Goal: Task Accomplishment & Management: Complete application form

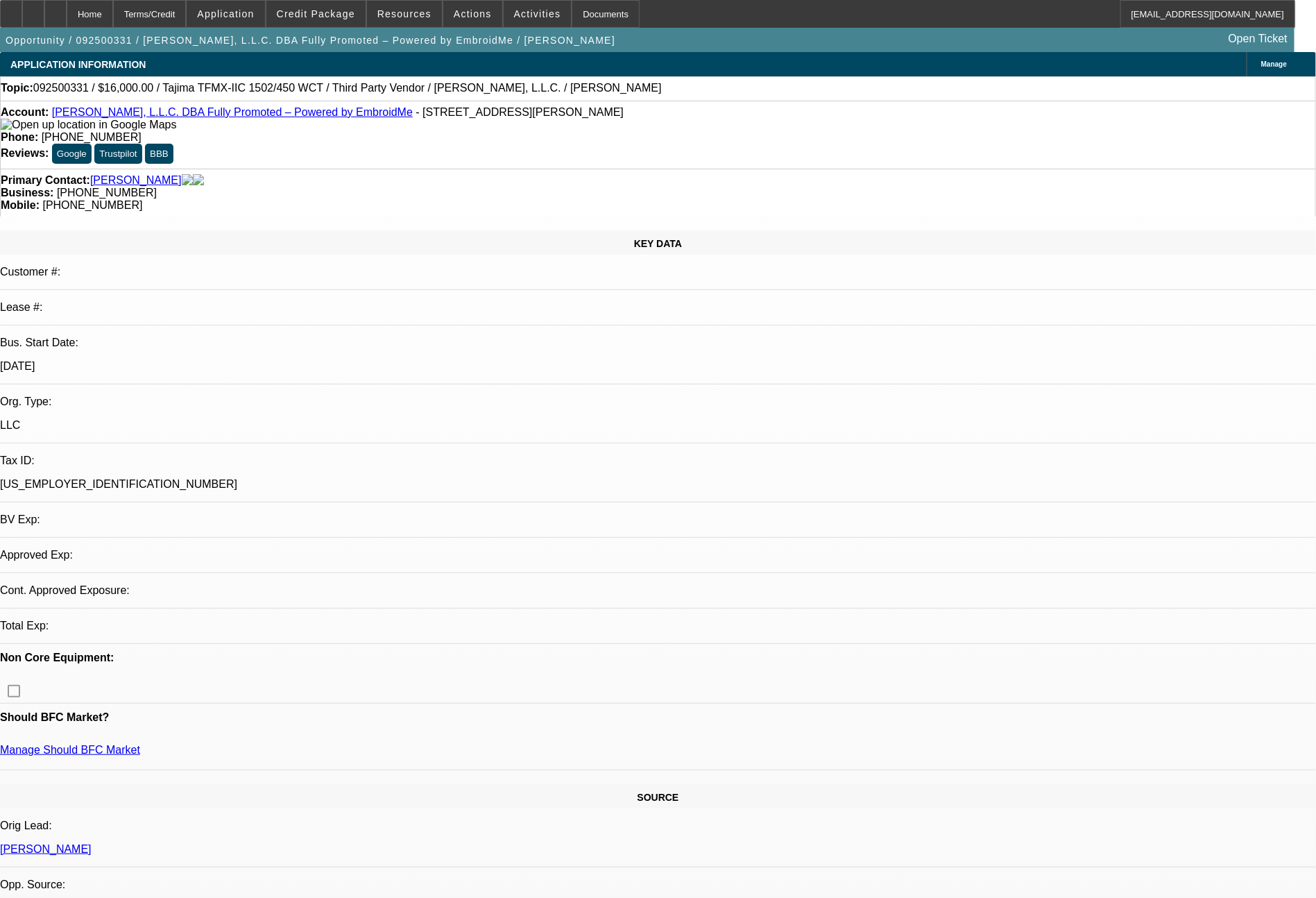
select select "0"
select select "2"
select select "0"
select select "6"
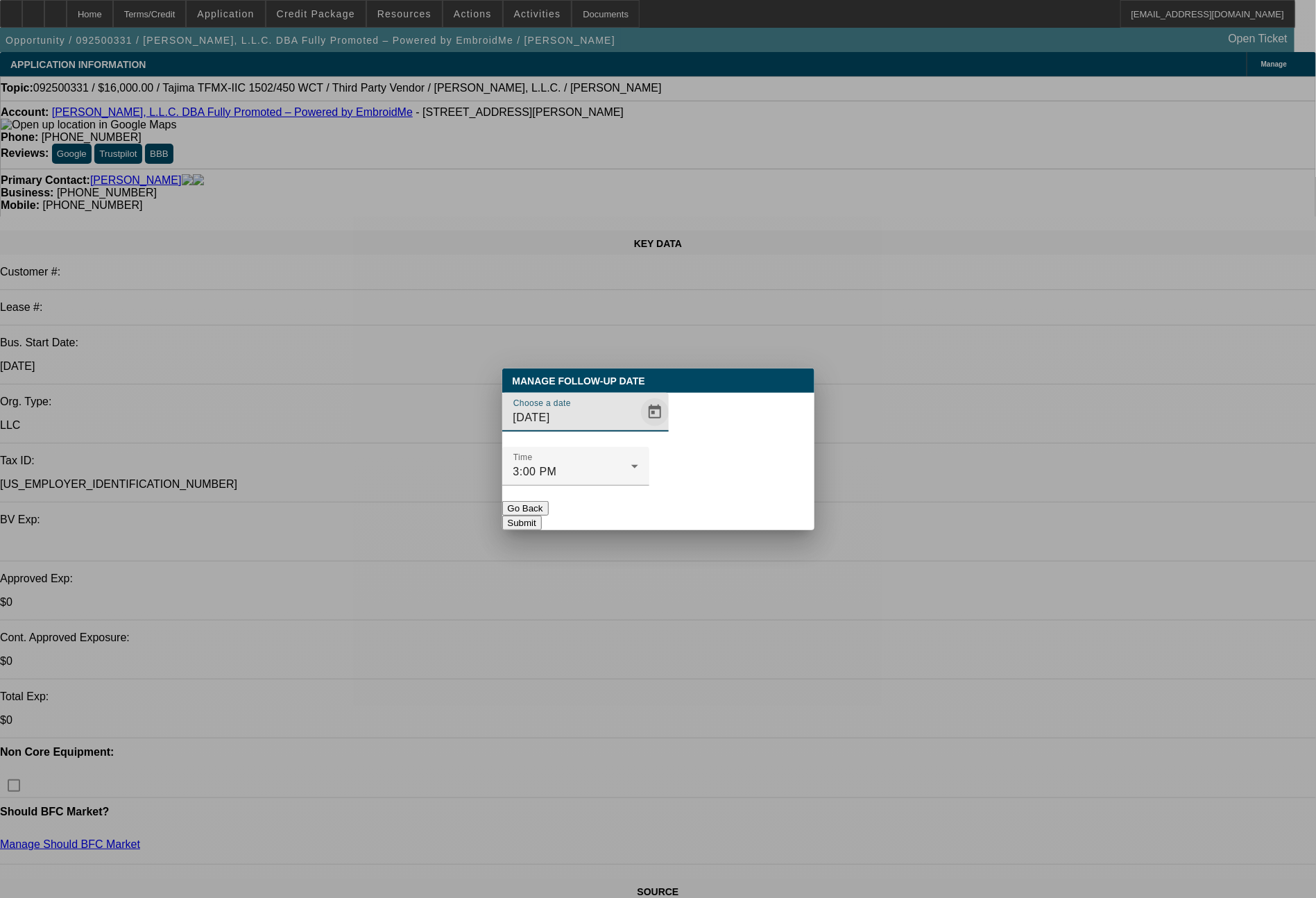
click at [638, 429] on span "Open calendar" at bounding box center [654, 412] width 33 height 33
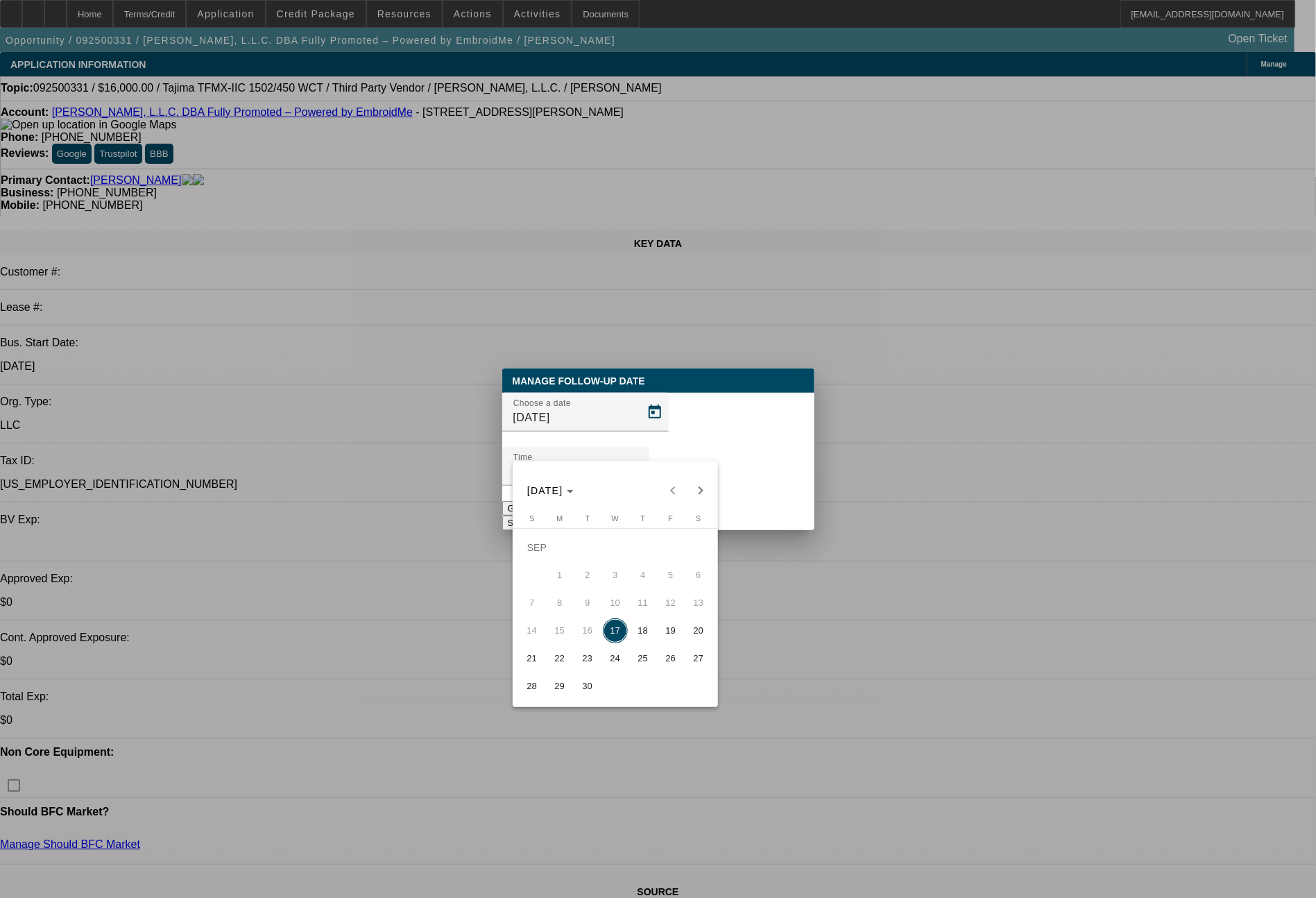
drag, startPoint x: 666, startPoint y: 638, endPoint x: 693, endPoint y: 577, distance: 66.7
click at [669, 629] on span "19" at bounding box center [670, 630] width 25 height 25
type input "9/19/2025"
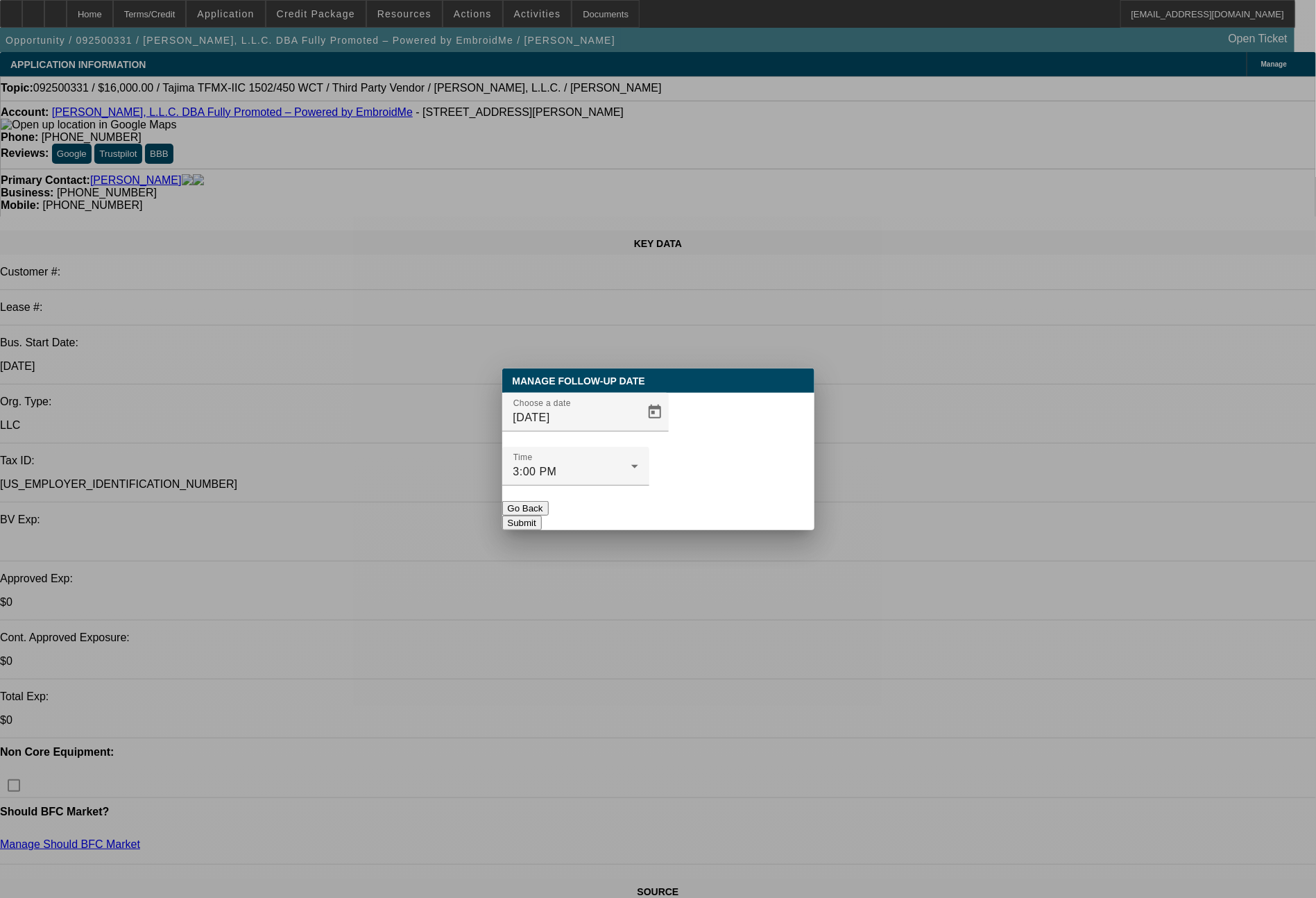
click at [542, 515] on button "Submit" at bounding box center [522, 522] width 40 height 14
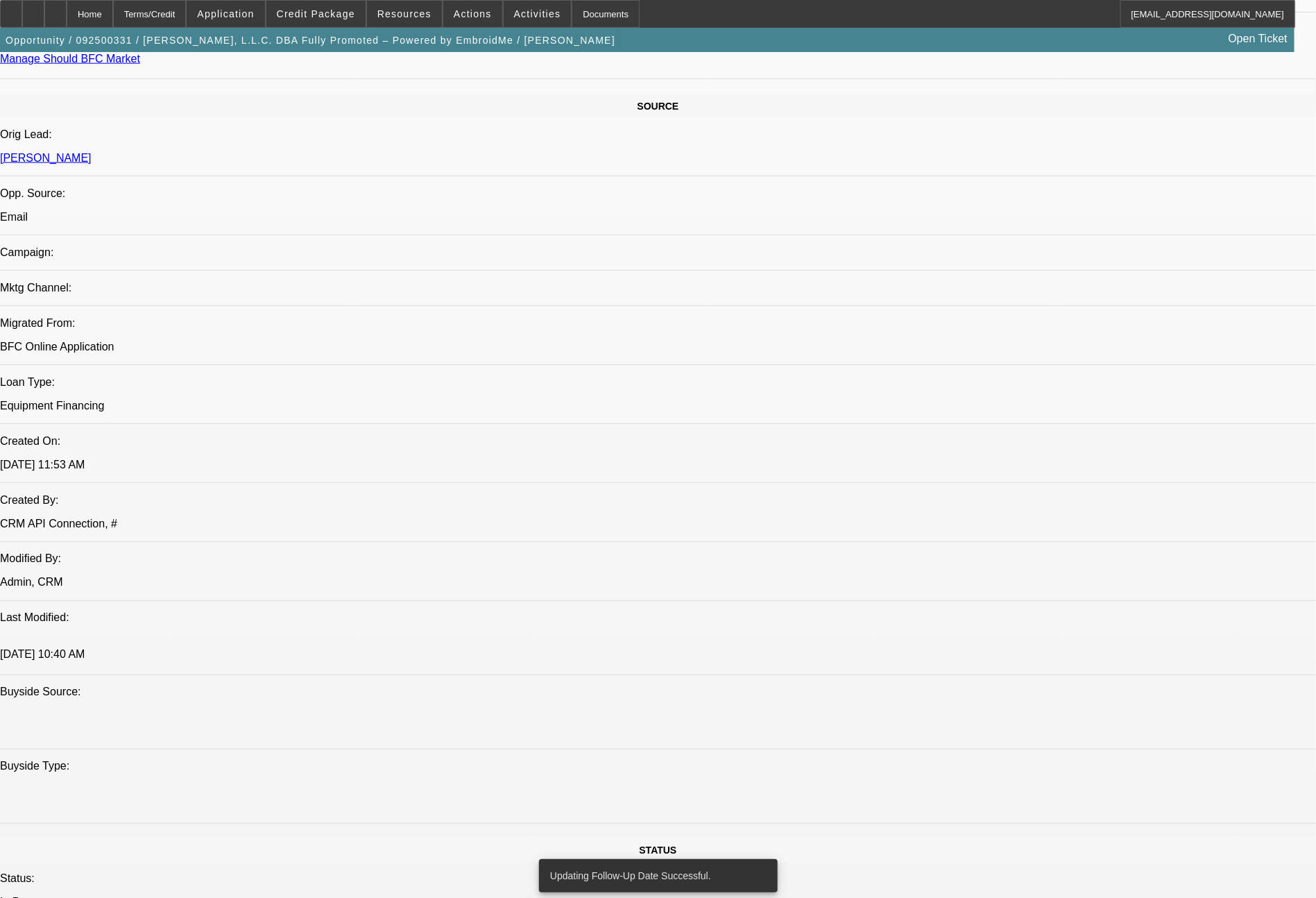
scroll to position [1572, 0]
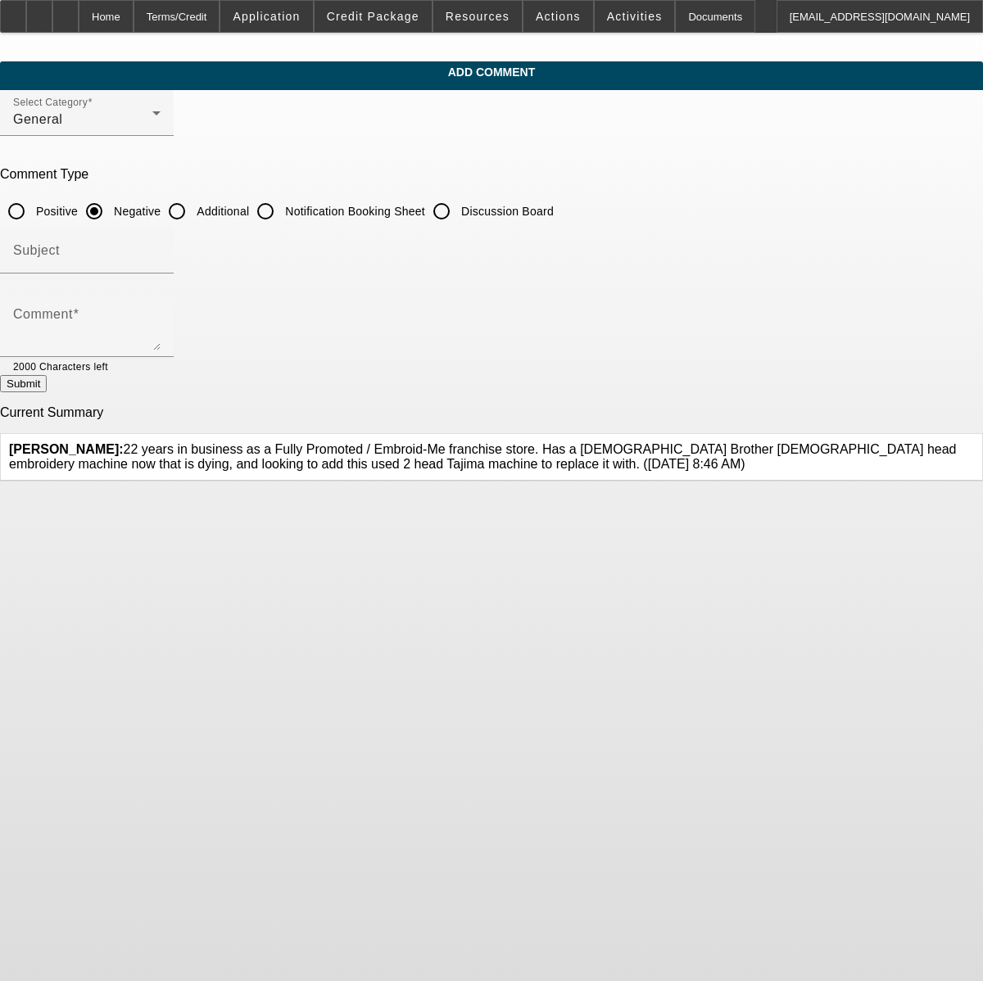
click at [193, 215] on input "Additional" at bounding box center [177, 211] width 33 height 33
radio input "true"
click at [161, 332] on textarea "Comment" at bounding box center [86, 330] width 147 height 39
type textarea "$16,000 is a fair price for this used 2011 model Tajima TFMX-IIC 2 head machine…"
click at [47, 392] on button "Submit" at bounding box center [23, 383] width 47 height 17
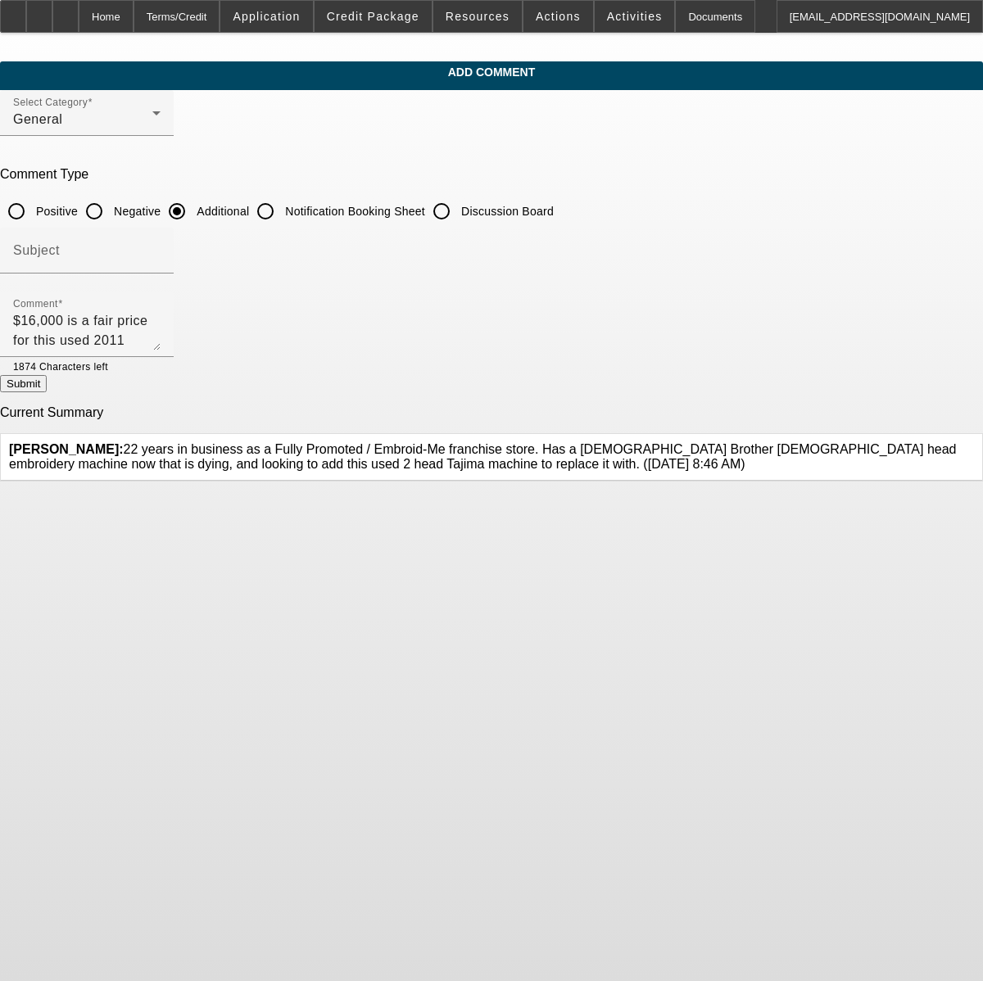
radio input "true"
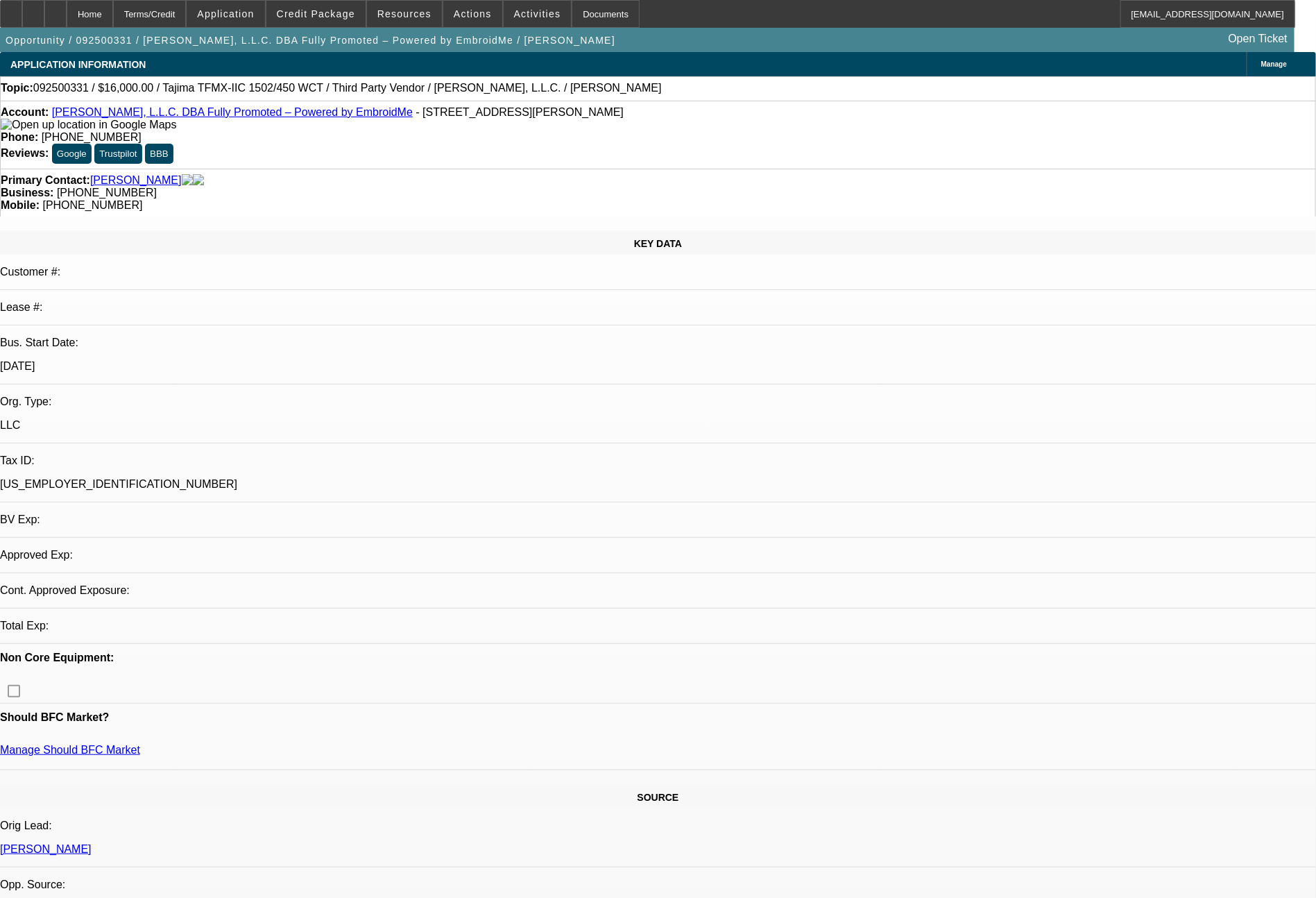
select select "0"
select select "2"
select select "0"
select select "1"
select select "2"
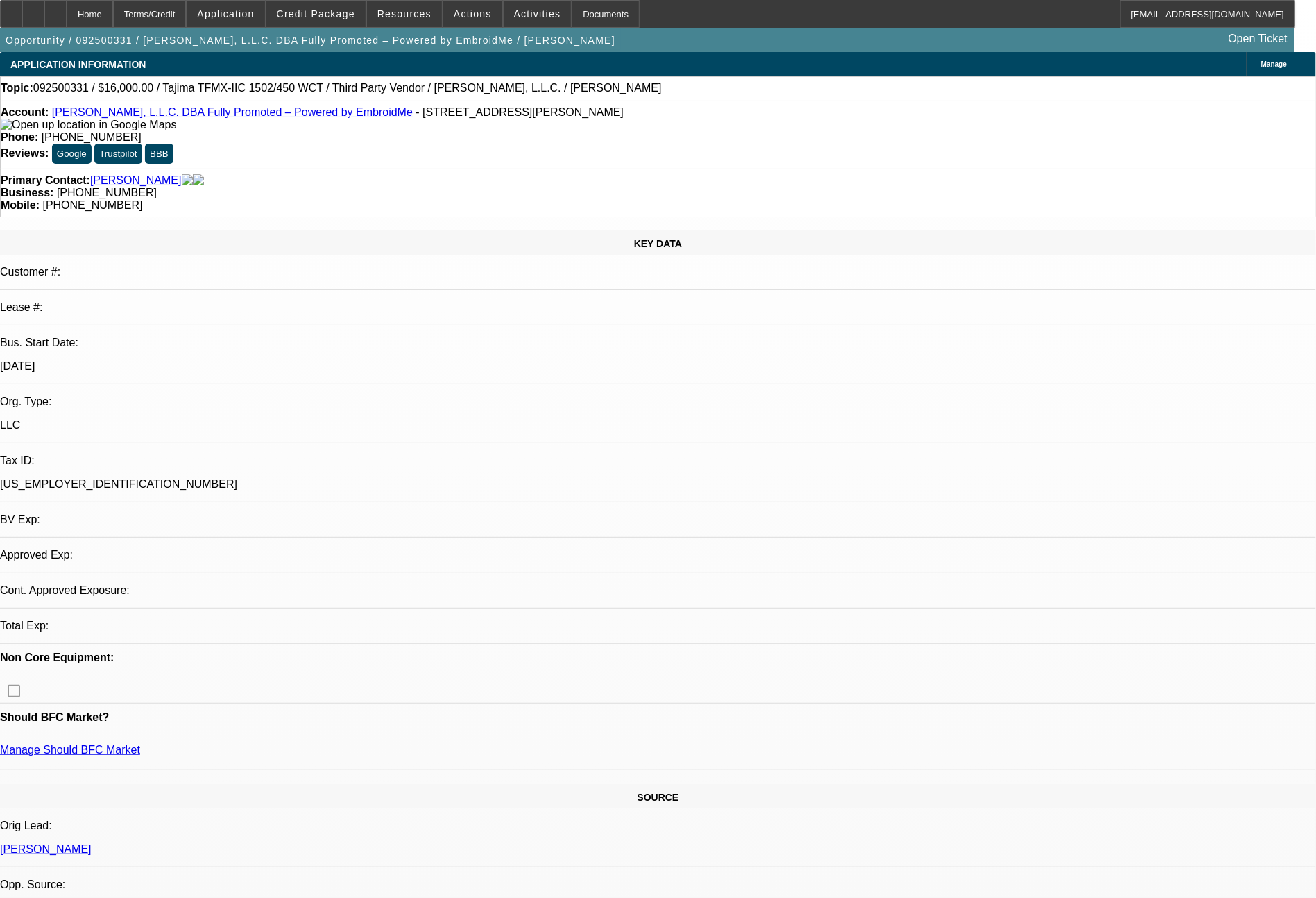
select select "6"
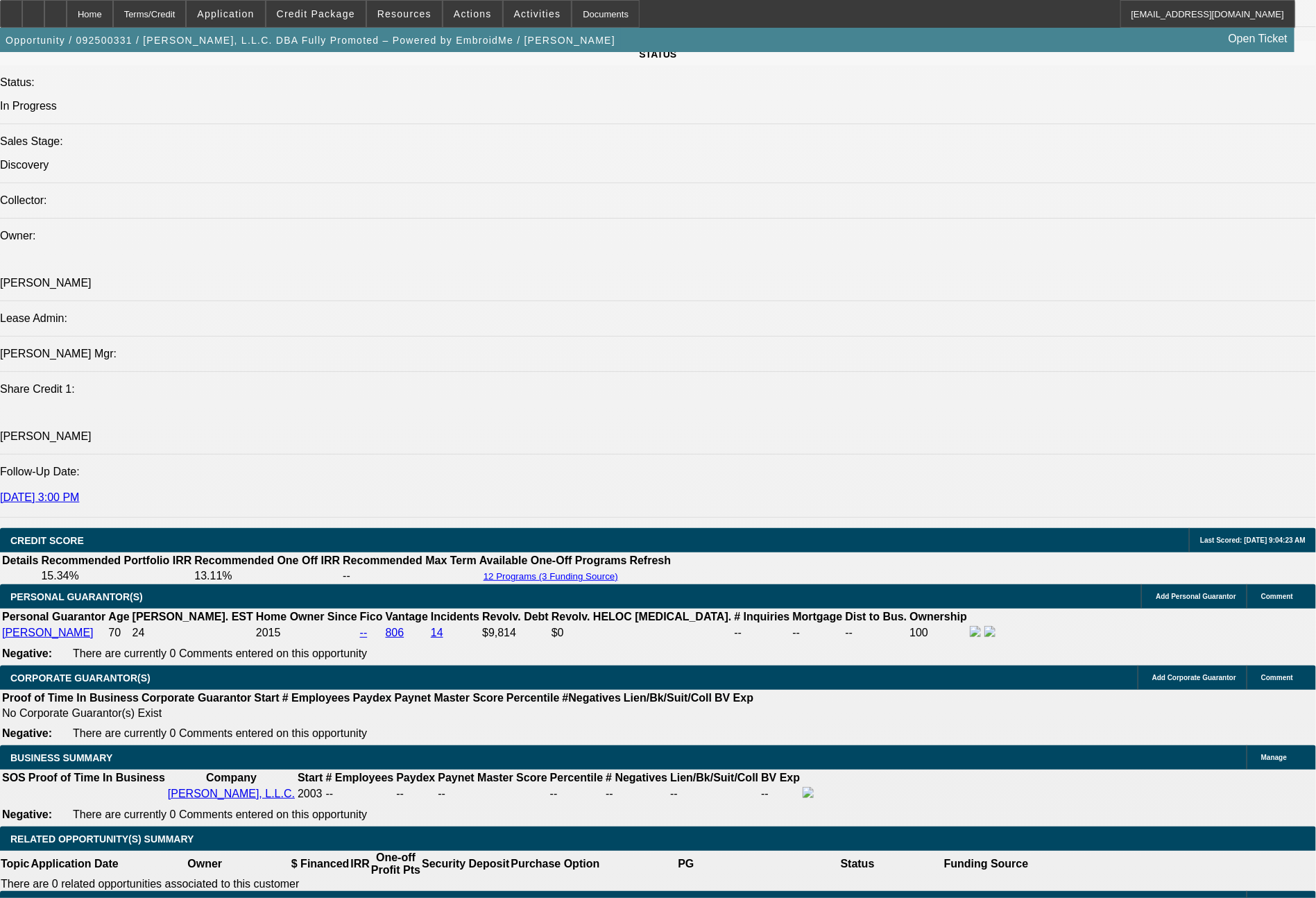
scroll to position [1568, 0]
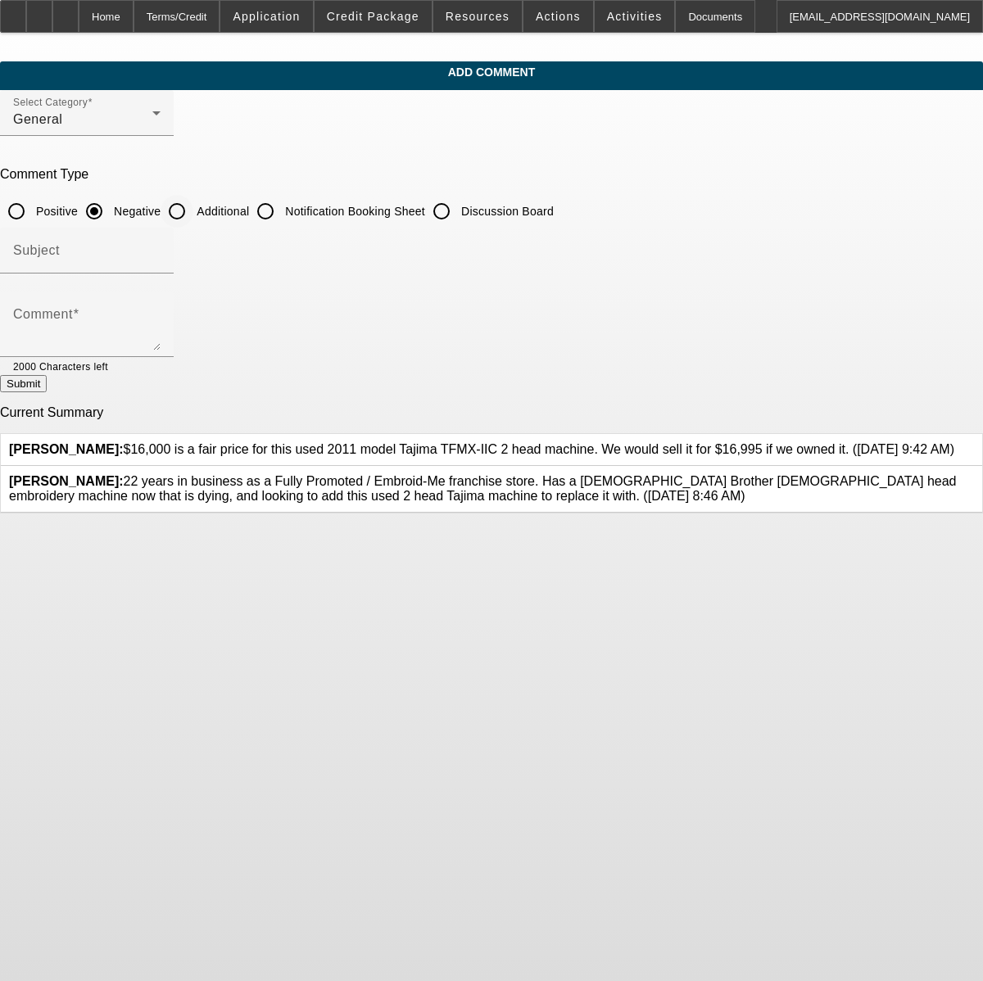
click at [193, 211] on input "Additional" at bounding box center [177, 211] width 33 height 33
radio input "true"
click at [161, 305] on div "Comment" at bounding box center [86, 325] width 147 height 66
click at [161, 322] on textarea "solid personal credit, solid deal on this used machine, solid deposits/balances…" at bounding box center [86, 330] width 147 height 39
type textarea "solid personal credit, solid deal on this used Tajima machine, solid deposits/b…"
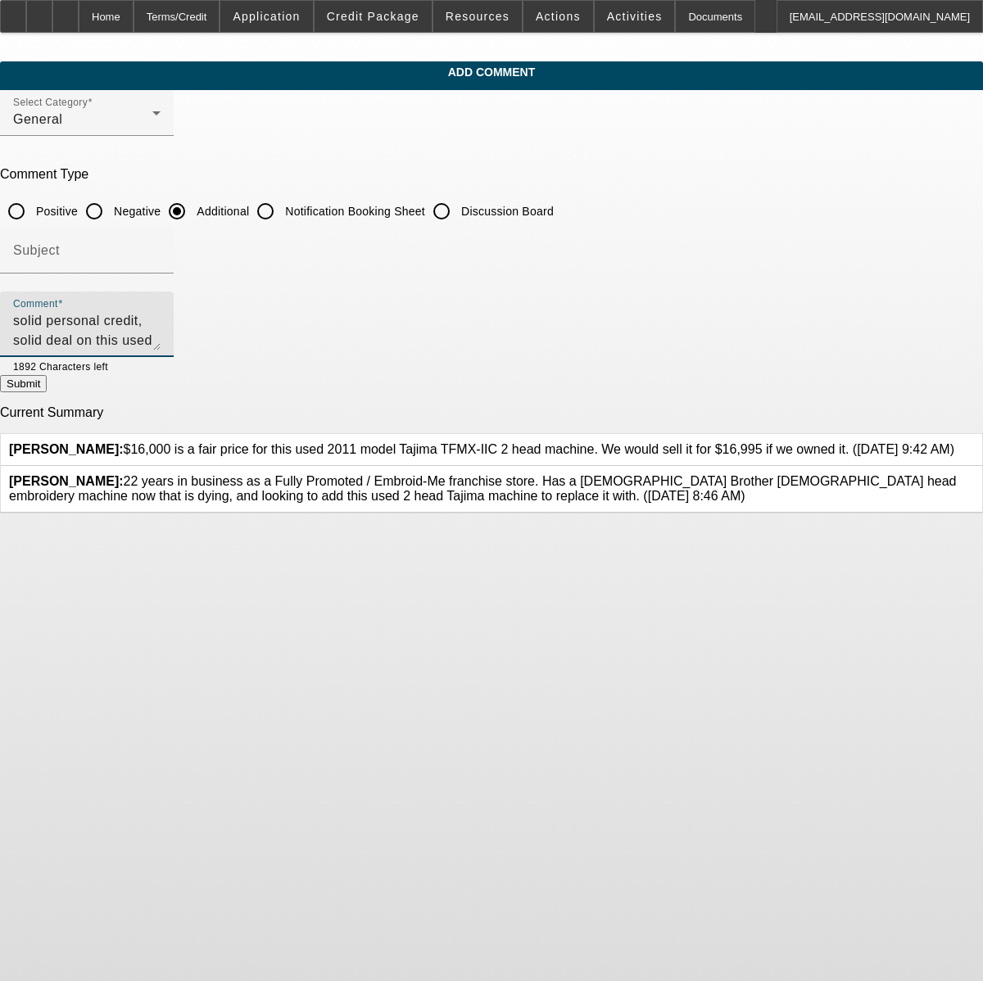
click at [47, 391] on button "Submit" at bounding box center [23, 383] width 47 height 17
radio input "true"
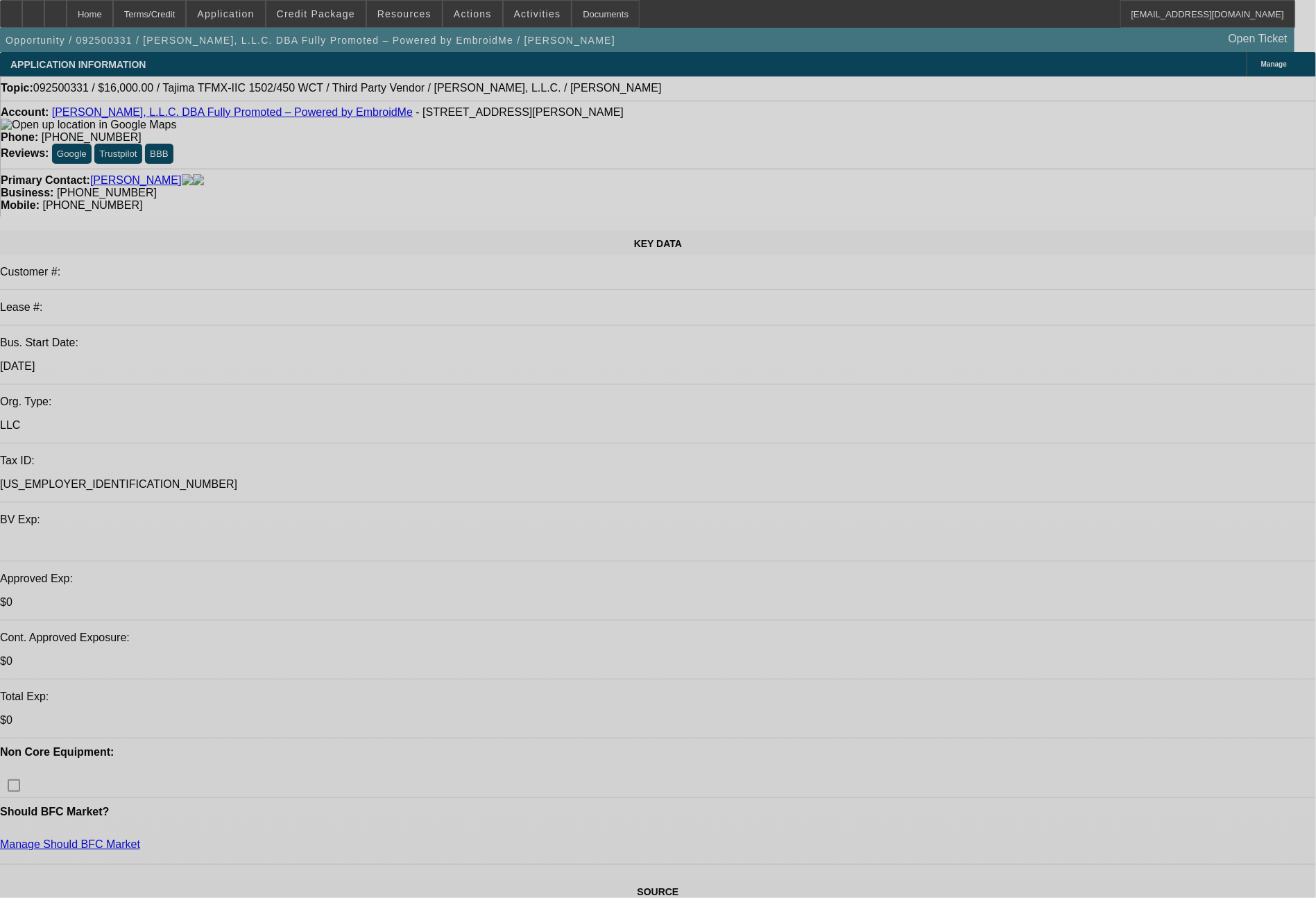
select select "0"
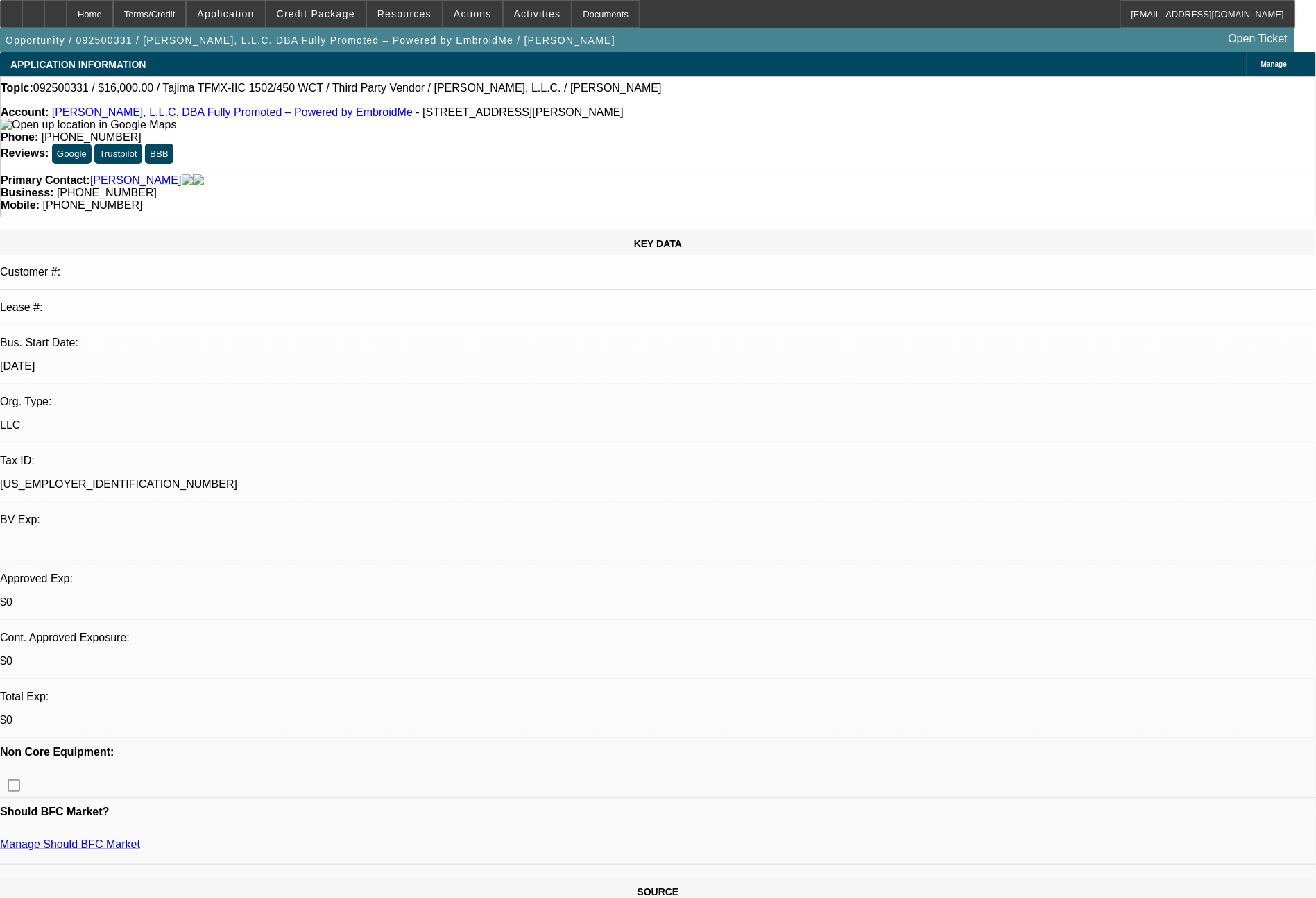
select select "2"
select select "0"
select select "6"
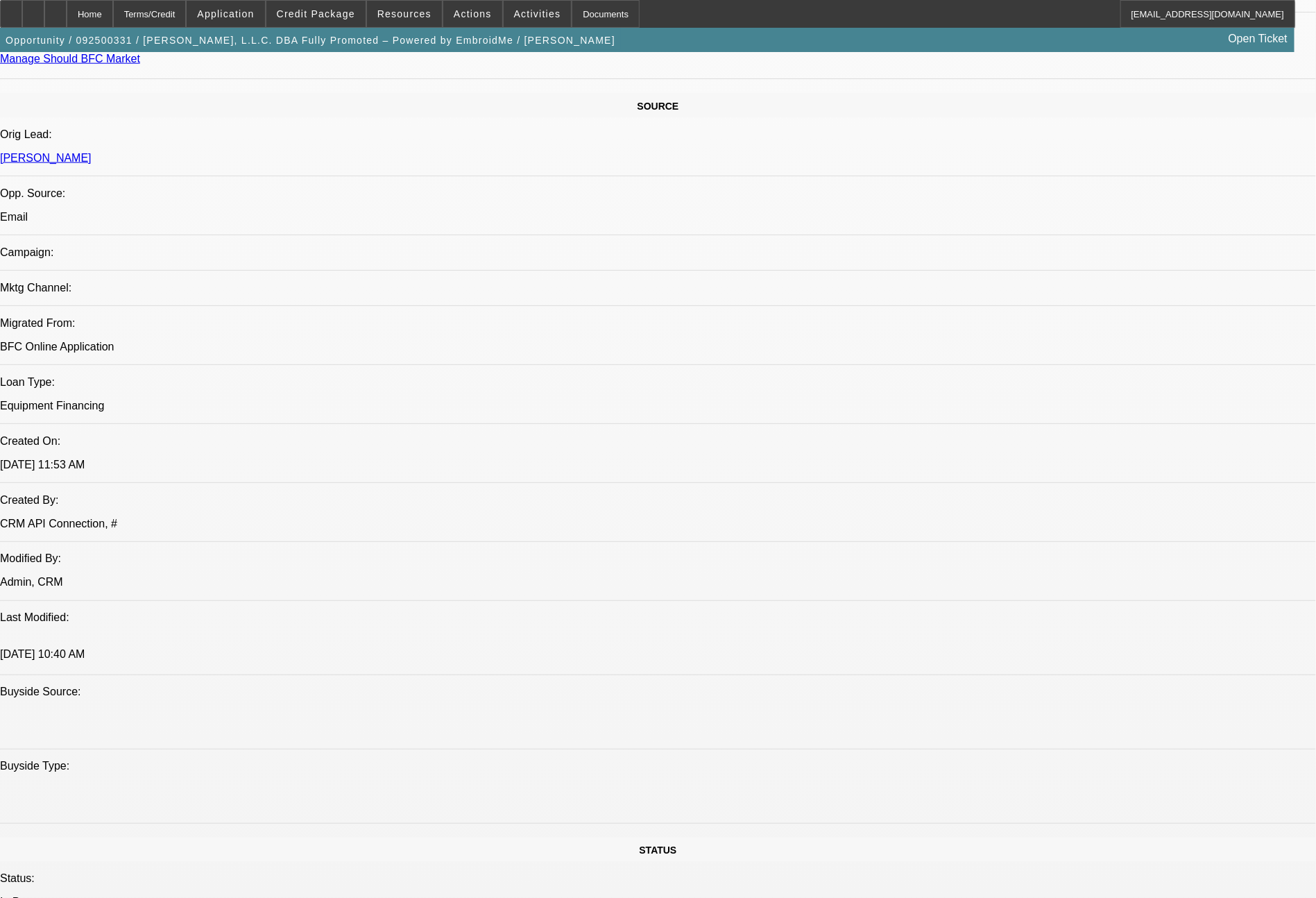
scroll to position [1572, 0]
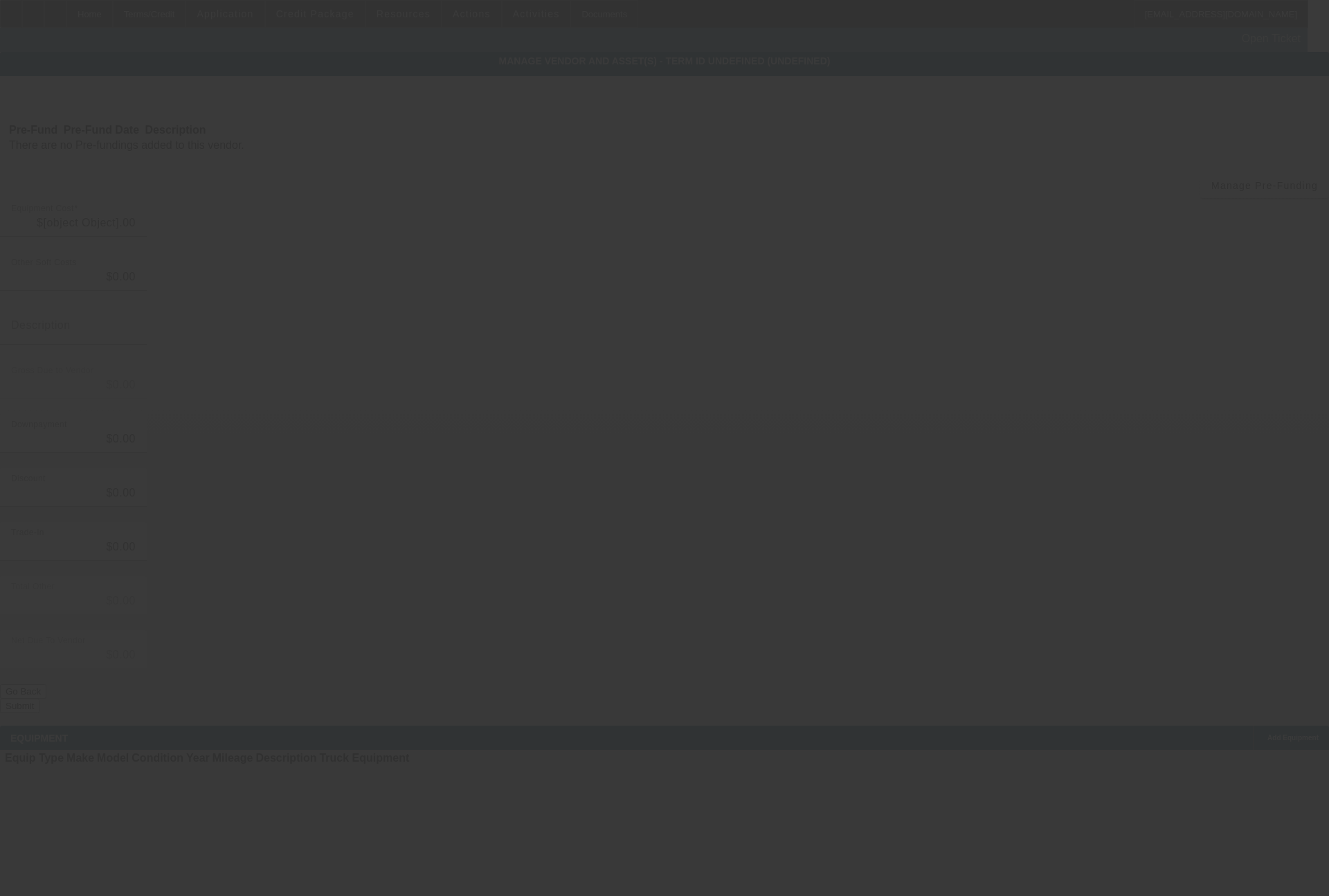
type input "$16,000.00"
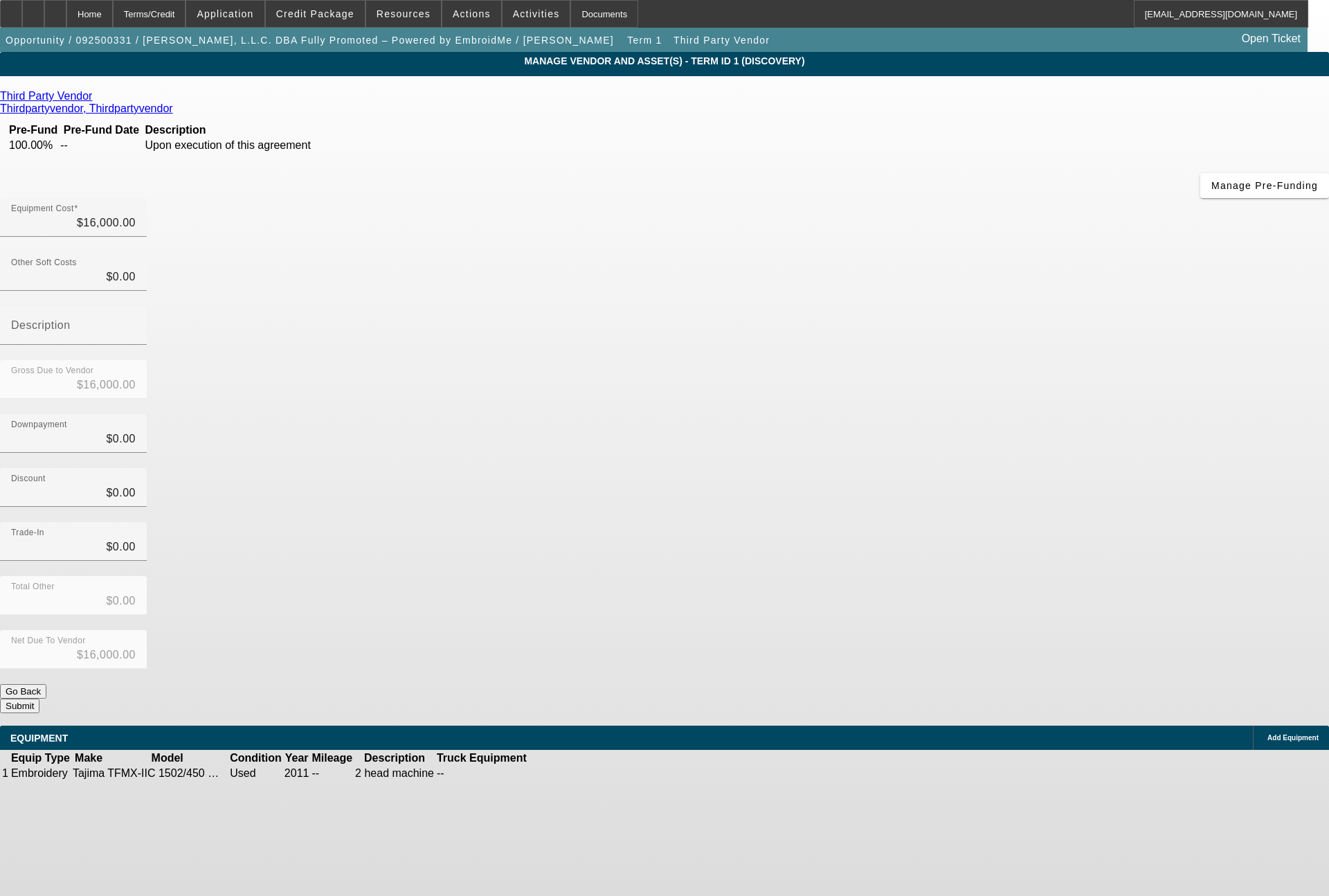
click at [96, 96] on icon at bounding box center [96, 96] width 0 height 12
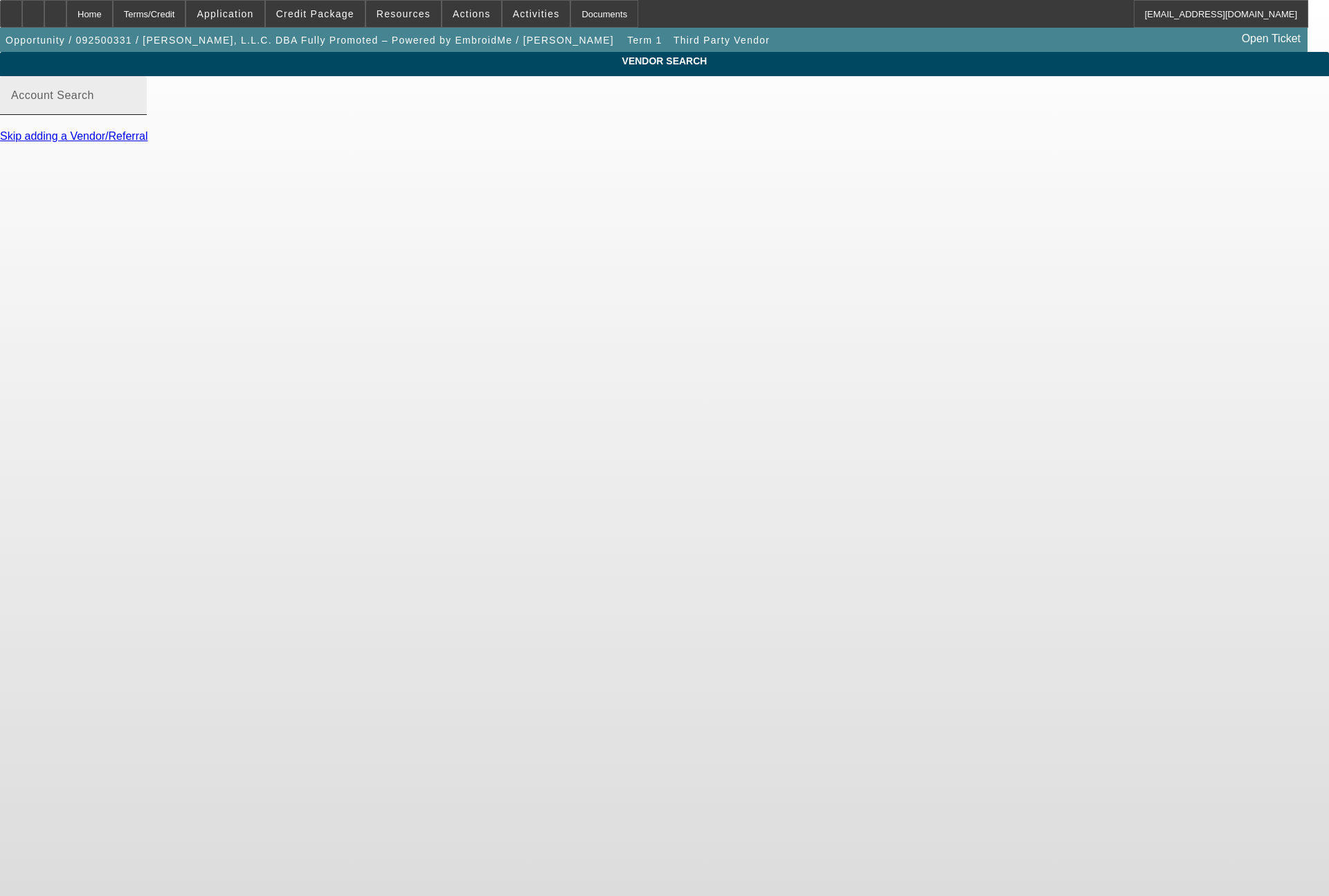
click at [94, 101] on mat-label "Account Search" at bounding box center [52, 96] width 83 height 12
click at [136, 109] on input "Account Search" at bounding box center [73, 101] width 124 height 17
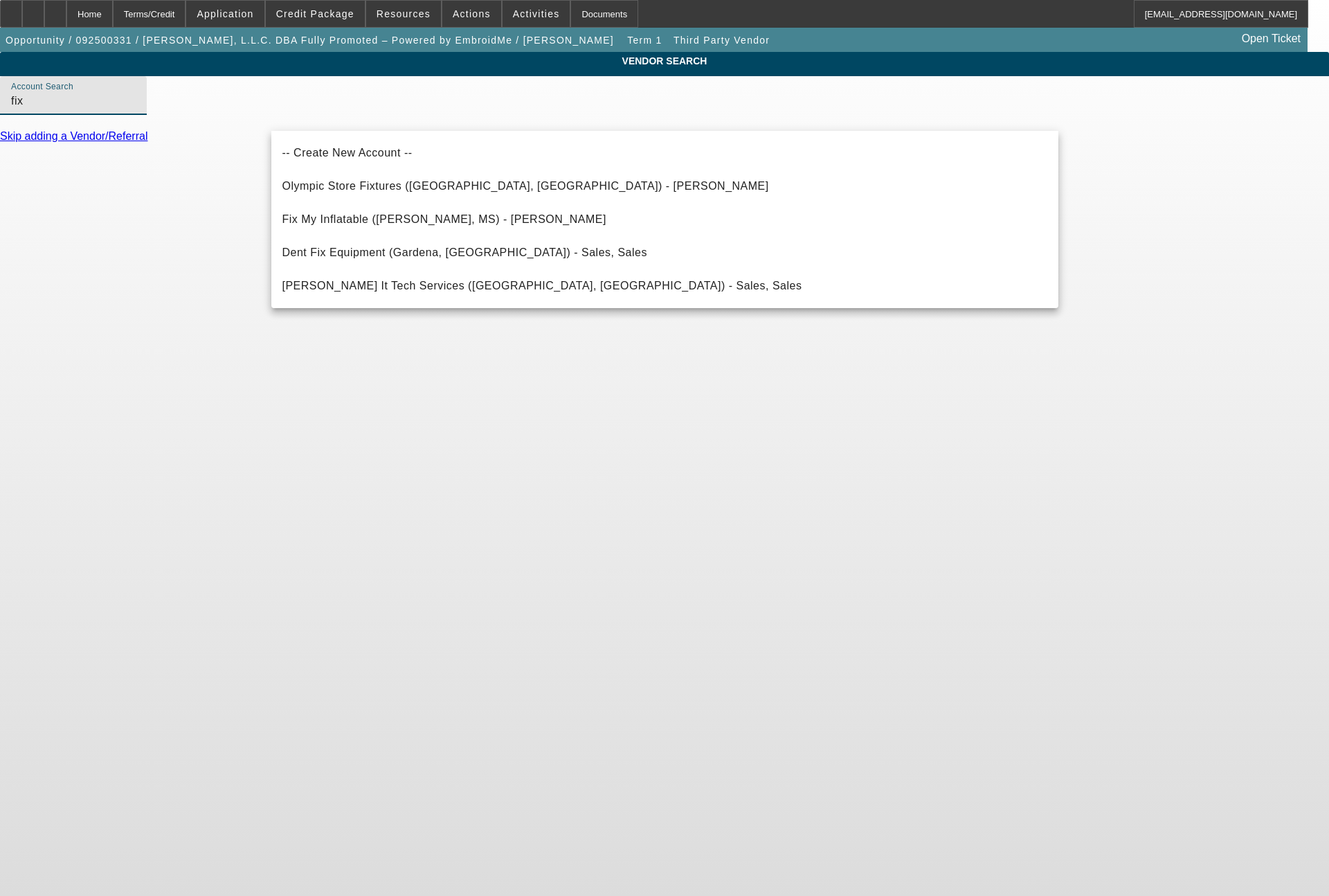
click at [386, 332] on body "Home Terms/Credit Application Credit Package Resources Actions Activities Docum…" at bounding box center [664, 448] width 1329 height 896
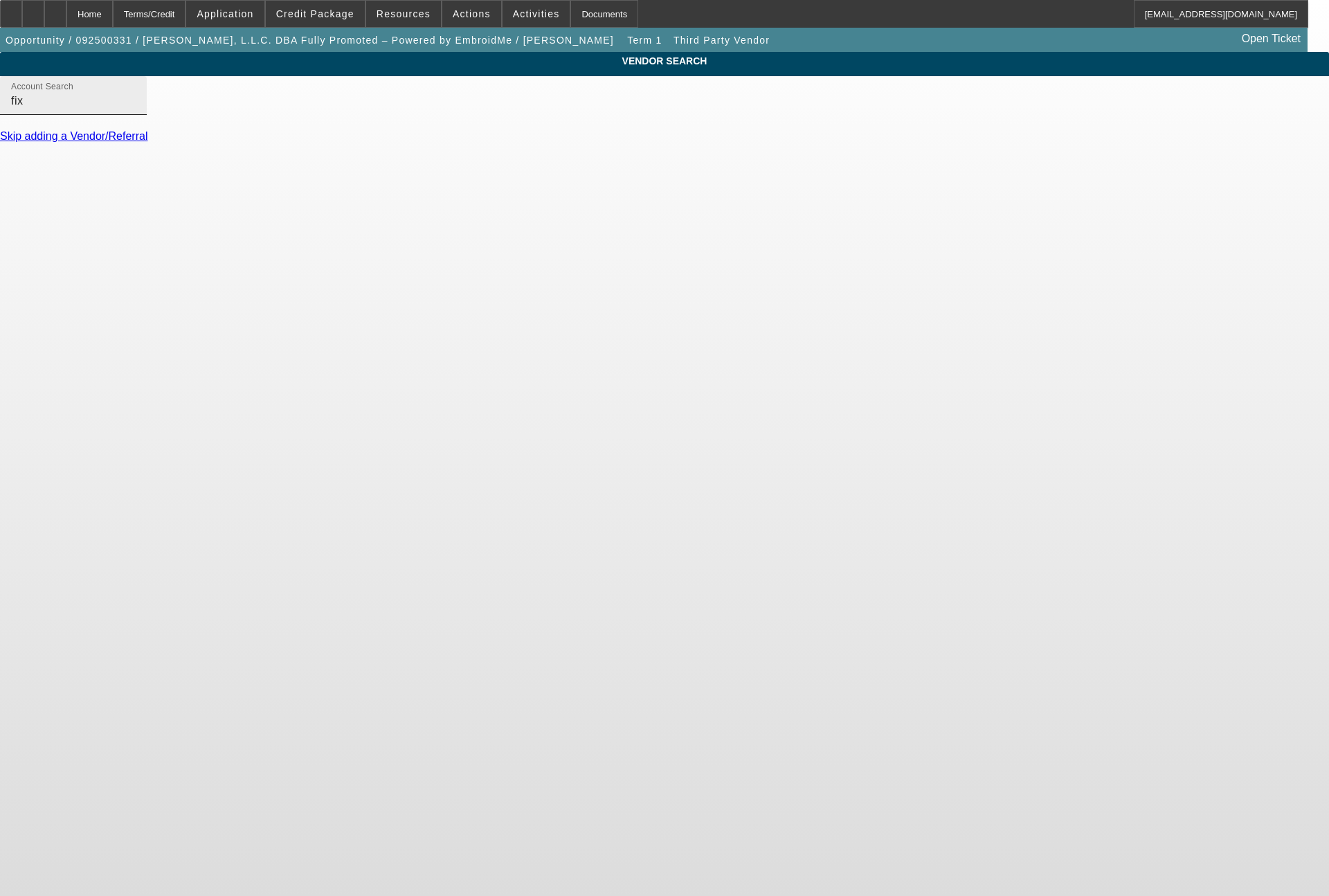
click at [136, 109] on input "fix" at bounding box center [73, 101] width 124 height 17
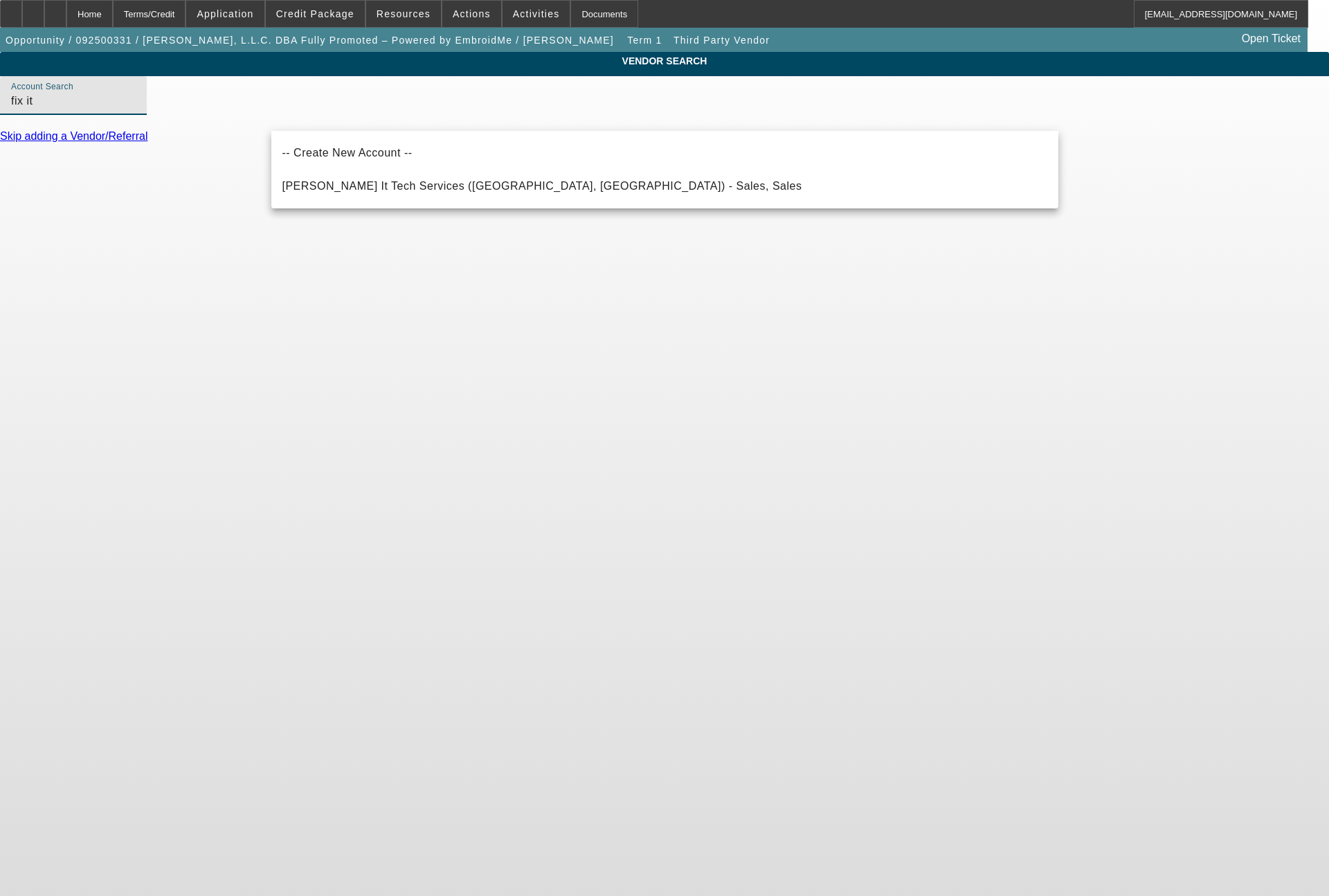
type input "fix it"
click at [358, 235] on body "Home Terms/Credit Application Credit Package Resources Actions Activities Docum…" at bounding box center [664, 448] width 1329 height 896
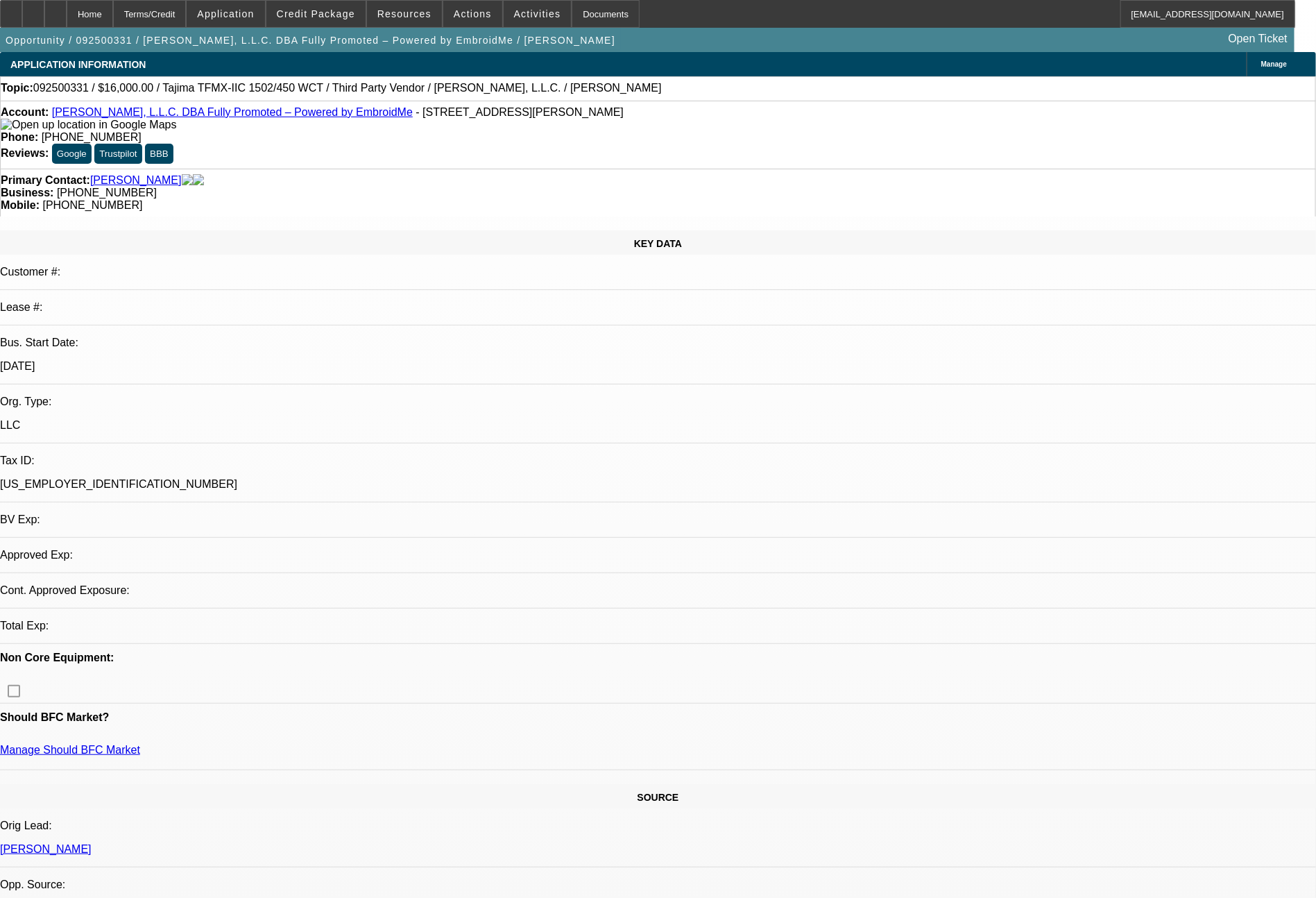
select select "0"
select select "2"
select select "0"
select select "6"
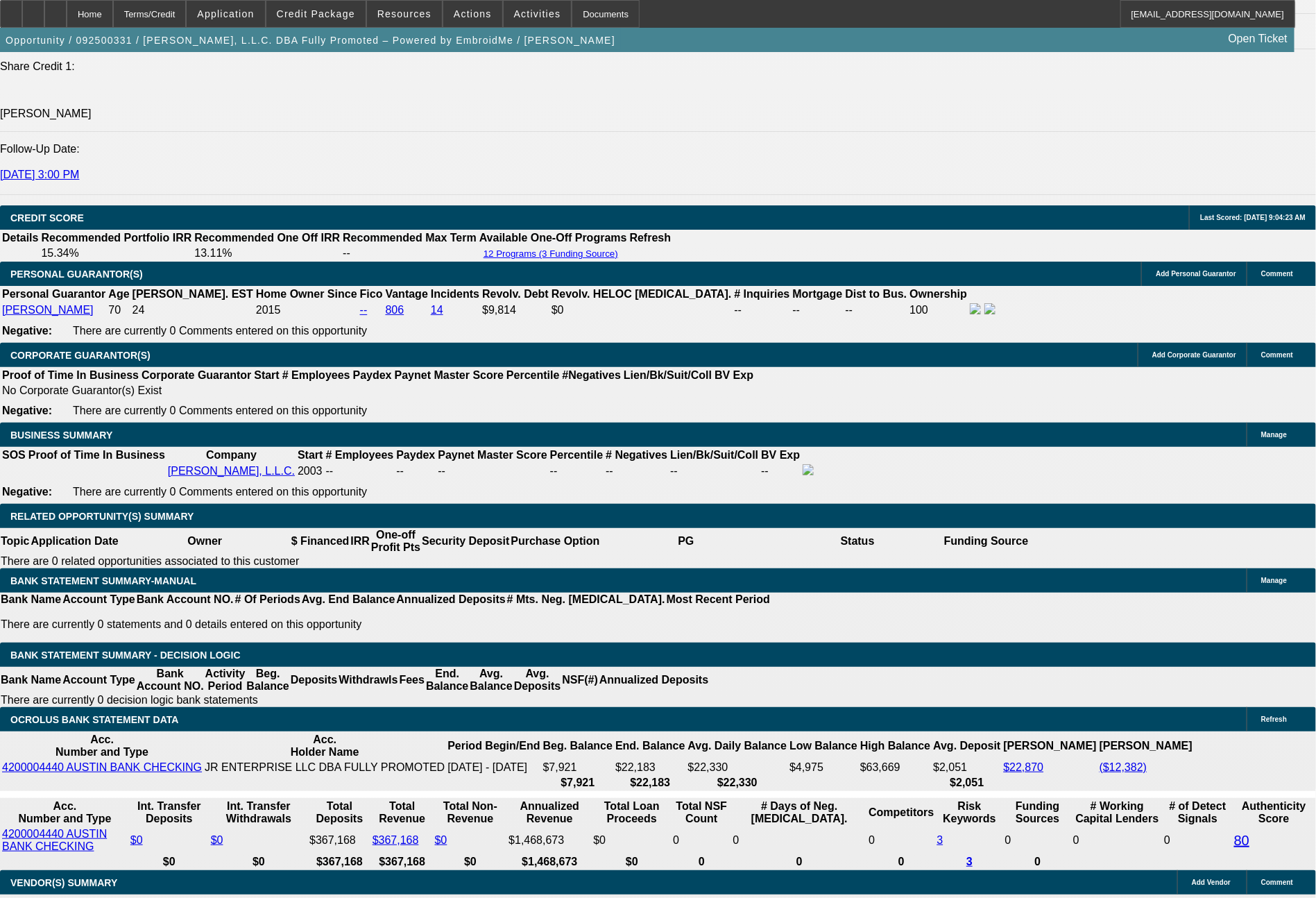
scroll to position [1917, 0]
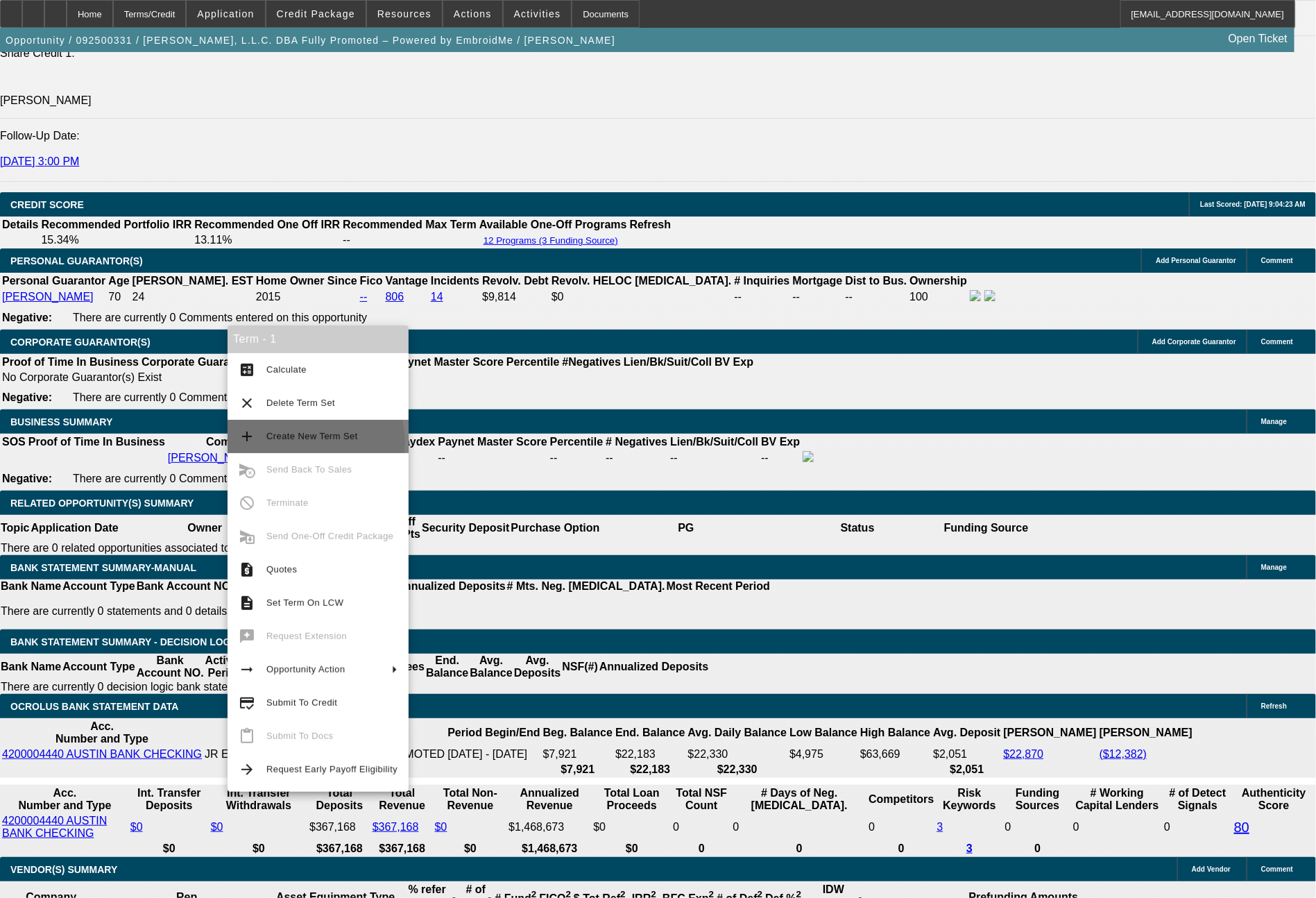
click at [315, 442] on span "Create New Term Set" at bounding box center [331, 436] width 131 height 17
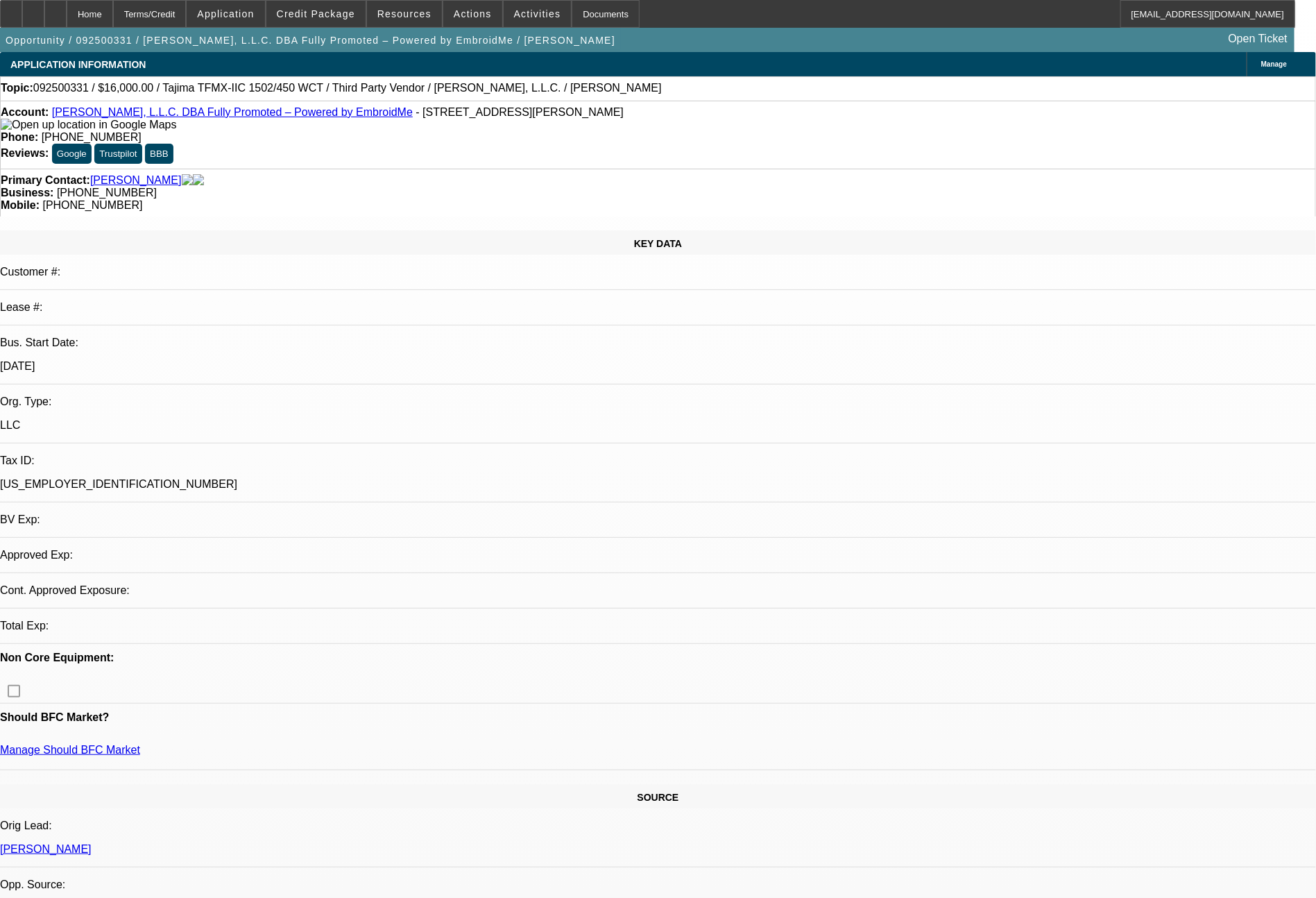
select select "0"
select select "2"
select select "0"
select select "6"
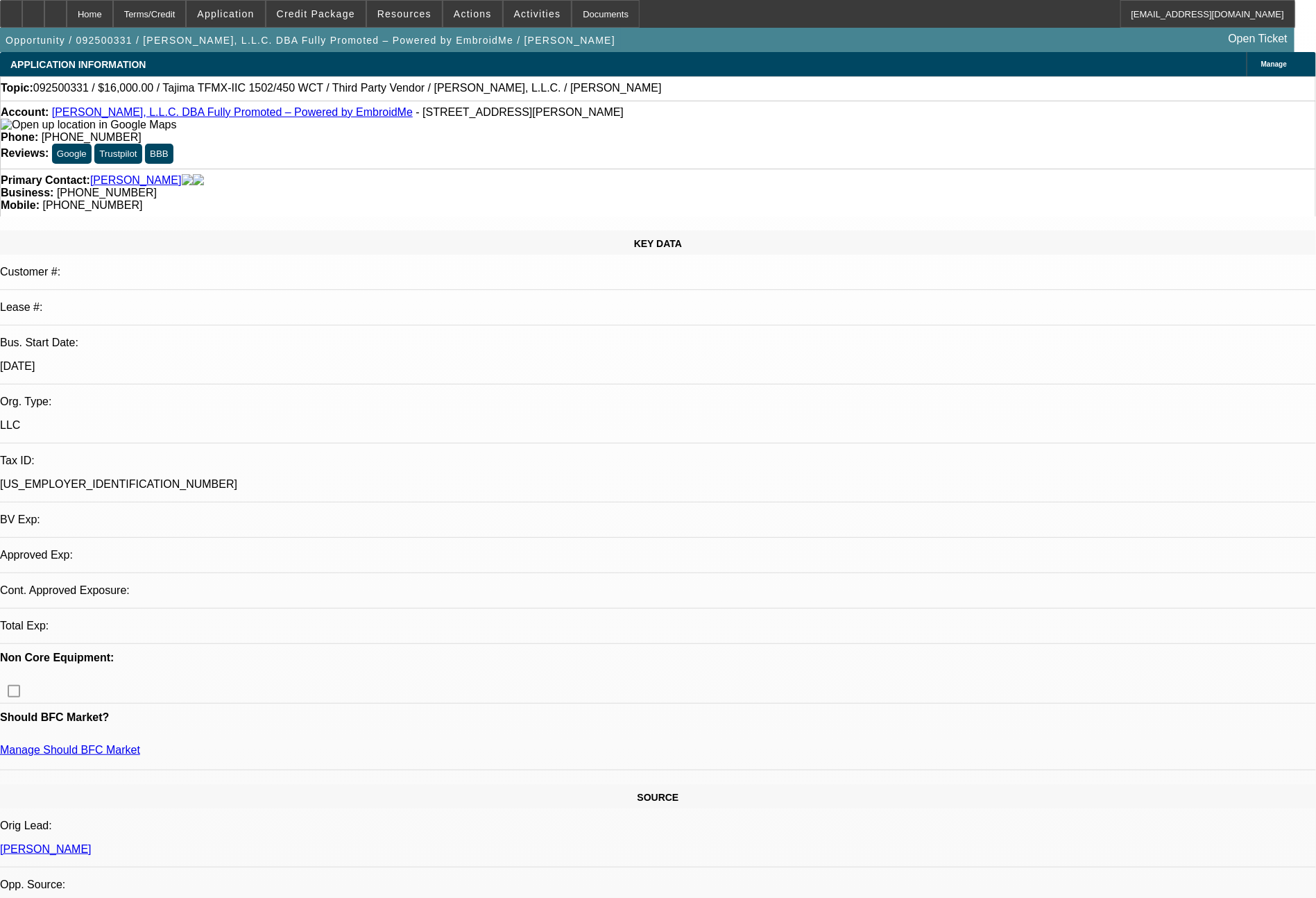
select select "0"
select select "2"
select select "0"
select select "6"
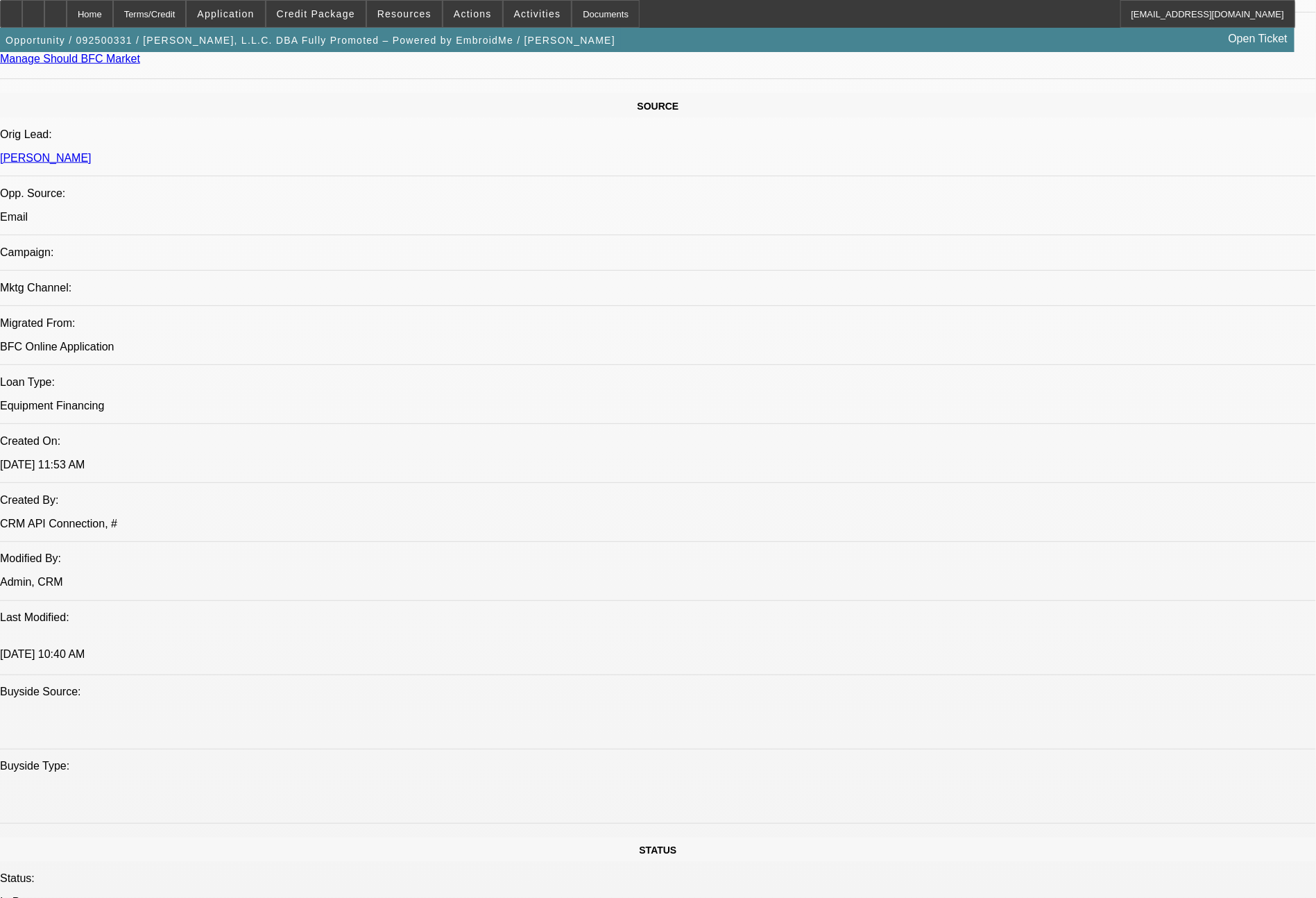
scroll to position [1572, 0]
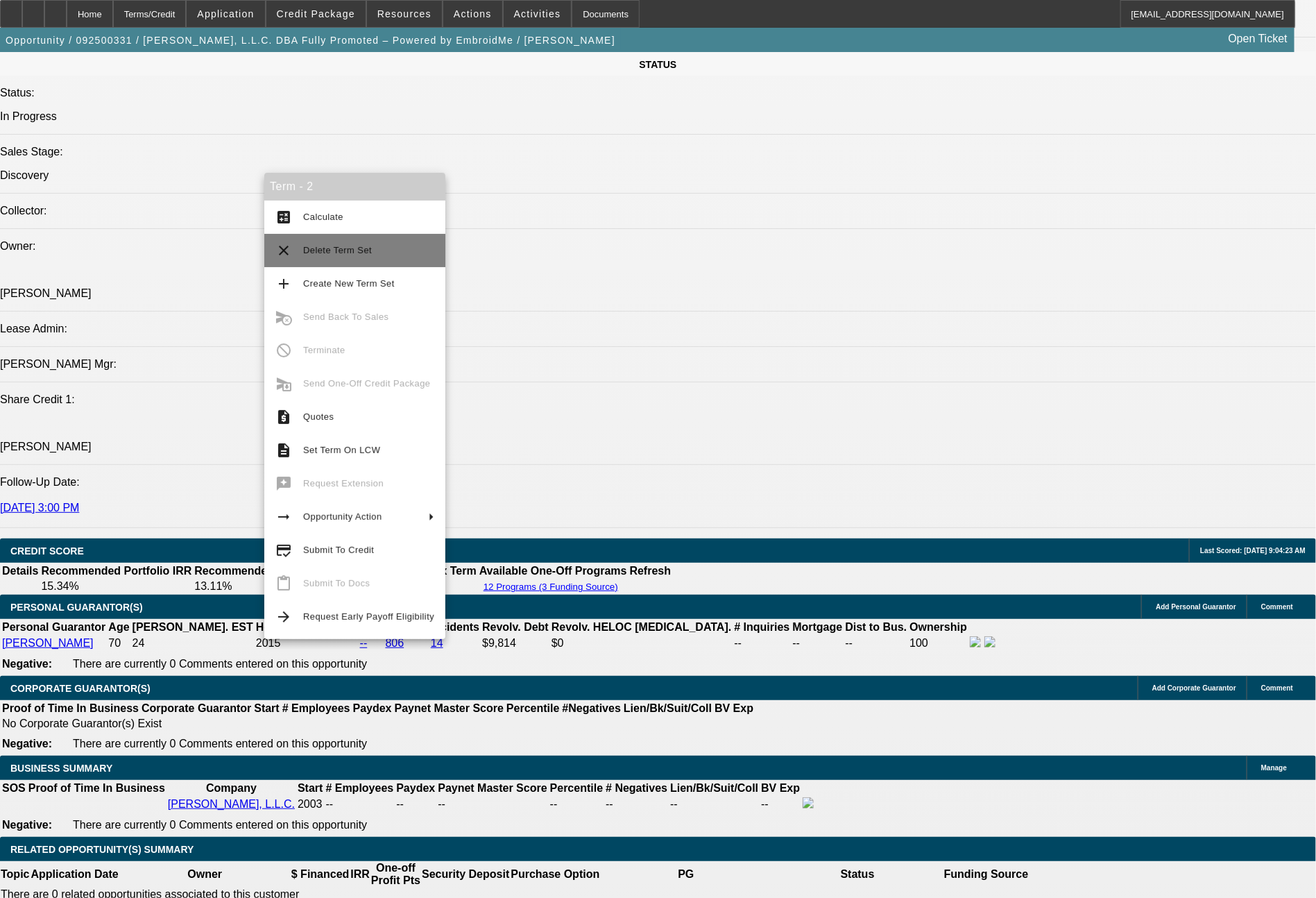
click at [334, 256] on span "Delete Term Set" at bounding box center [369, 251] width 131 height 17
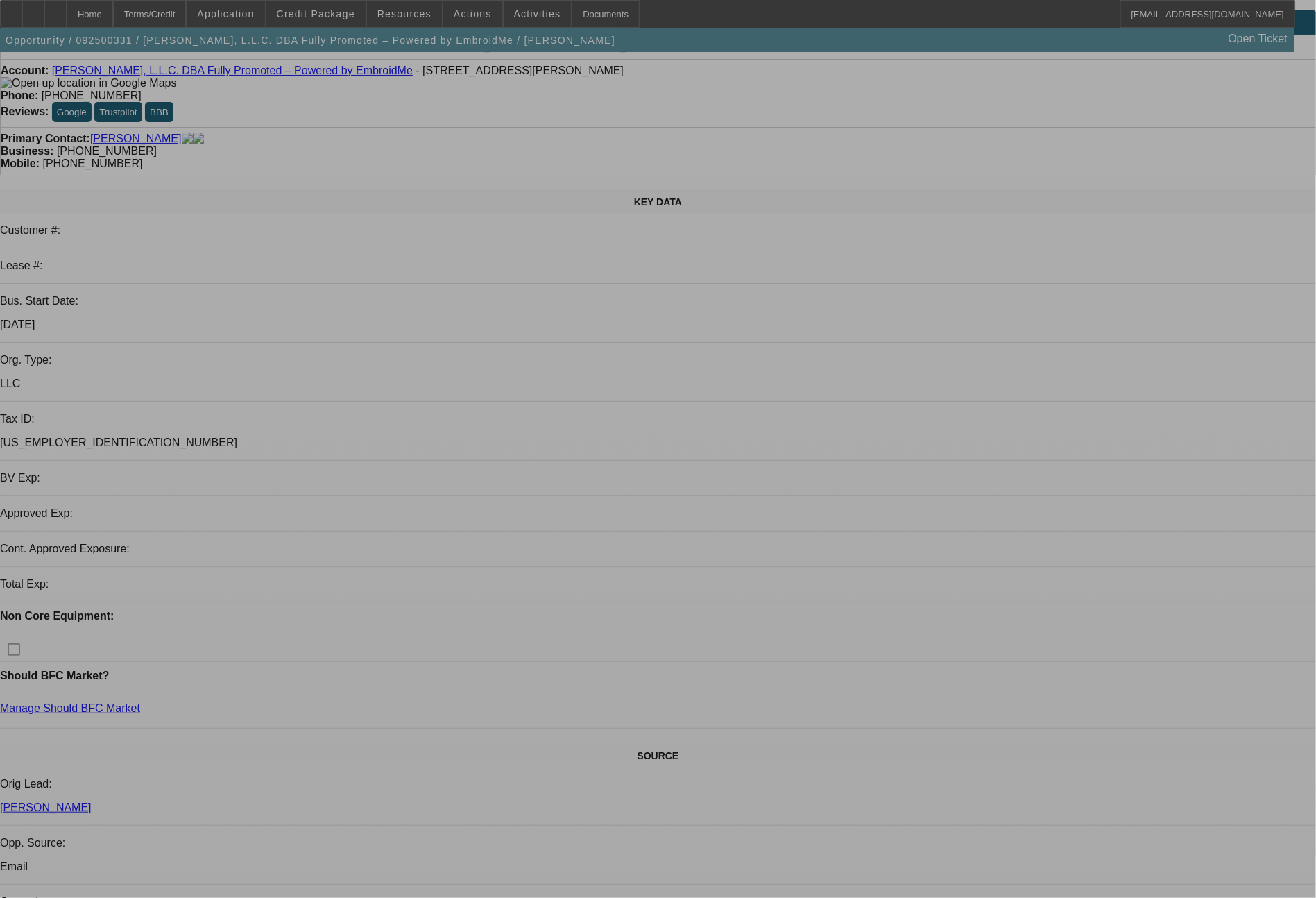
select select "0"
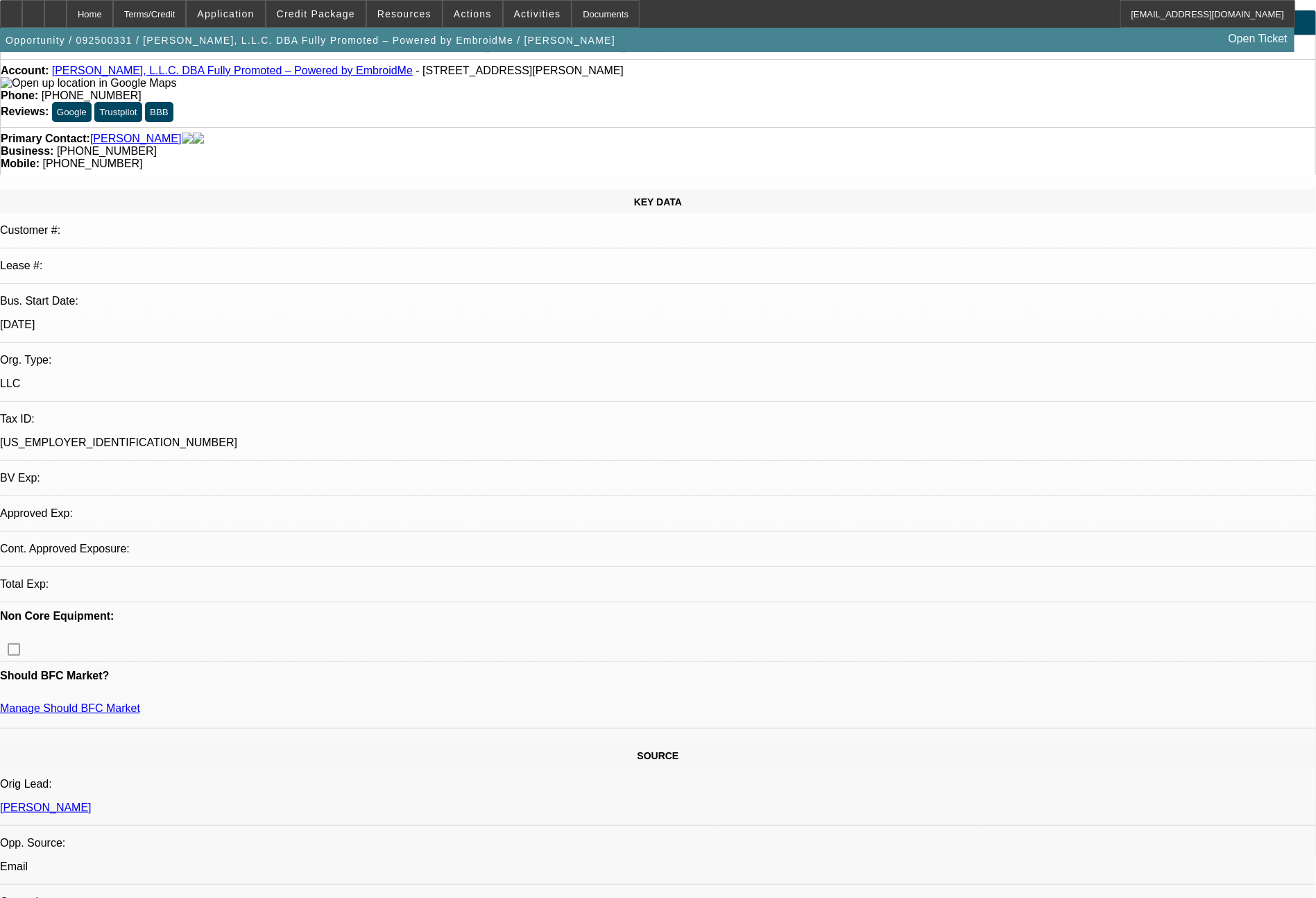
select select "2"
select select "0"
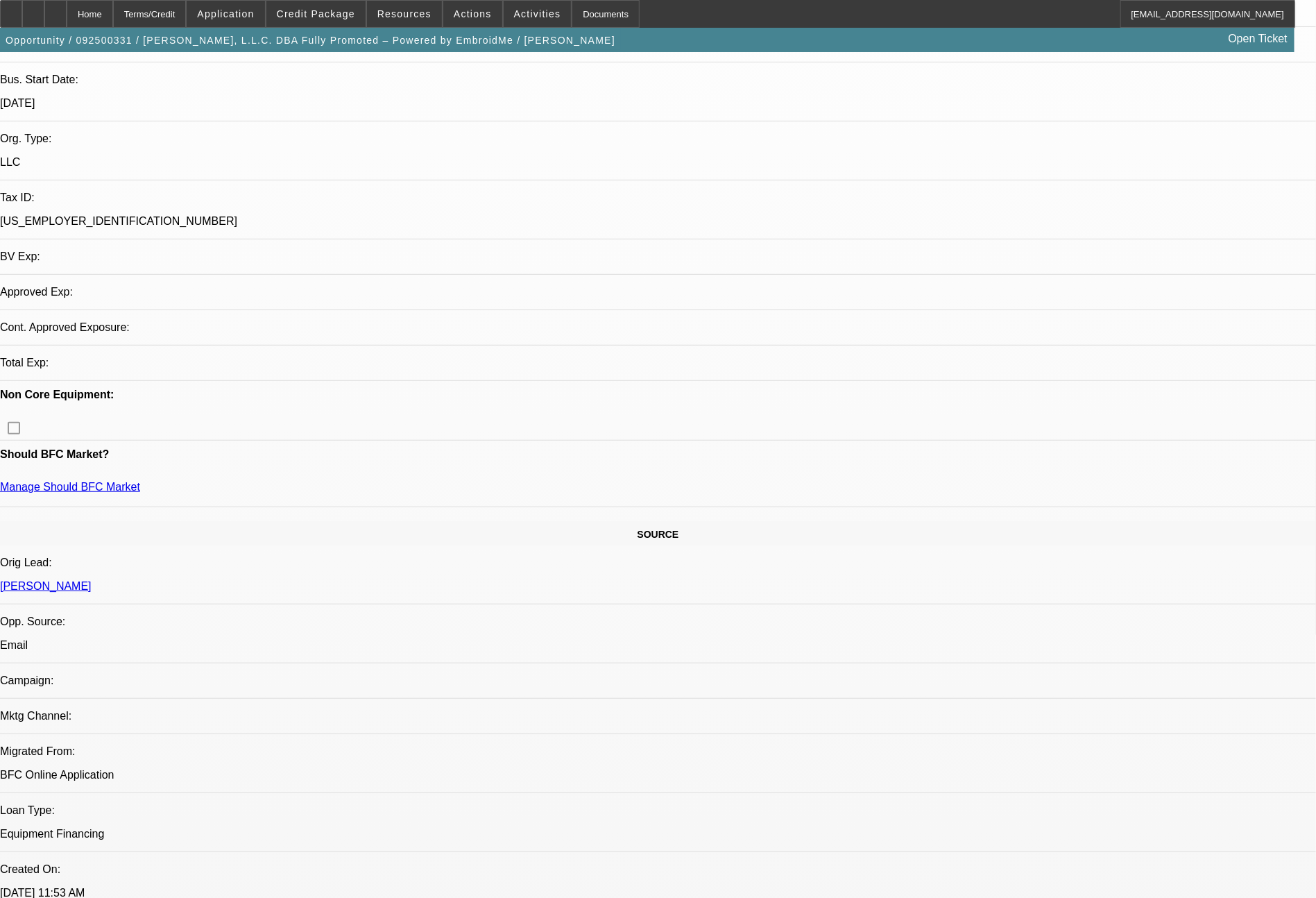
select select "6"
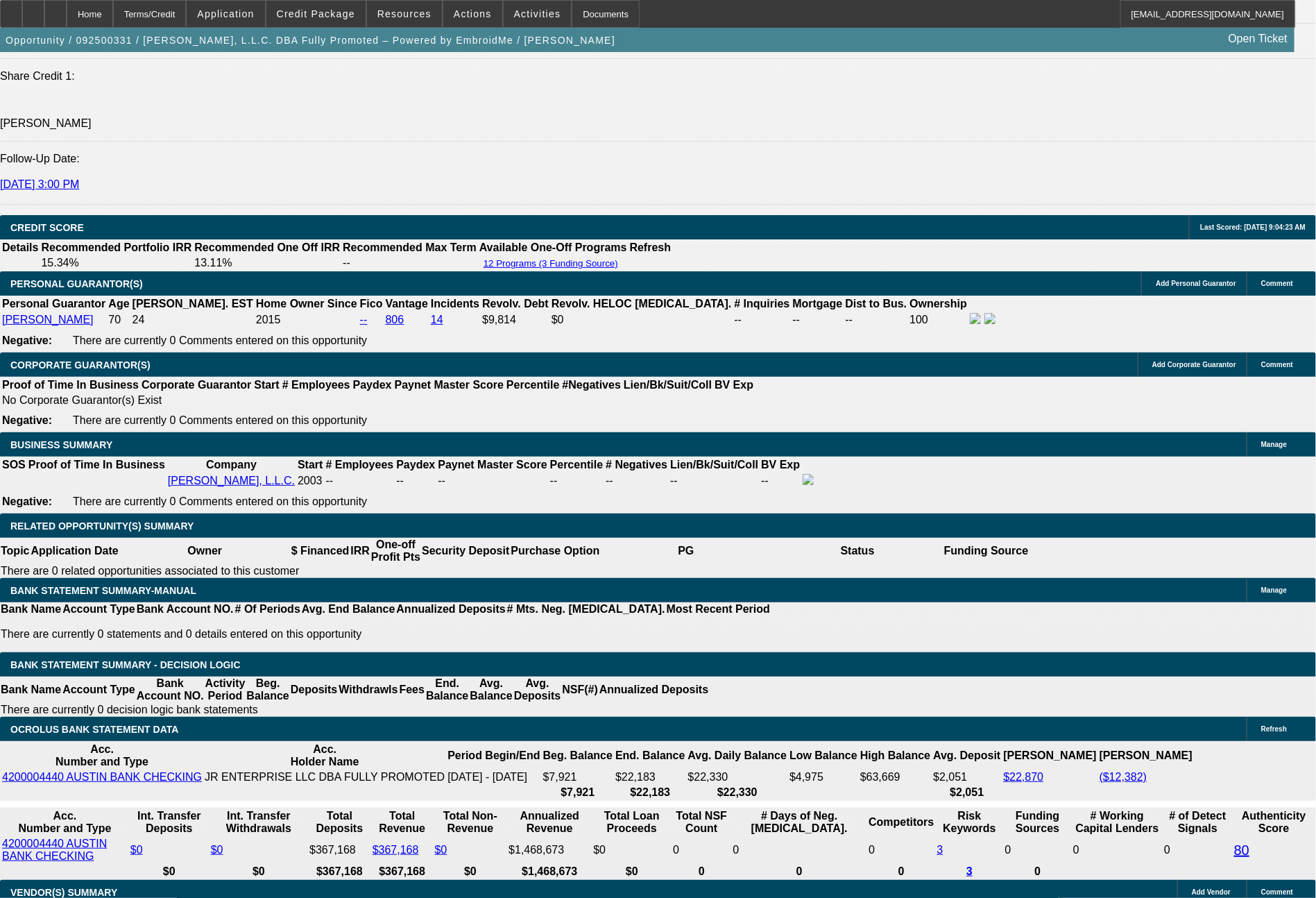
scroll to position [1909, 0]
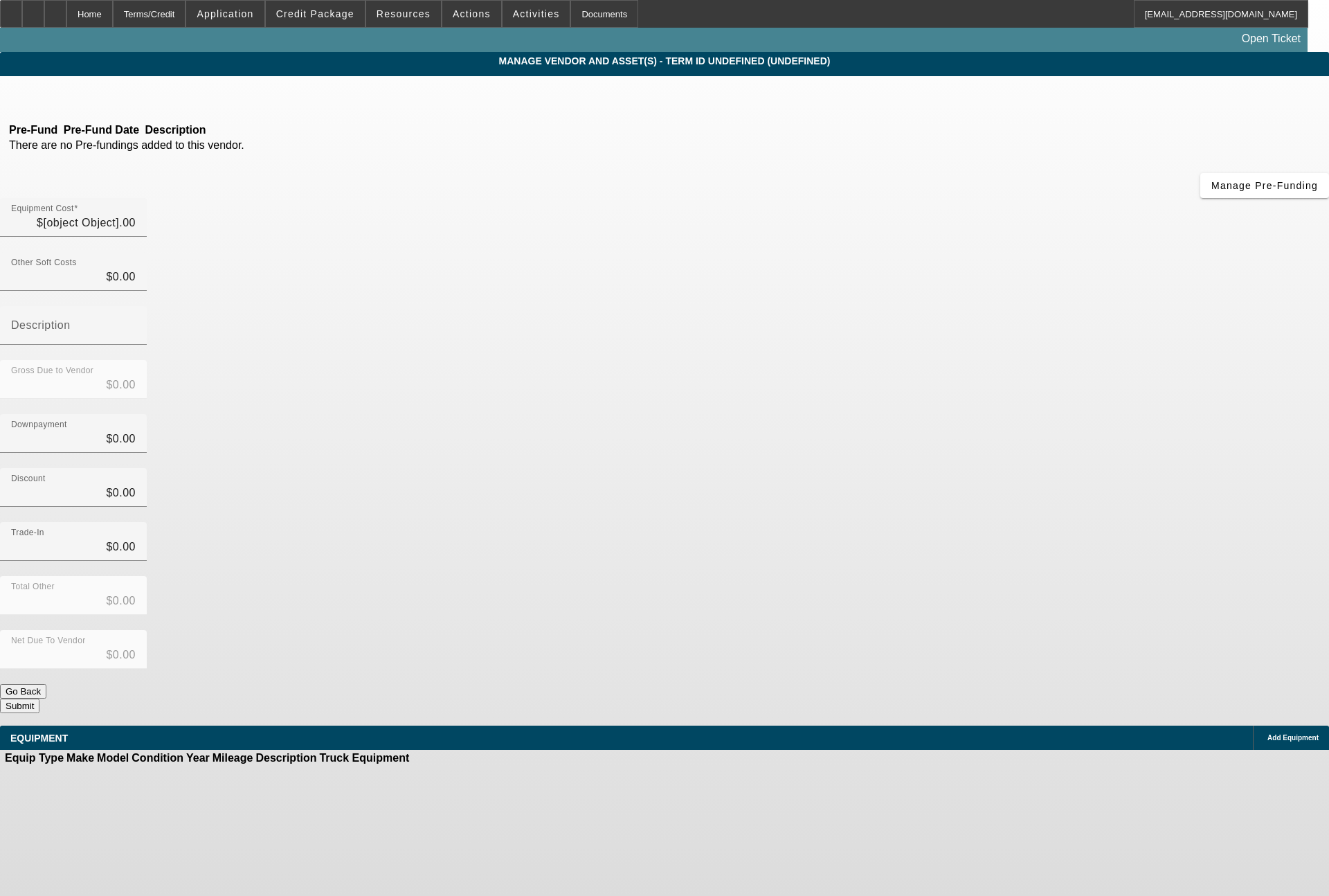
type input "$16,000.00"
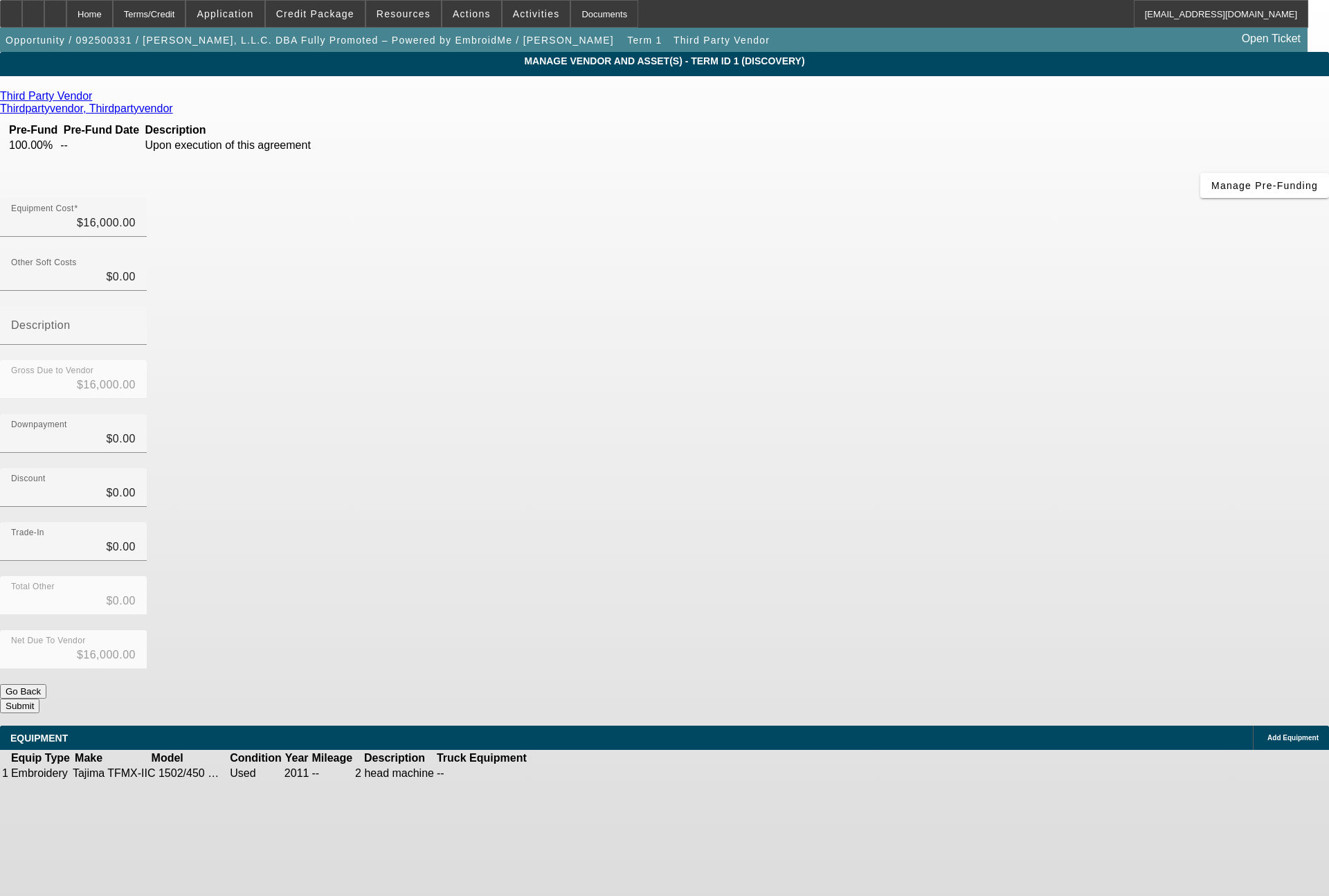
click at [571, 773] on icon at bounding box center [571, 773] width 0 height 0
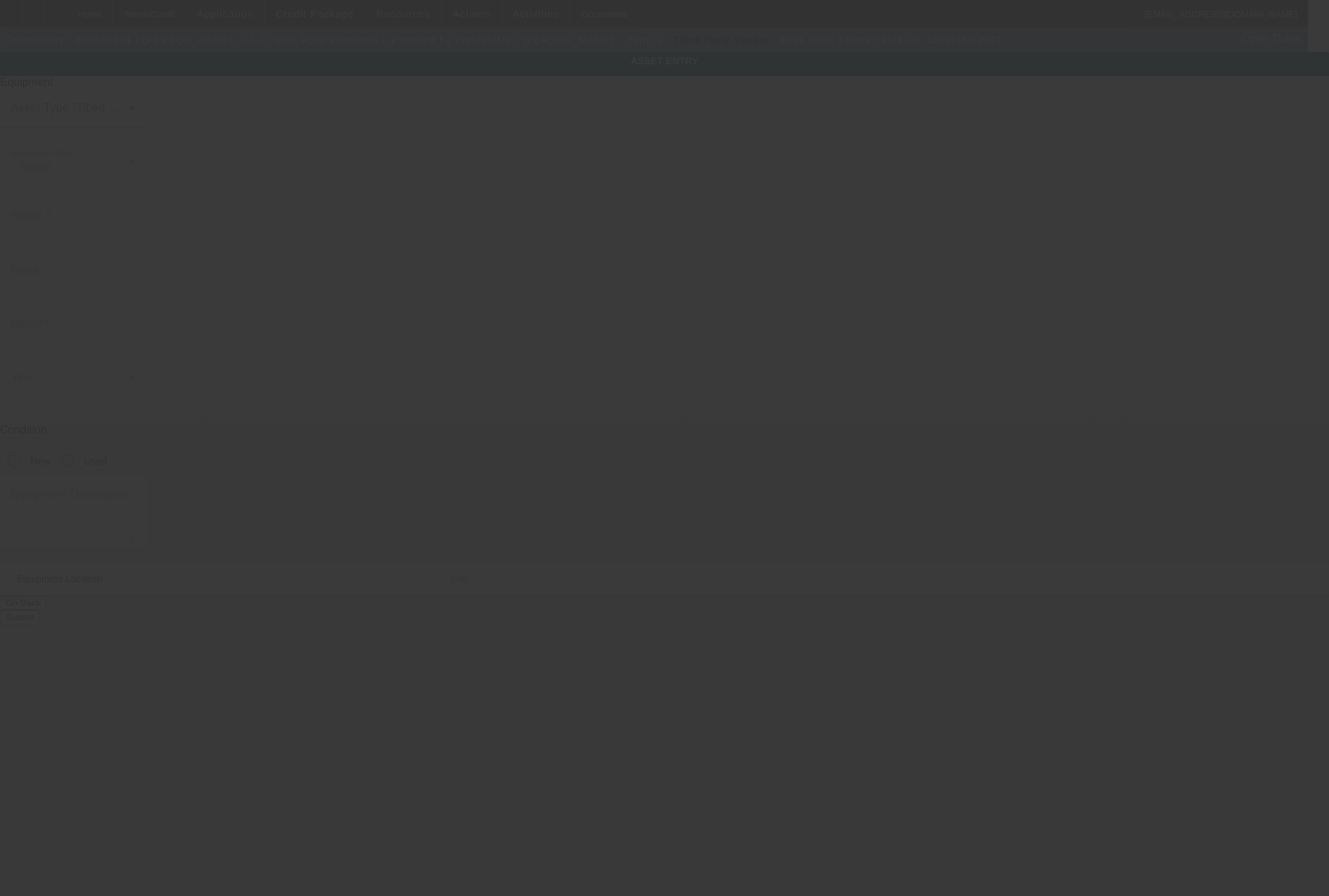
type input "Tajima"
type input "TFMX-IIC 1502/450 WCT"
radio input "true"
type textarea "2 head machine"
type input "25329 Budde Road"
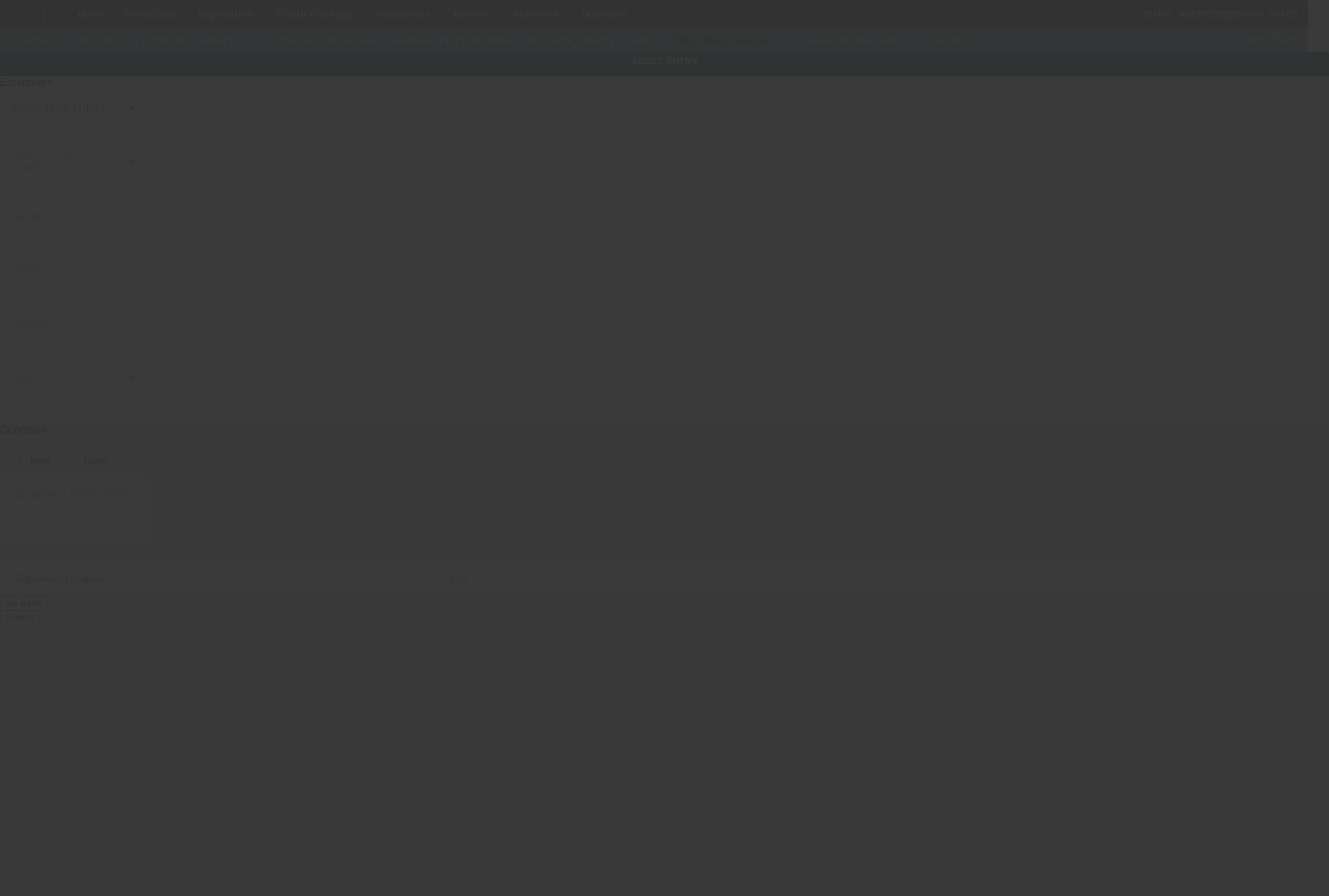
type input "Suite 903/904"
type input "The Woodlands"
type input "77380"
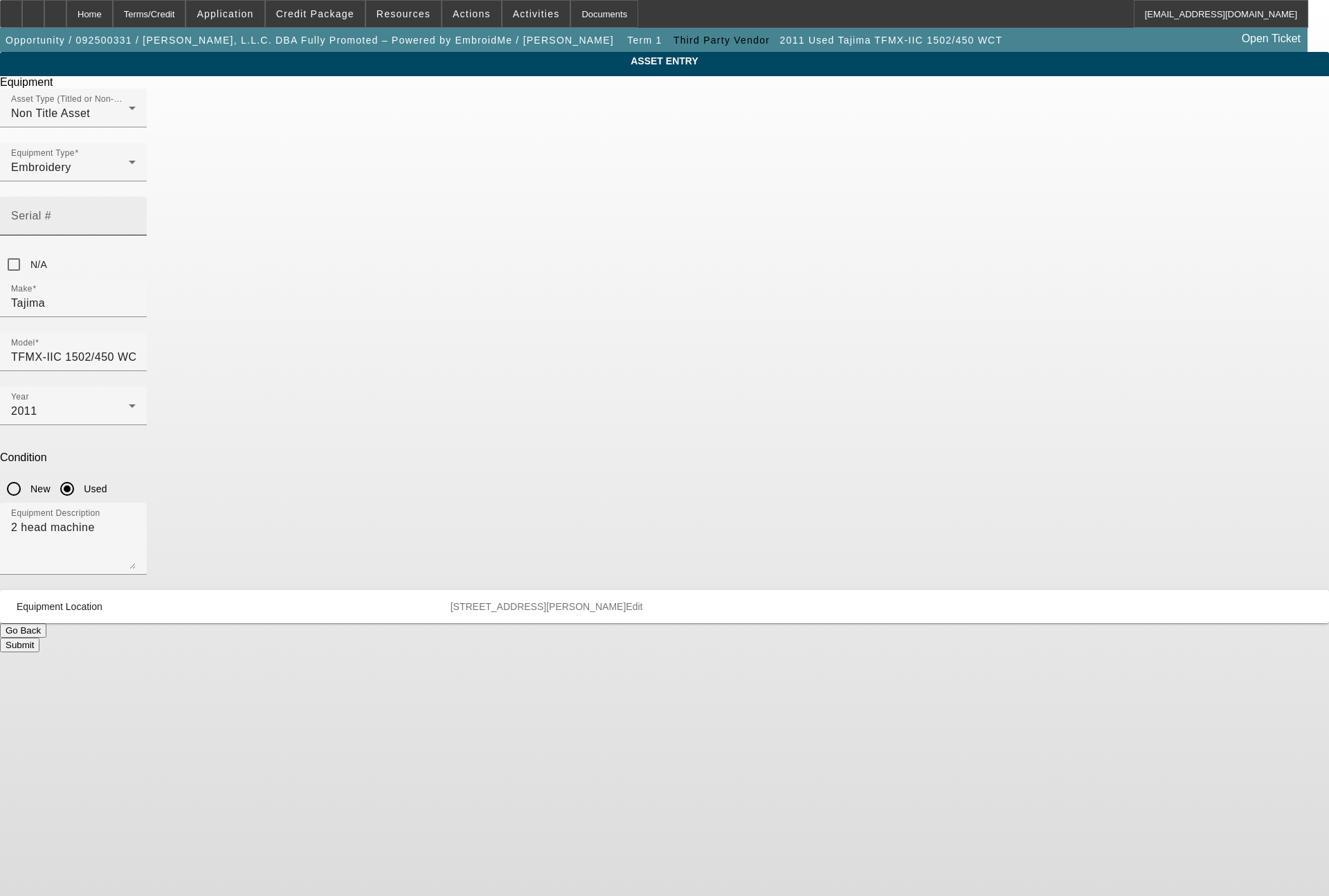
click at [136, 213] on input "Serial #" at bounding box center [73, 221] width 124 height 17
type input "S1342"
click at [40, 637] on button "Submit" at bounding box center [19, 644] width 40 height 14
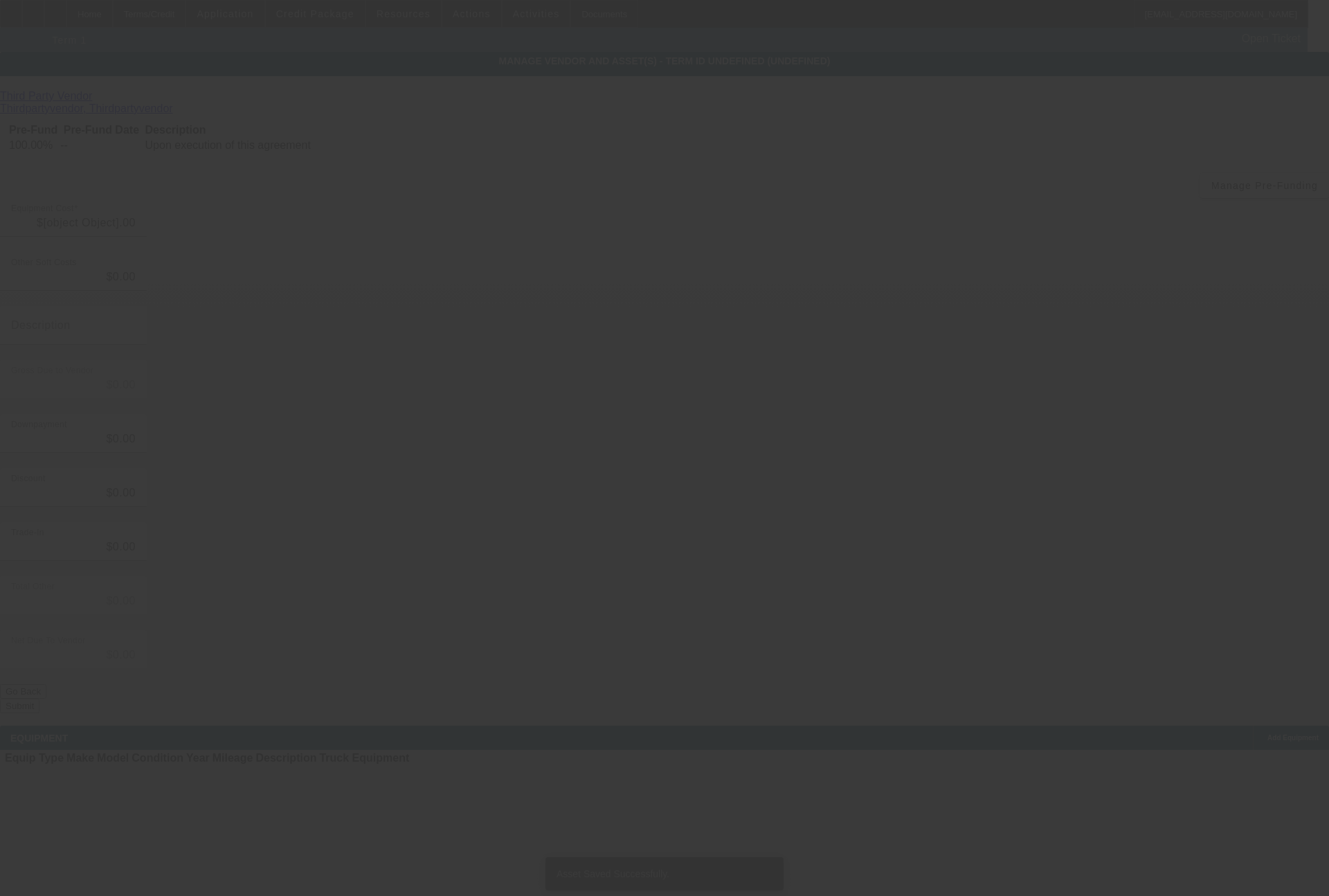
type input "$16,000.00"
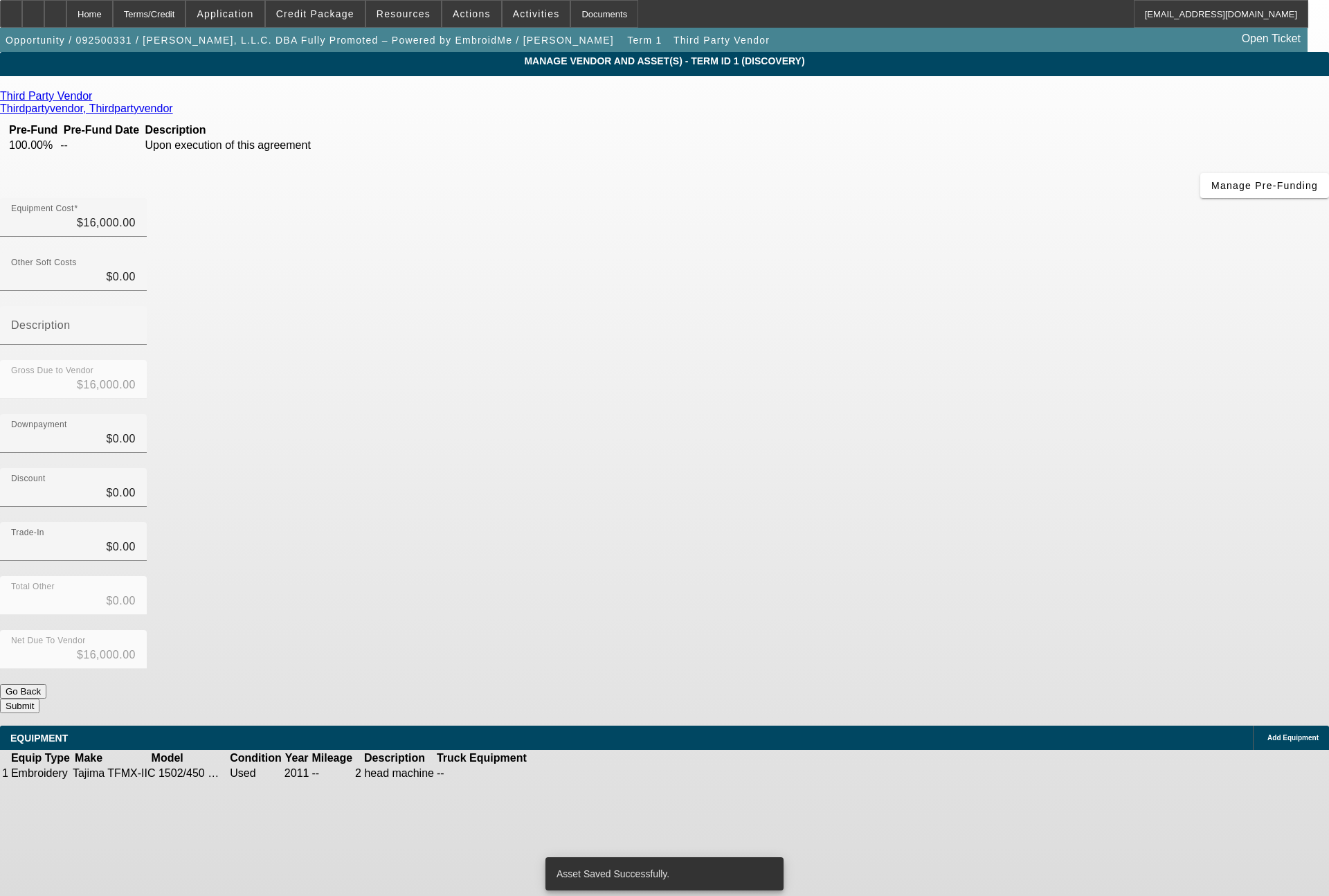
click at [96, 100] on icon at bounding box center [96, 96] width 0 height 12
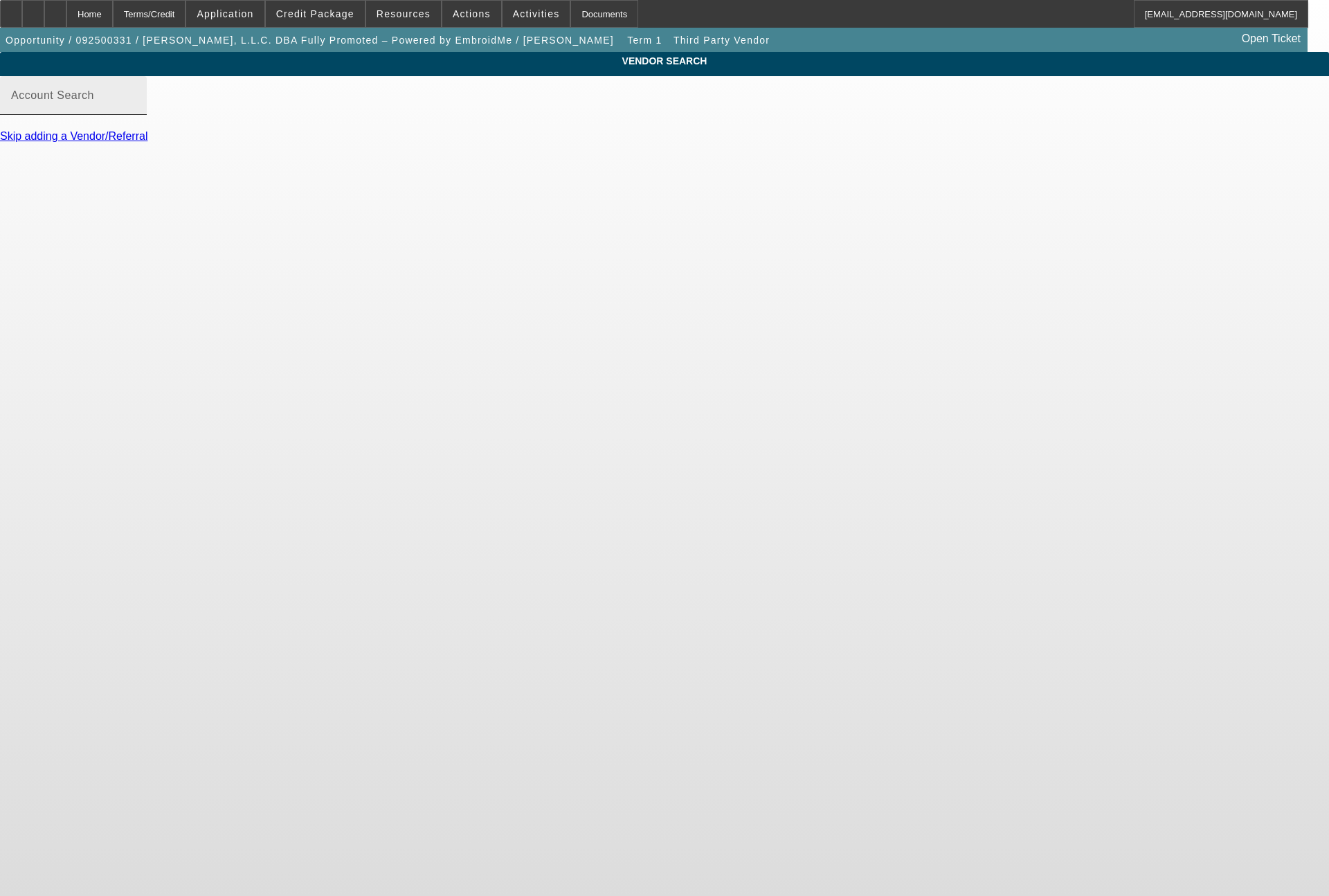
click at [136, 109] on input "Account Search" at bounding box center [73, 101] width 124 height 17
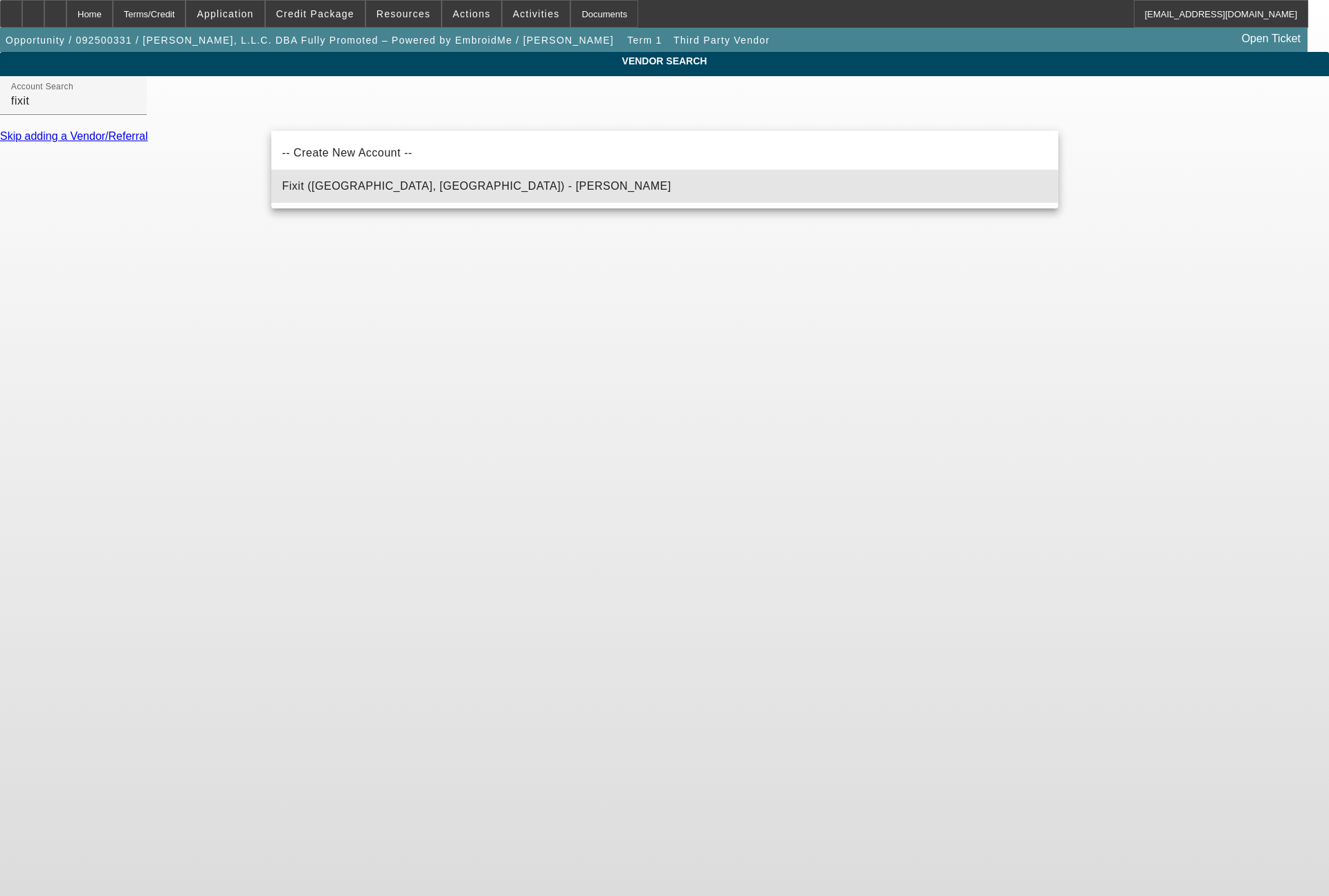
click at [351, 188] on span "Fixit (Katy, TX) - Hernandez, Hector" at bounding box center [477, 186] width 389 height 12
type input "Fixit (Katy, TX) - Hernandez, Hector"
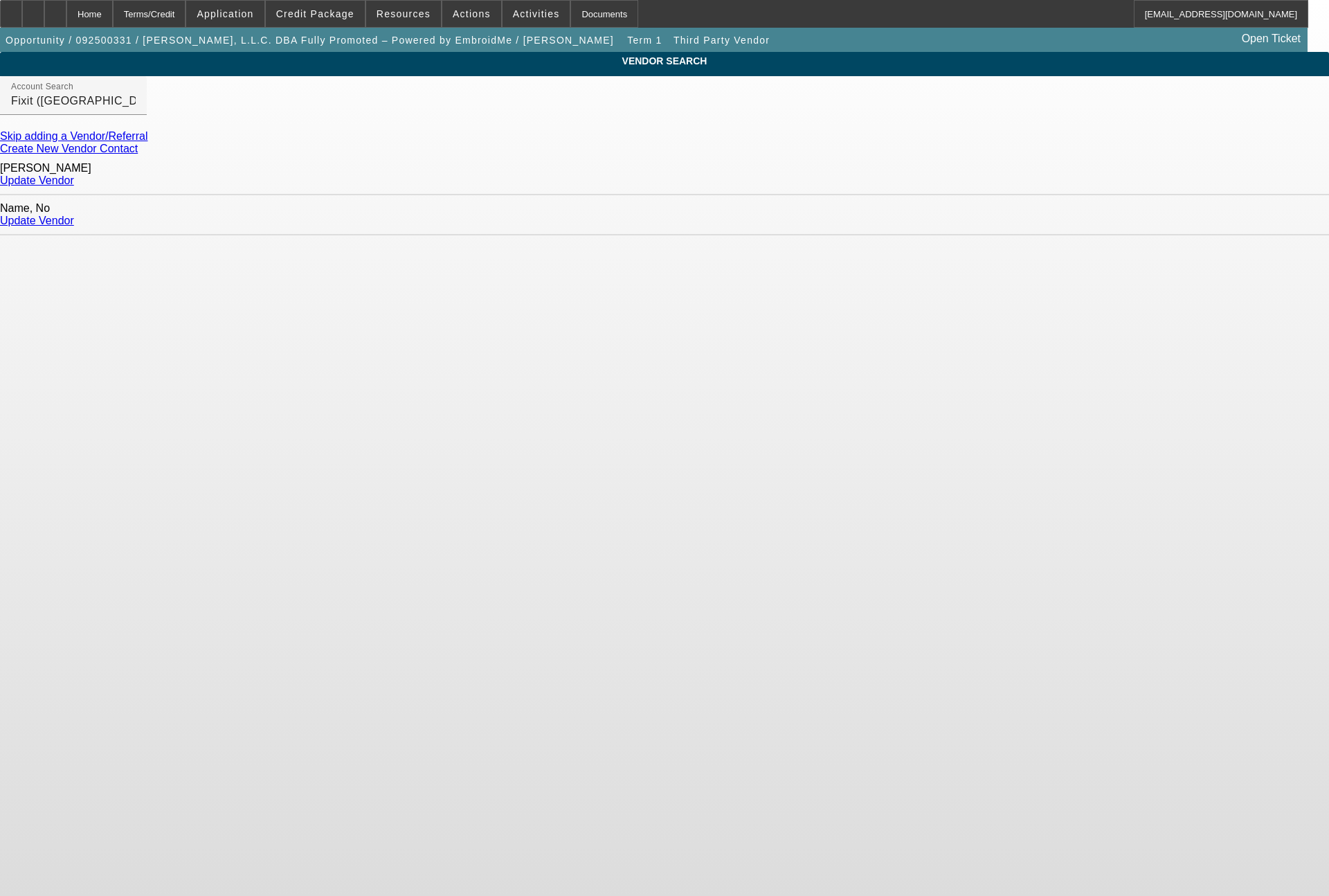
click at [74, 181] on link "Update Vendor" at bounding box center [37, 180] width 74 height 12
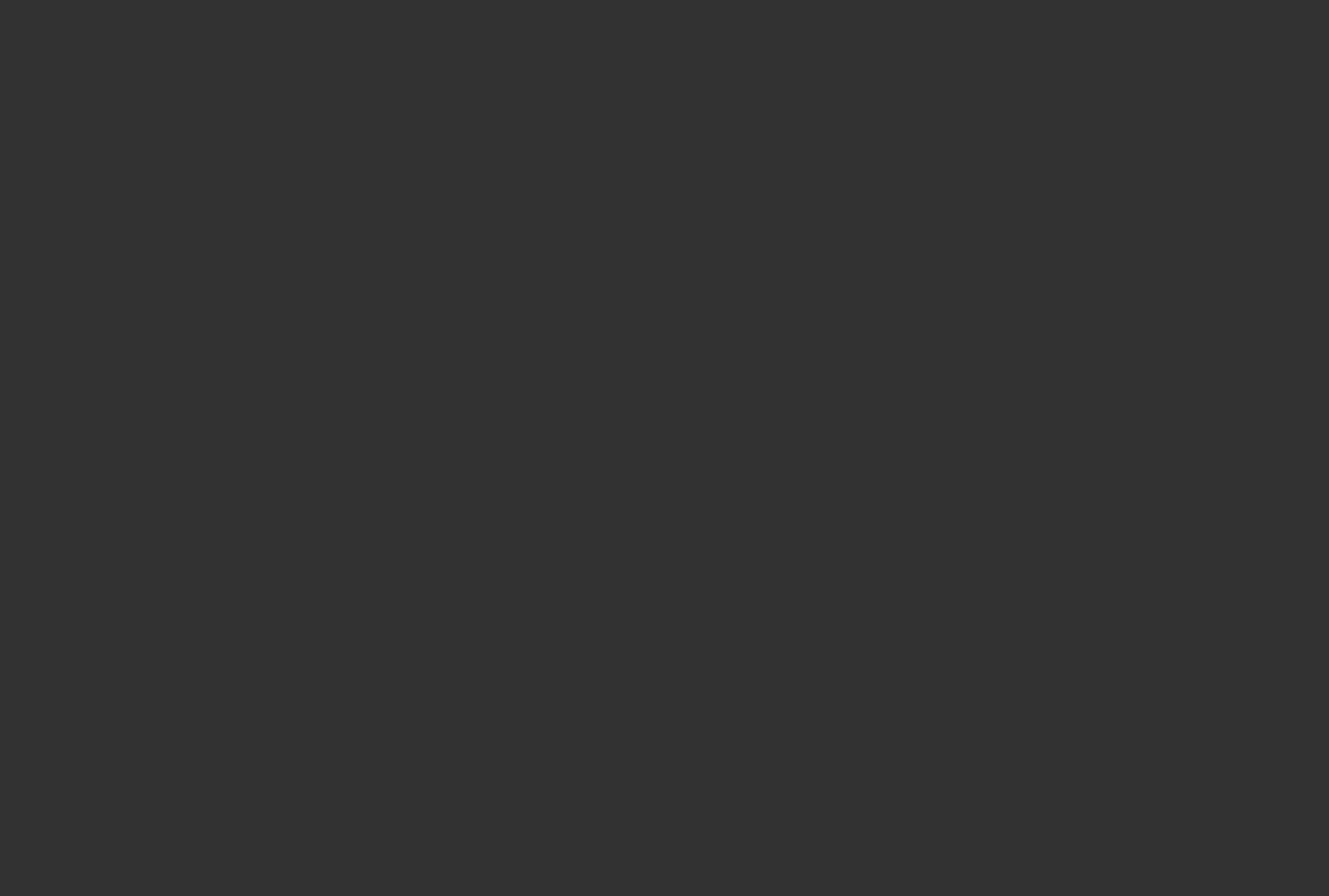
type input "$16,000.00"
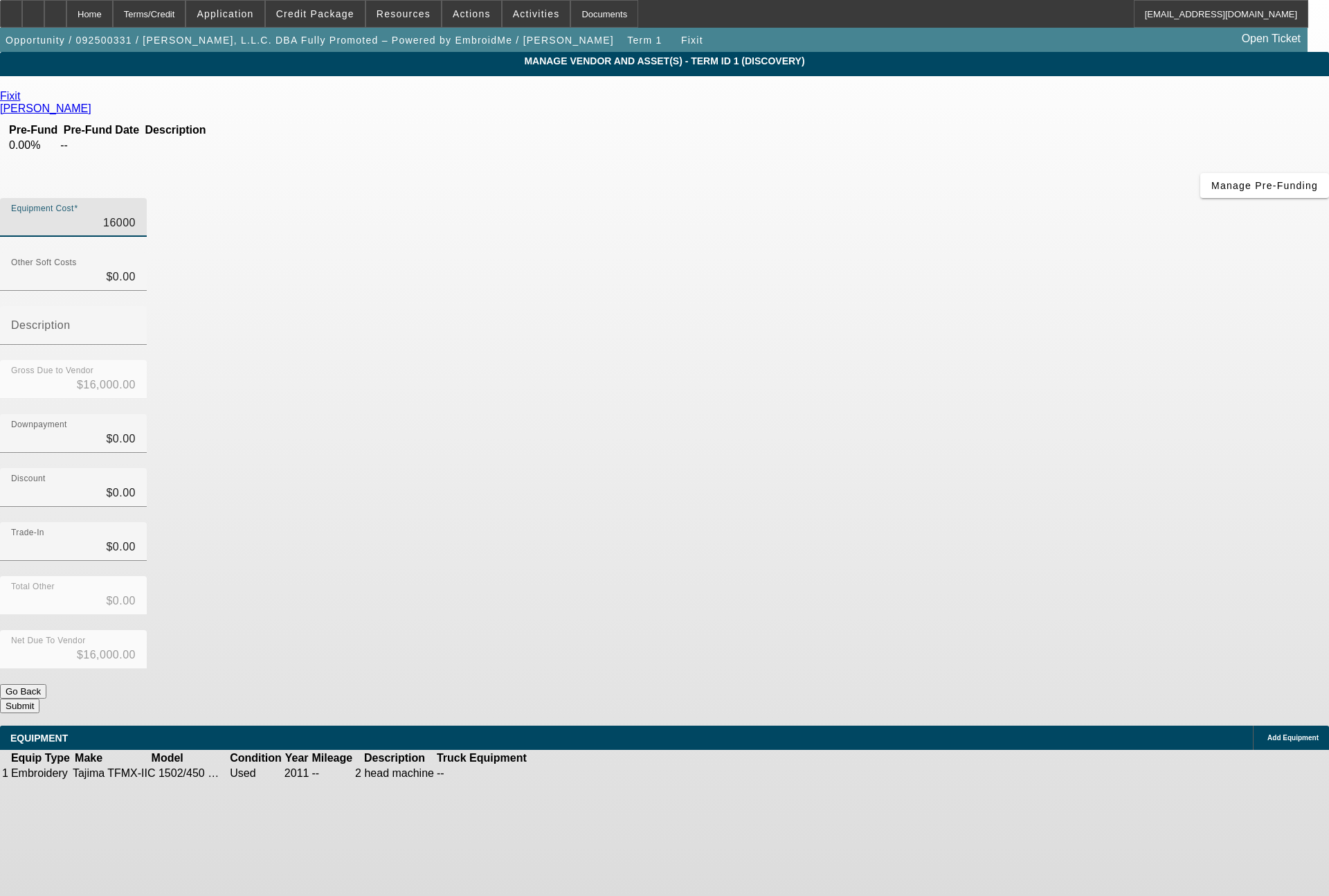
drag, startPoint x: 796, startPoint y: 109, endPoint x: 873, endPoint y: 110, distance: 77.0
click at [873, 198] on div "Equipment Cost 16000" at bounding box center [664, 225] width 1329 height 54
type input "1"
type input "$1.00"
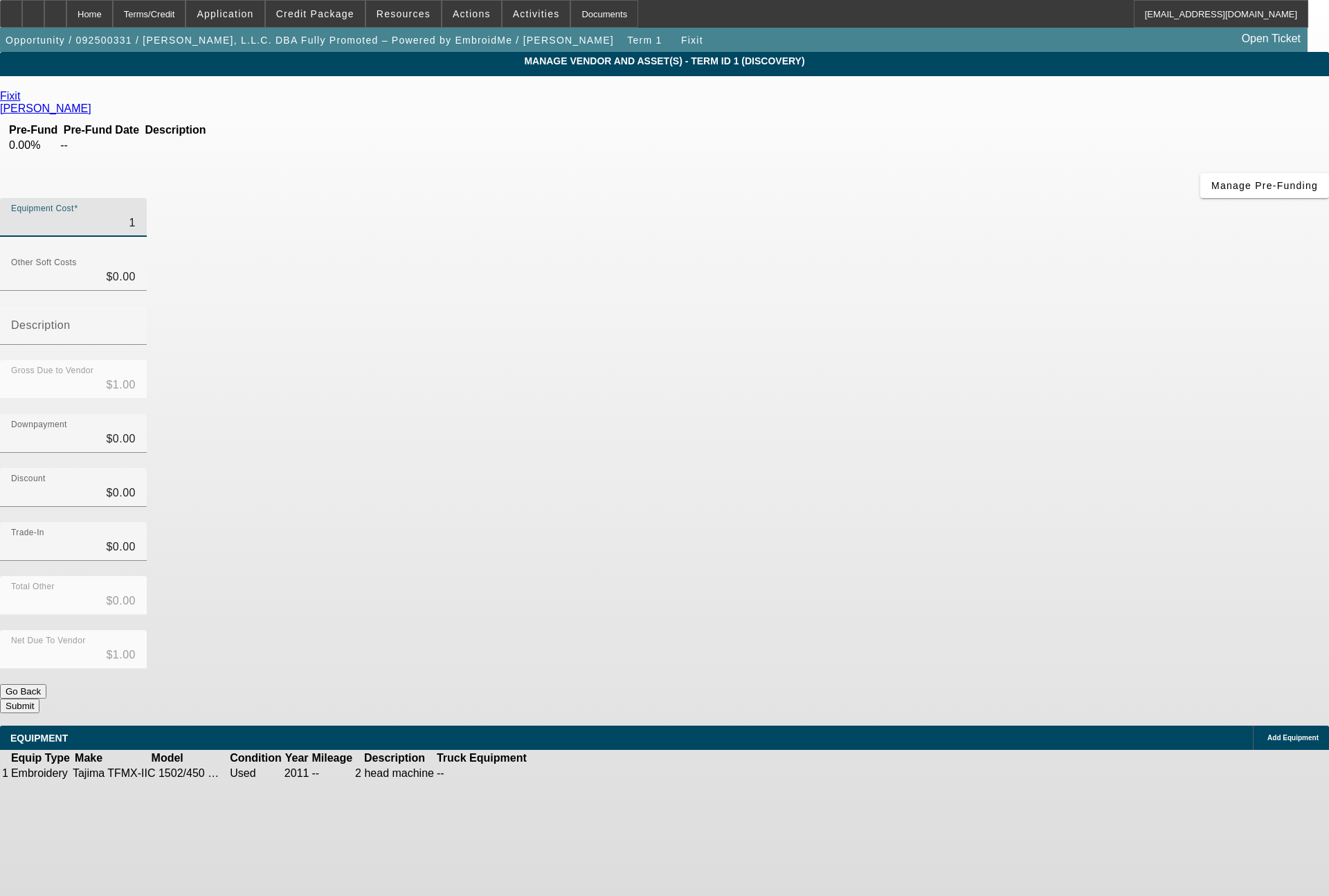
type input "16"
type input "$16.00"
type input "164"
type input "$164.00"
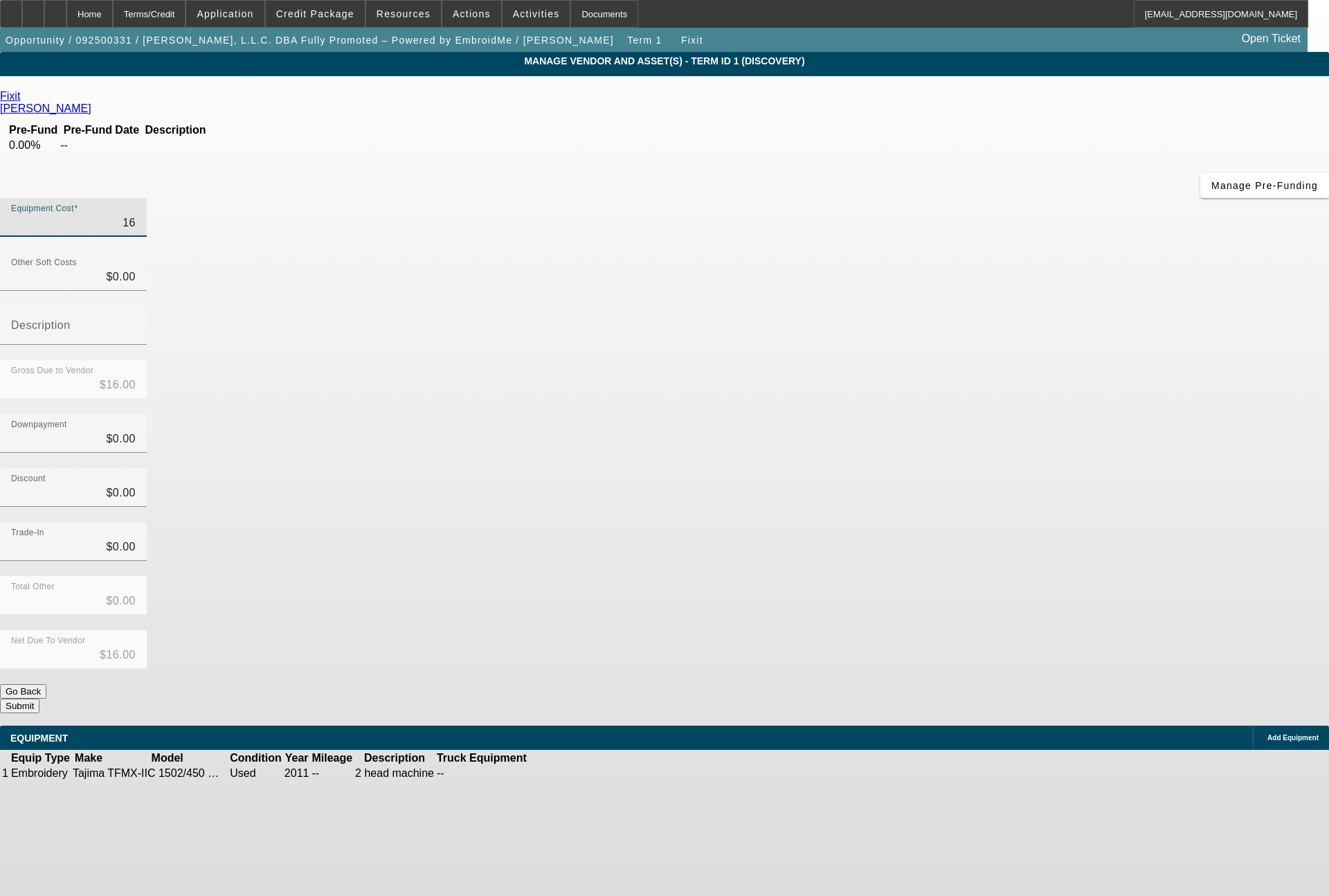
type input "$164.00"
type input "1640"
type input "$1,640.00"
type input "16400"
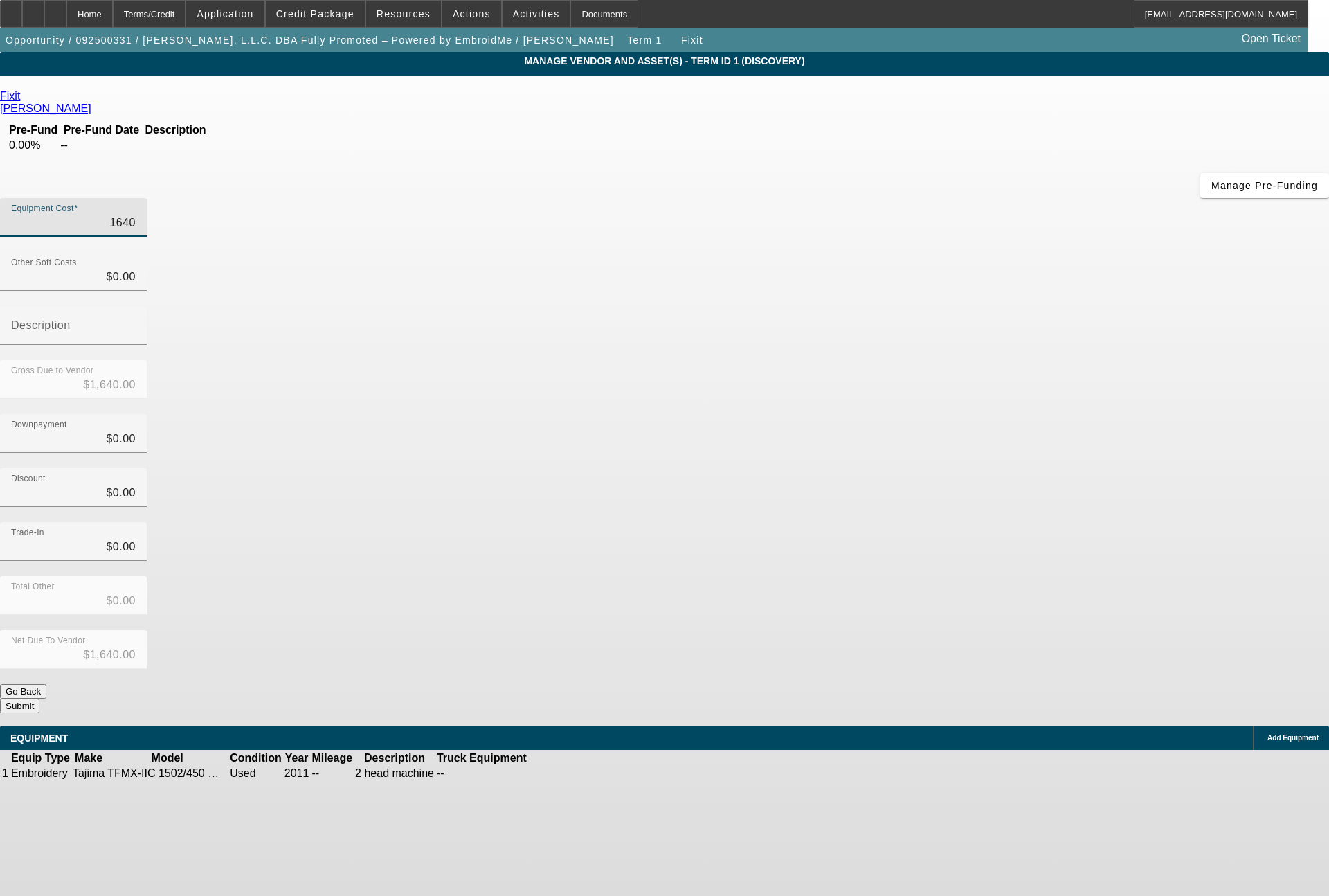
type input "$16,400.00"
click at [40, 698] on button "Submit" at bounding box center [19, 705] width 40 height 14
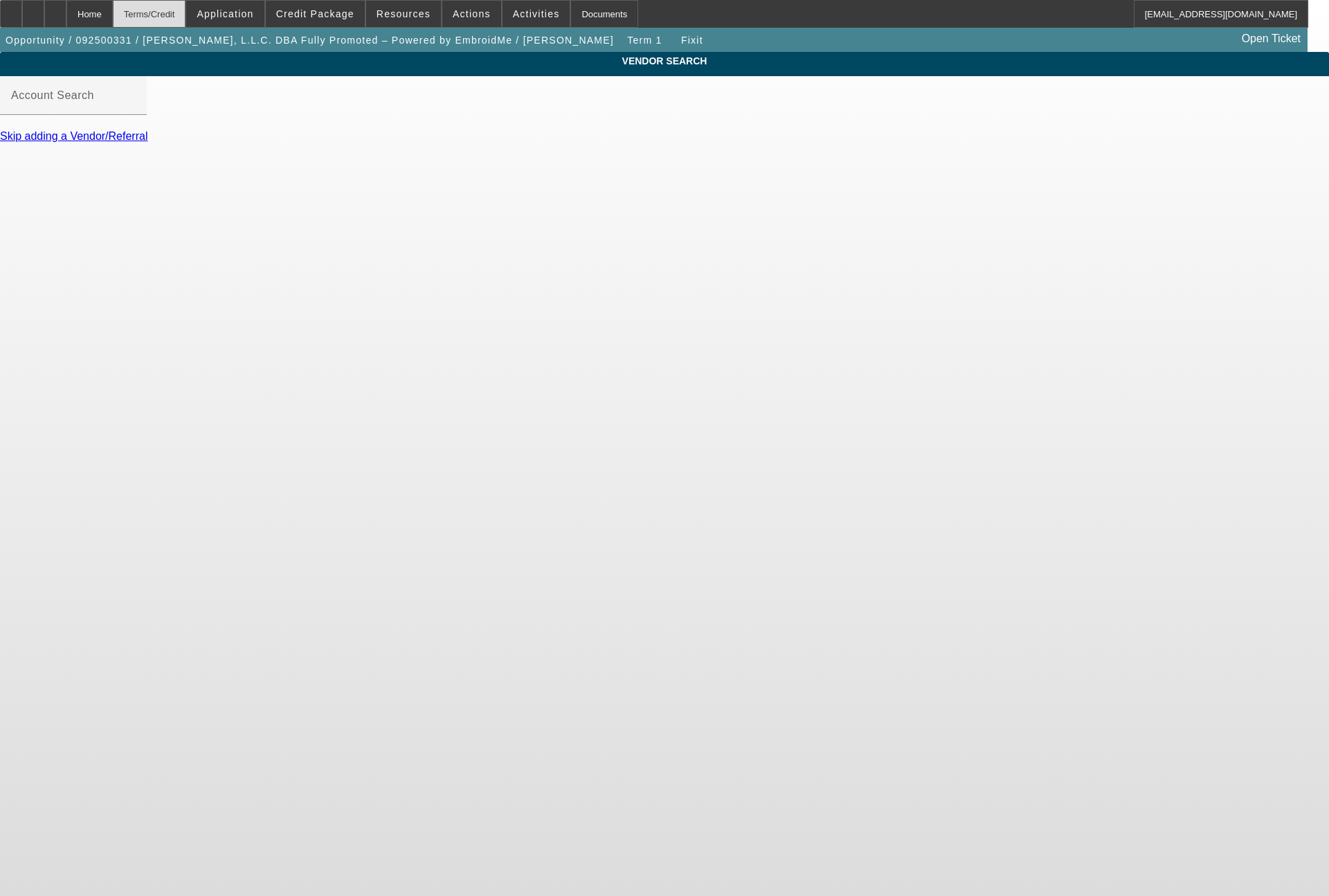
click at [186, 15] on div "Terms/Credit" at bounding box center [149, 14] width 74 height 28
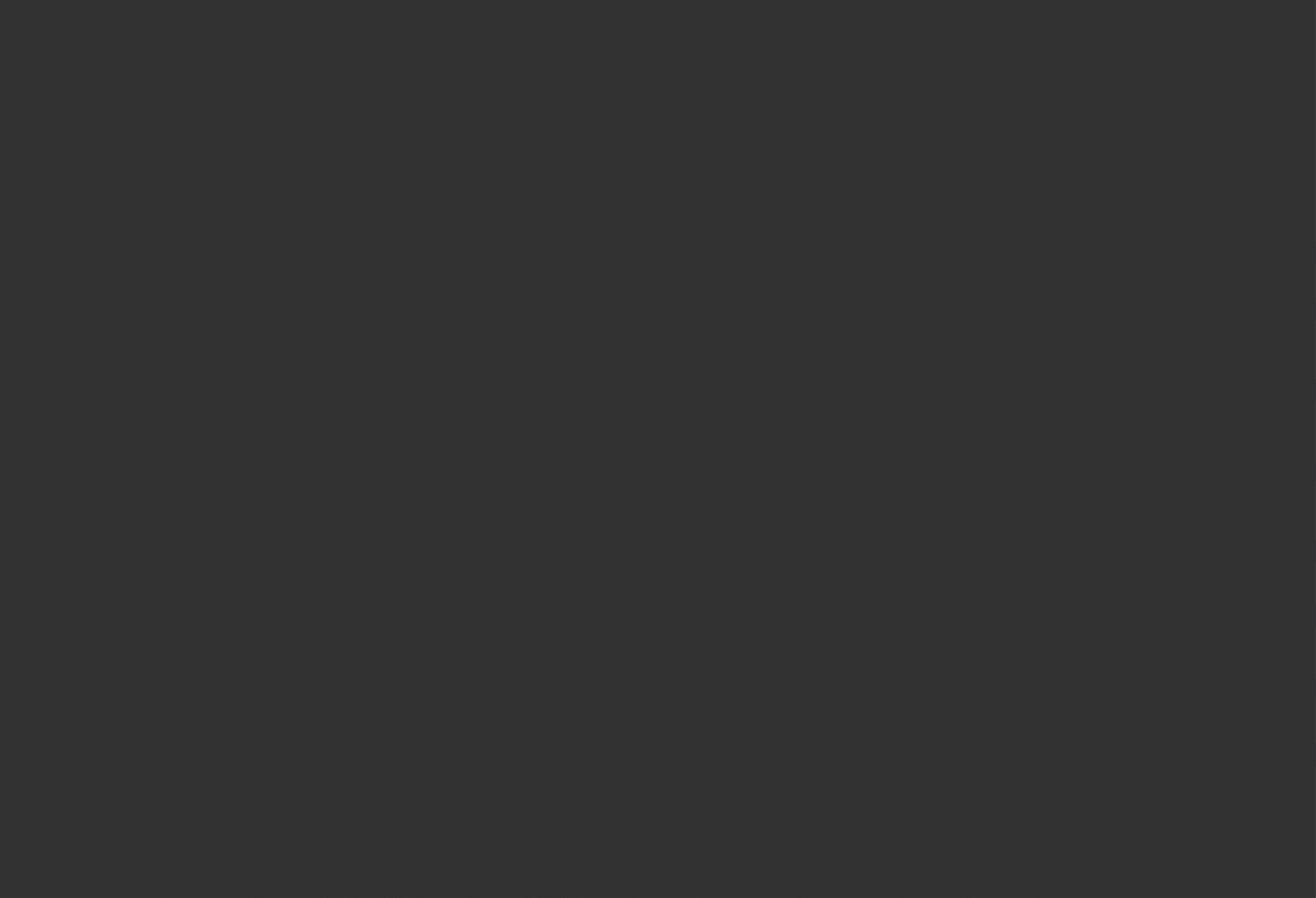
select select "0"
select select "2"
select select "0"
select select "6"
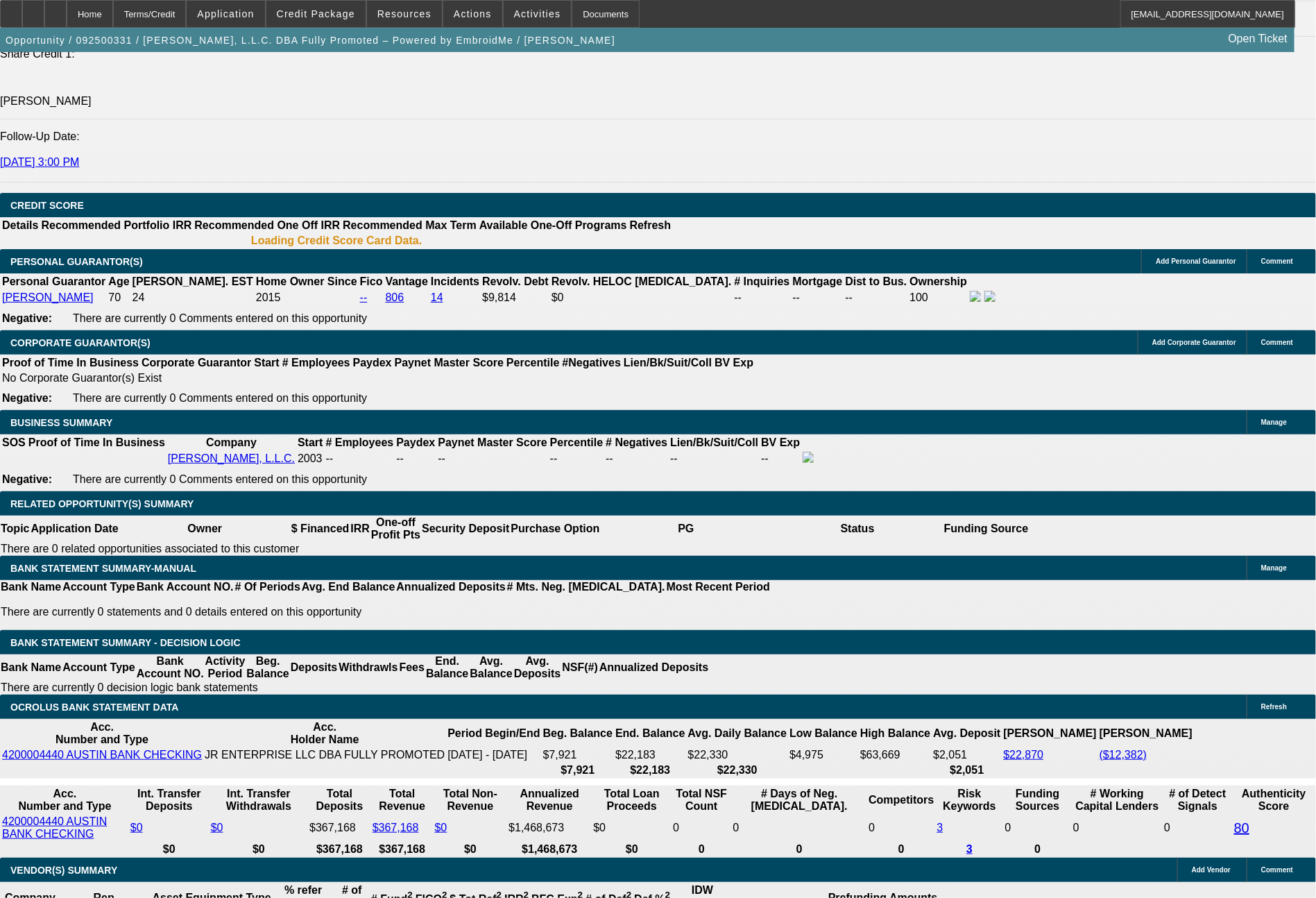
scroll to position [1911, 0]
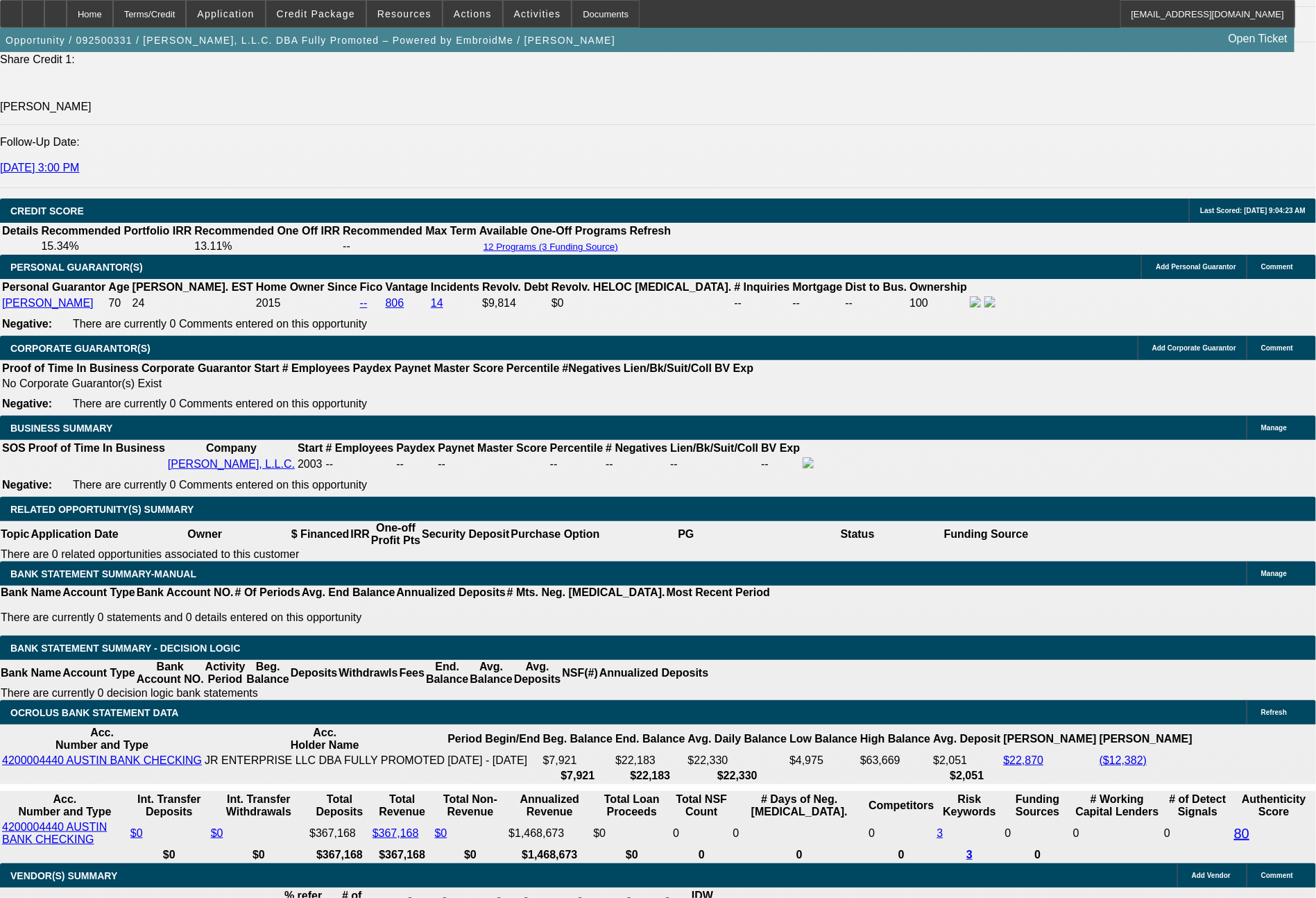
drag, startPoint x: 211, startPoint y: 552, endPoint x: 266, endPoint y: 556, distance: 55.1
type input "43"
type input "$86.00"
type input "UNKNOWN"
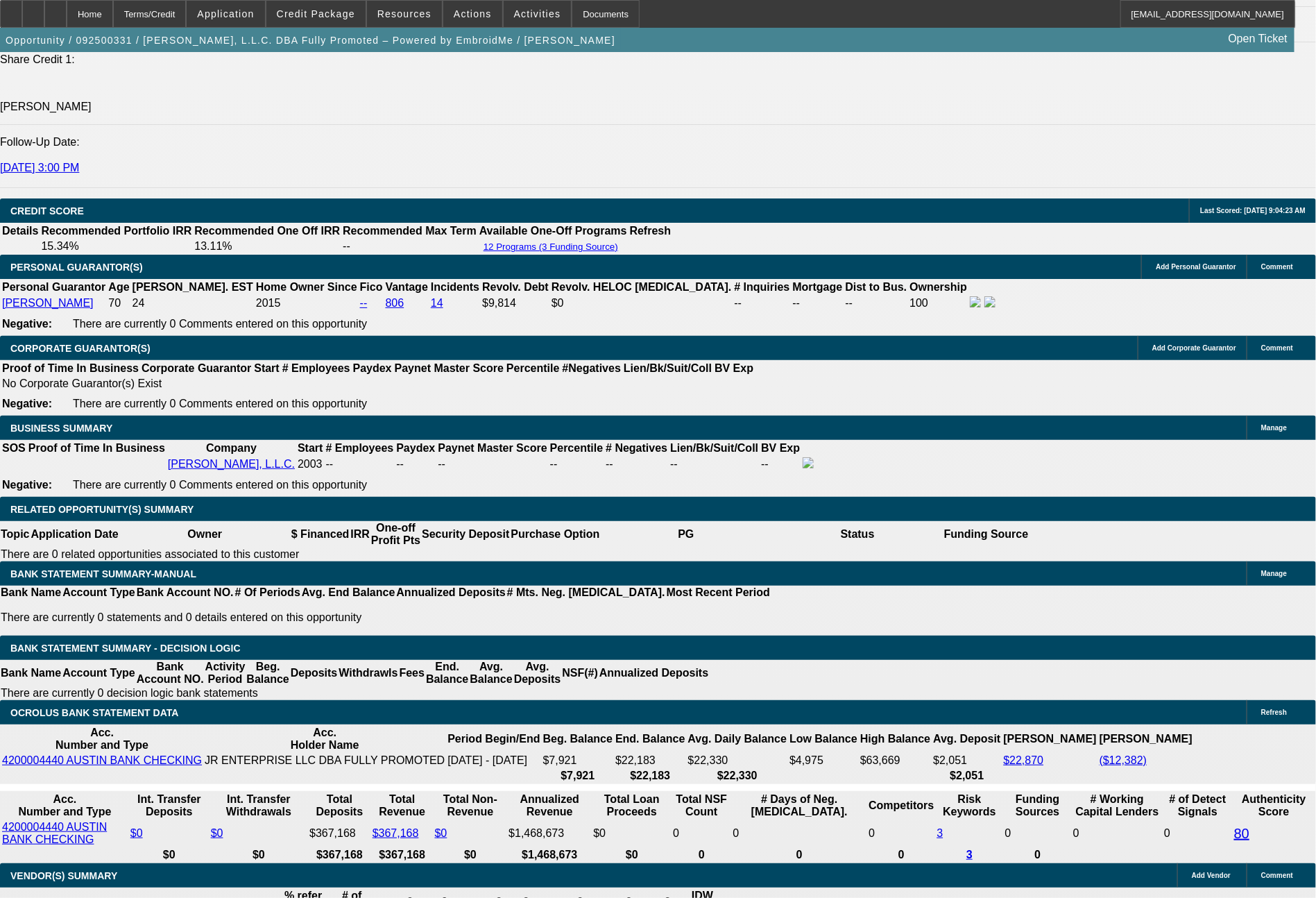
type input "431"
type input "$862.00"
type input "11.9"
type input "$431.00"
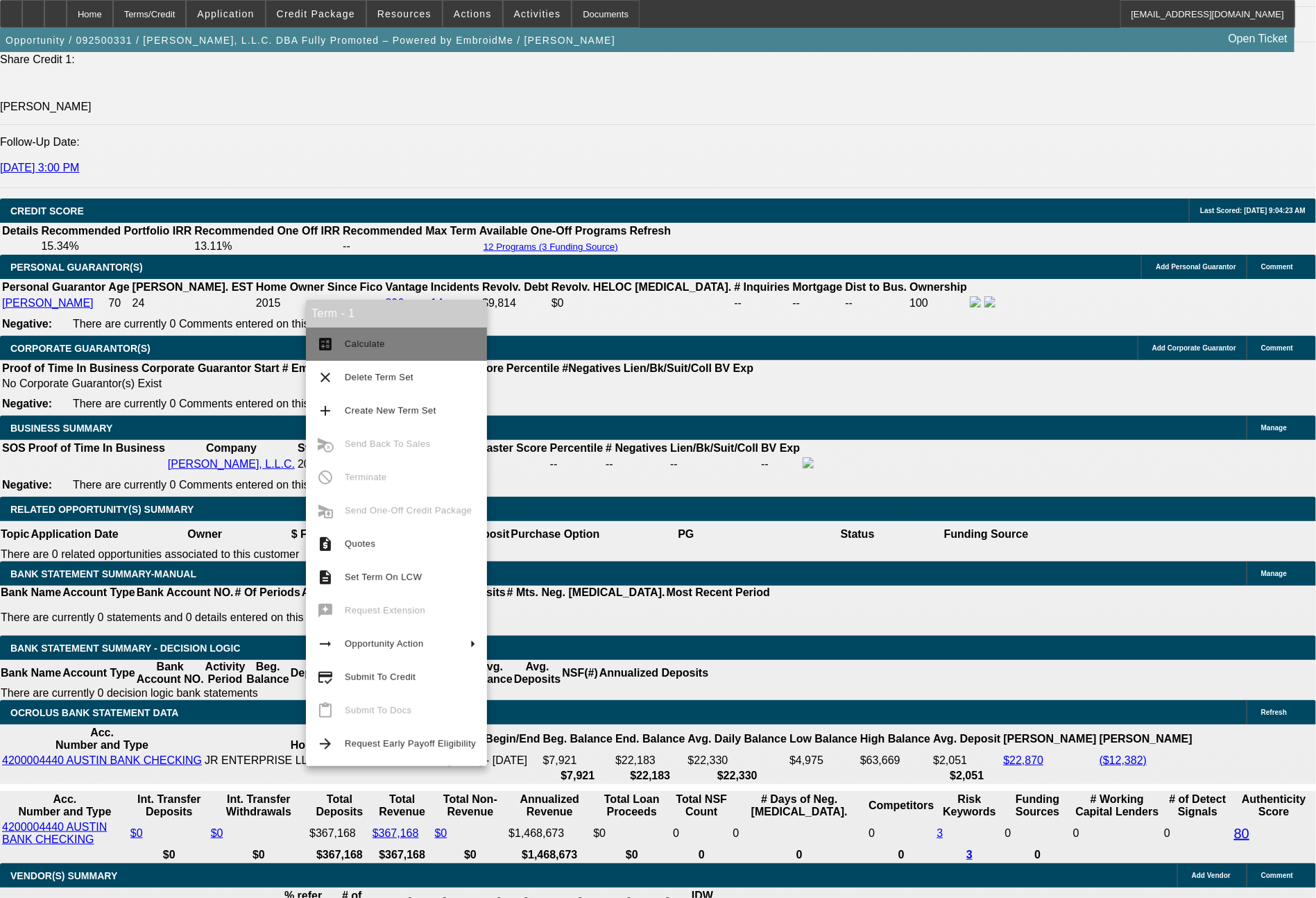
click at [377, 337] on span "Calculate" at bounding box center [410, 344] width 131 height 17
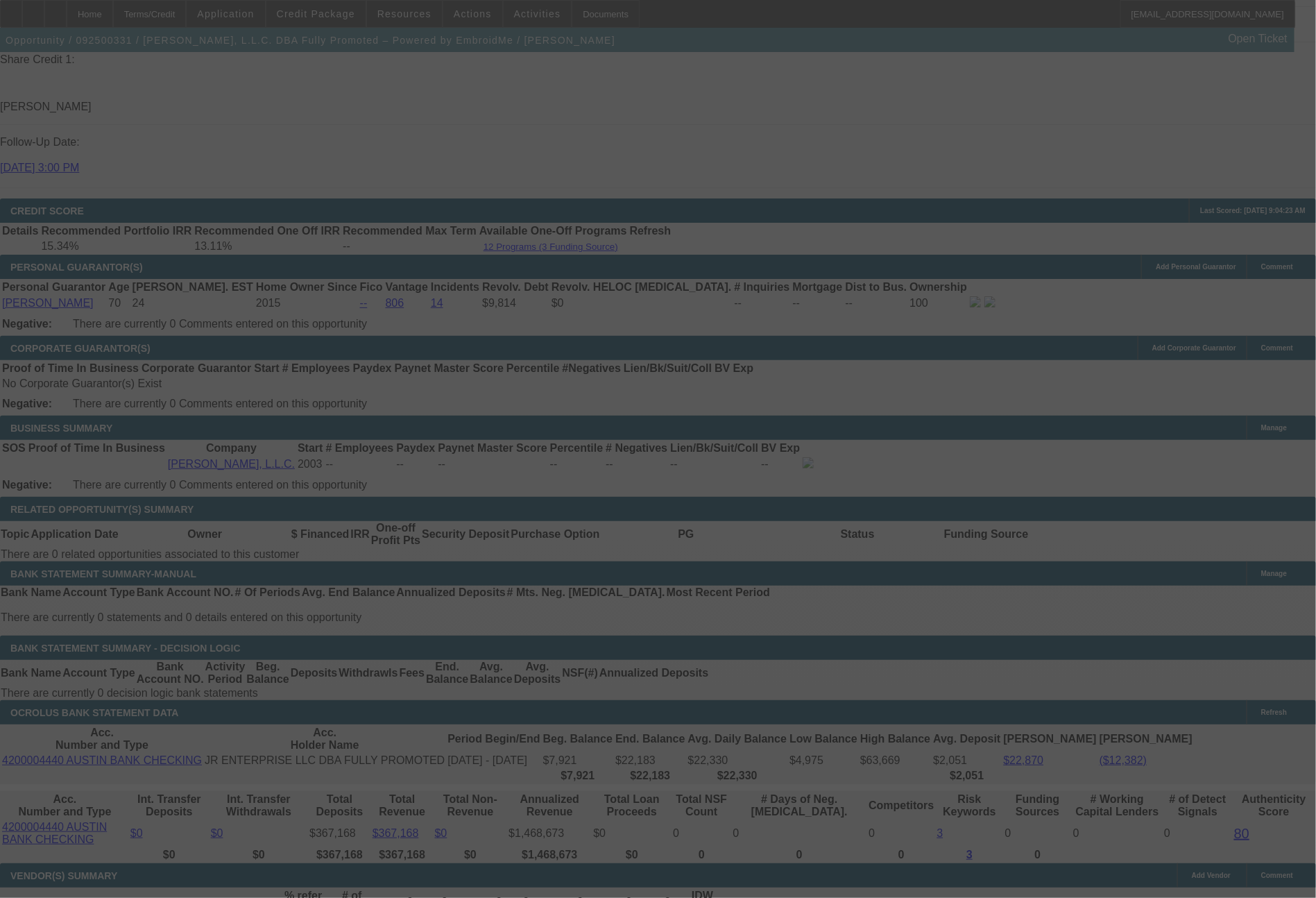
select select "0"
select select "2"
select select "0"
select select "6"
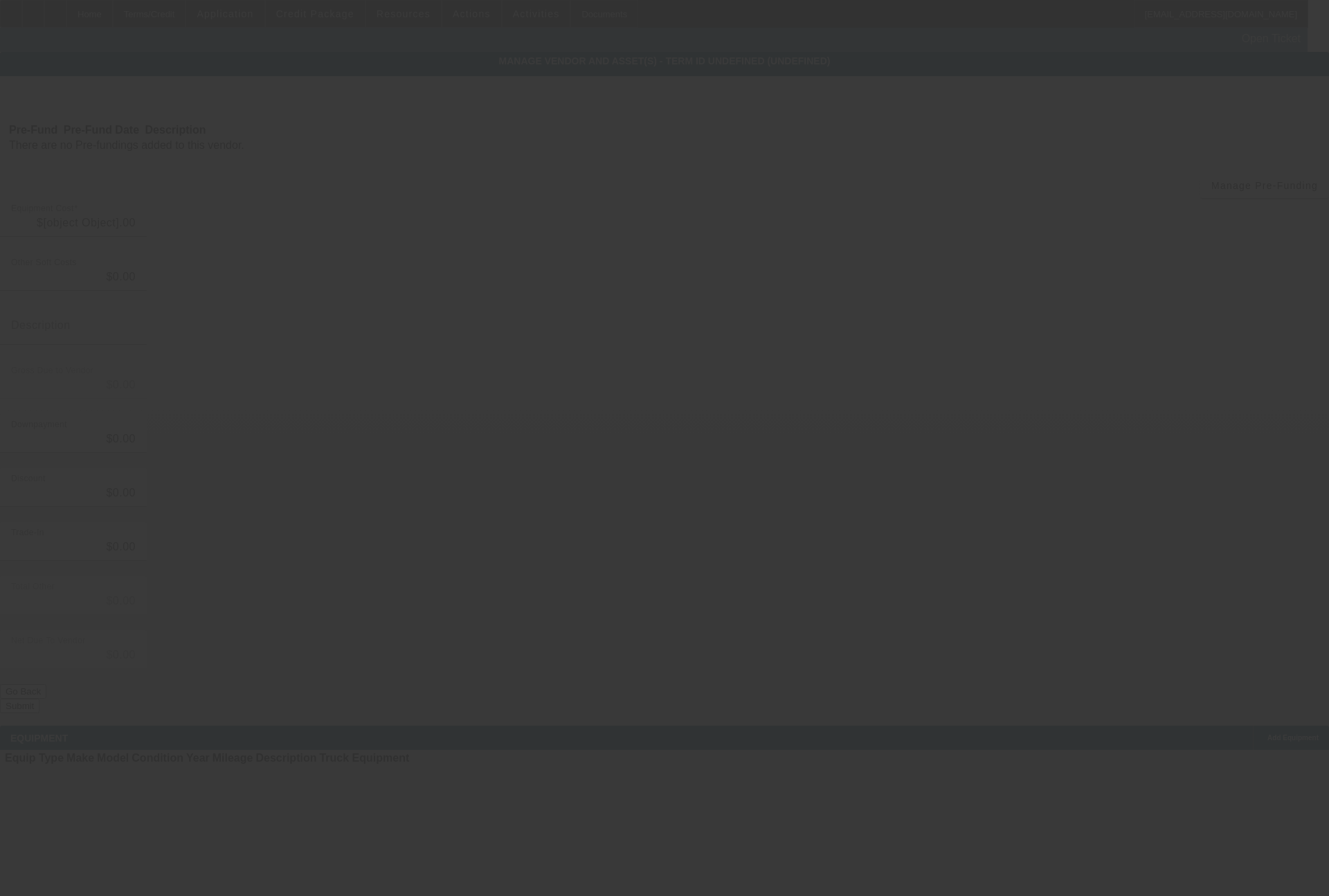
type input "$16,400.00"
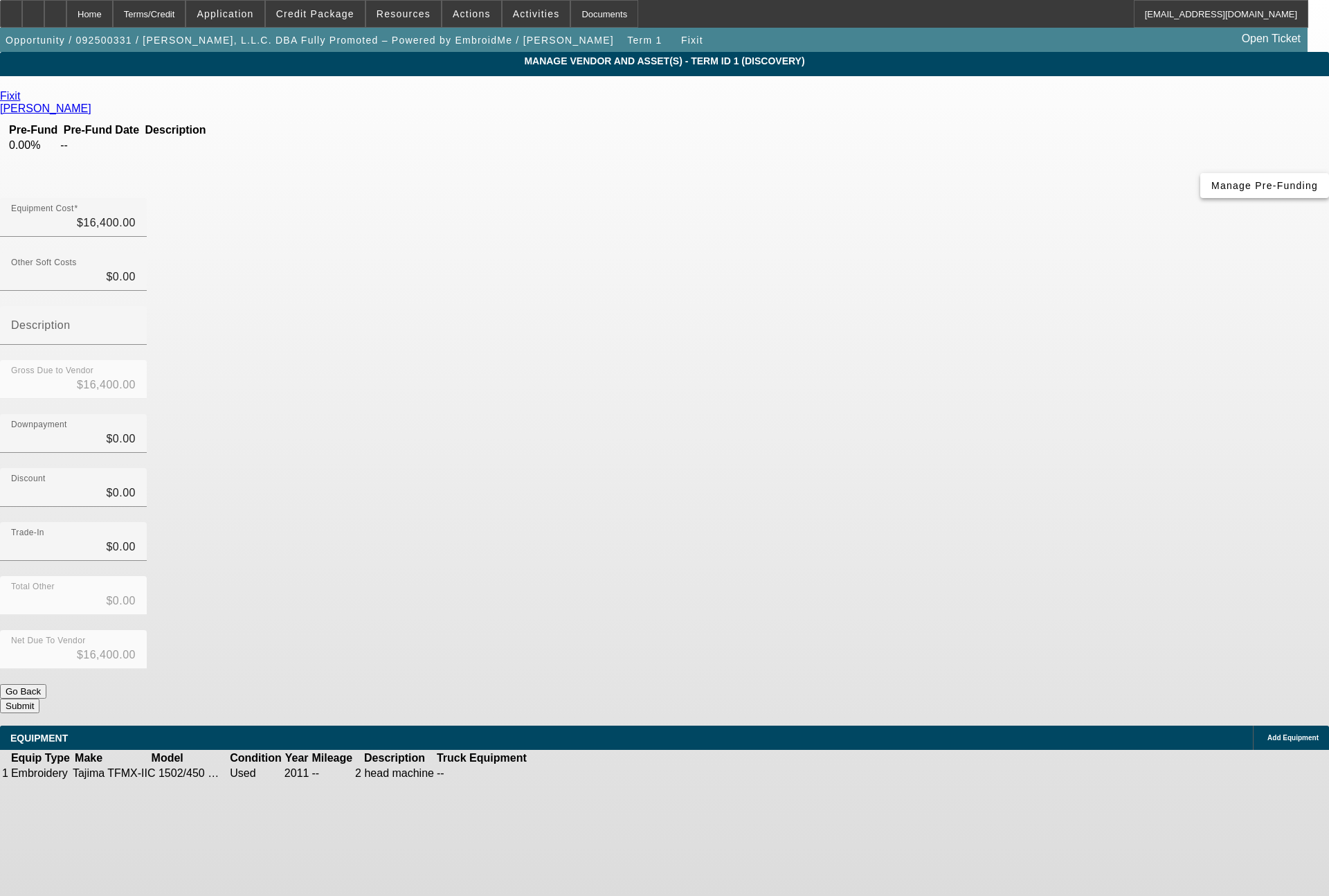
click at [1211, 191] on span "Manage Pre-Funding" at bounding box center [1265, 185] width 107 height 11
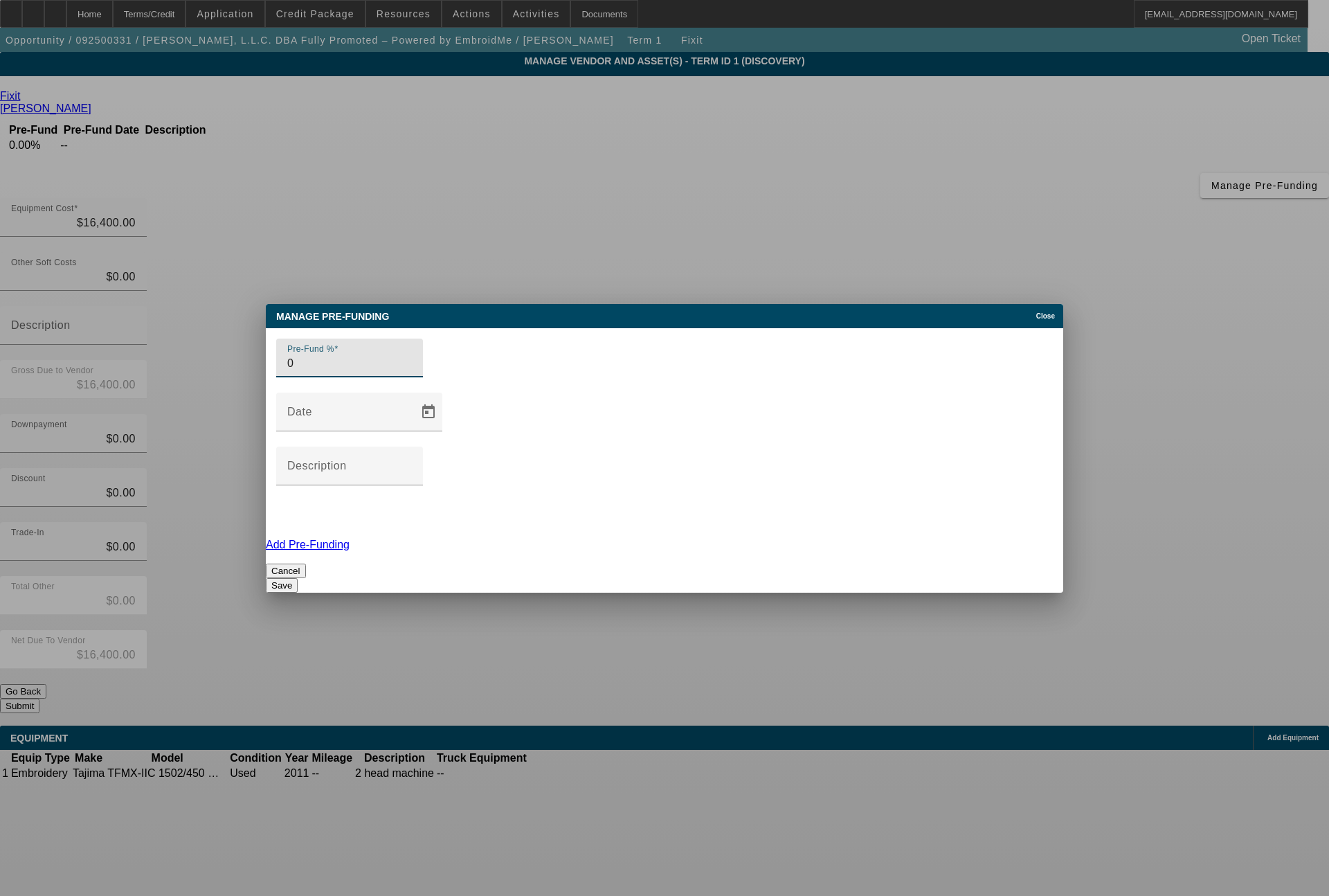
click at [339, 372] on input "0" at bounding box center [349, 363] width 124 height 17
type input "100"
click at [412, 463] on input "Description" at bounding box center [349, 472] width 124 height 17
type input "100% prefunding with PO"
click at [298, 578] on button "Save" at bounding box center [282, 585] width 32 height 14
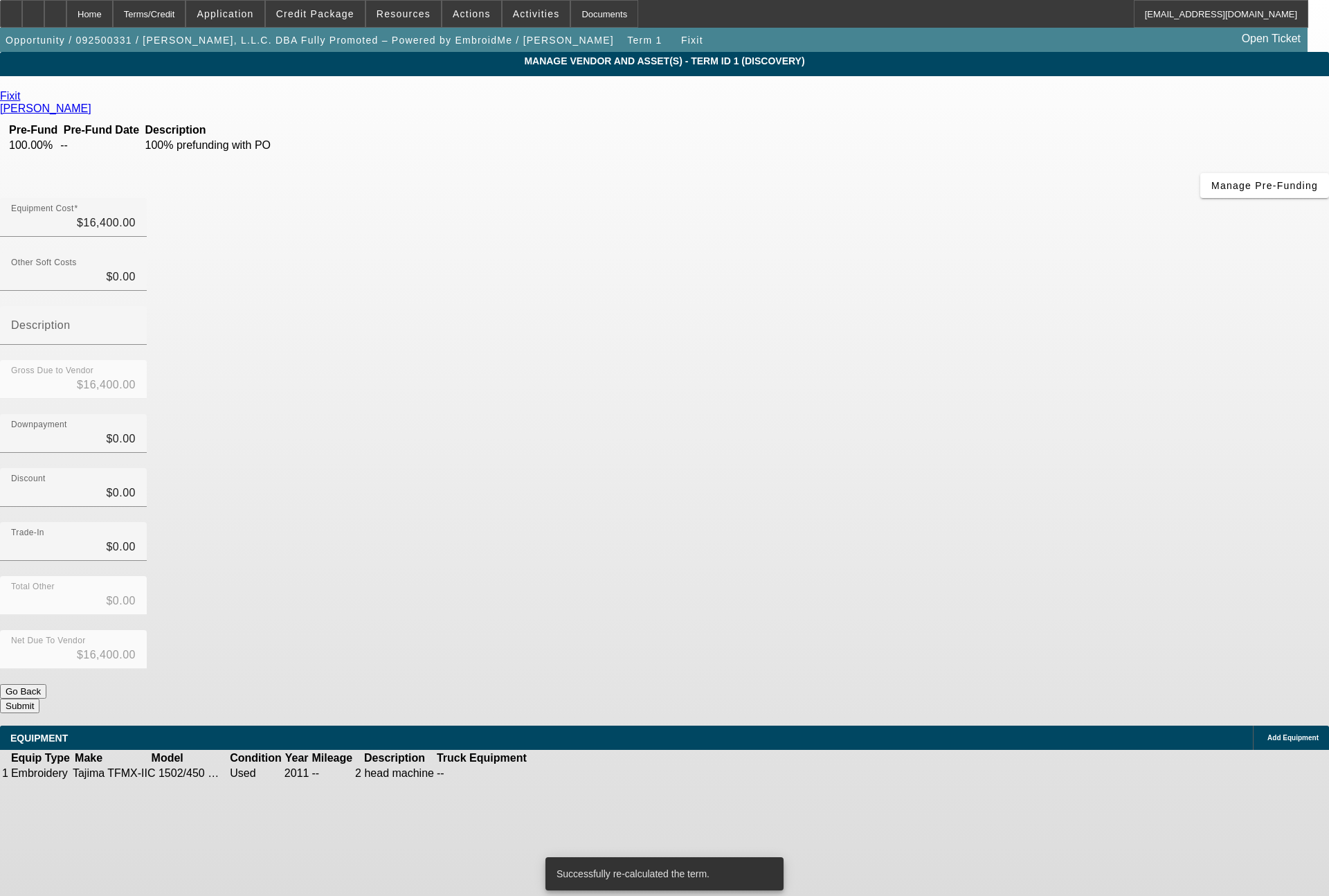
click at [40, 698] on button "Submit" at bounding box center [19, 705] width 40 height 14
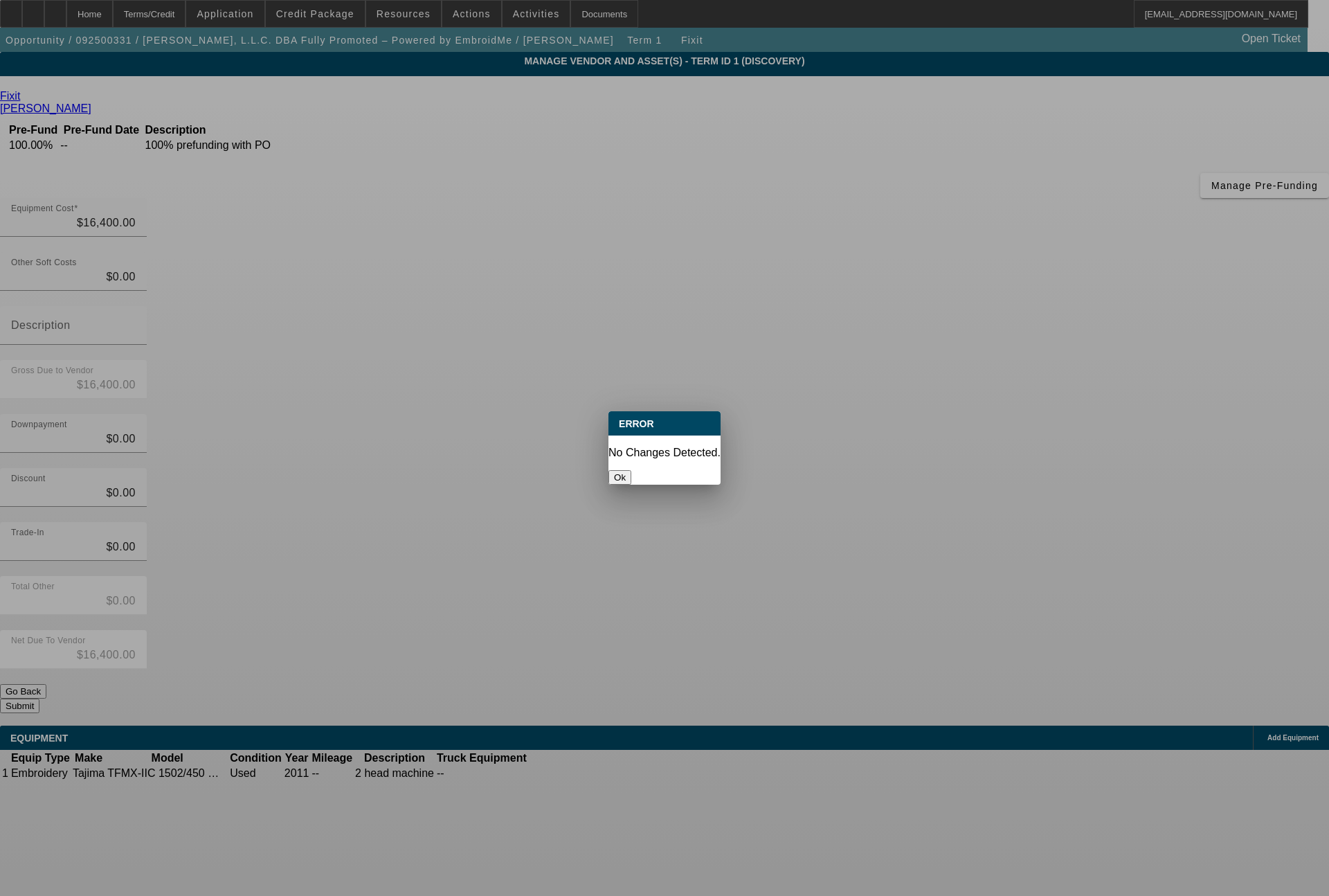
click at [632, 470] on button "Ok" at bounding box center [620, 477] width 23 height 14
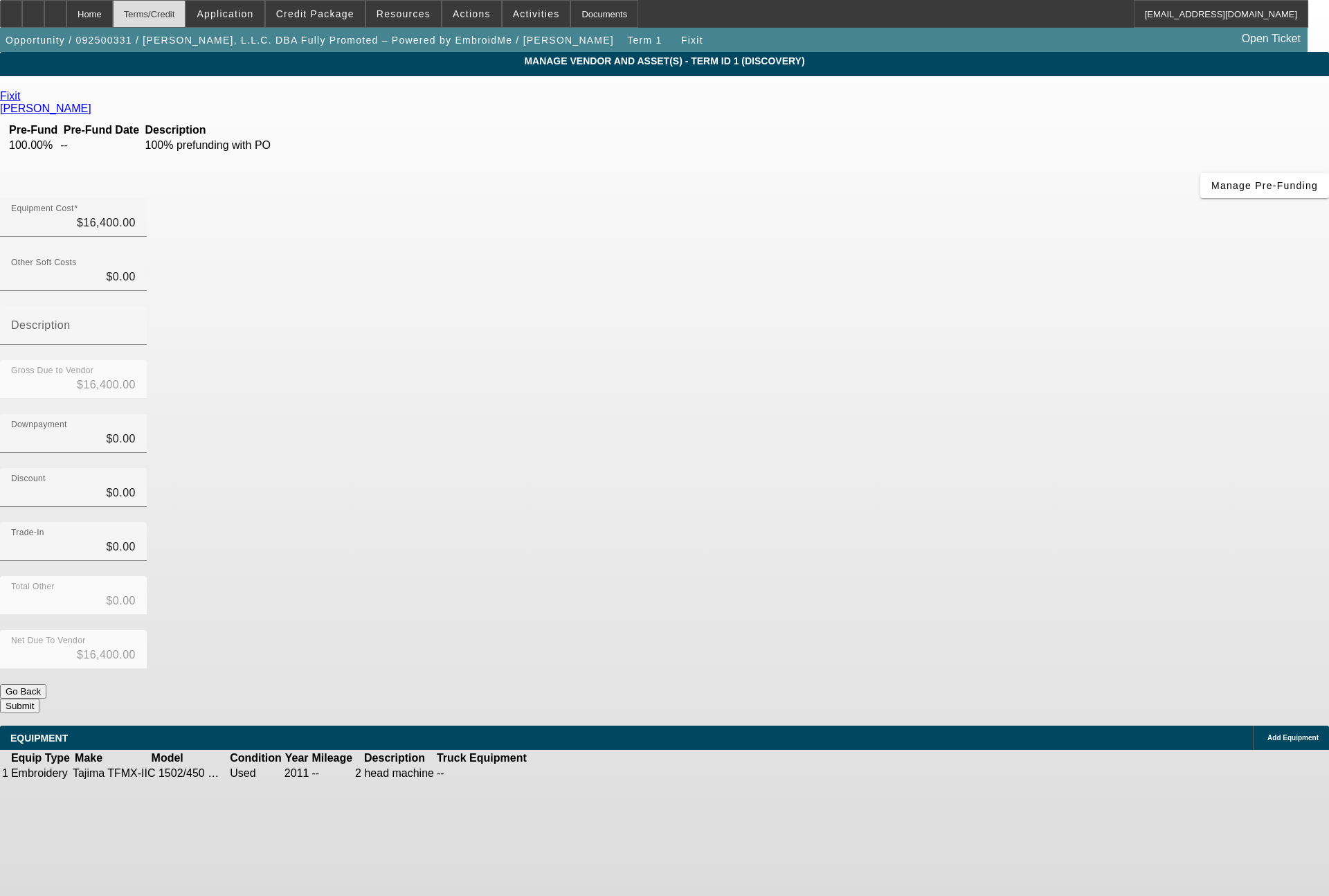
click at [186, 14] on div "Terms/Credit" at bounding box center [149, 14] width 74 height 28
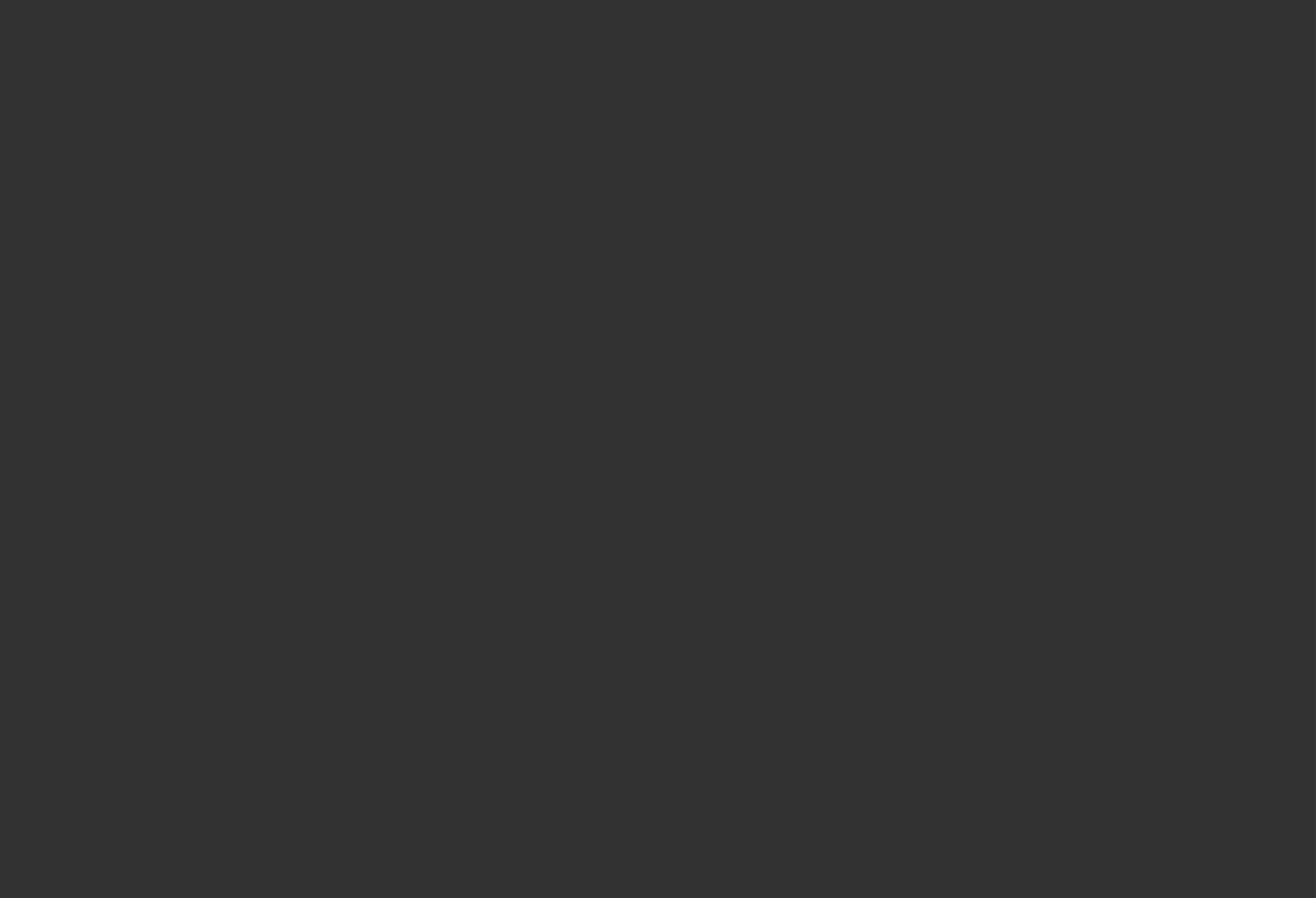
scroll to position [1820, 0]
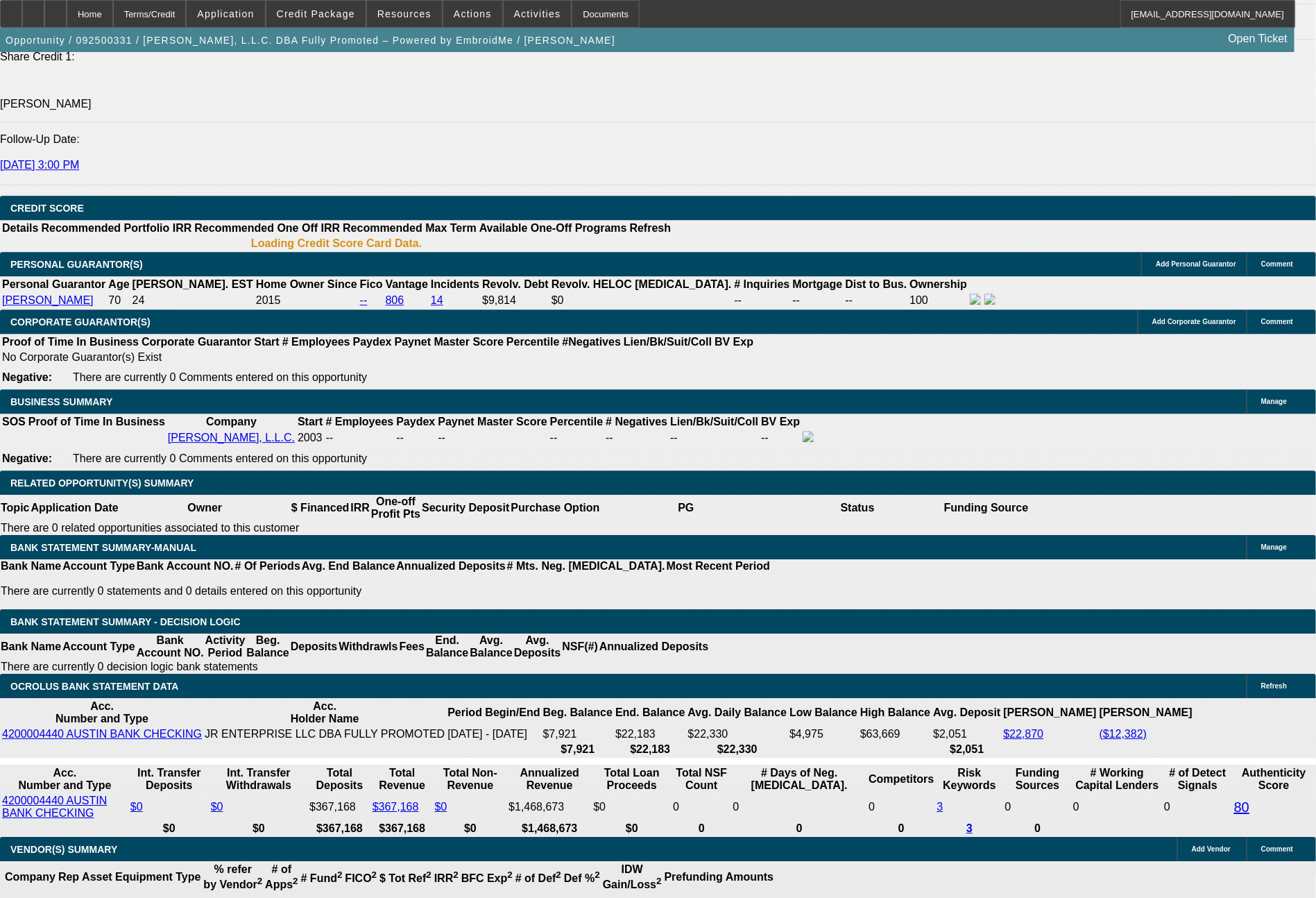
select select "0"
select select "2"
select select "0"
select select "6"
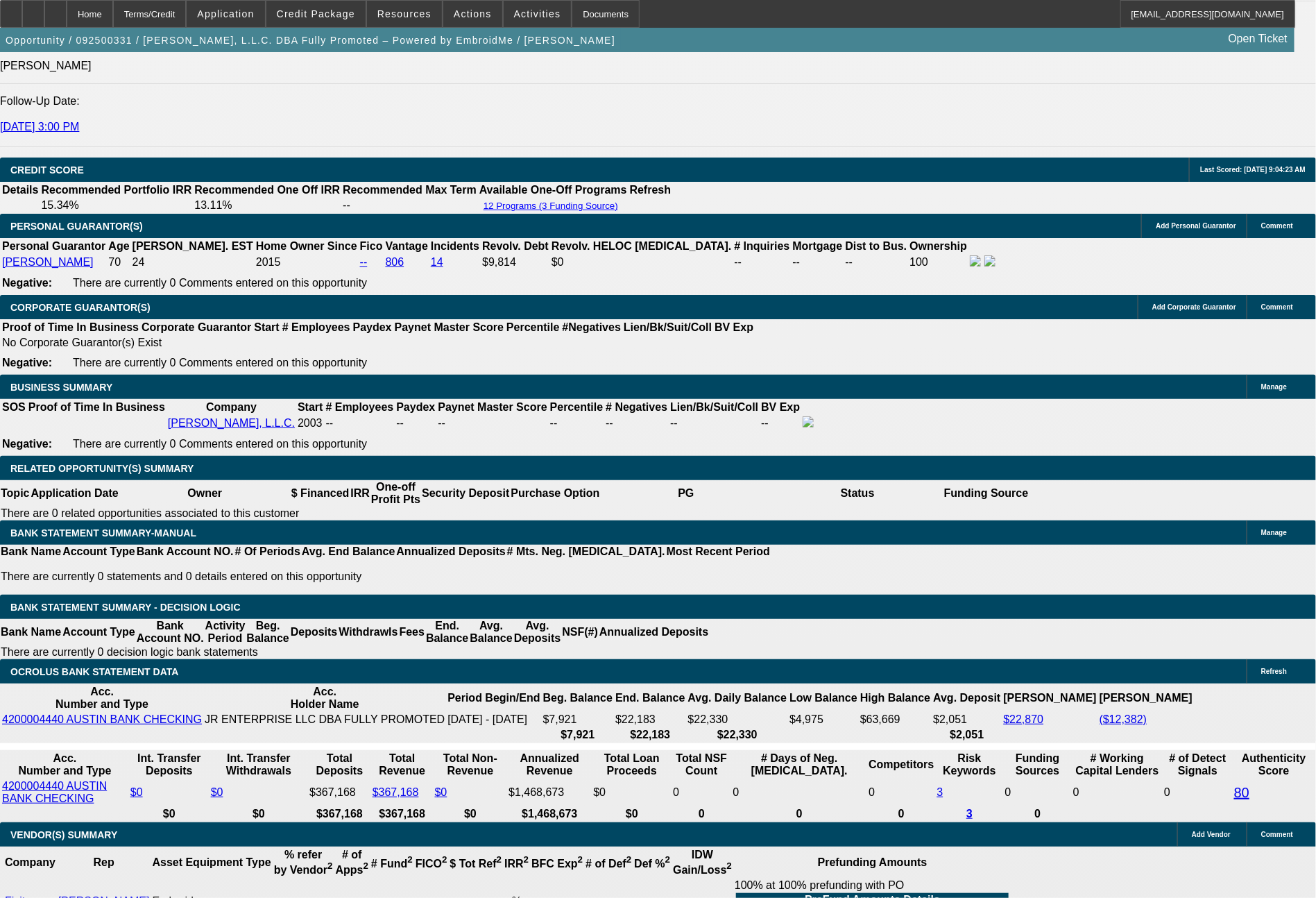
scroll to position [1993, 0]
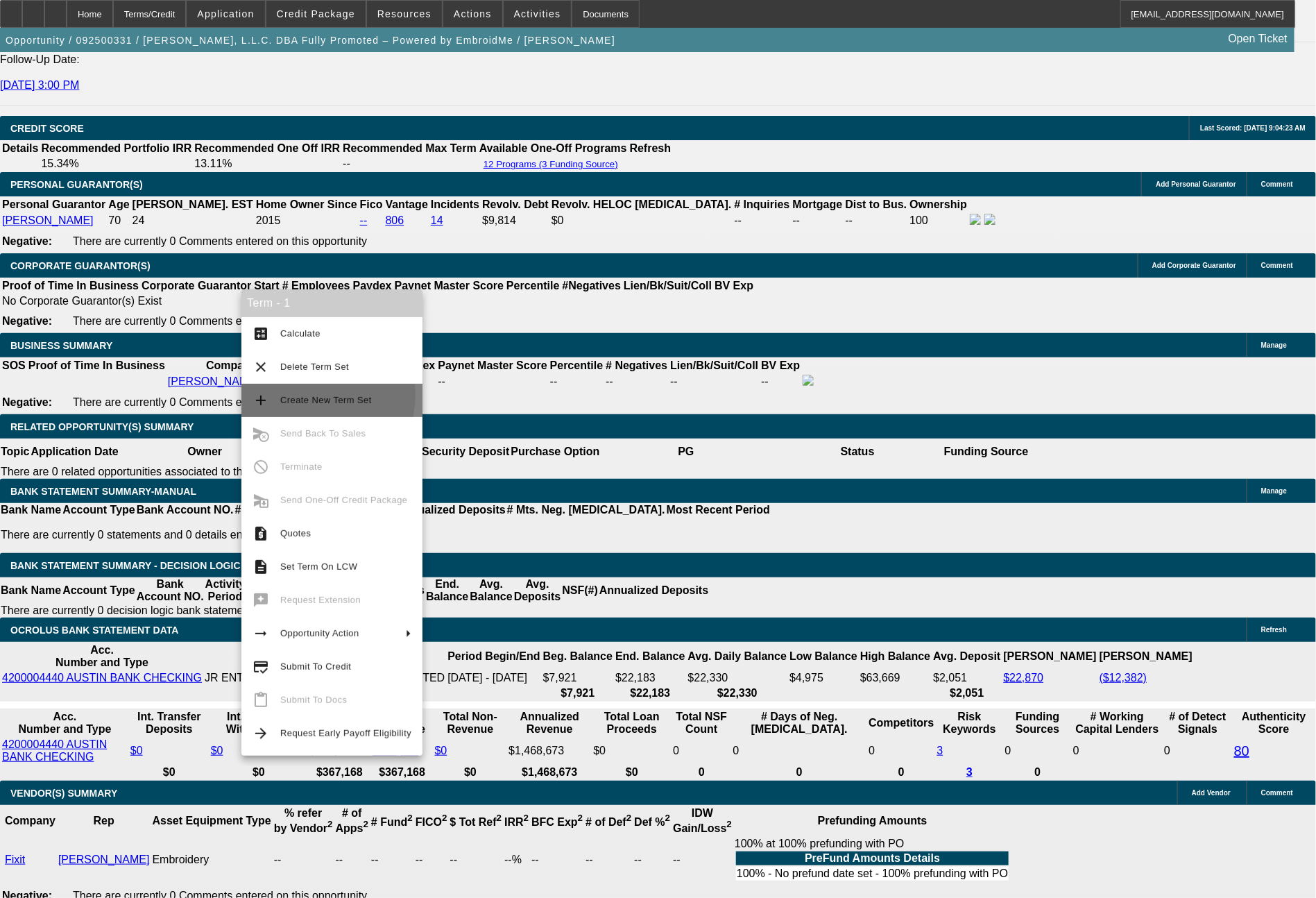
click at [304, 394] on span "Create New Term Set" at bounding box center [346, 401] width 131 height 17
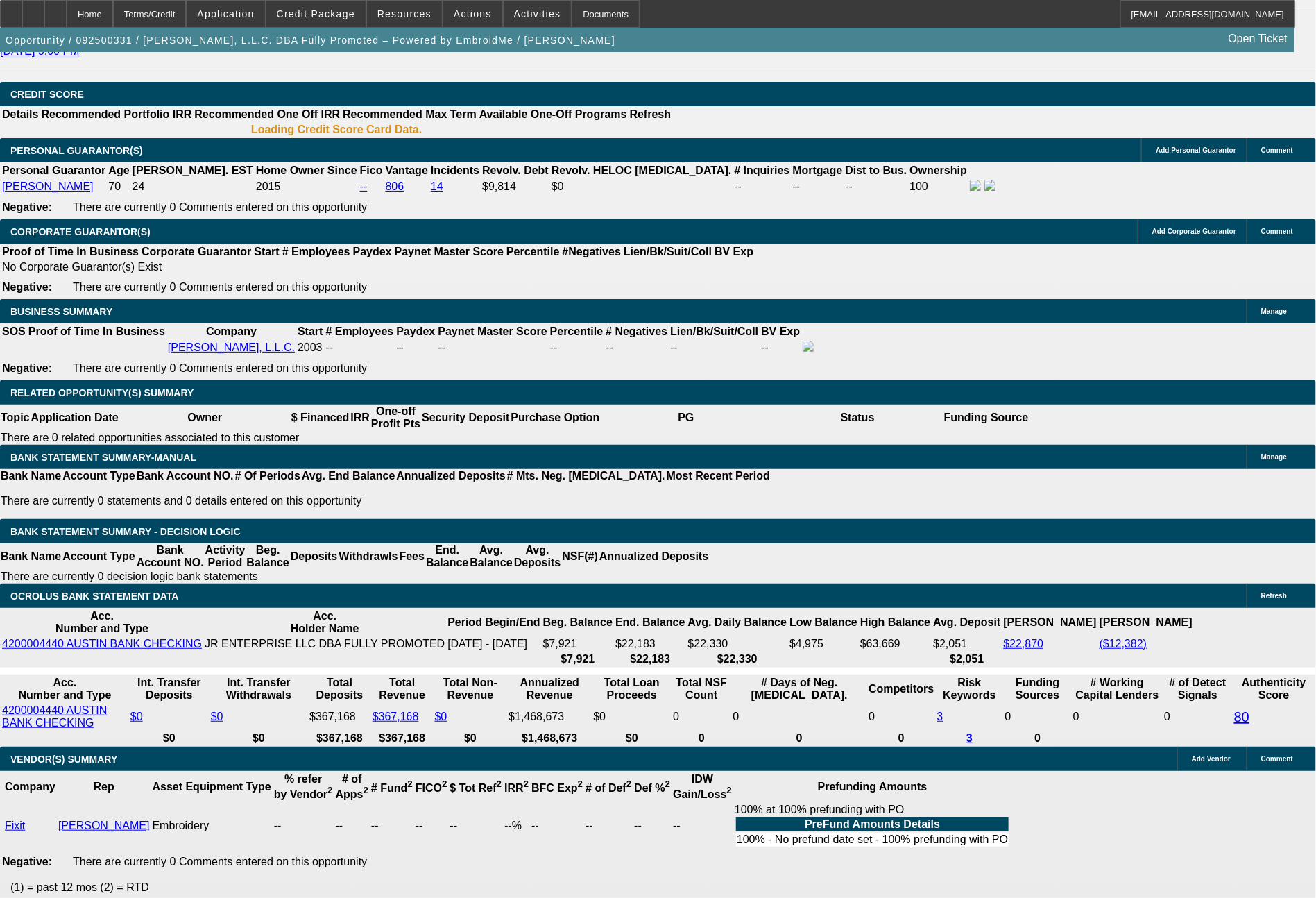
select select "0"
select select "2"
select select "0"
select select "6"
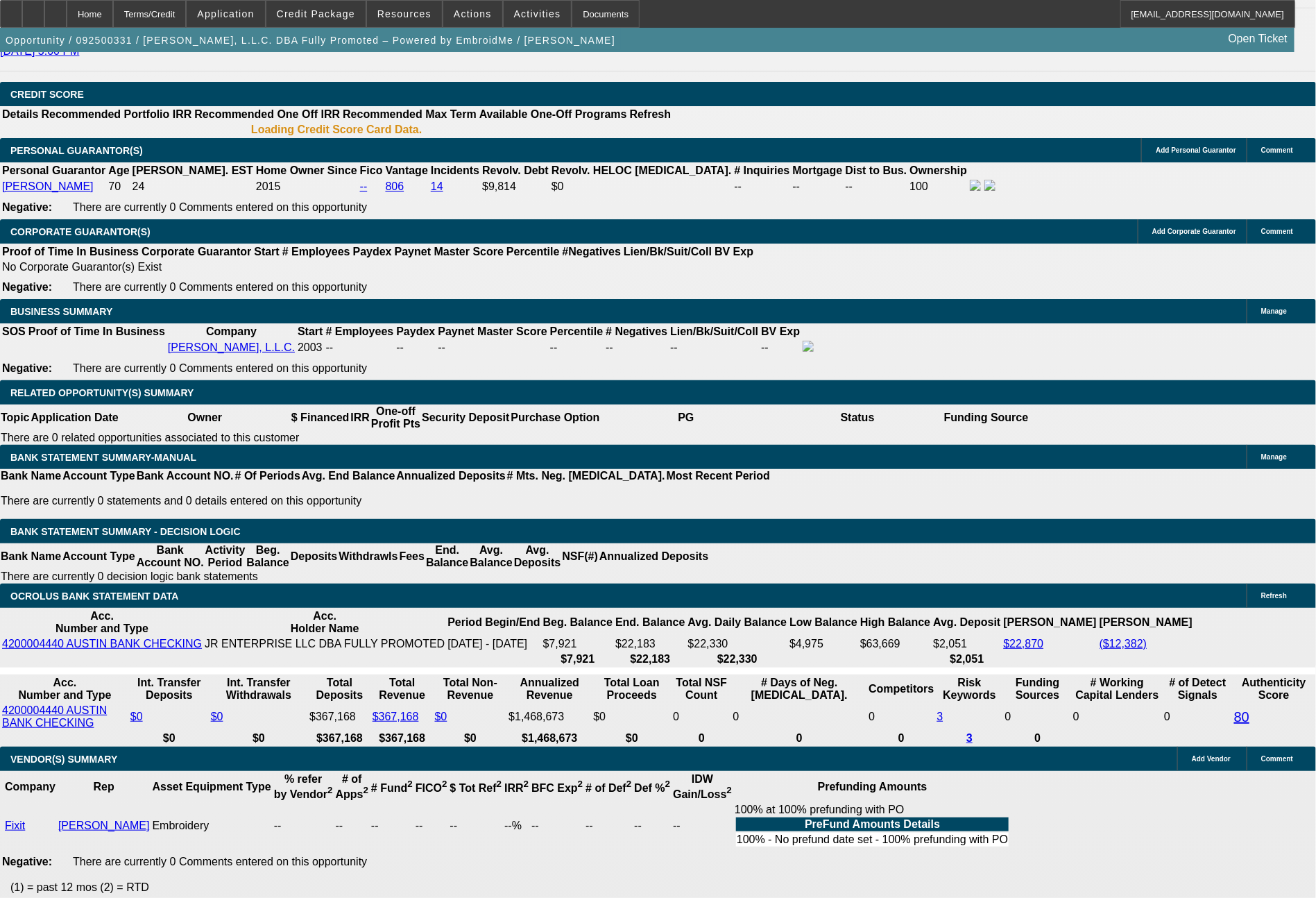
select select "0"
select select "2"
select select "0"
select select "6"
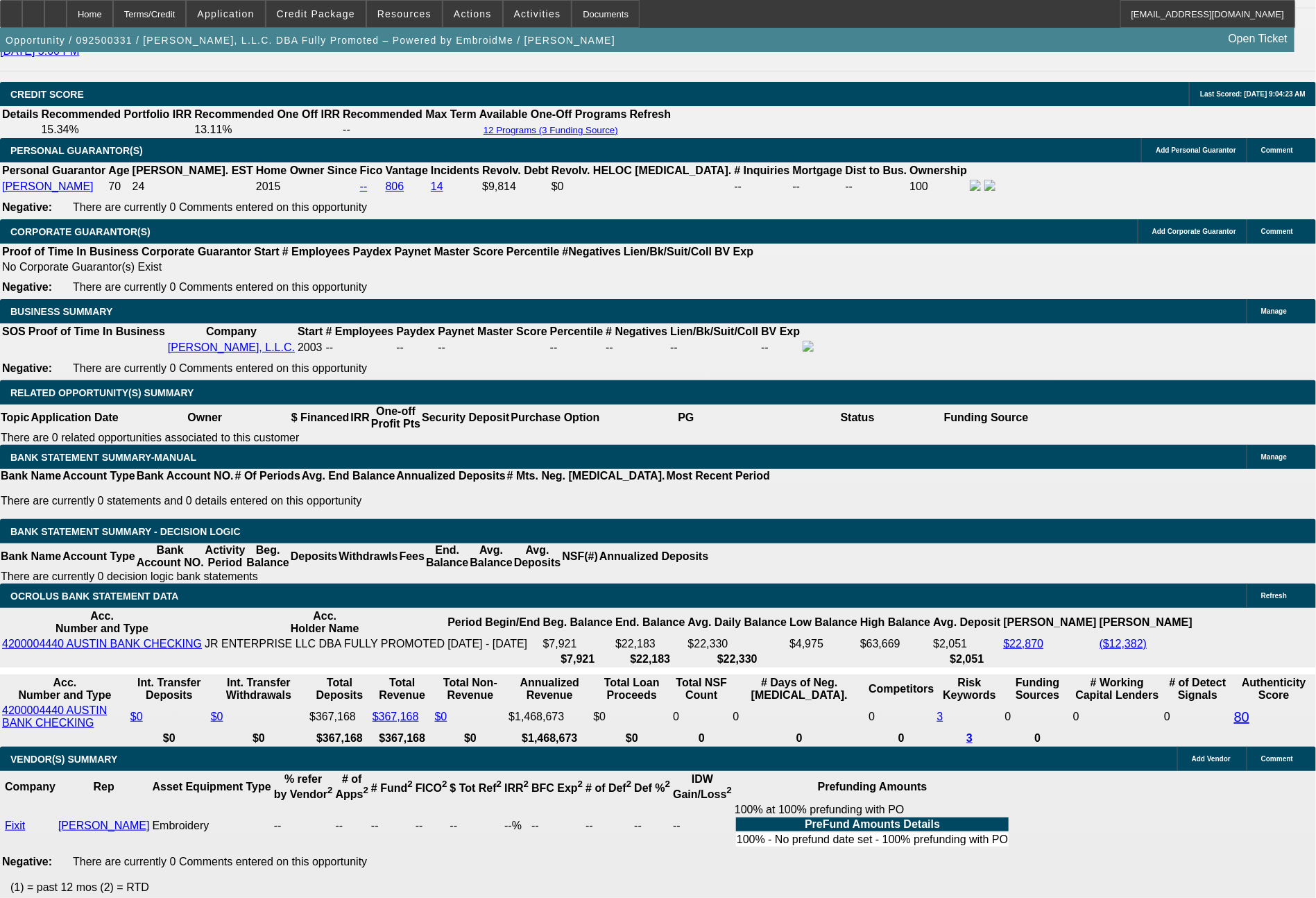
scroll to position [2021, 0]
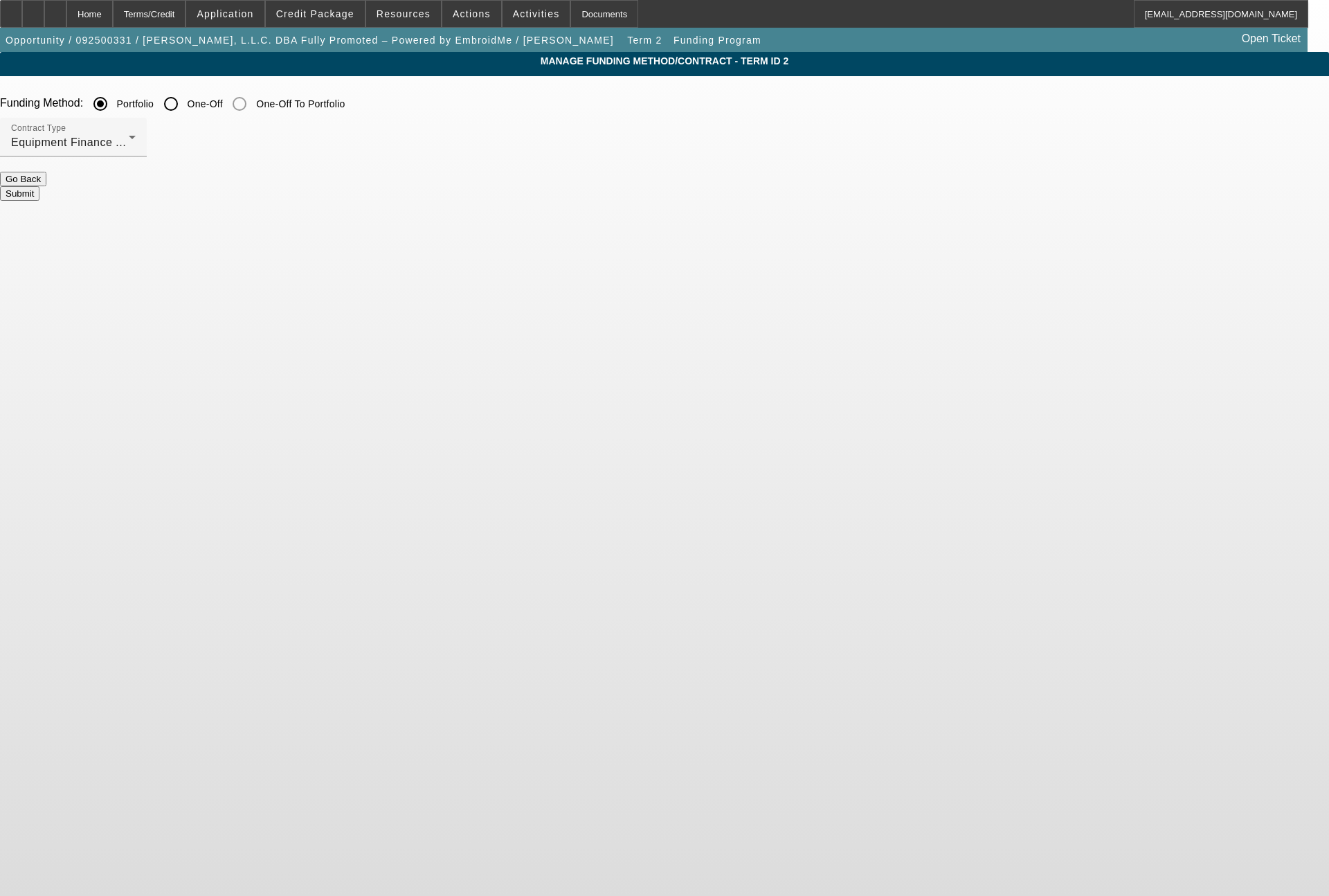
click at [136, 155] on div "Contract Type Equipment Finance Agreement" at bounding box center [73, 137] width 124 height 39
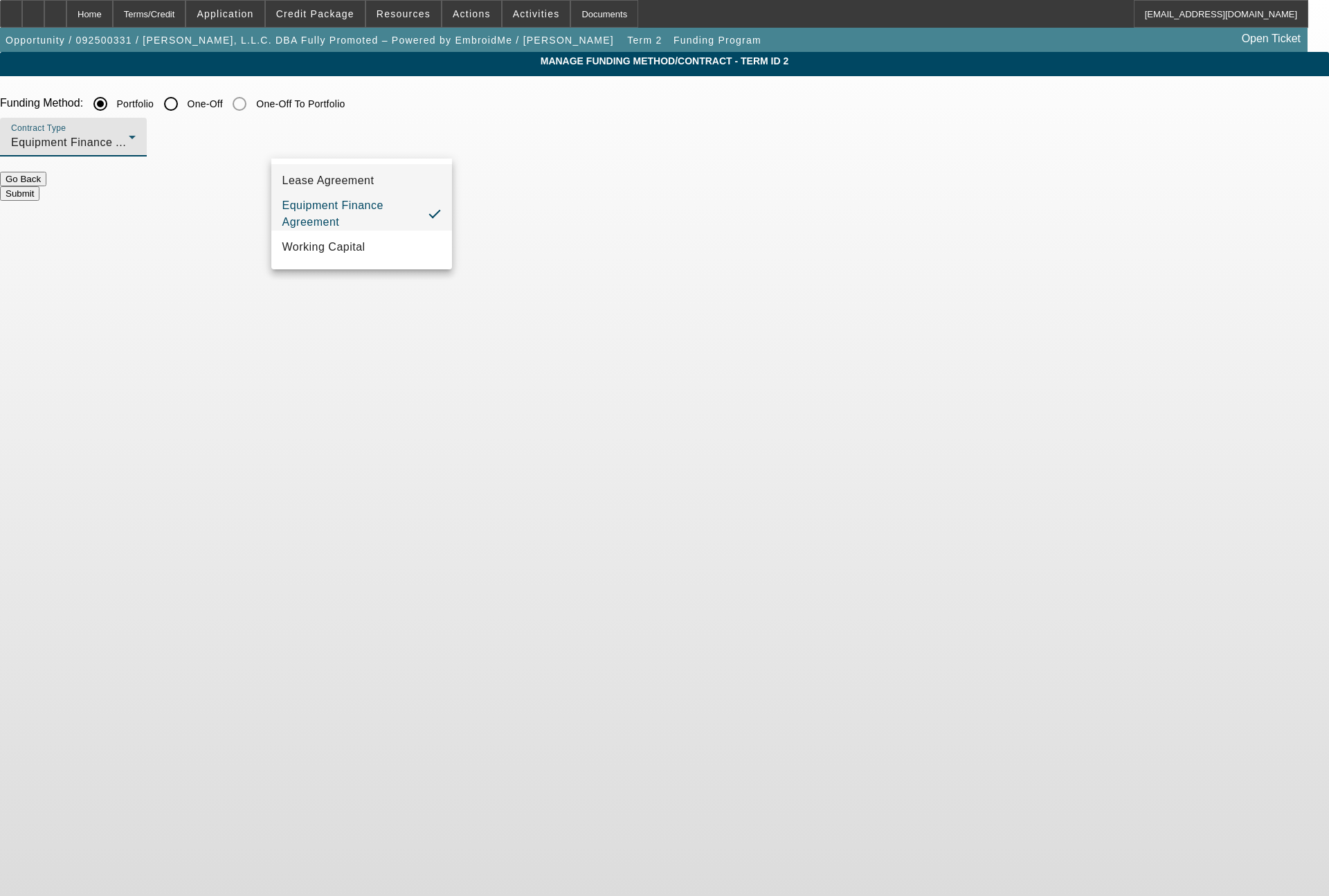
click at [350, 189] on mat-option "Lease Agreement" at bounding box center [362, 180] width 182 height 33
click at [40, 195] on button "Submit" at bounding box center [19, 193] width 40 height 14
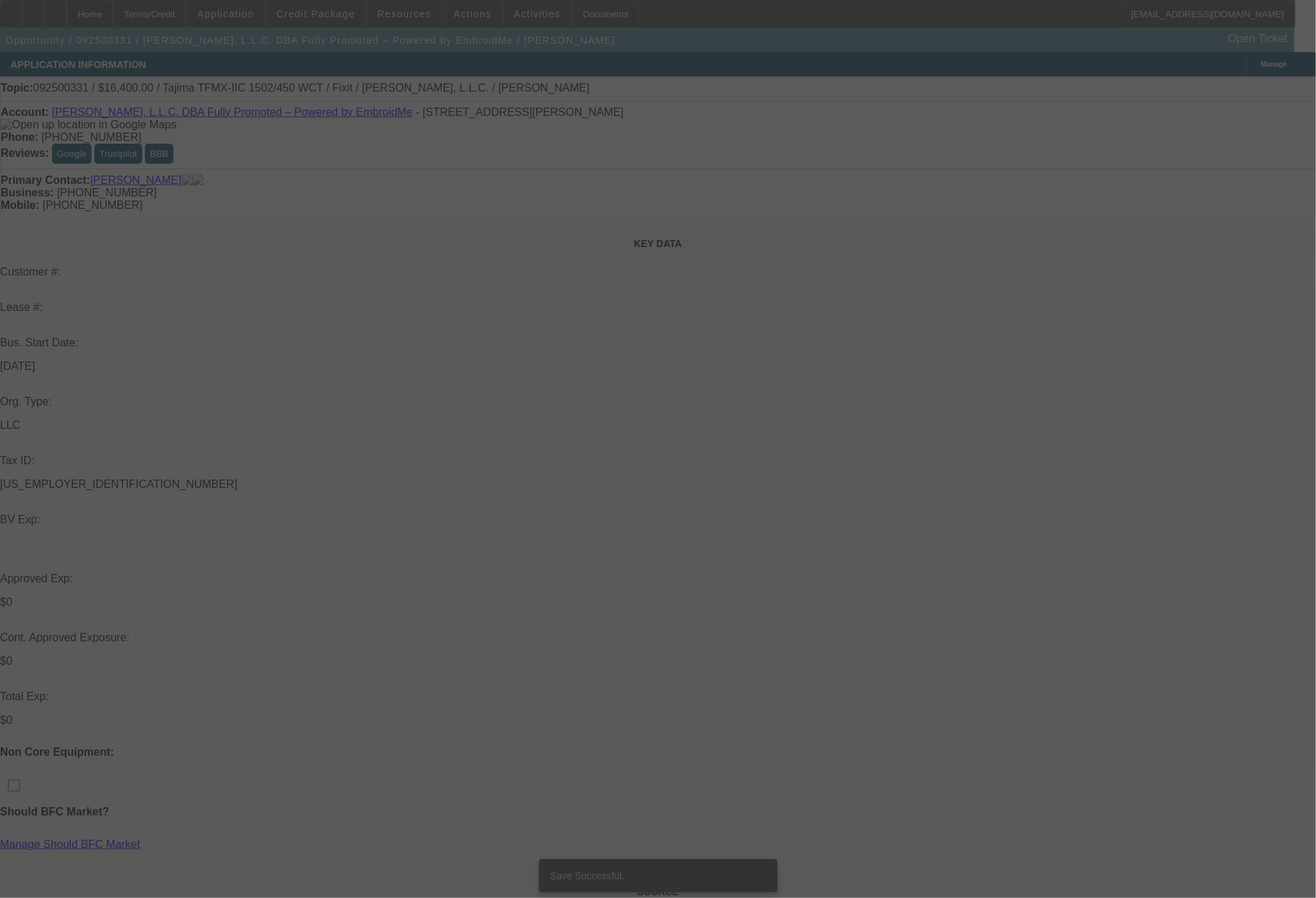
select select "0"
select select "2"
select select "0"
select select "6"
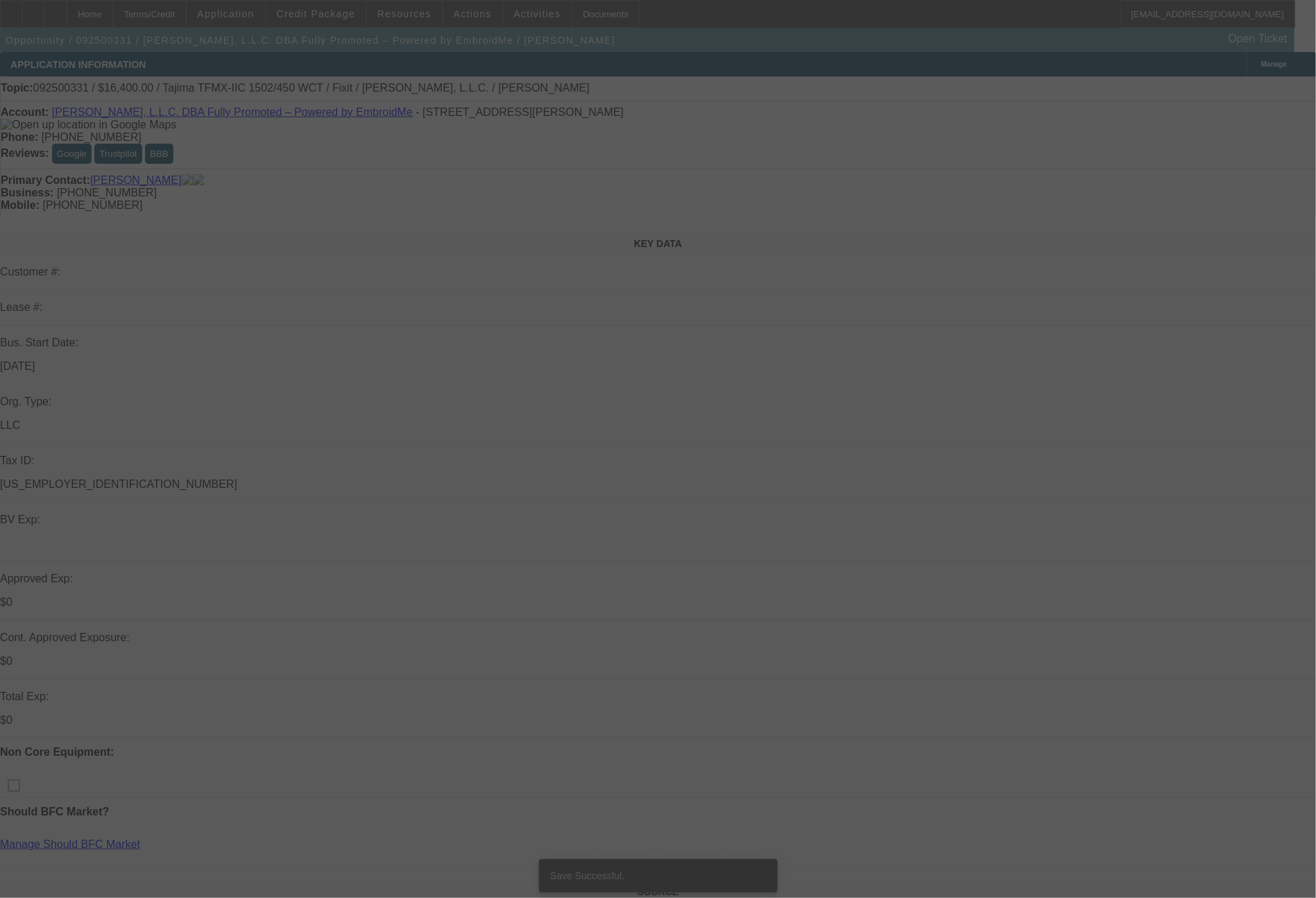
select select "0"
select select "2"
select select "0"
select select "6"
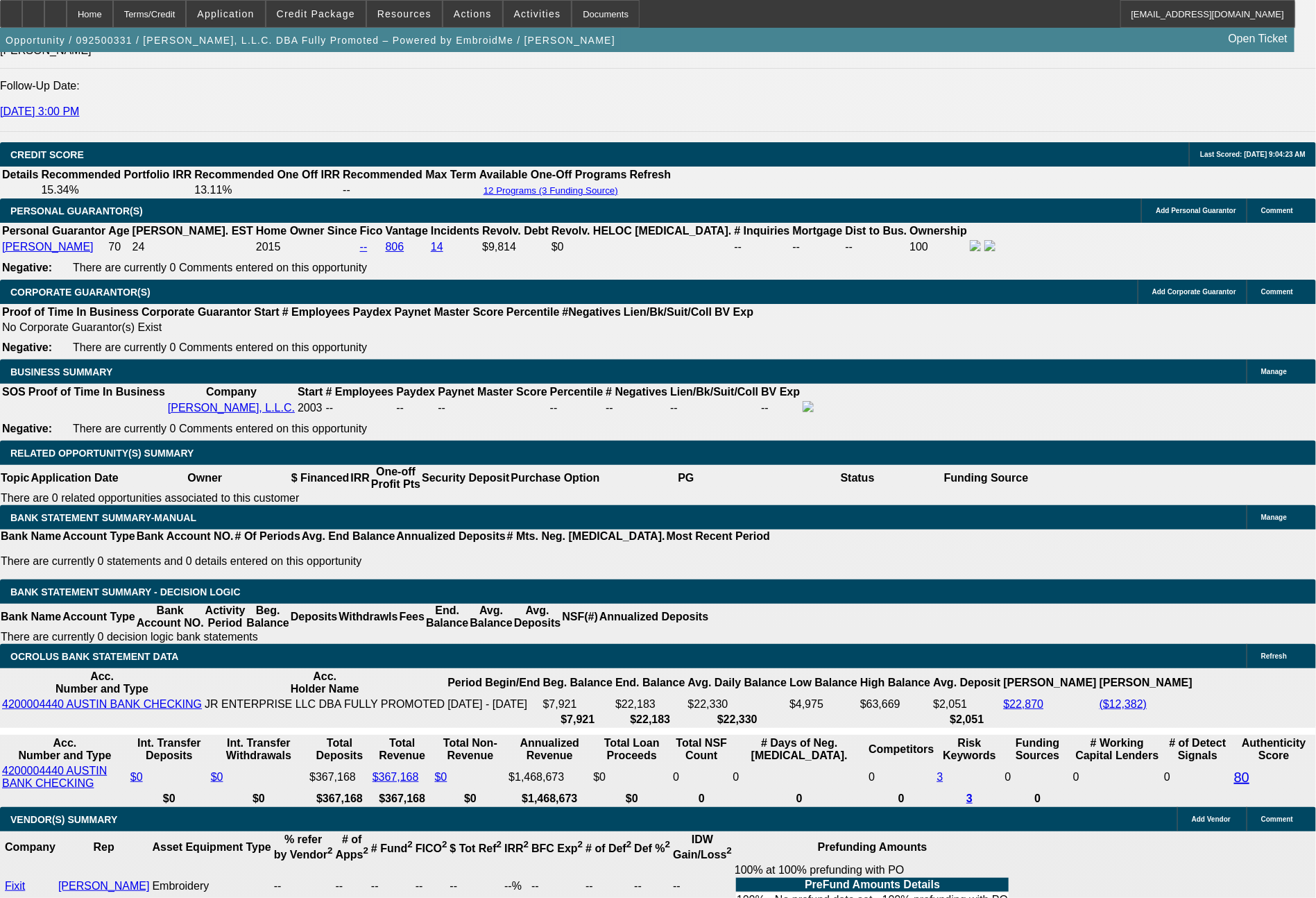
scroll to position [1969, 0]
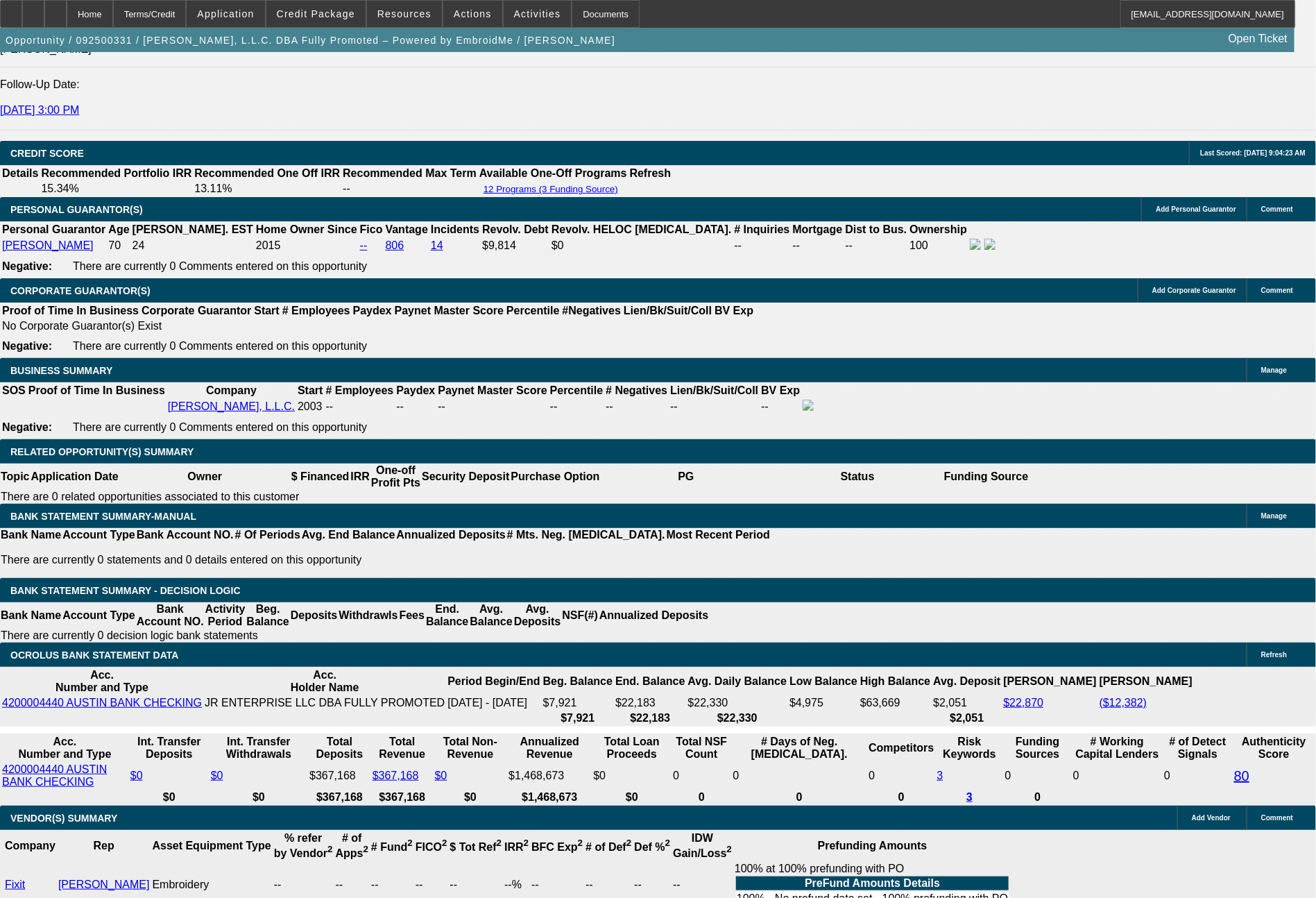
drag, startPoint x: 211, startPoint y: 494, endPoint x: 264, endPoint y: 504, distance: 53.9
type input "39"
type input "$78.00"
type input "UNKNOWN"
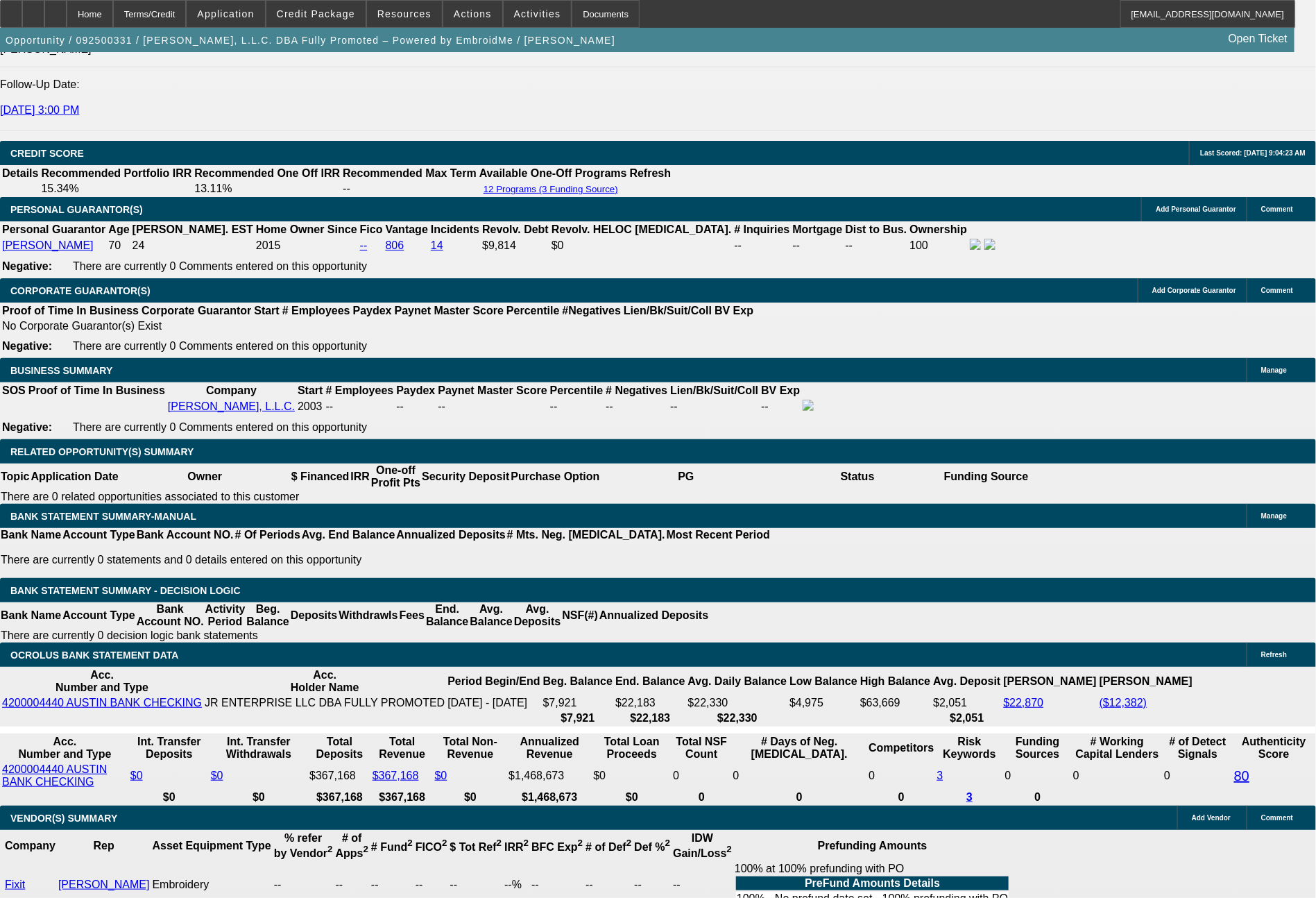
type input "397"
type input "$794.00"
type input "7.6"
type input "$397.00"
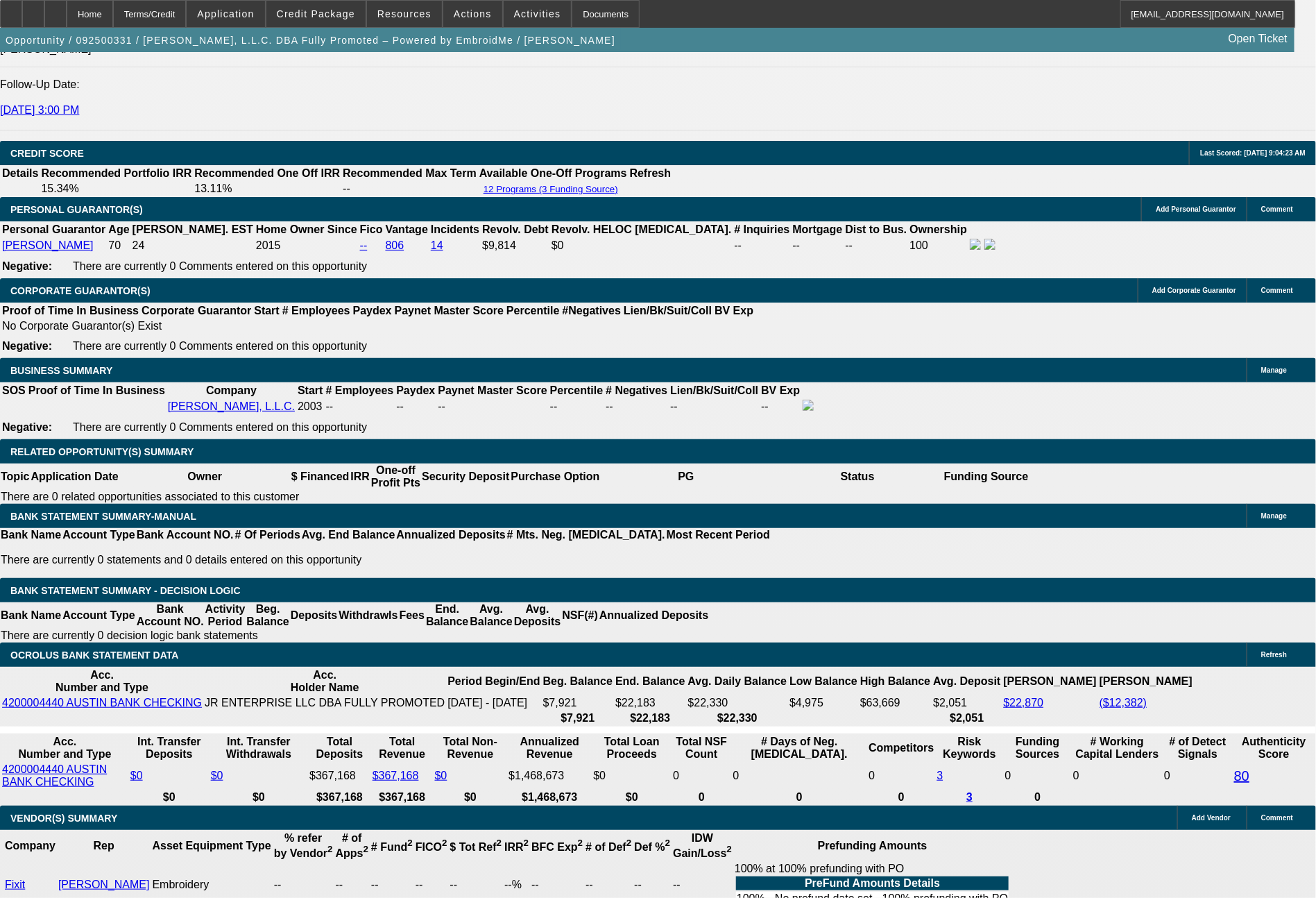
select select "0.1"
type input "$1,640.00"
select select "4"
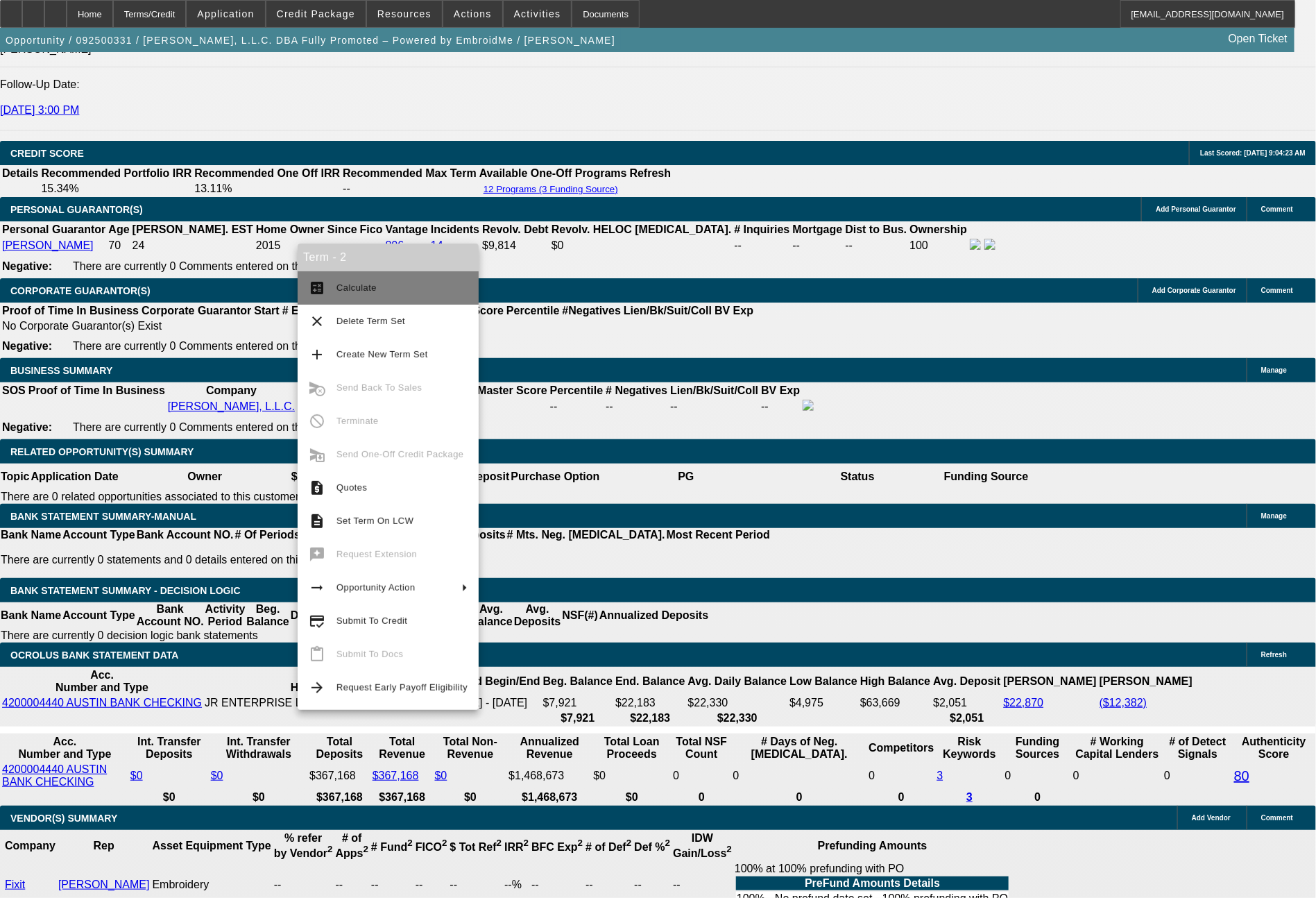
click at [383, 293] on span "Calculate" at bounding box center [402, 288] width 131 height 17
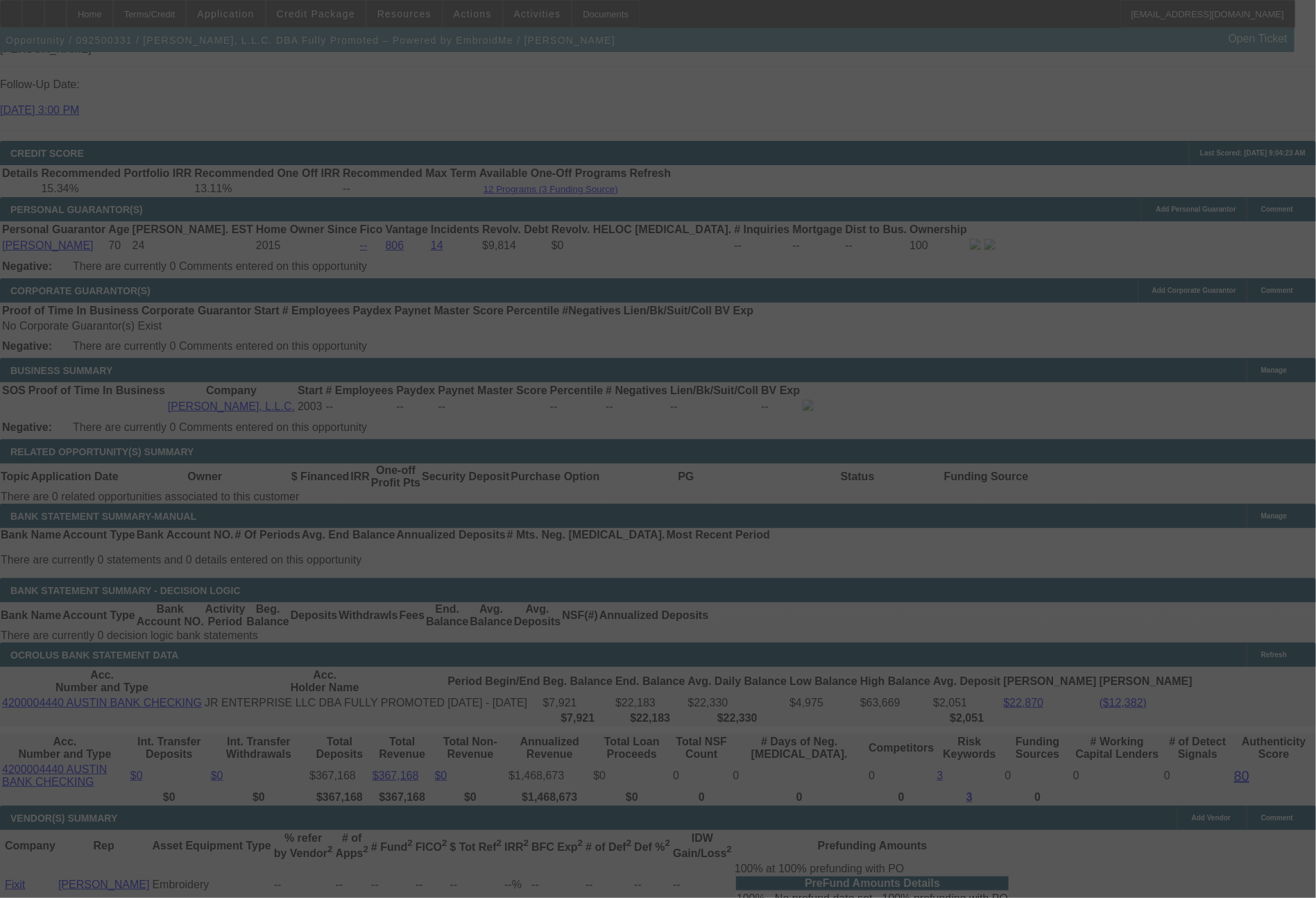
select select "0"
select select "2"
select select "0.1"
select select "4"
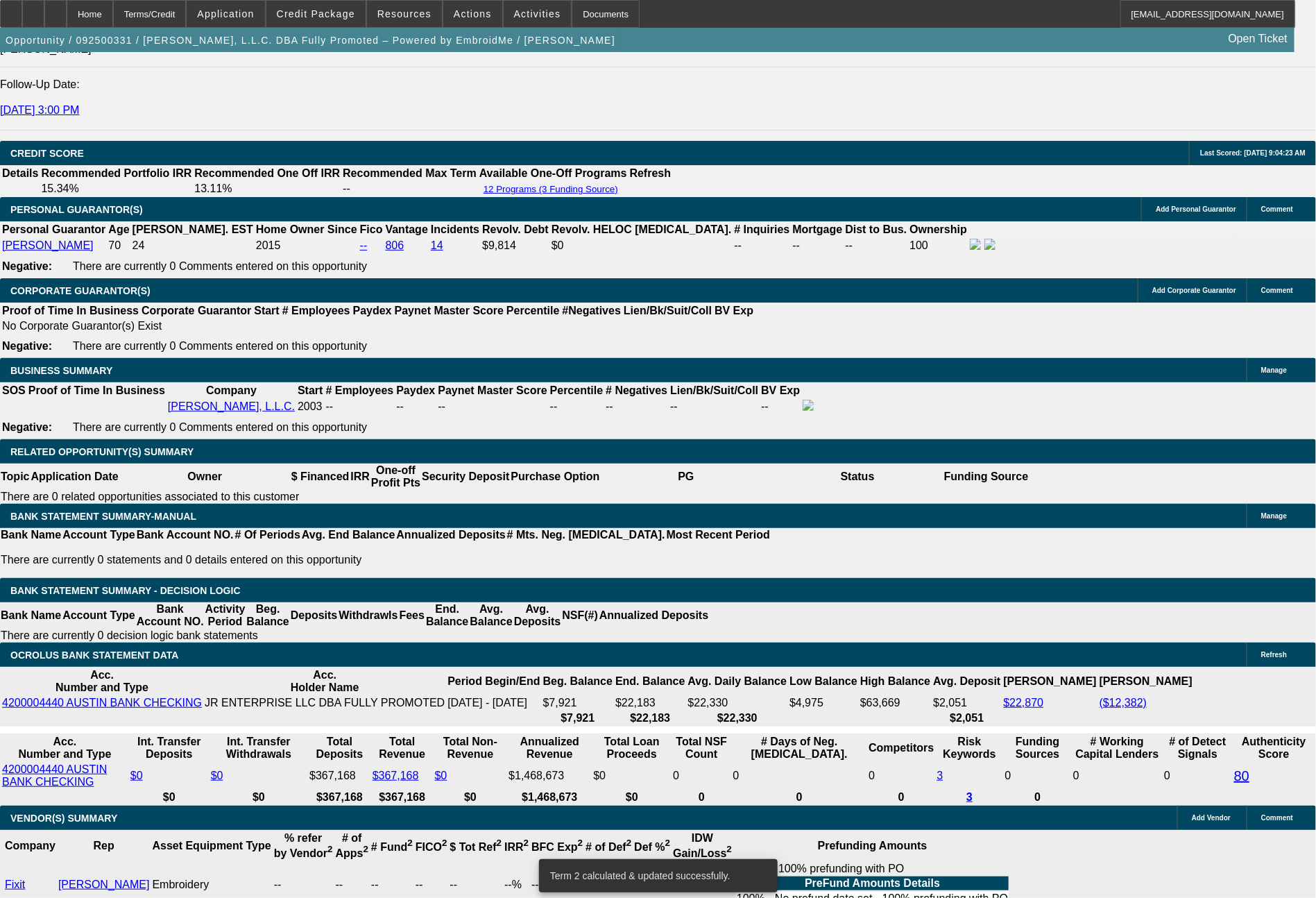
drag, startPoint x: 215, startPoint y: 488, endPoint x: 292, endPoint y: 490, distance: 77.0
type input "4"
type input "$8.00"
type input "UNKNOWN"
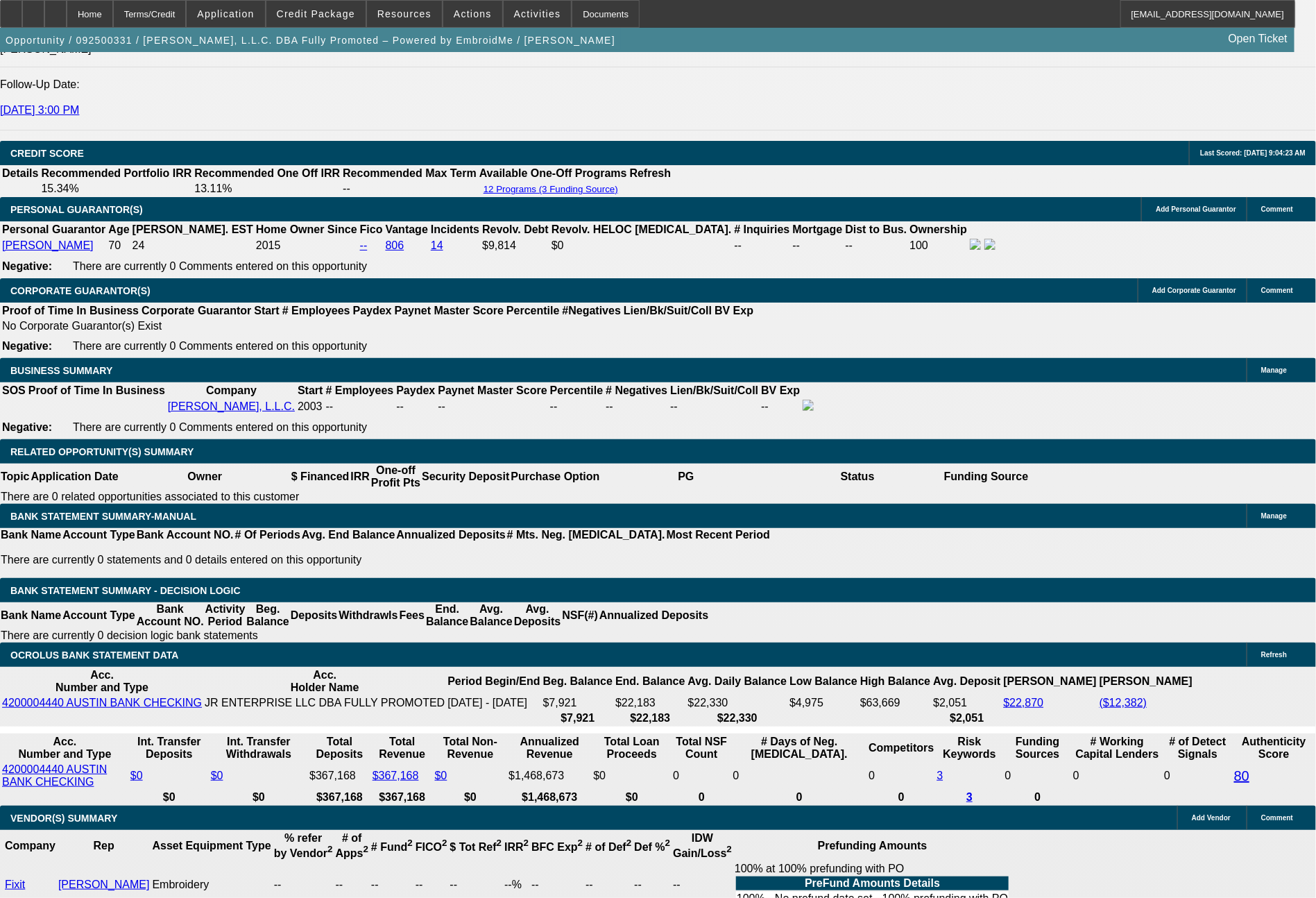
type input "409"
type input "9.1"
type input "$818.00"
type input "$409.00"
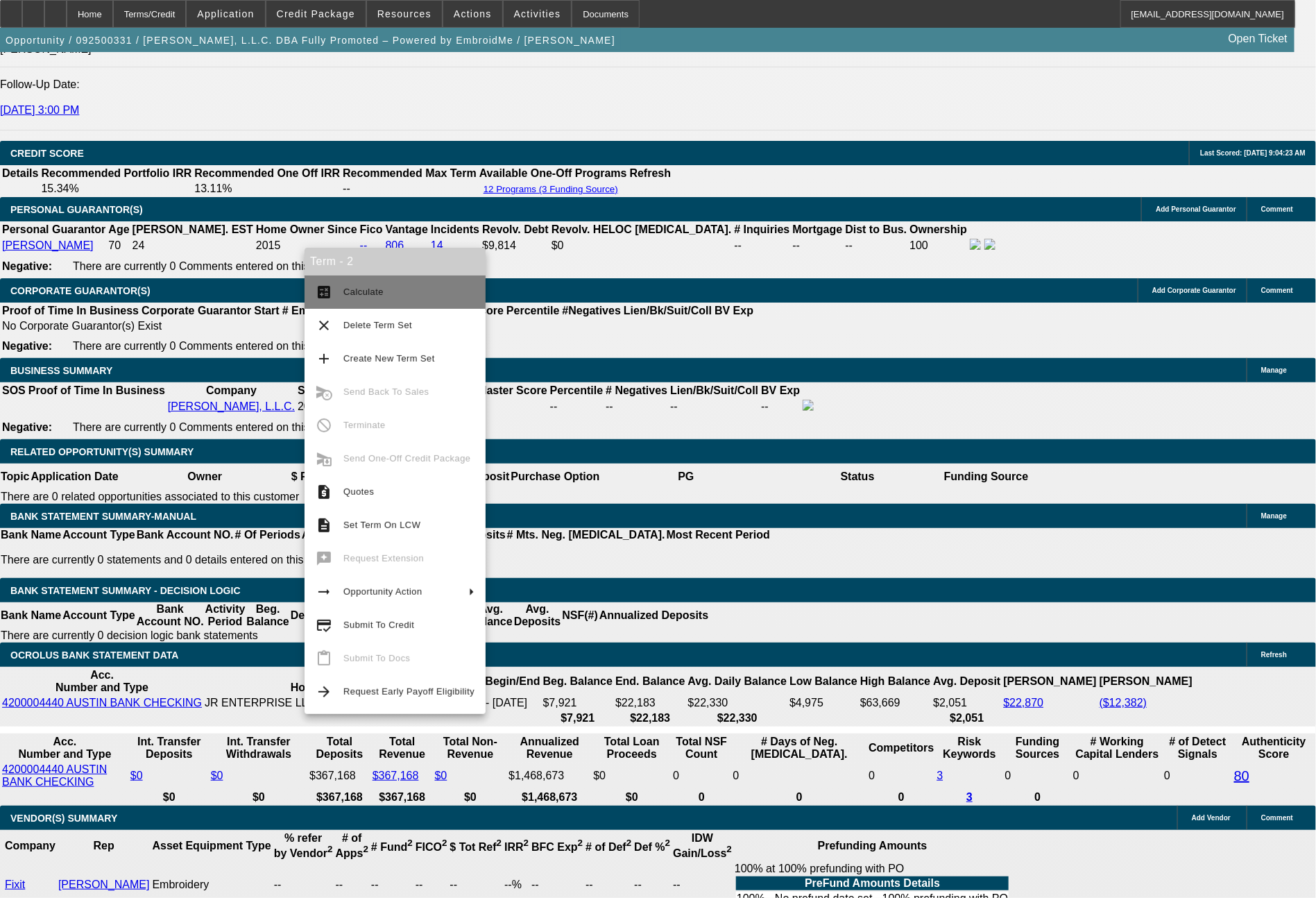
click at [394, 290] on span "Calculate" at bounding box center [408, 292] width 131 height 17
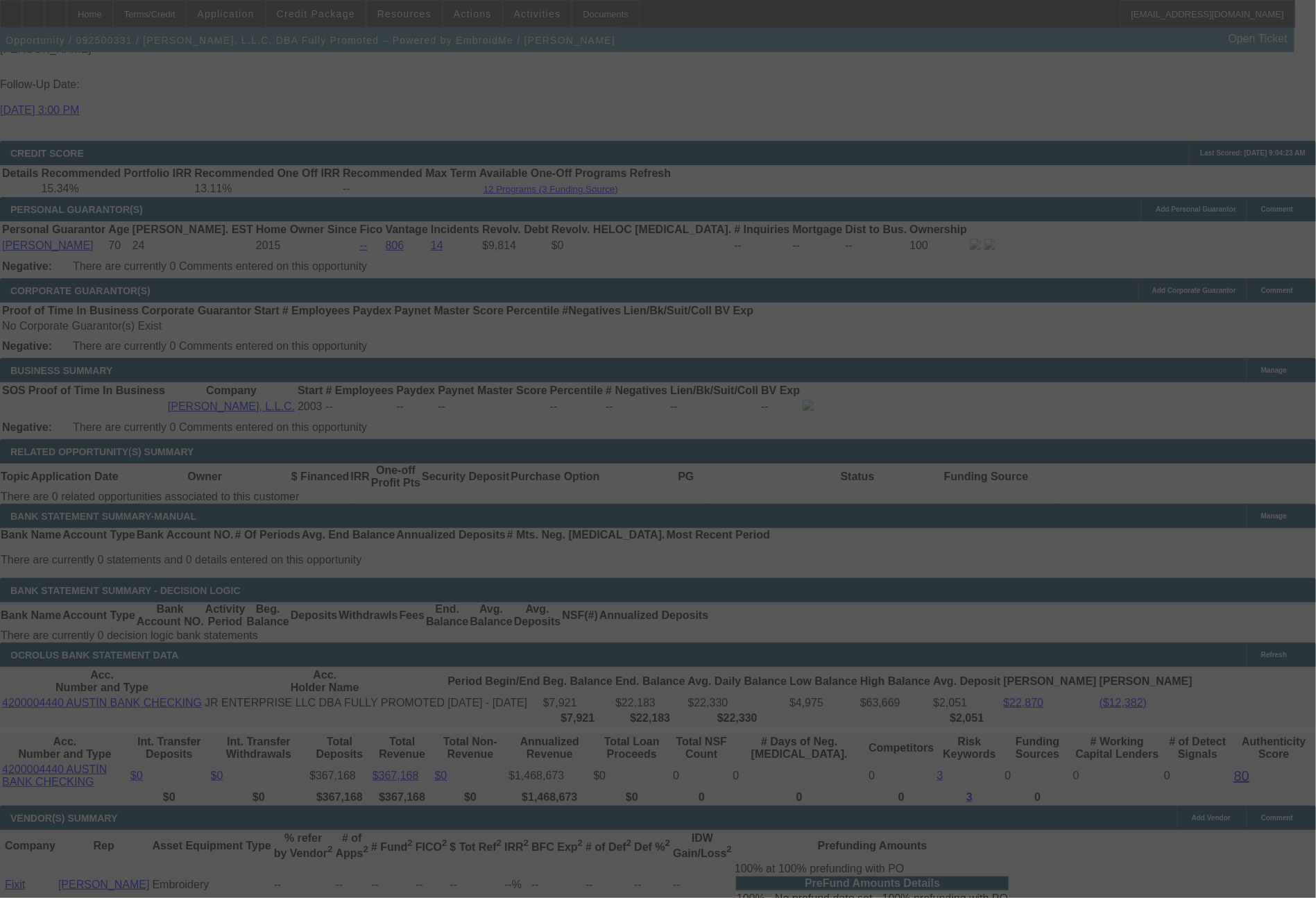
select select "0"
select select "2"
select select "0.1"
select select "4"
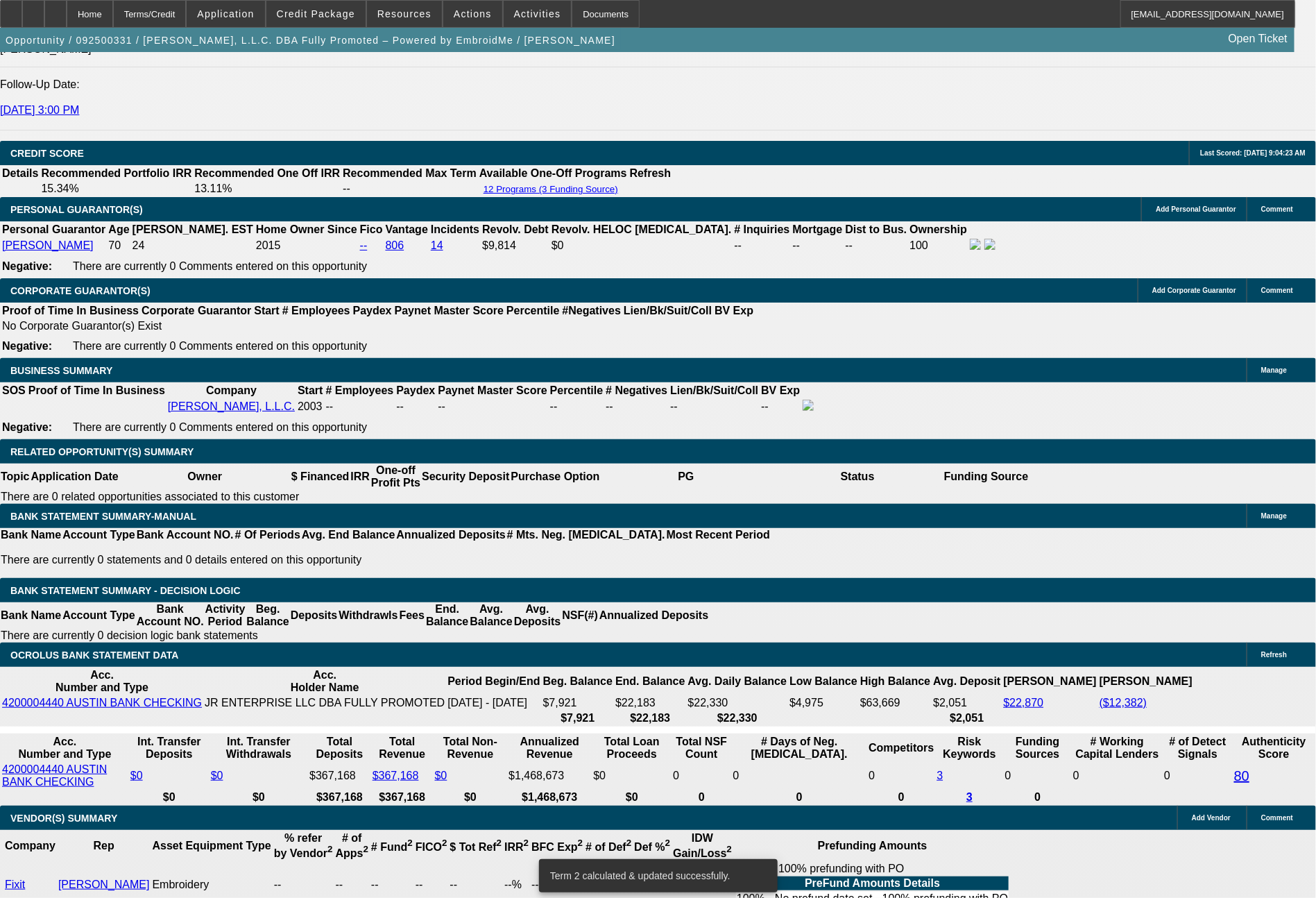
drag, startPoint x: 213, startPoint y: 491, endPoint x: 287, endPoint y: 496, distance: 74.2
type input "40"
type input "$80.00"
type input "UNKNOWN"
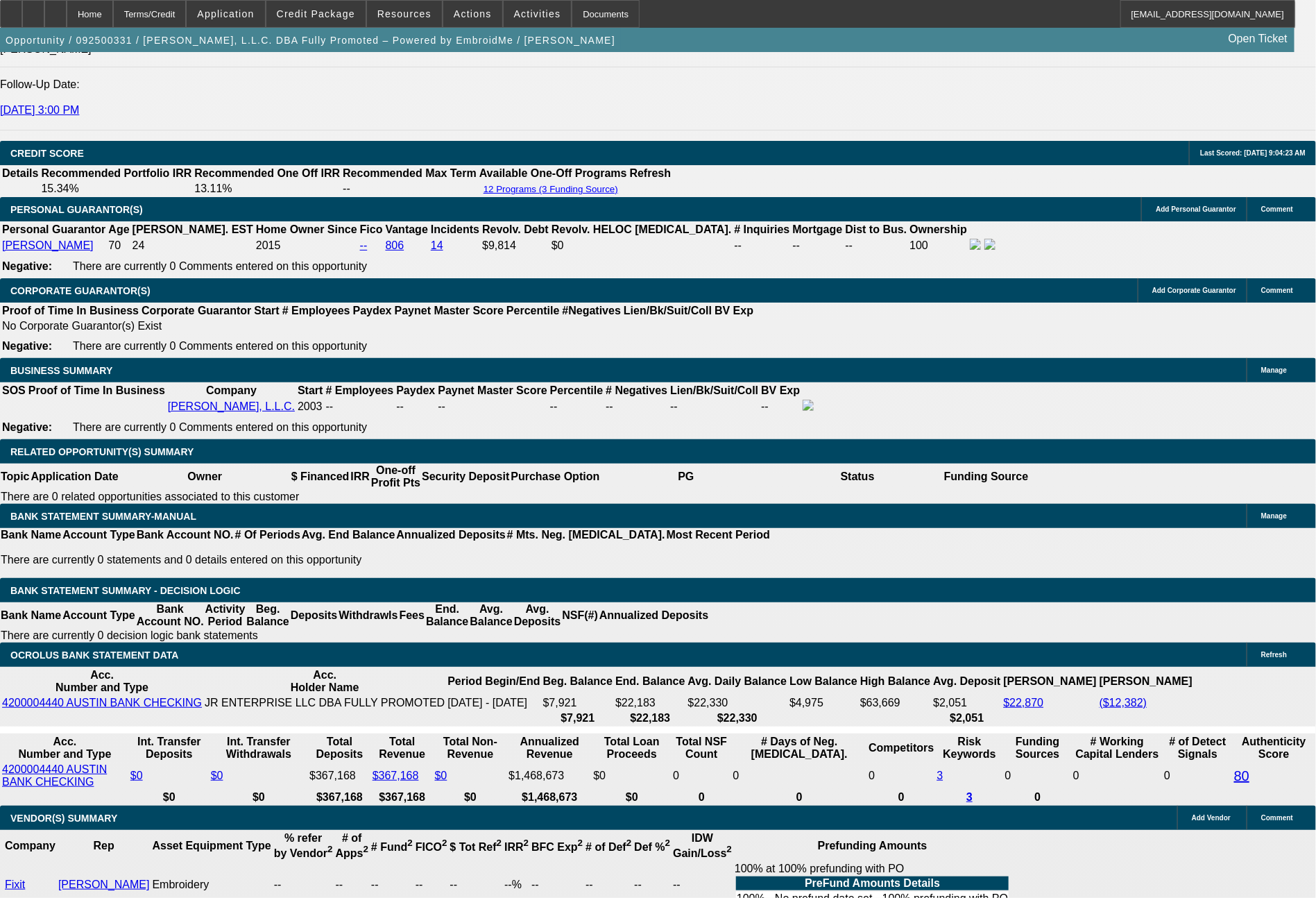
type input "405"
type input "$810.00"
type input "8.6"
type input "$405.00"
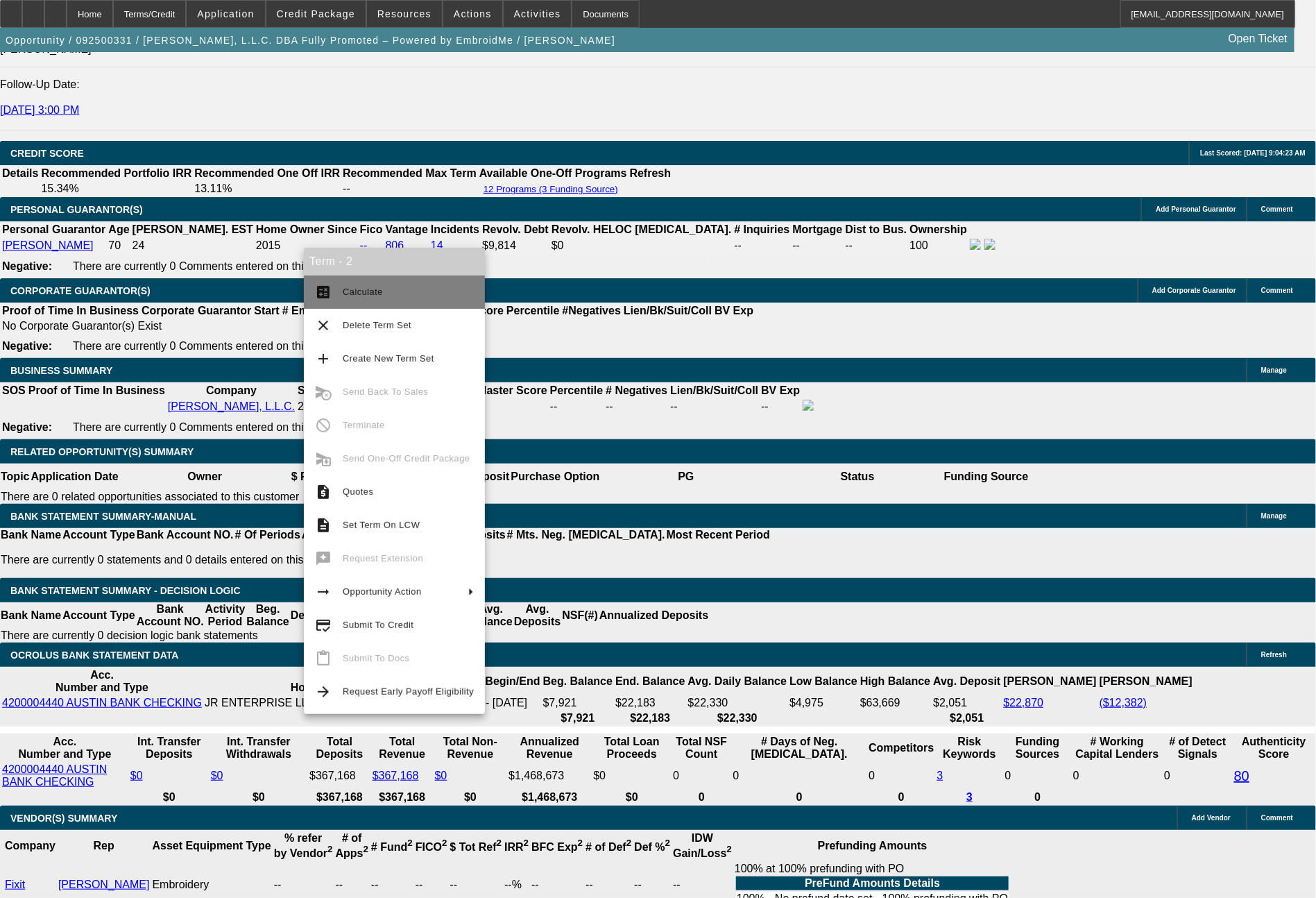
click at [354, 297] on span "Calculate" at bounding box center [408, 292] width 131 height 17
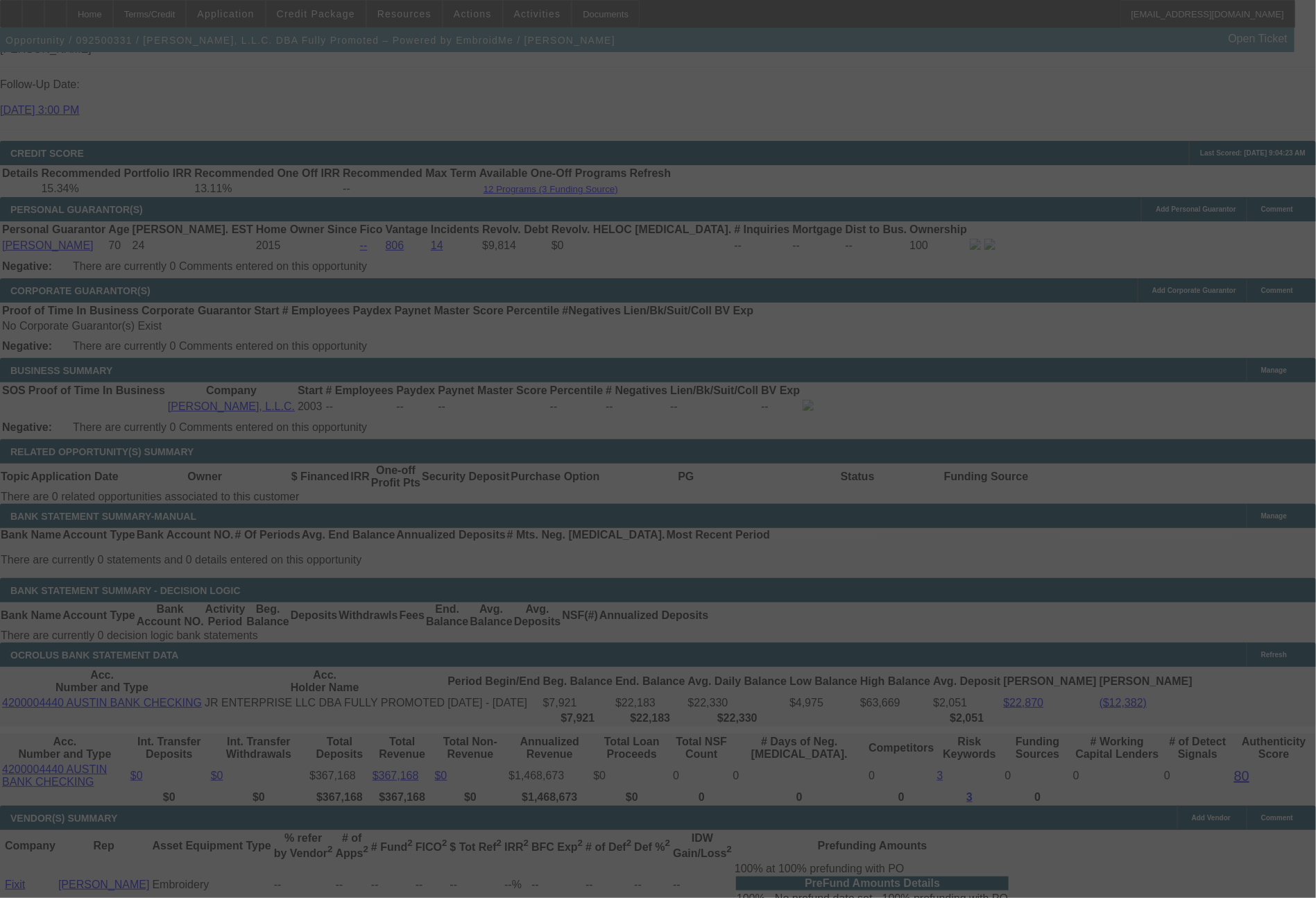
select select "0"
select select "2"
select select "0.1"
select select "4"
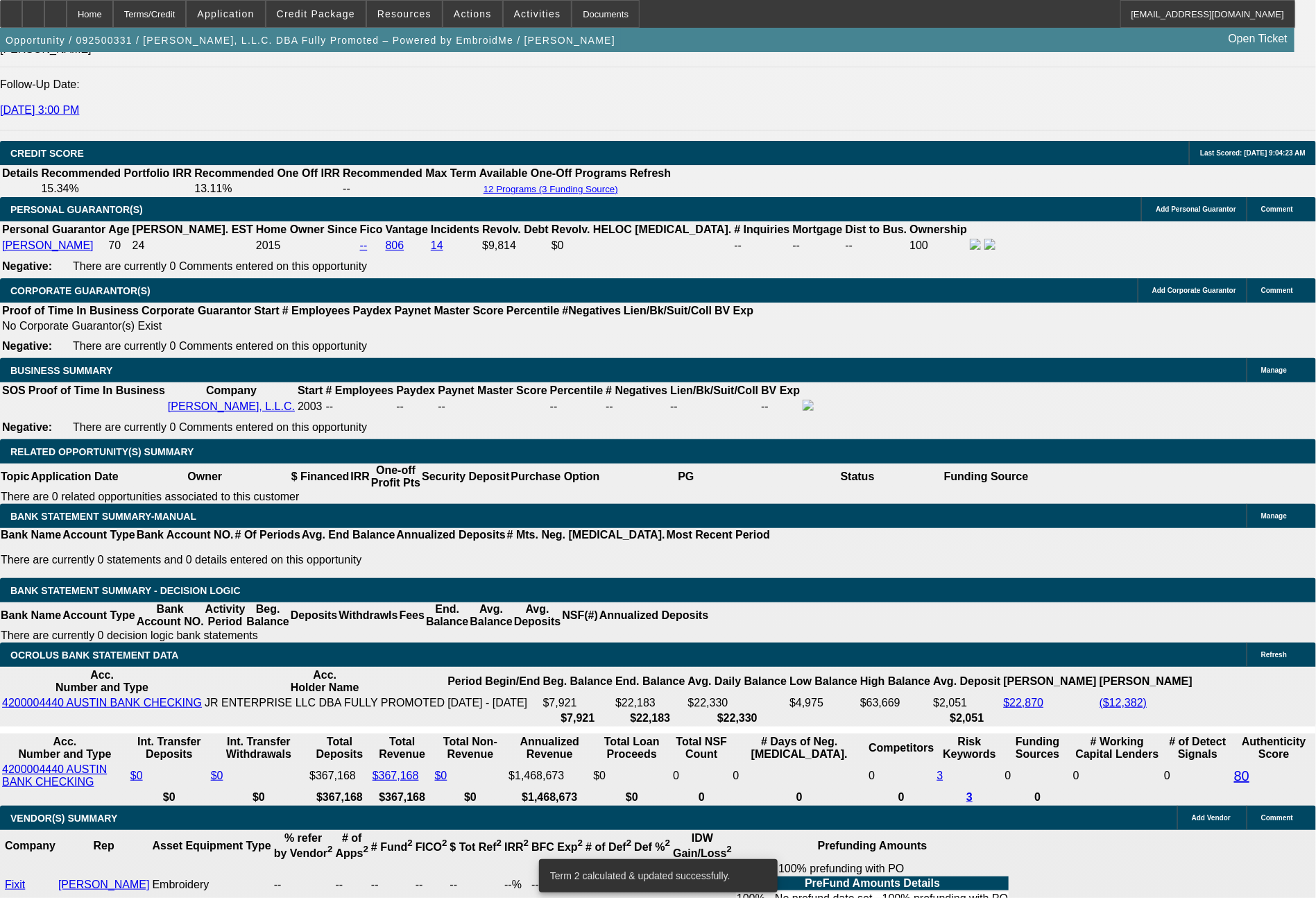
drag, startPoint x: 205, startPoint y: 496, endPoint x: 287, endPoint y: 496, distance: 82.0
type input "4"
type input "$8.00"
type input "UNKNOWN"
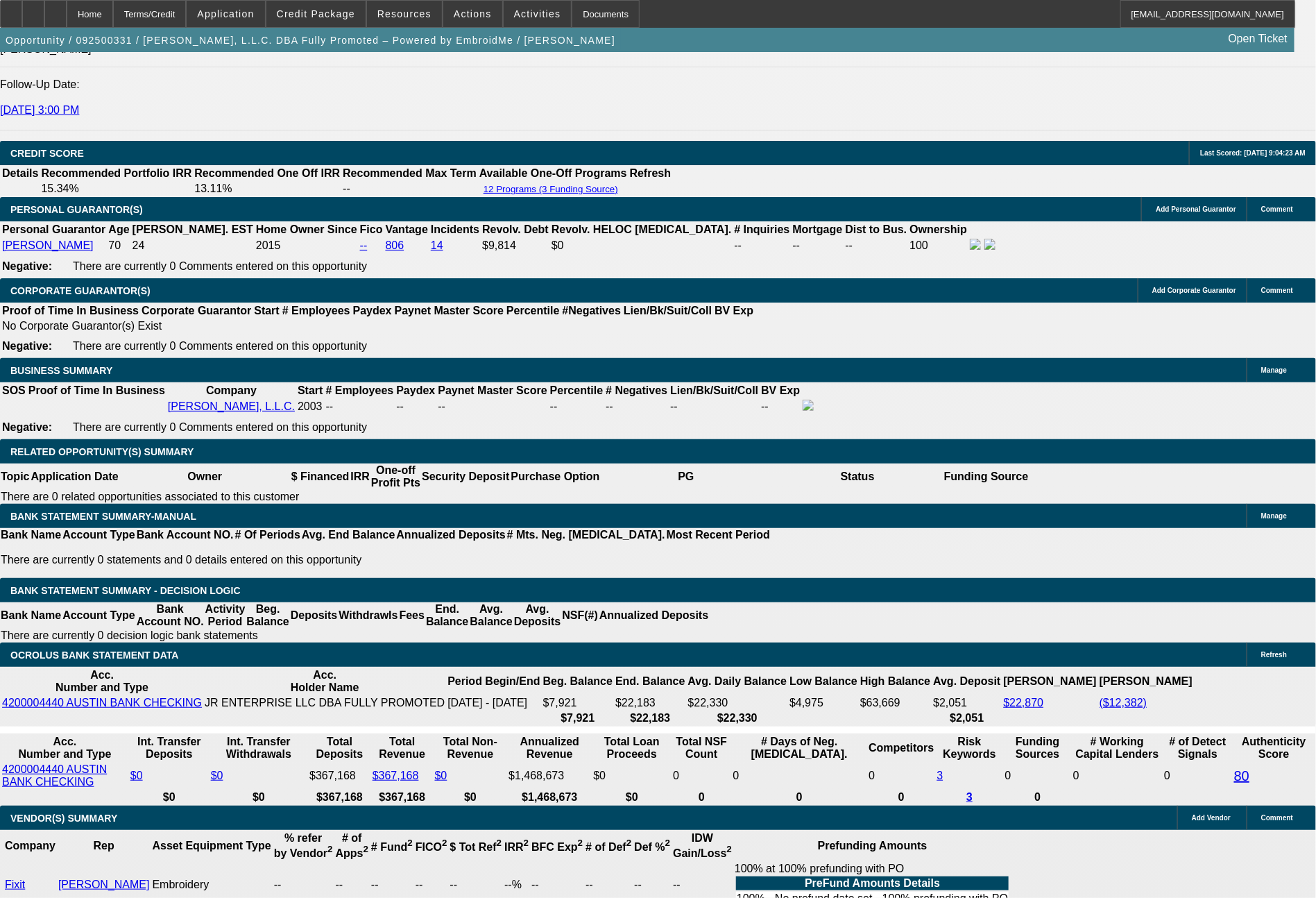
type input "406"
type input "$812.00"
type input "8.7"
type input "$406.00"
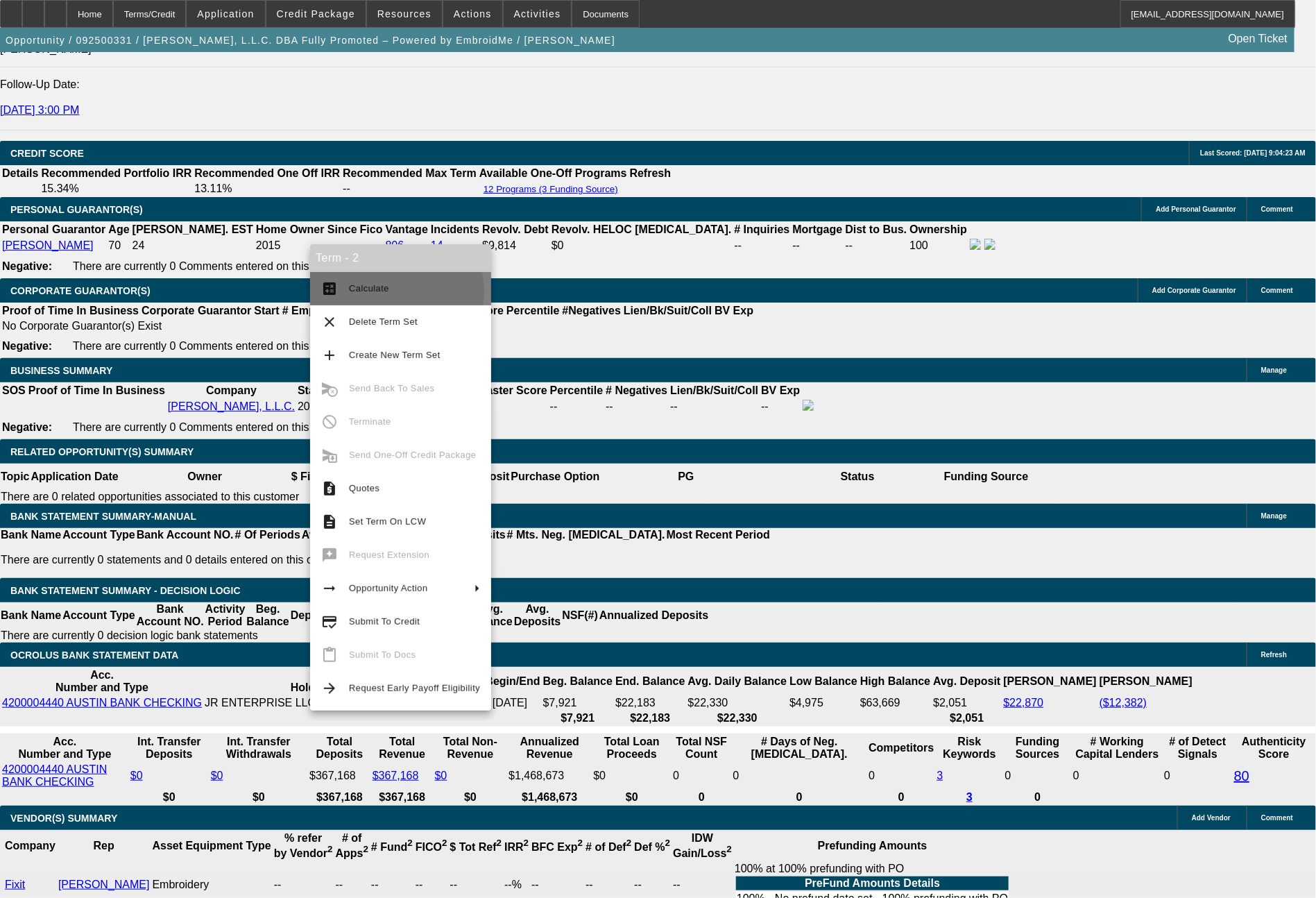
click at [390, 292] on span "Calculate" at bounding box center [414, 289] width 131 height 17
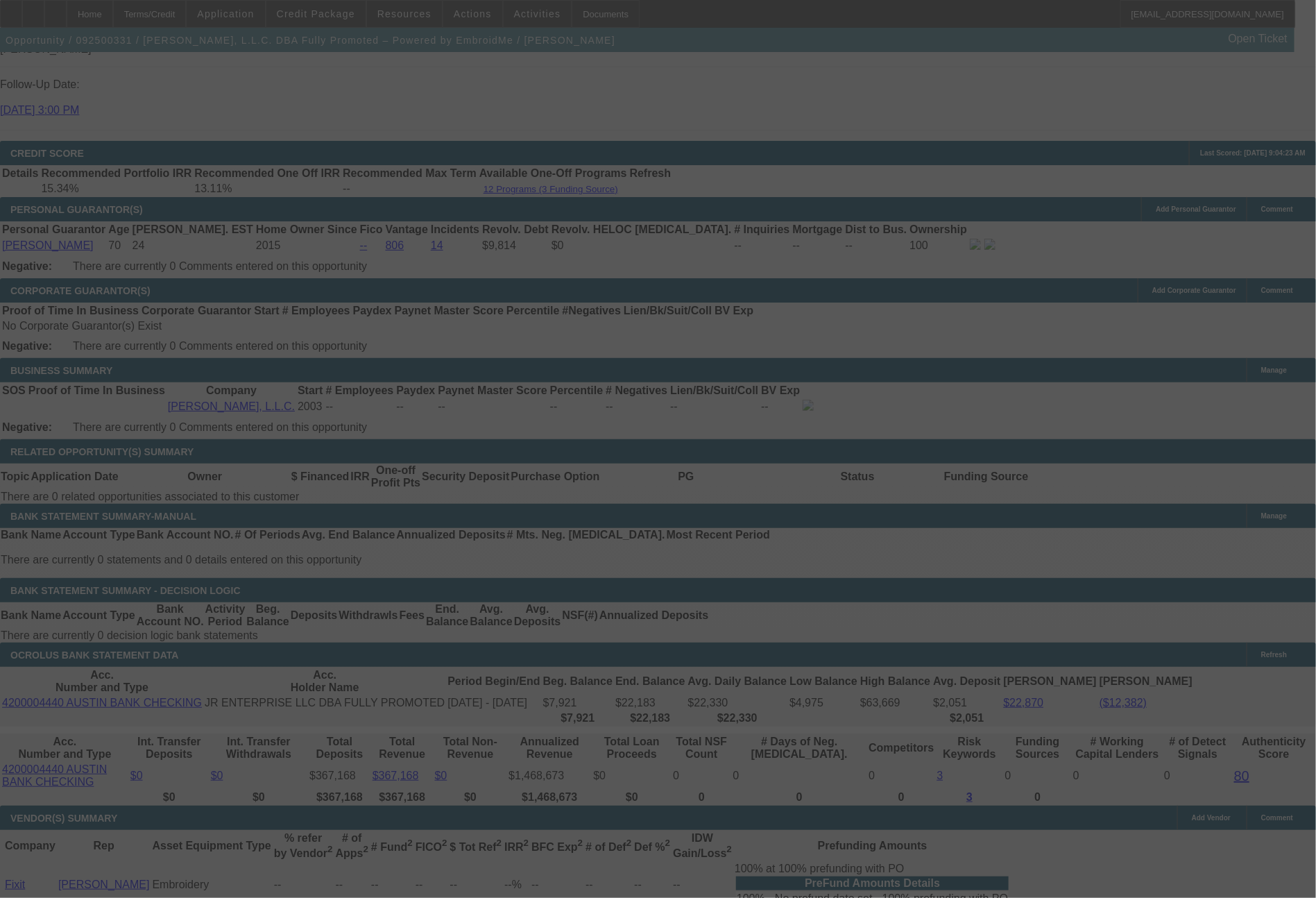
select select "0"
select select "2"
select select "0.1"
select select "4"
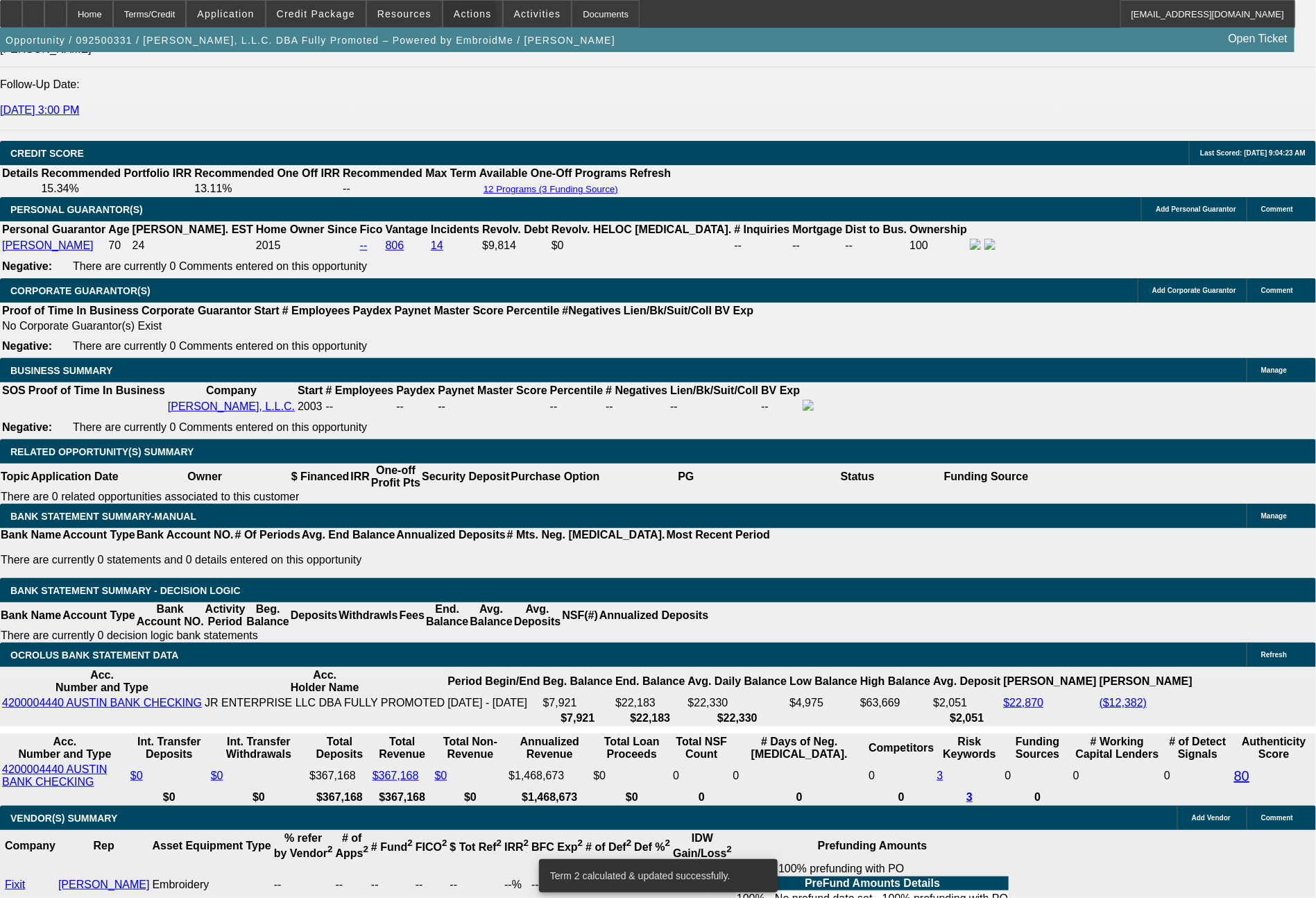
click at [458, 19] on span at bounding box center [473, 14] width 59 height 33
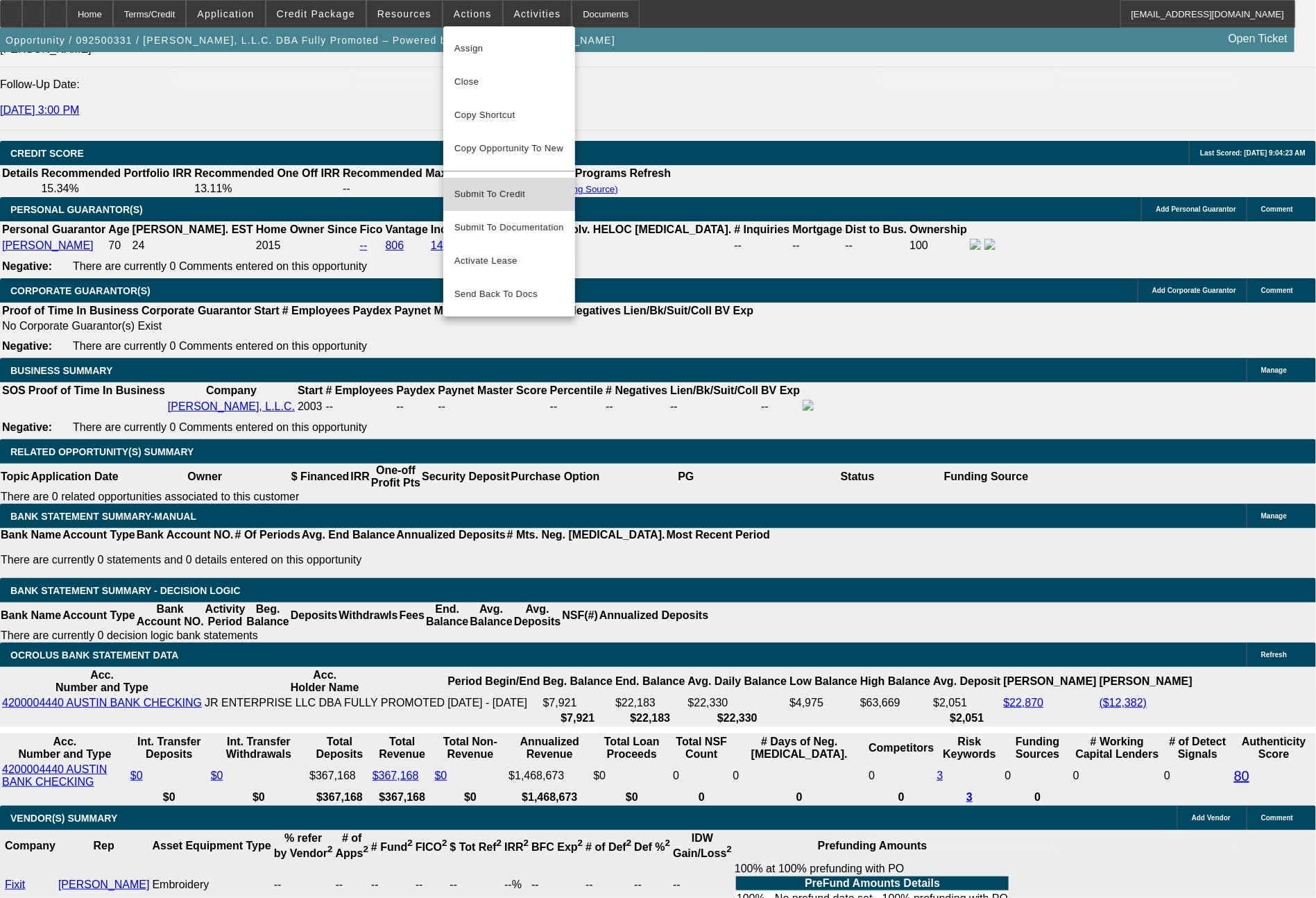
click at [503, 186] on span "Submit To Credit" at bounding box center [508, 194] width 109 height 17
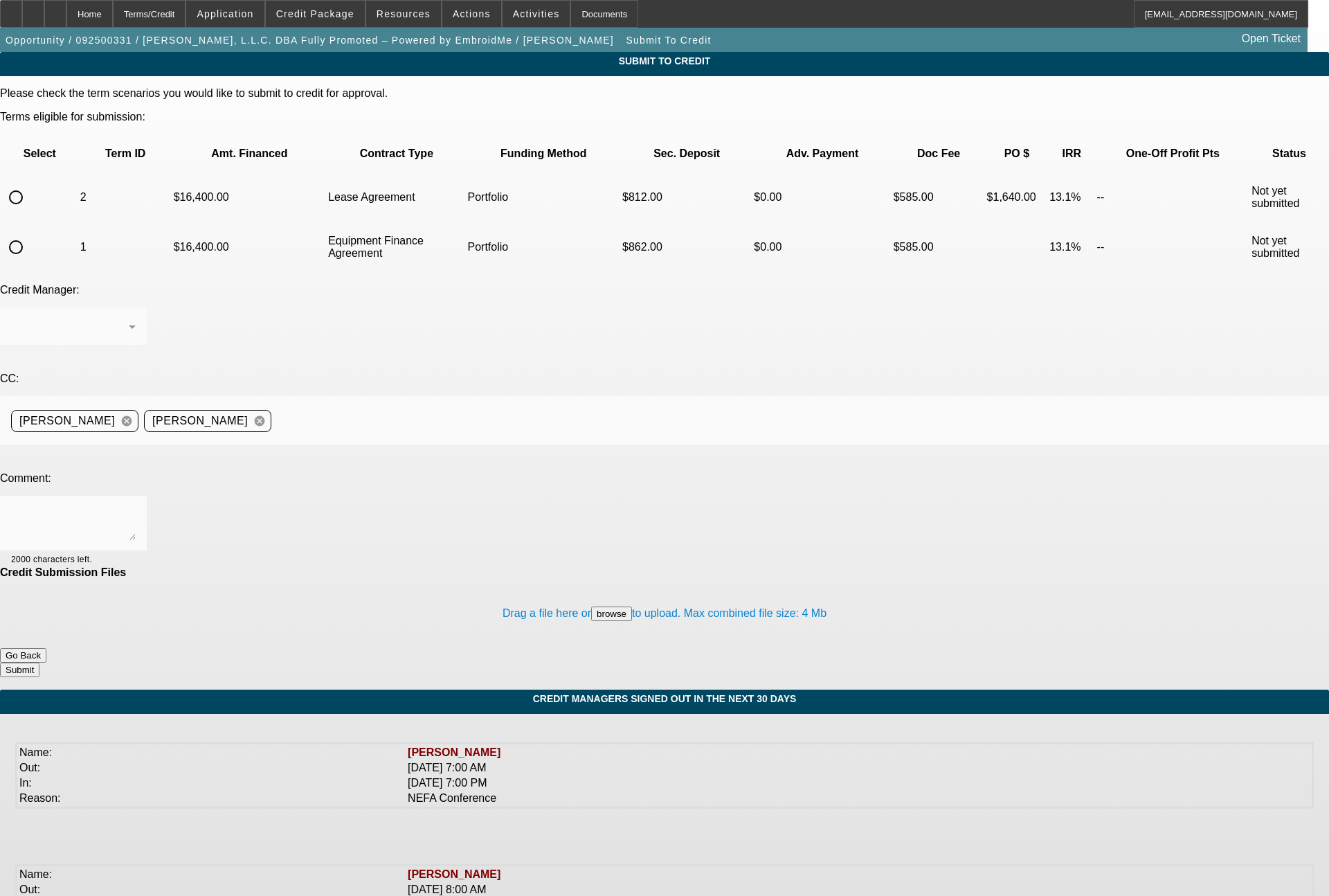
click at [30, 233] on input "radio" at bounding box center [15, 247] width 28 height 28
radio input "true"
click at [129, 319] on div "Arida, George" at bounding box center [69, 327] width 118 height 17
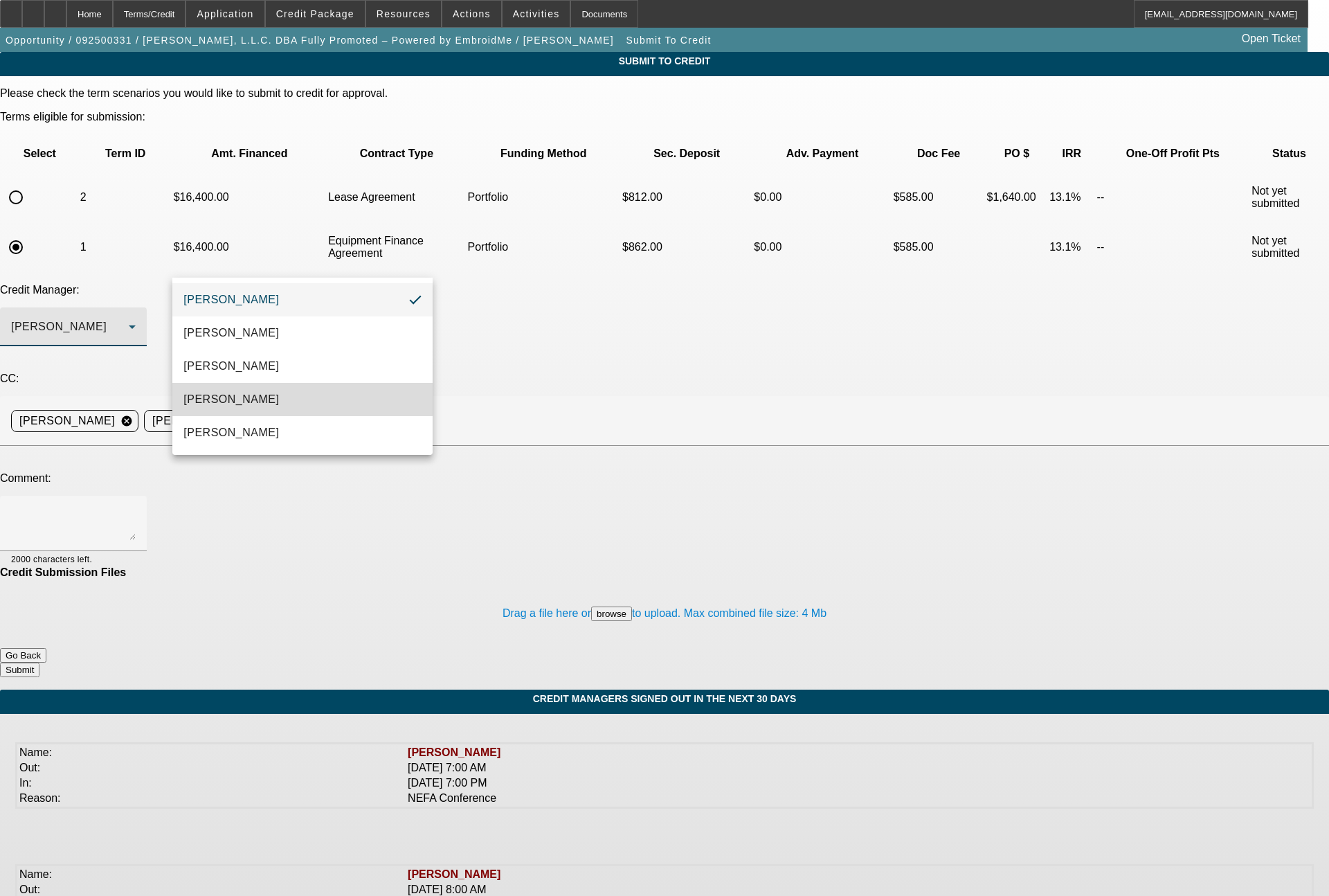
click at [249, 393] on mat-option "Magner, Bill" at bounding box center [303, 399] width 260 height 33
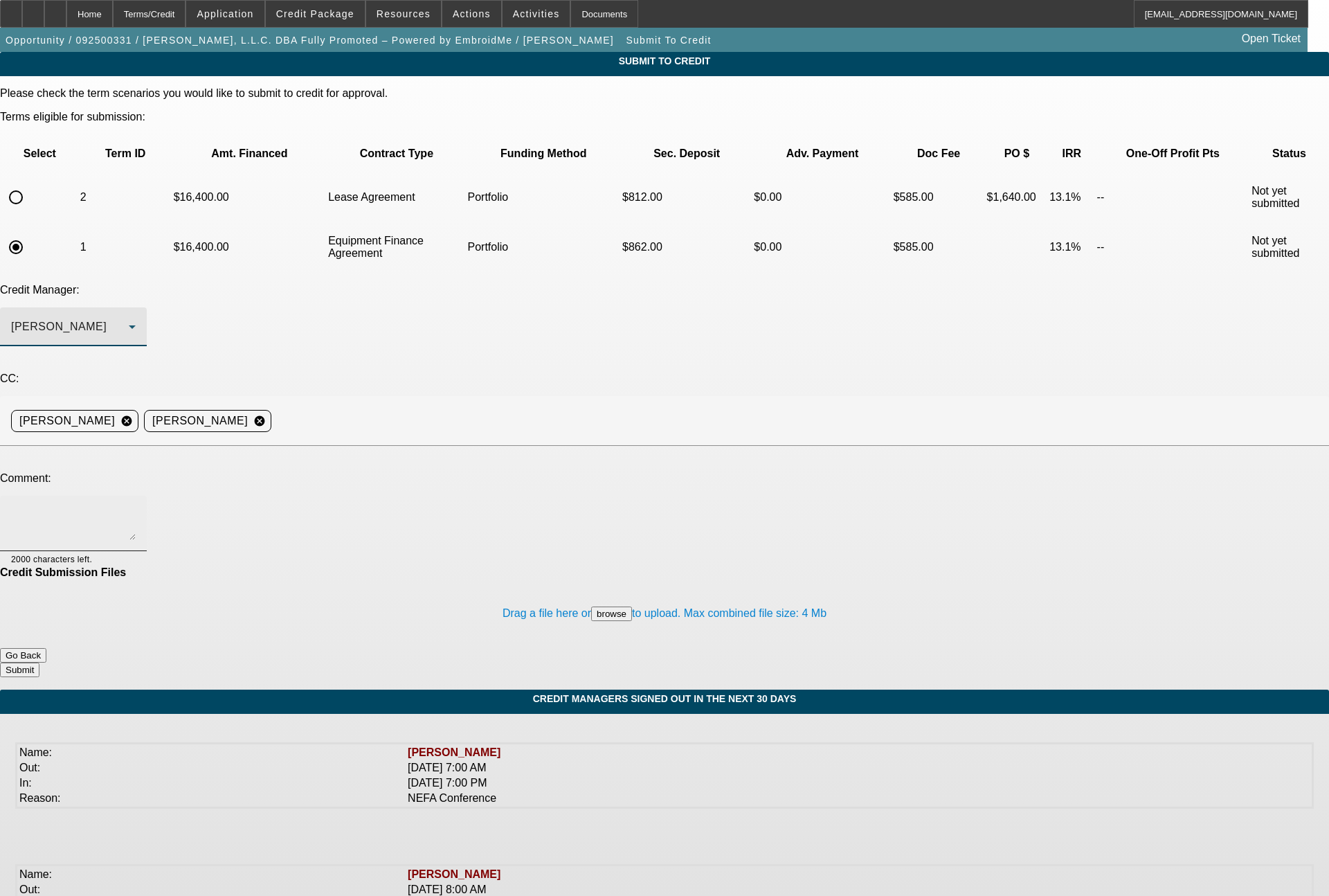
click at [136, 506] on textarea at bounding box center [73, 522] width 124 height 33
type textarea "Bill - please advise on both the 48 month EFA and lease term set, thanks"
click at [40, 663] on button "Submit" at bounding box center [19, 669] width 40 height 14
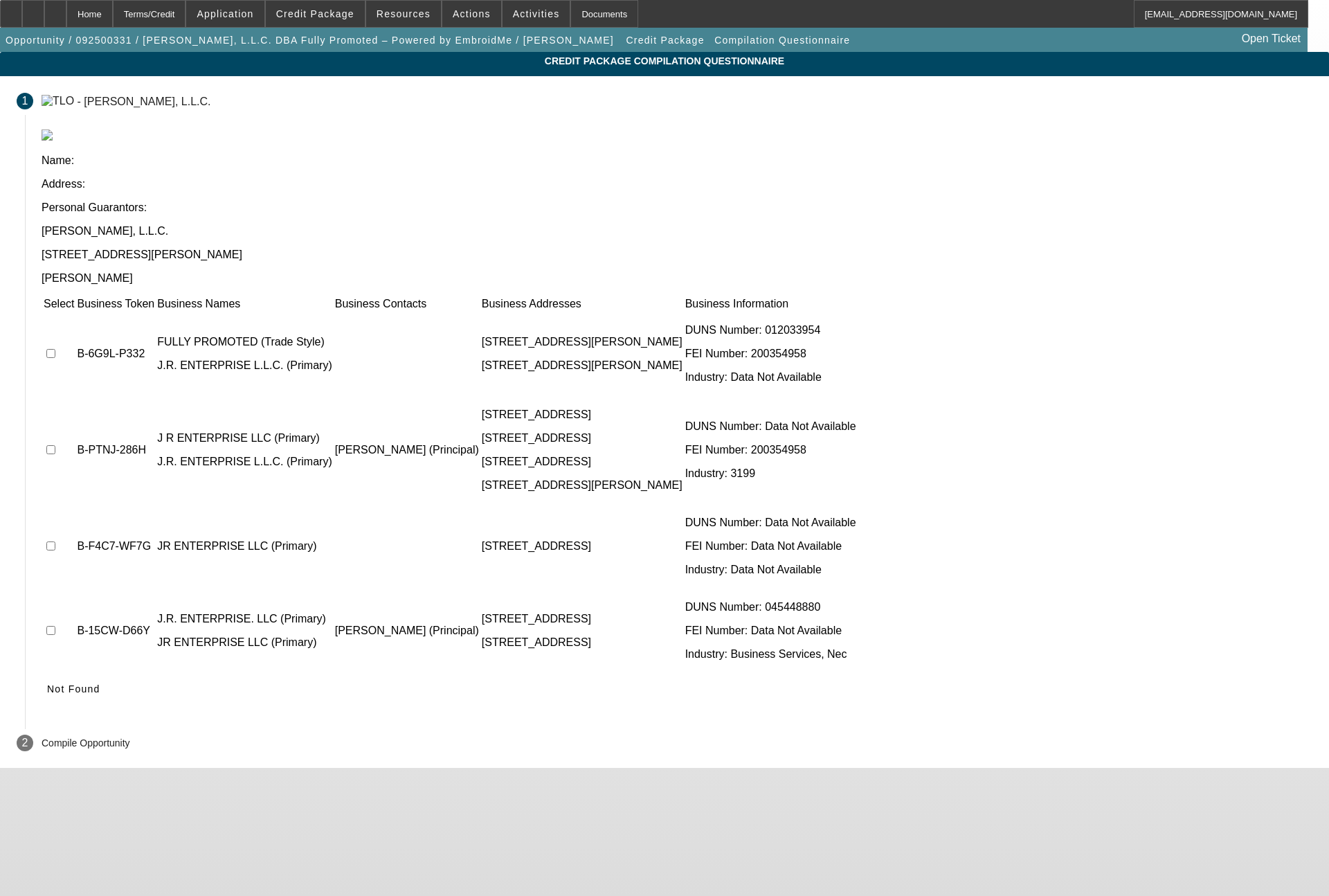
click at [74, 312] on td at bounding box center [59, 353] width 32 height 83
click at [56, 349] on input "checkbox" at bounding box center [51, 353] width 9 height 9
checkbox input "true"
click at [56, 445] on input "checkbox" at bounding box center [51, 450] width 9 height 9
checkbox input "true"
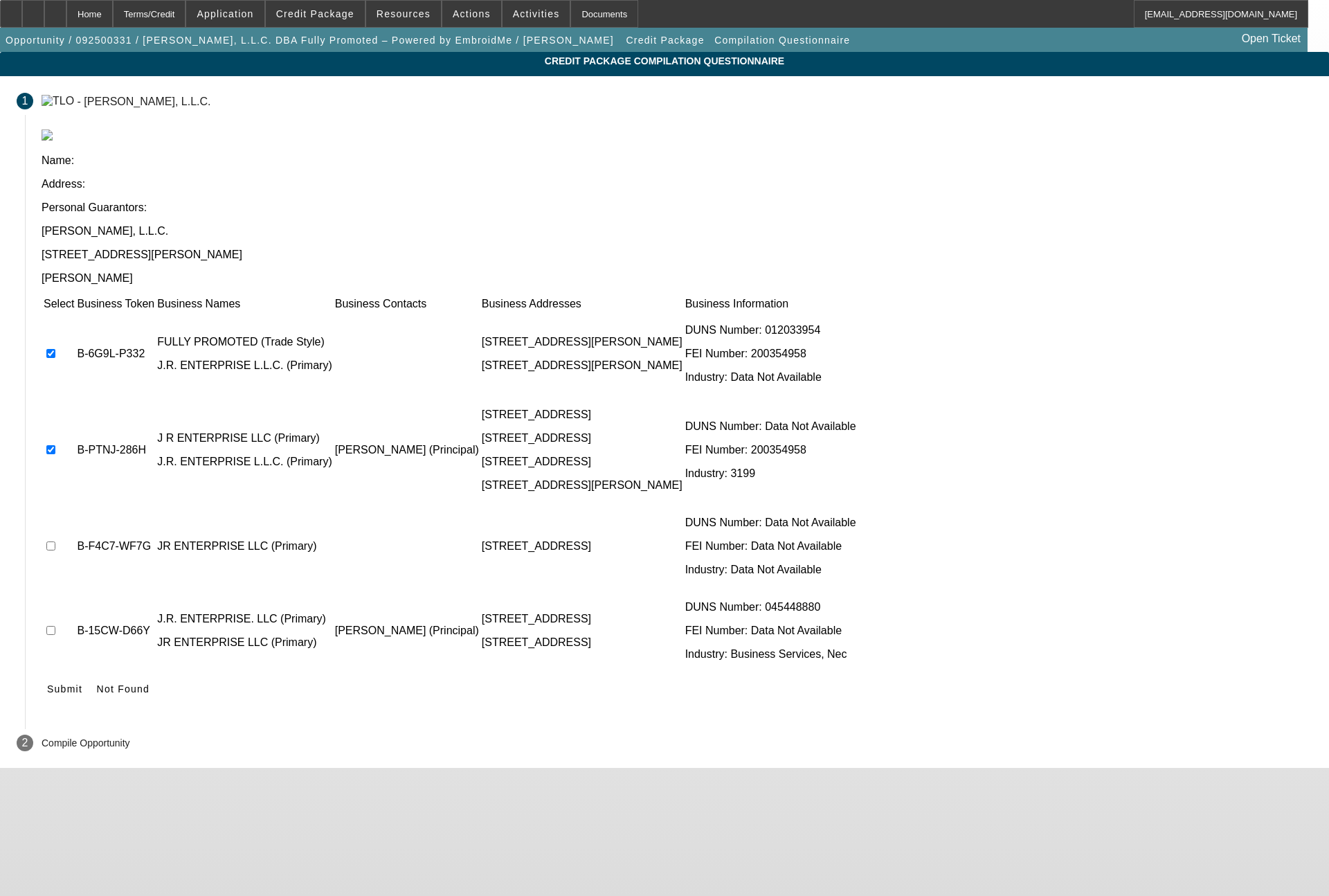
click at [74, 589] on td at bounding box center [59, 631] width 32 height 83
click at [56, 626] on input "checkbox" at bounding box center [51, 630] width 9 height 9
checkbox input "true"
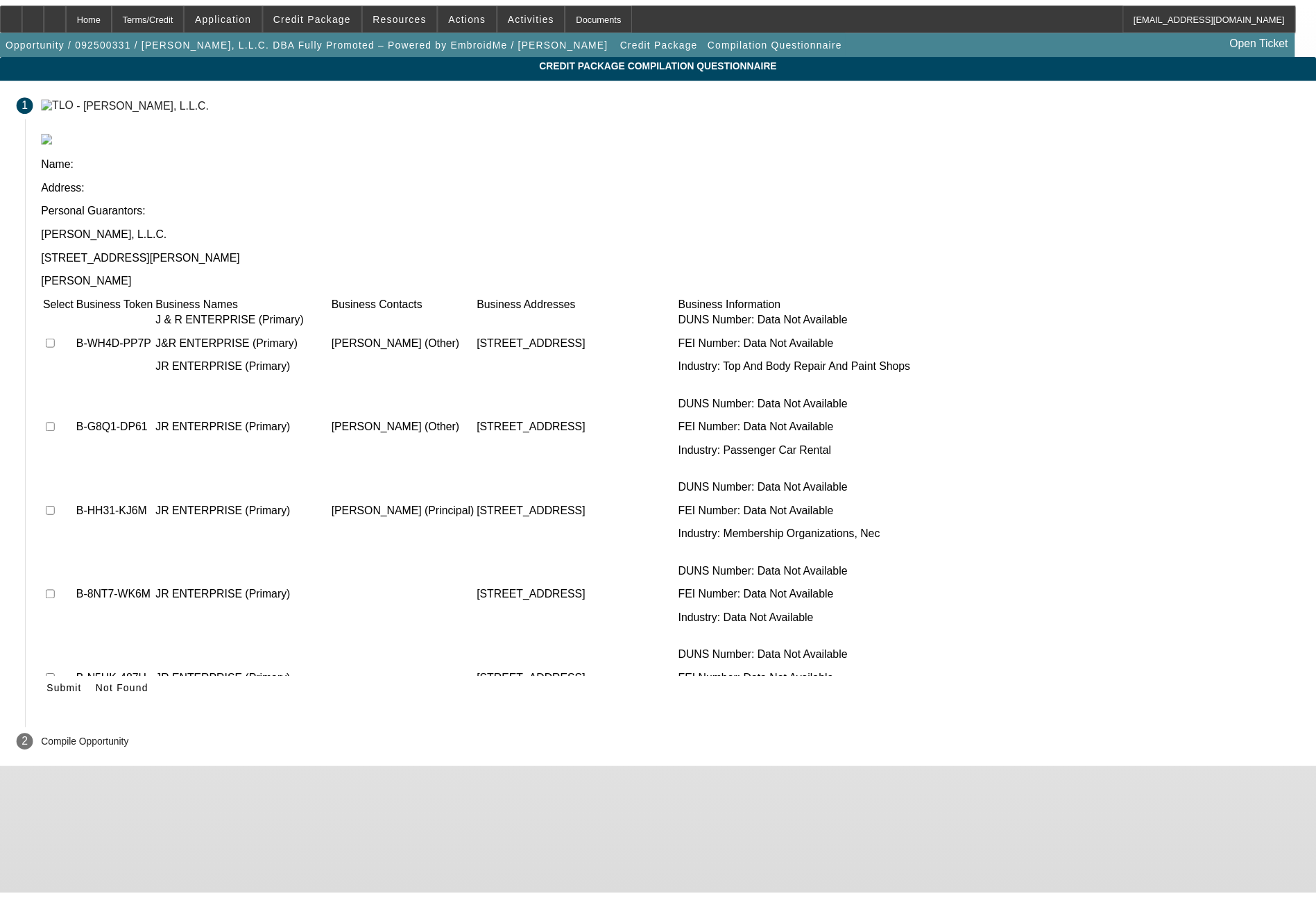
scroll to position [416, 0]
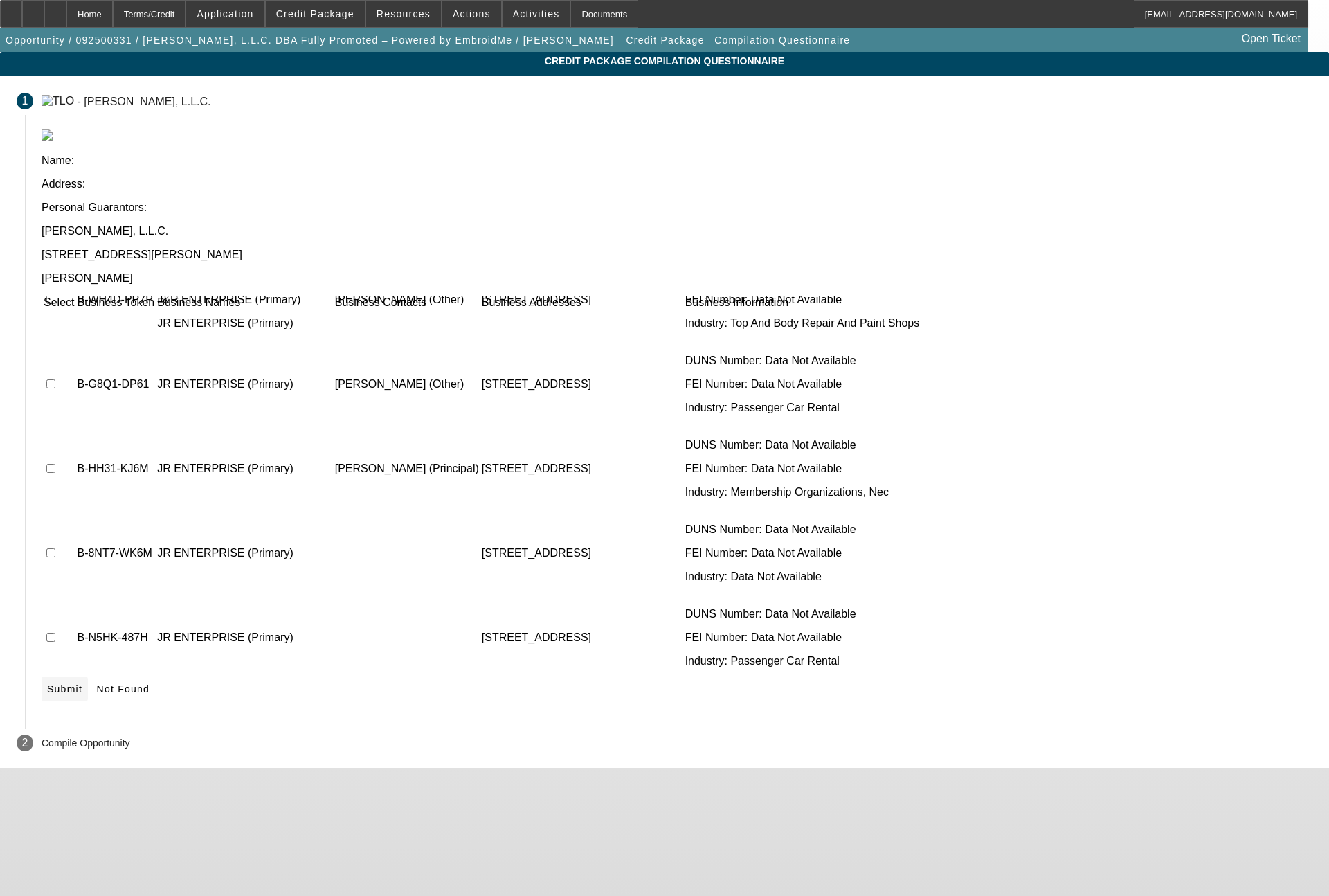
click at [82, 683] on span "Submit" at bounding box center [65, 688] width 36 height 11
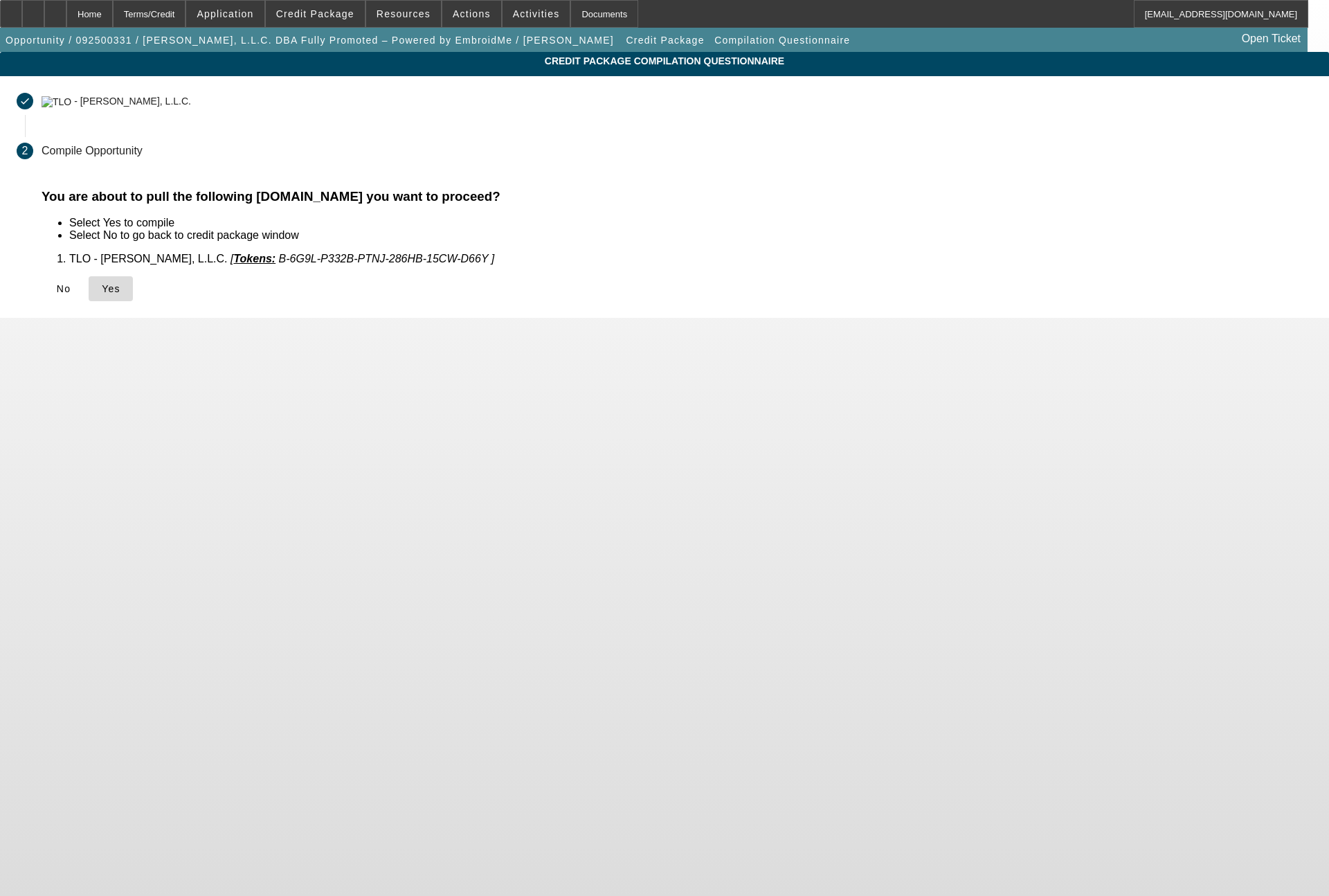
click at [133, 295] on span at bounding box center [111, 288] width 44 height 33
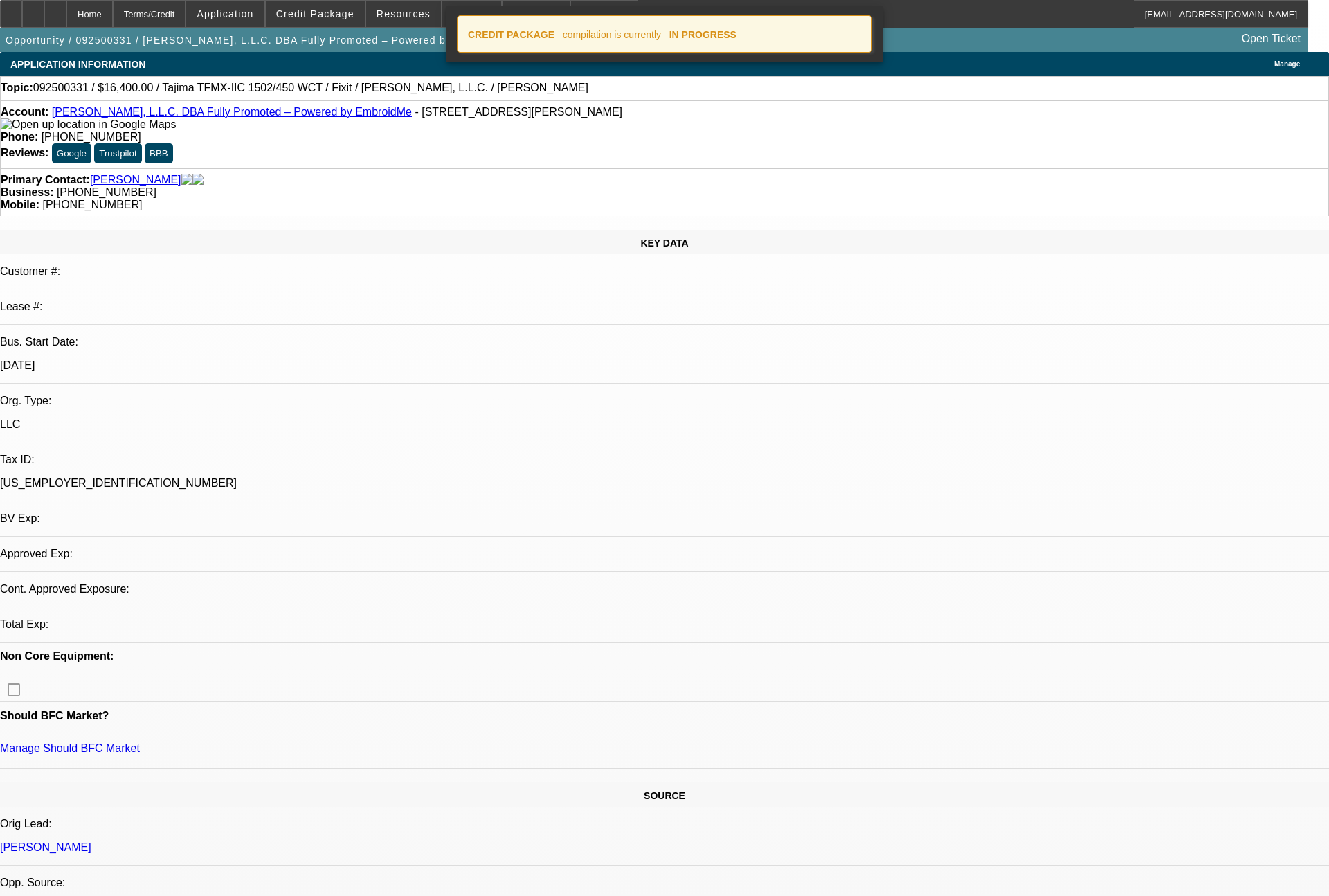
select select "0"
select select "2"
select select "0.1"
select select "4"
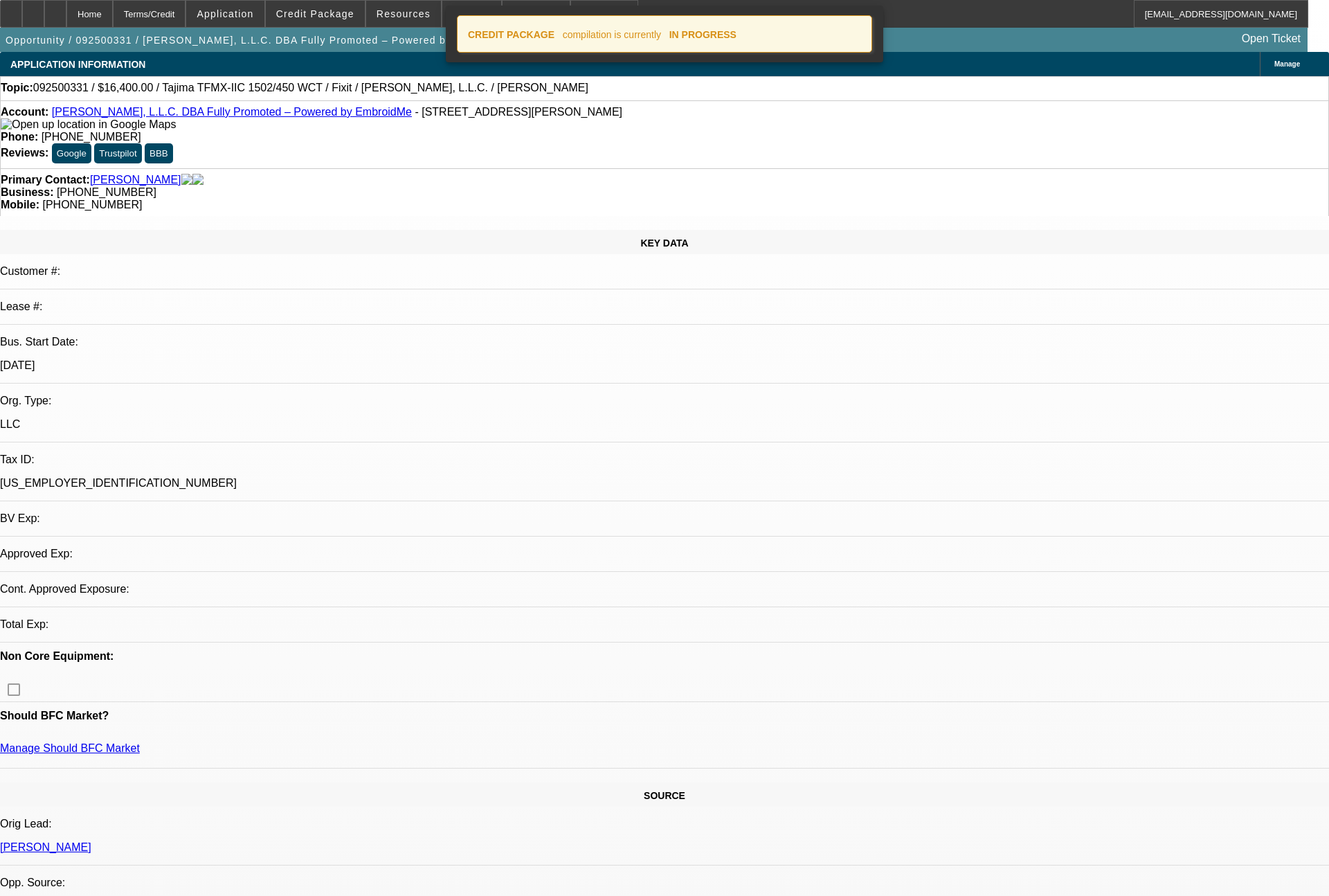
select select "0"
select select "2"
select select "0"
select select "6"
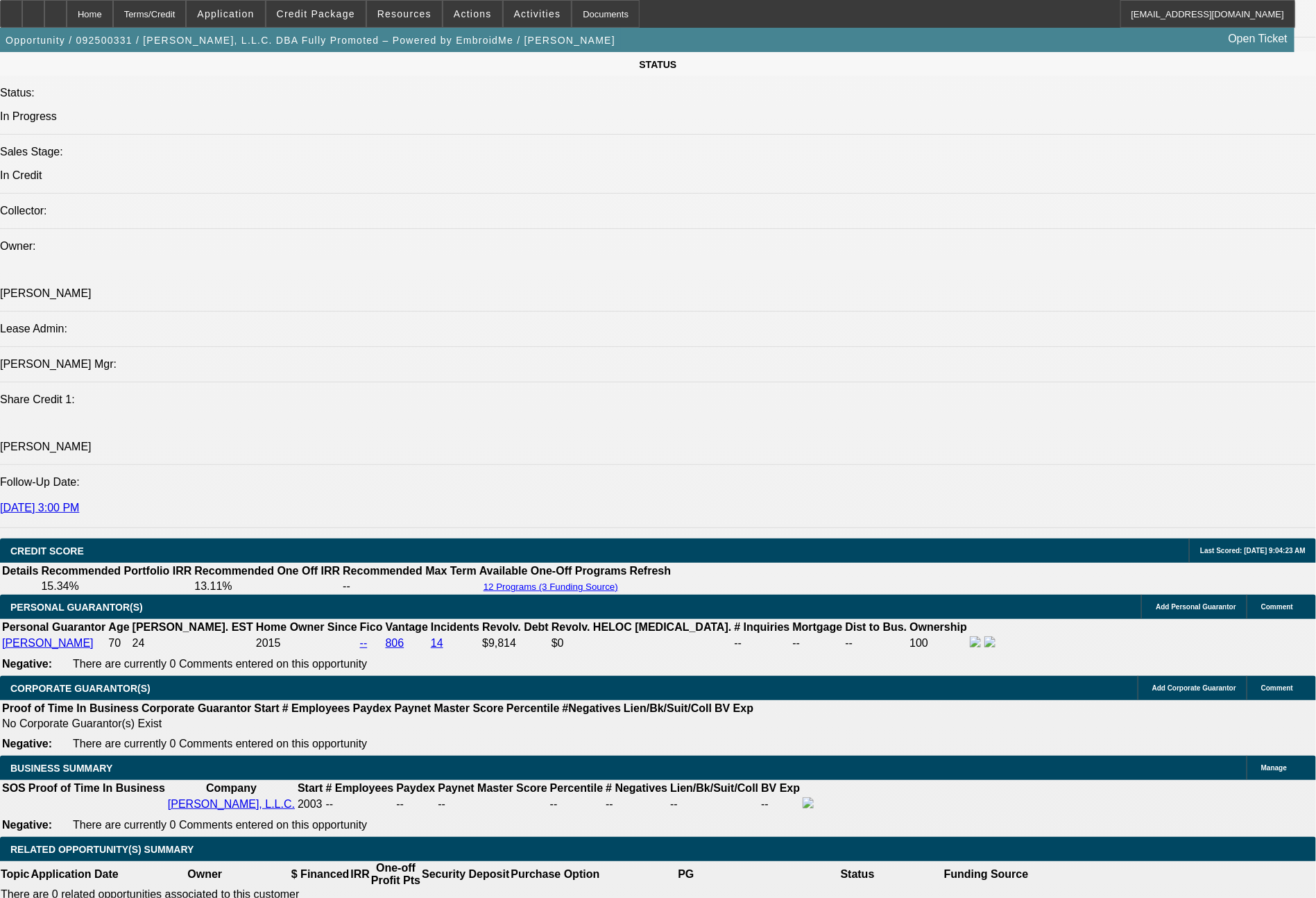
scroll to position [1705, 0]
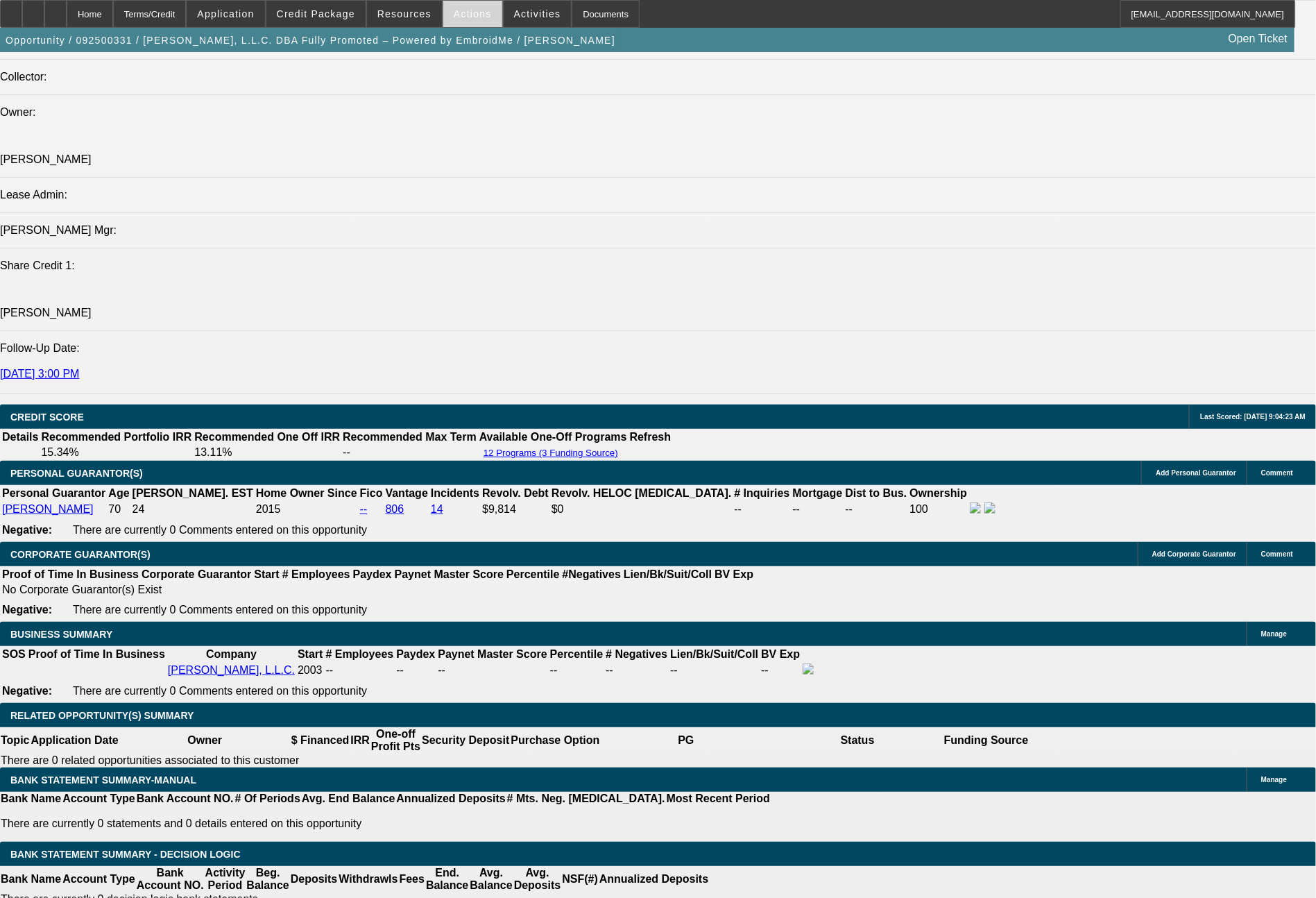
click at [464, 14] on span "Actions" at bounding box center [473, 14] width 38 height 11
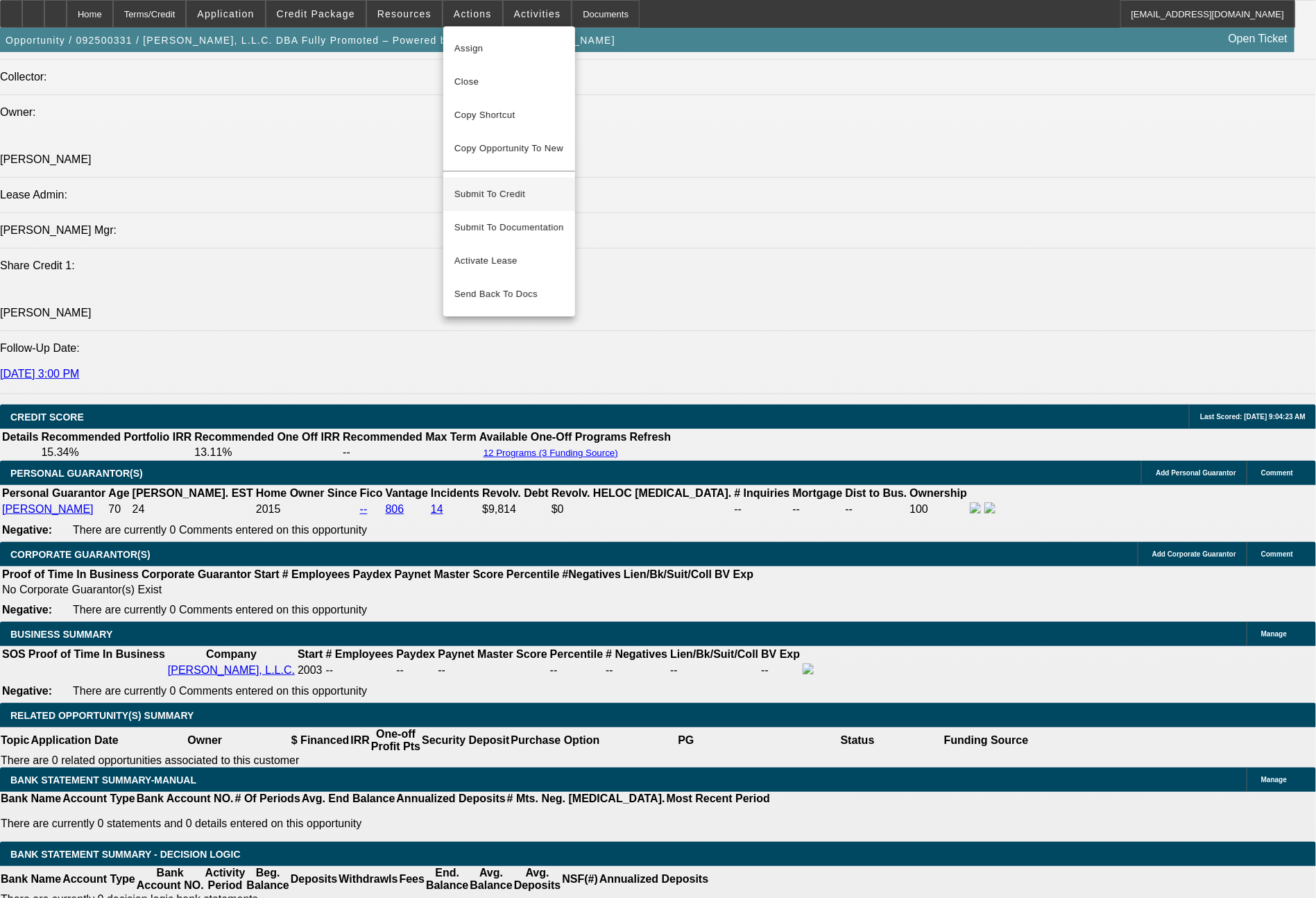
click at [500, 186] on span "Submit To Credit" at bounding box center [508, 194] width 109 height 17
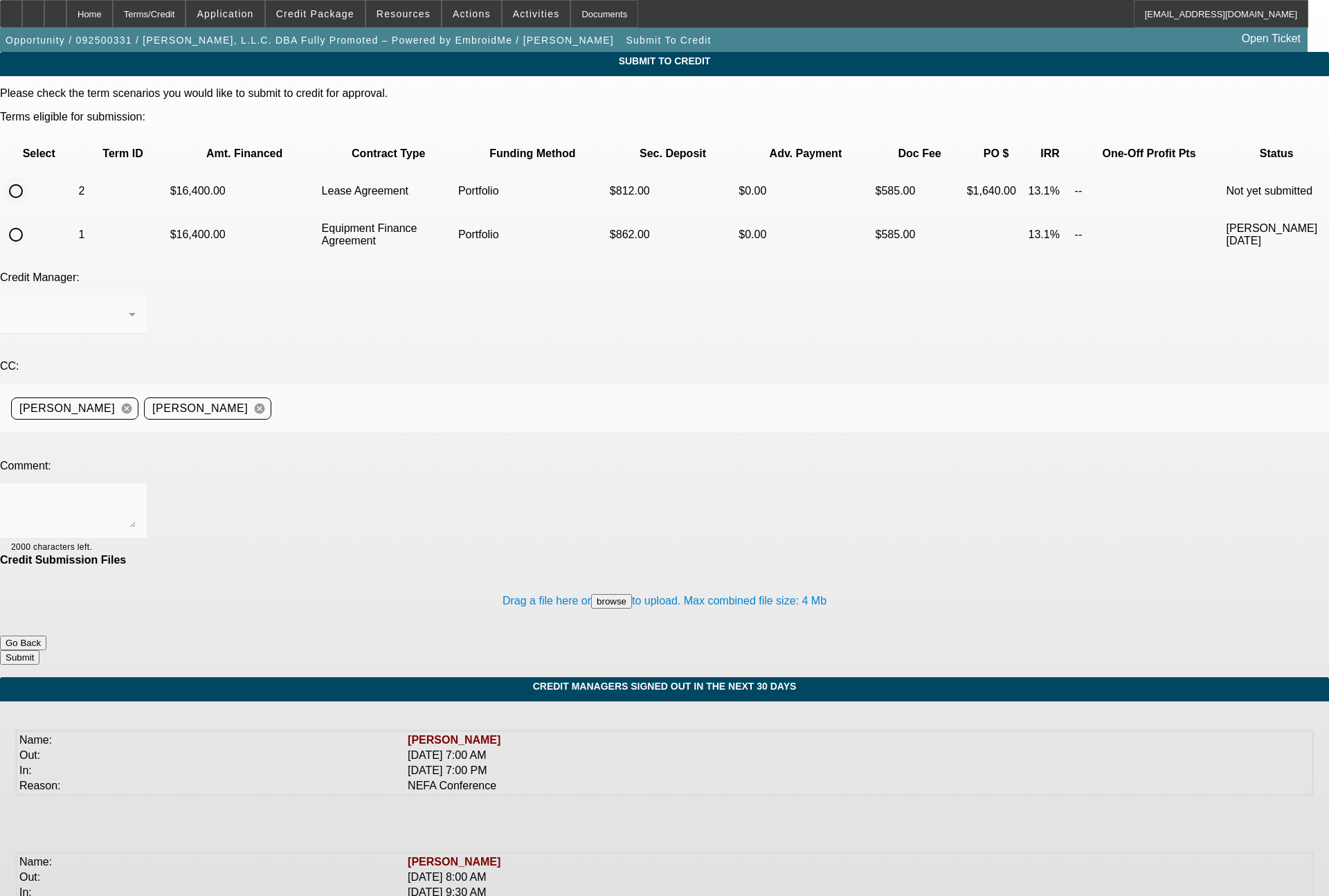
click at [30, 178] on input "radio" at bounding box center [15, 191] width 28 height 28
radio input "true"
click at [107, 308] on span "Arida, George" at bounding box center [58, 314] width 96 height 12
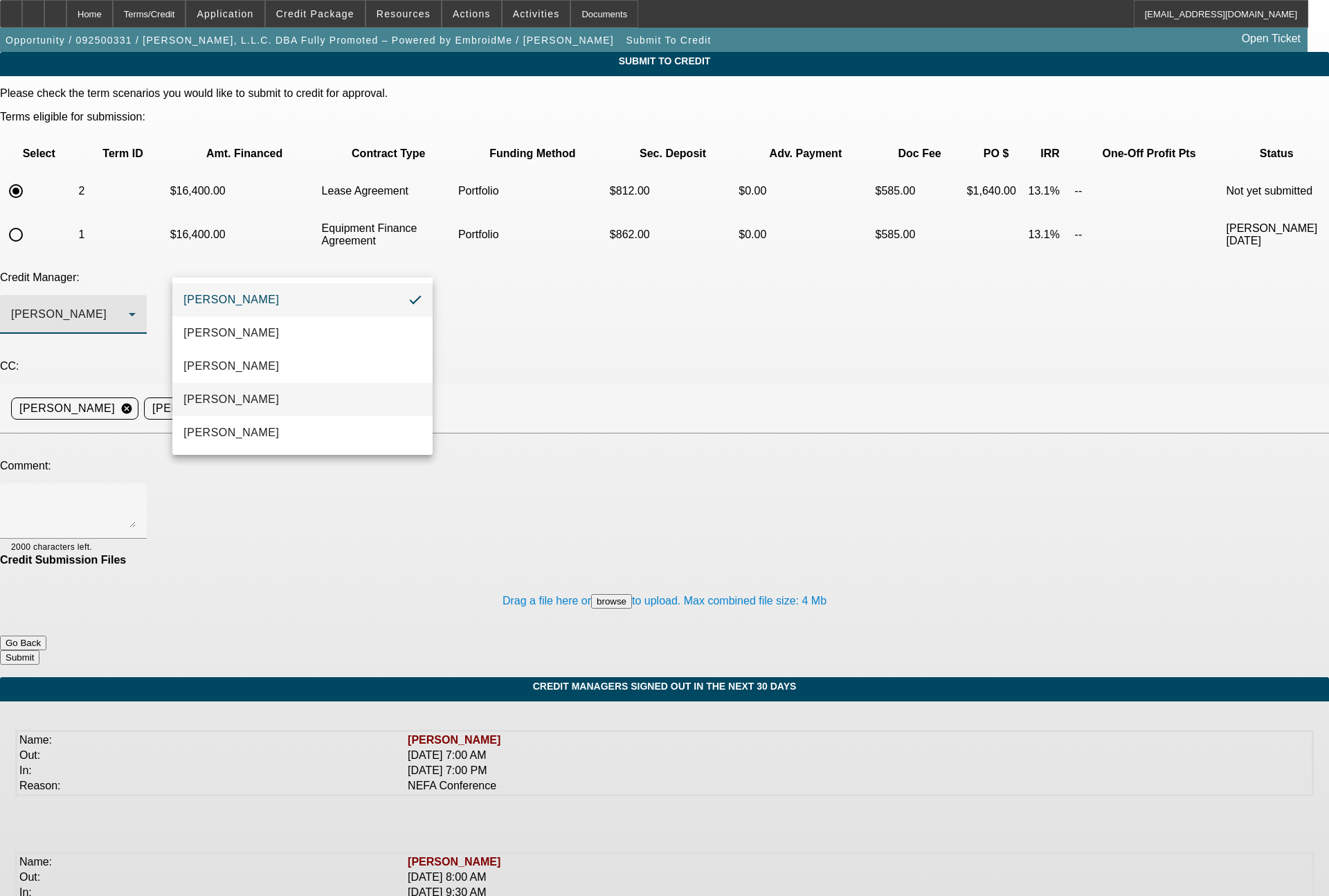
click at [223, 391] on span "Magner, Bill" at bounding box center [231, 400] width 96 height 17
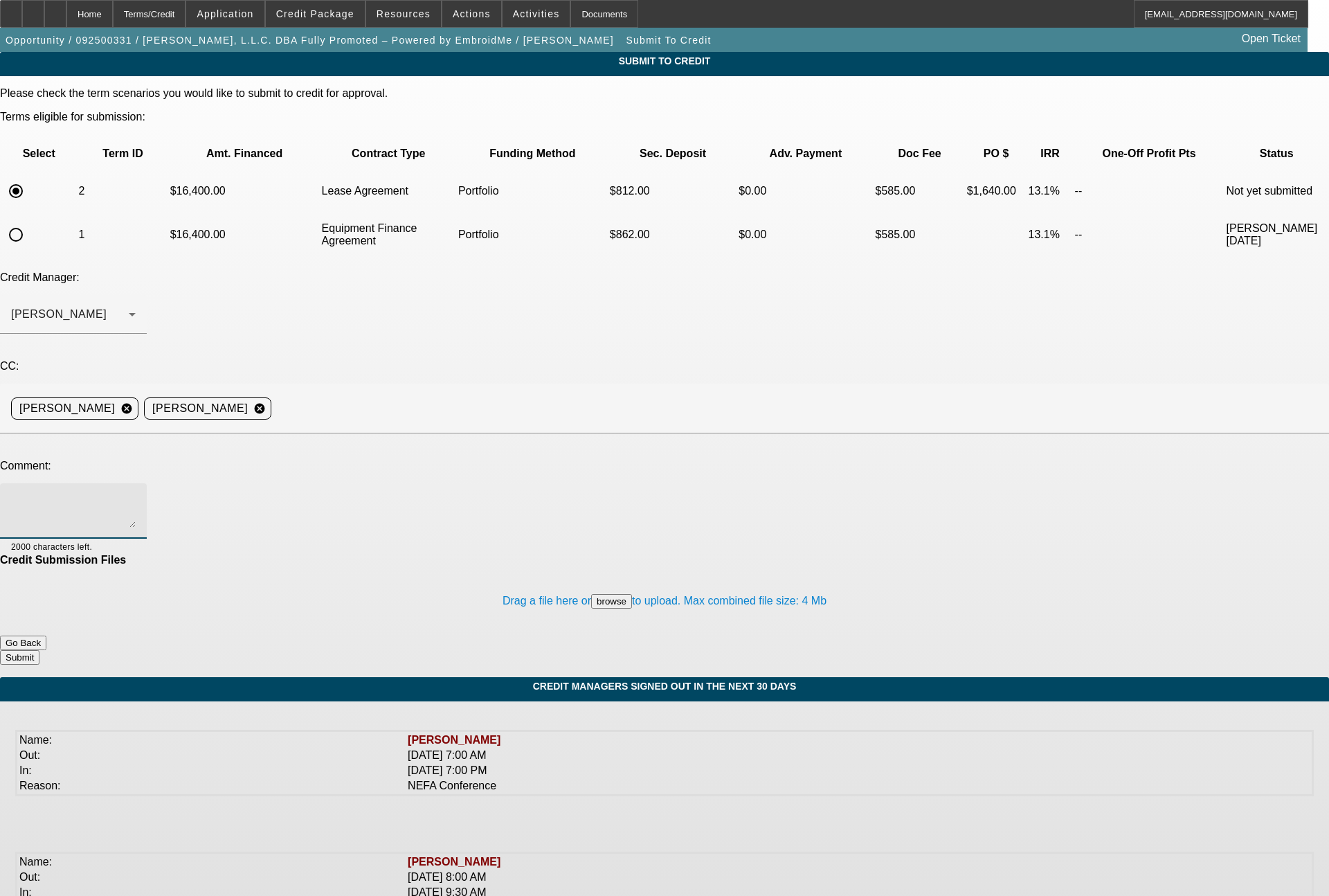
click at [136, 494] on textarea at bounding box center [73, 511] width 124 height 33
type textarea "48 month lease term set"
click at [40, 650] on button "Submit" at bounding box center [19, 657] width 40 height 14
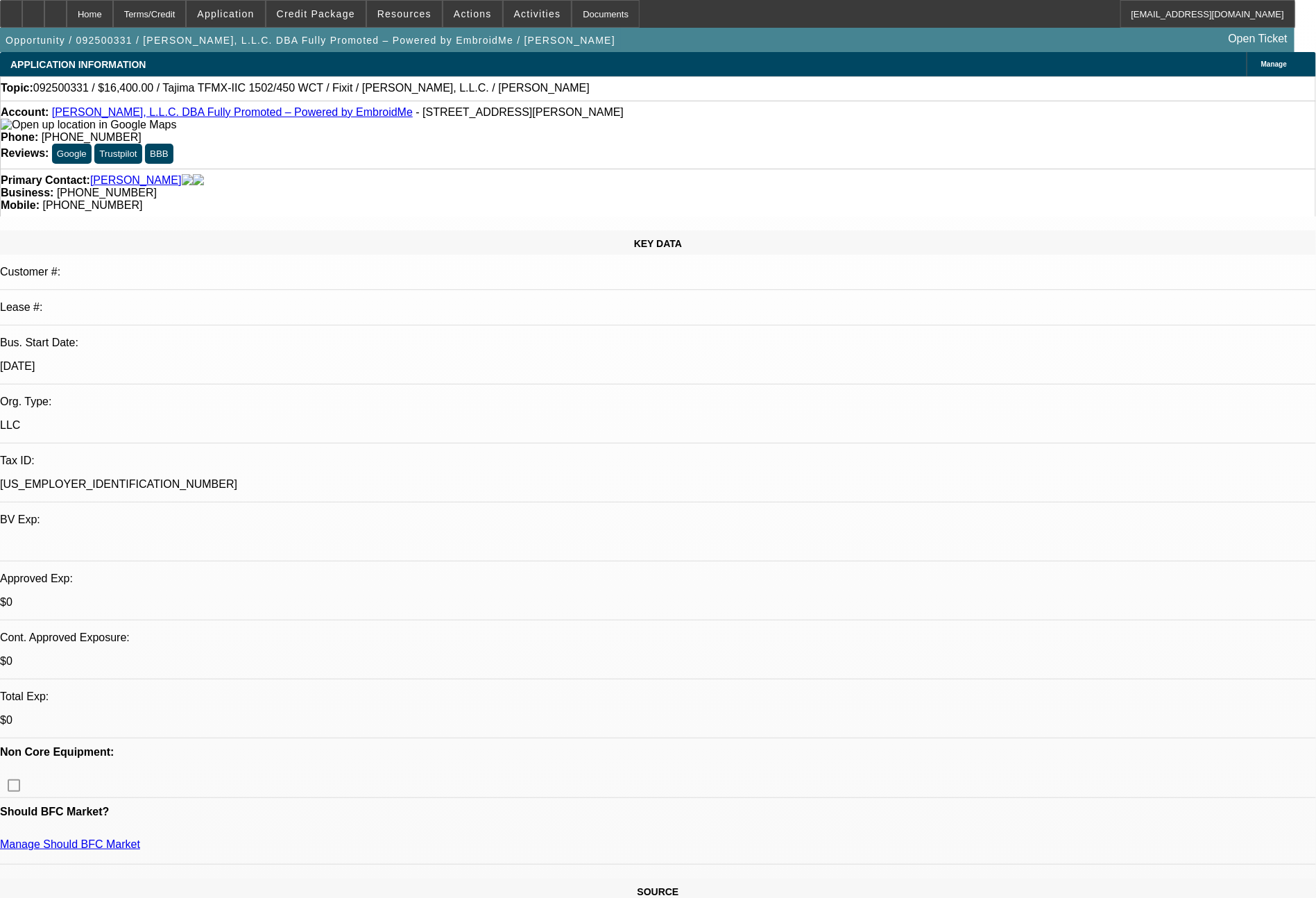
select select "0"
select select "2"
select select "0.1"
select select "4"
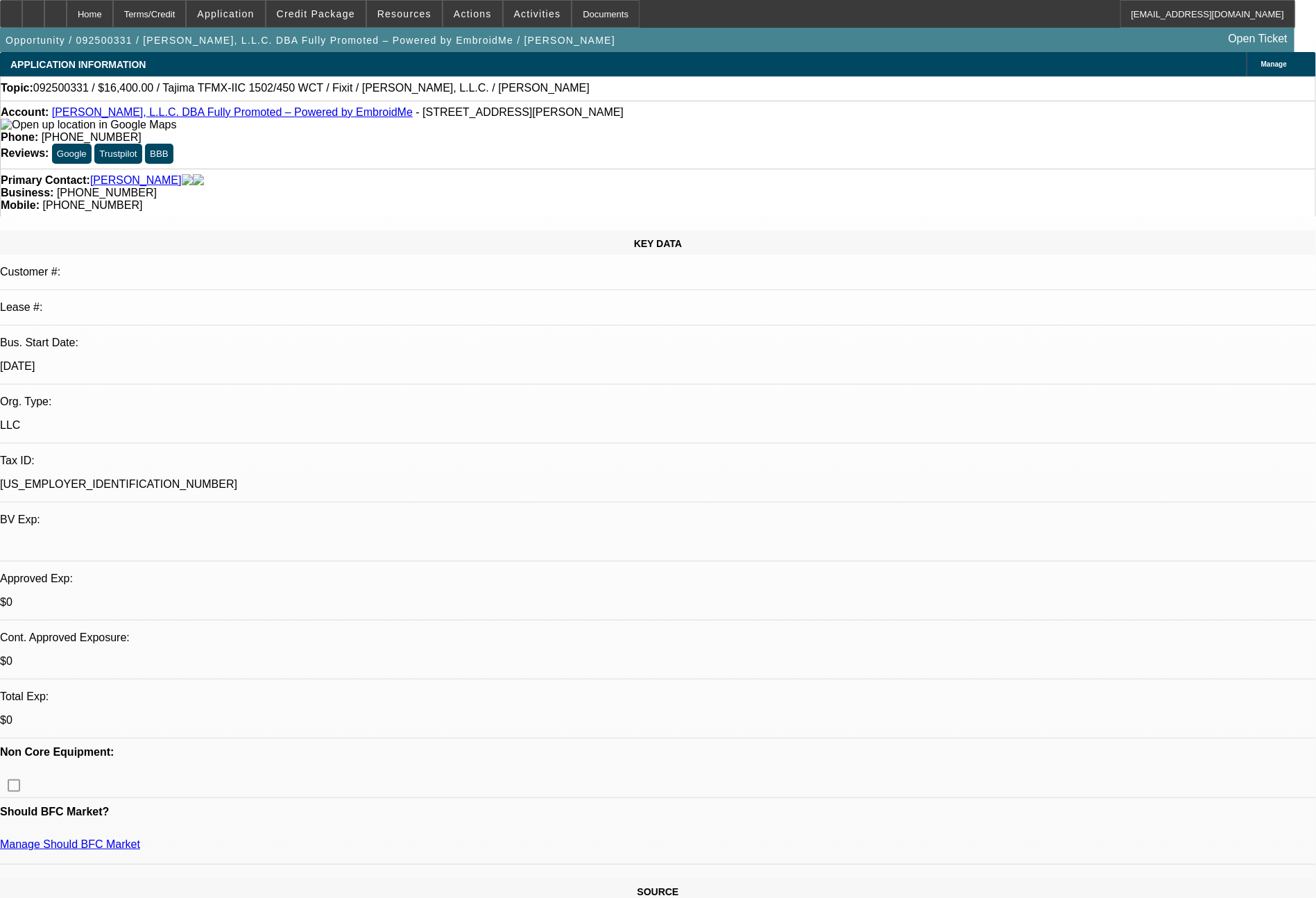
select select "0"
select select "2"
select select "0"
select select "6"
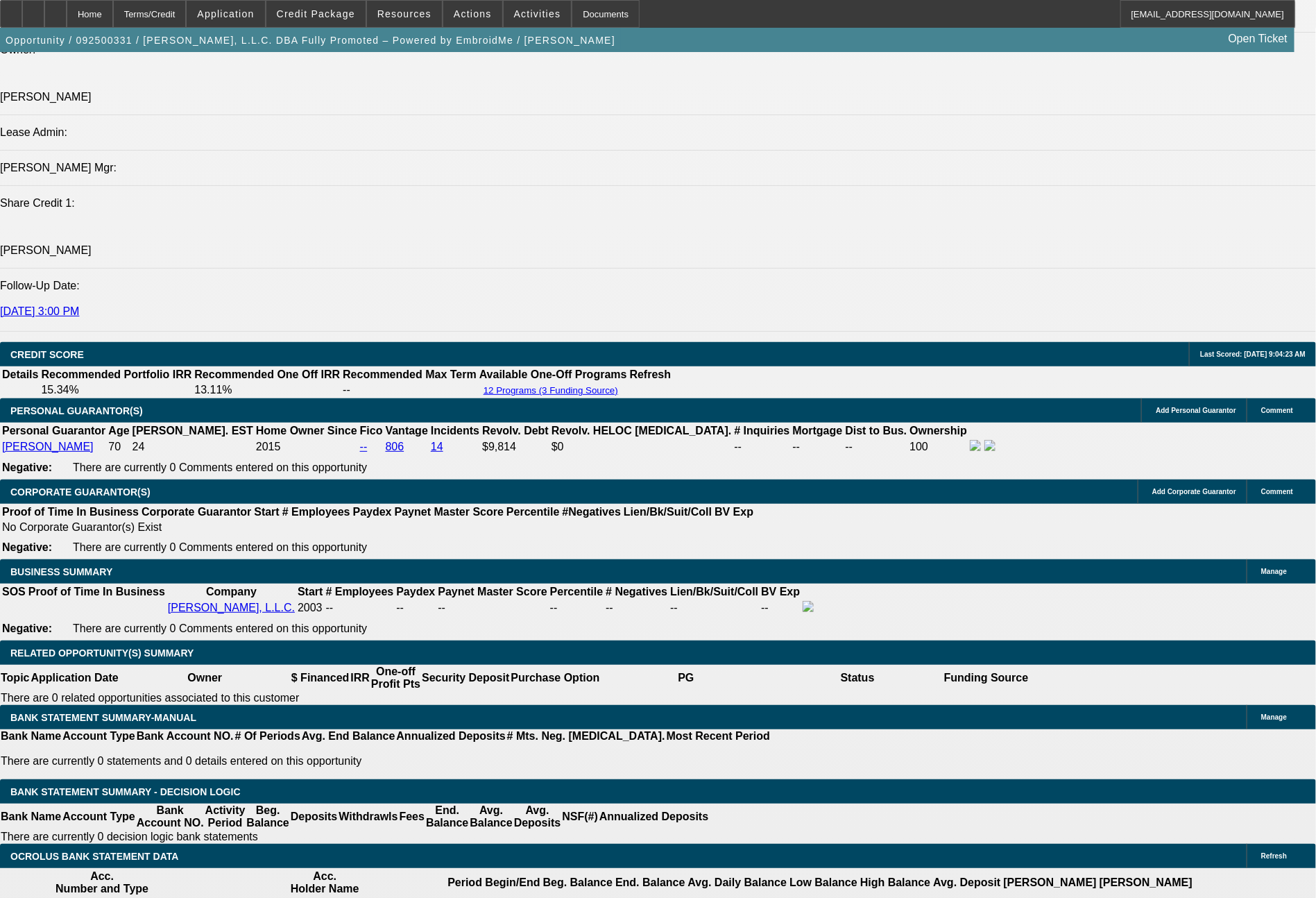
scroll to position [1867, 0]
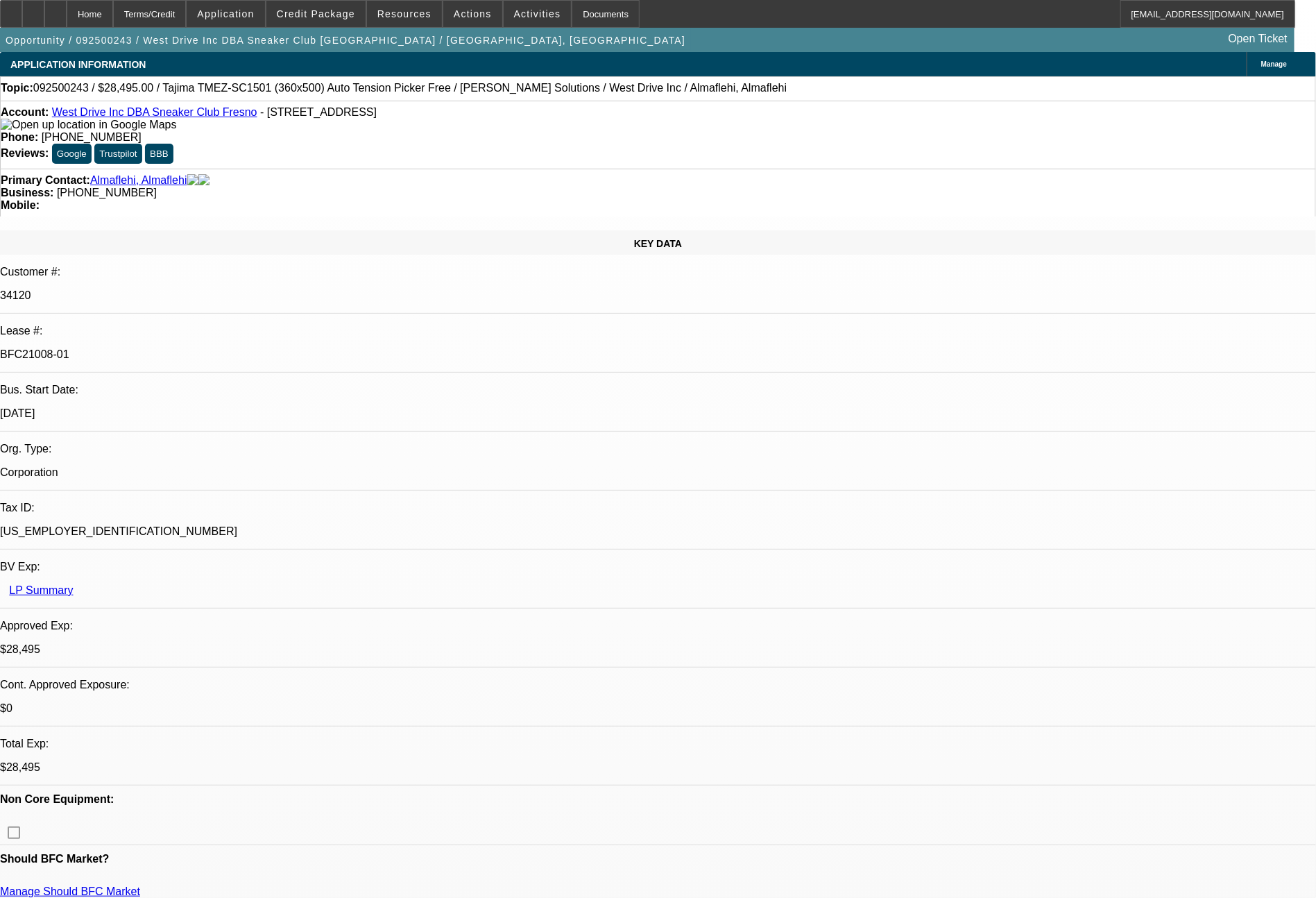
select select "0"
select select "2"
select select "0.1"
select select "4"
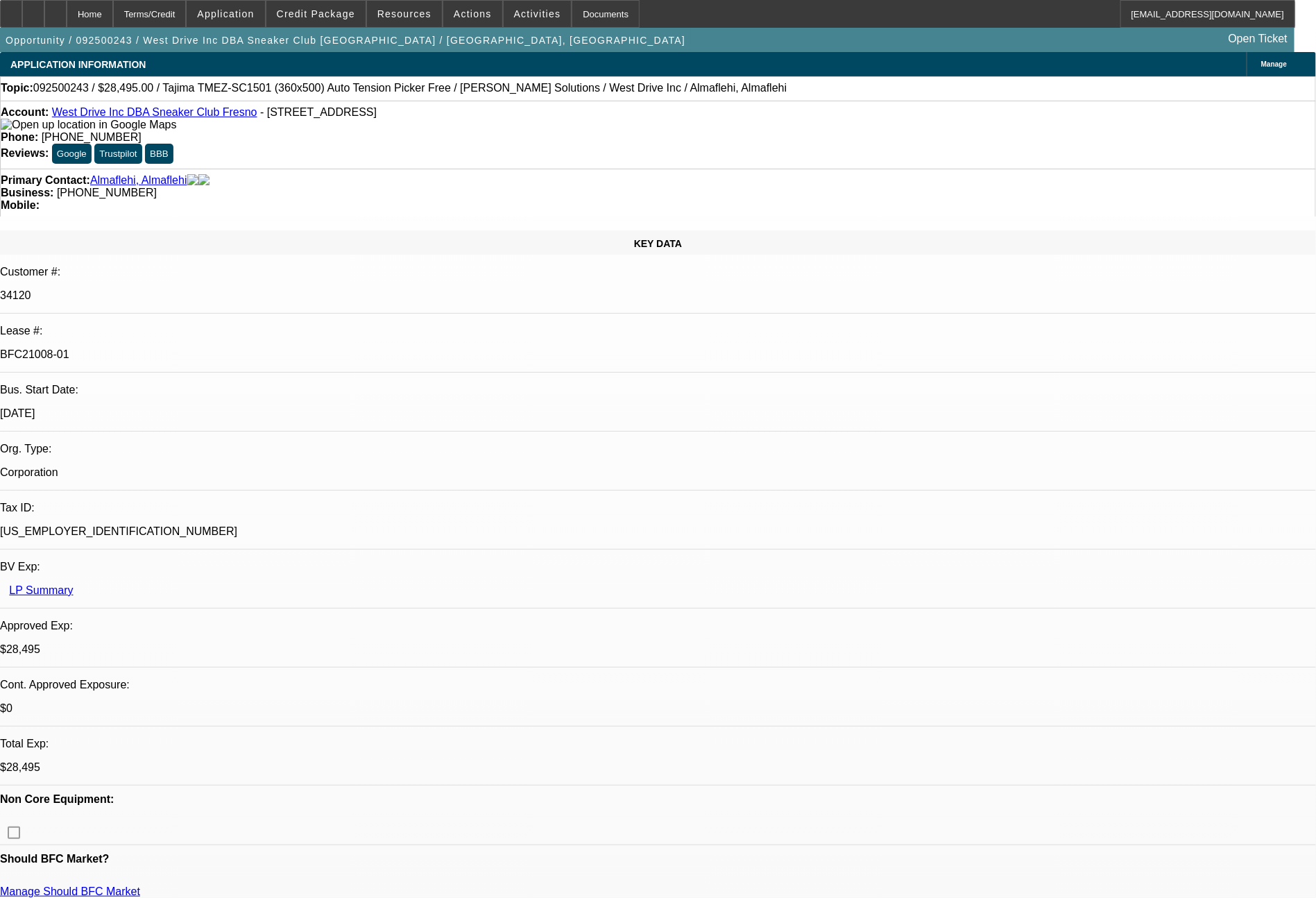
select select "0"
select select "2"
select select "0.1"
select select "4"
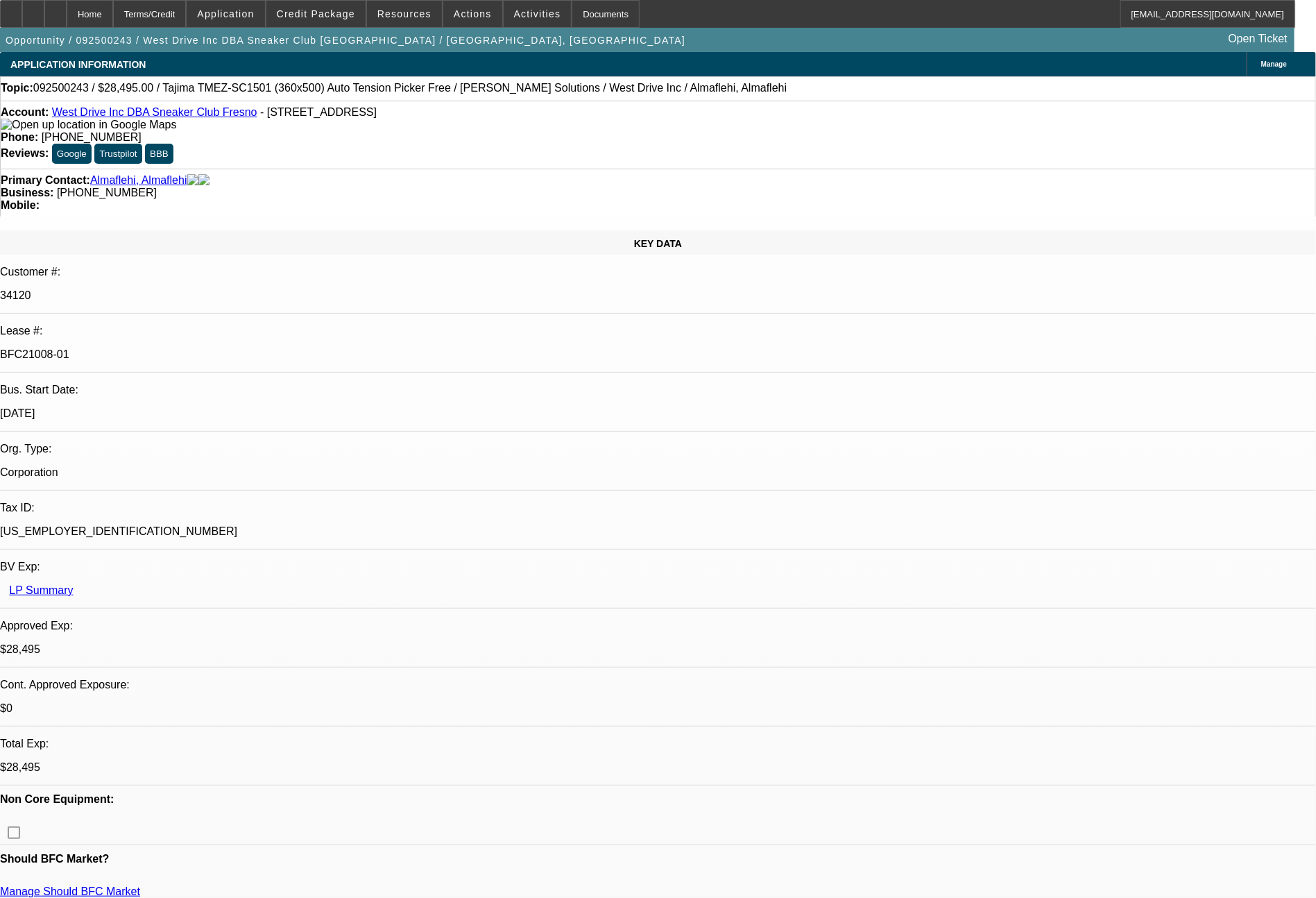
select select "0"
select select "2"
select select "0.1"
select select "4"
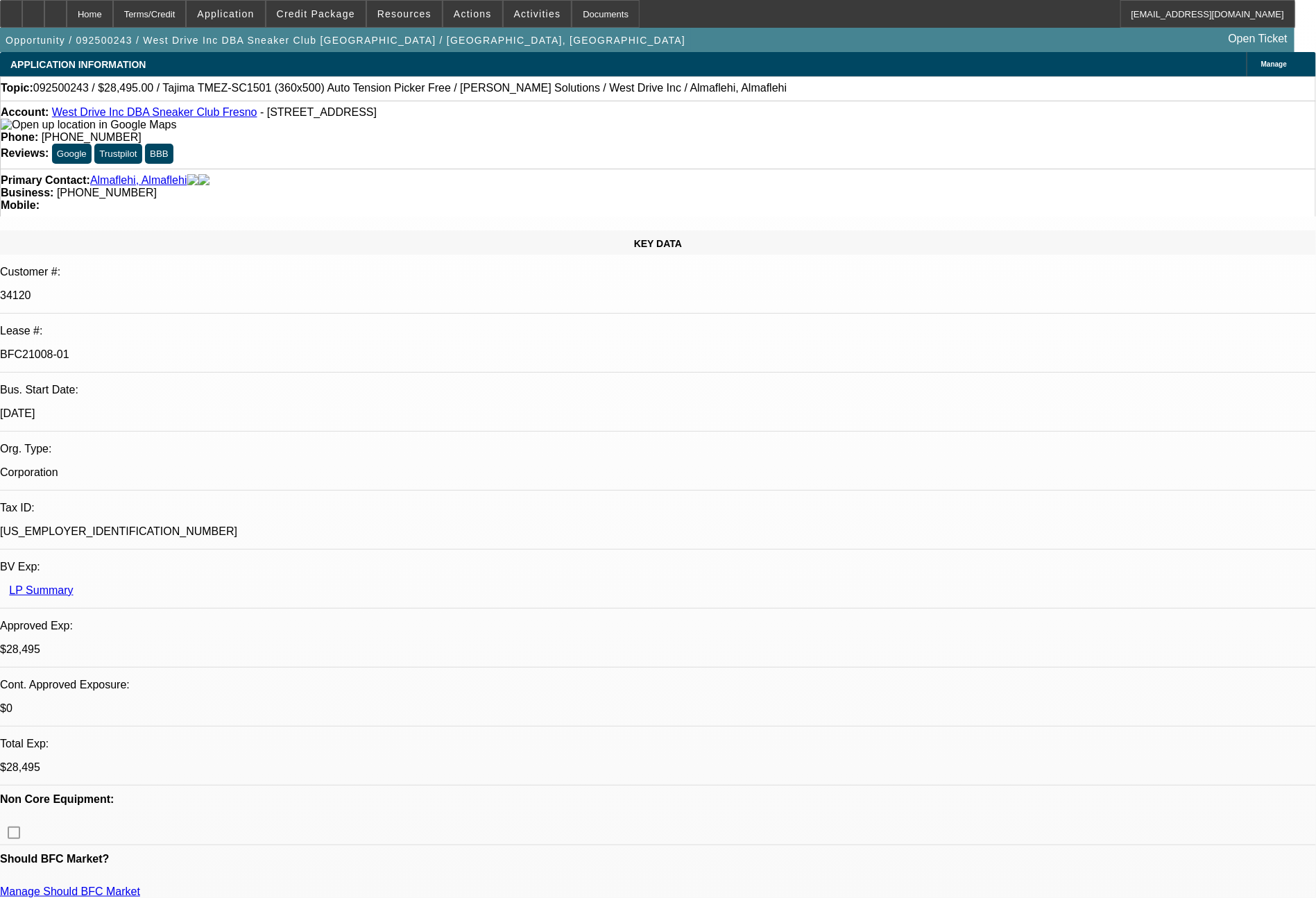
select select "0"
select select "2"
select select "0.1"
select select "4"
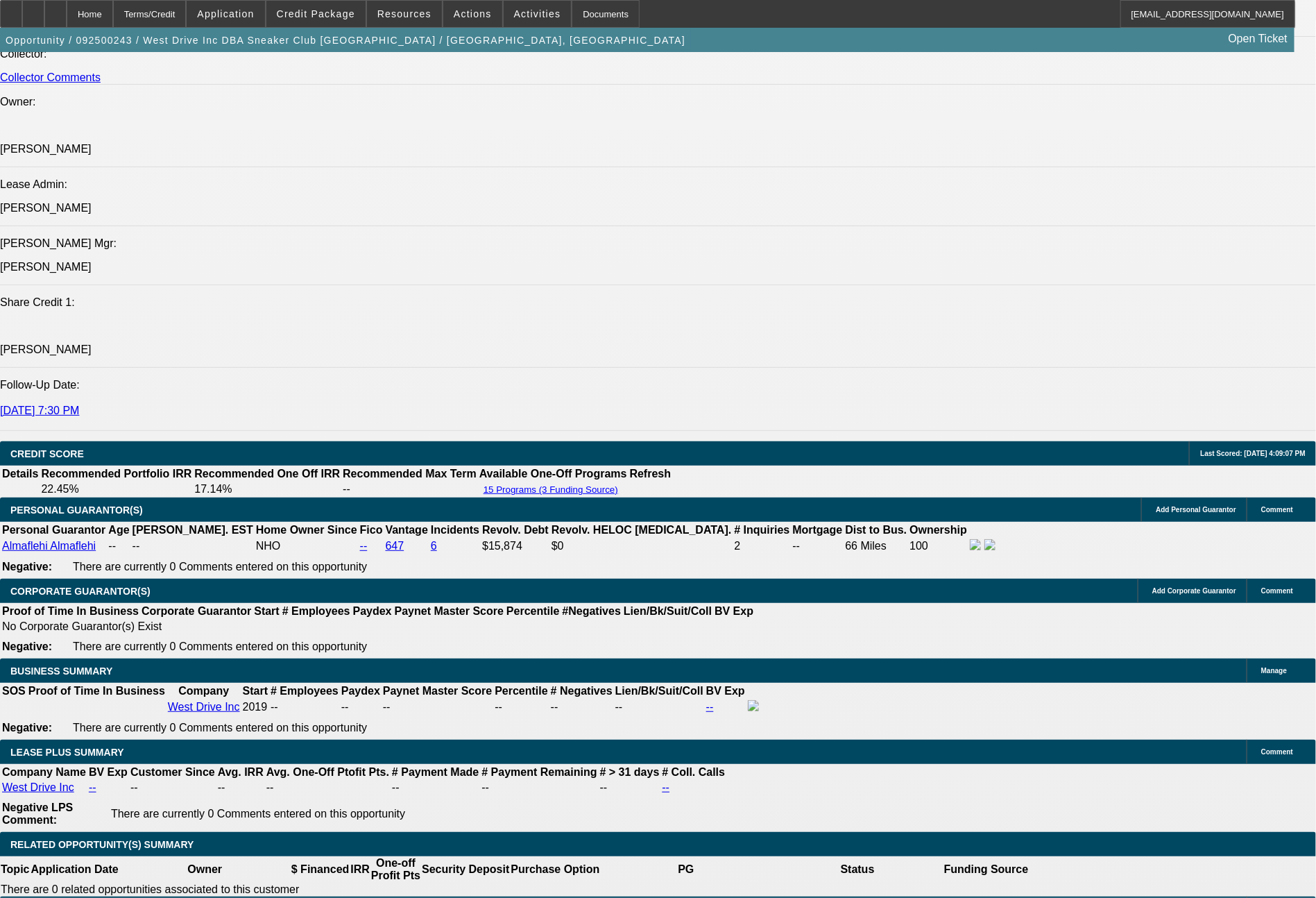
scroll to position [1940, 0]
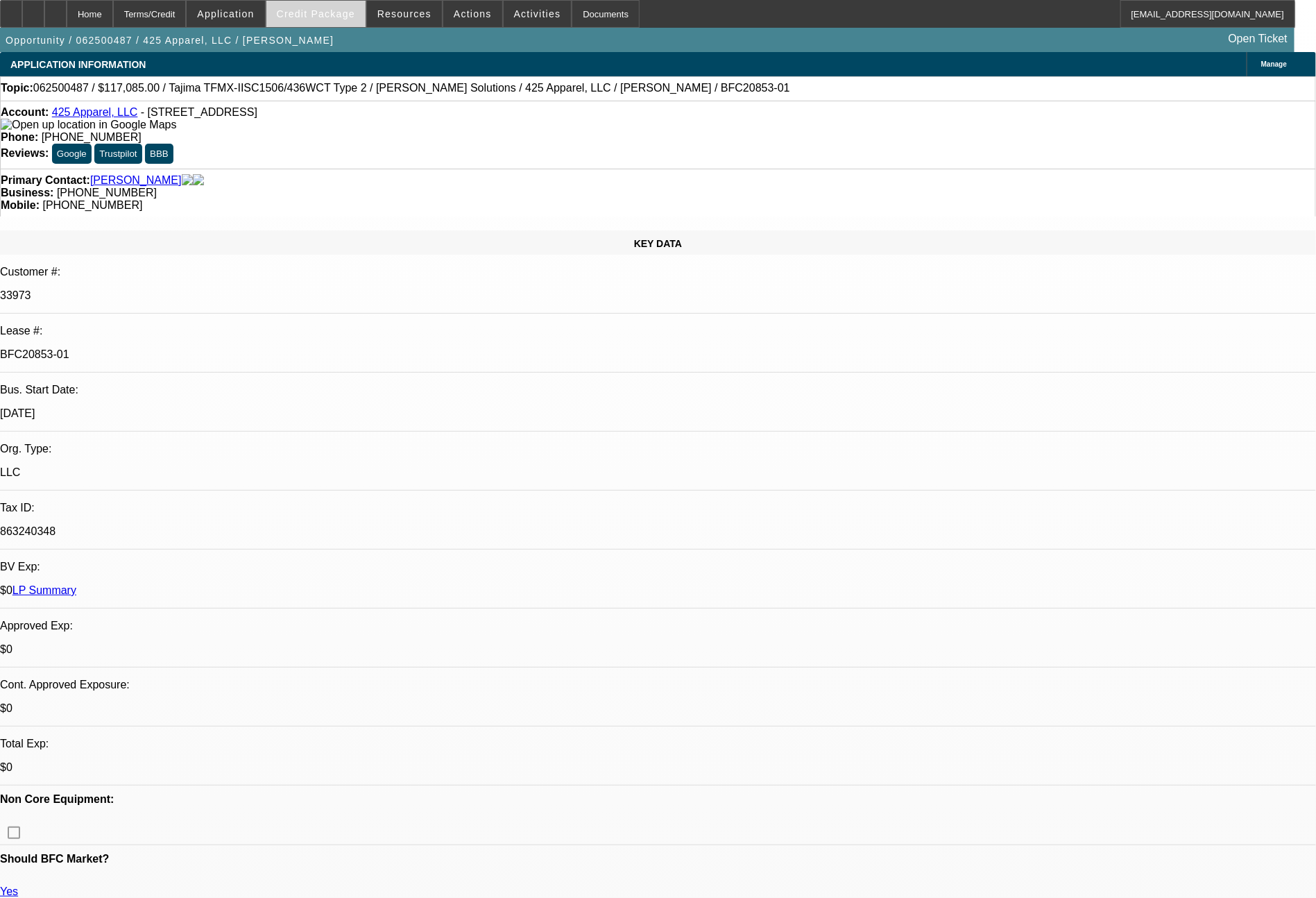
select select "0"
select select "2"
select select "0"
select select "6"
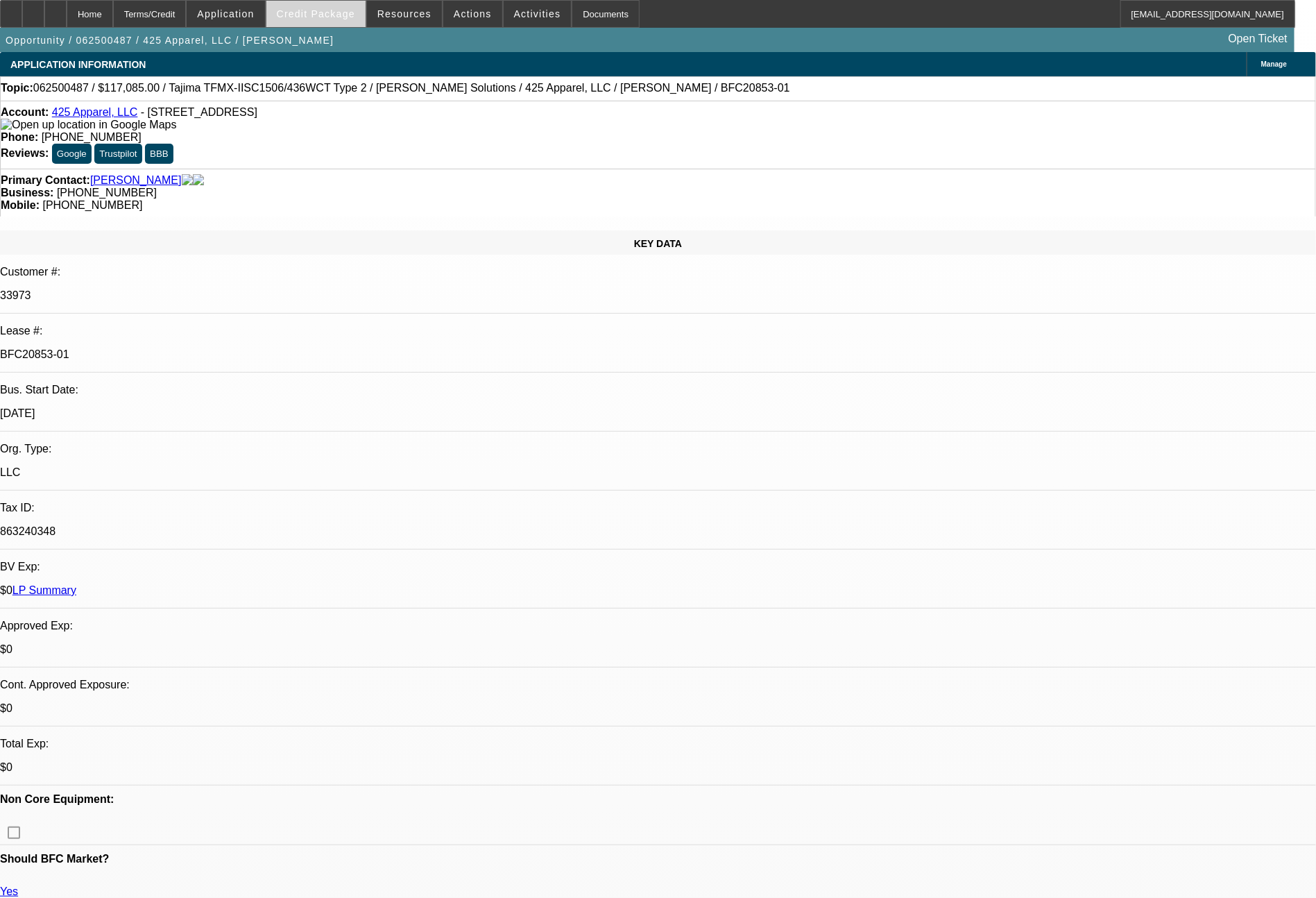
select select "0"
select select "2"
select select "0"
select select "6"
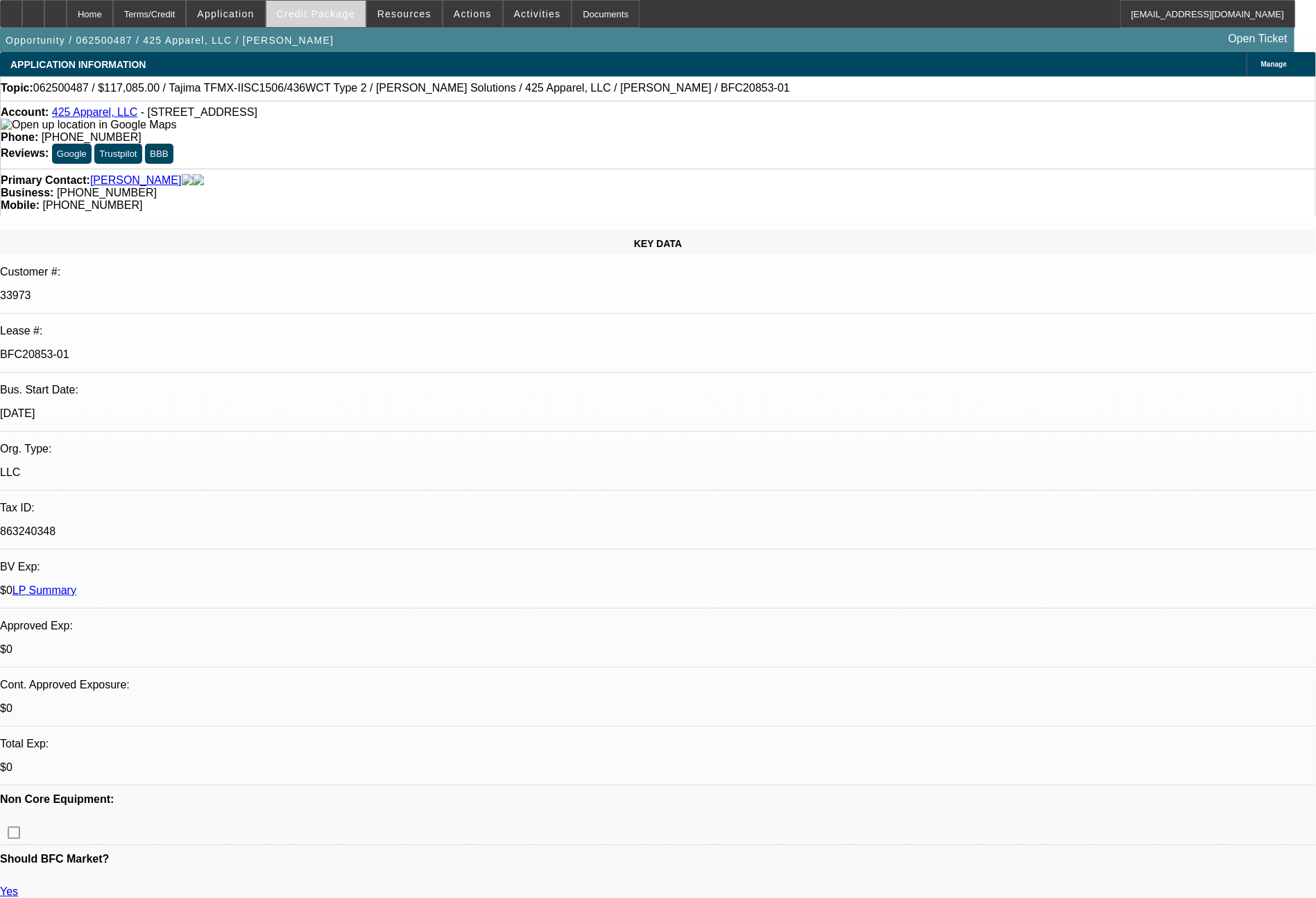
select select "0"
select select "2"
select select "0"
select select "6"
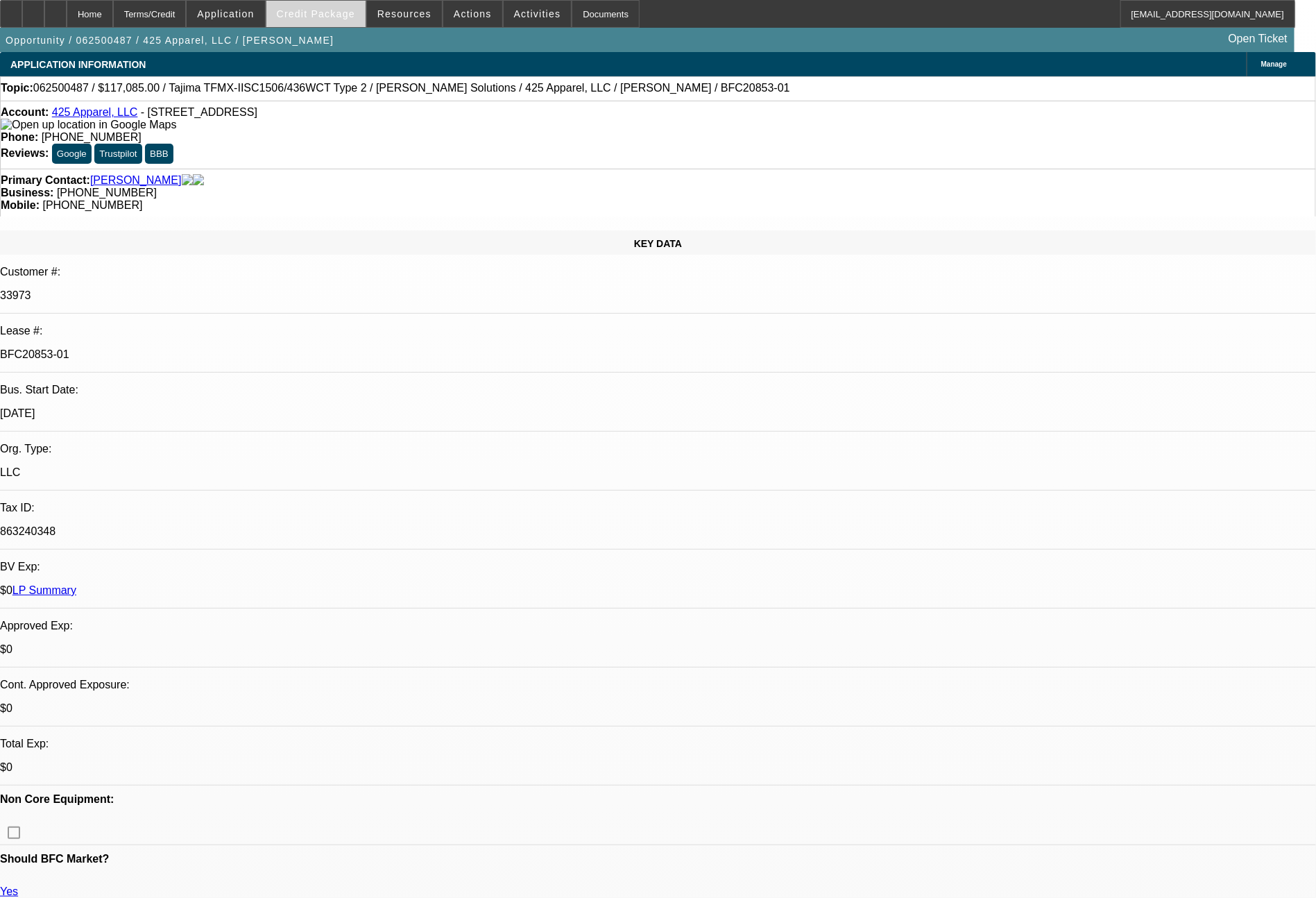
select select "0"
select select "2"
select select "0"
select select "6"
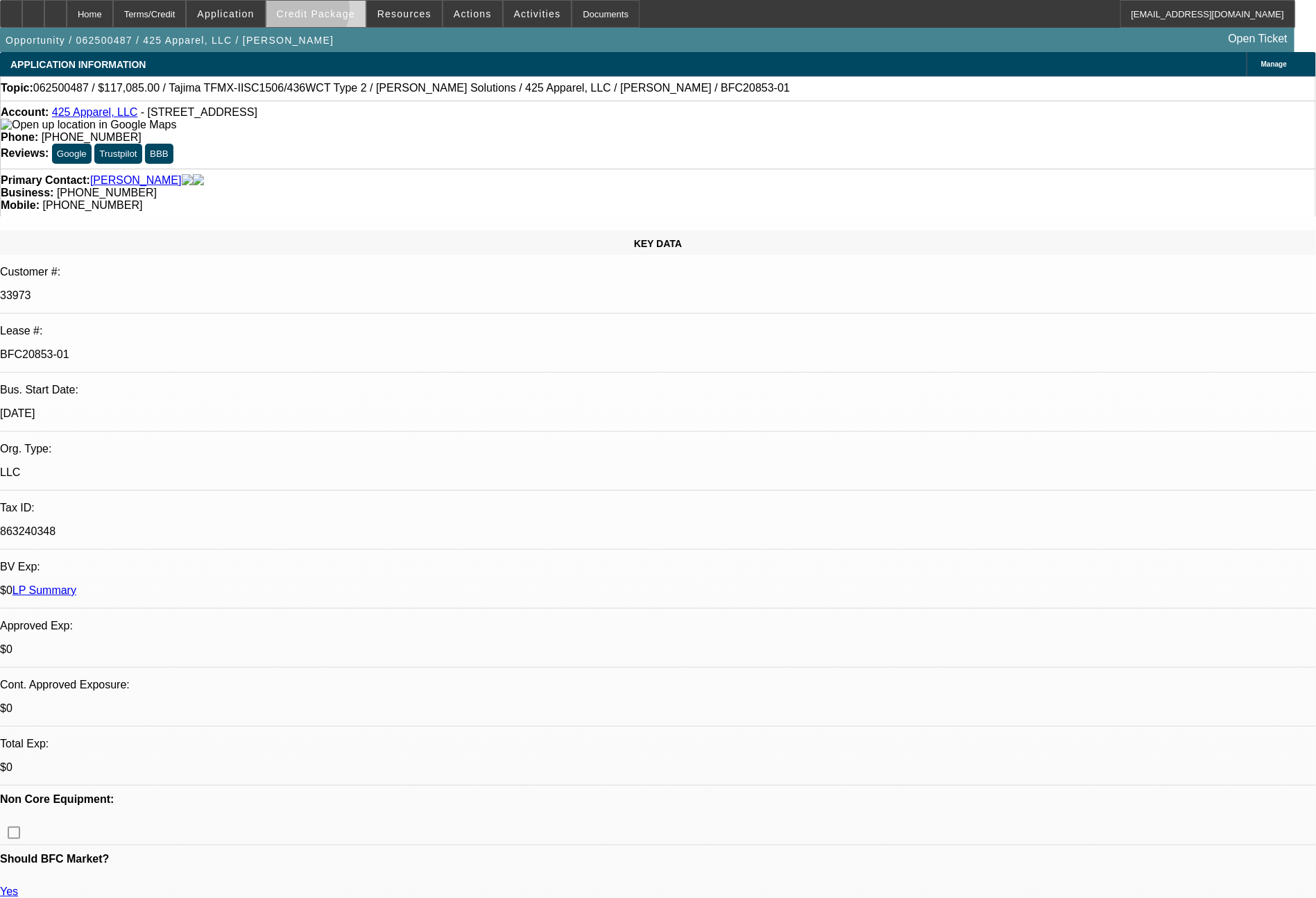
click at [328, 14] on span "Credit Package" at bounding box center [316, 14] width 79 height 11
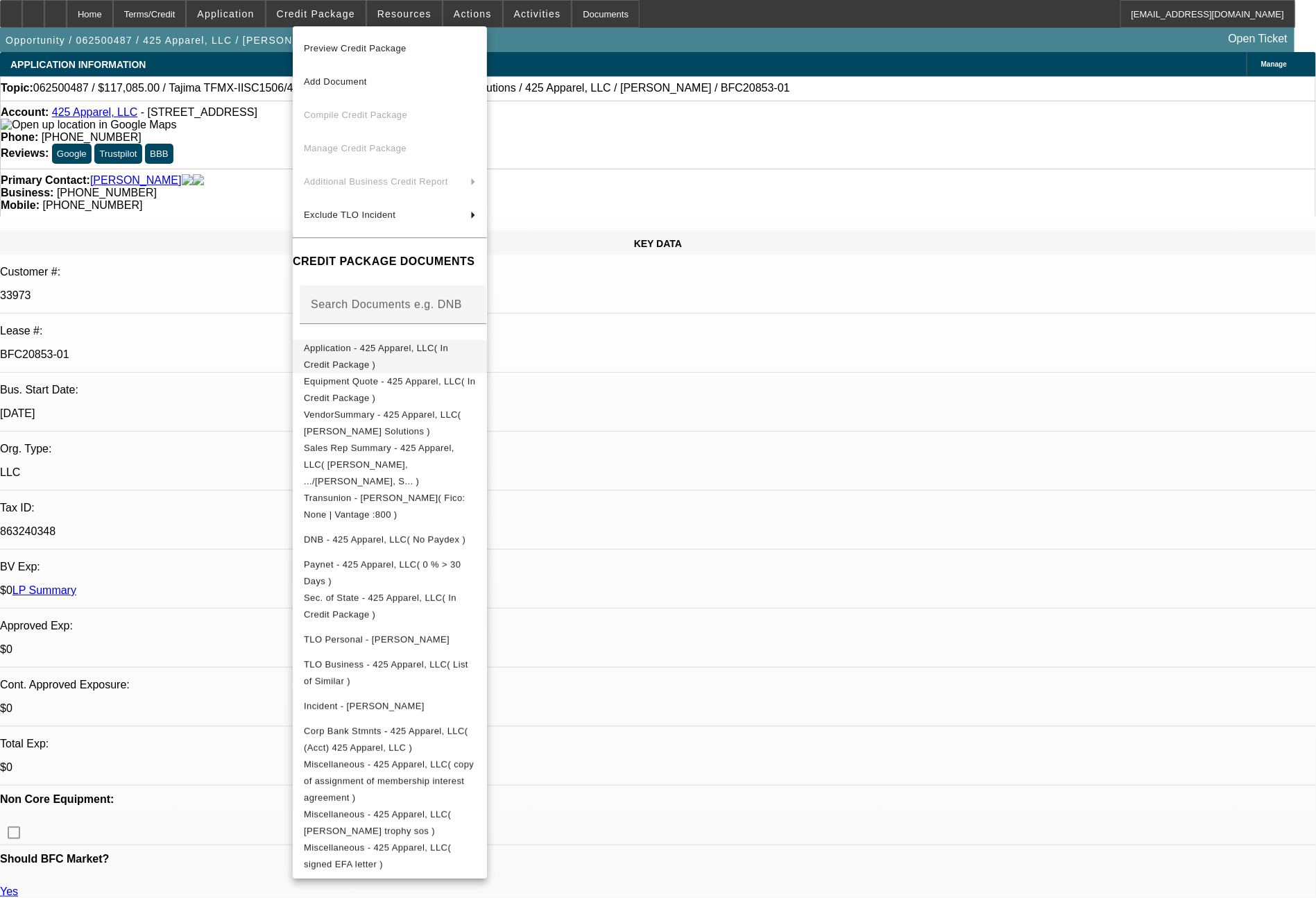
click at [404, 348] on span "Application - 425 Apparel, LLC( In Credit Package )" at bounding box center [376, 357] width 144 height 27
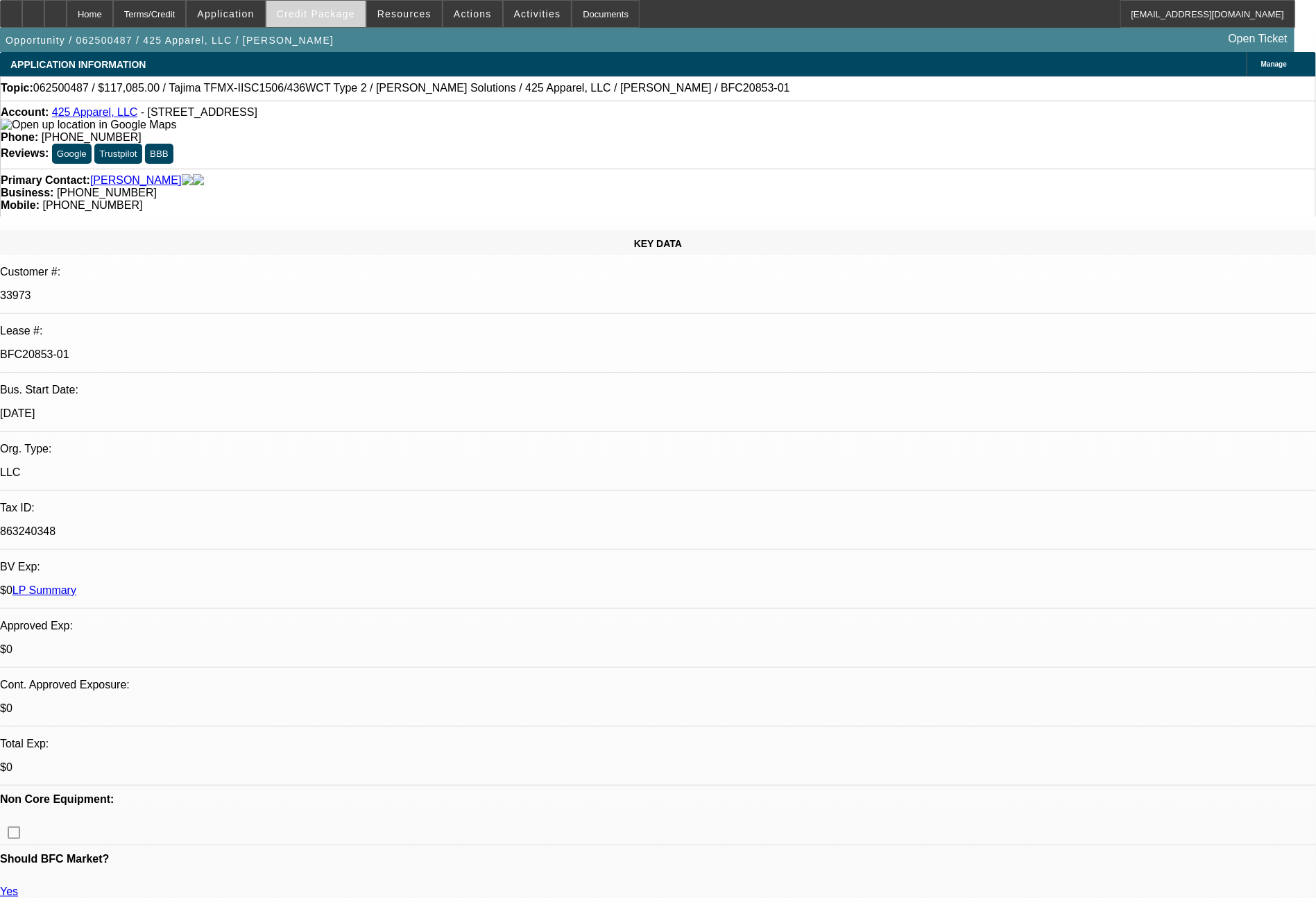
click at [331, 17] on span "Credit Package" at bounding box center [316, 14] width 79 height 11
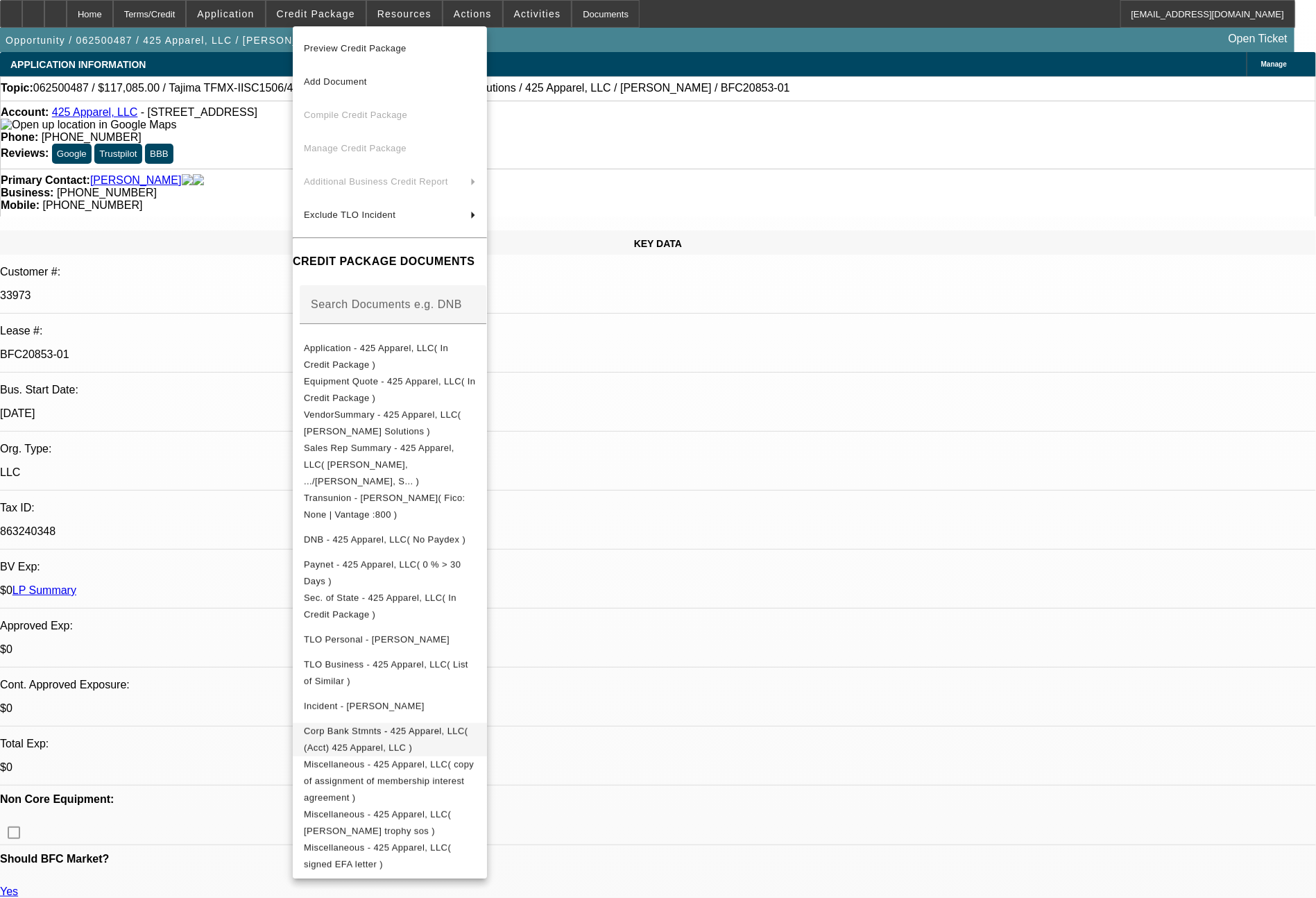
click at [468, 726] on span "Corp Bank Stmnts - 425 Apparel, LLC( (Acct) 425 Apparel, LLC )" at bounding box center [386, 740] width 164 height 27
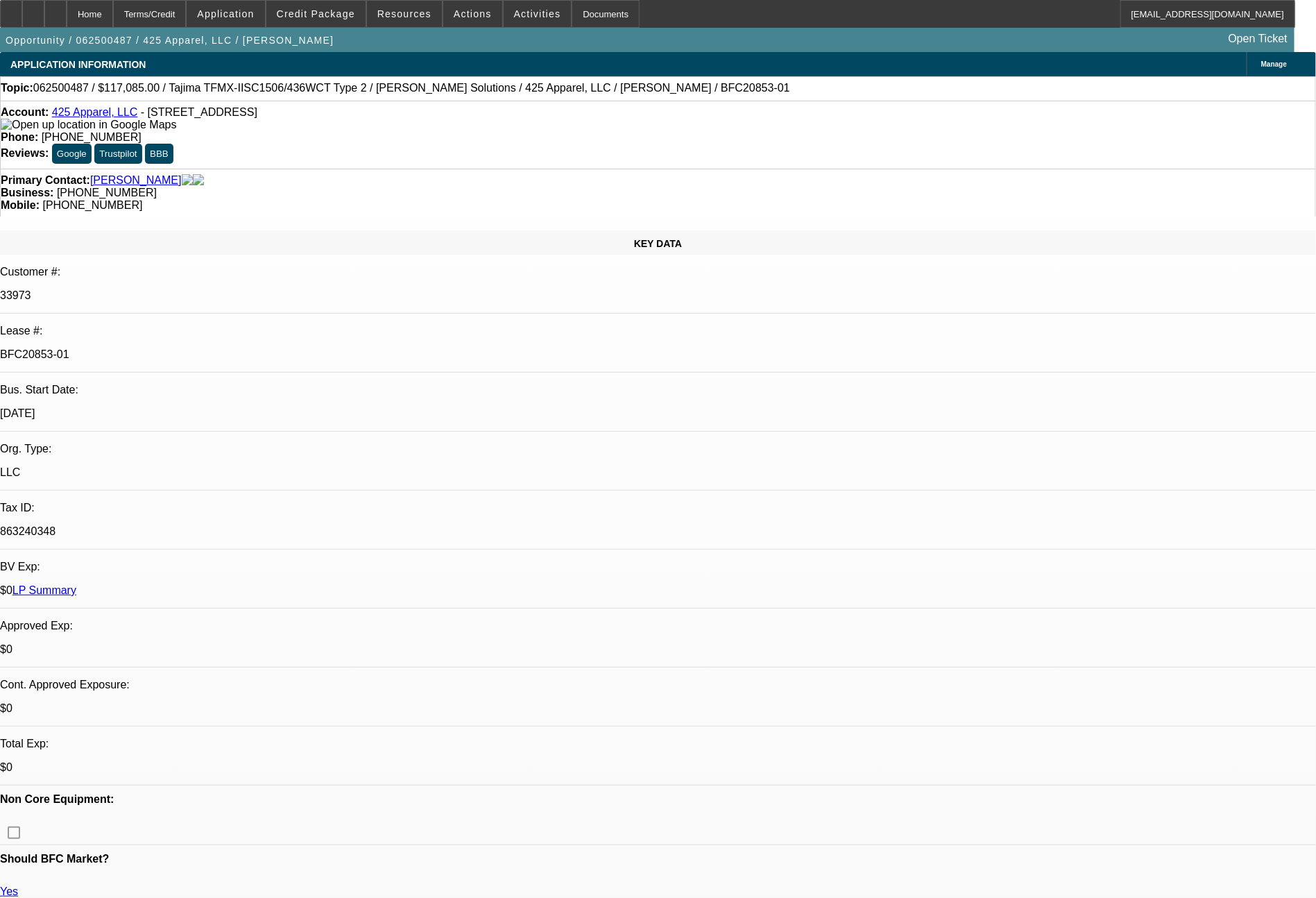
select select "0"
select select "2"
select select "0"
select select "6"
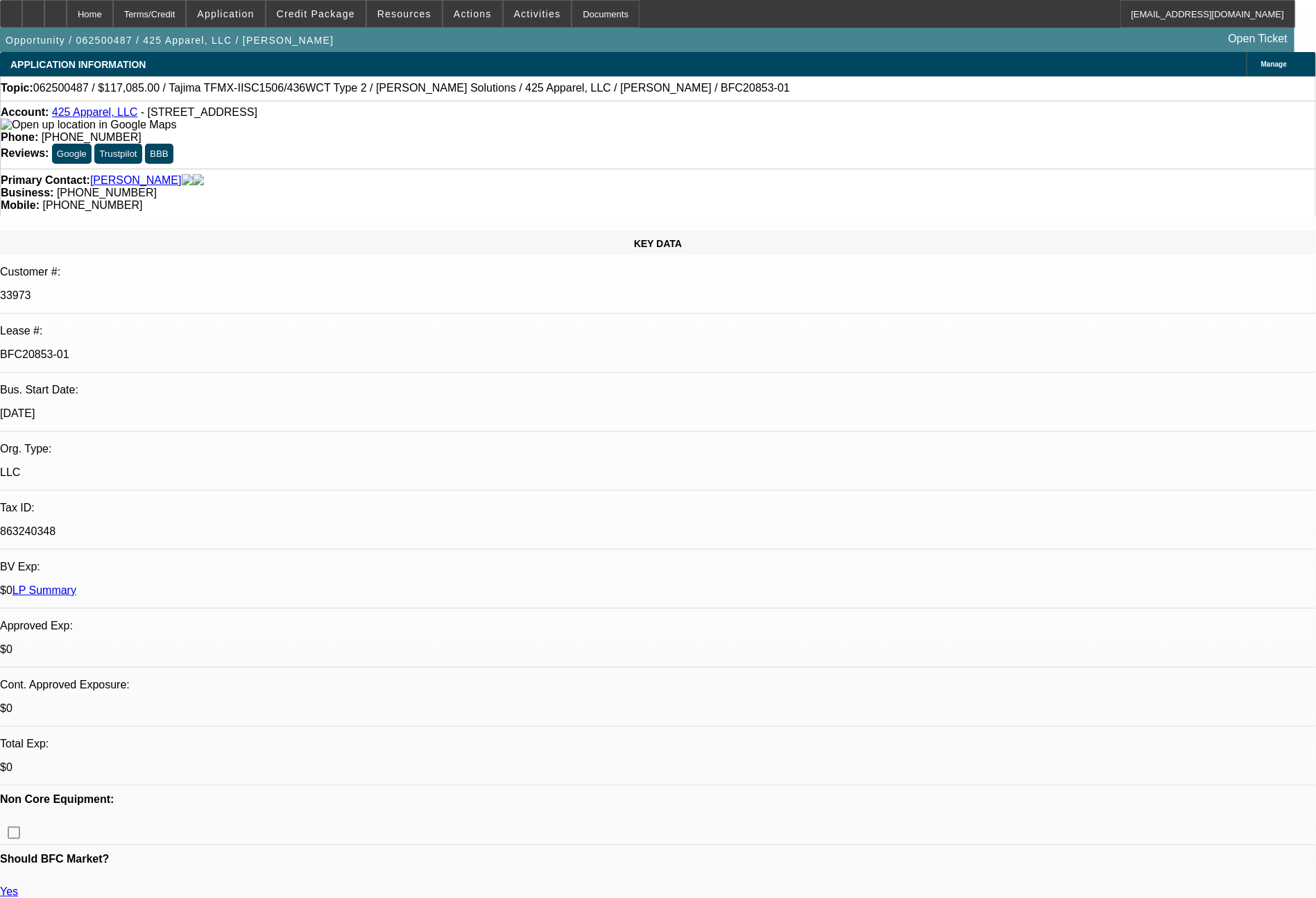
select select "0"
select select "2"
select select "0"
select select "6"
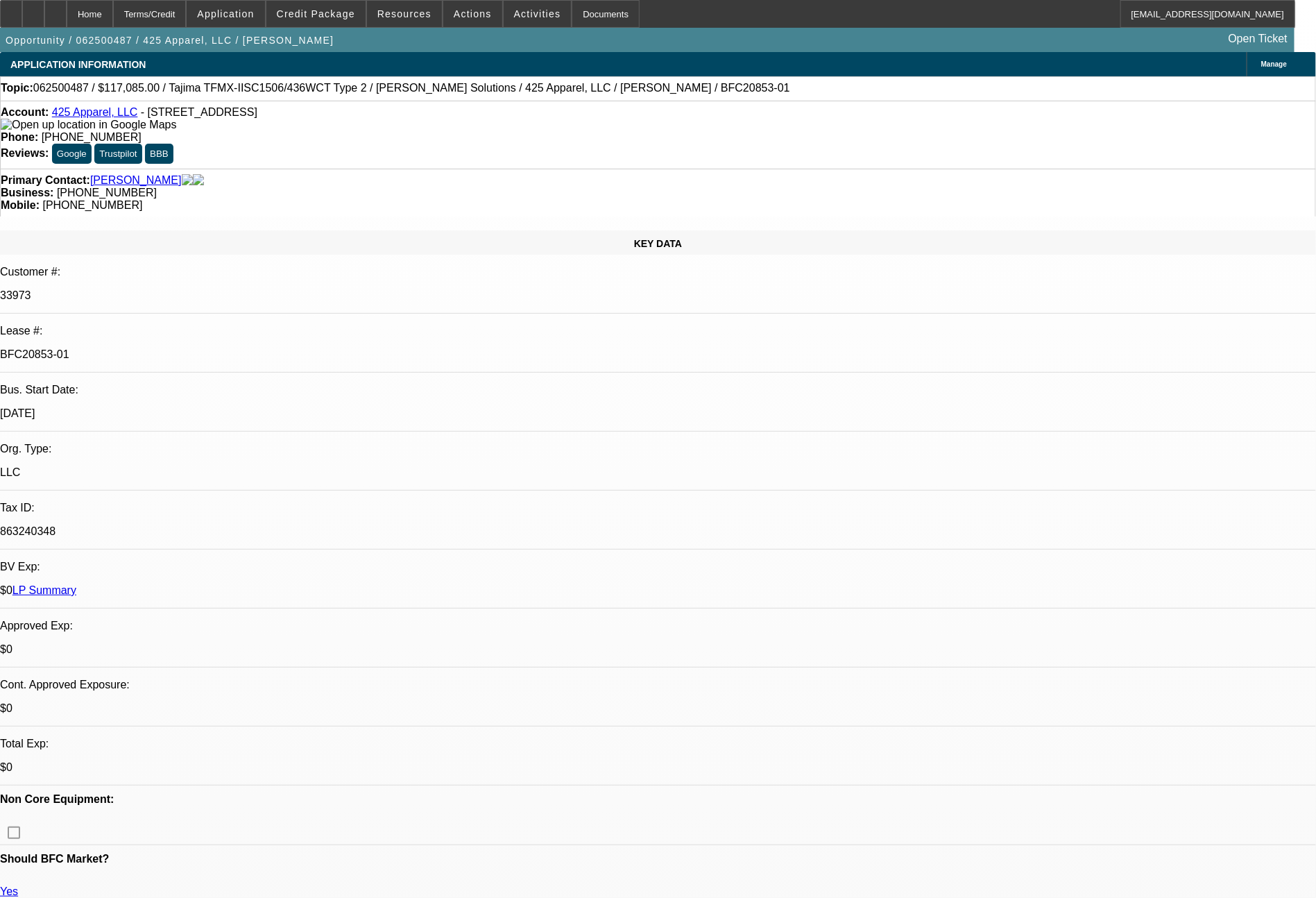
select select "0"
select select "2"
select select "0"
select select "6"
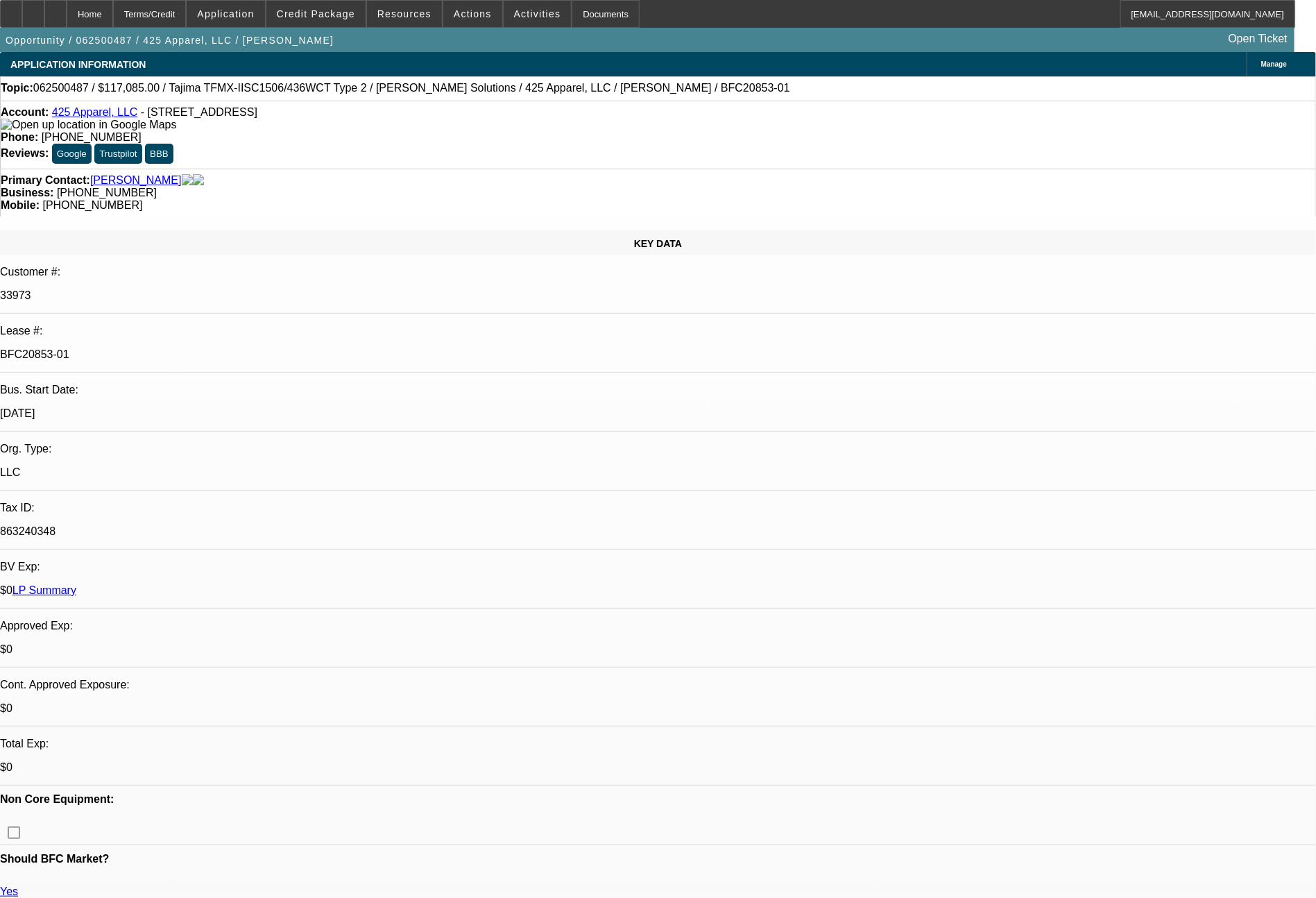
select select "0"
select select "2"
select select "0"
select select "6"
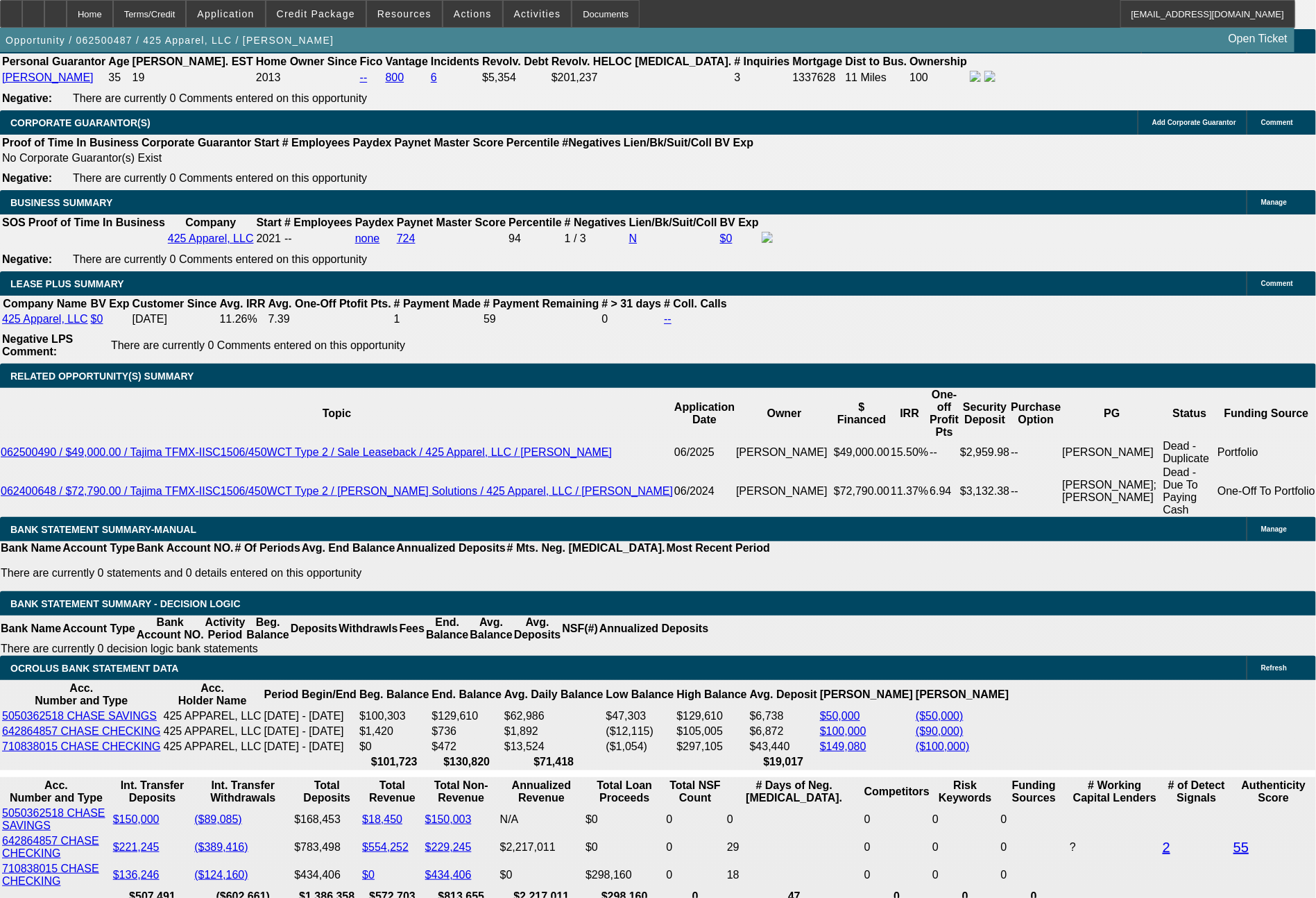
scroll to position [2159, 0]
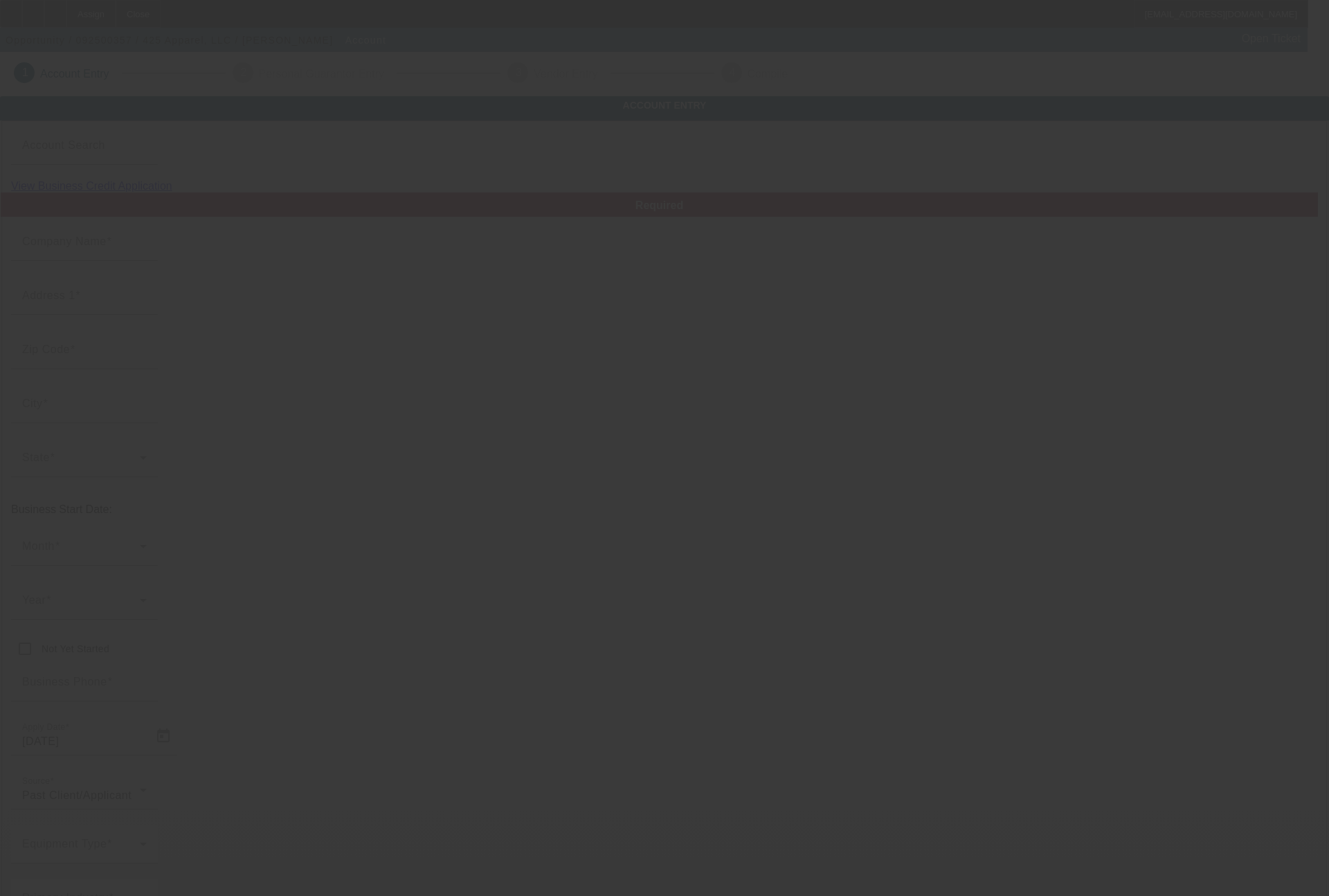
type input "425 Apparel, LLC"
type input "[STREET_ADDRESS]"
type input "75057"
type input "[GEOGRAPHIC_DATA]"
type input "[PHONE_NUMBER]"
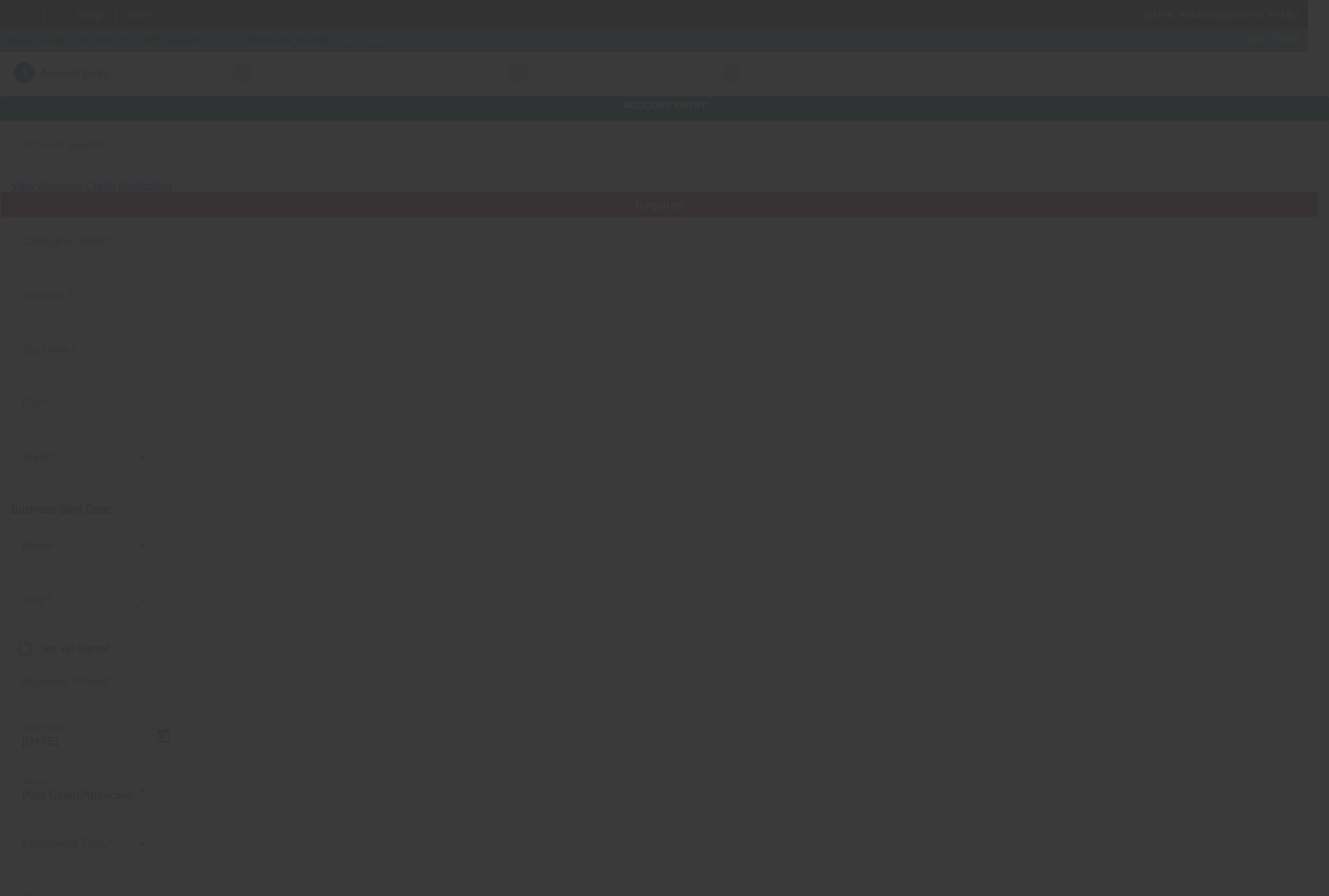
type input "Ste 107"
type input "[PERSON_NAME][EMAIL_ADDRESS][DOMAIN_NAME]"
type input "[PERSON_NAME]"
type input "863240348"
type input "Branded apparel and merchandise"
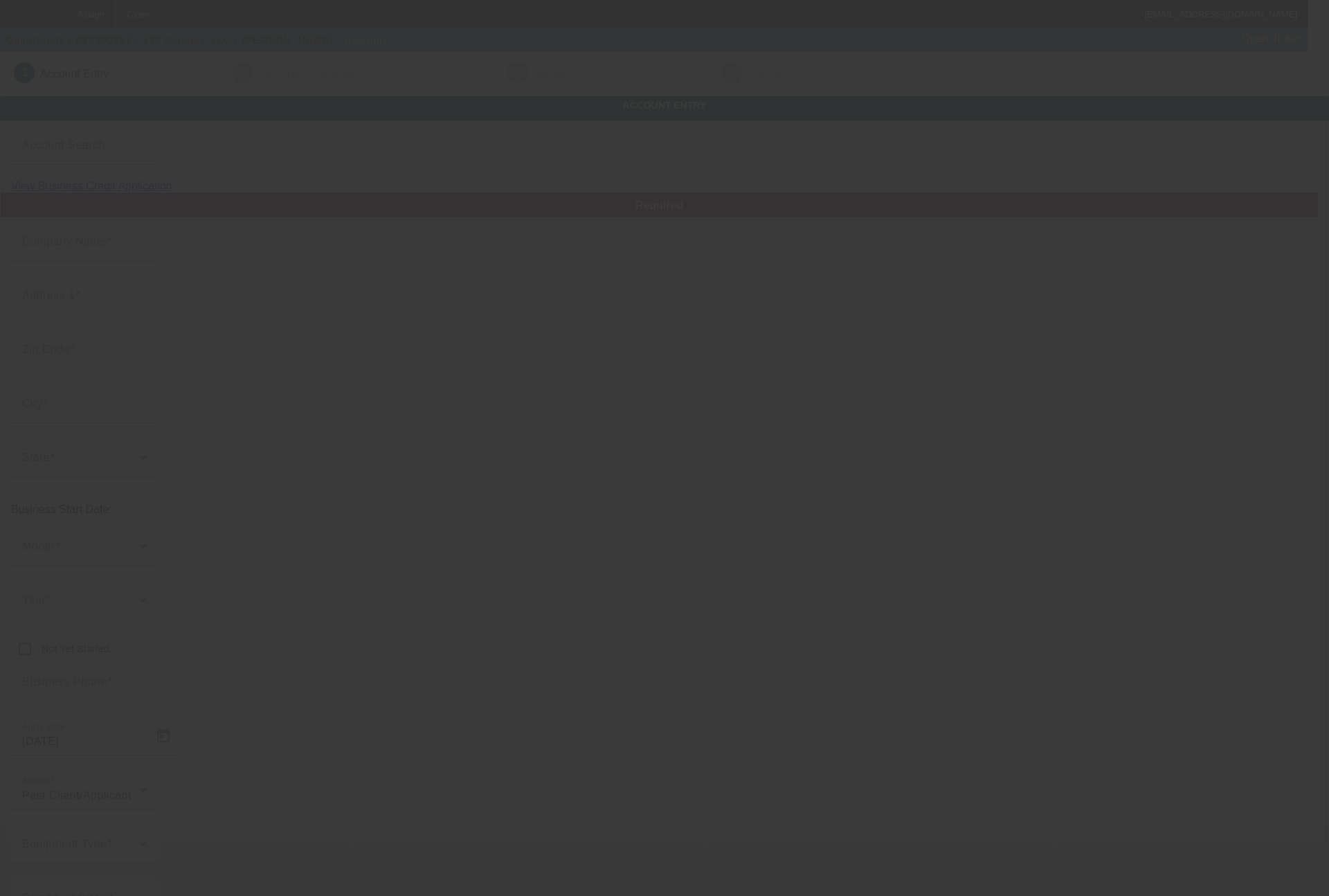
type input "[URL][DOMAIN_NAME]"
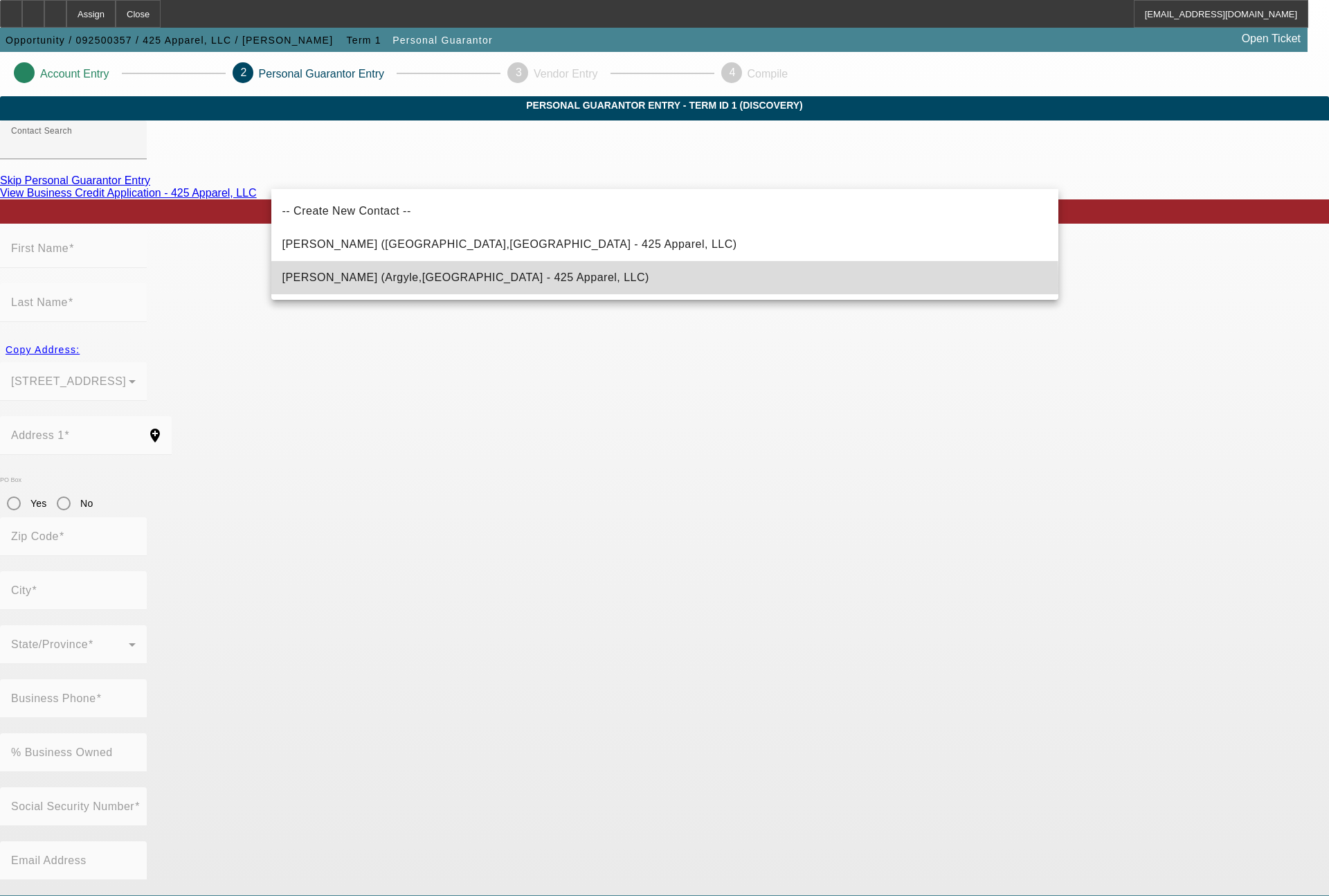
click at [392, 285] on span "[PERSON_NAME] (Argyle,[GEOGRAPHIC_DATA] - 425 Apparel, LLC)" at bounding box center [466, 278] width 367 height 17
type input "[PERSON_NAME] (Argyle,[GEOGRAPHIC_DATA] - 425 Apparel, LLC)"
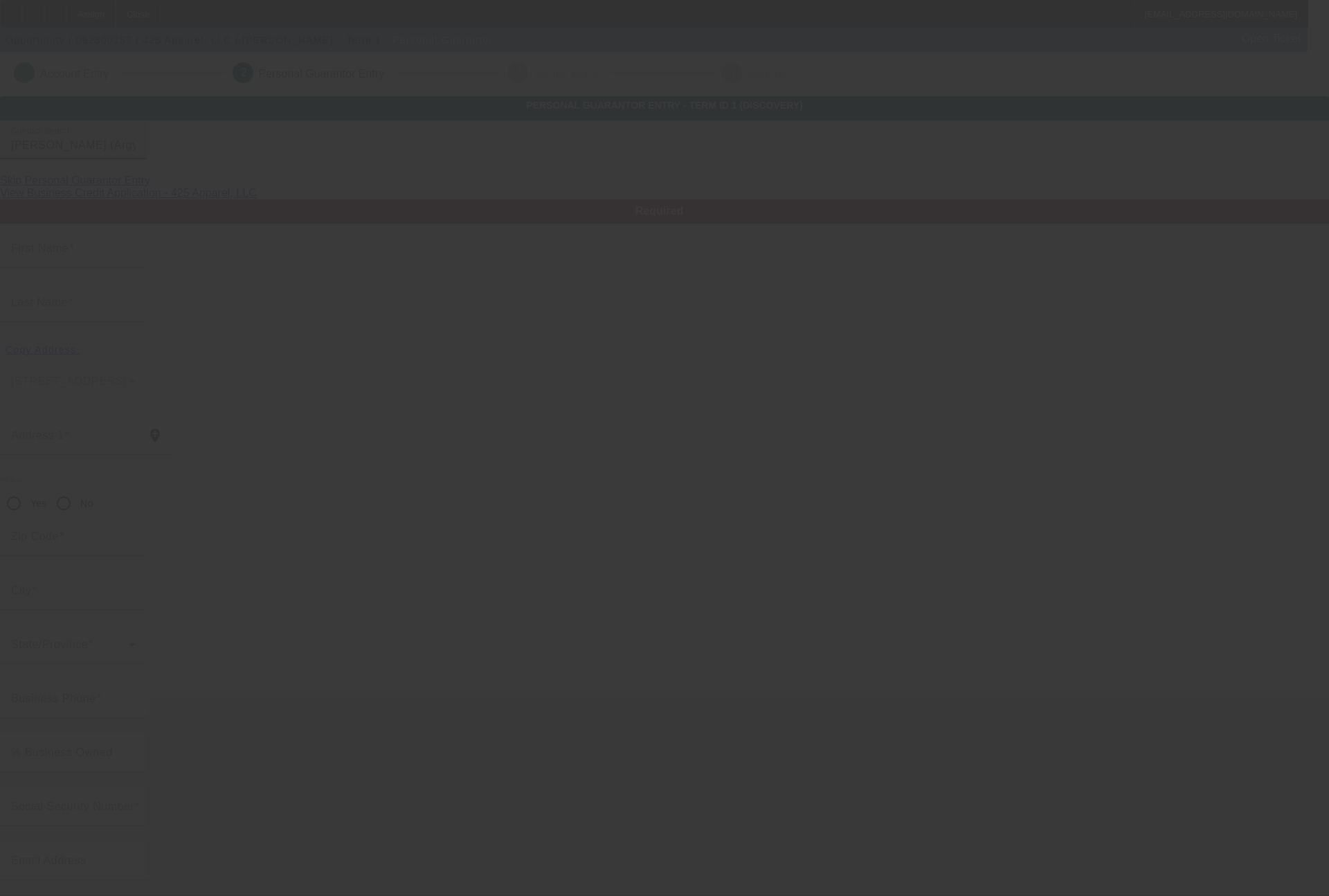
type input "[PERSON_NAME]"
type input "[STREET_ADDRESS]"
radio input "true"
type input "76226"
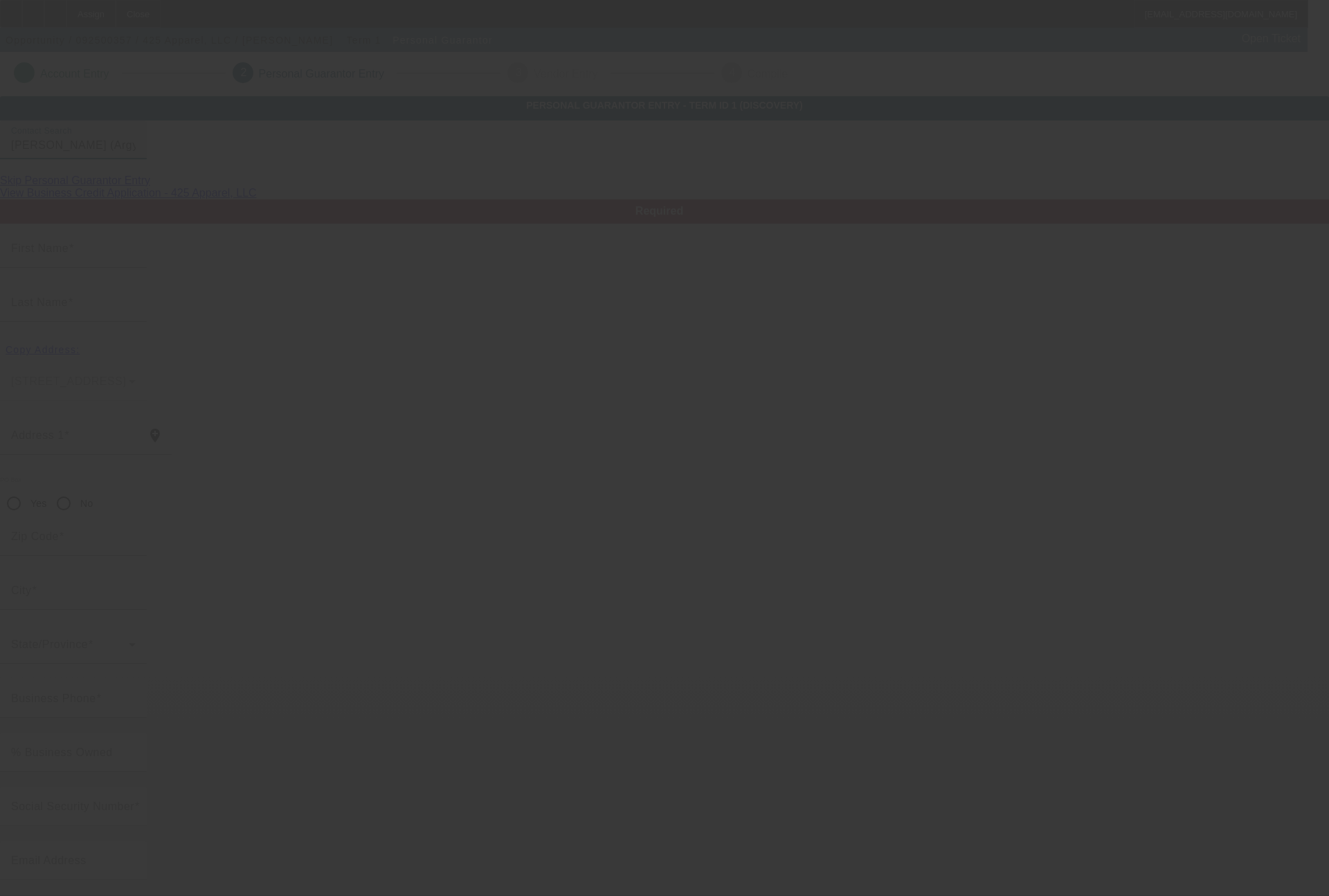
type input "Argyle"
type input "[PHONE_NUMBER]"
type input "100"
type input "355-84-1532"
type input "[PERSON_NAME][EMAIL_ADDRESS][DOMAIN_NAME]"
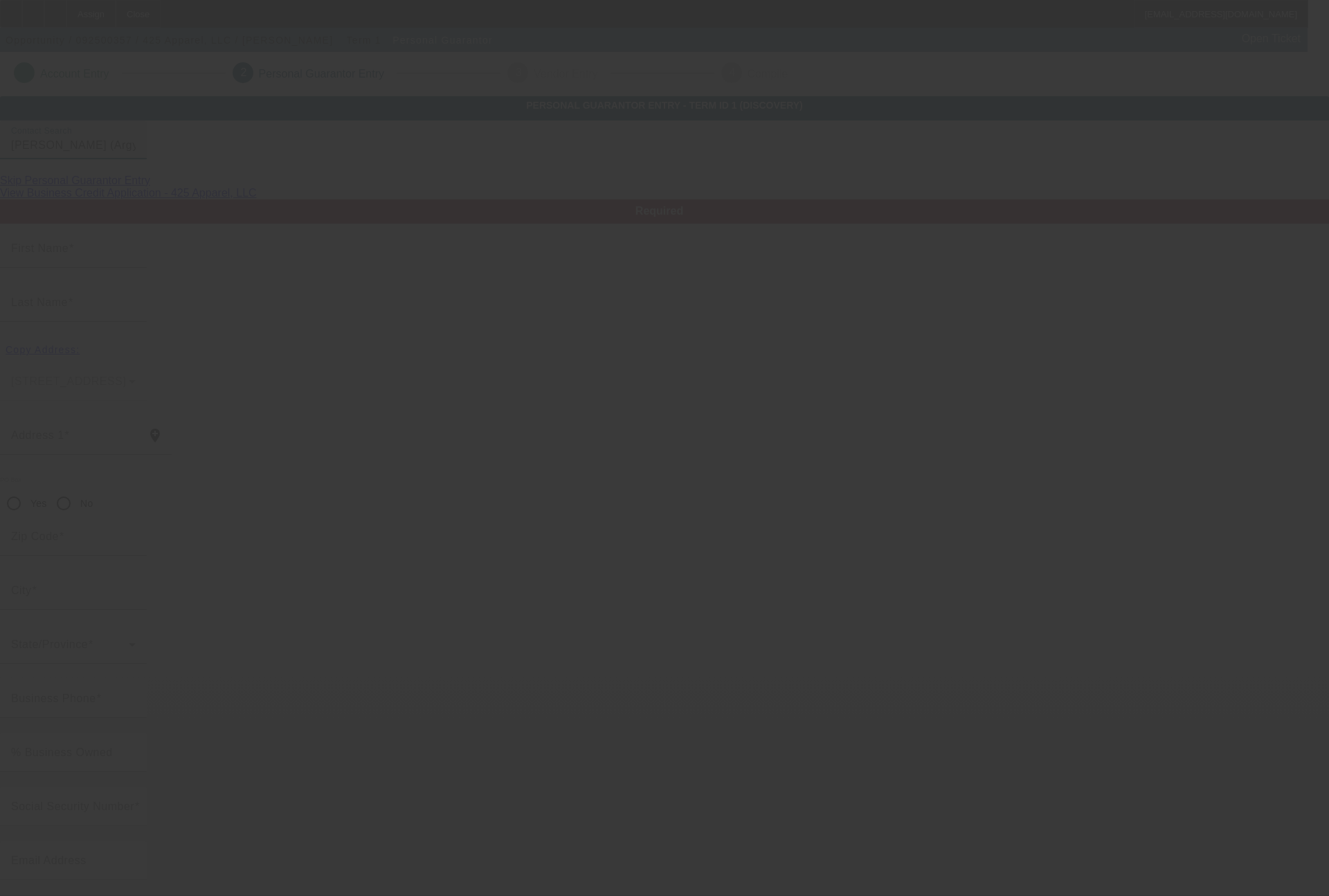
type input "[PHONE_NUMBER]"
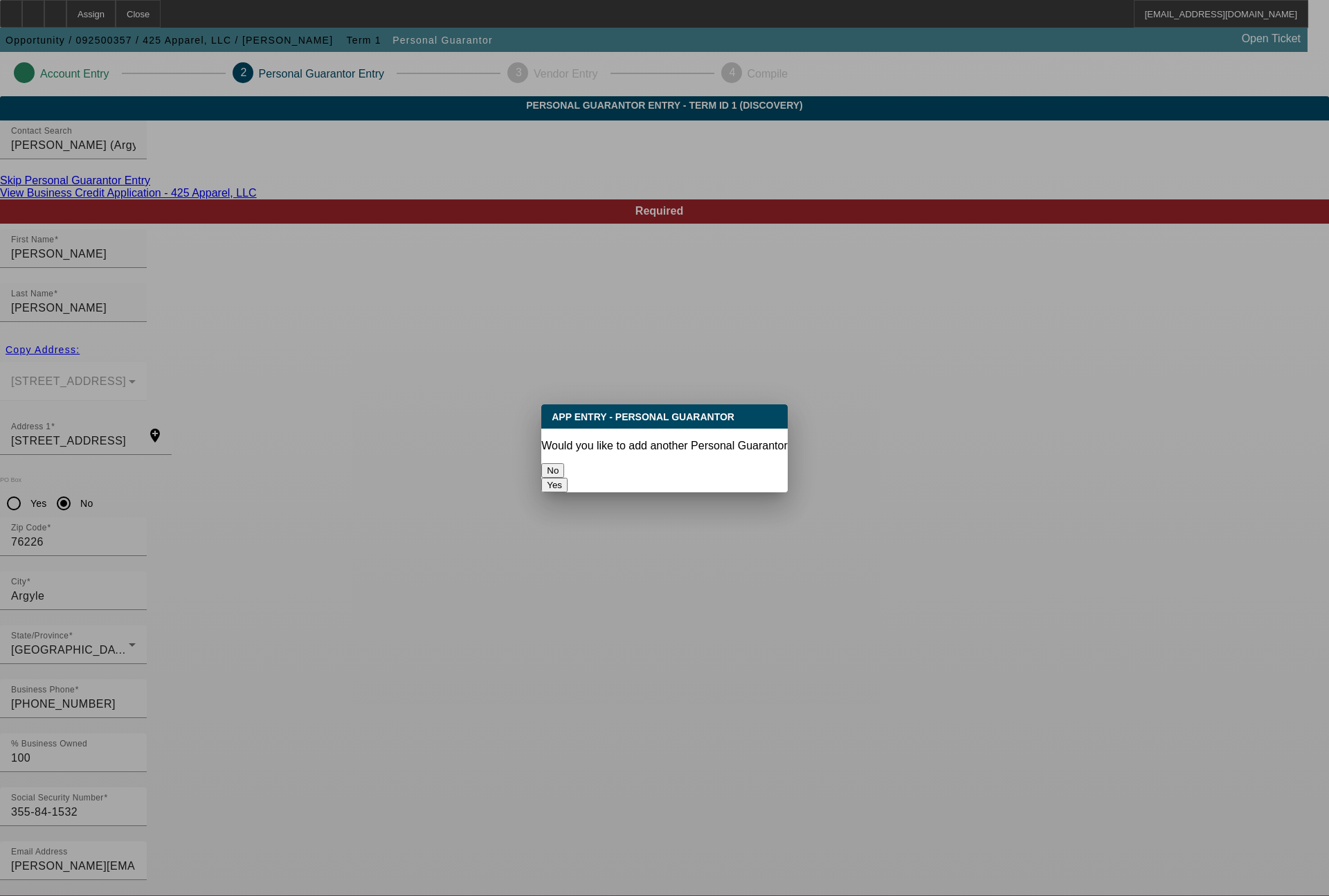
click at [564, 464] on button "No" at bounding box center [552, 470] width 23 height 14
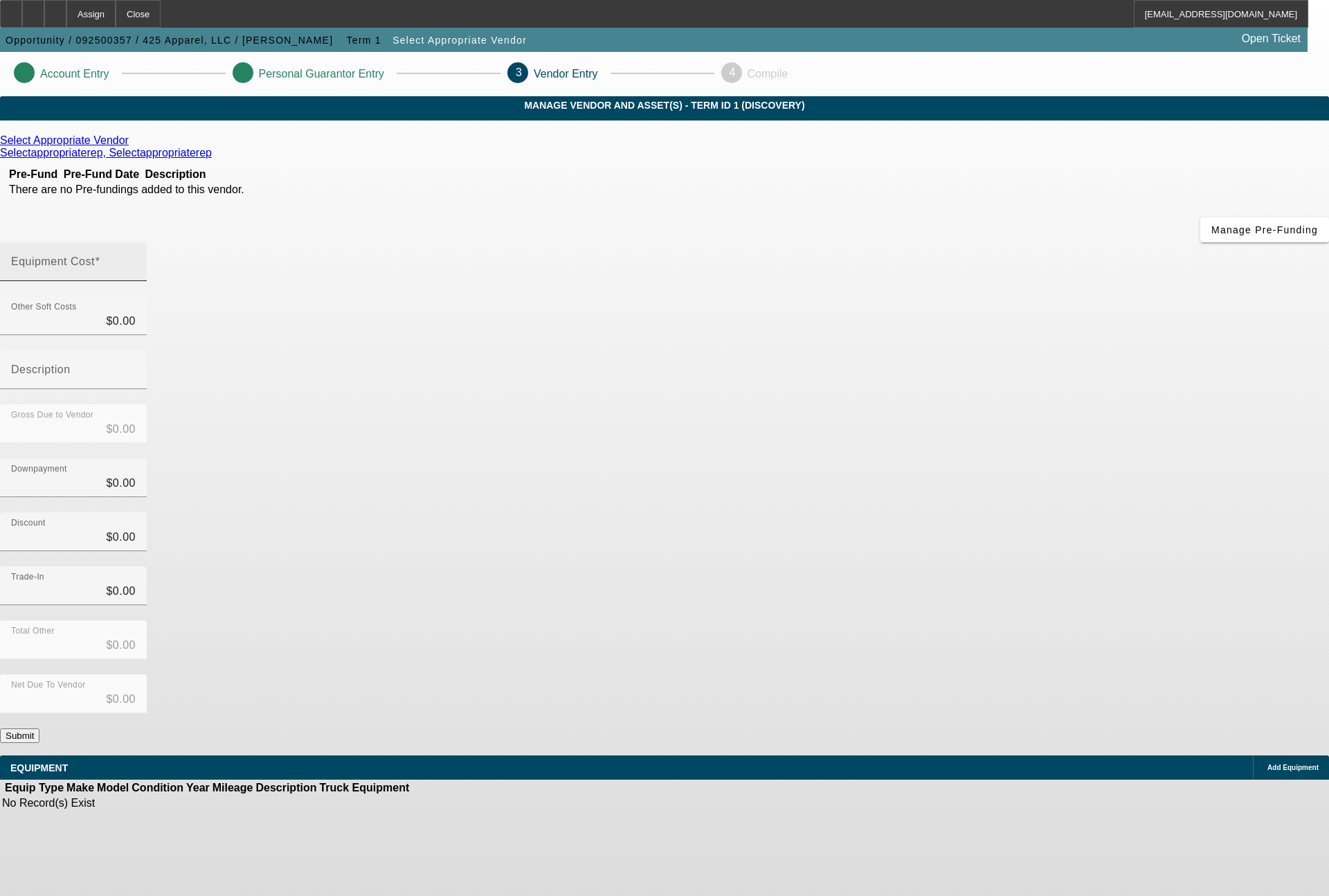
click at [136, 259] on input "Equipment Cost" at bounding box center [73, 267] width 124 height 17
type input "1"
type input "$1.00"
type input "15"
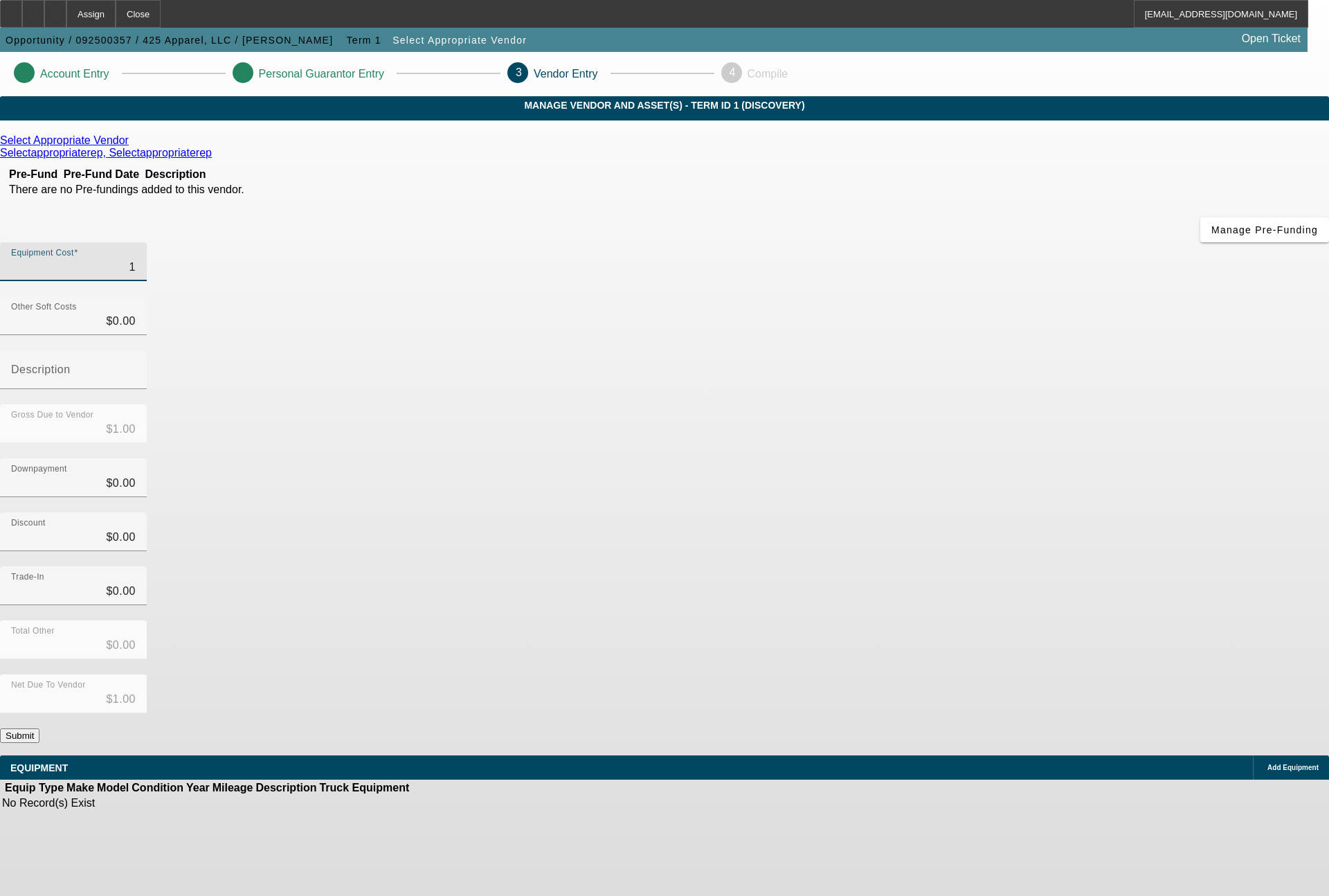
type input "$15.00"
type input "158"
type input "$158.00"
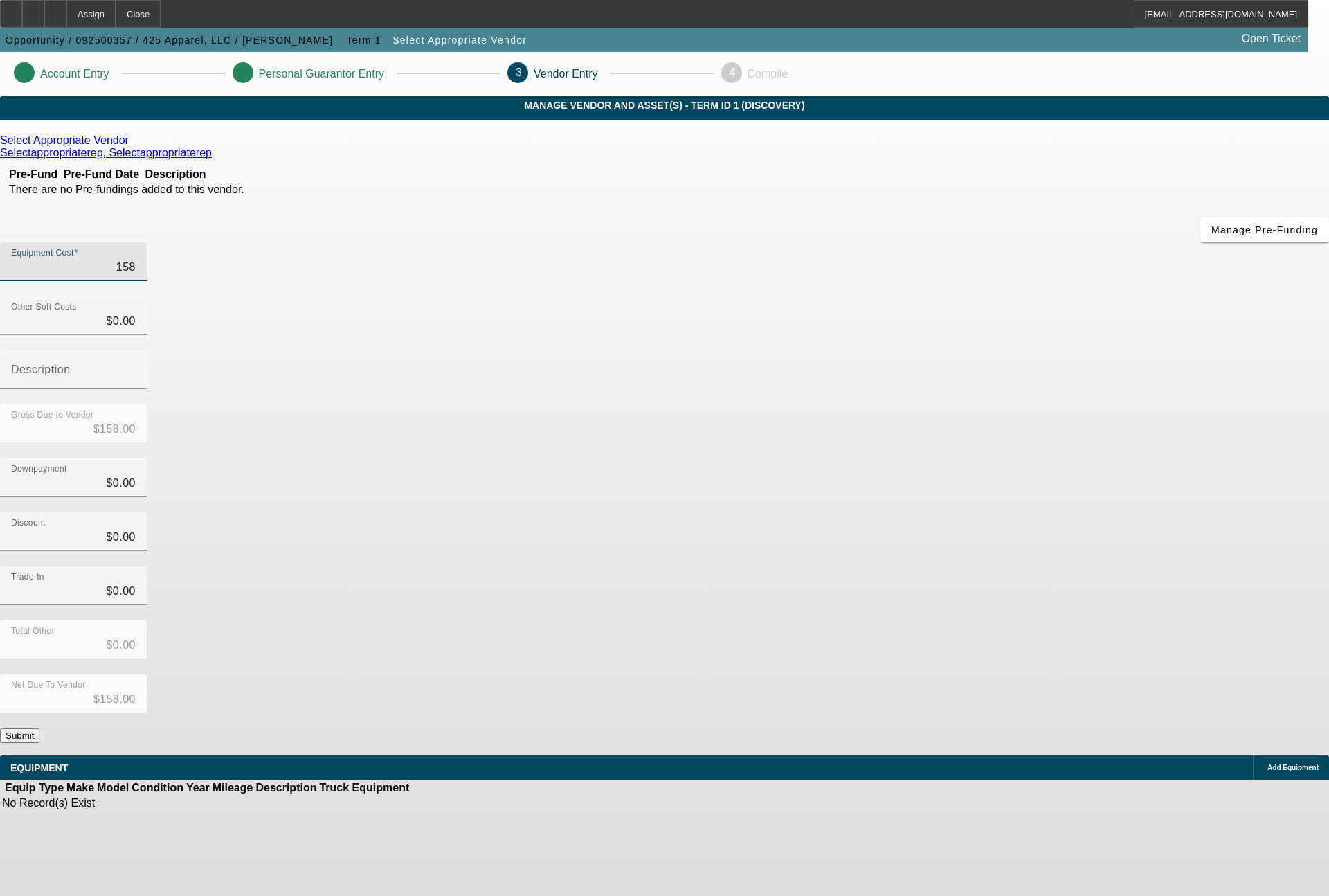
type input "1588"
type input "$1,588.00"
type input "15888"
type input "$15,888.00"
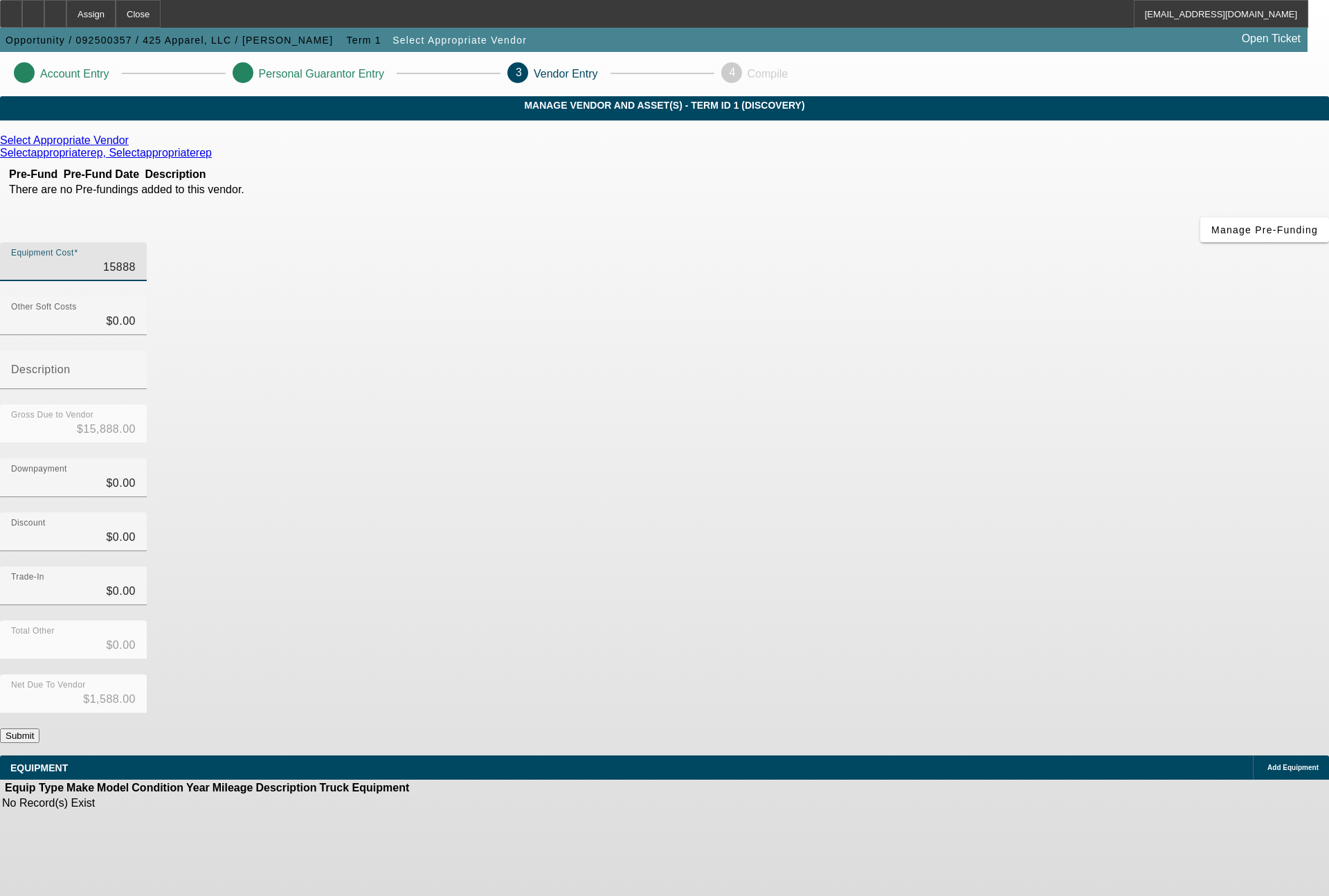
type input "$15,888.00"
type input "158880"
type input "$158,880.00"
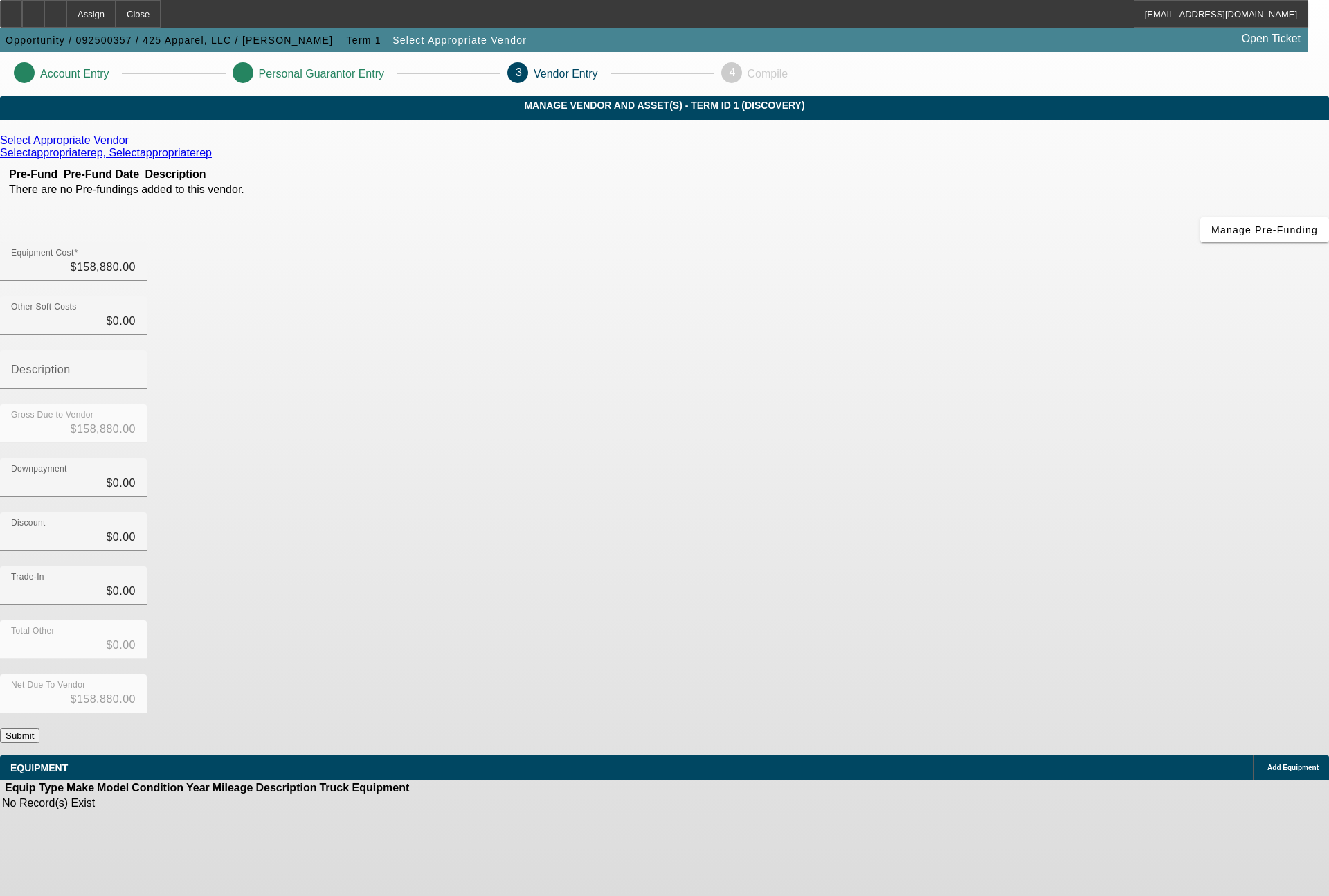
click at [132, 146] on icon at bounding box center [132, 140] width 0 height 12
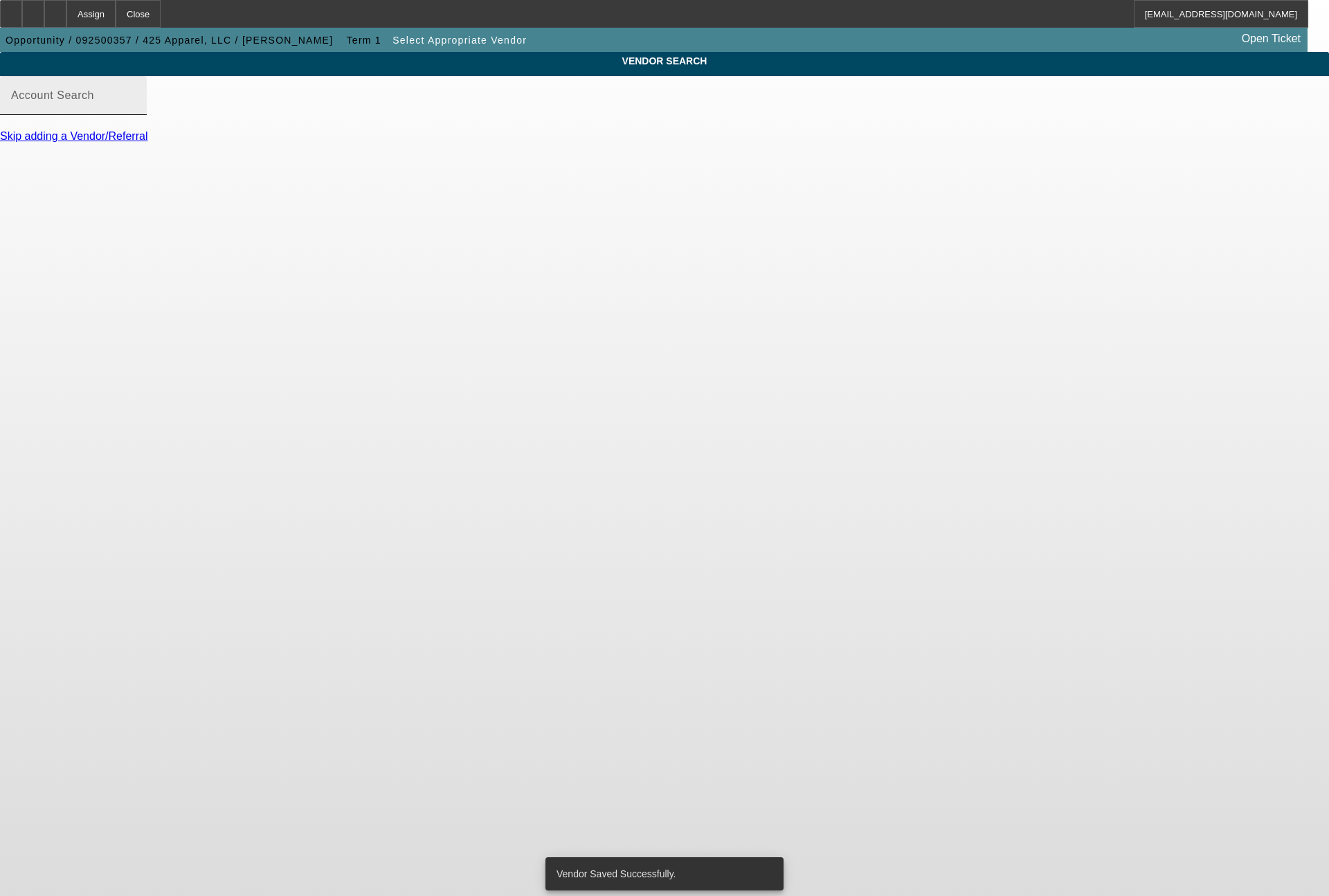
click at [136, 109] on input "Account Search" at bounding box center [73, 101] width 124 height 17
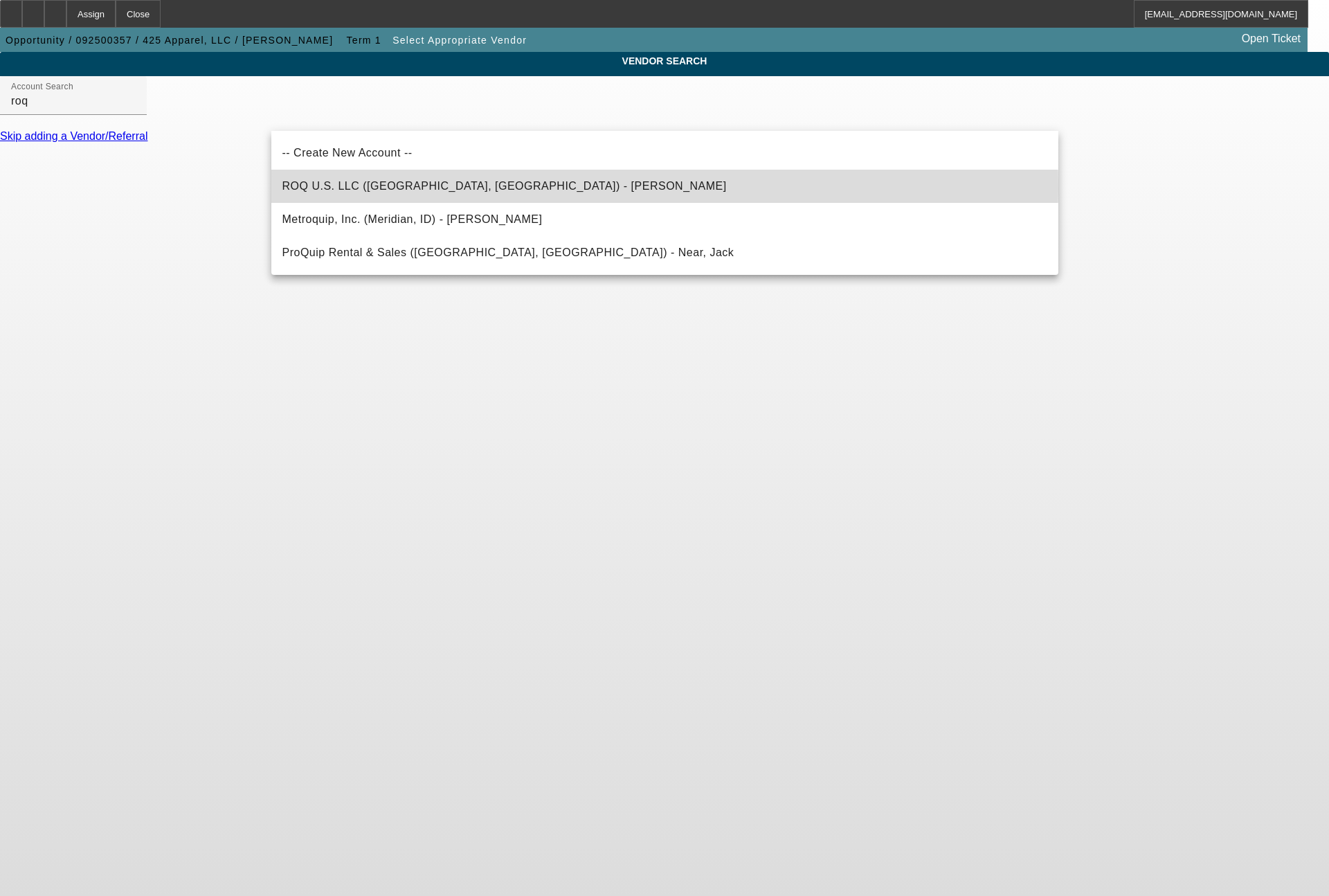
click at [403, 189] on span "ROQ U.S. LLC (Vancouver, WA) - Hunter, Ross" at bounding box center [505, 186] width 445 height 12
type input "ROQ U.S. LLC (Vancouver, WA) - Hunter, Ross"
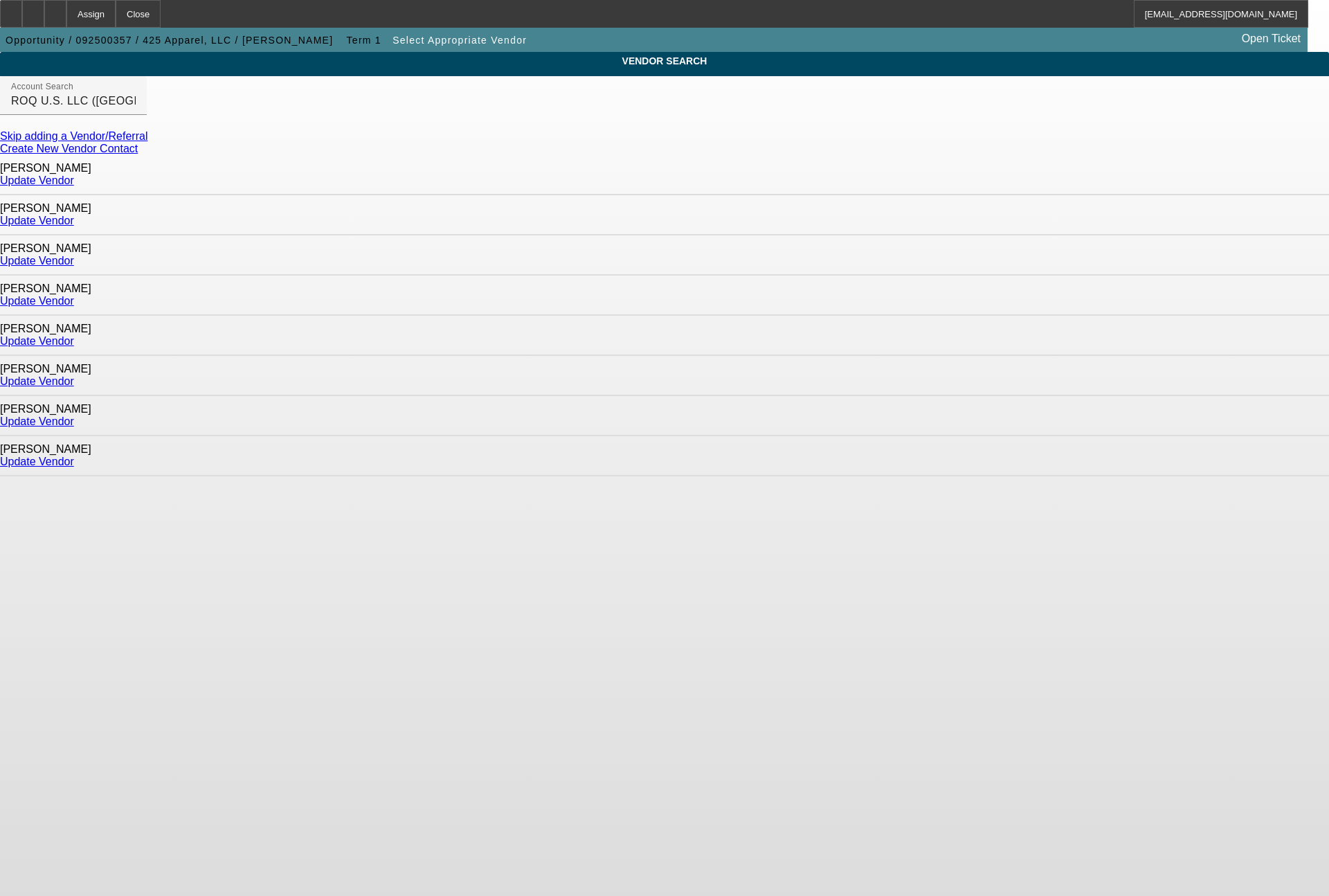
click at [74, 456] on link "Update Vendor" at bounding box center [37, 462] width 74 height 12
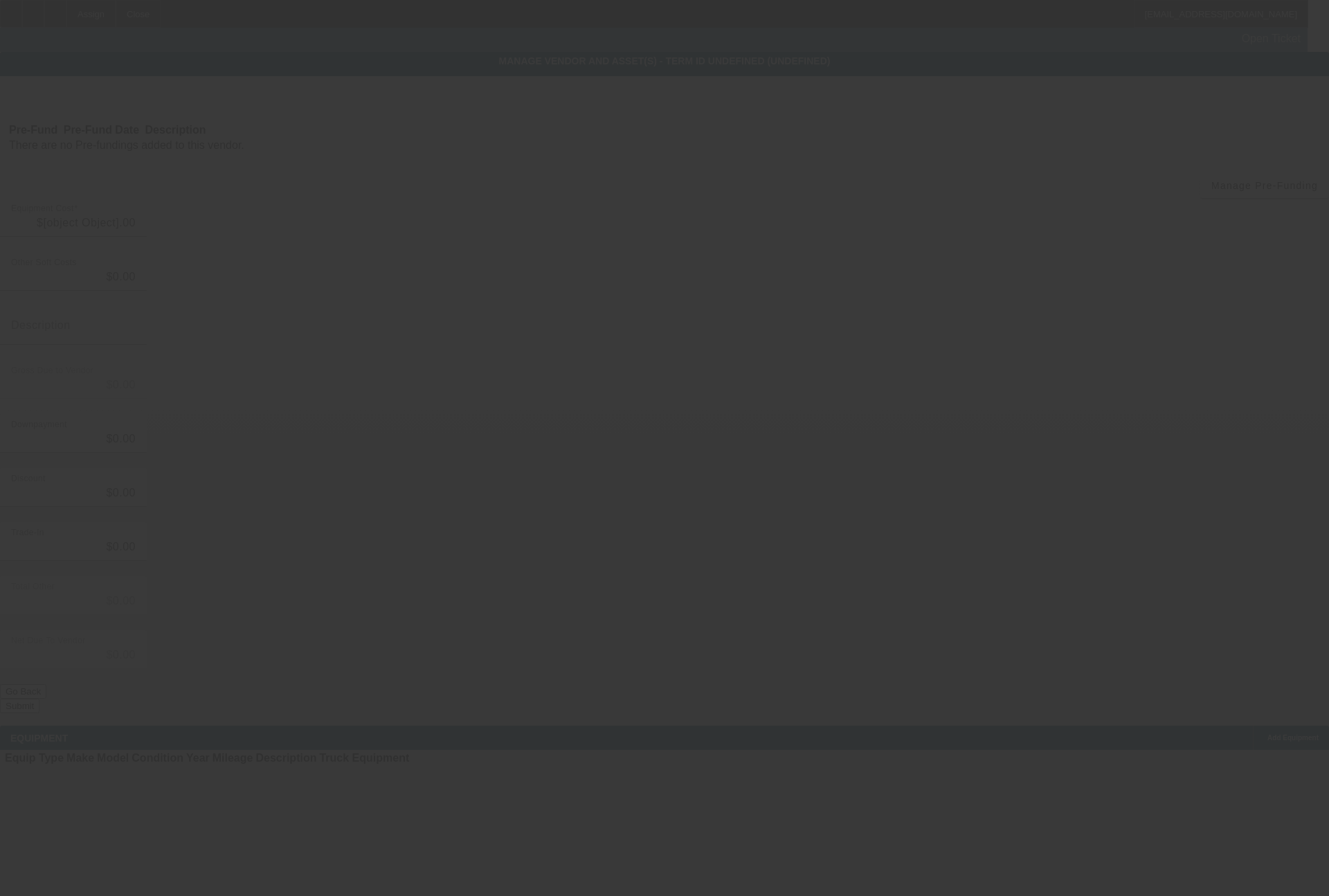
type input "$158,880.00"
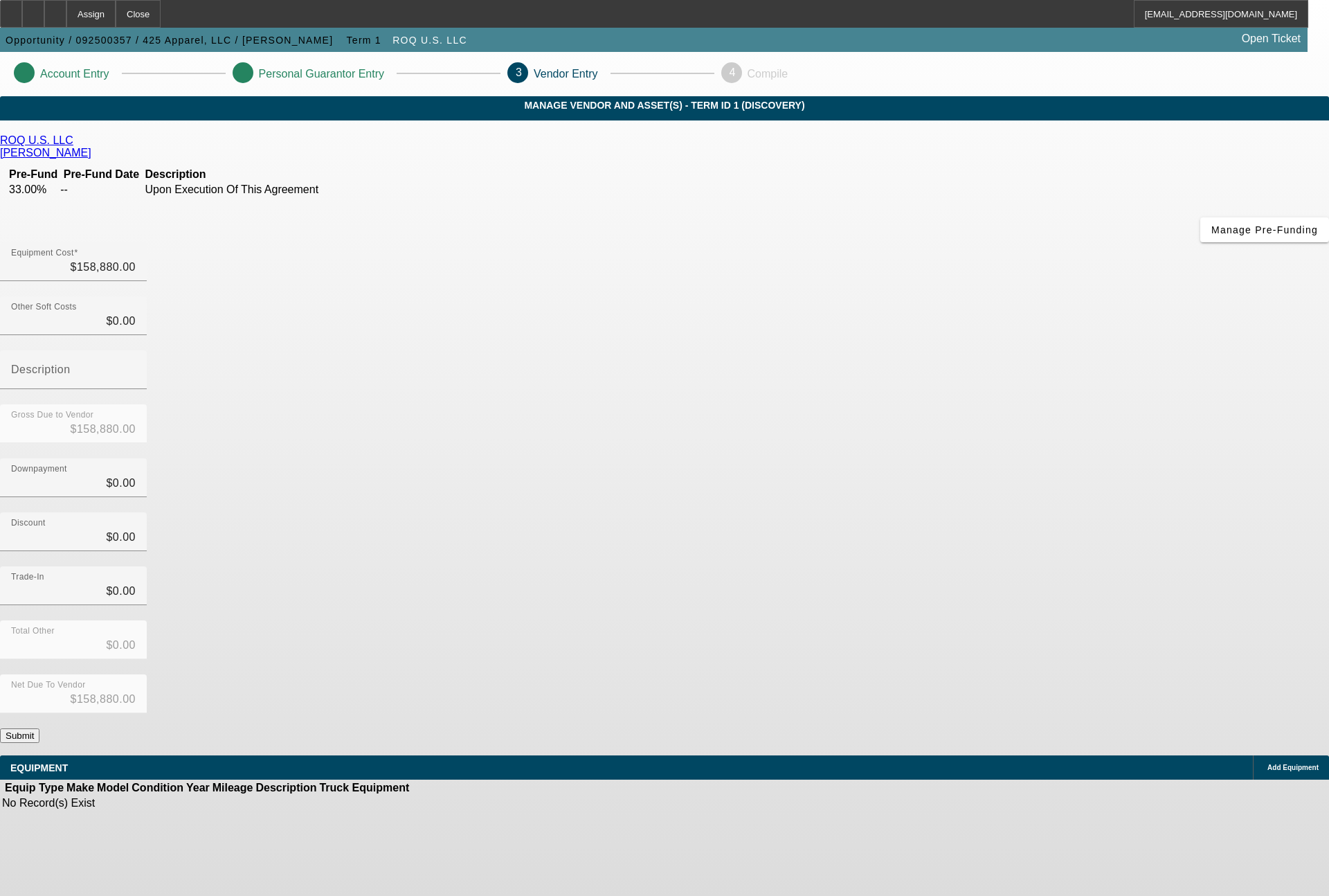
click at [40, 728] on button "Submit" at bounding box center [19, 735] width 40 height 14
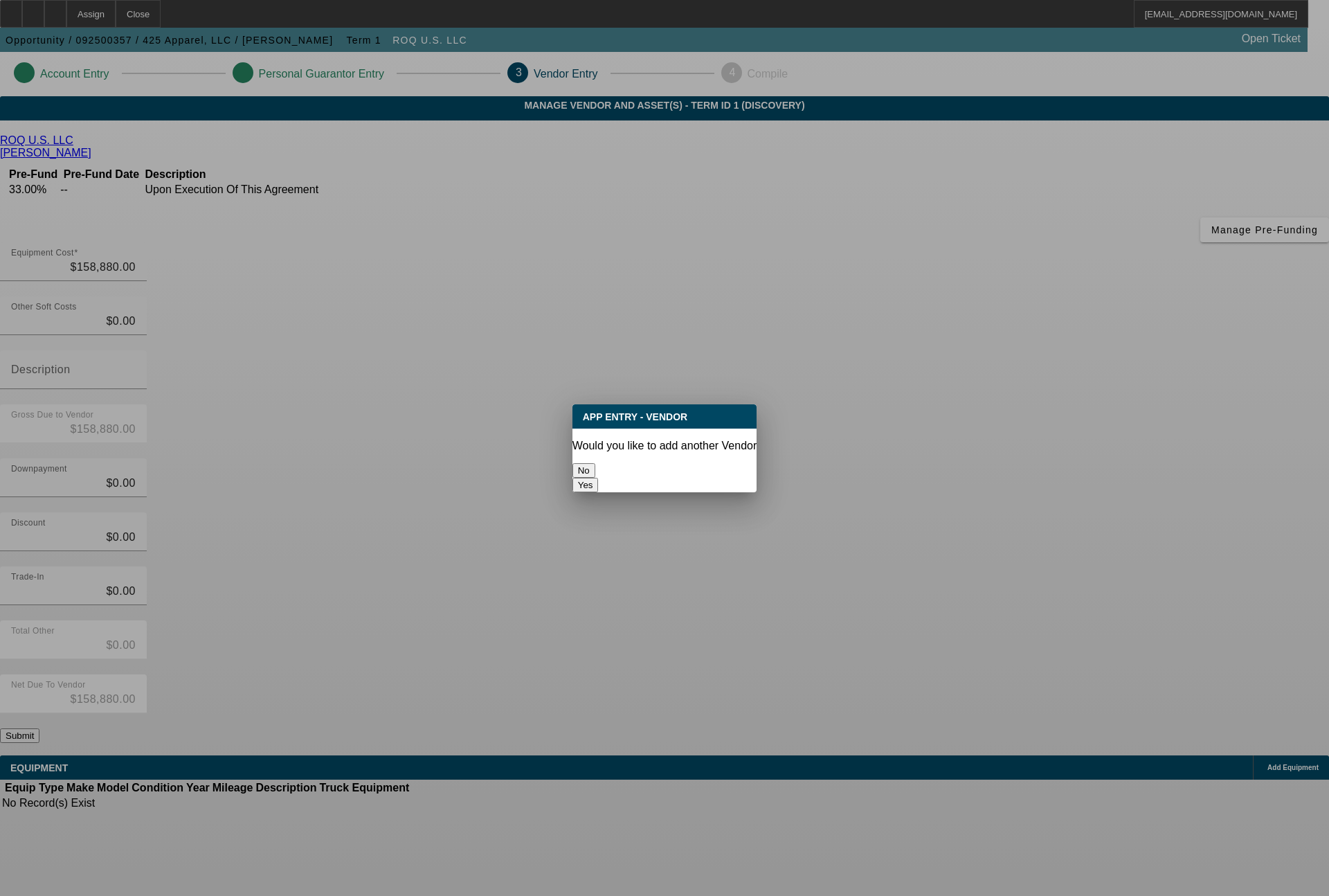
click at [595, 463] on button "No" at bounding box center [583, 470] width 23 height 14
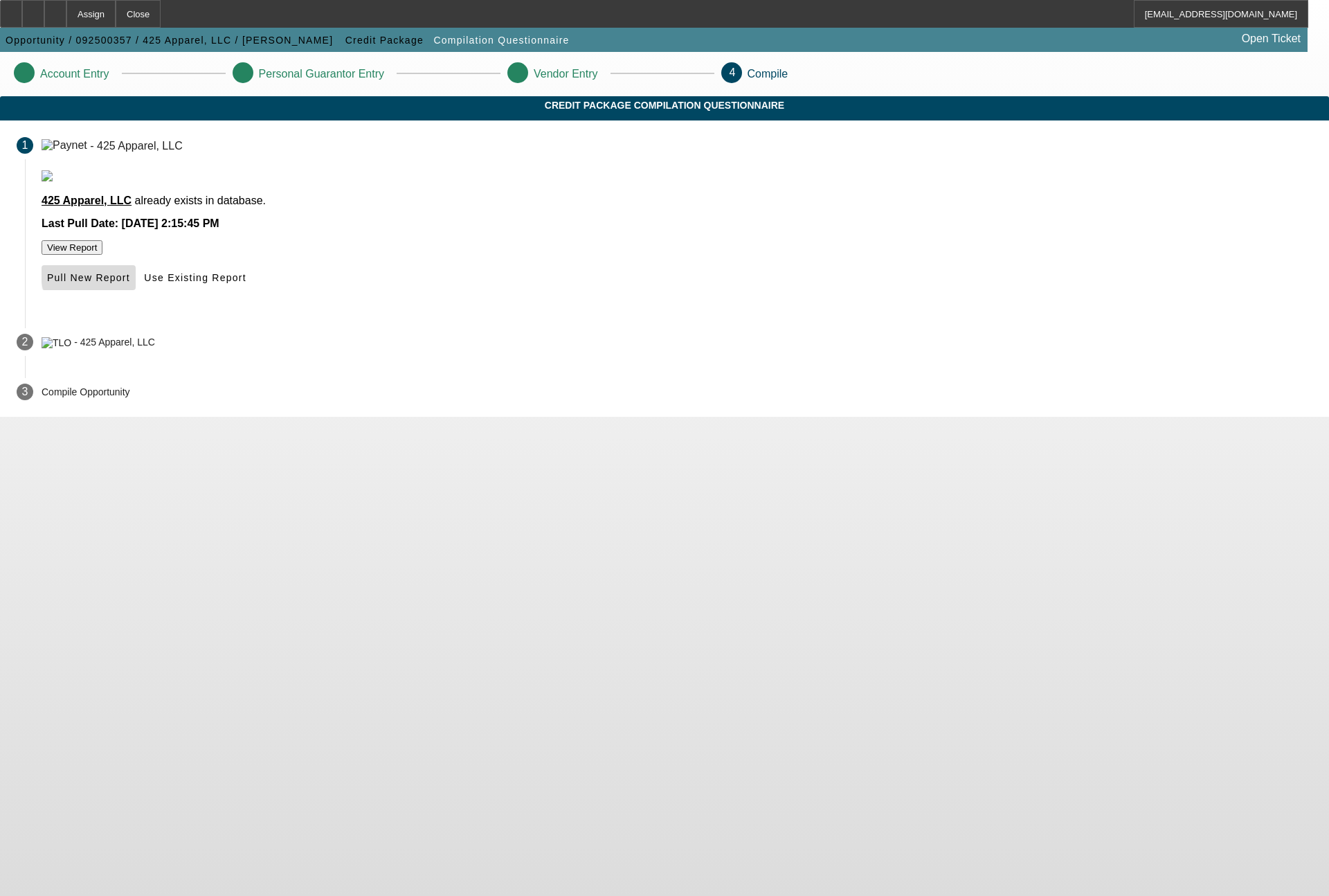
click at [130, 283] on span "Pull New Report" at bounding box center [89, 277] width 83 height 11
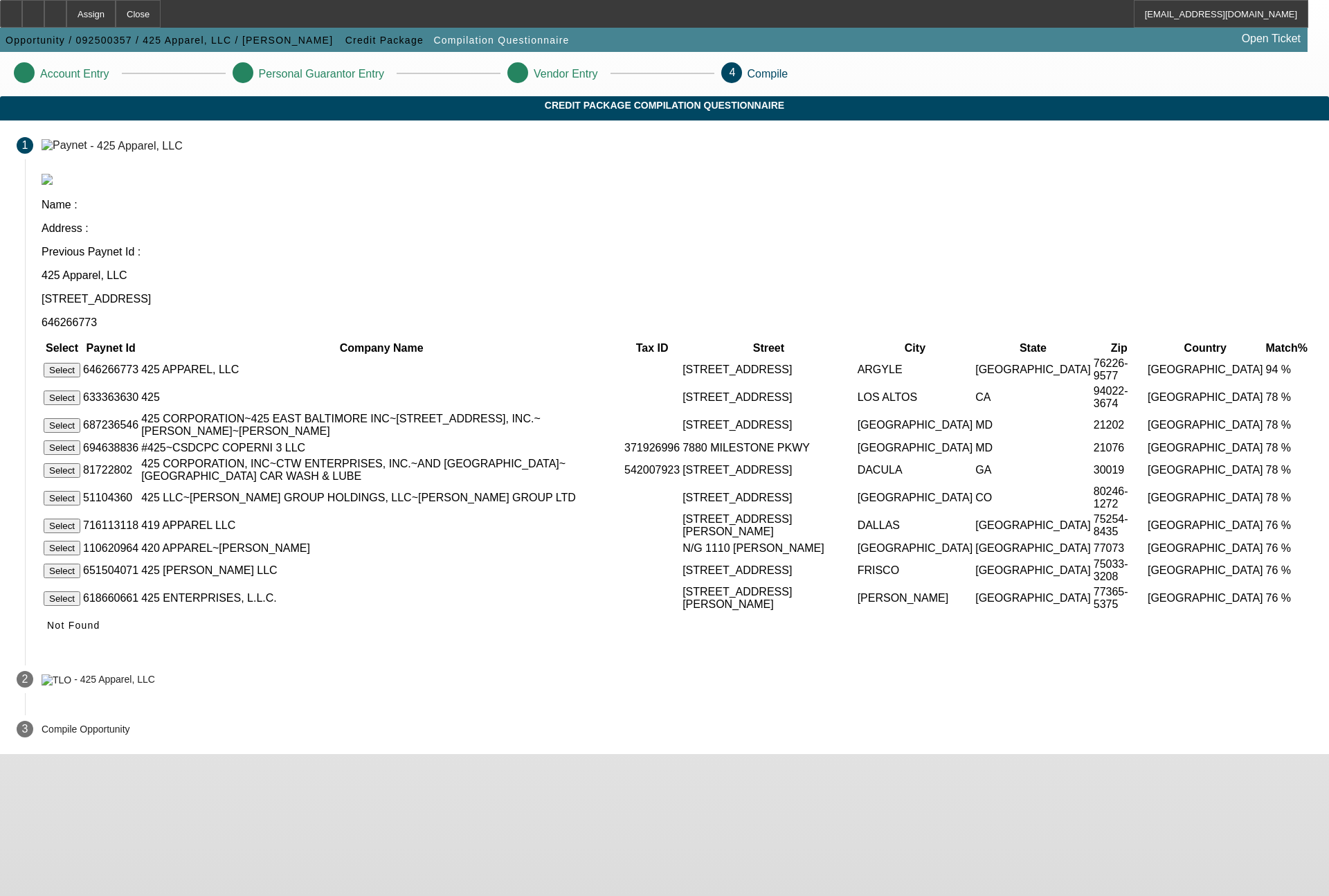
click at [80, 363] on button "Select" at bounding box center [62, 369] width 36 height 14
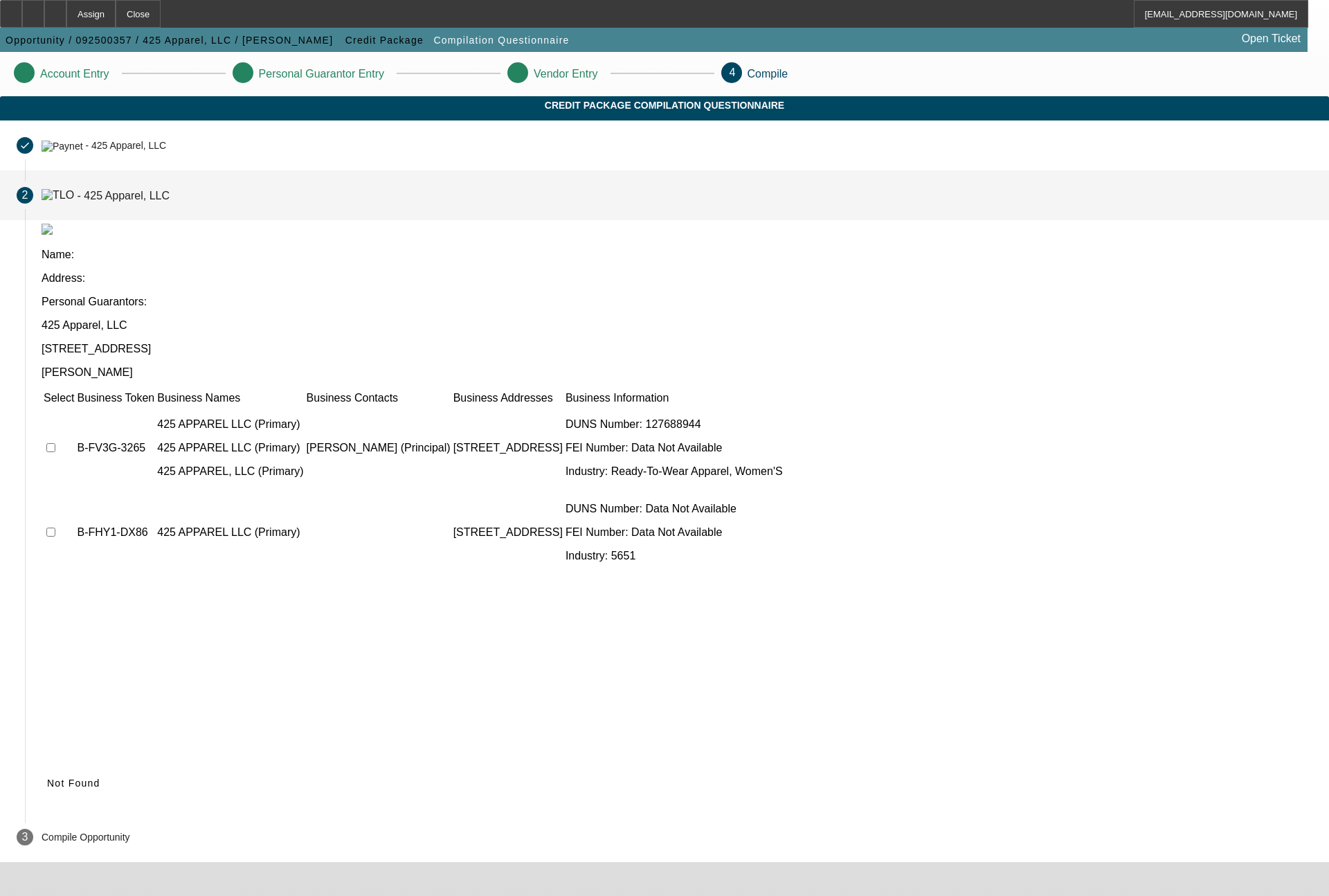
click at [56, 527] on input "checkbox" at bounding box center [51, 532] width 9 height 9
checkbox input "true"
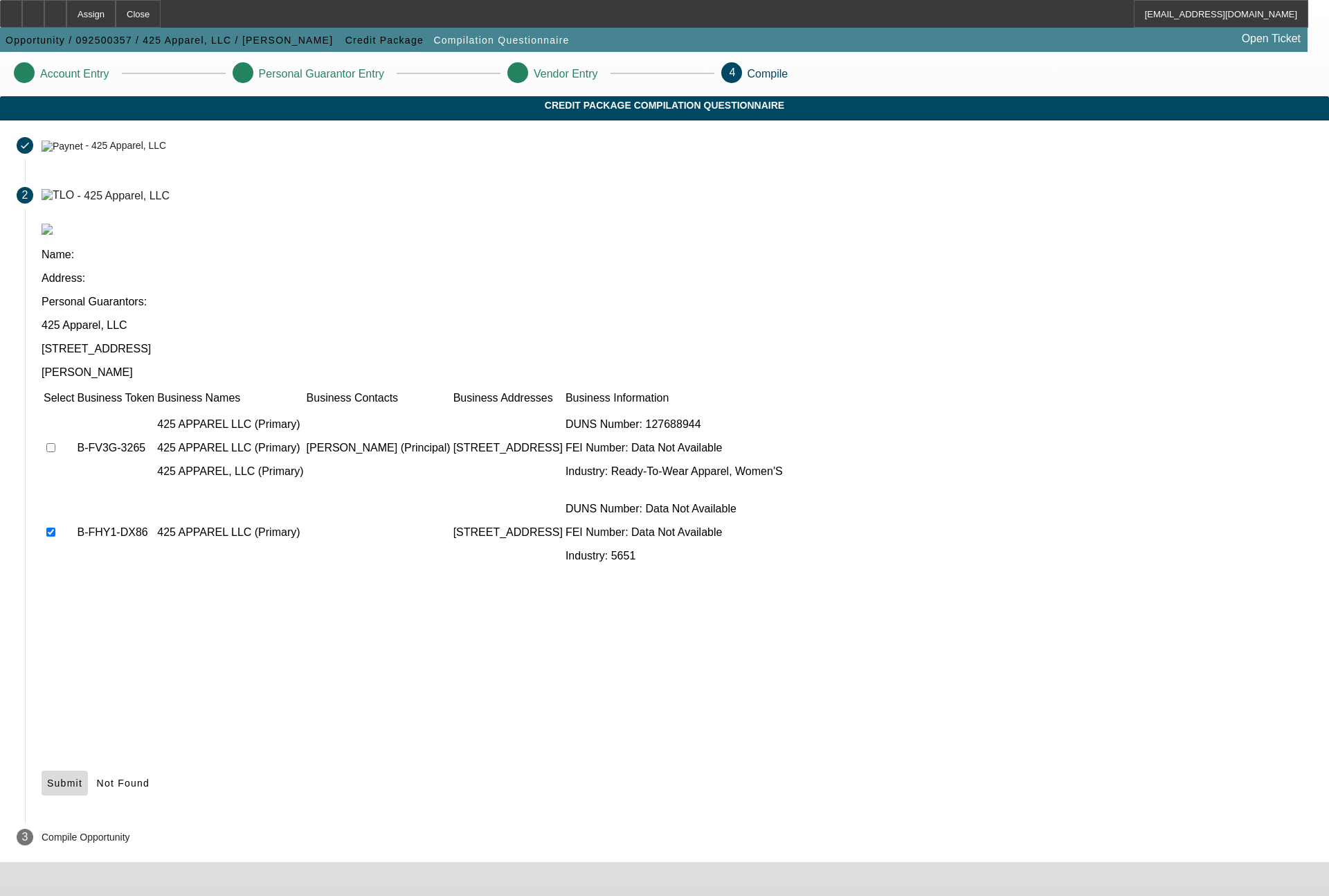
click at [47, 778] on icon at bounding box center [47, 783] width 0 height 11
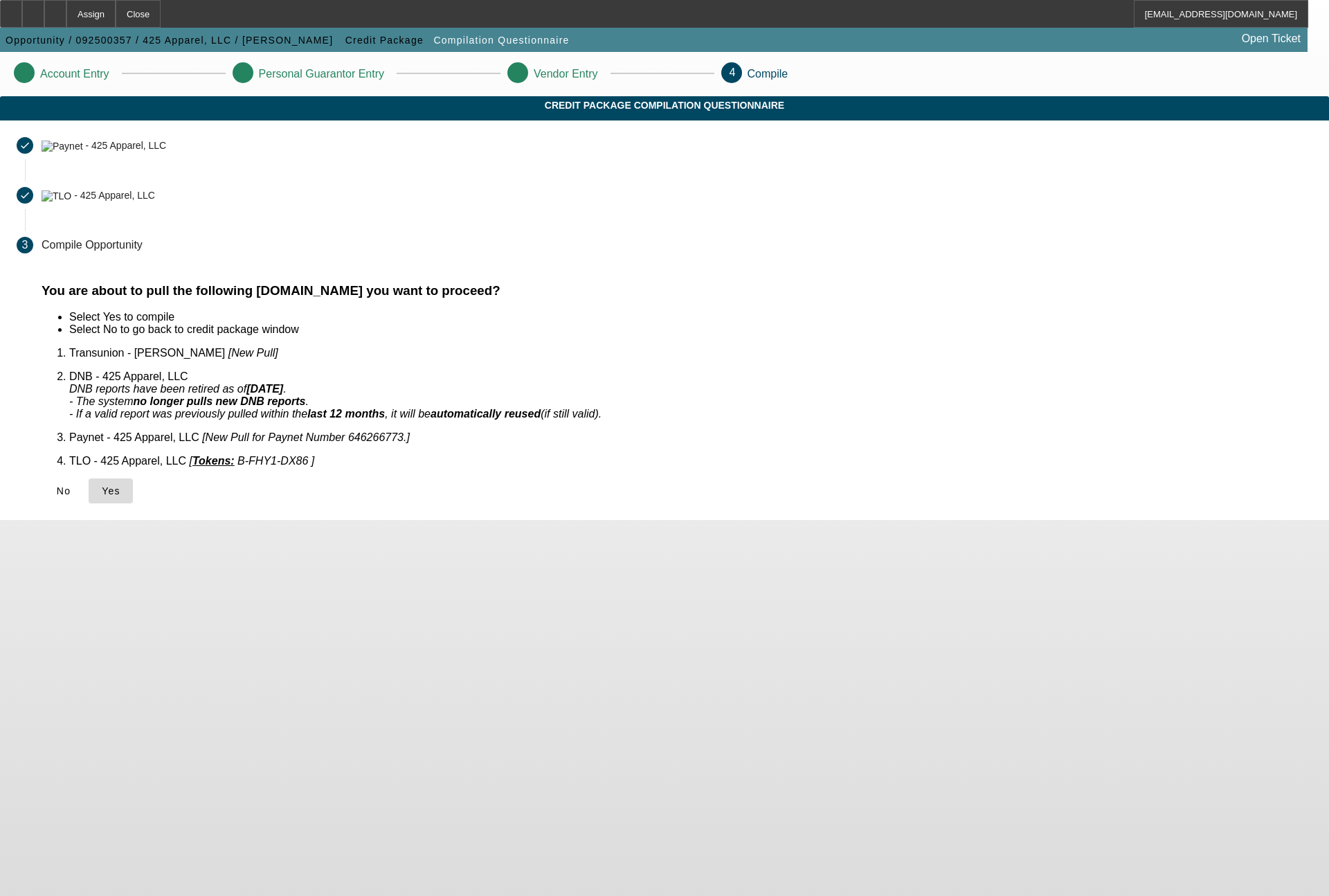
click at [120, 485] on span "Yes" at bounding box center [111, 490] width 19 height 11
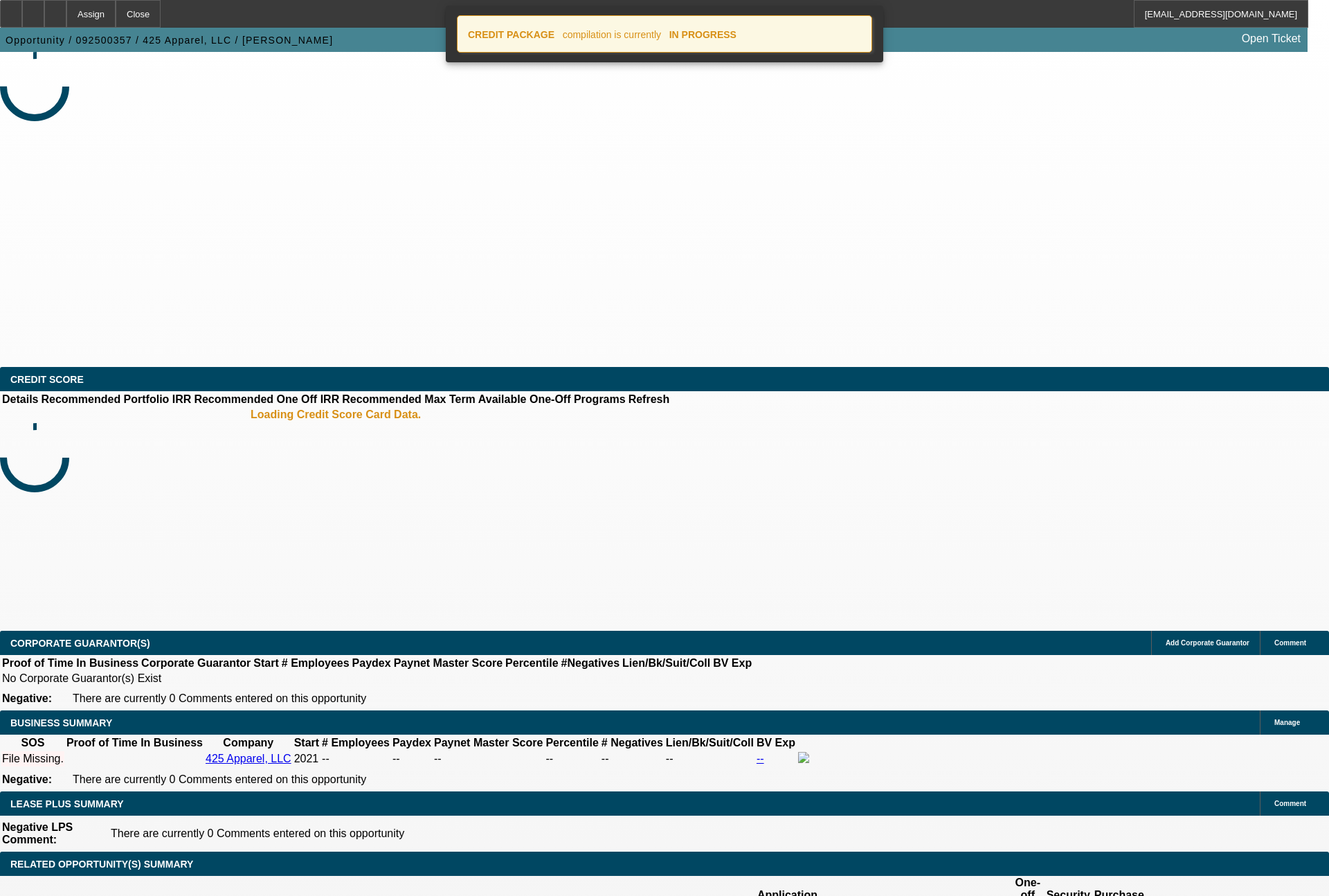
select select "0"
select select "2"
select select "0.1"
select select "4"
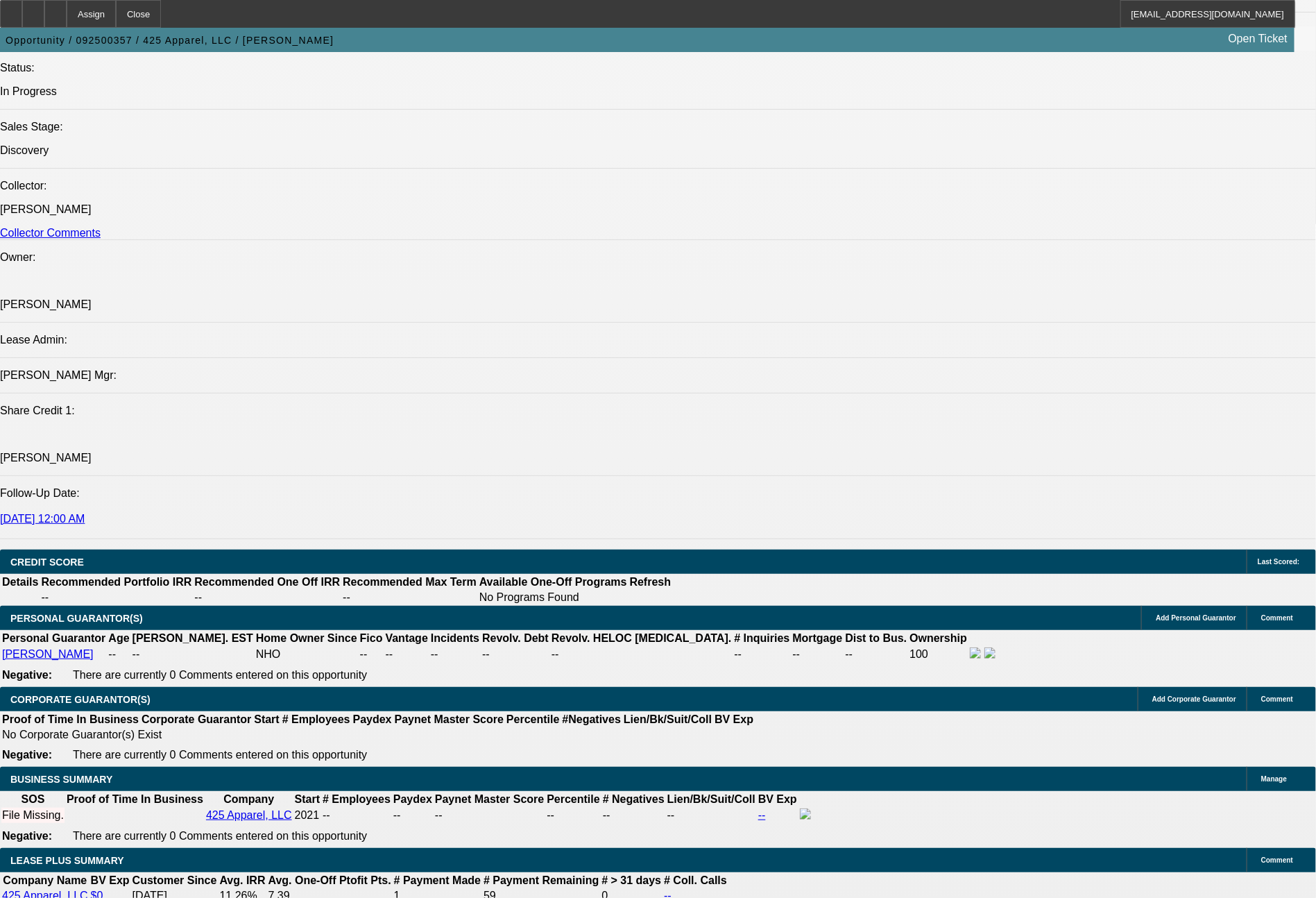
scroll to position [785, 0]
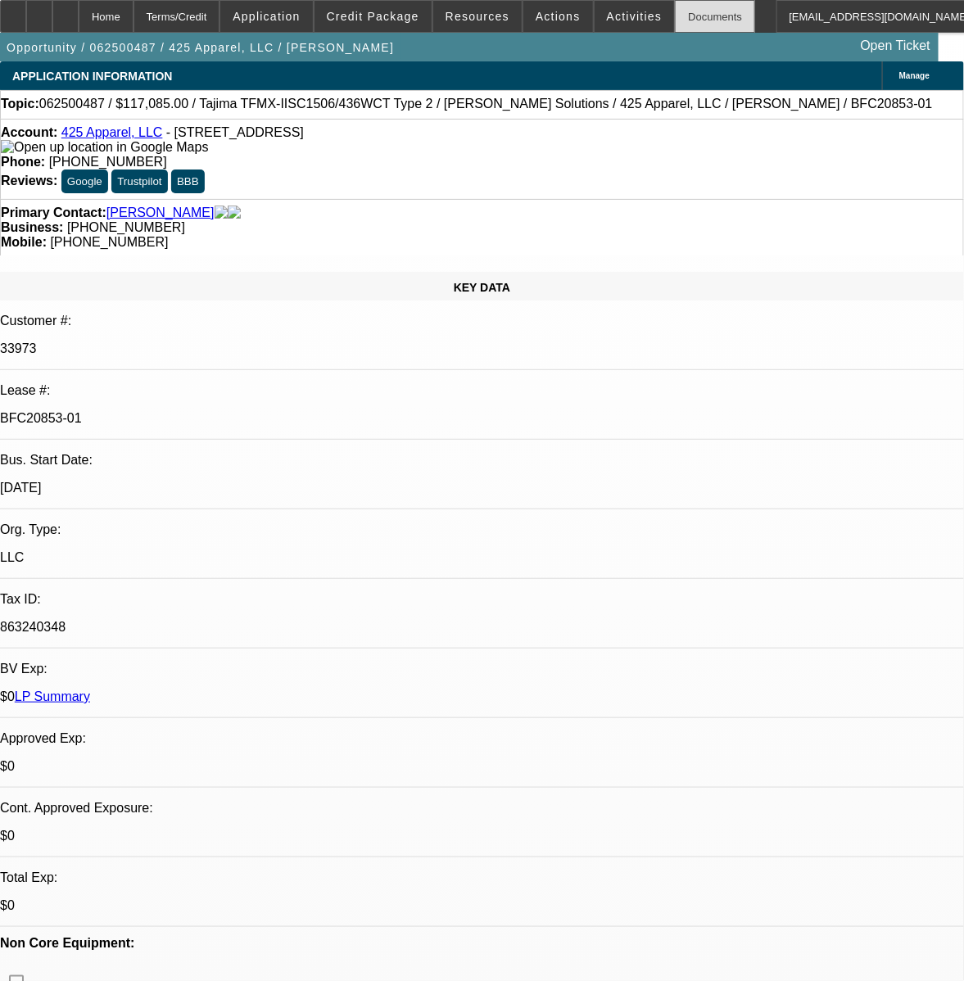
select select "0"
select select "2"
select select "0"
select select "6"
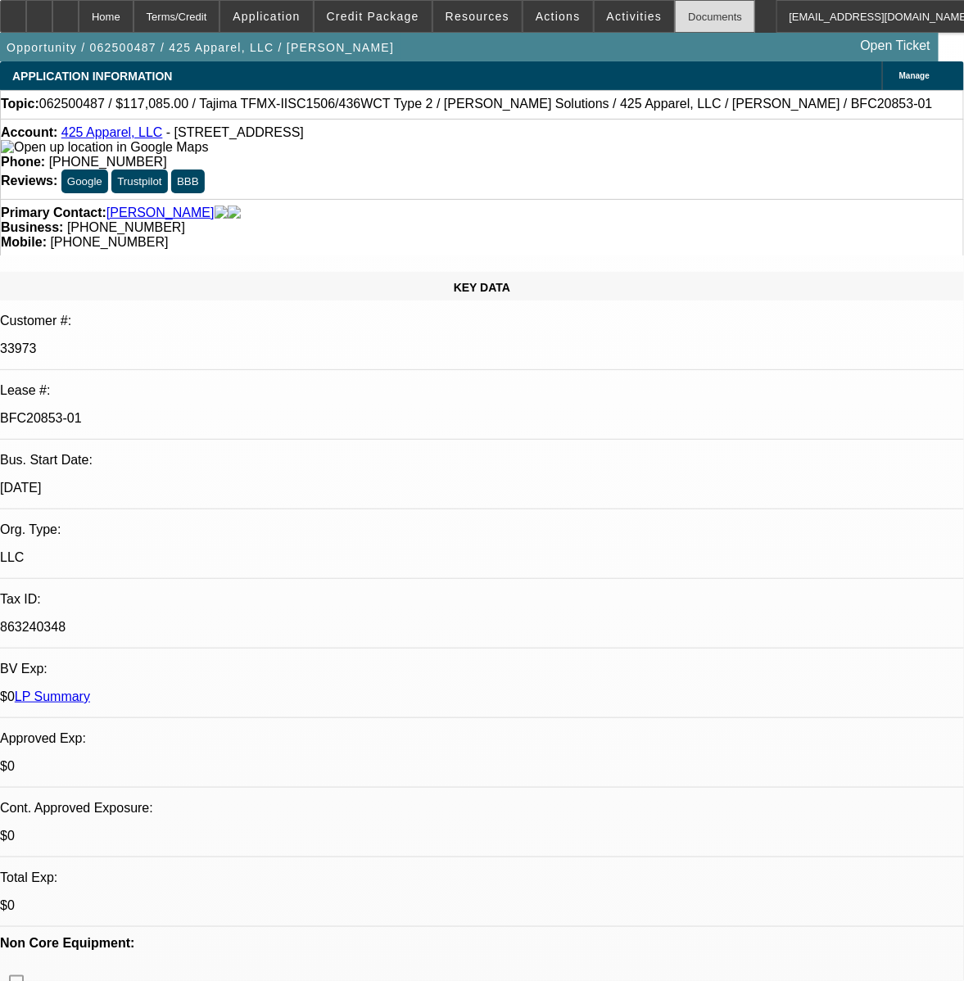
select select "0"
select select "2"
select select "0"
select select "6"
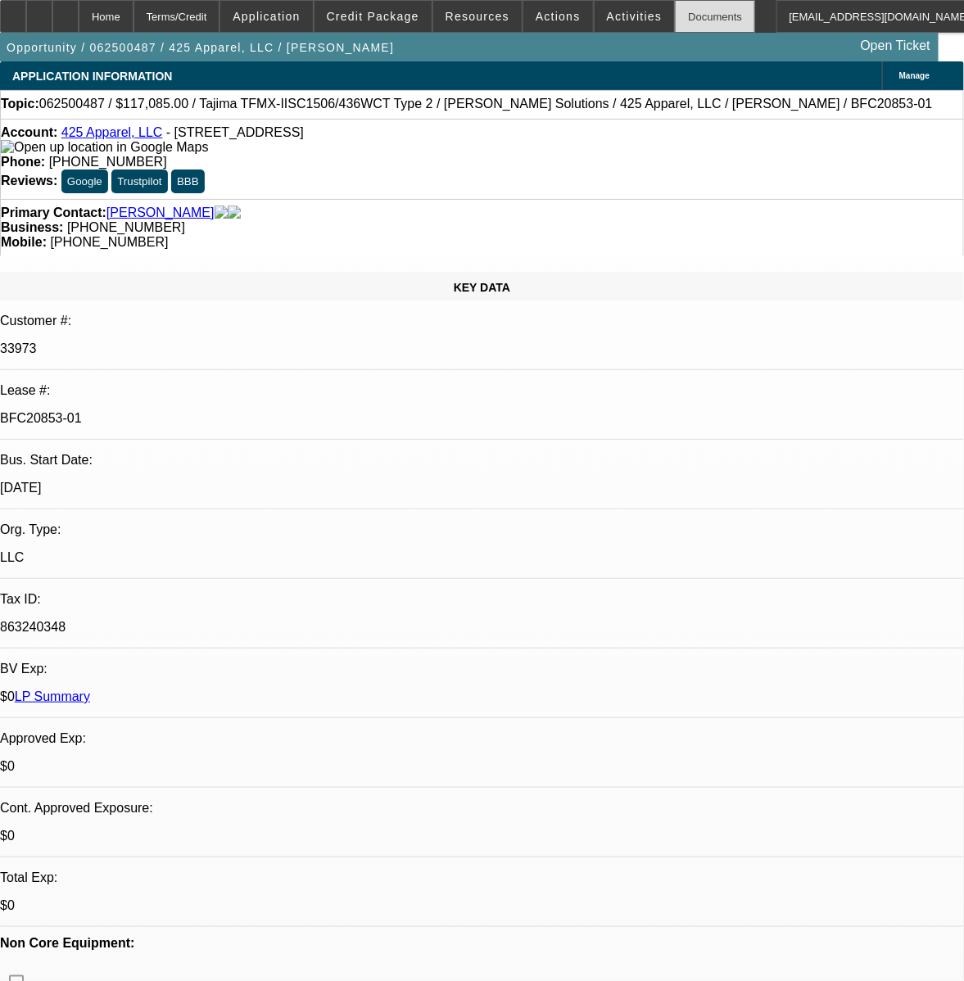
select select "0"
select select "2"
select select "0"
select select "6"
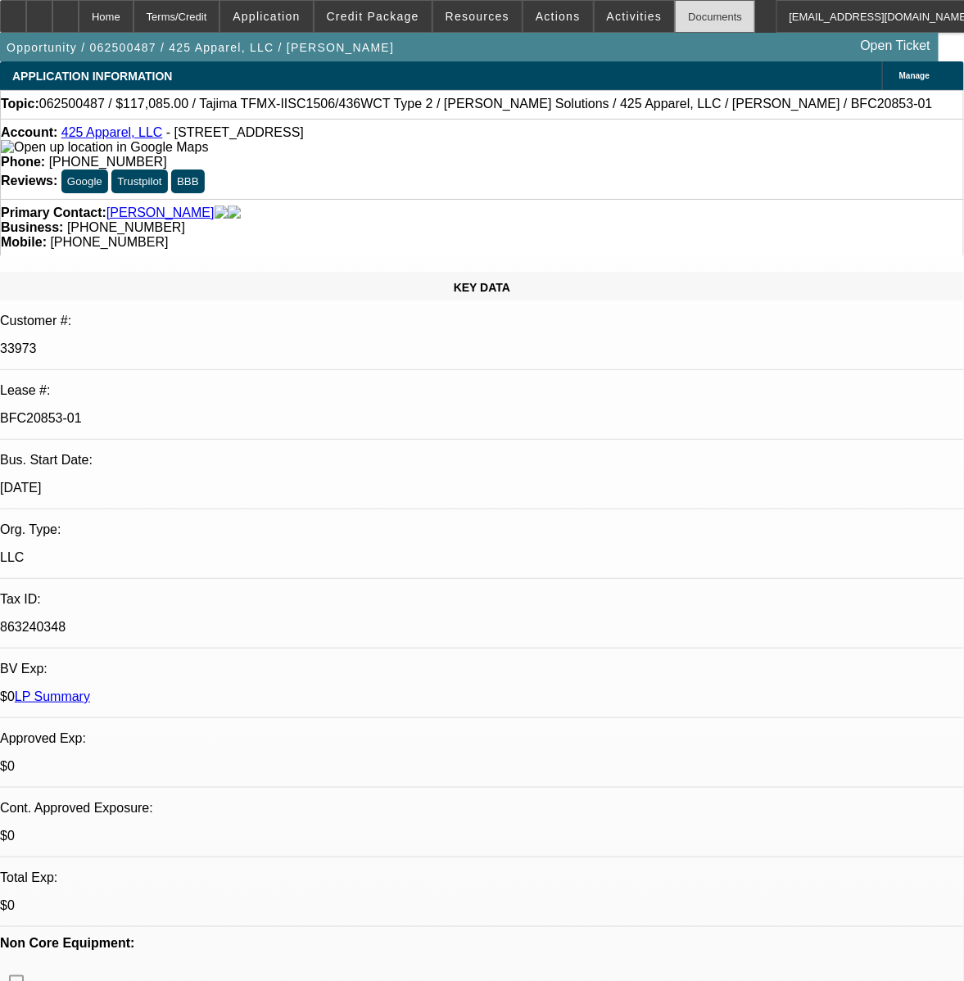
select select "0"
select select "2"
select select "0"
select select "6"
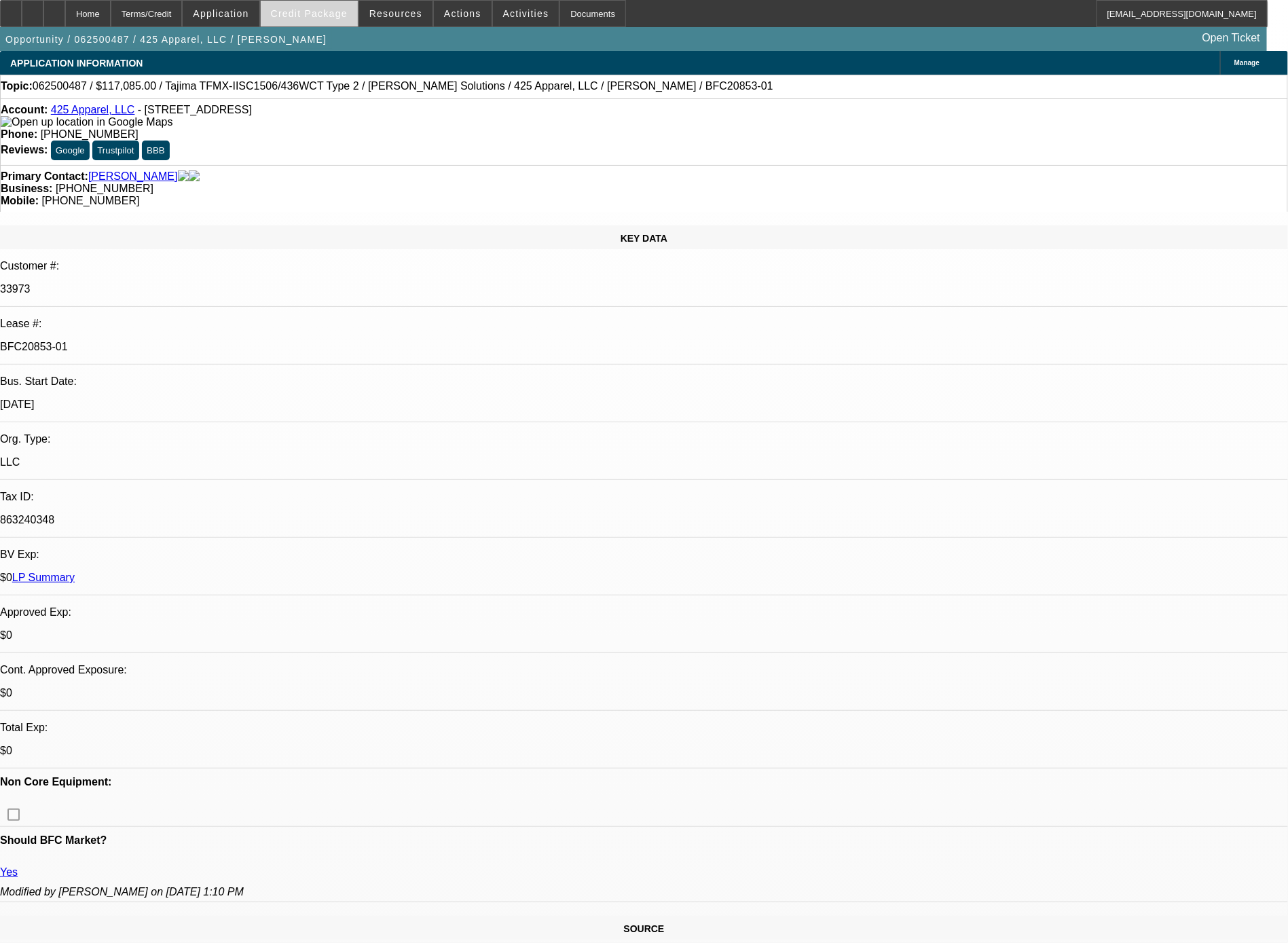
click at [320, 17] on span "Credit Package" at bounding box center [309, 13] width 77 height 11
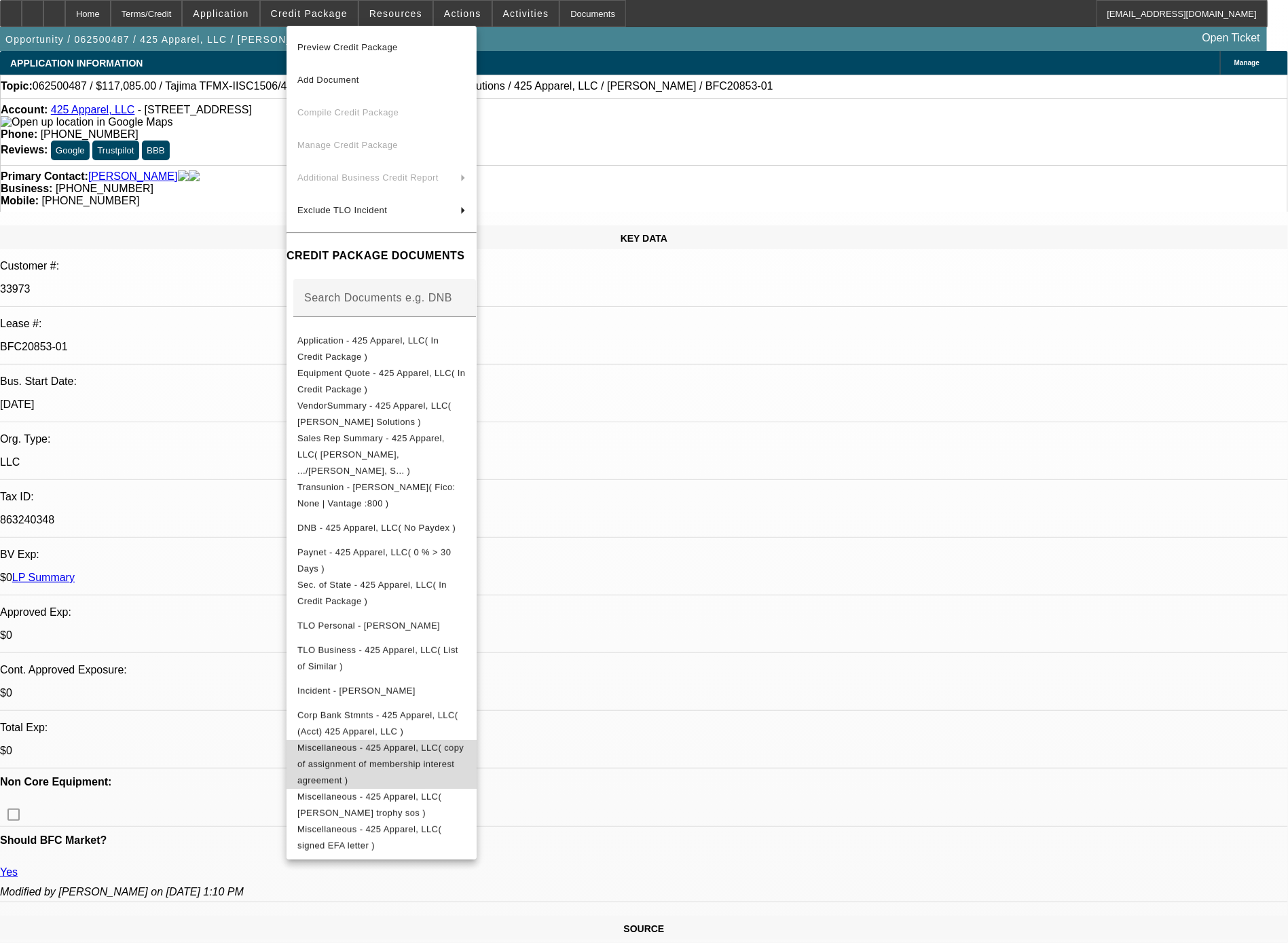
click at [457, 743] on span "Miscellaneous - 425 Apparel, LLC( copy of assignment of membership interest agr…" at bounding box center [381, 765] width 167 height 43
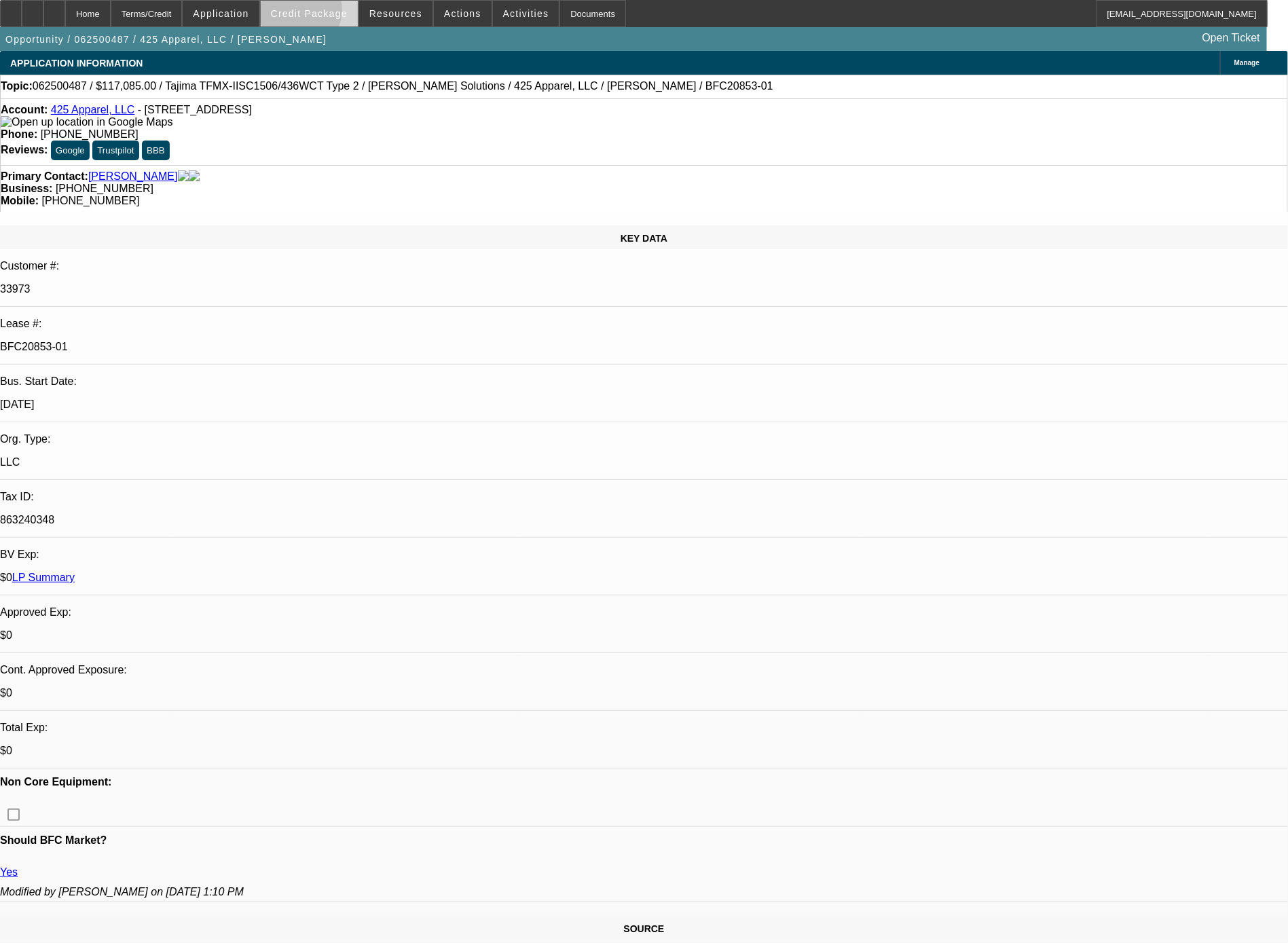
click at [324, 13] on span "Credit Package" at bounding box center [309, 13] width 77 height 11
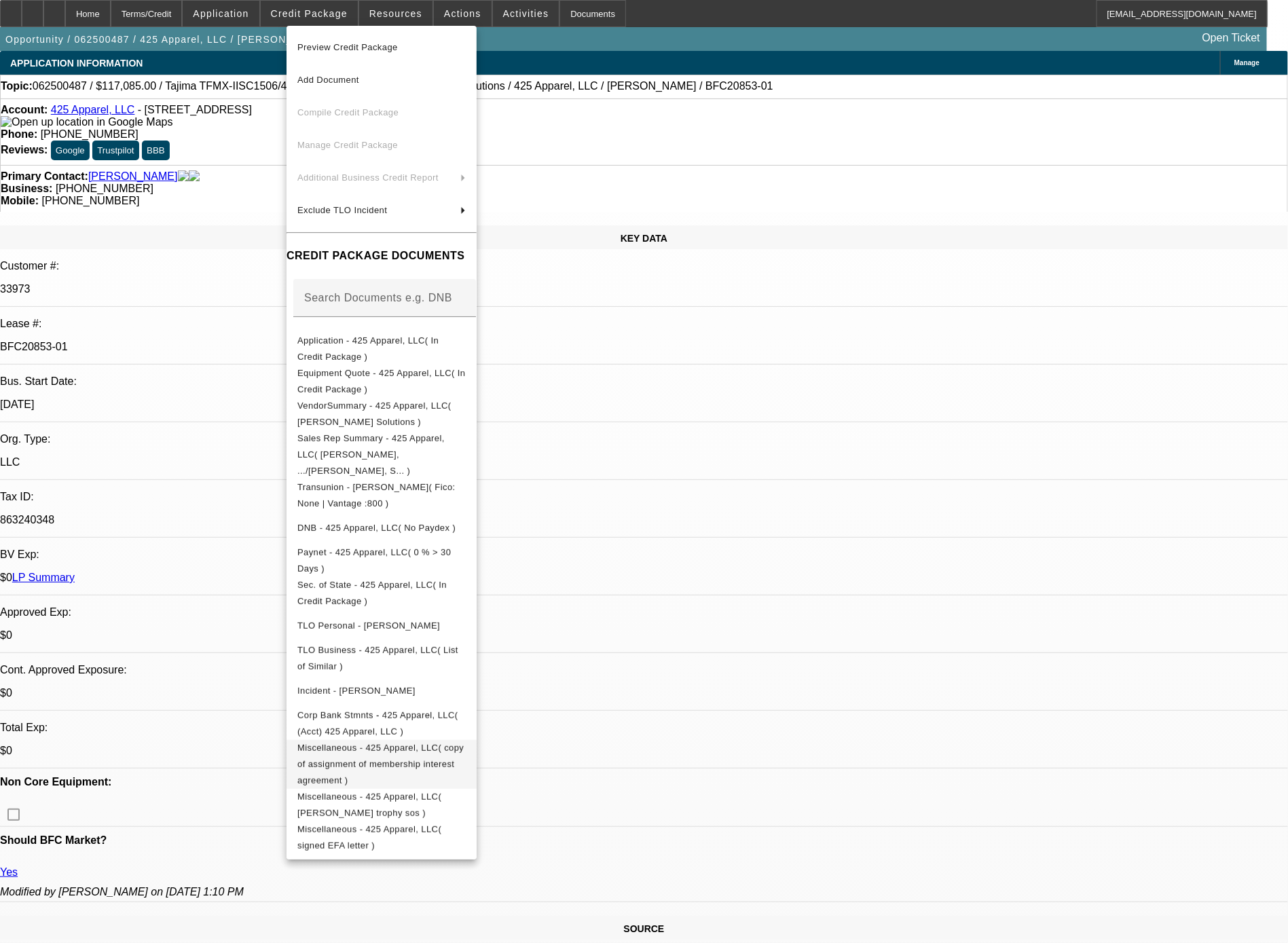
click at [464, 743] on span "Miscellaneous - 425 Apparel, LLC( copy of assignment of membership interest agr…" at bounding box center [381, 765] width 167 height 43
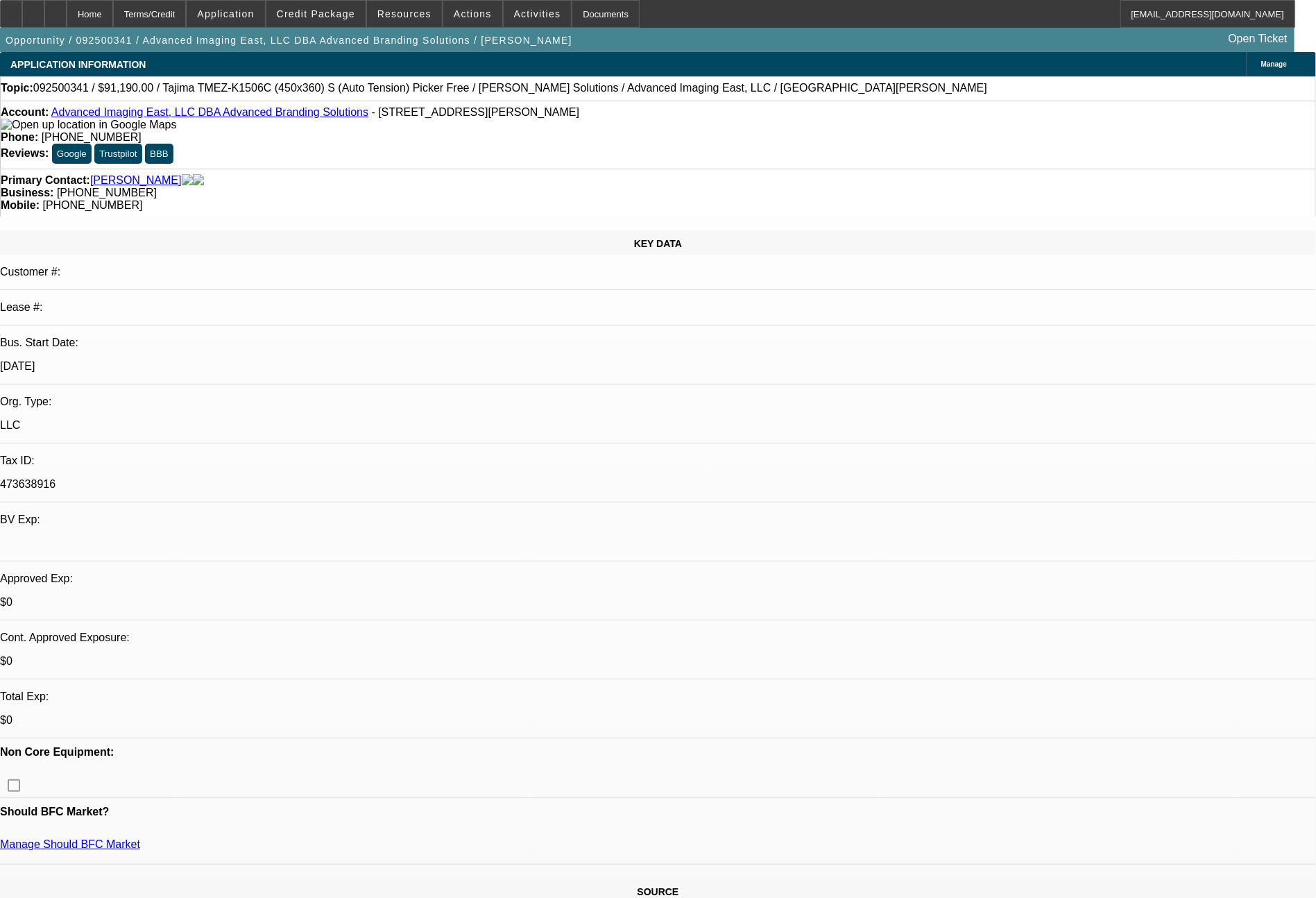
select select "0"
select select "2"
select select "0"
select select "6"
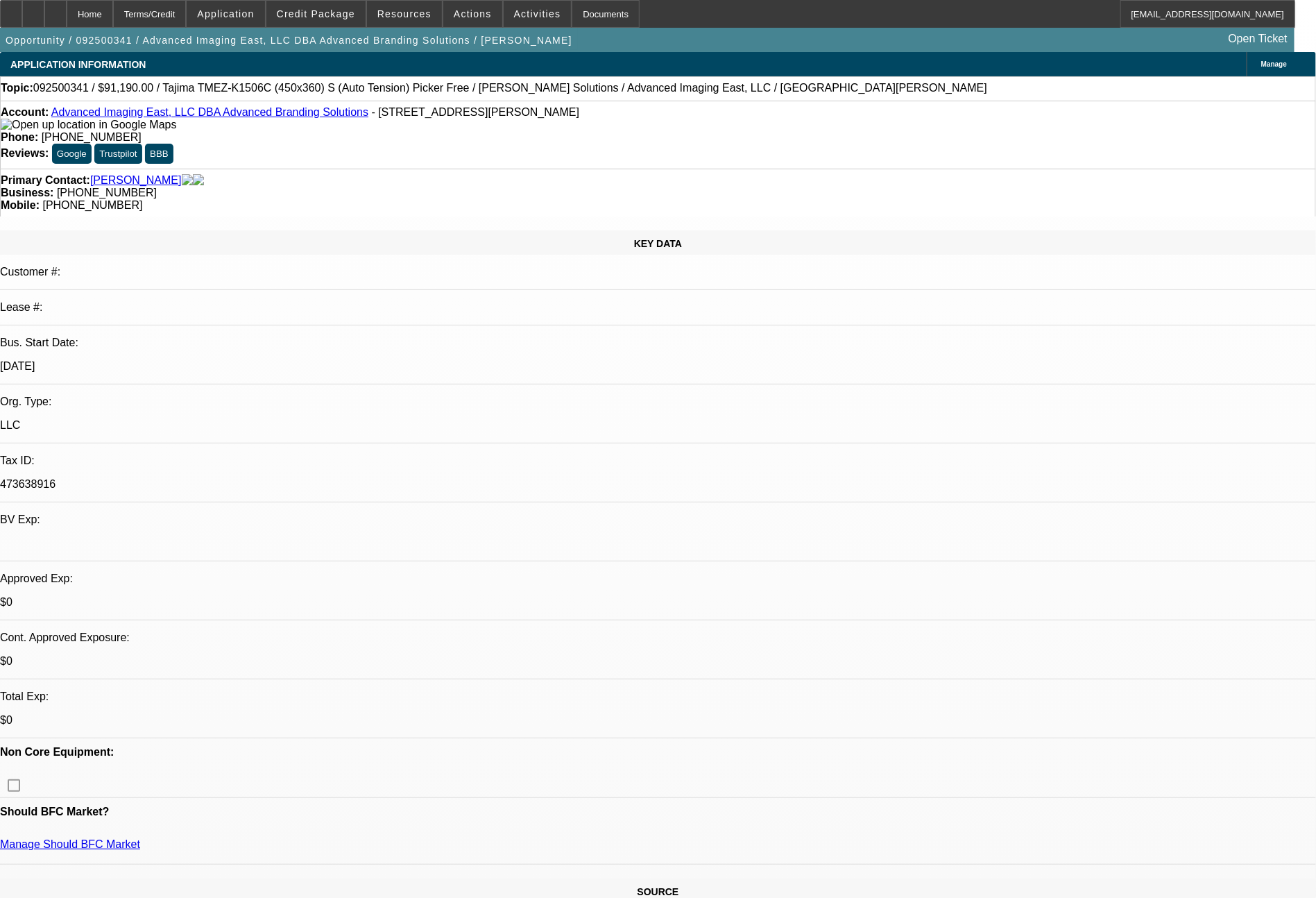
select select "0"
select select "2"
select select "0.1"
select select "4"
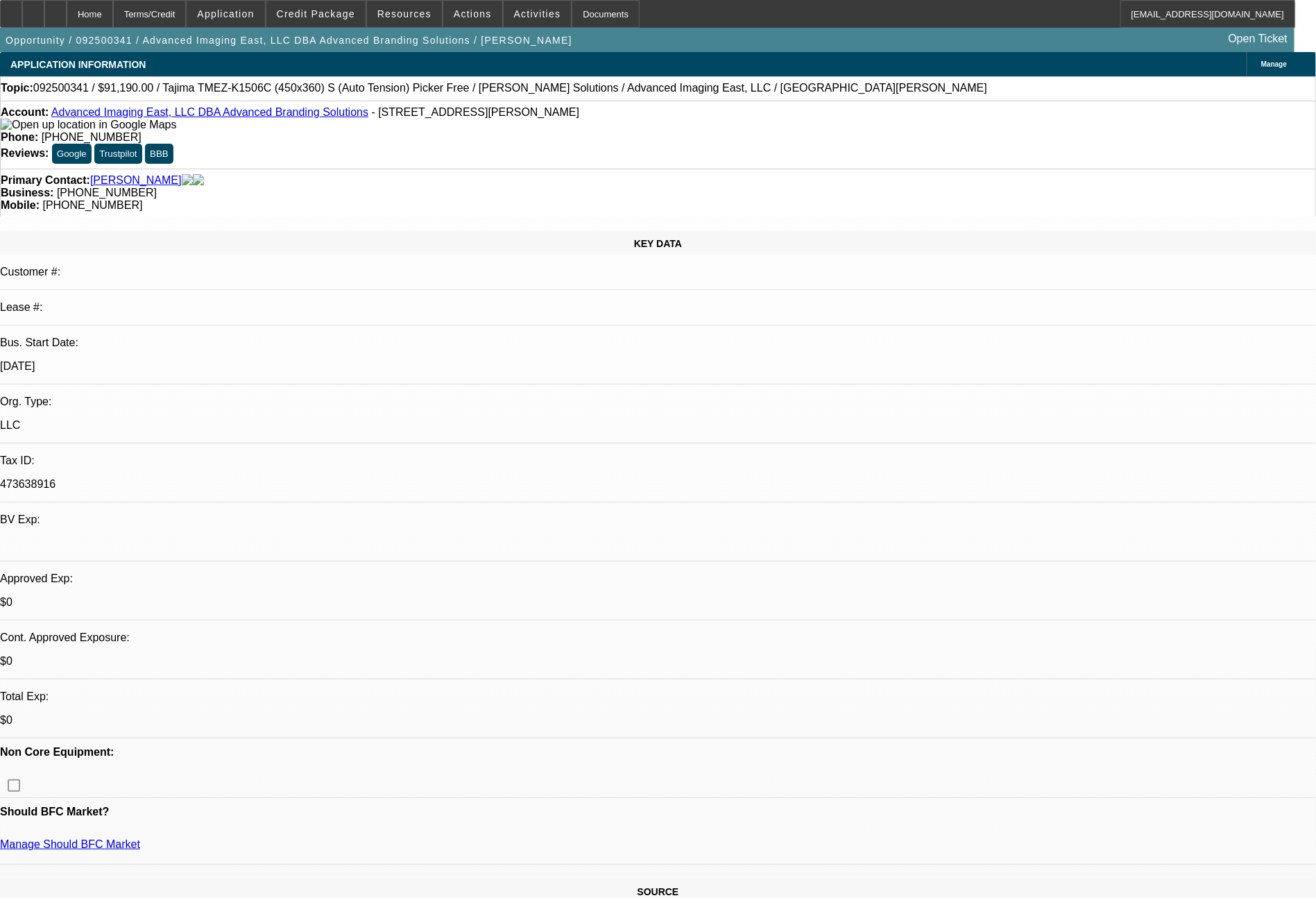
select select "0"
select select "2"
select select "0"
select select "6"
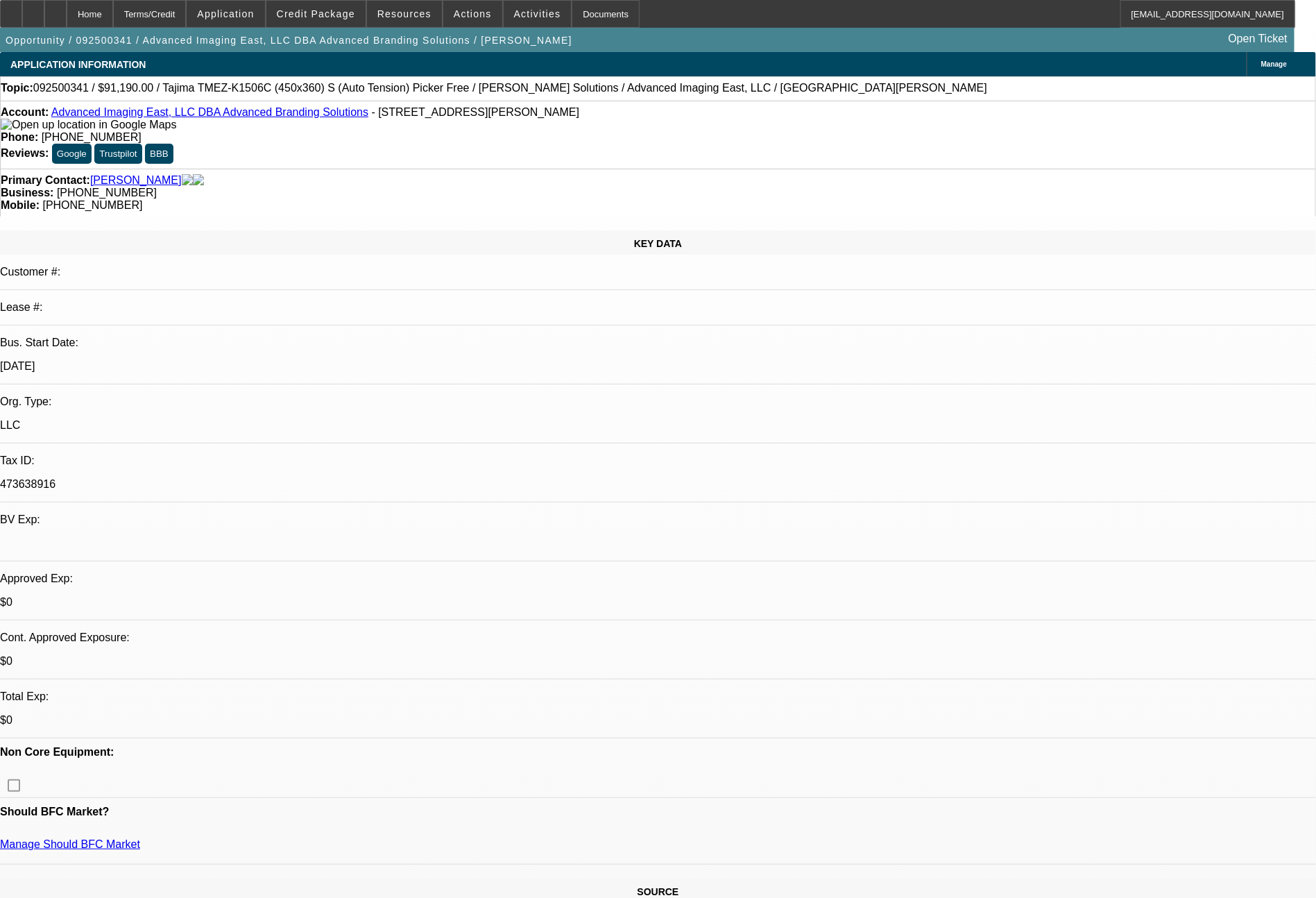
select select "0"
select select "2"
select select "0.1"
select select "4"
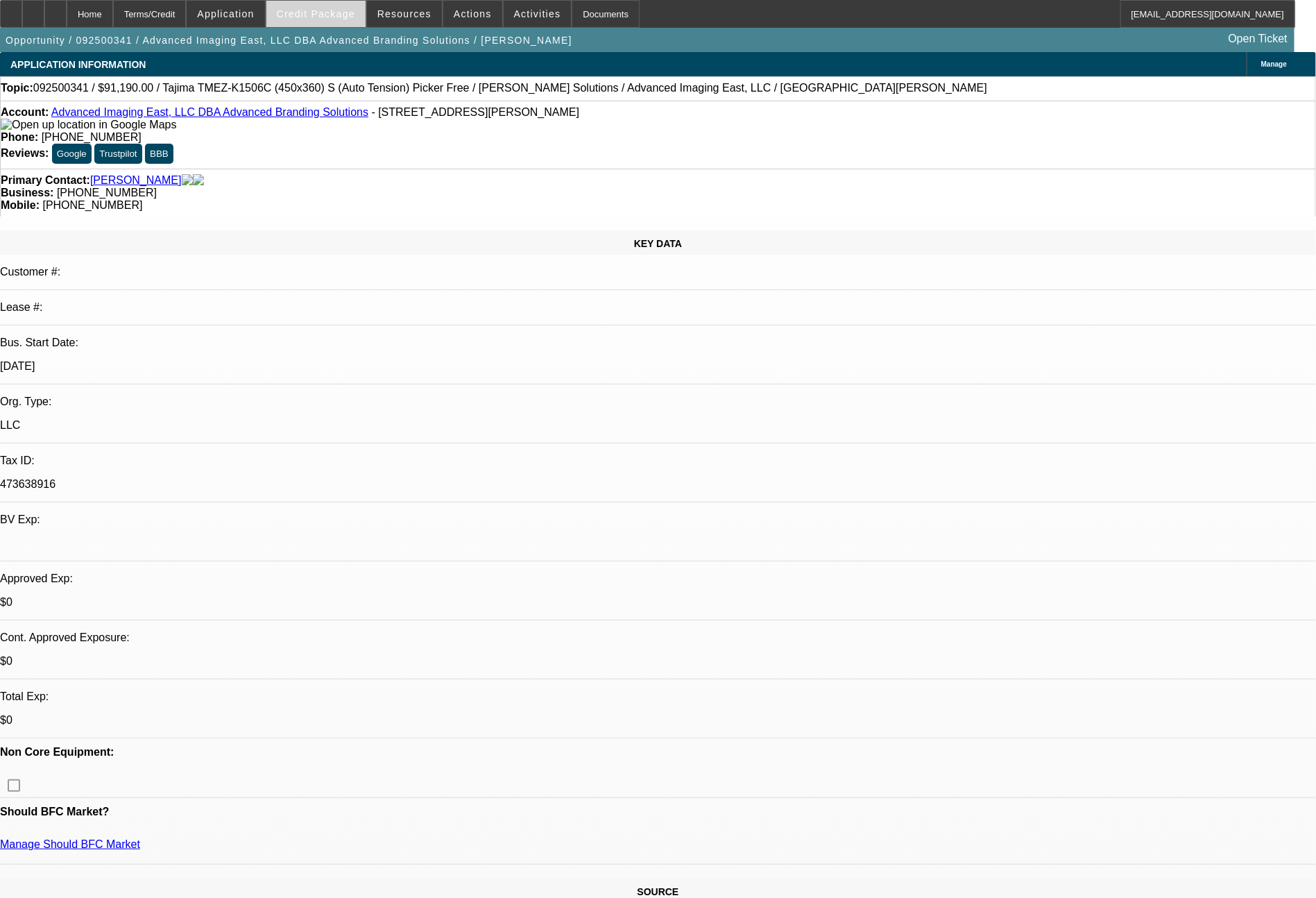
click at [307, 14] on span "Credit Package" at bounding box center [316, 14] width 79 height 11
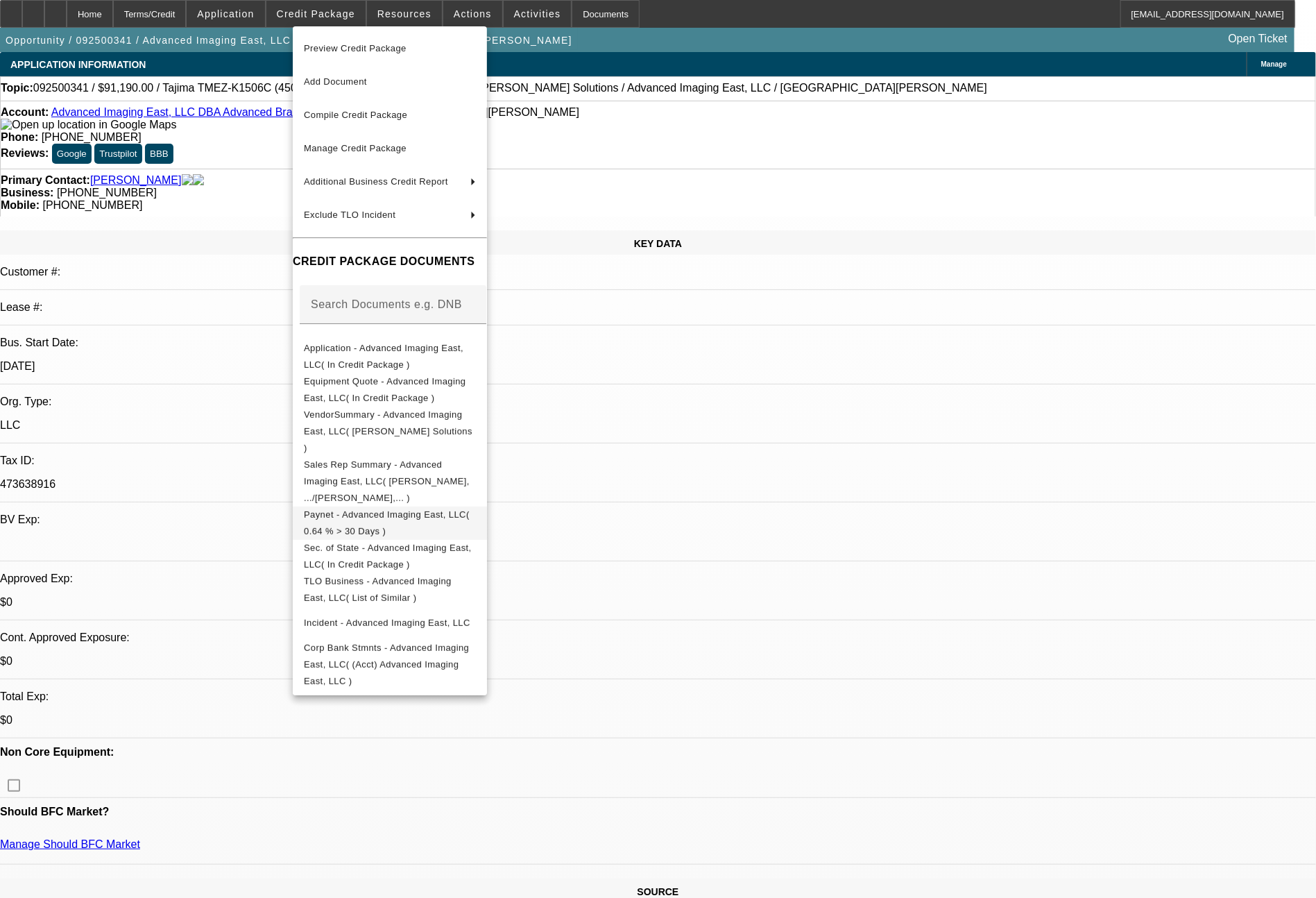
click at [469, 509] on span "Paynet - Advanced Imaging East, LLC( 0.64 % > 30 Days )" at bounding box center [387, 523] width 166 height 27
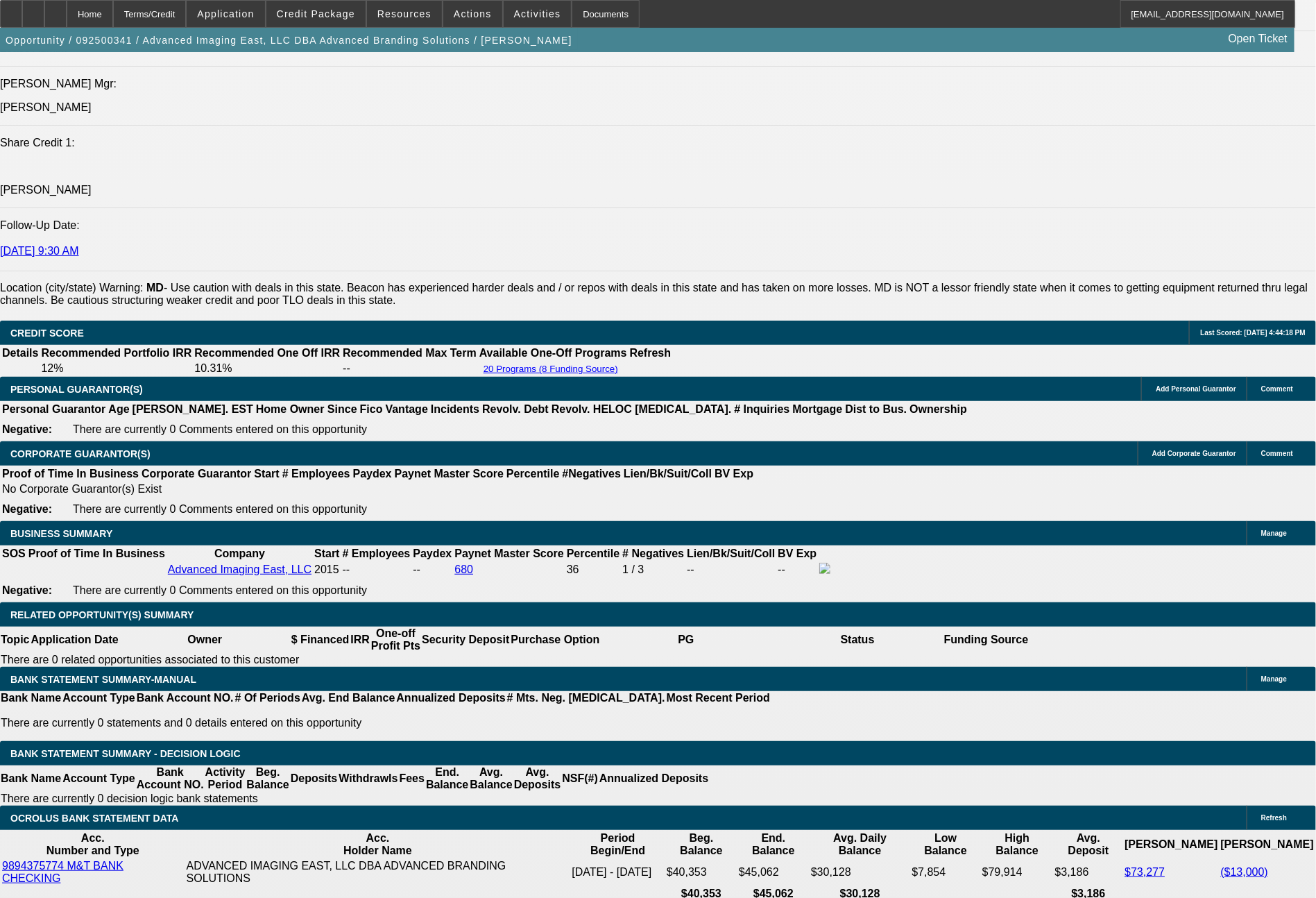
scroll to position [1932, 0]
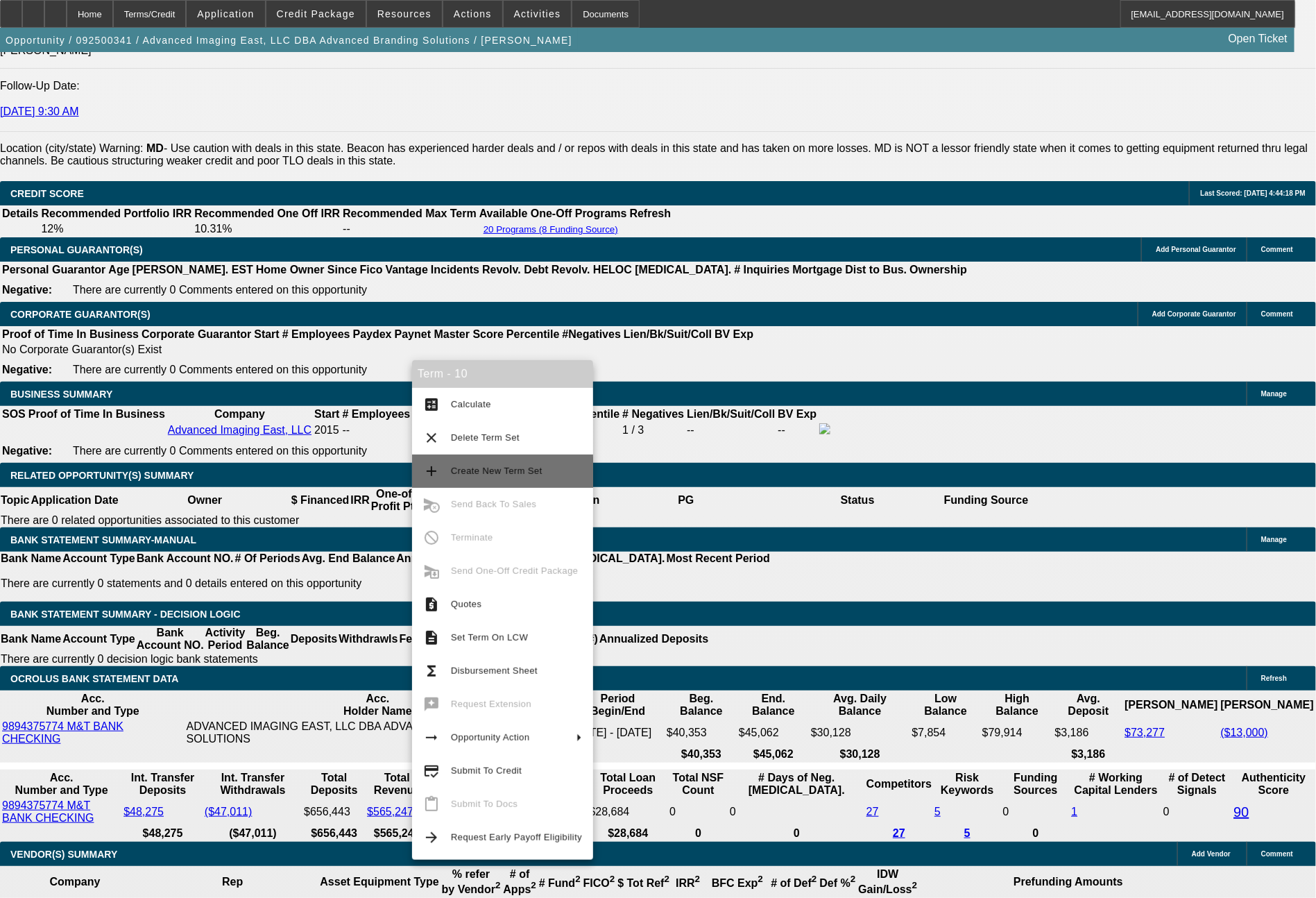
click at [503, 477] on span "Create New Term Set" at bounding box center [516, 471] width 131 height 17
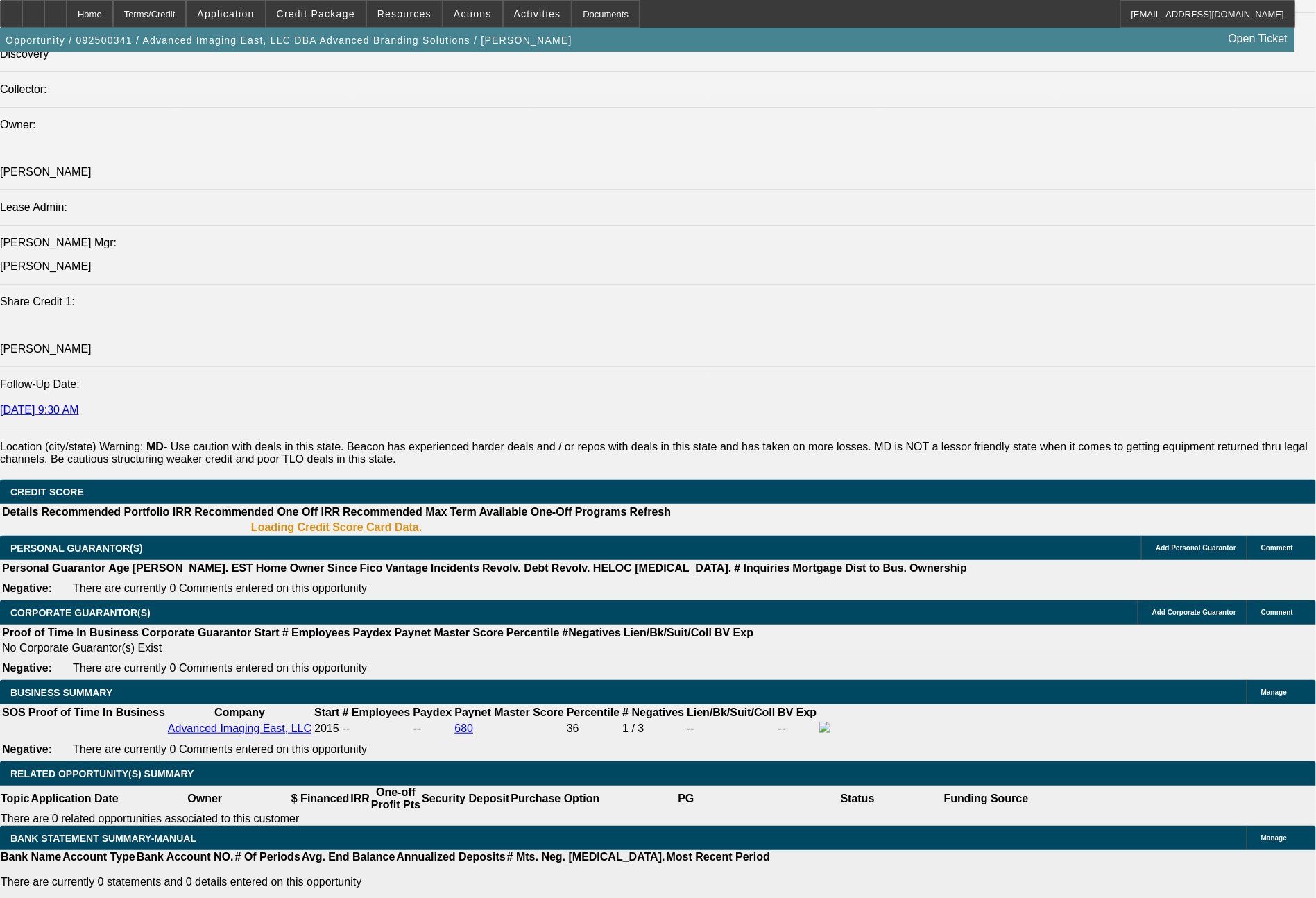
select select "0"
select select "2"
select select "0.1"
select select "4"
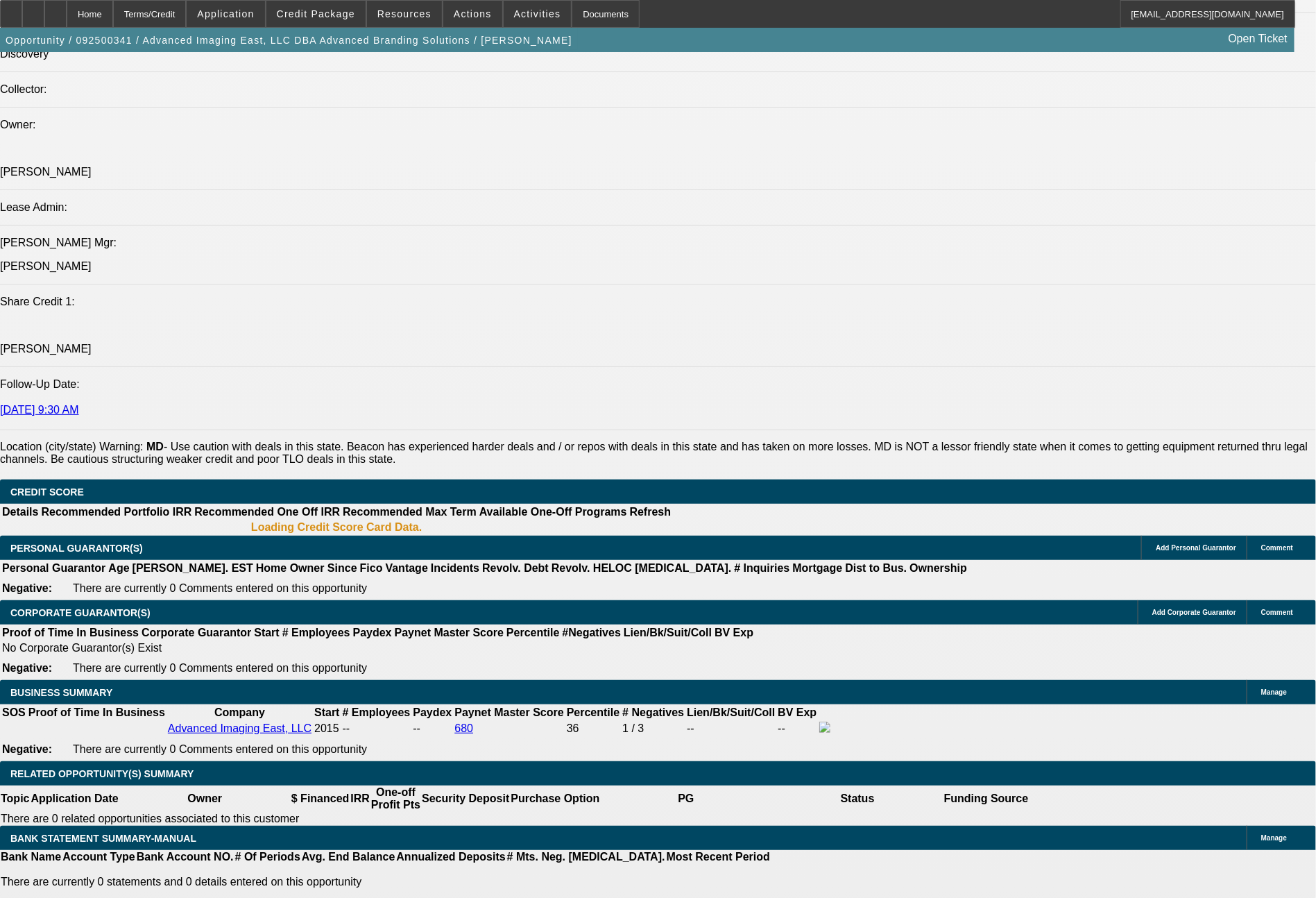
select select "0"
select select "2"
select select "0"
select select "6"
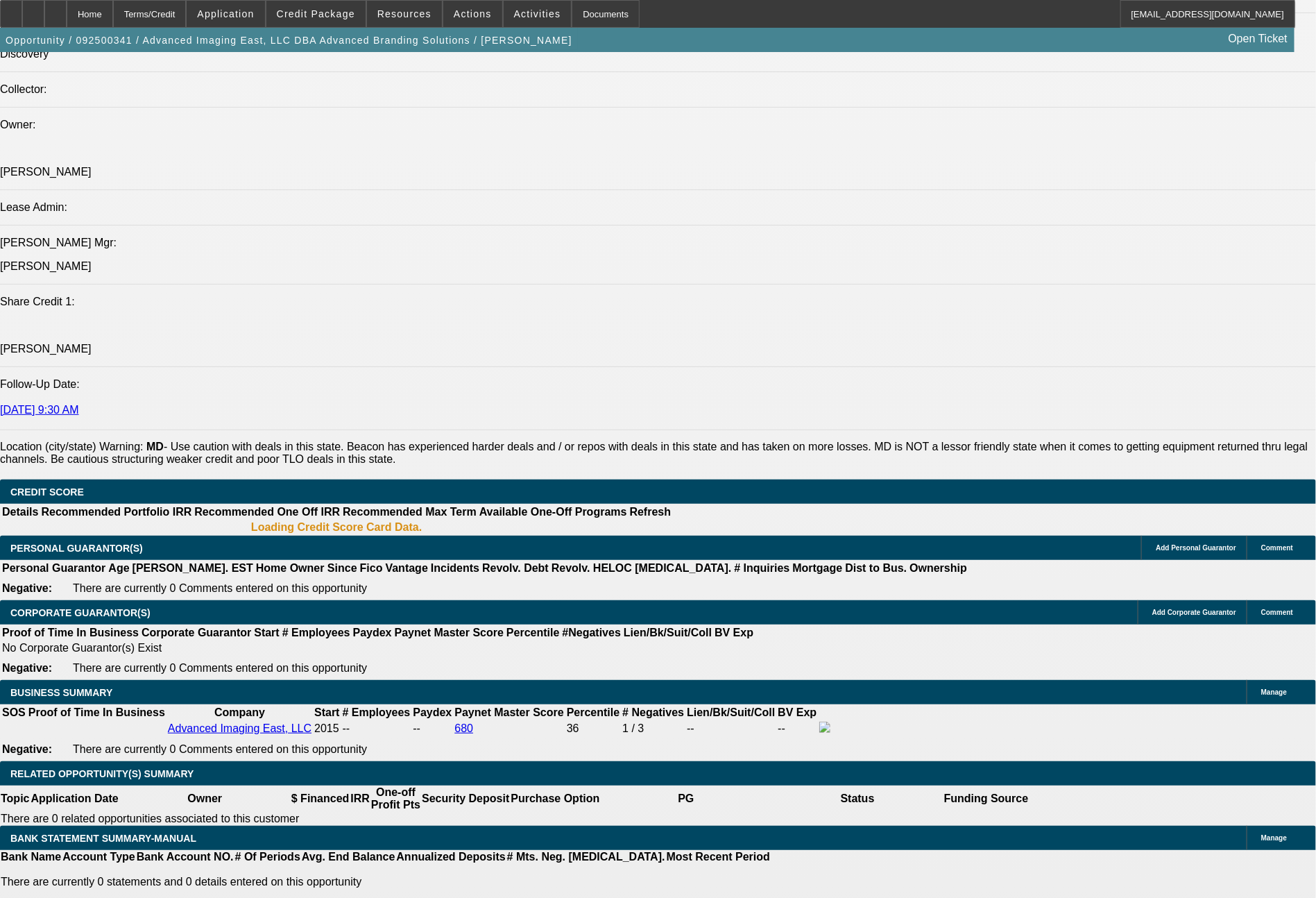
select select "0"
select select "2"
select select "0.1"
select select "4"
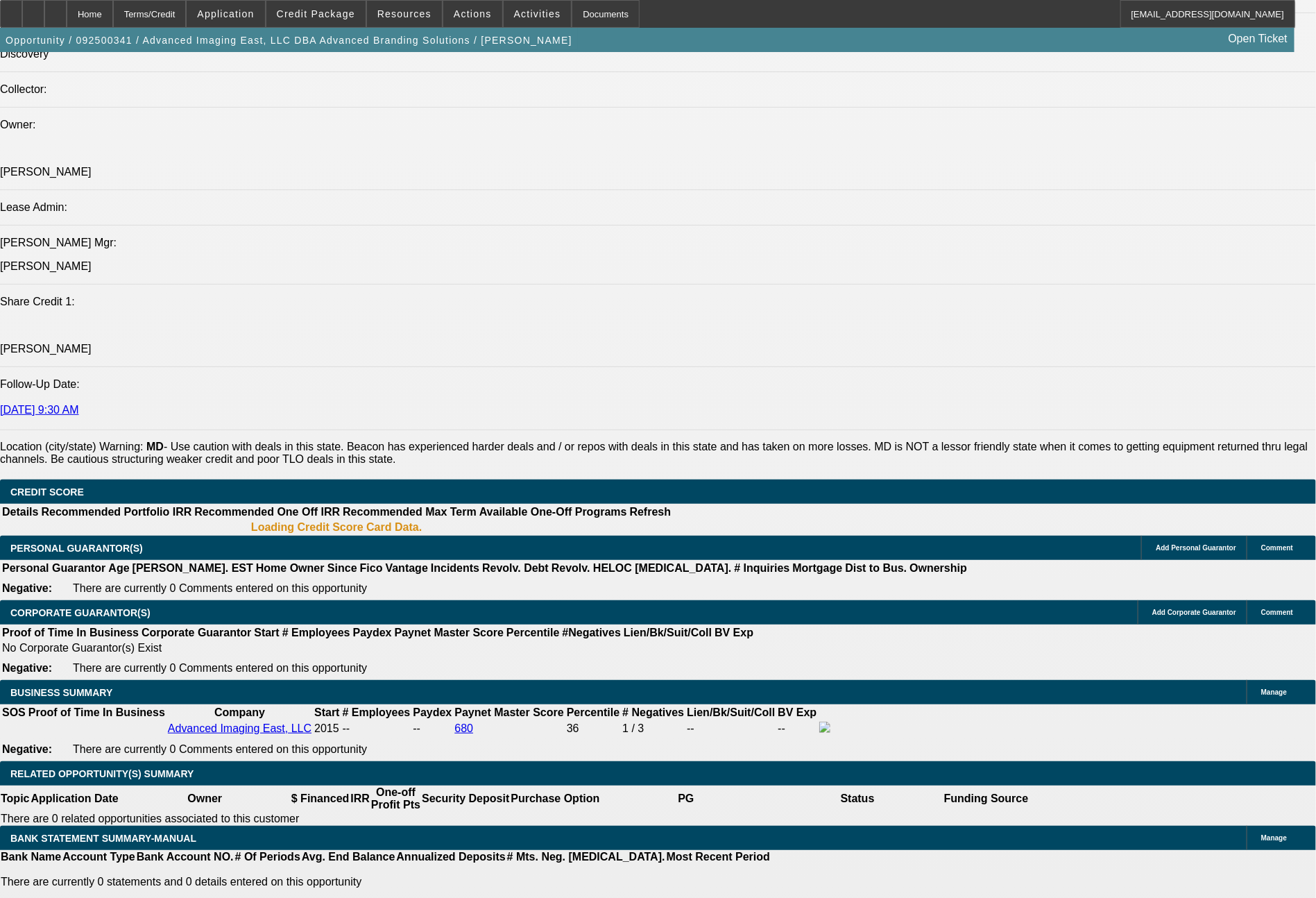
select select "0"
select select "2"
select select "0"
select select "6"
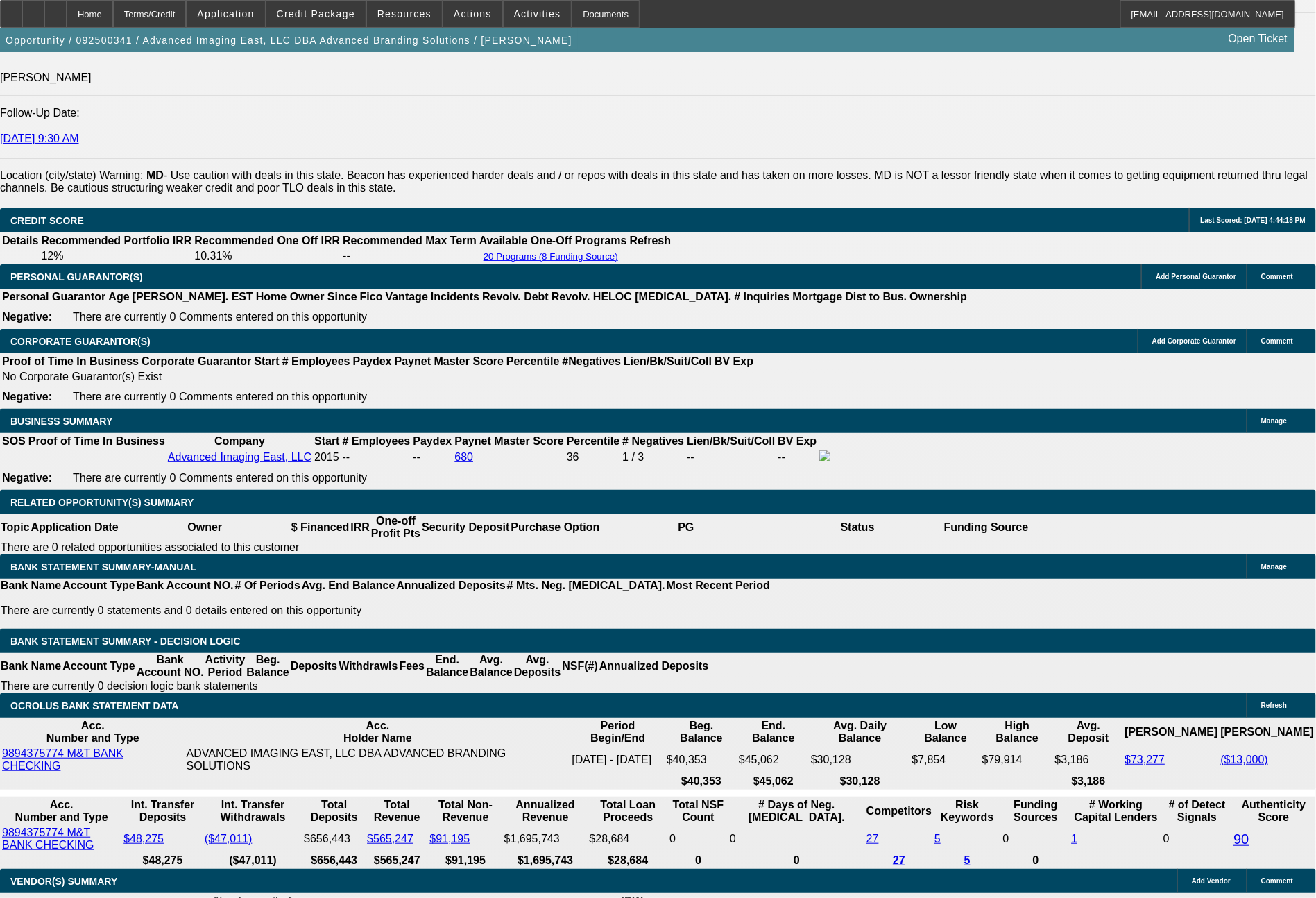
scroll to position [1988, 0]
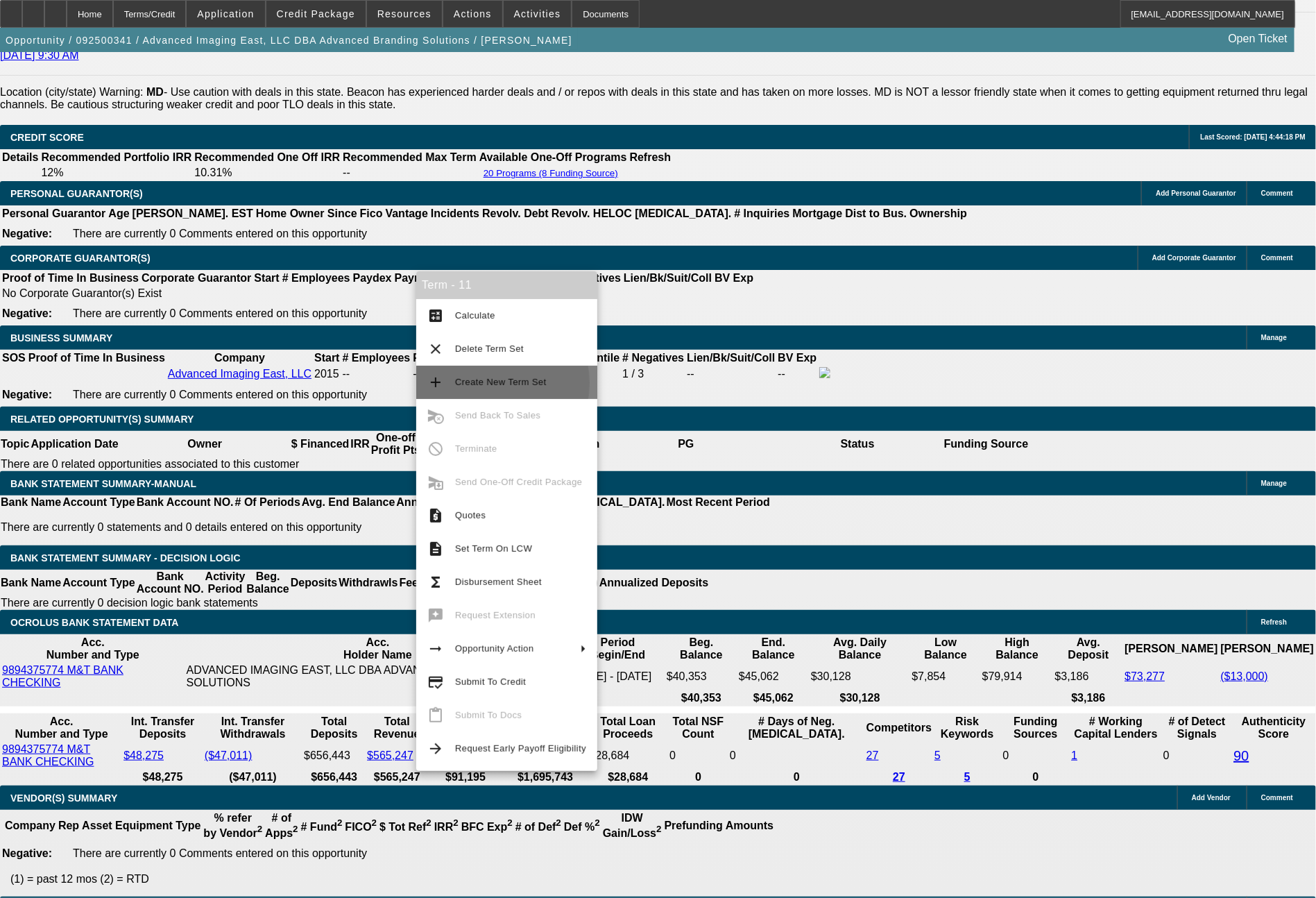
click at [485, 383] on span "Create New Term Set" at bounding box center [501, 382] width 92 height 10
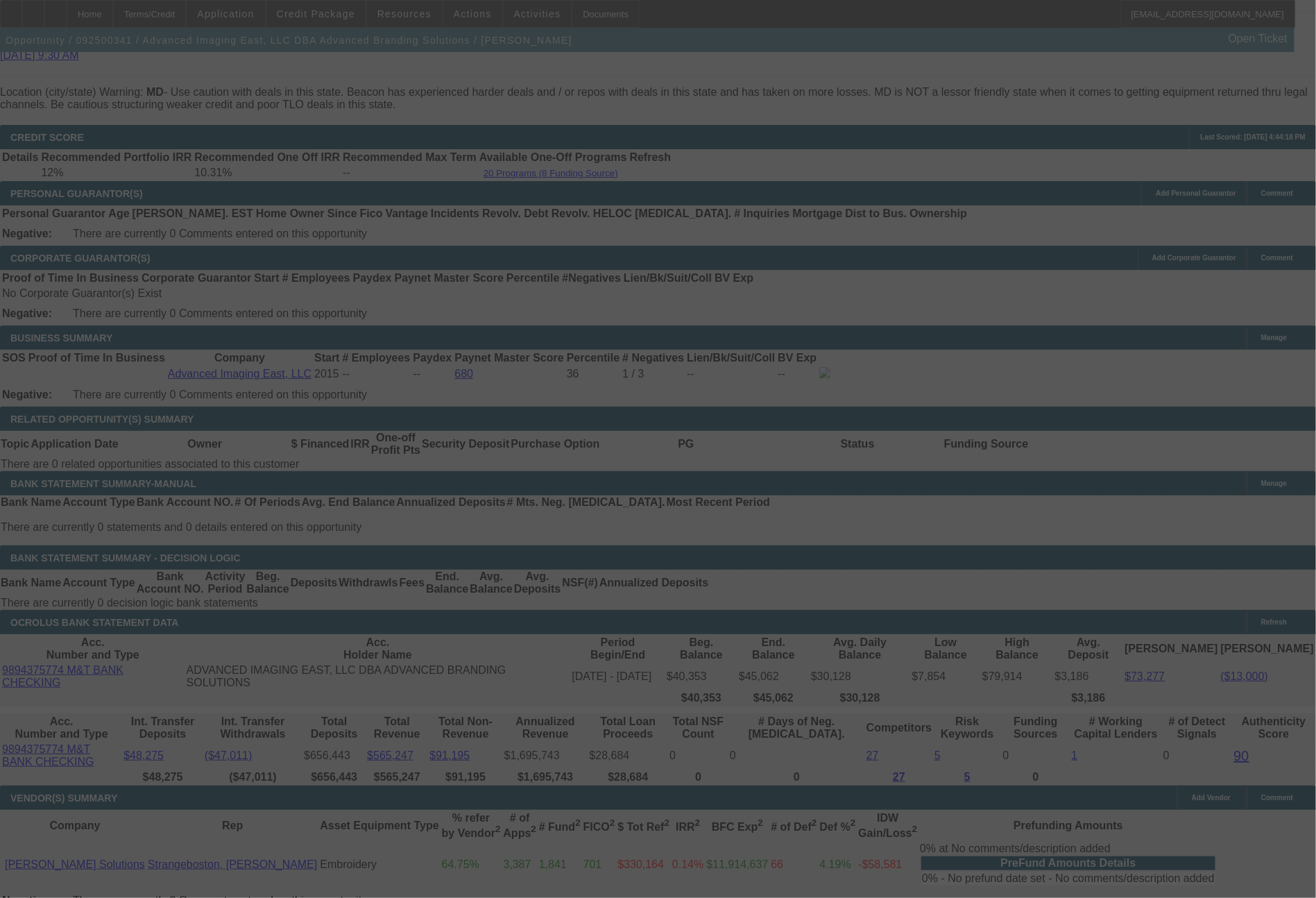
scroll to position [2036, 0]
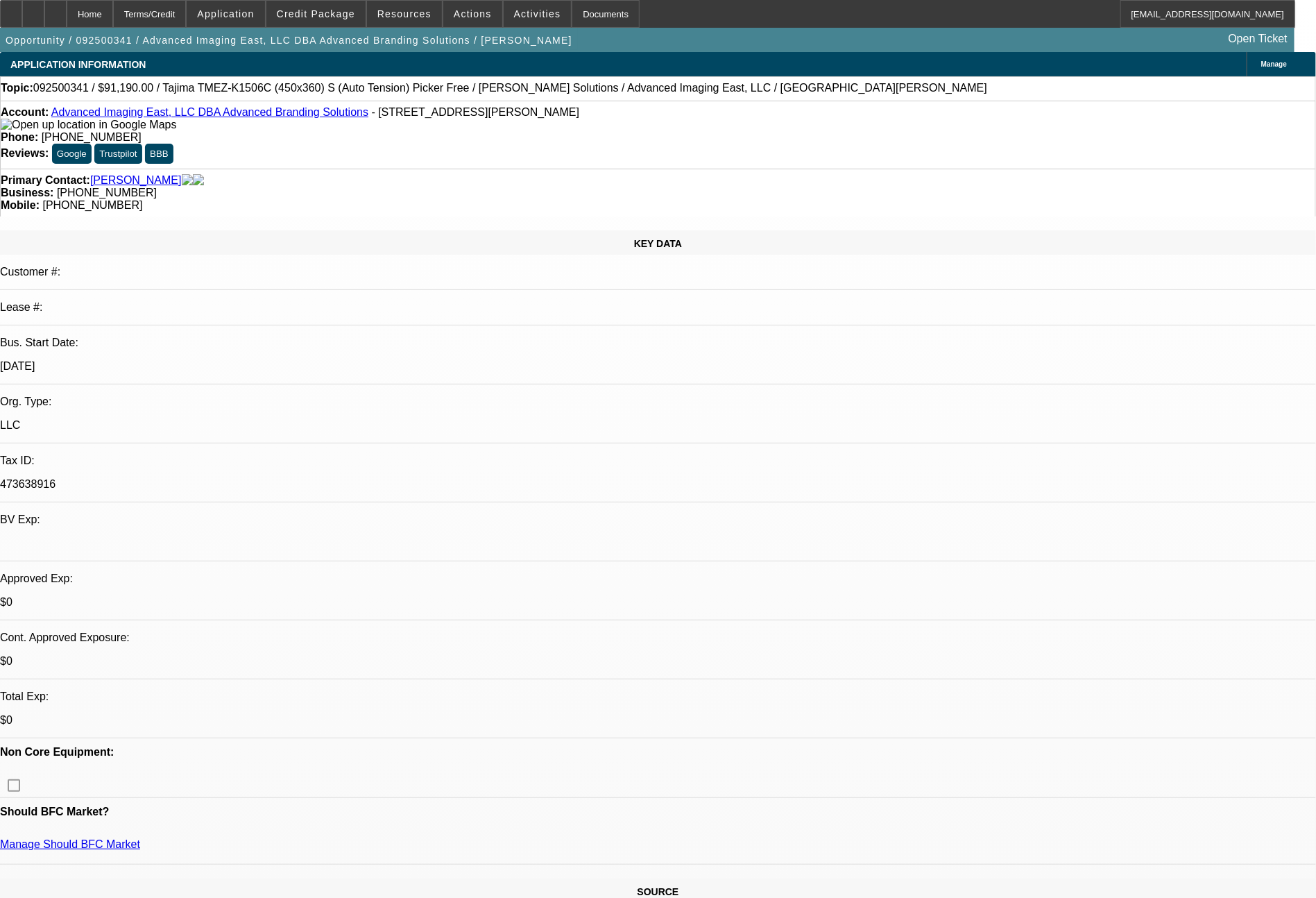
select select "0"
select select "2"
select select "0"
select select "6"
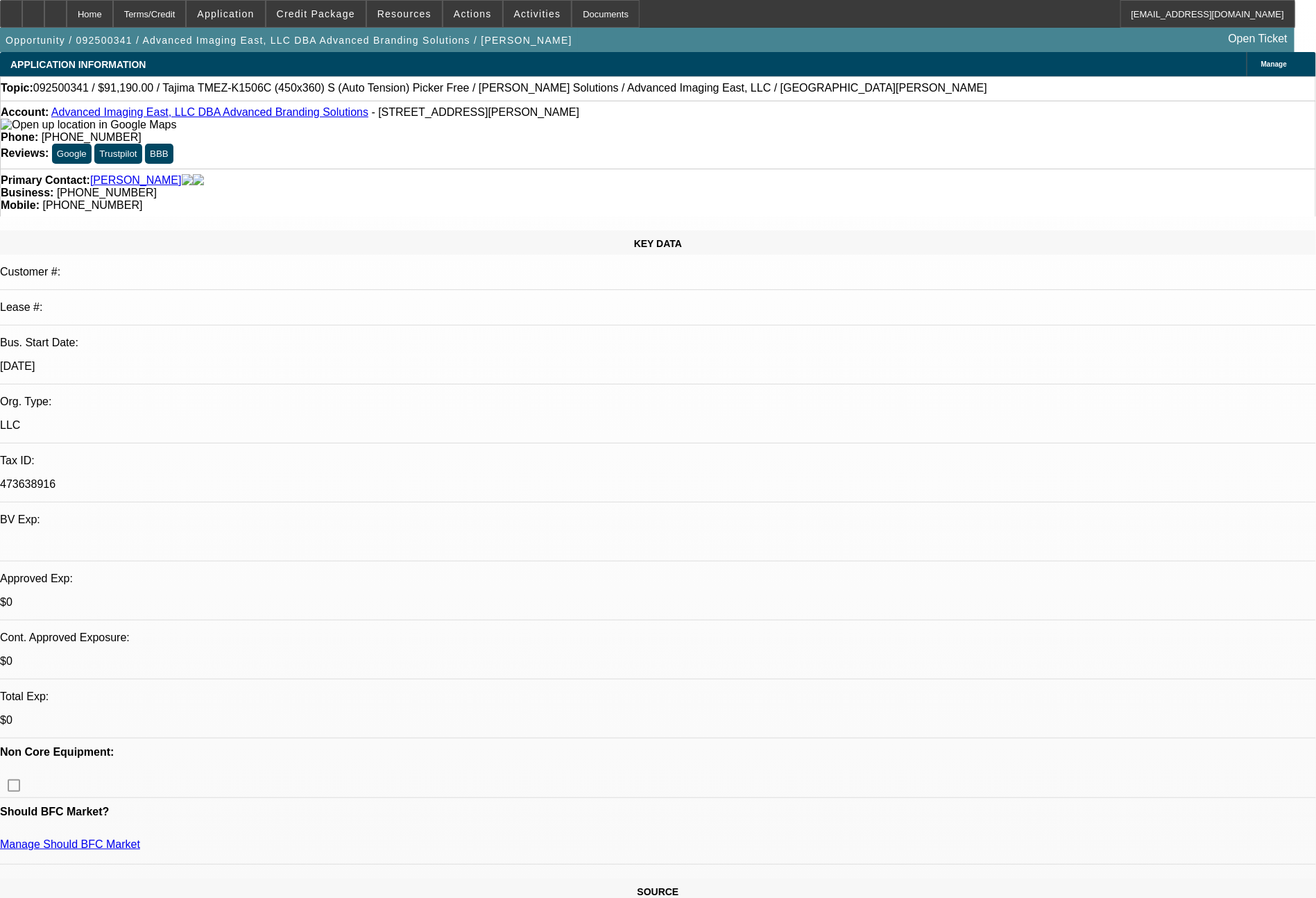
select select "0"
select select "2"
select select "0.1"
select select "4"
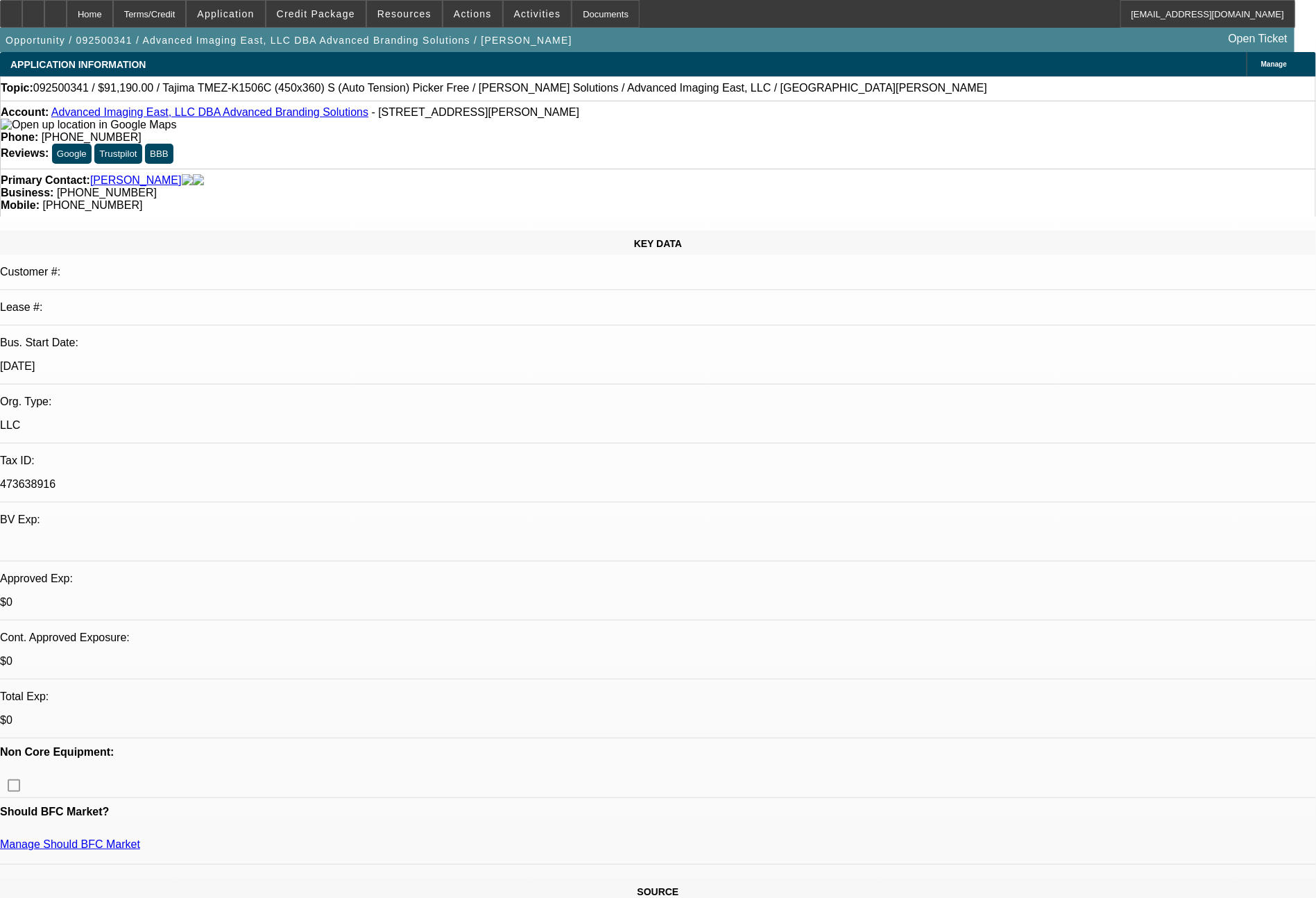
select select "0"
select select "2"
select select "0"
select select "6"
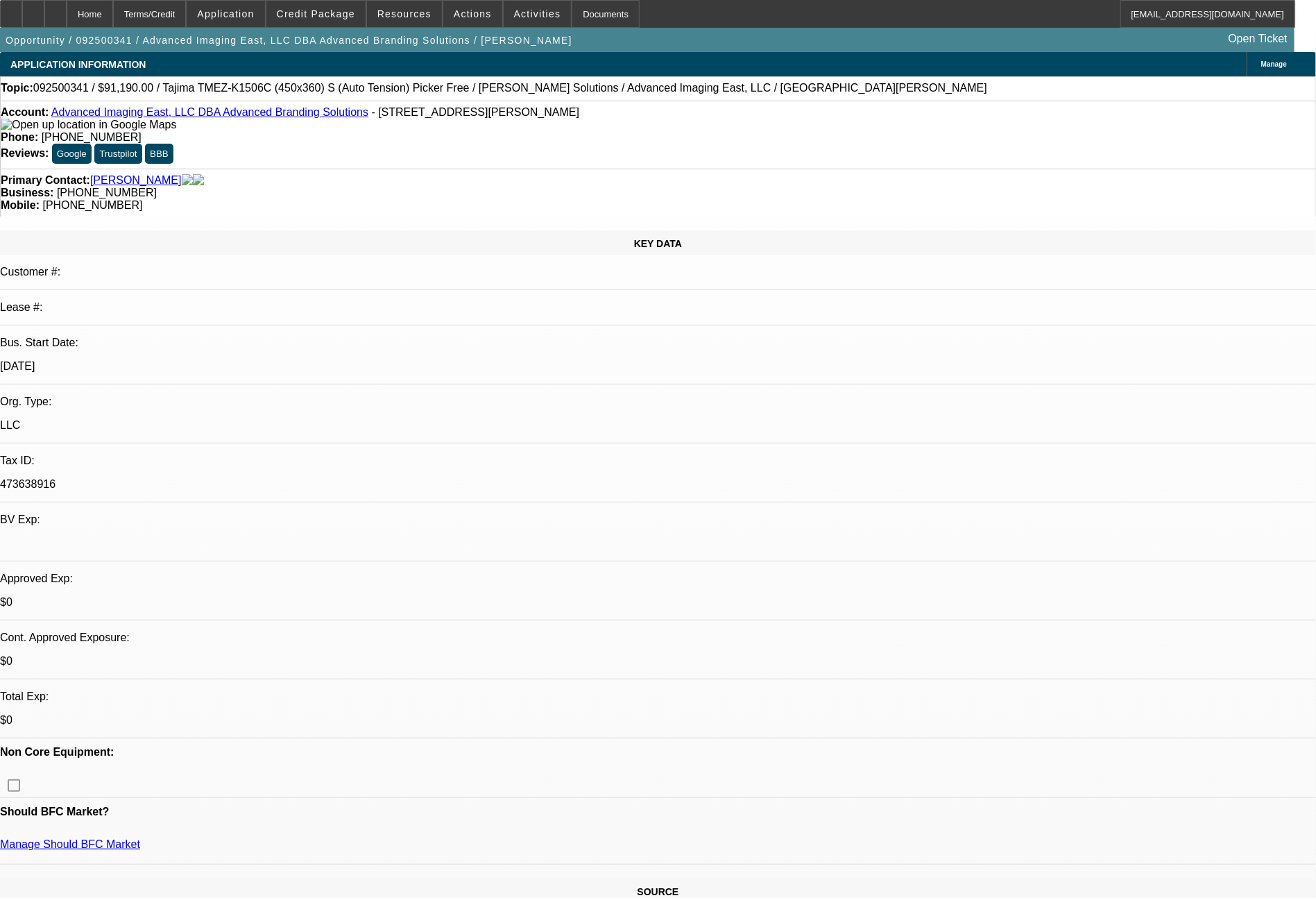
select select "0"
select select "2"
select select "0.1"
select select "4"
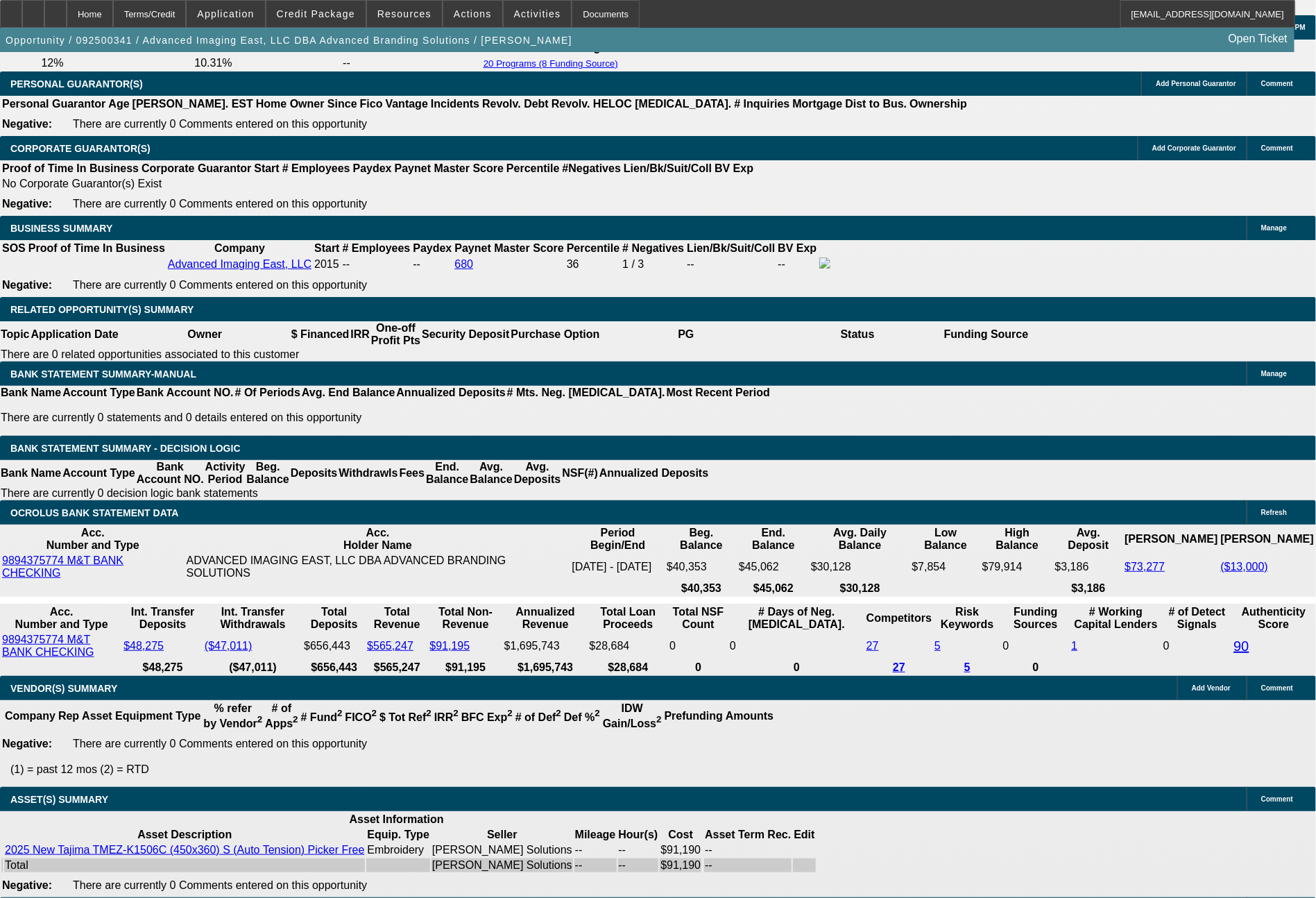
scroll to position [1904, 0]
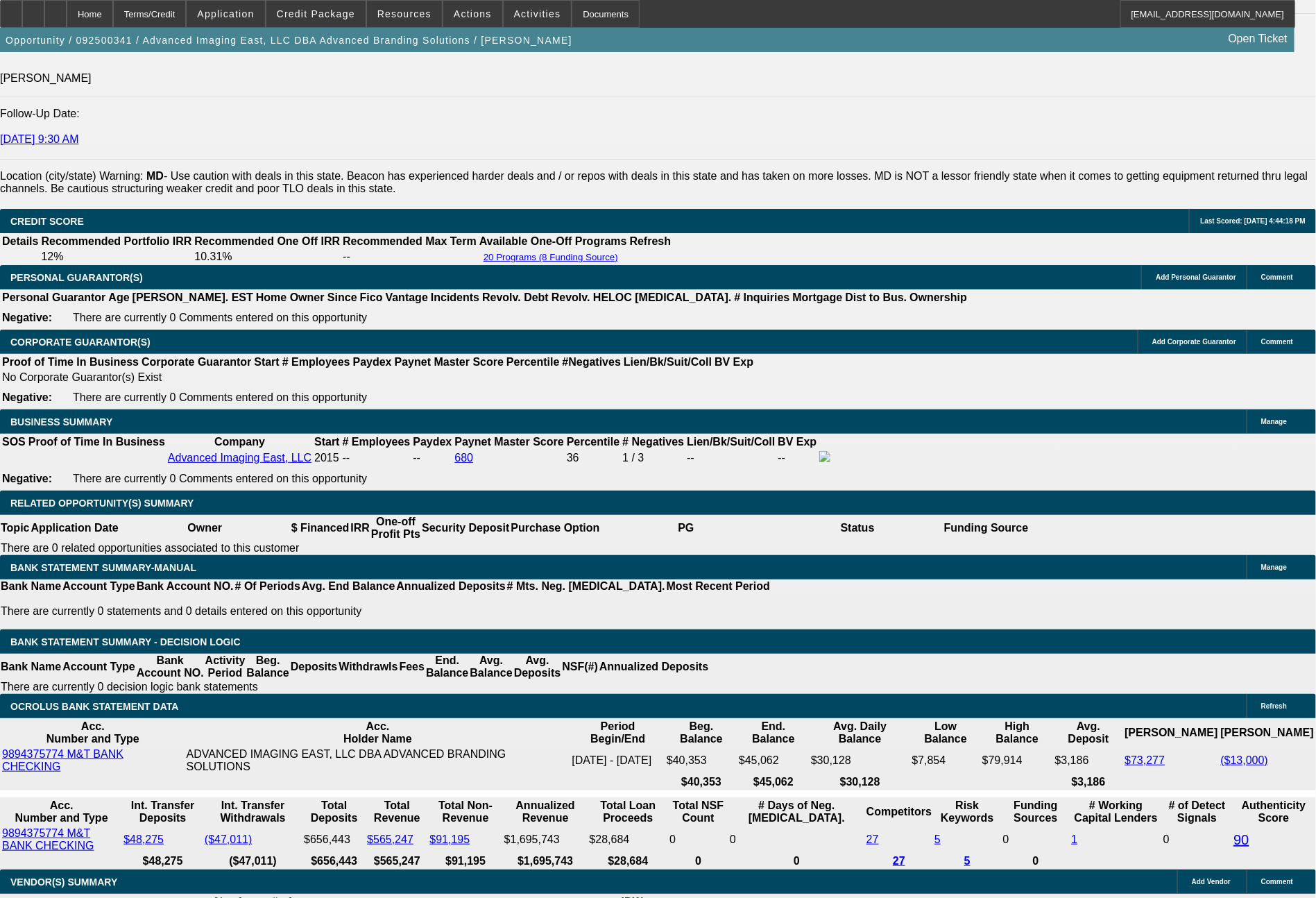
drag, startPoint x: 383, startPoint y: 527, endPoint x: 431, endPoint y: 529, distance: 48.0
type input "1"
type input "$2.00"
type input "UNKNOWN"
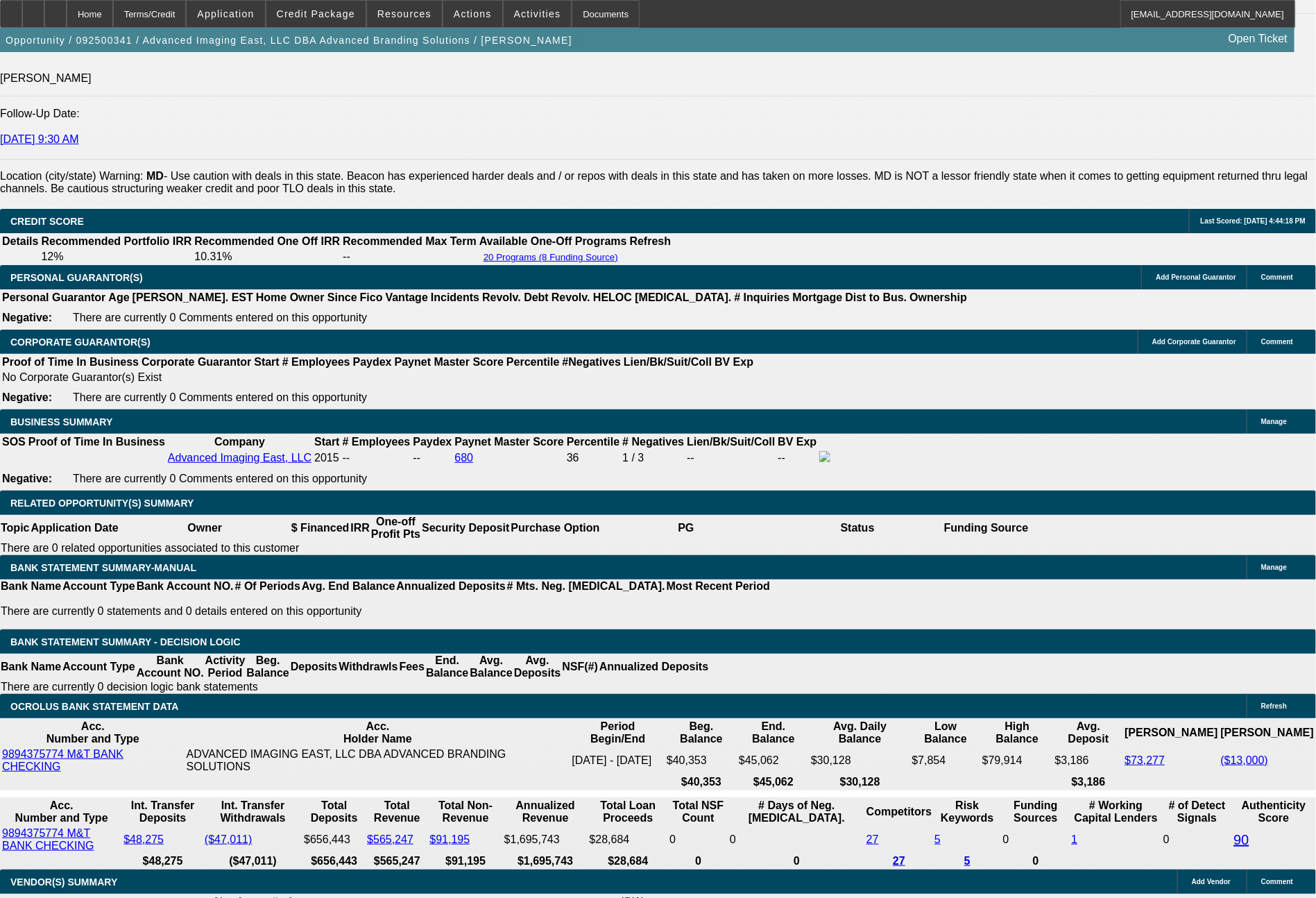
type input "1633"
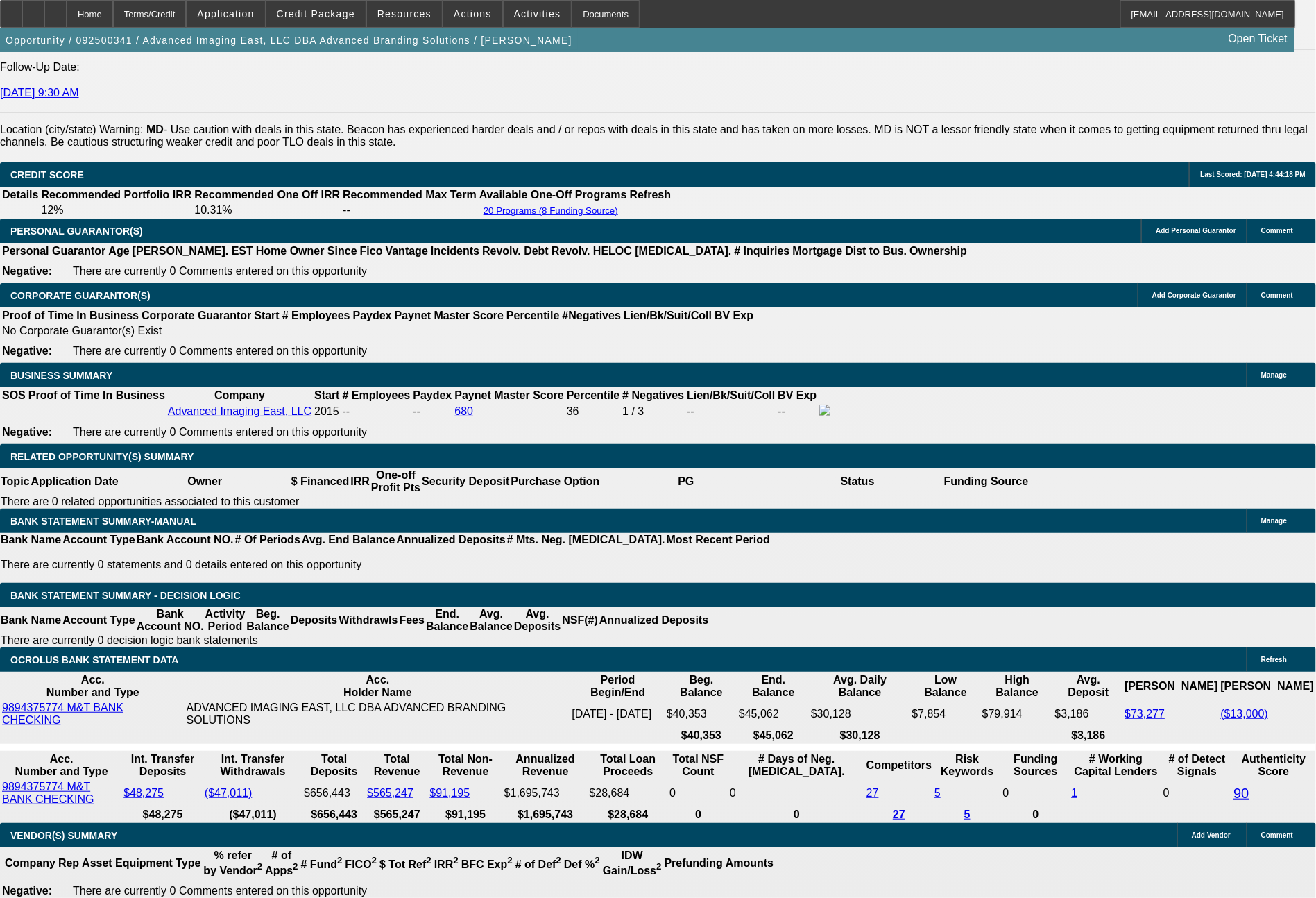
type input "$3,266.00"
type input "8.8"
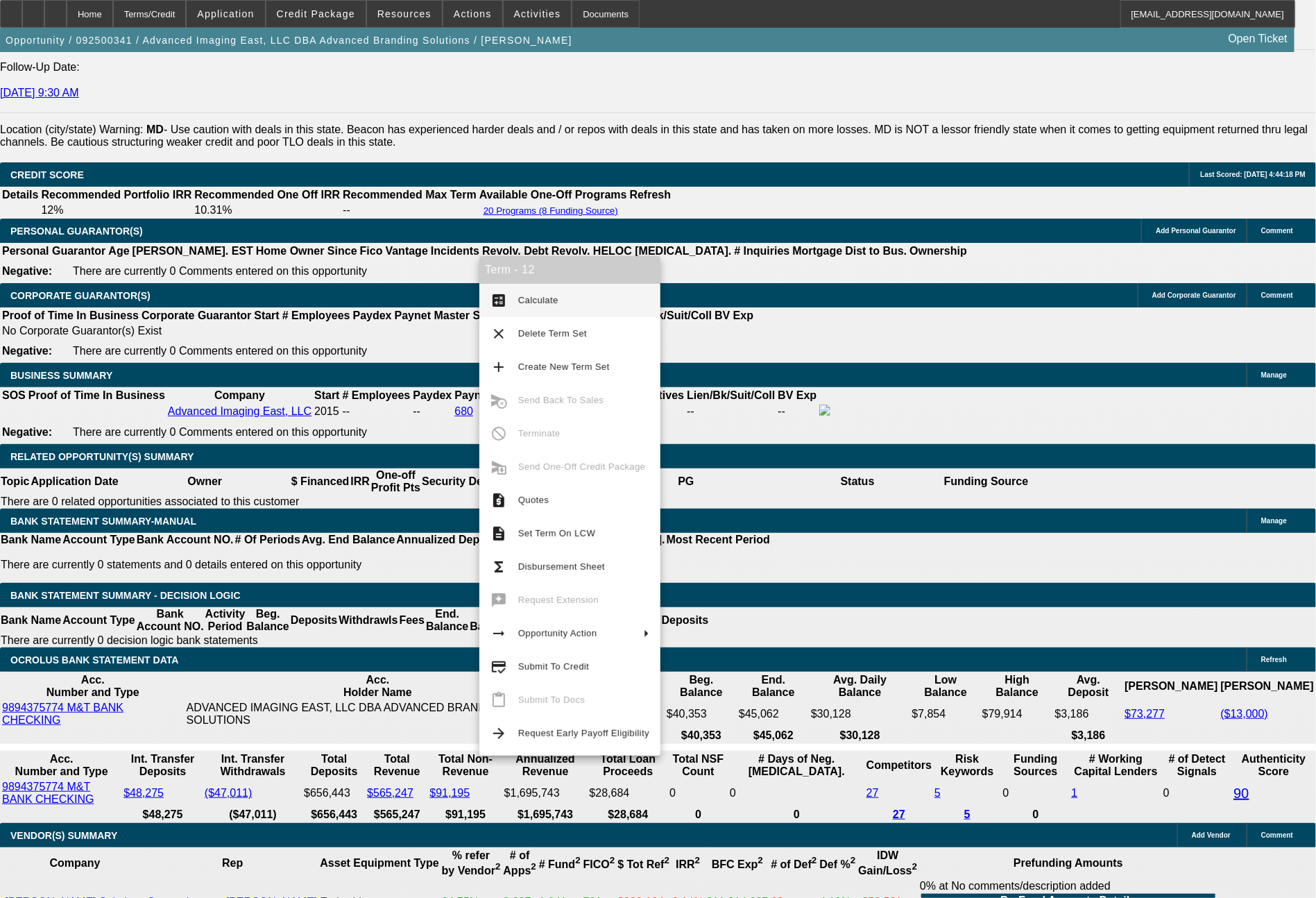
type input "$1,633.00"
click at [520, 308] on span "Calculate" at bounding box center [584, 301] width 131 height 17
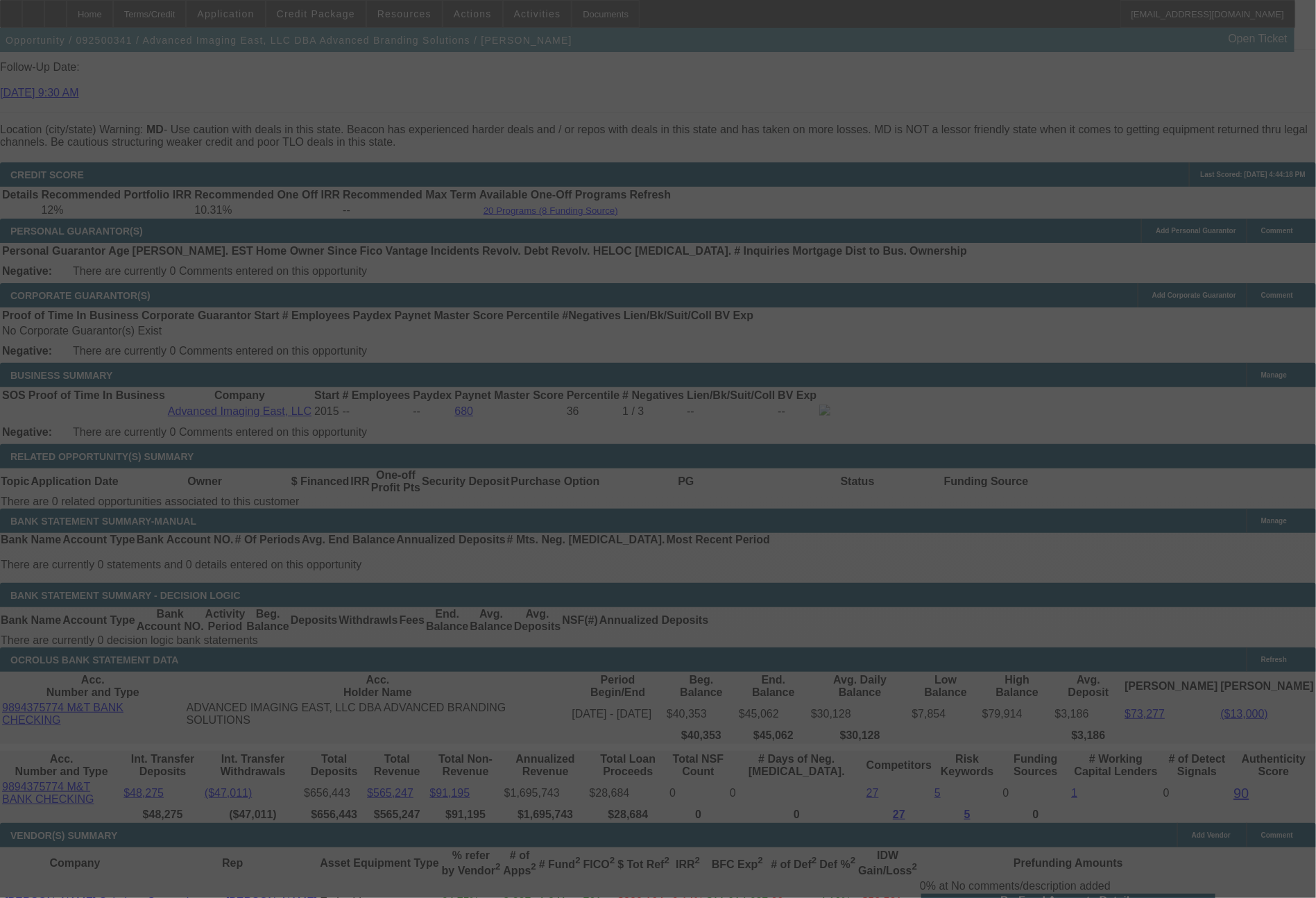
select select "0"
select select "2"
select select "0.1"
select select "4"
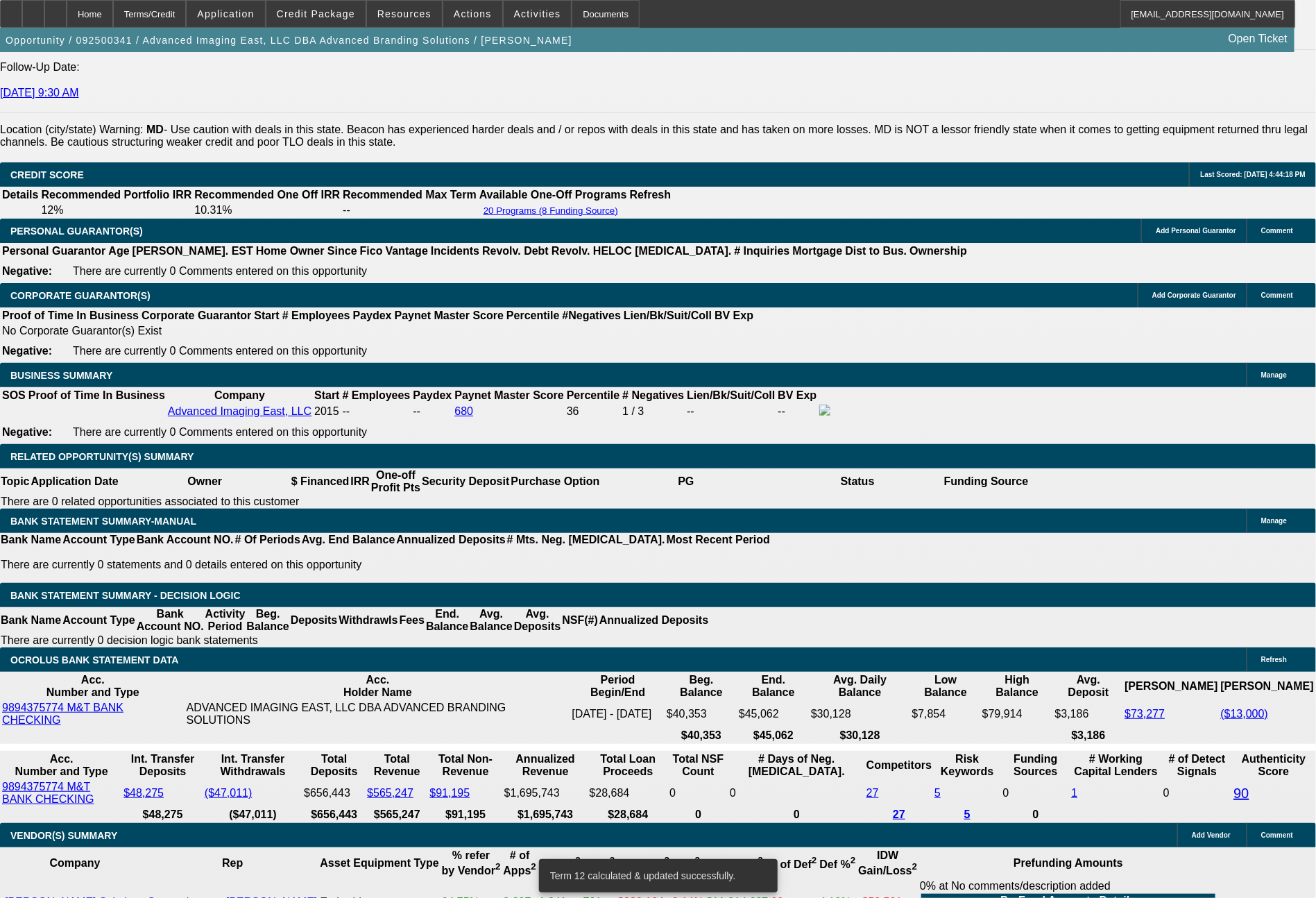
drag, startPoint x: 210, startPoint y: 539, endPoint x: 287, endPoint y: 542, distance: 77.1
type input "1"
type input "$2.00"
type input "UNKNOWN"
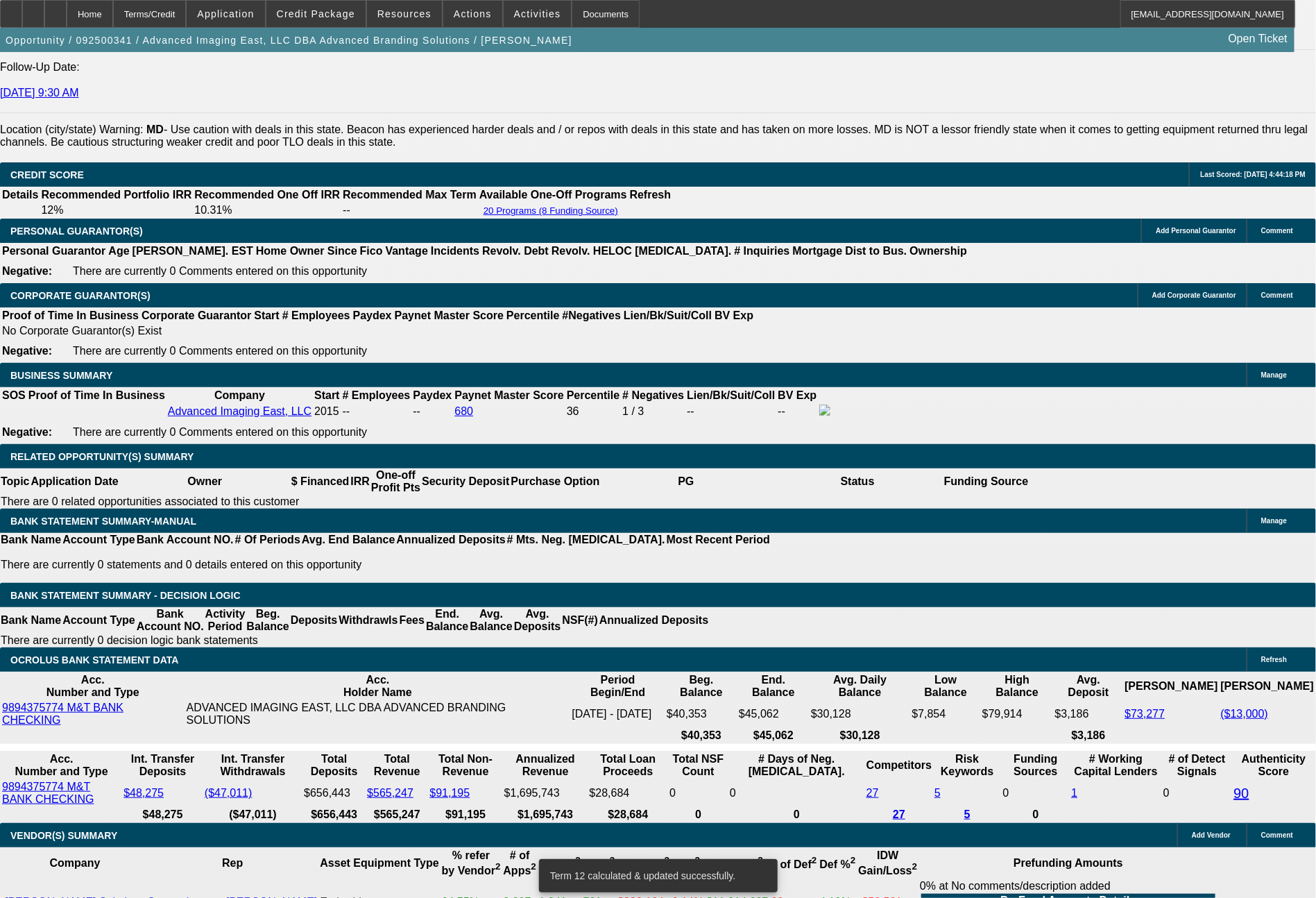
type input "1741"
type input "11.1"
type input "$3,482.00"
type input "17"
type input "$34.00"
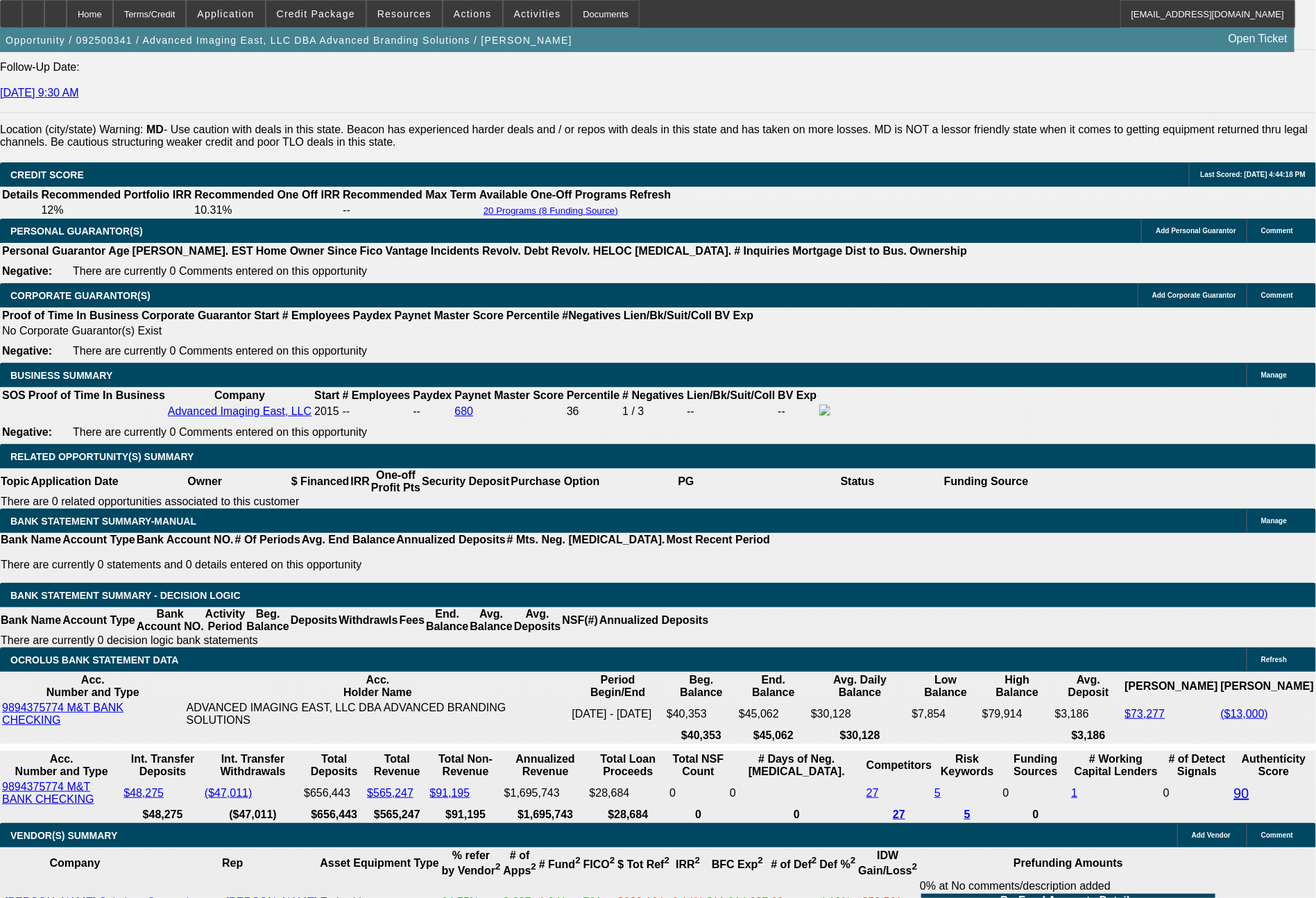
type input "1731"
type input "10.9"
type input "$3,462.00"
type input "$1,731.00"
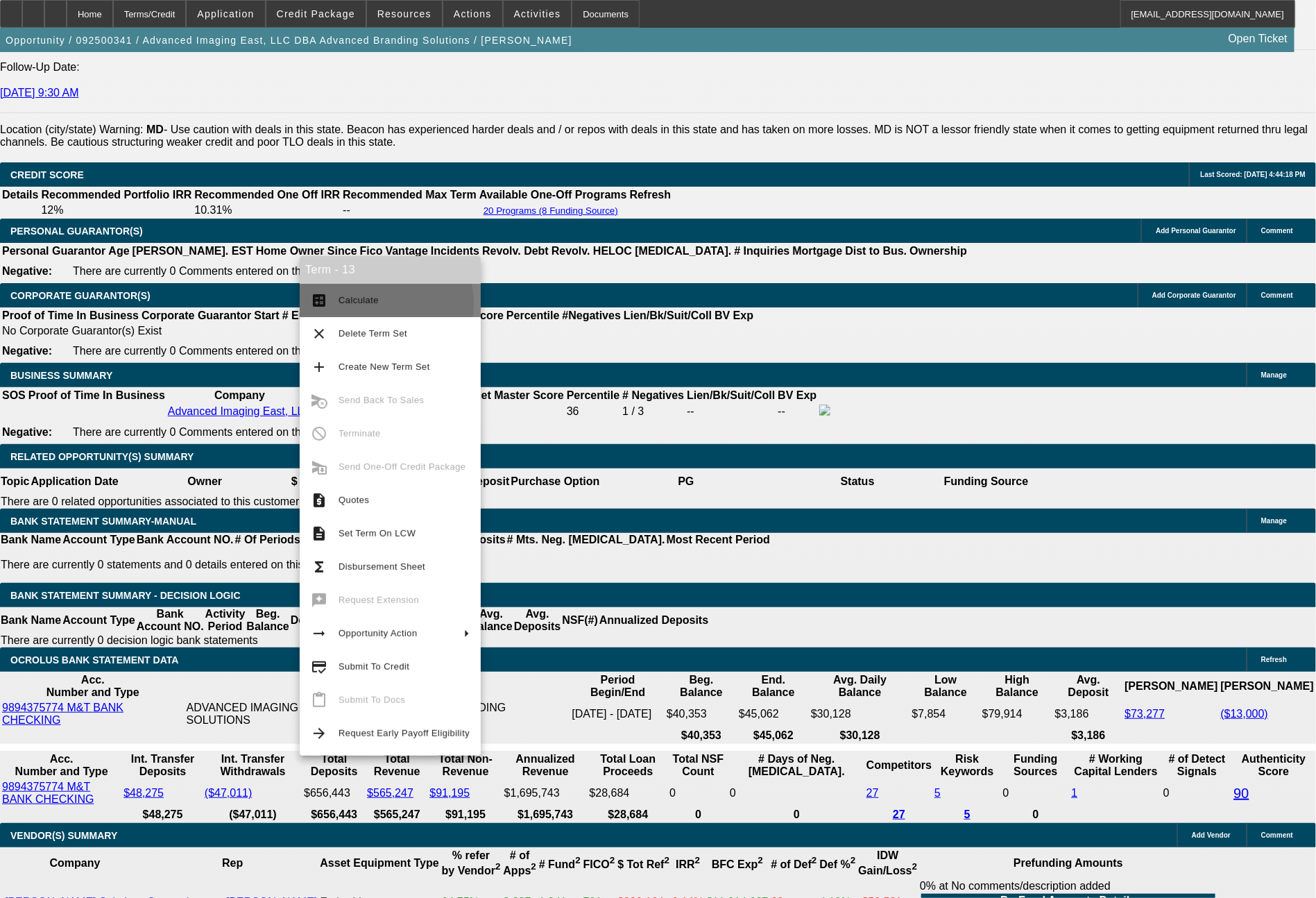
click at [379, 304] on span "Calculate" at bounding box center [404, 301] width 131 height 17
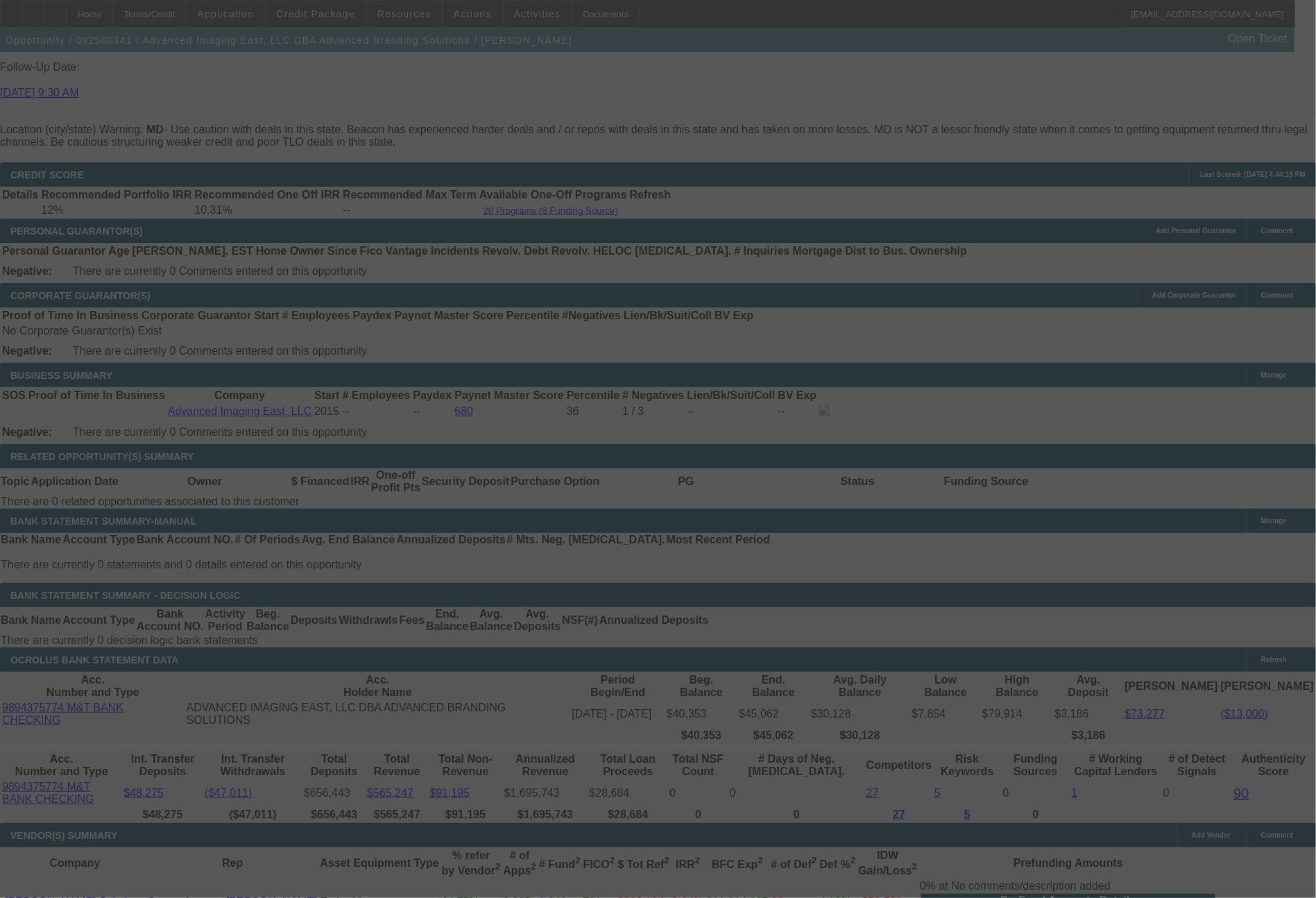
select select "0"
select select "2"
select select "0"
select select "6"
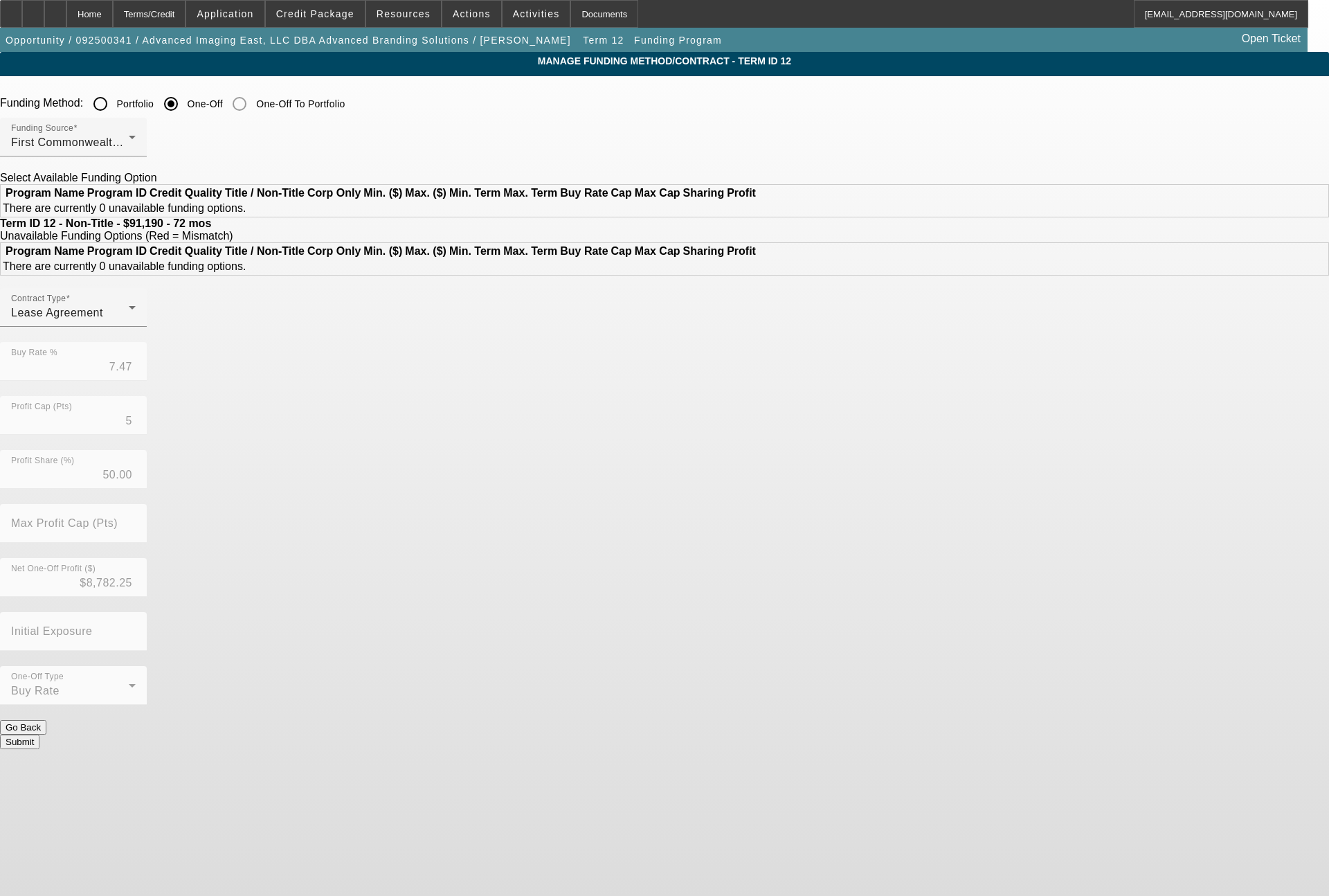
click at [114, 96] on input "Portfolio" at bounding box center [100, 103] width 28 height 28
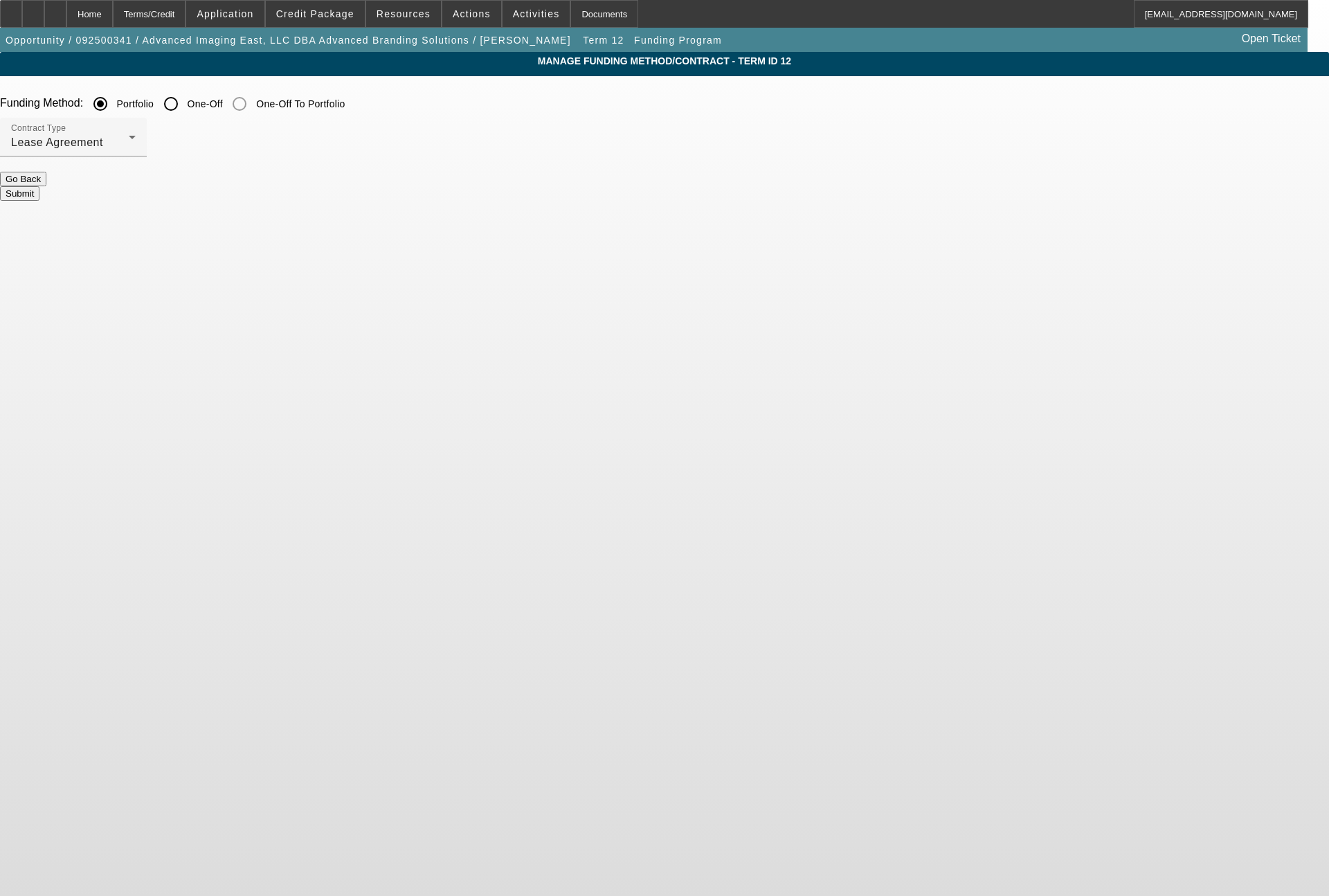
click at [40, 189] on button "Submit" at bounding box center [19, 193] width 40 height 14
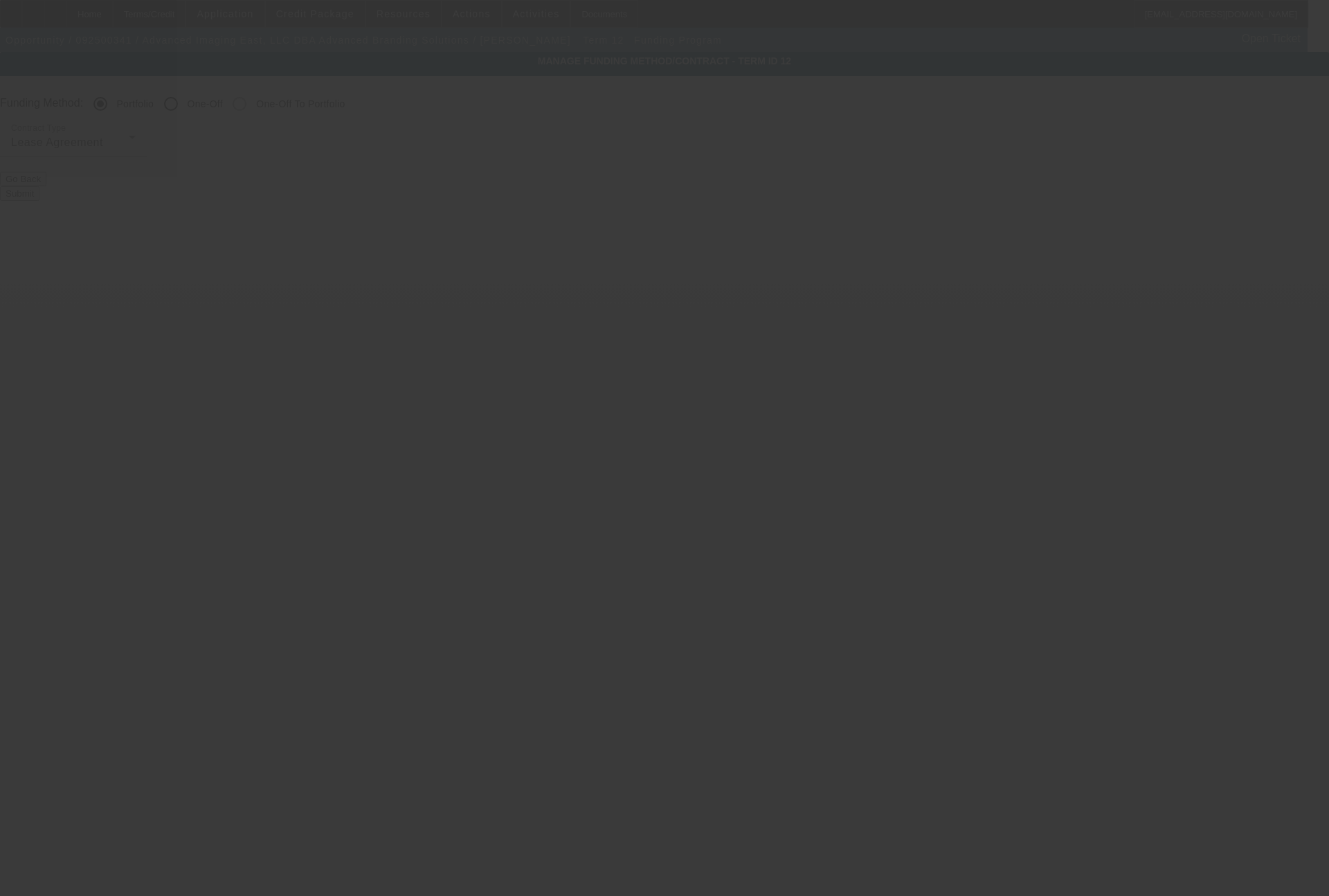
radio input "false"
radio input "true"
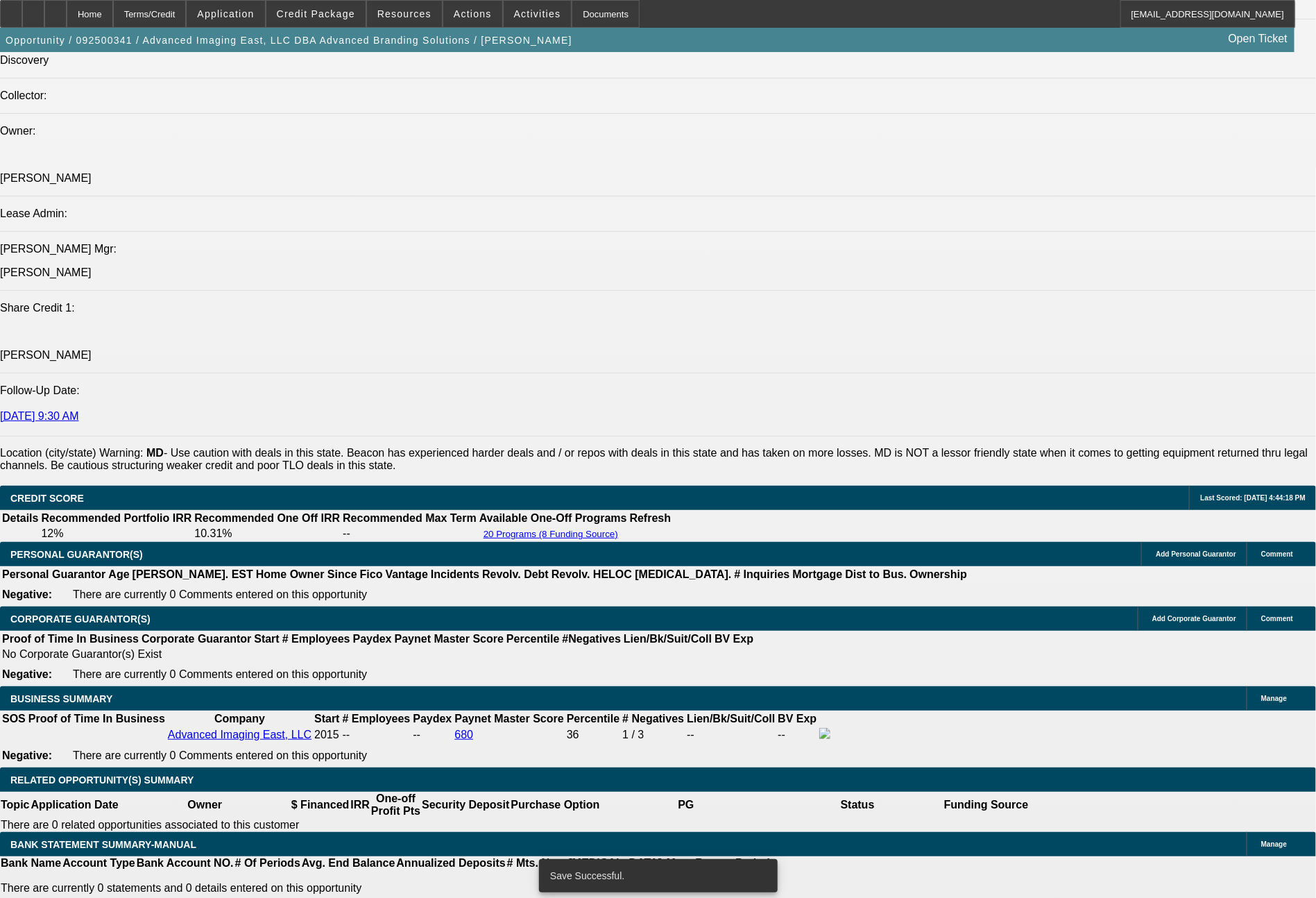
select select "0"
select select "2"
select select "0"
select select "6"
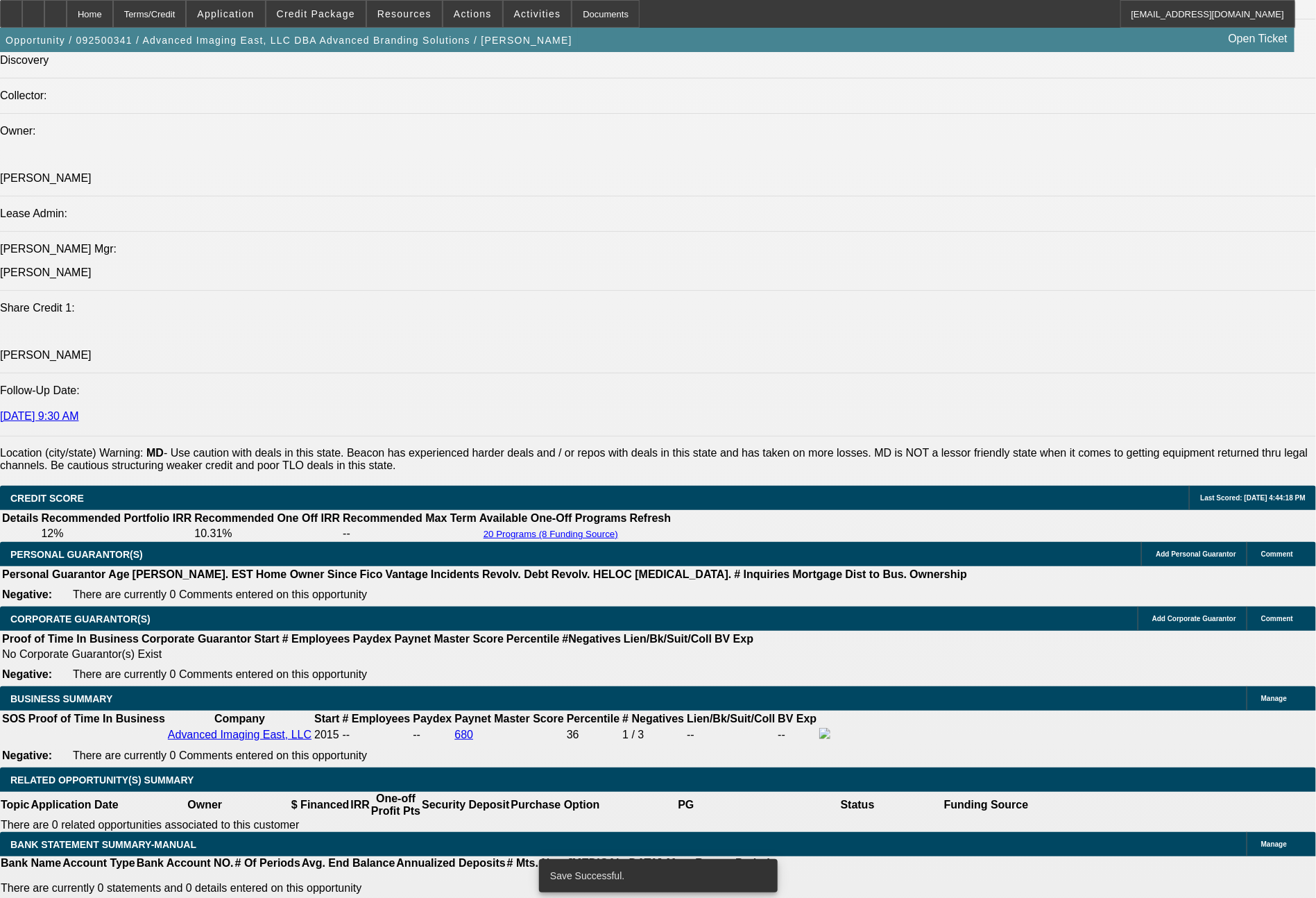
select select "0"
select select "2"
select select "0.1"
select select "4"
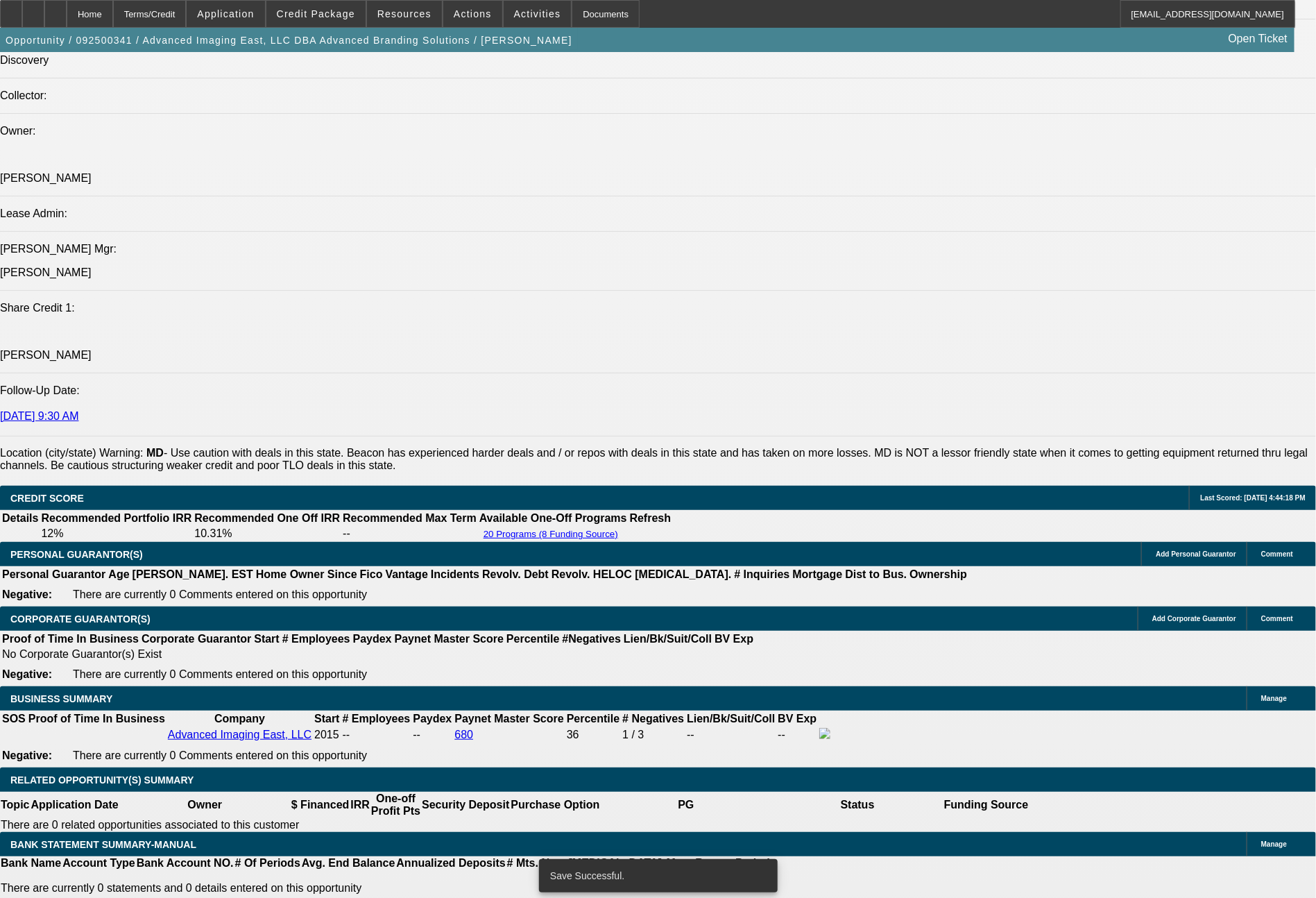
select select "0"
select select "2"
select select "0"
select select "6"
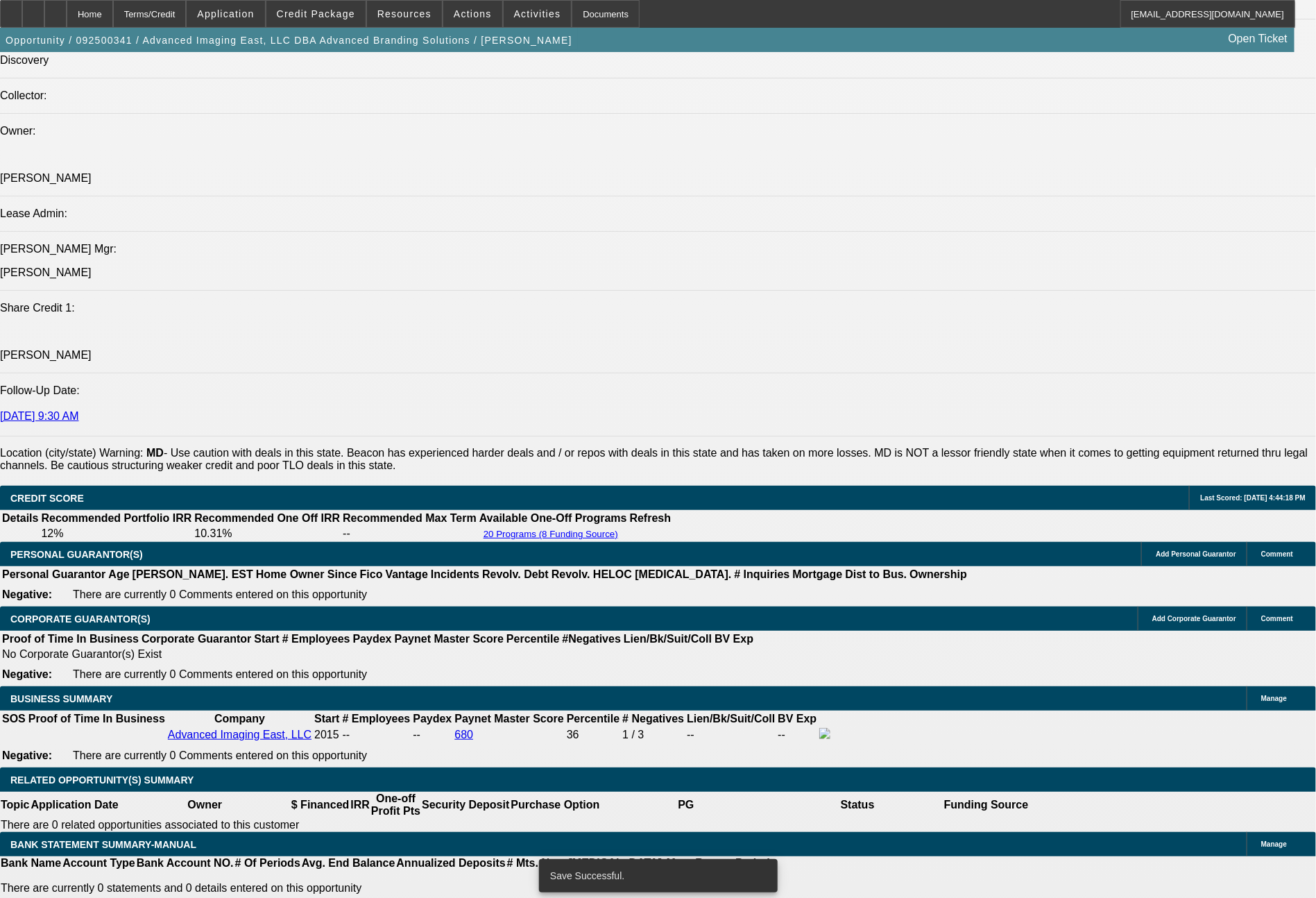
select select "0"
select select "2"
select select "0.1"
select select "4"
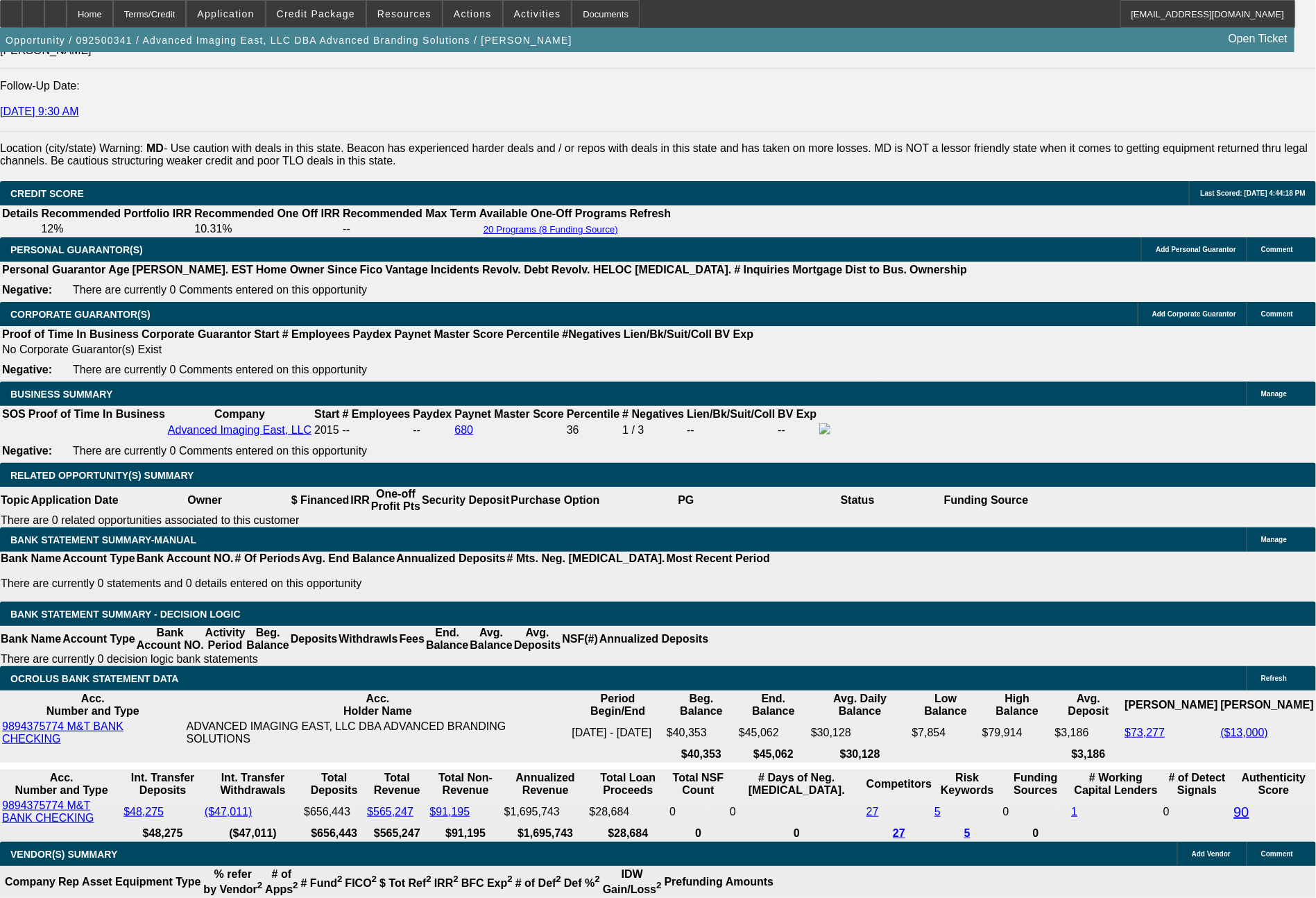
scroll to position [2015, 0]
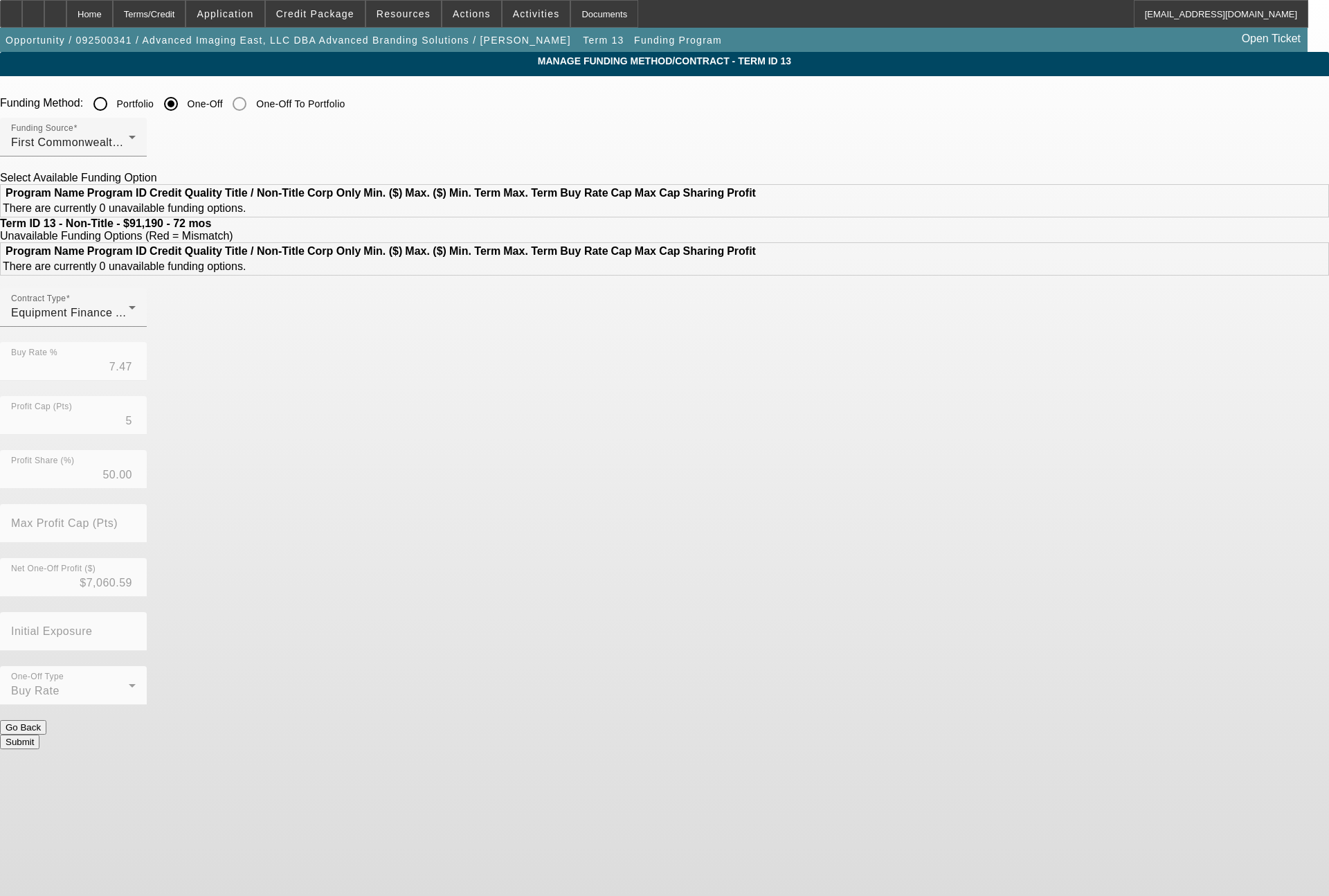
click at [114, 104] on div at bounding box center [100, 103] width 28 height 28
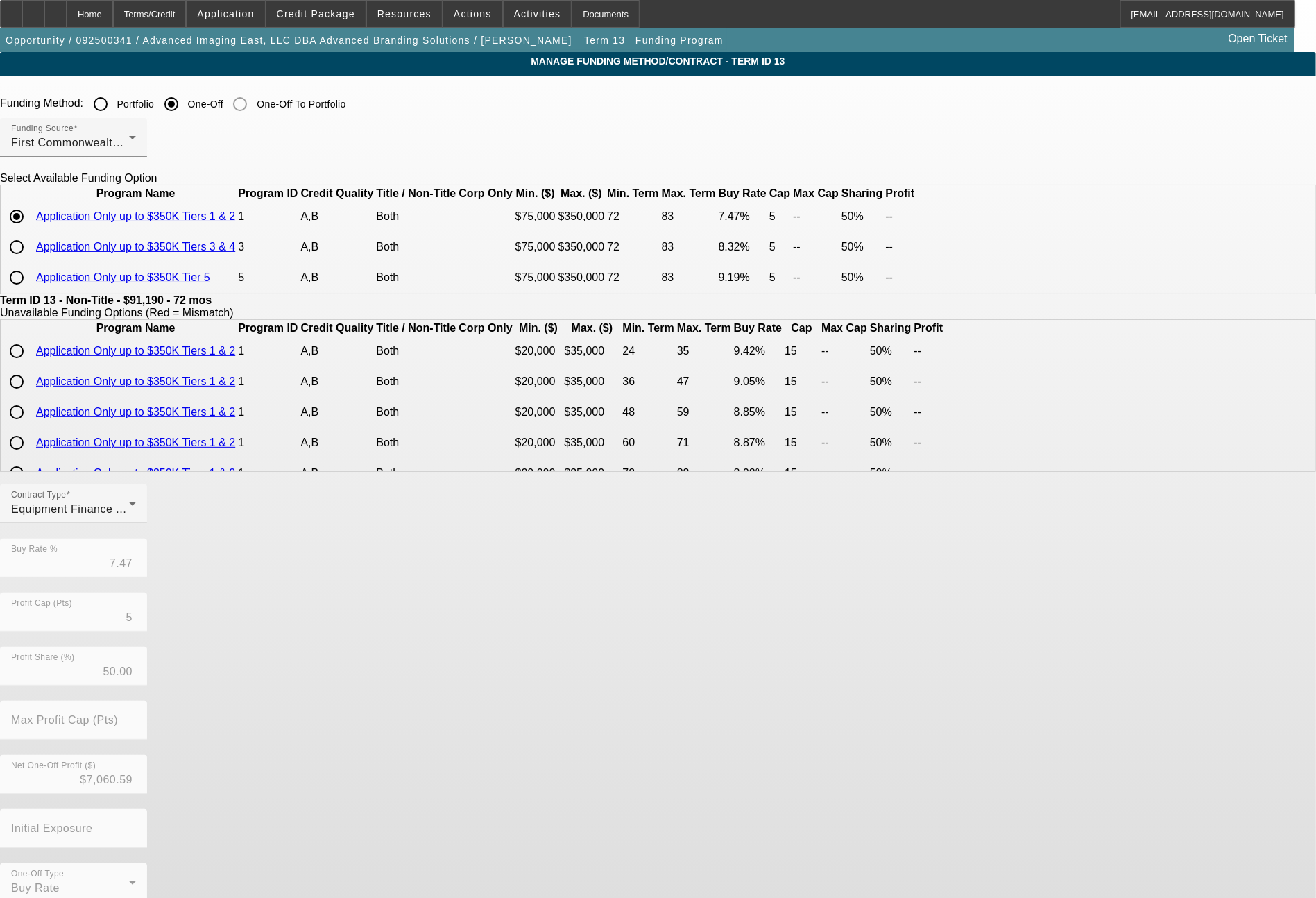
click at [114, 102] on input "Portfolio" at bounding box center [100, 103] width 28 height 28
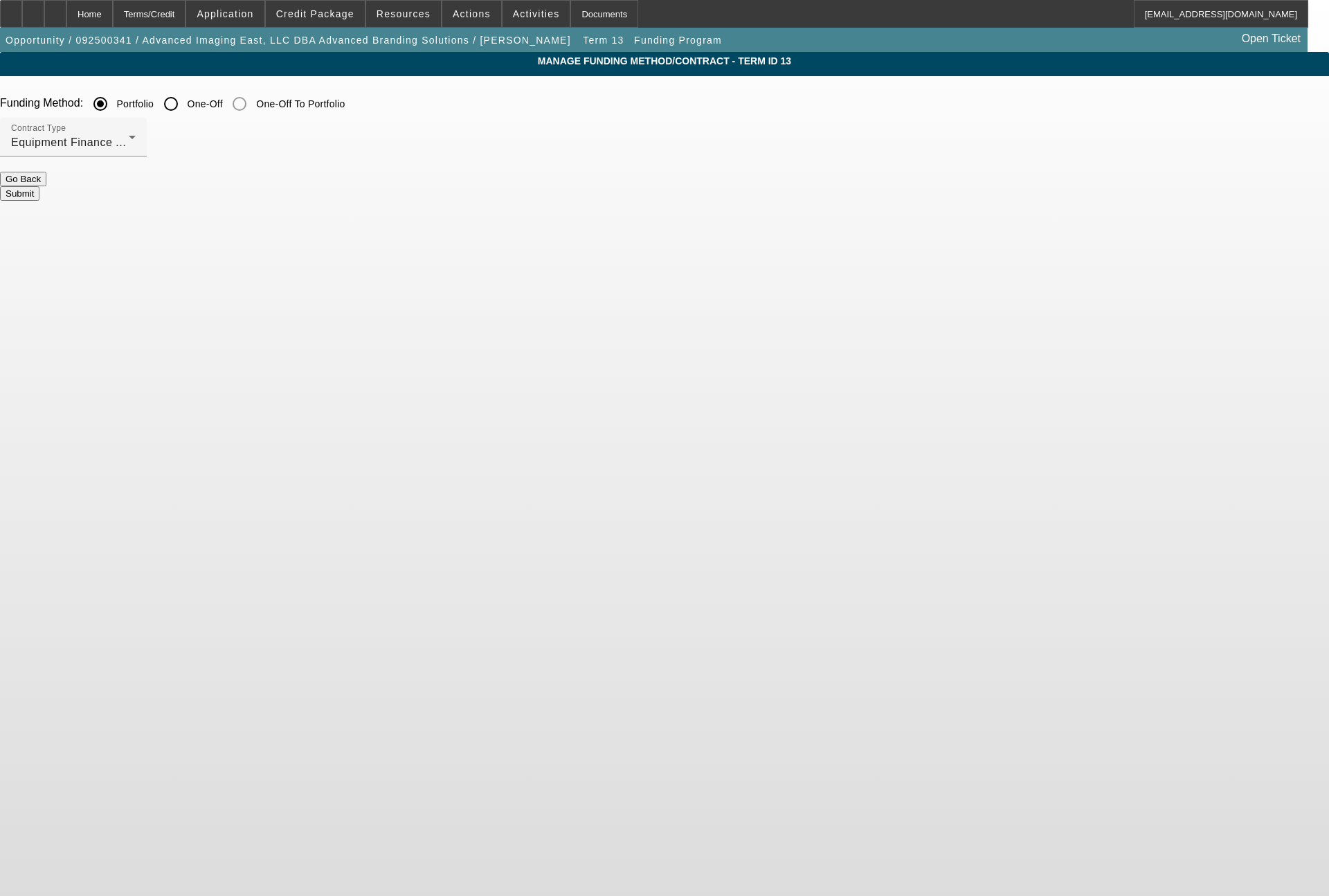
click at [40, 193] on button "Submit" at bounding box center [19, 193] width 40 height 14
click at [40, 186] on button "Submit" at bounding box center [19, 193] width 40 height 14
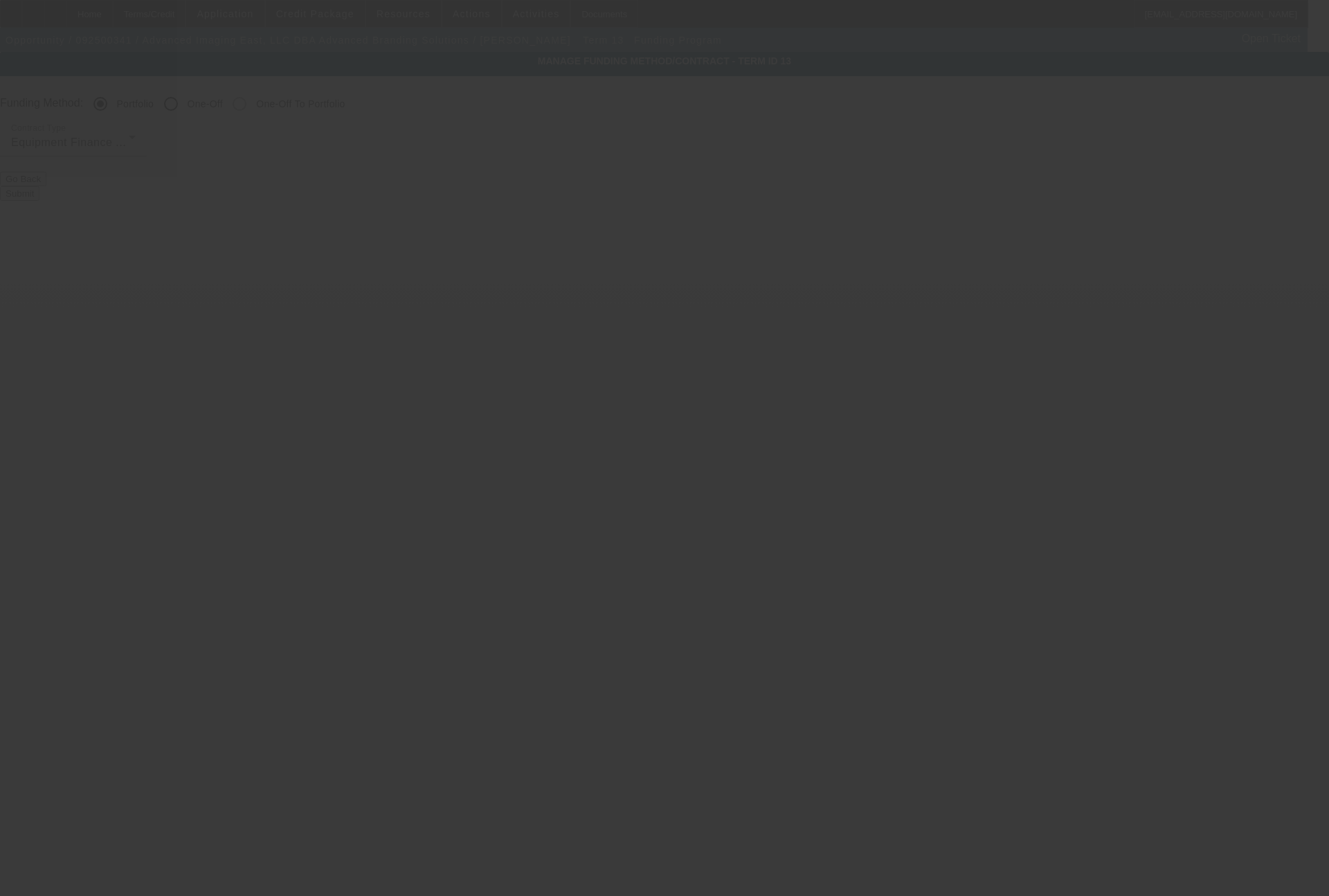
radio input "false"
radio input "true"
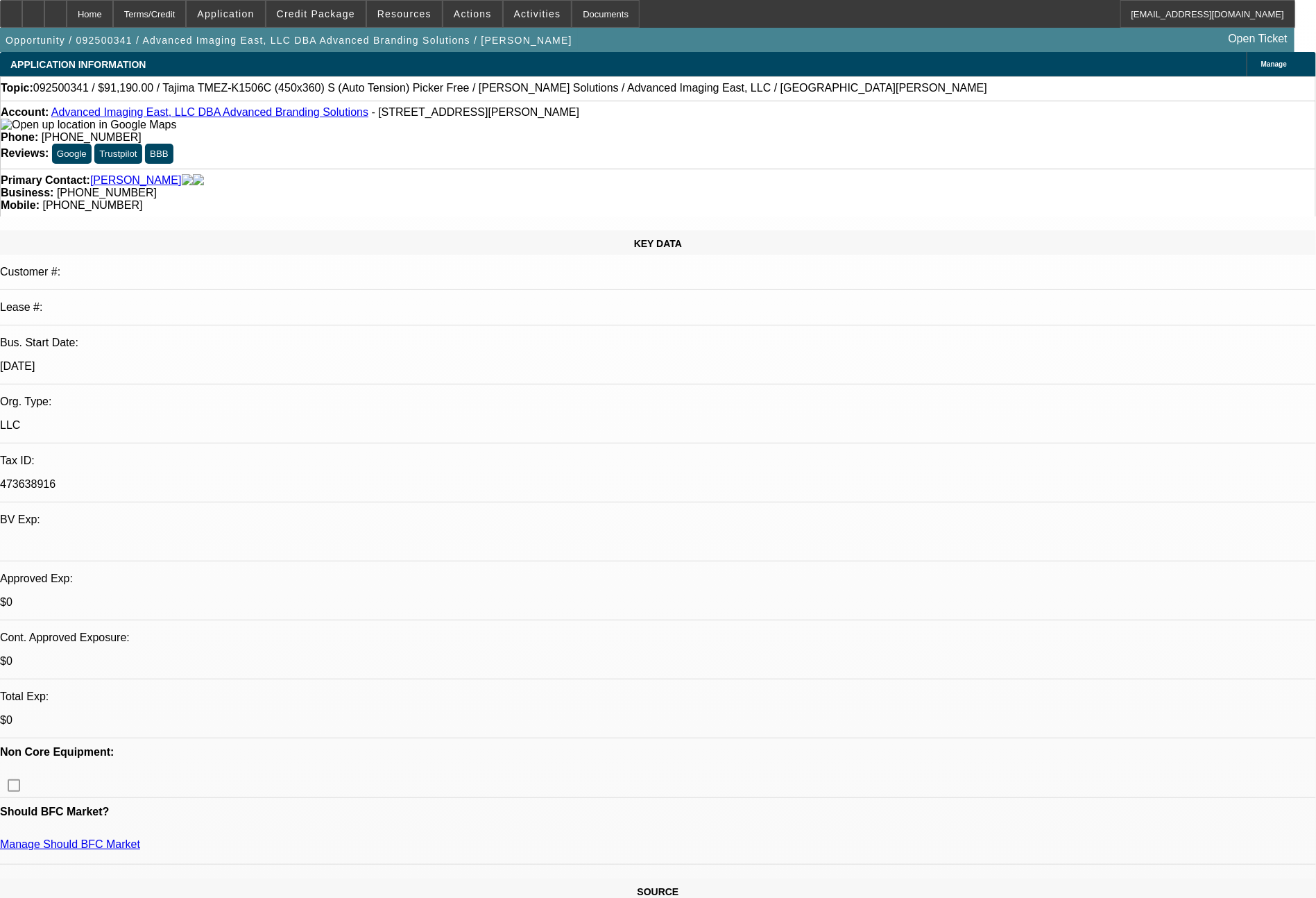
select select "0"
select select "2"
select select "0"
select select "6"
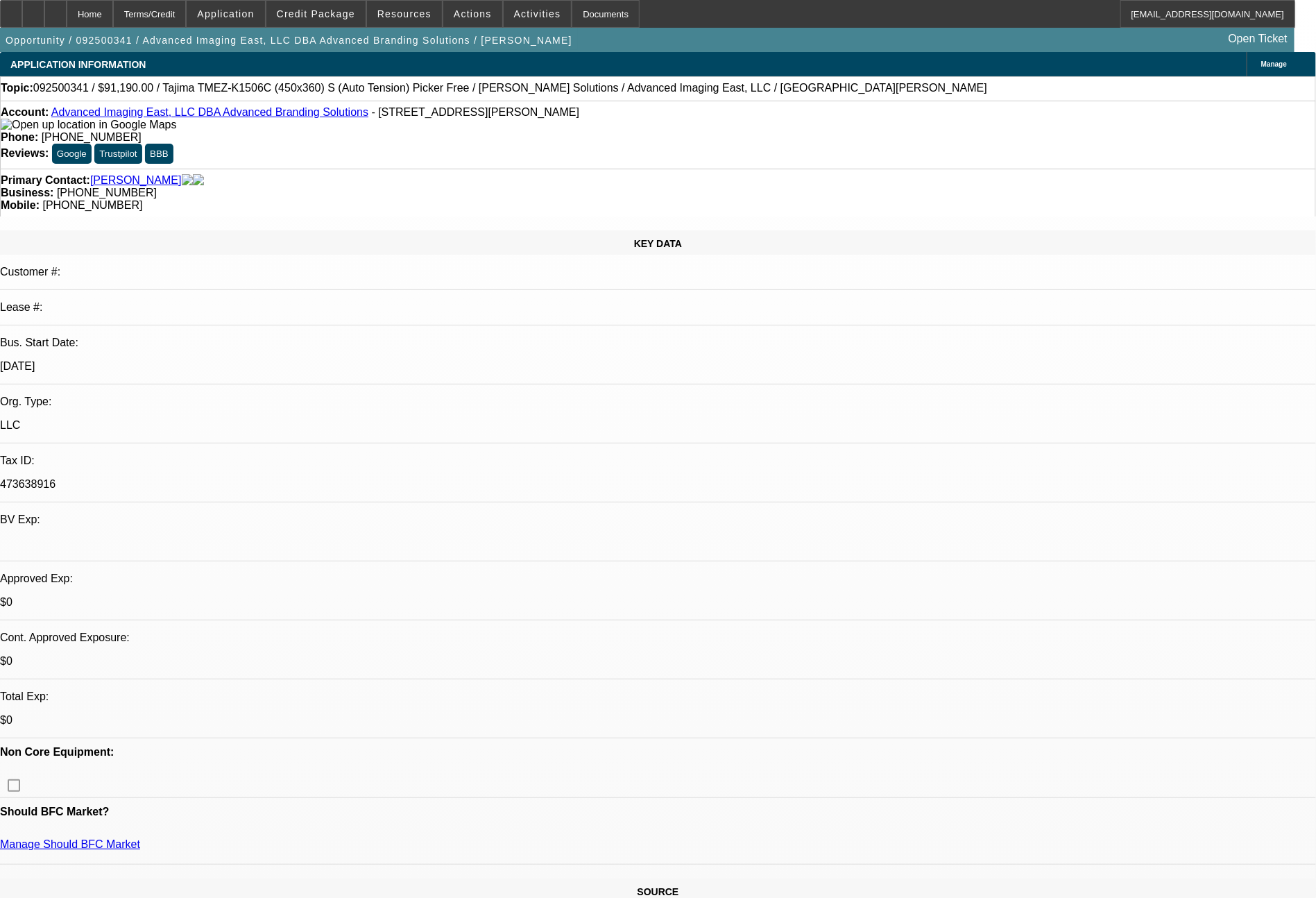
select select "0"
select select "2"
select select "0.1"
select select "4"
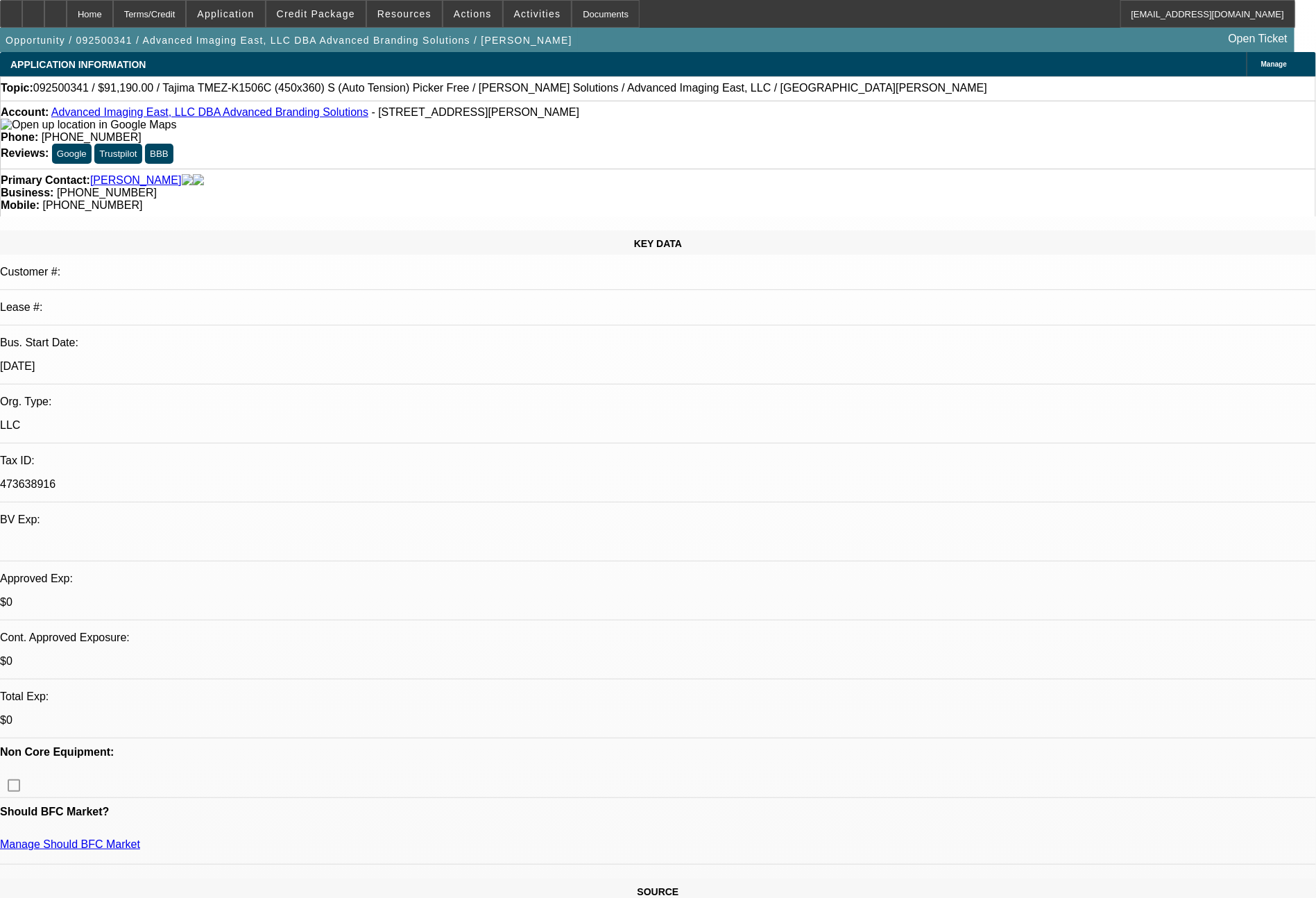
select select "0"
select select "2"
select select "0"
select select "6"
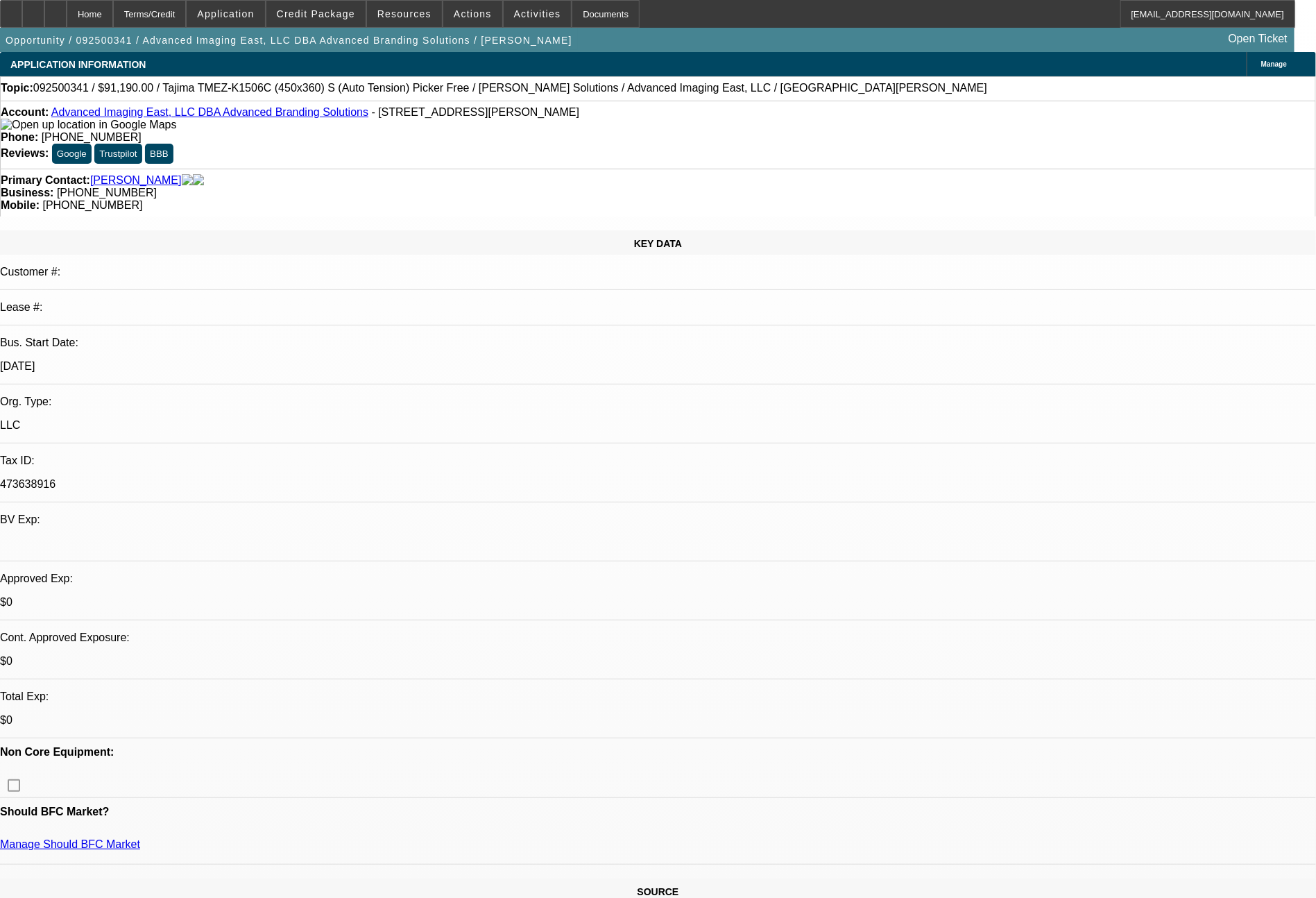
select select "0"
select select "2"
select select "0.1"
select select "4"
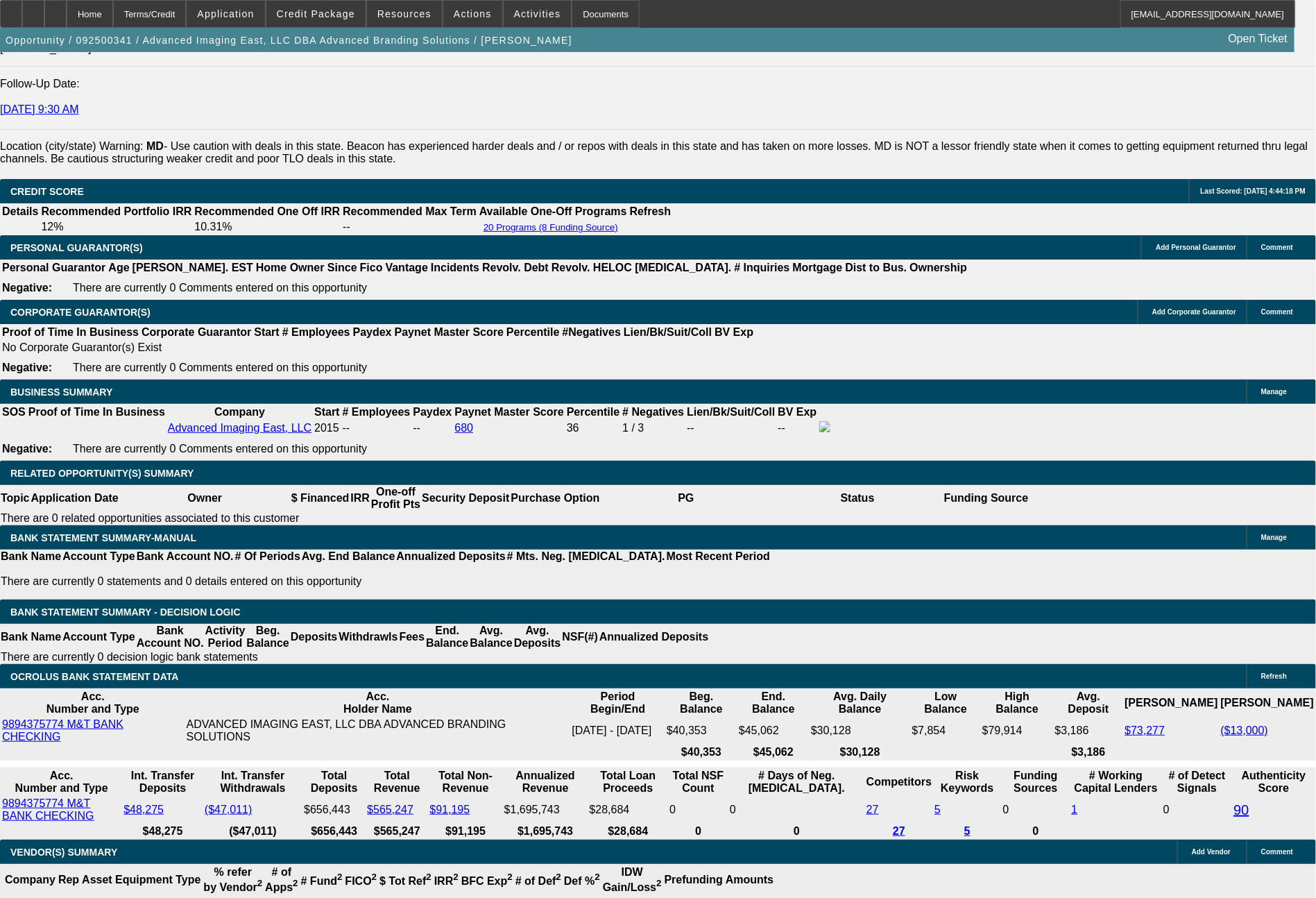
scroll to position [1943, 0]
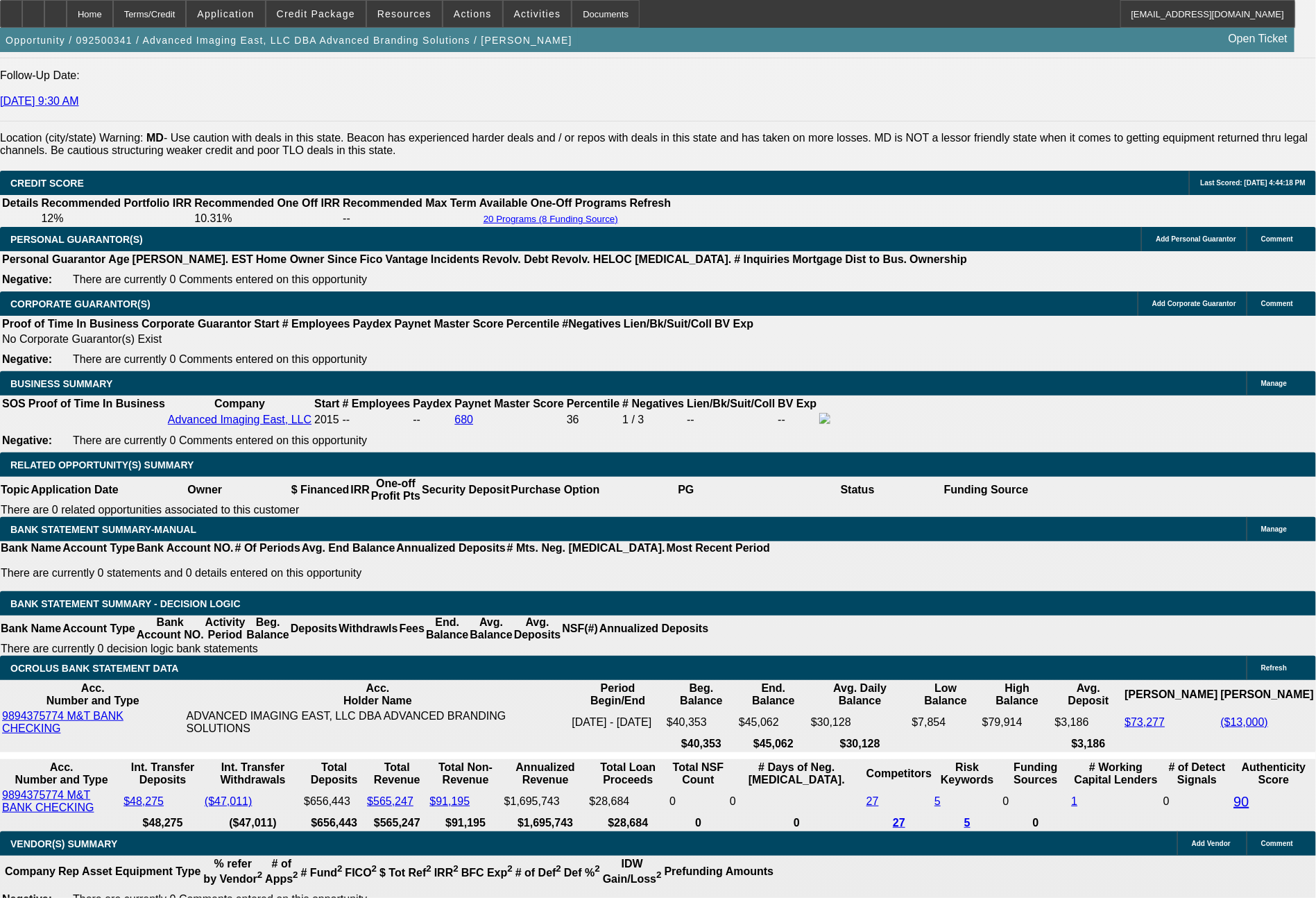
drag, startPoint x: 202, startPoint y: 492, endPoint x: 307, endPoint y: 496, distance: 105.1
type input "1"
type input "$2.00"
type input "UNKNOWN"
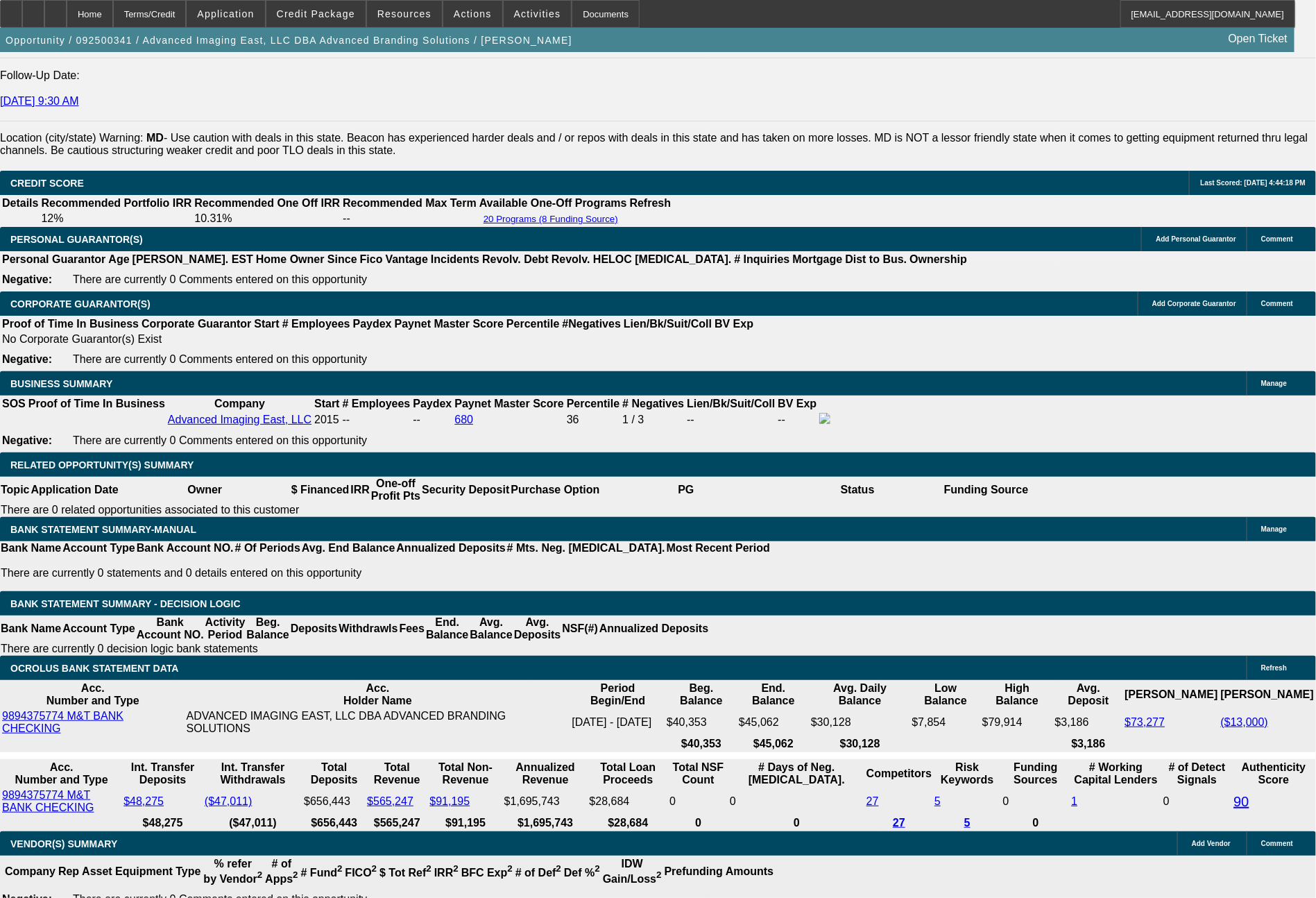
type input "1721"
type input "10.7"
type input "$3,442.00"
type input "$1,721.00"
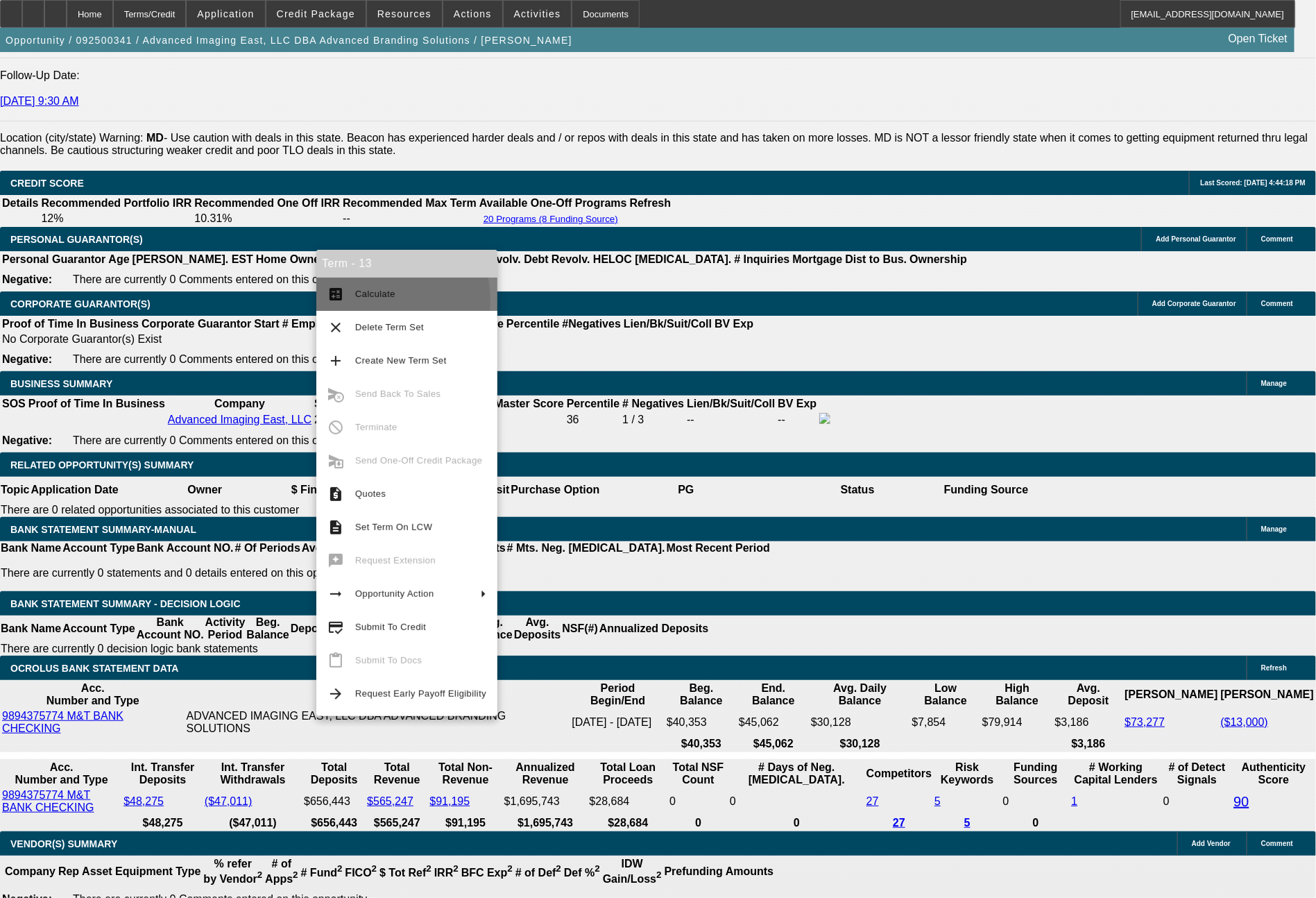
click at [386, 300] on span "Calculate" at bounding box center [420, 294] width 131 height 17
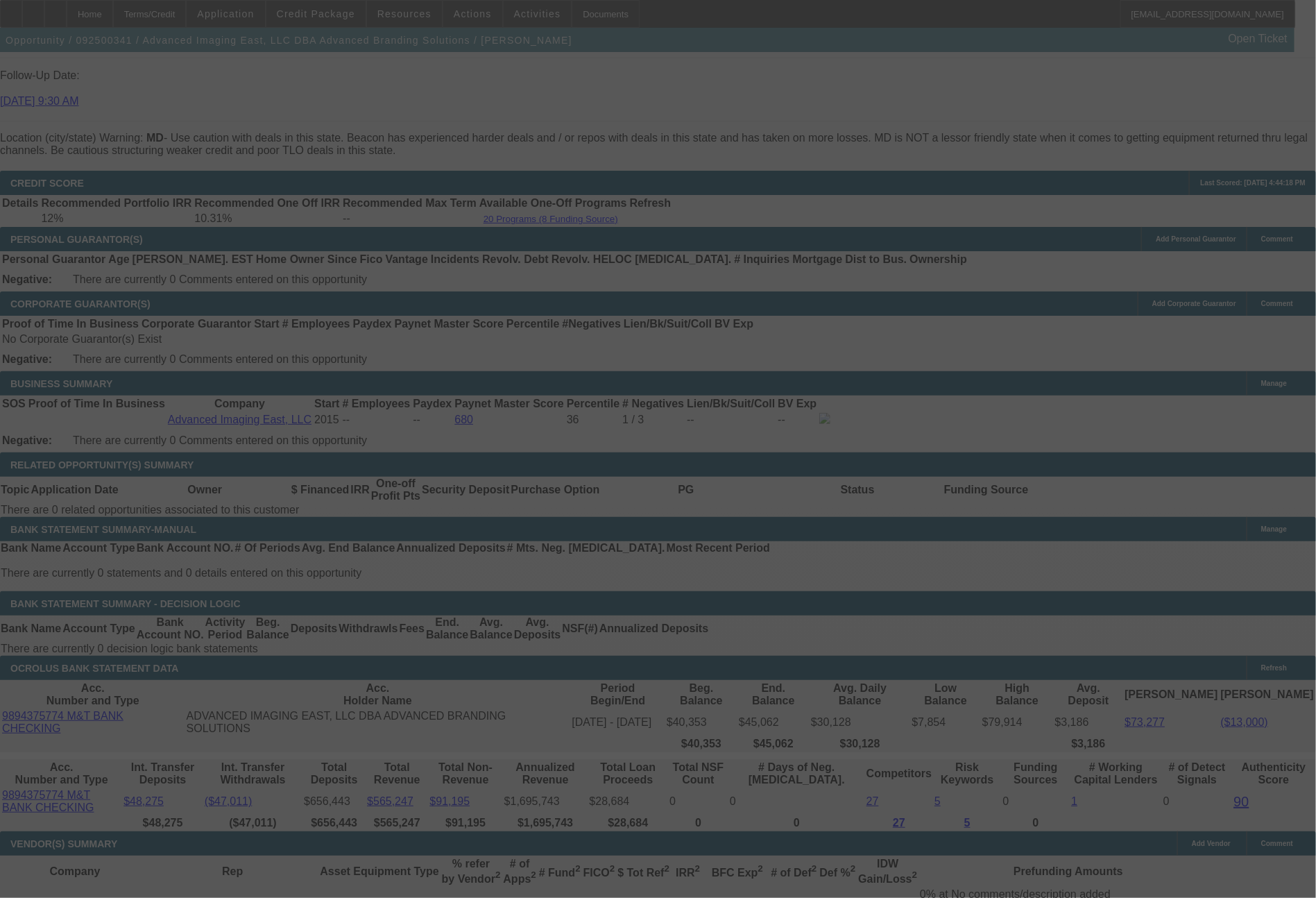
scroll to position [1990, 0]
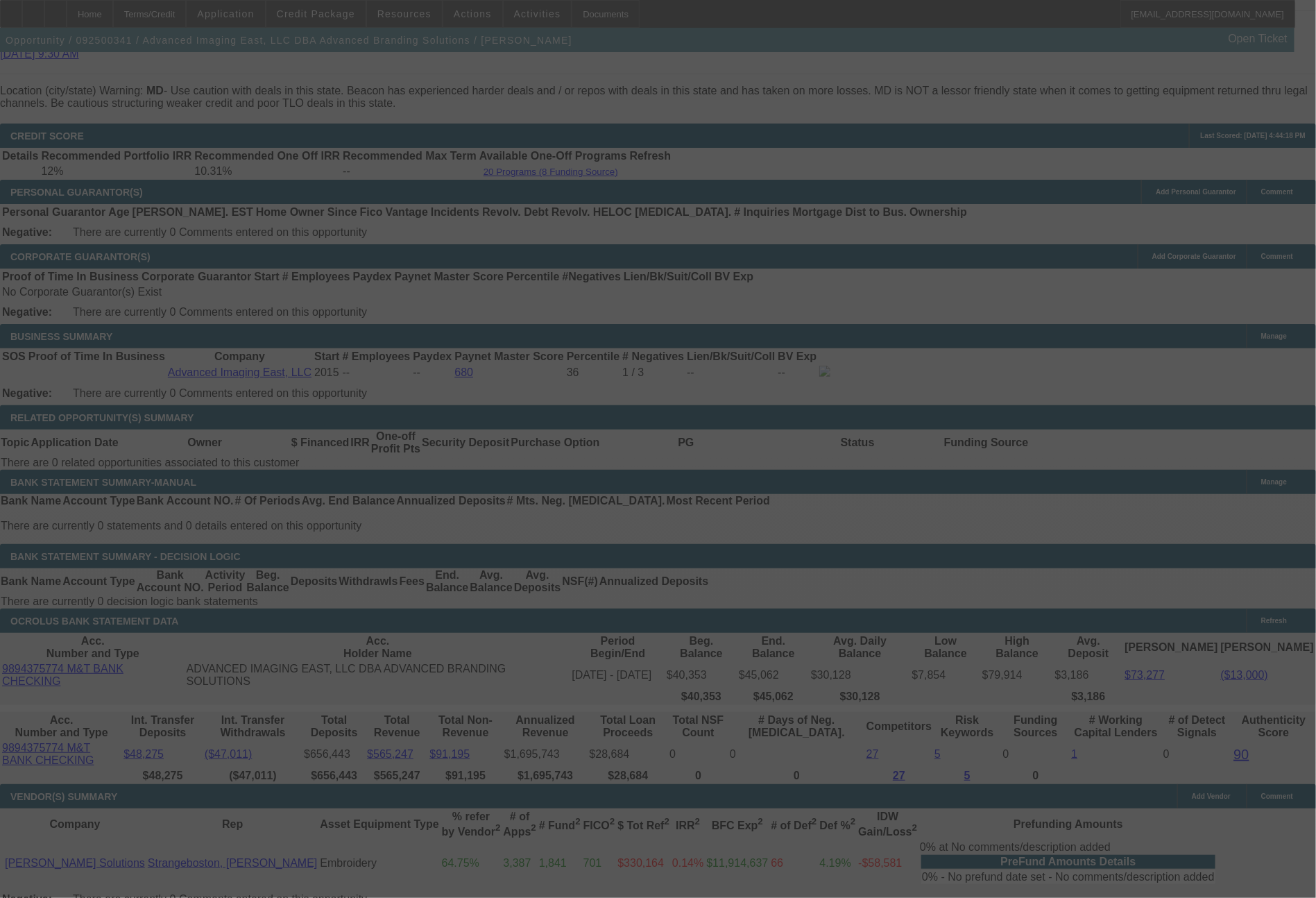
select select "0"
select select "2"
select select "0"
select select "6"
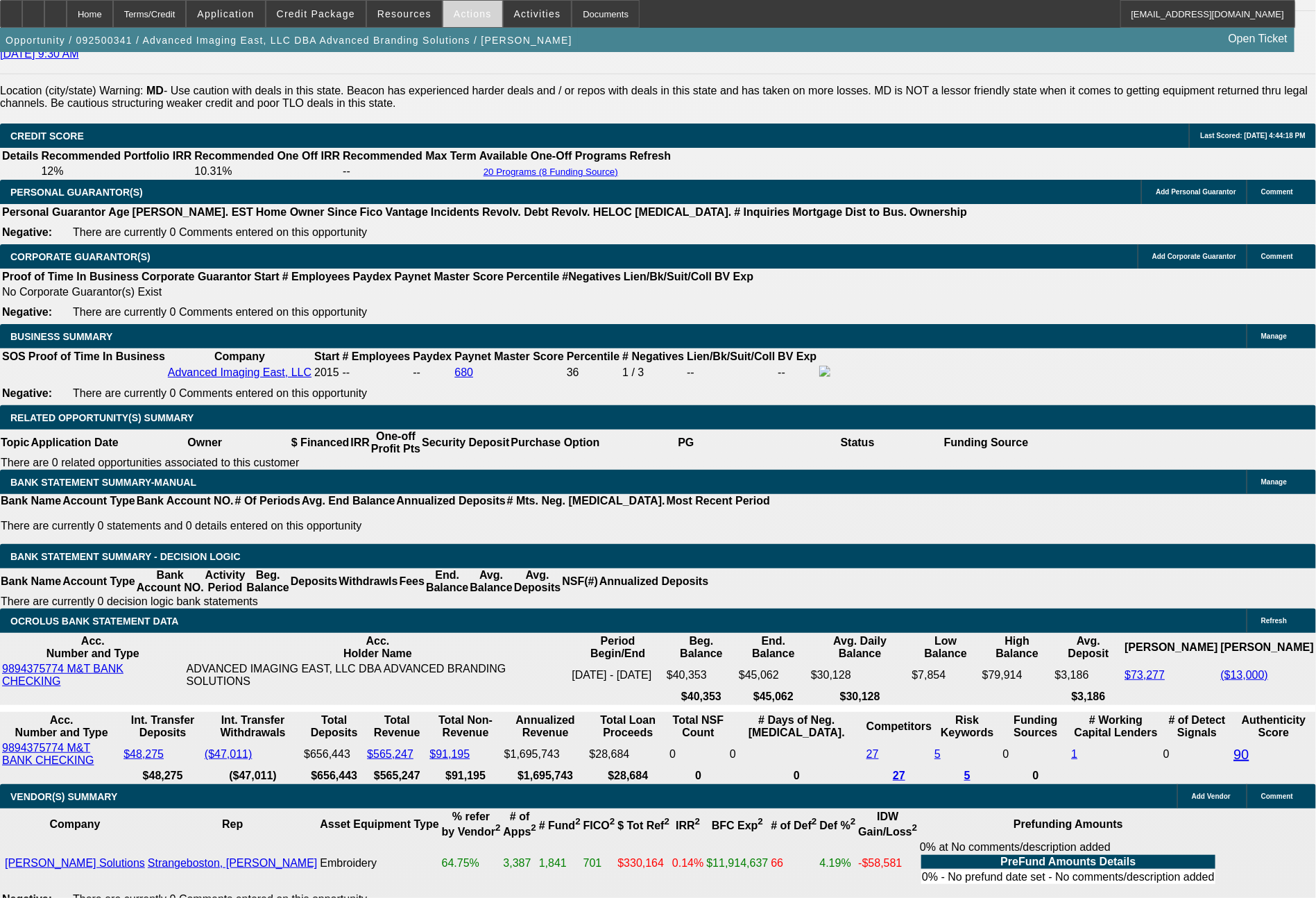
click at [481, 9] on span "Actions" at bounding box center [473, 14] width 38 height 11
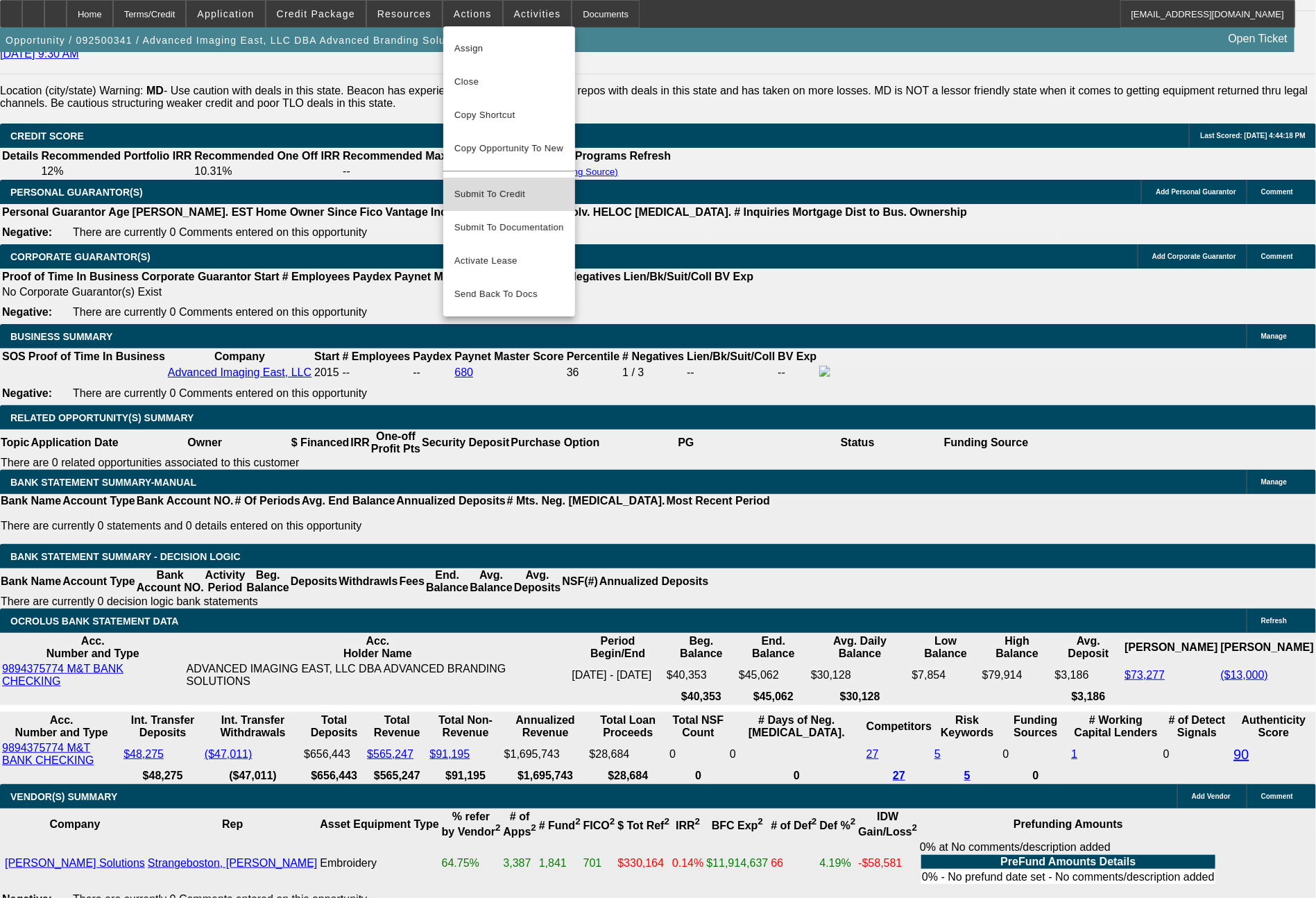
click at [497, 186] on span "Submit To Credit" at bounding box center [508, 194] width 109 height 17
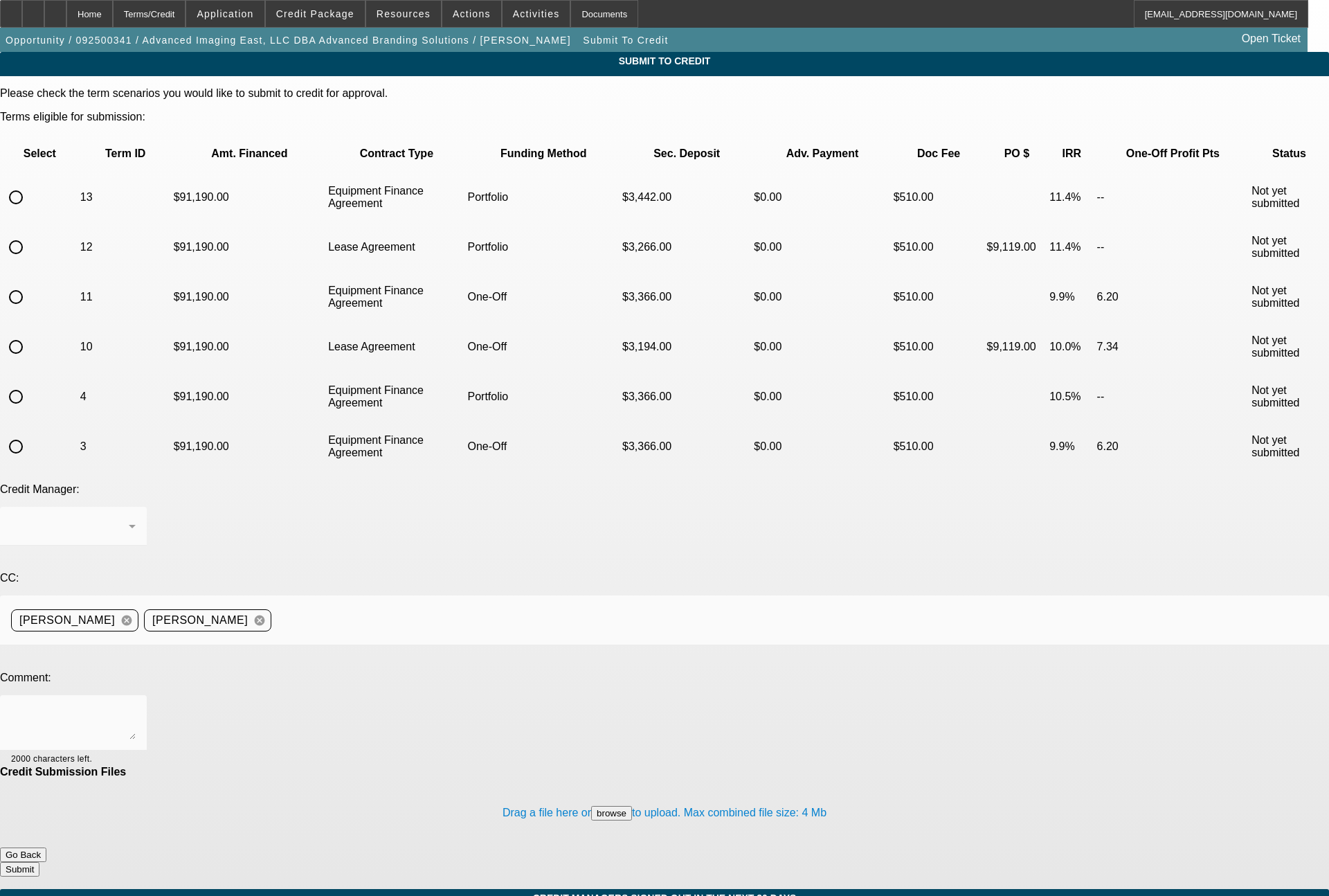
click at [30, 233] on input "radio" at bounding box center [15, 247] width 28 height 28
radio input "true"
click at [136, 506] on div "Arida, George" at bounding box center [73, 526] width 124 height 39
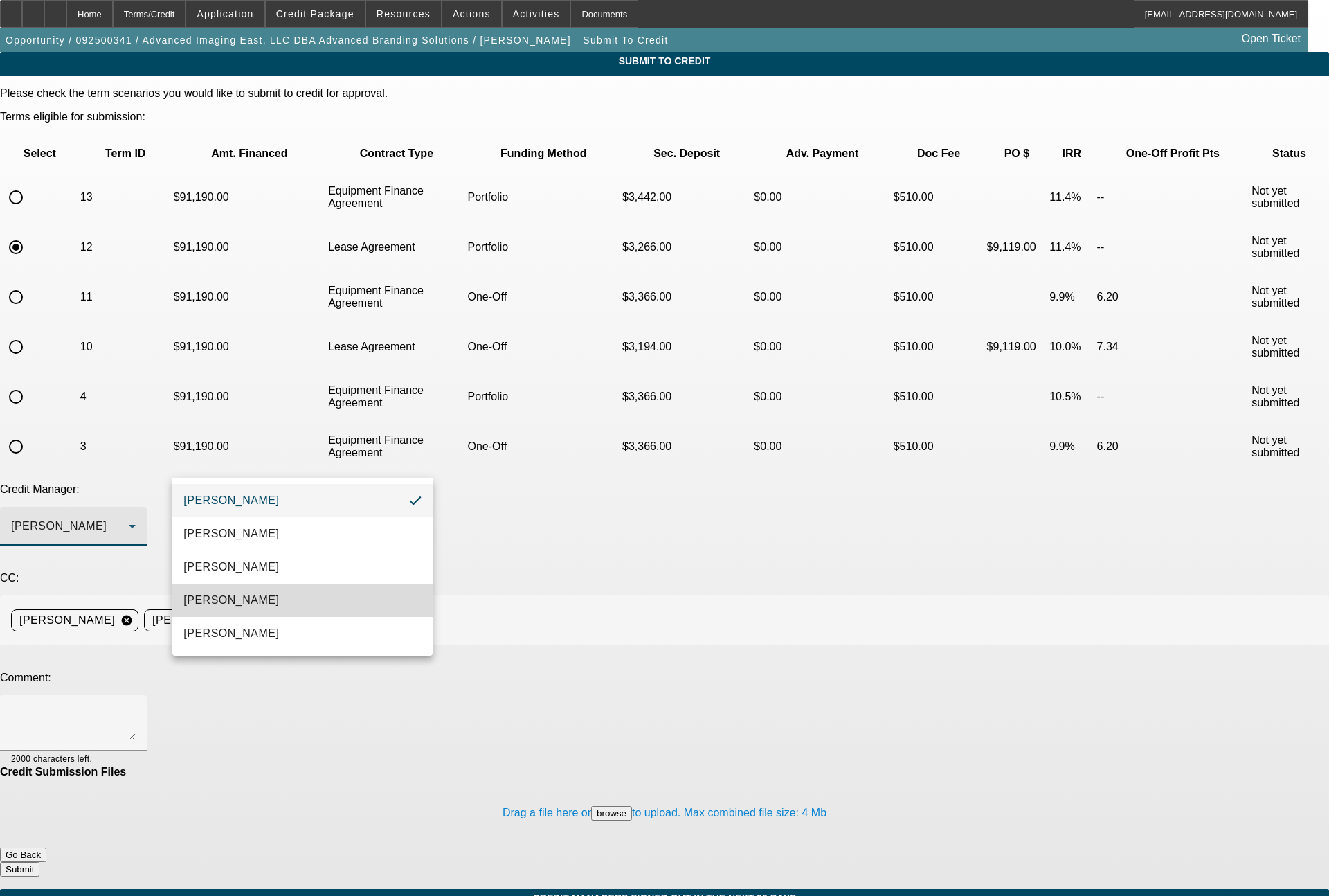
click at [225, 602] on span "Magner, Bill" at bounding box center [231, 600] width 96 height 17
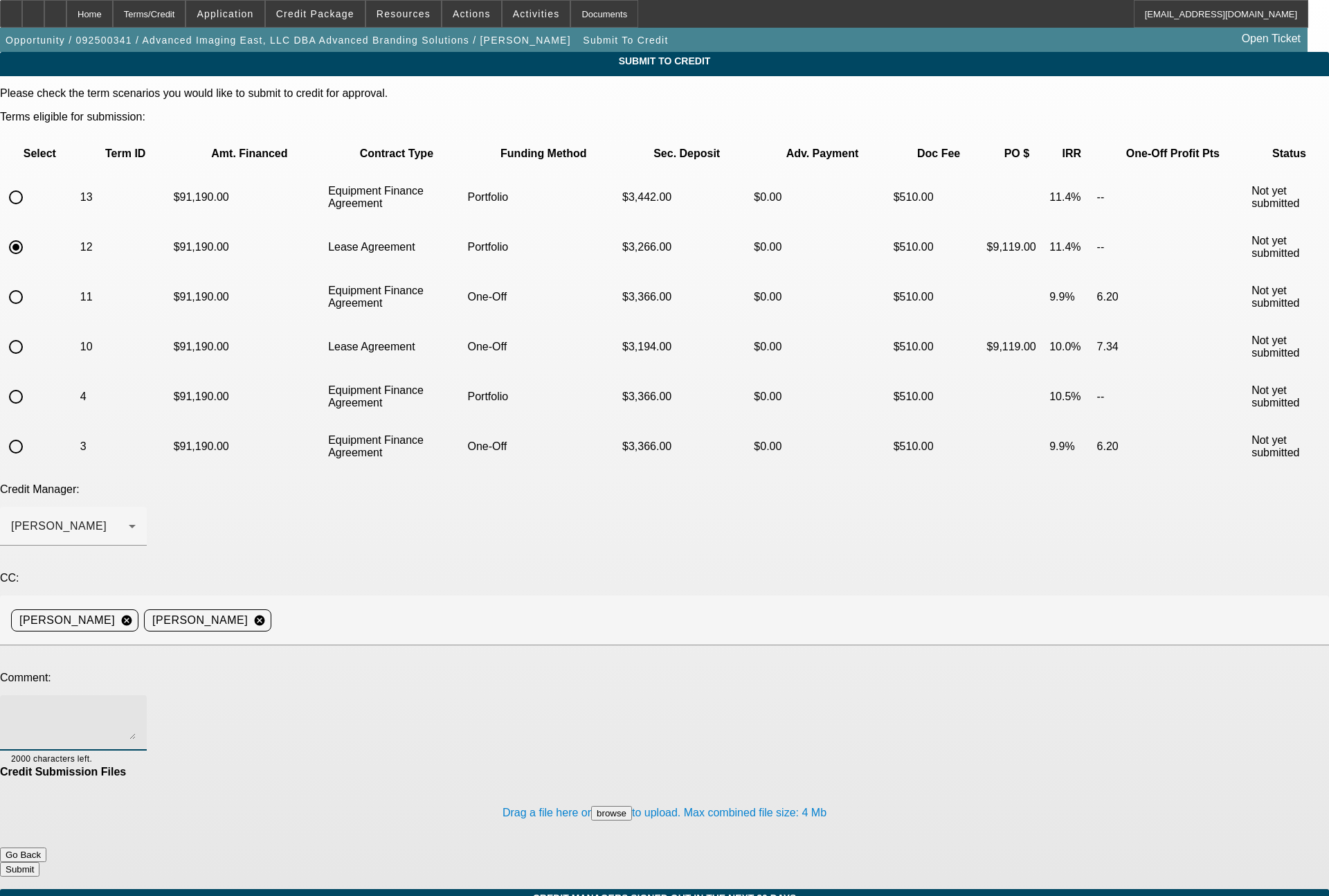
click at [136, 706] on textarea at bounding box center [73, 722] width 124 height 33
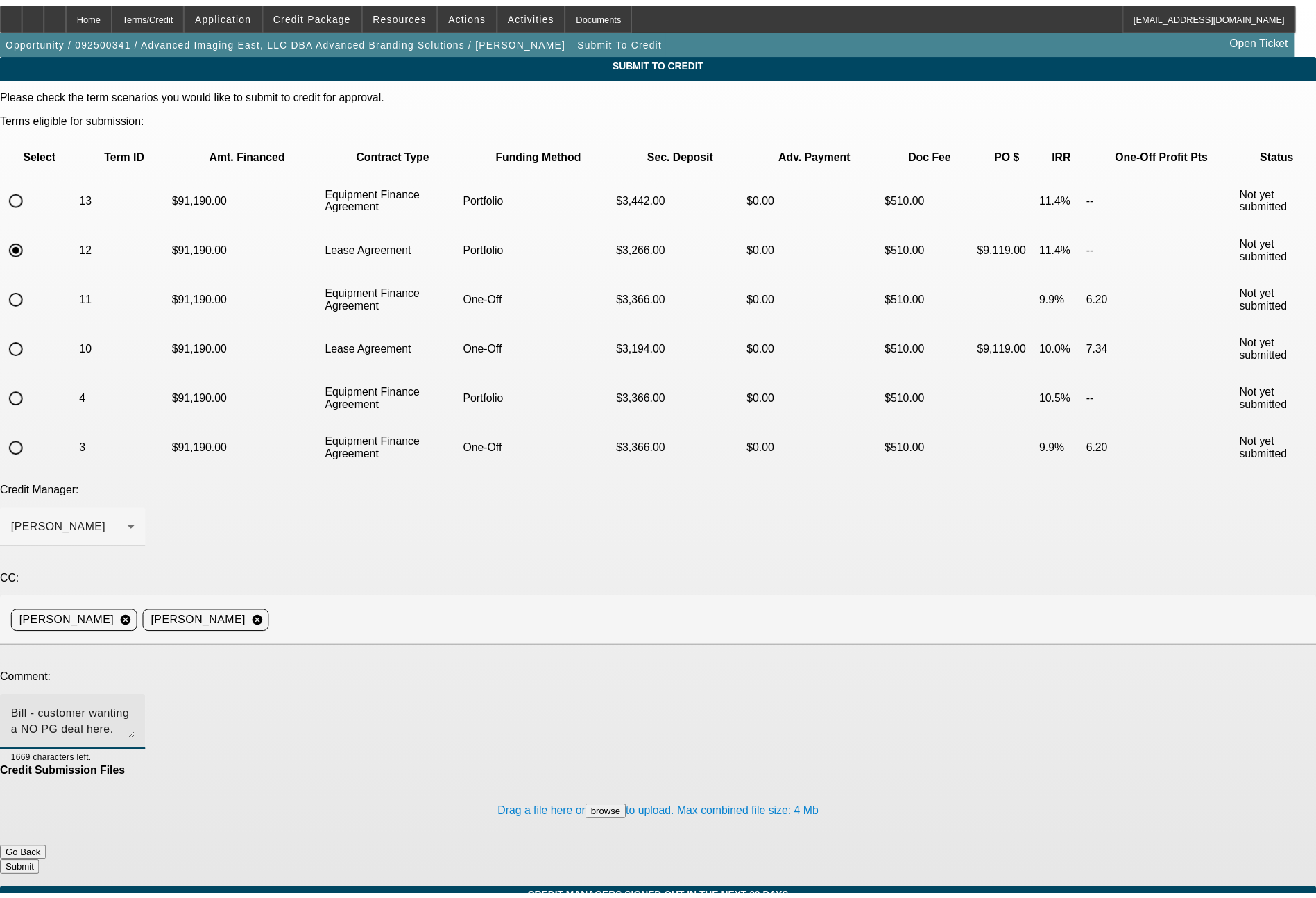
scroll to position [14, 0]
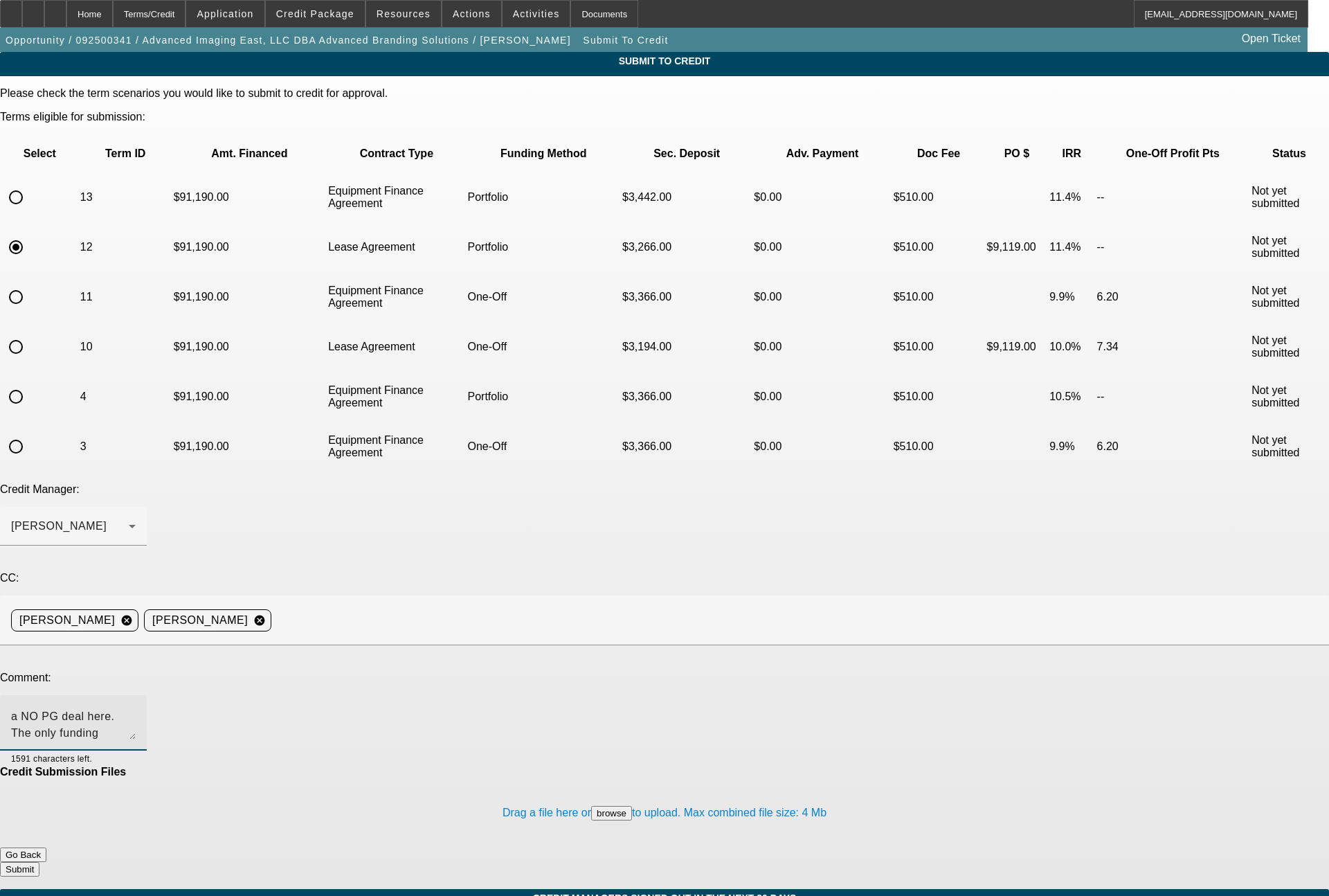
type textarea "Bill - customer wanting a NO PG deal here. The only funding source option we ha…"
click at [40, 862] on button "Submit" at bounding box center [19, 869] width 40 height 14
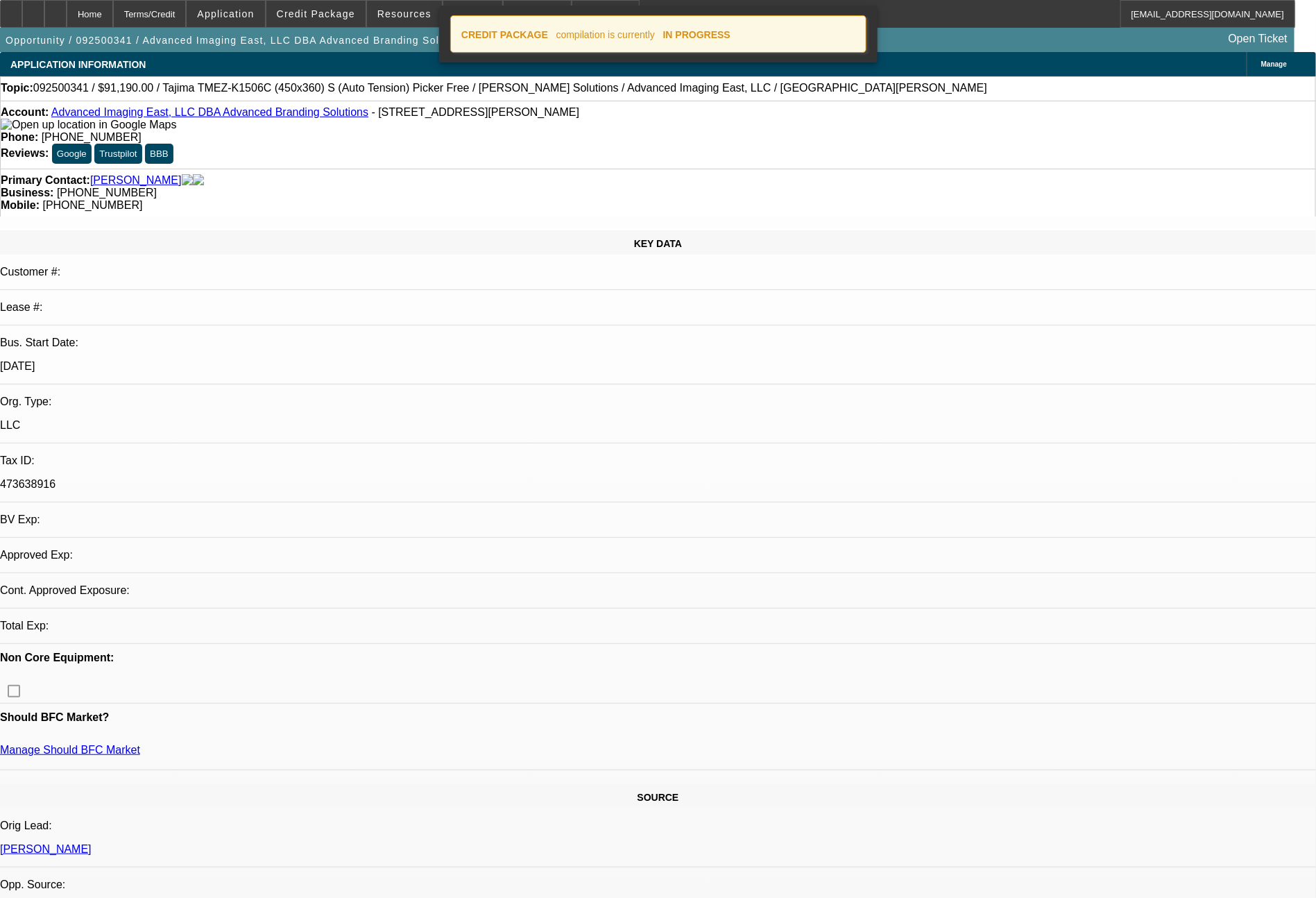
select select "0"
select select "2"
select select "0"
select select "6"
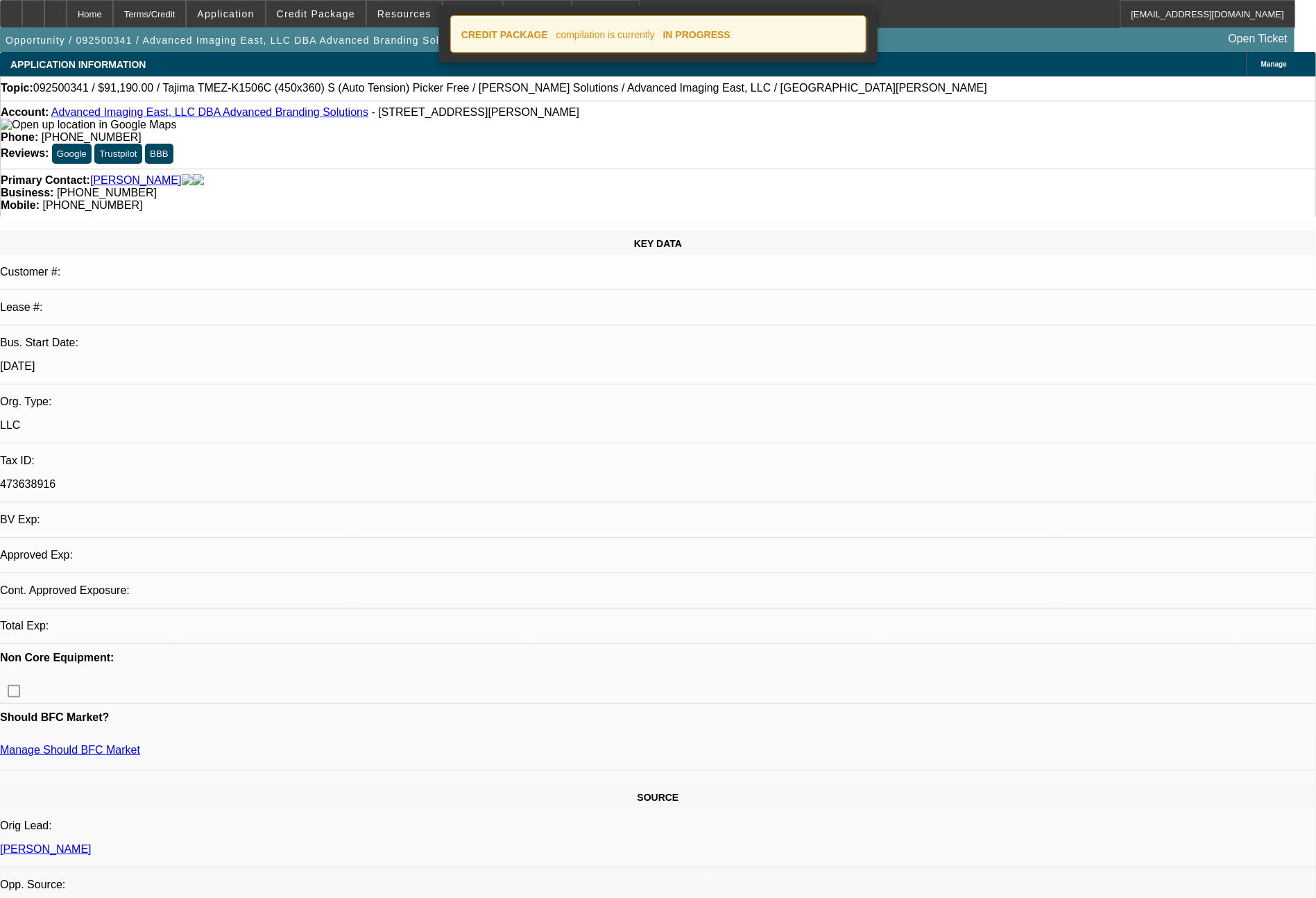
select select "0"
select select "2"
select select "0.1"
select select "4"
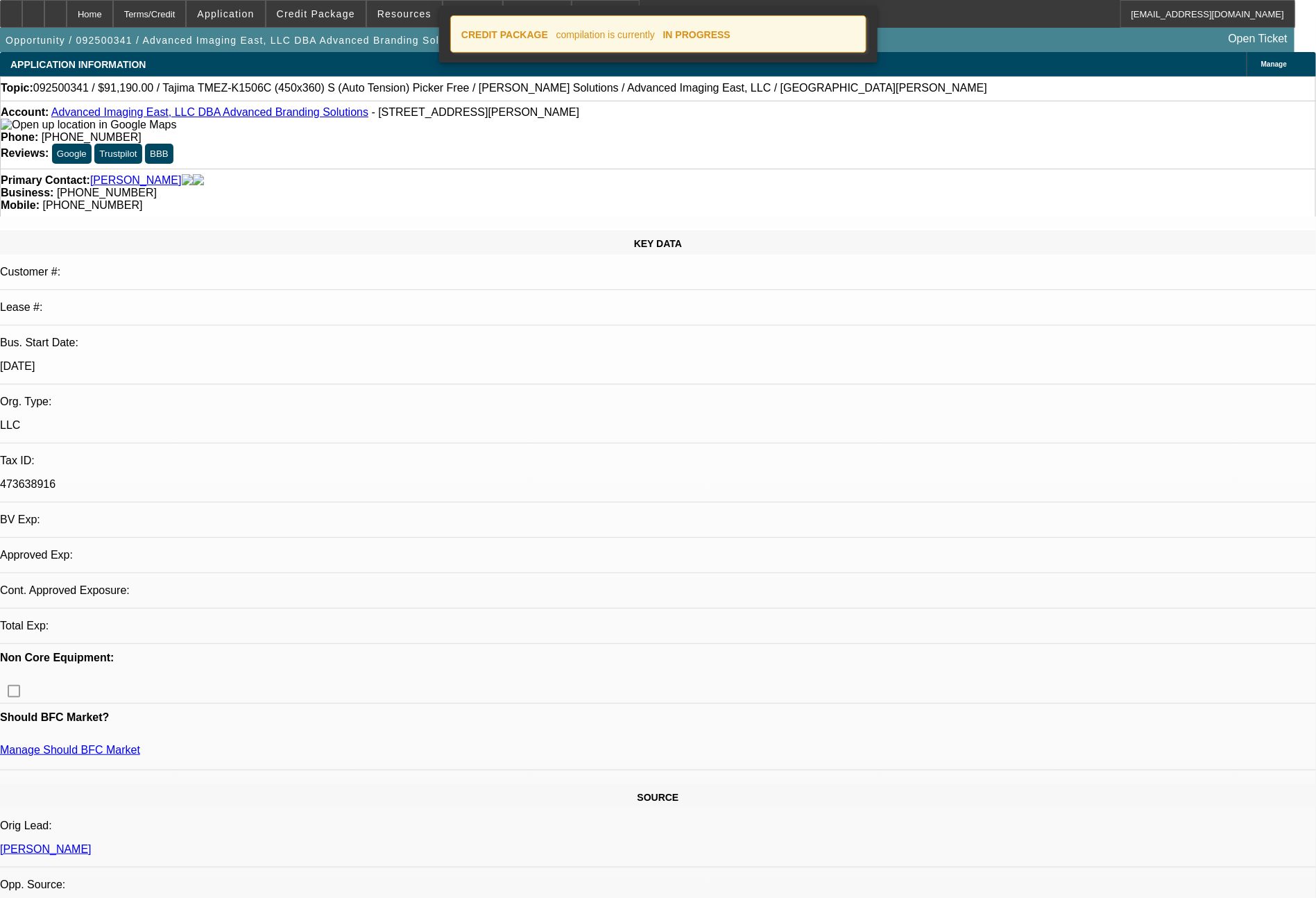
select select "0"
select select "2"
select select "0"
select select "6"
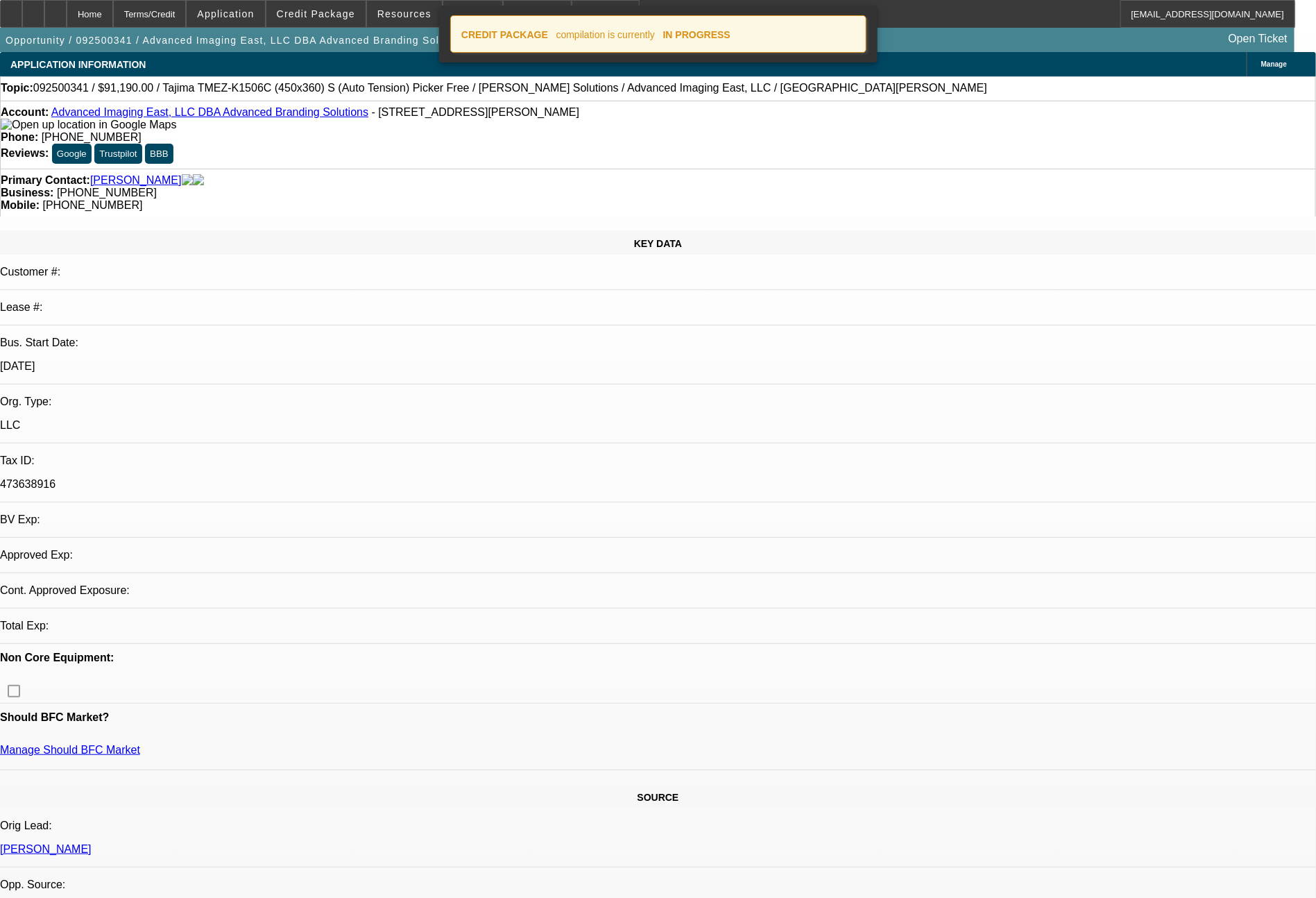
select select "0"
select select "2"
select select "0.1"
select select "4"
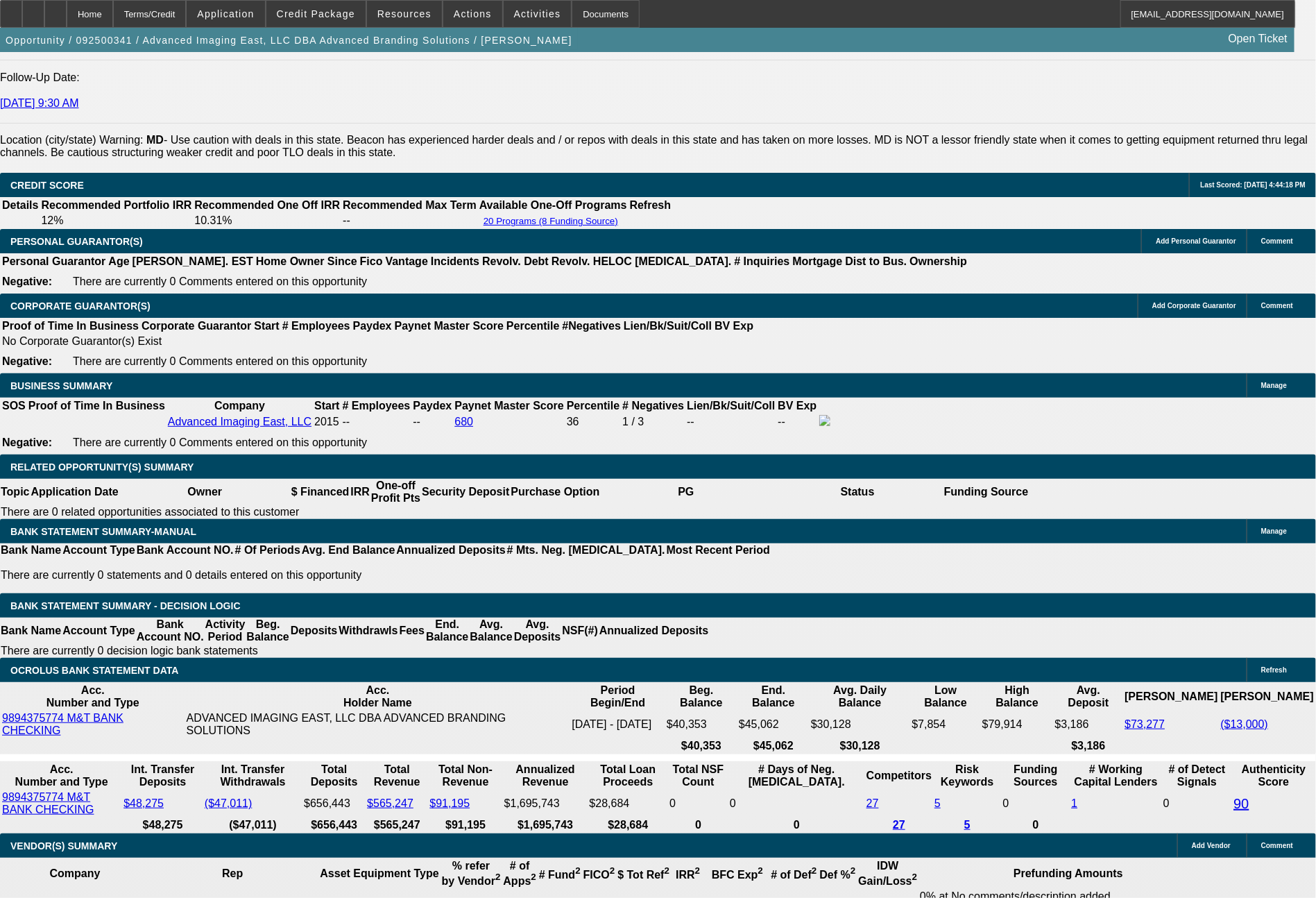
scroll to position [1950, 0]
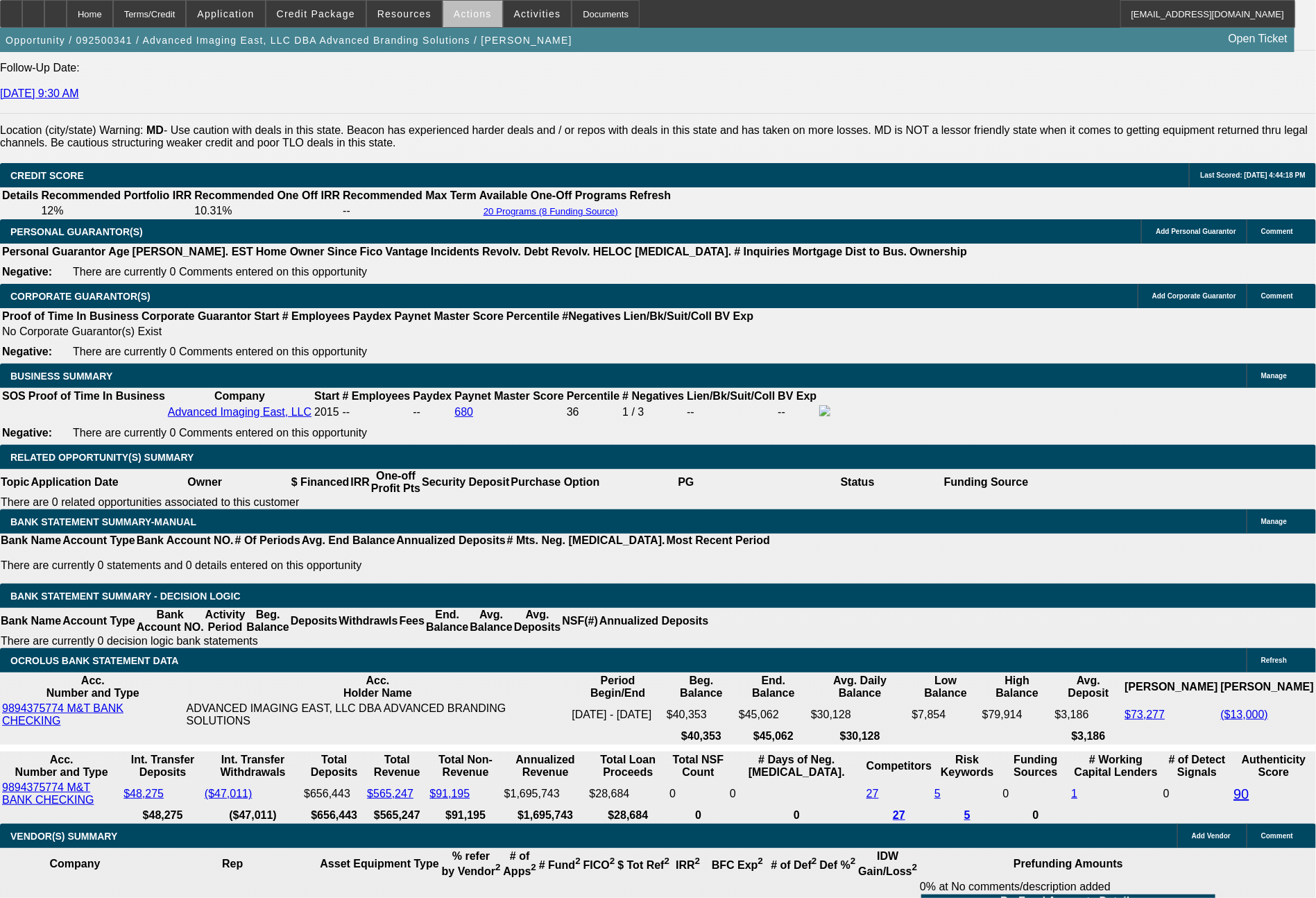
click at [479, 19] on span at bounding box center [473, 14] width 59 height 33
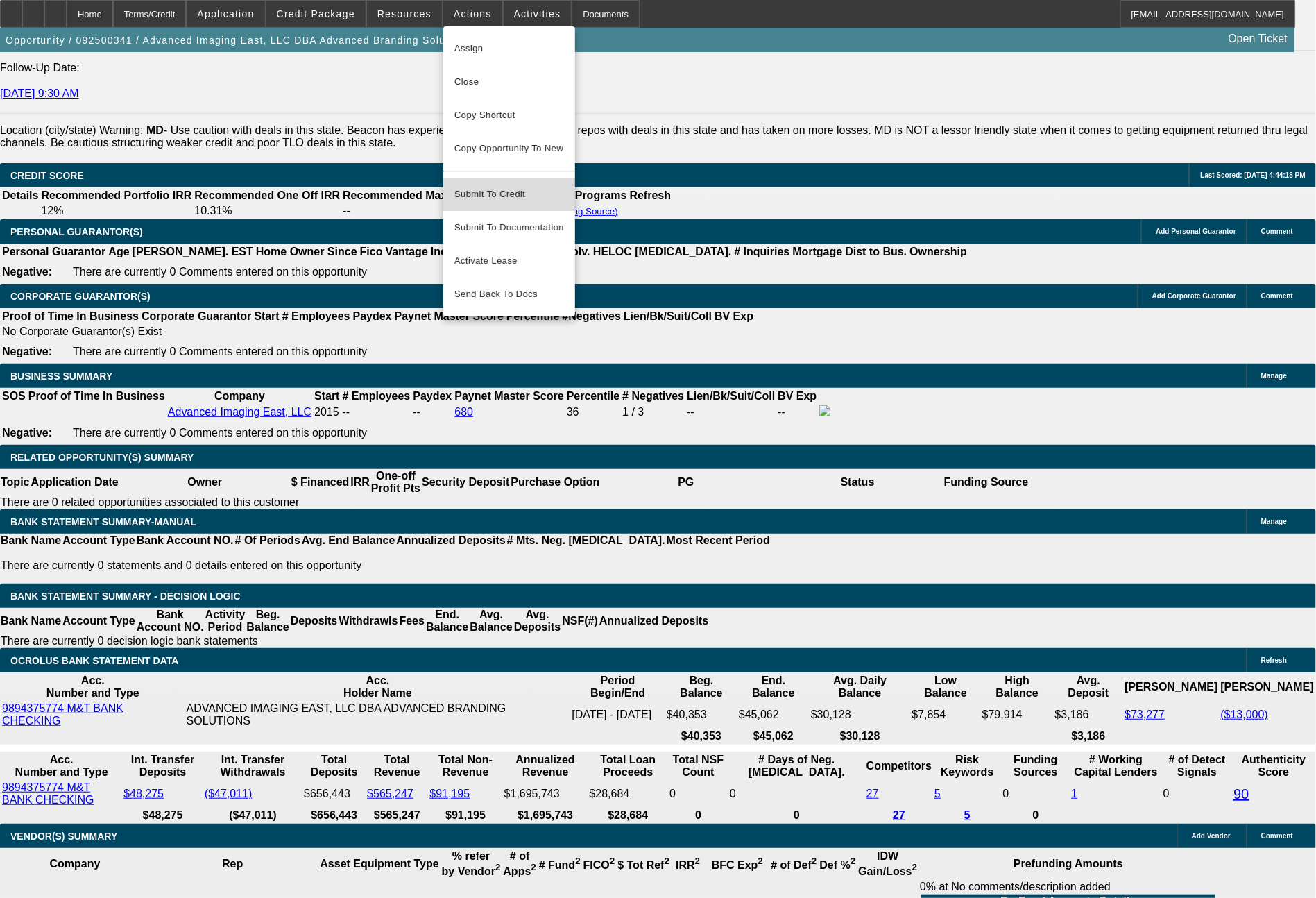
click at [508, 190] on span "Submit To Credit" at bounding box center [508, 194] width 109 height 17
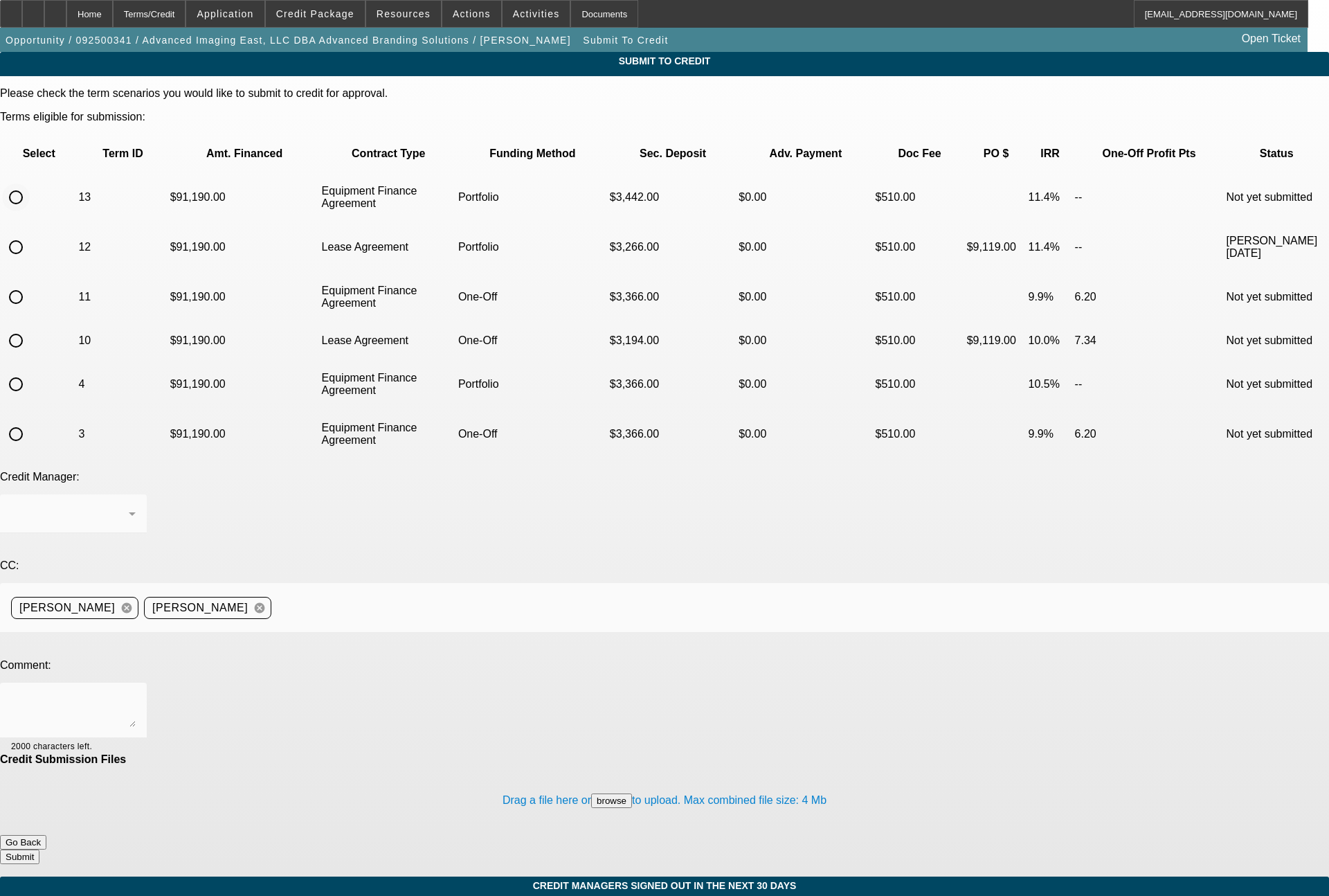
click at [30, 183] on input "radio" at bounding box center [15, 197] width 28 height 28
radio input "true"
click at [129, 505] on div "Arida, George" at bounding box center [69, 514] width 118 height 17
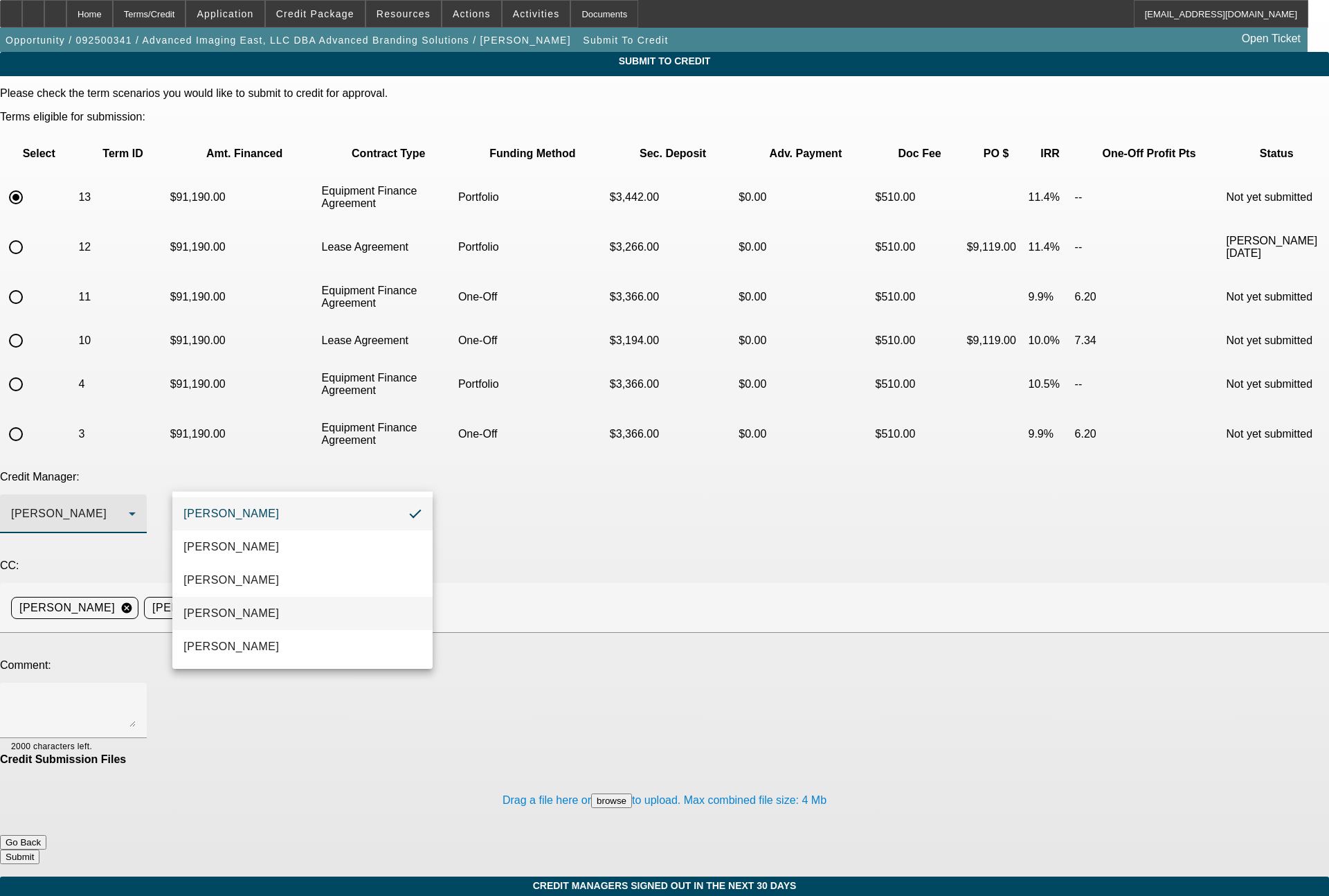
click at [248, 607] on mat-option "Magner, Bill" at bounding box center [303, 613] width 260 height 33
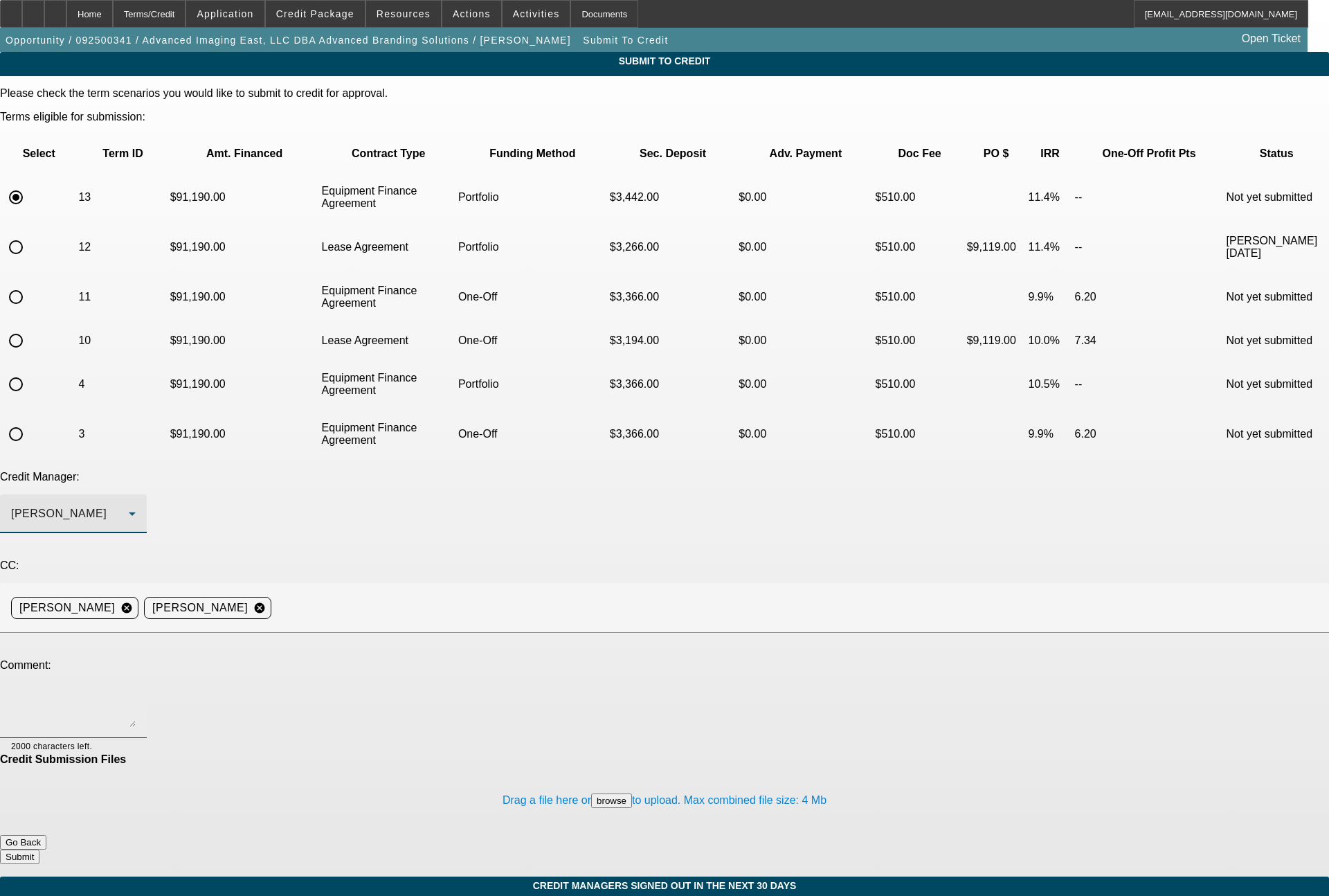
click at [136, 694] on textarea at bounding box center [73, 710] width 124 height 33
type textarea "72 month EFA term set with NO PG's"
click at [40, 850] on button "Submit" at bounding box center [19, 856] width 40 height 14
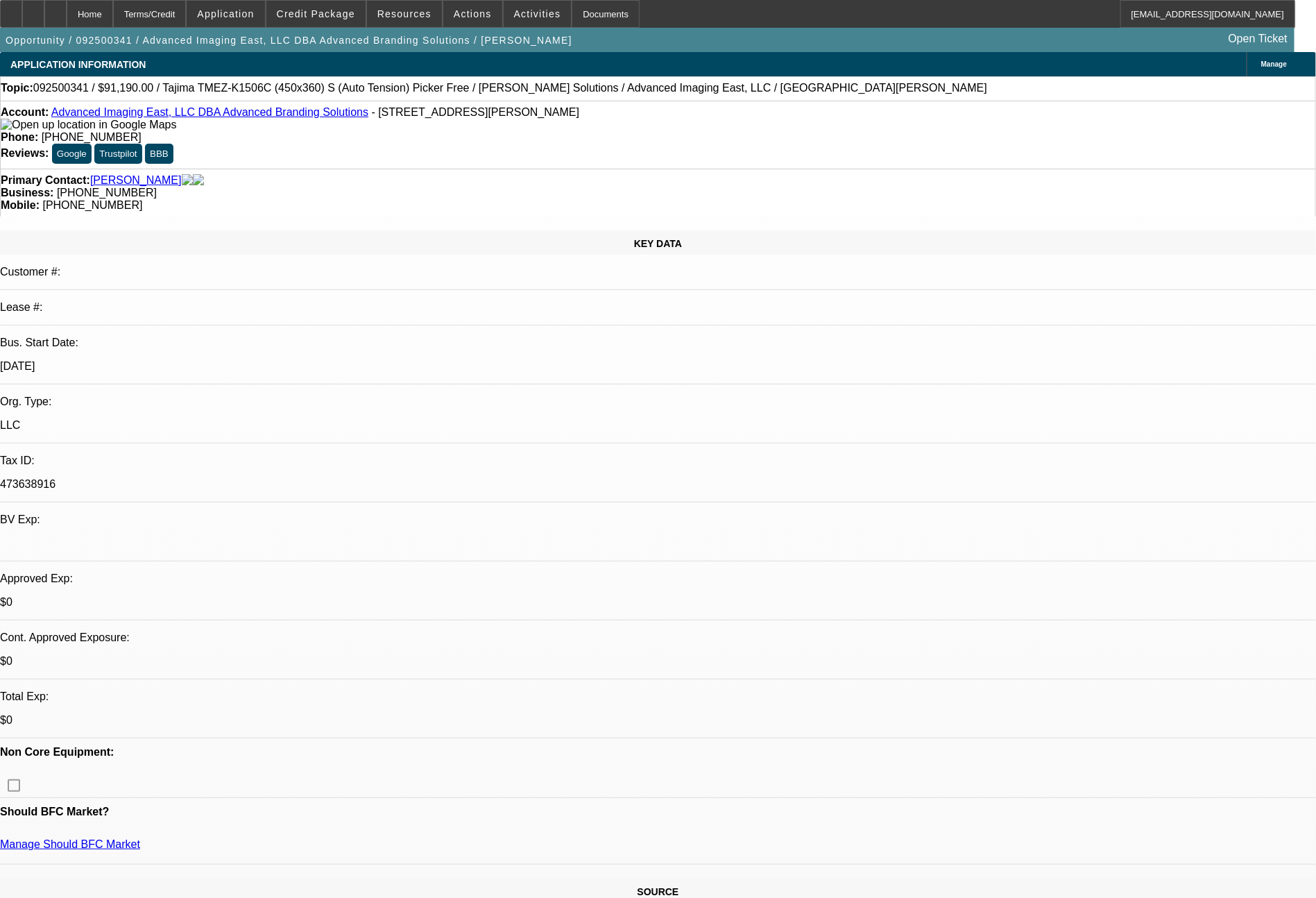
select select "0"
select select "2"
select select "0"
select select "6"
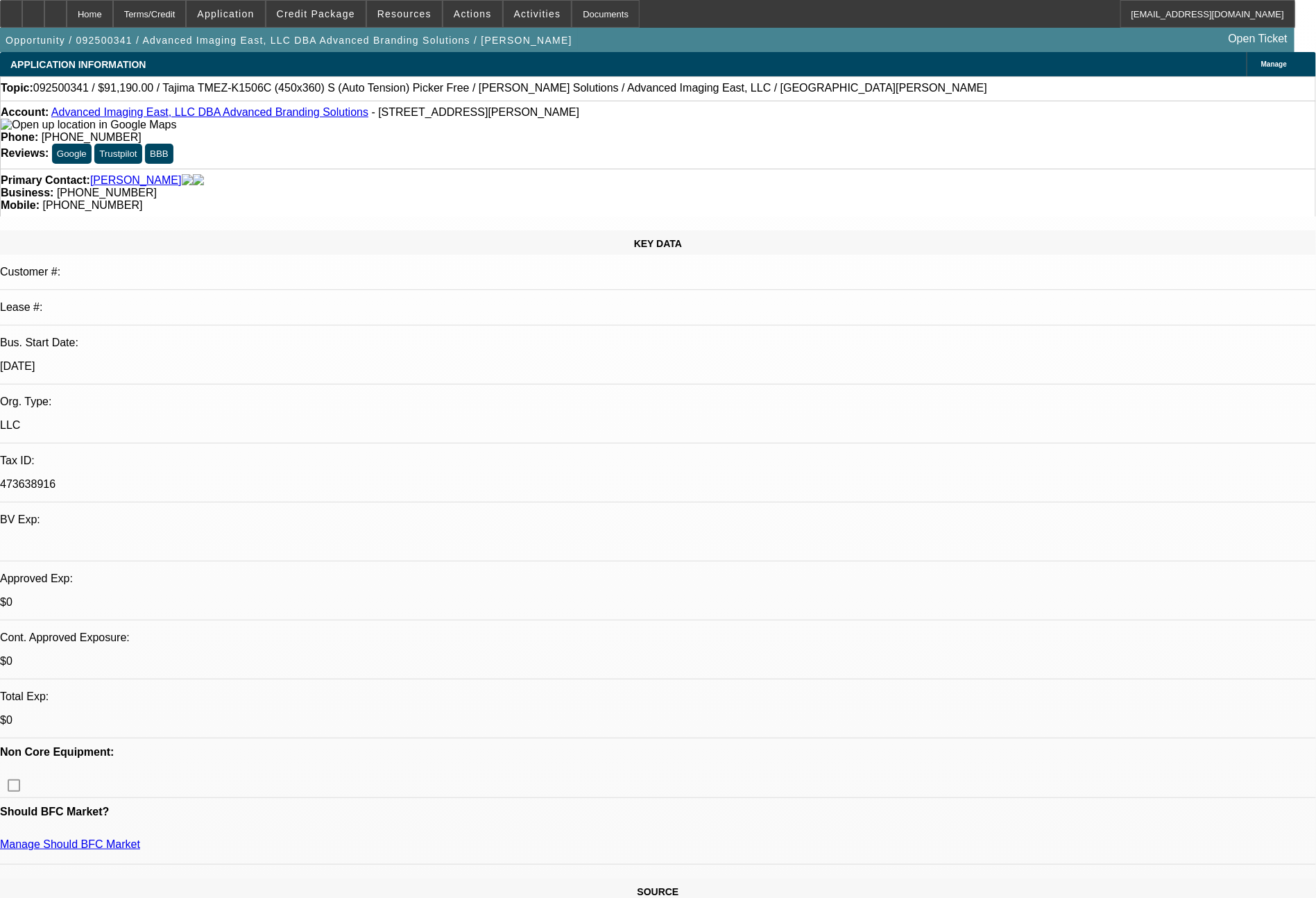
select select "0"
select select "2"
select select "0.1"
select select "4"
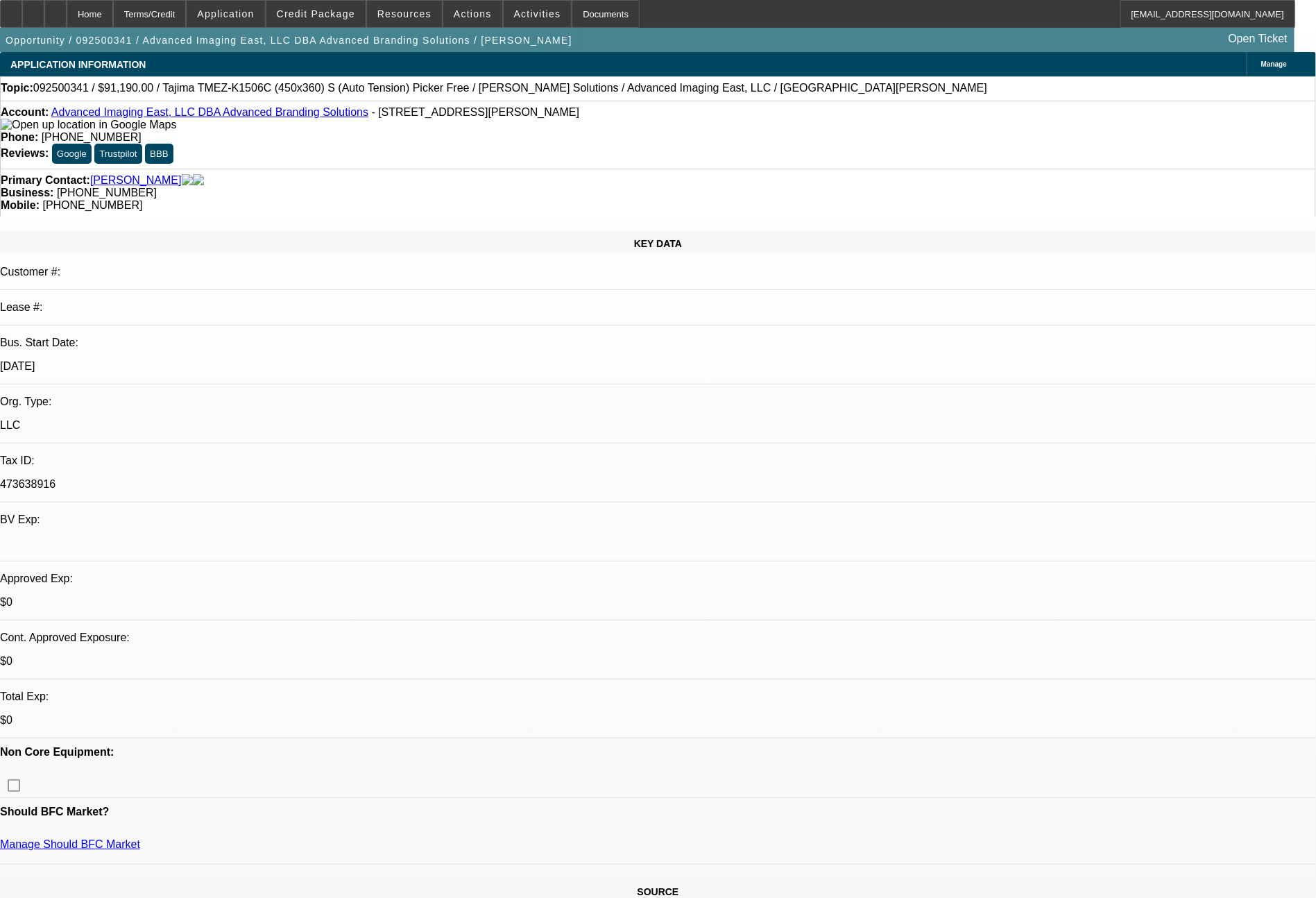
select select "0"
select select "2"
select select "0"
select select "6"
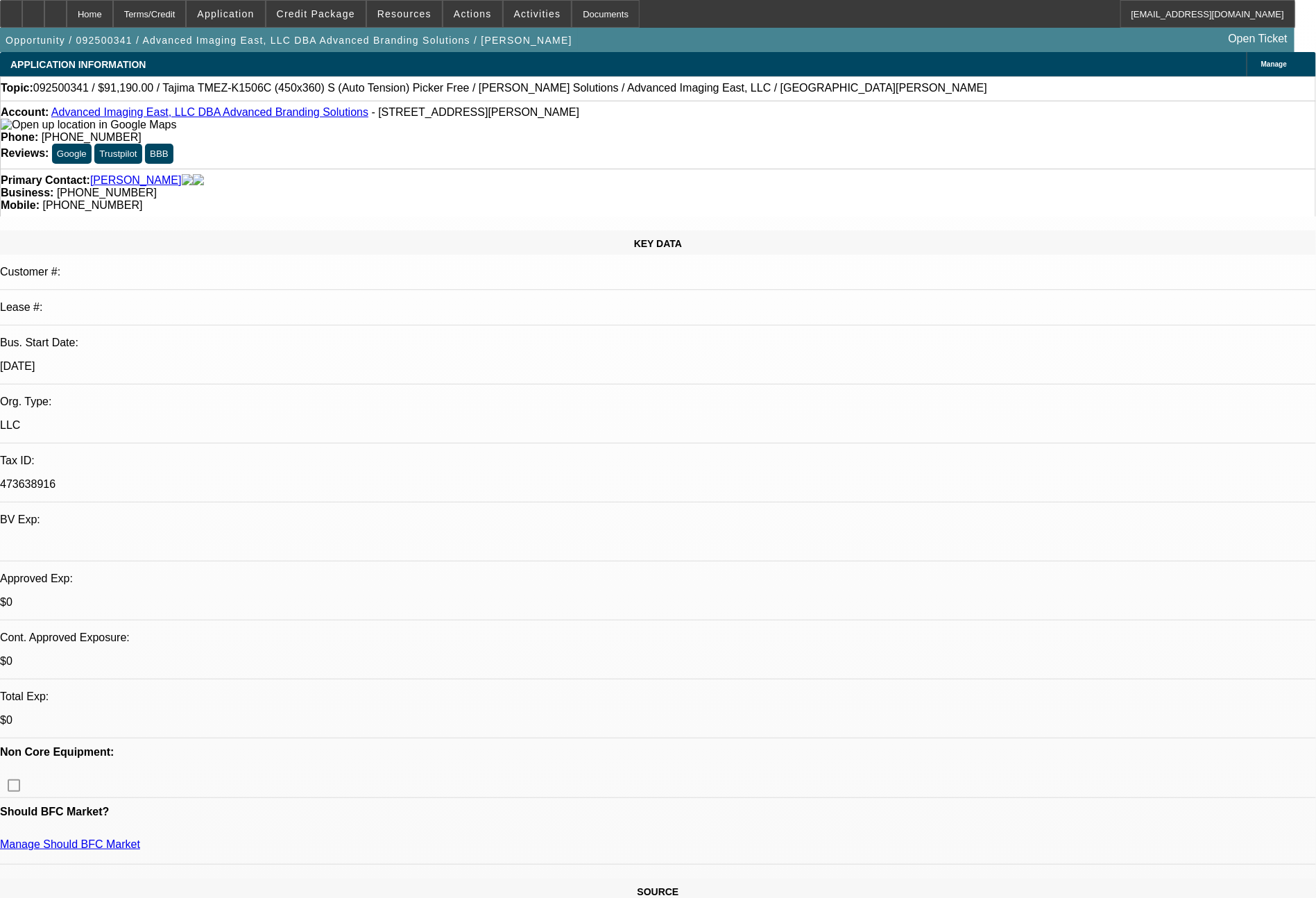
select select "0"
select select "2"
select select "0.1"
select select "4"
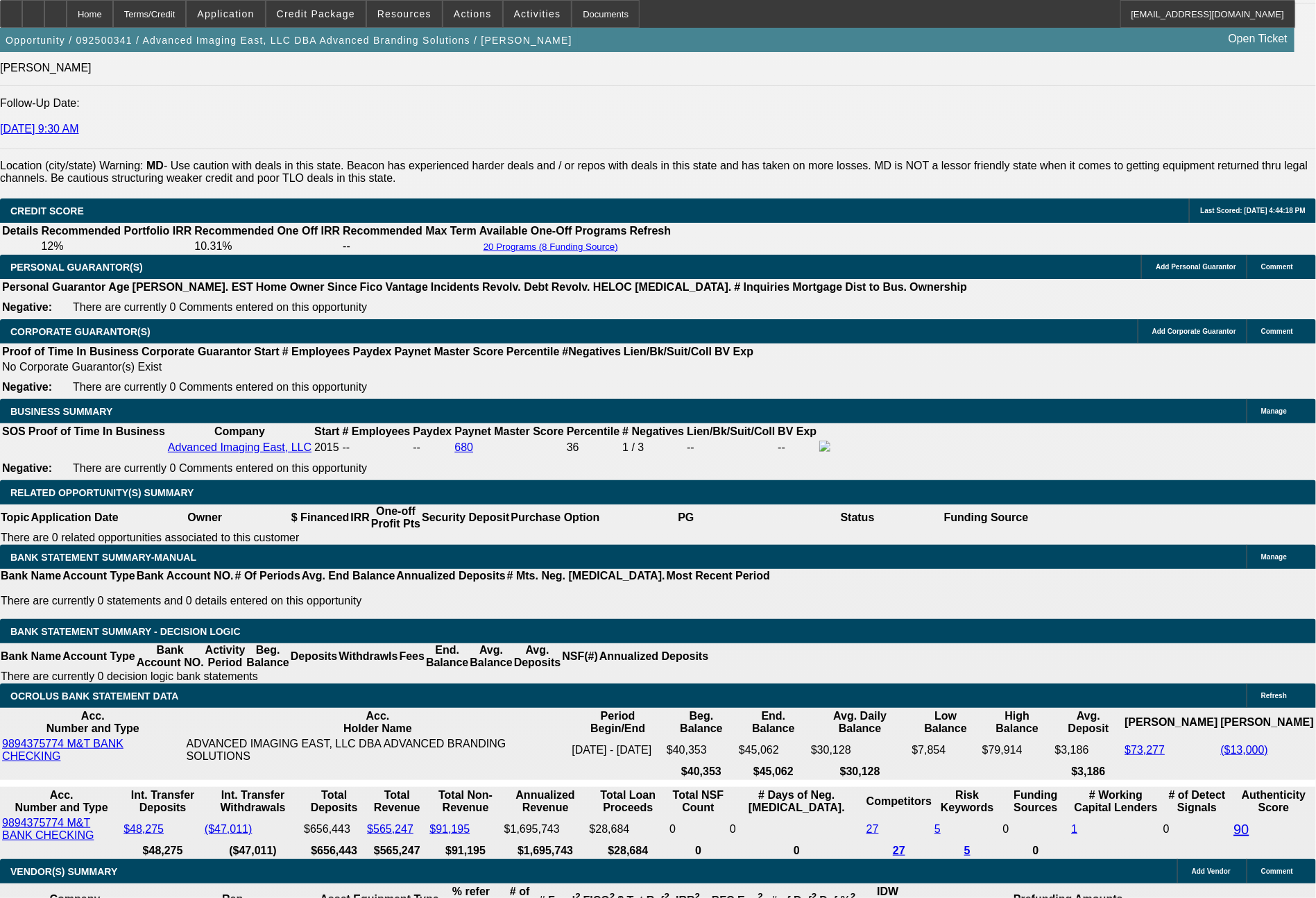
scroll to position [1942, 0]
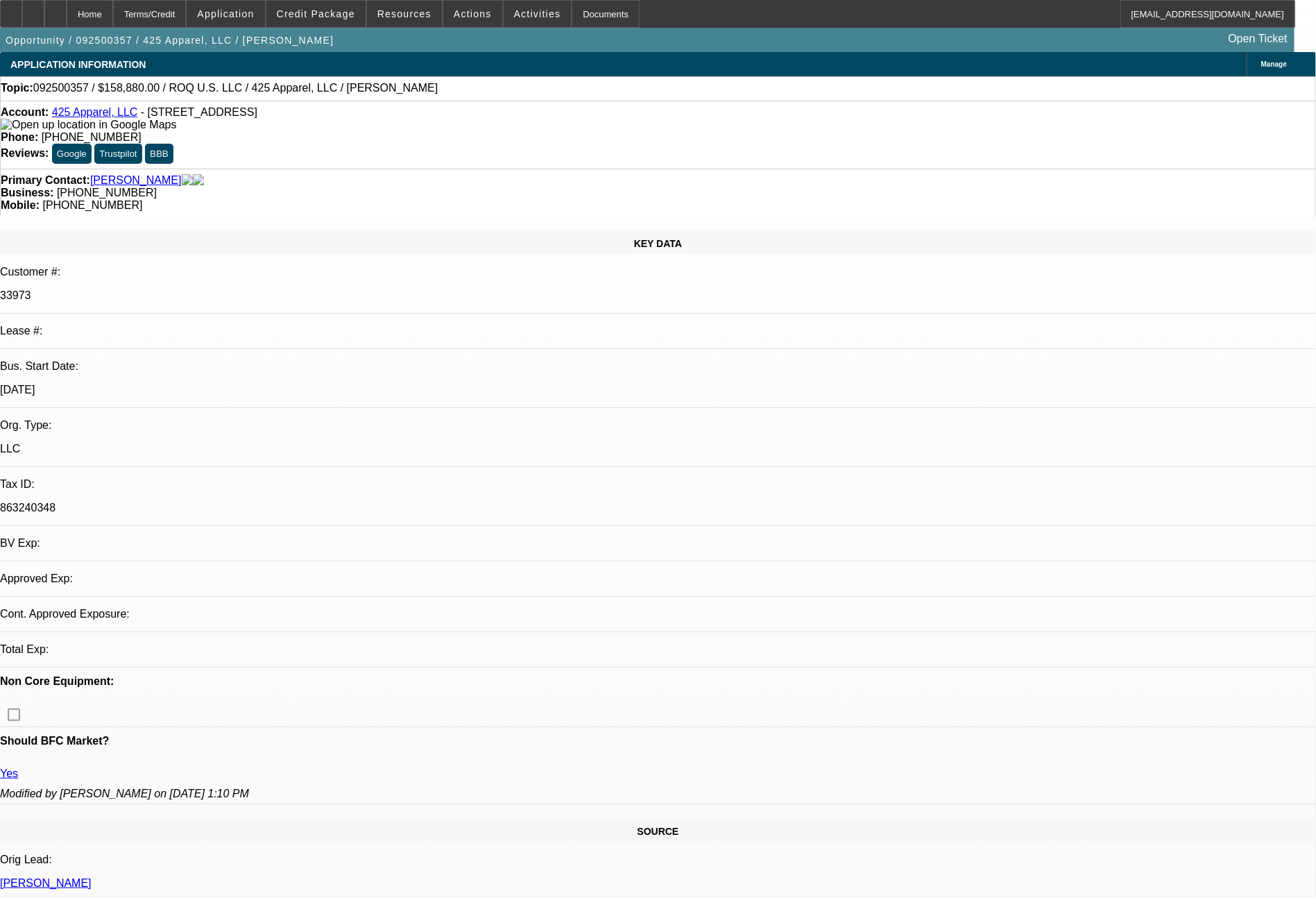
select select "0"
select select "2"
select select "0.1"
select select "4"
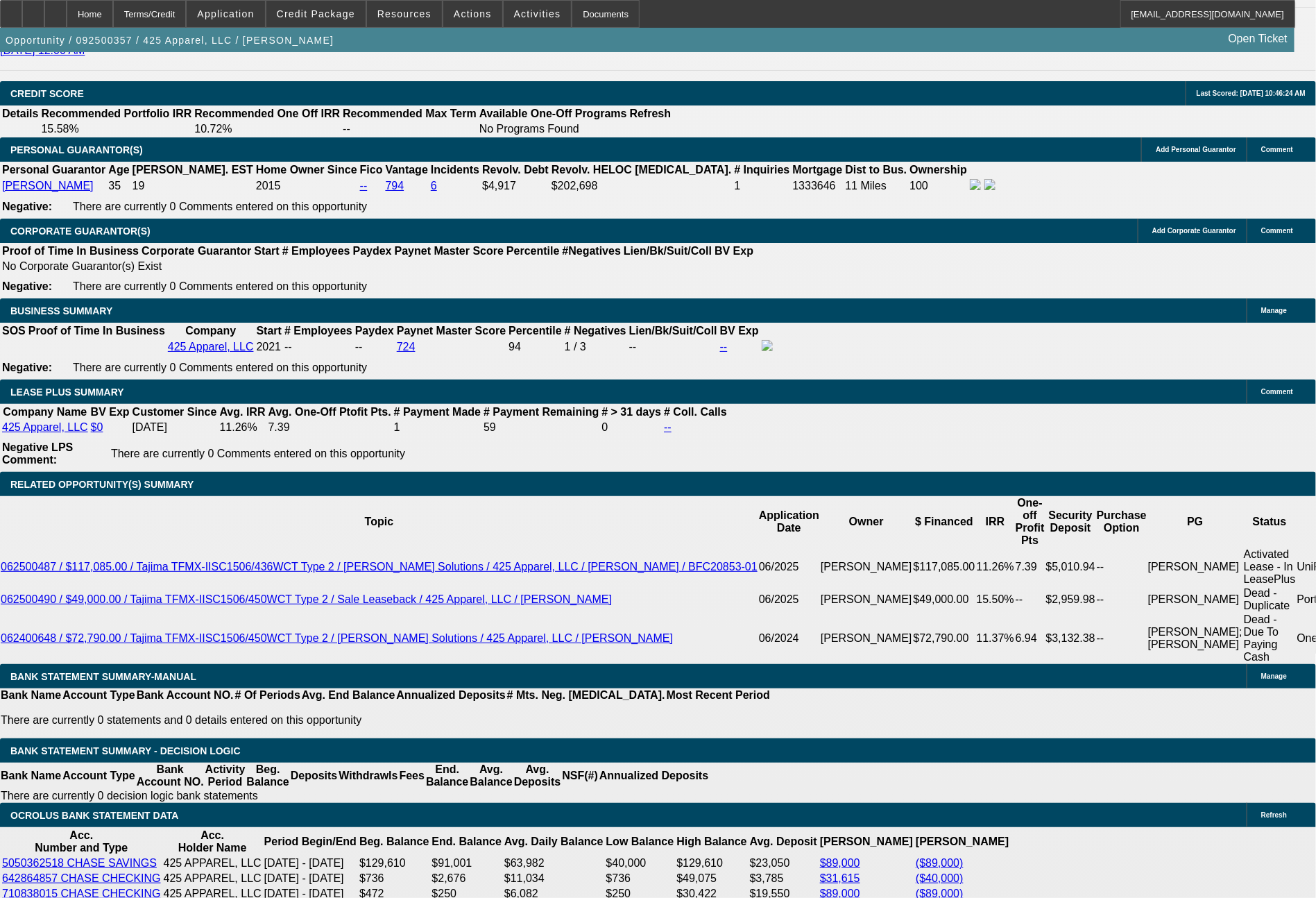
scroll to position [2066, 0]
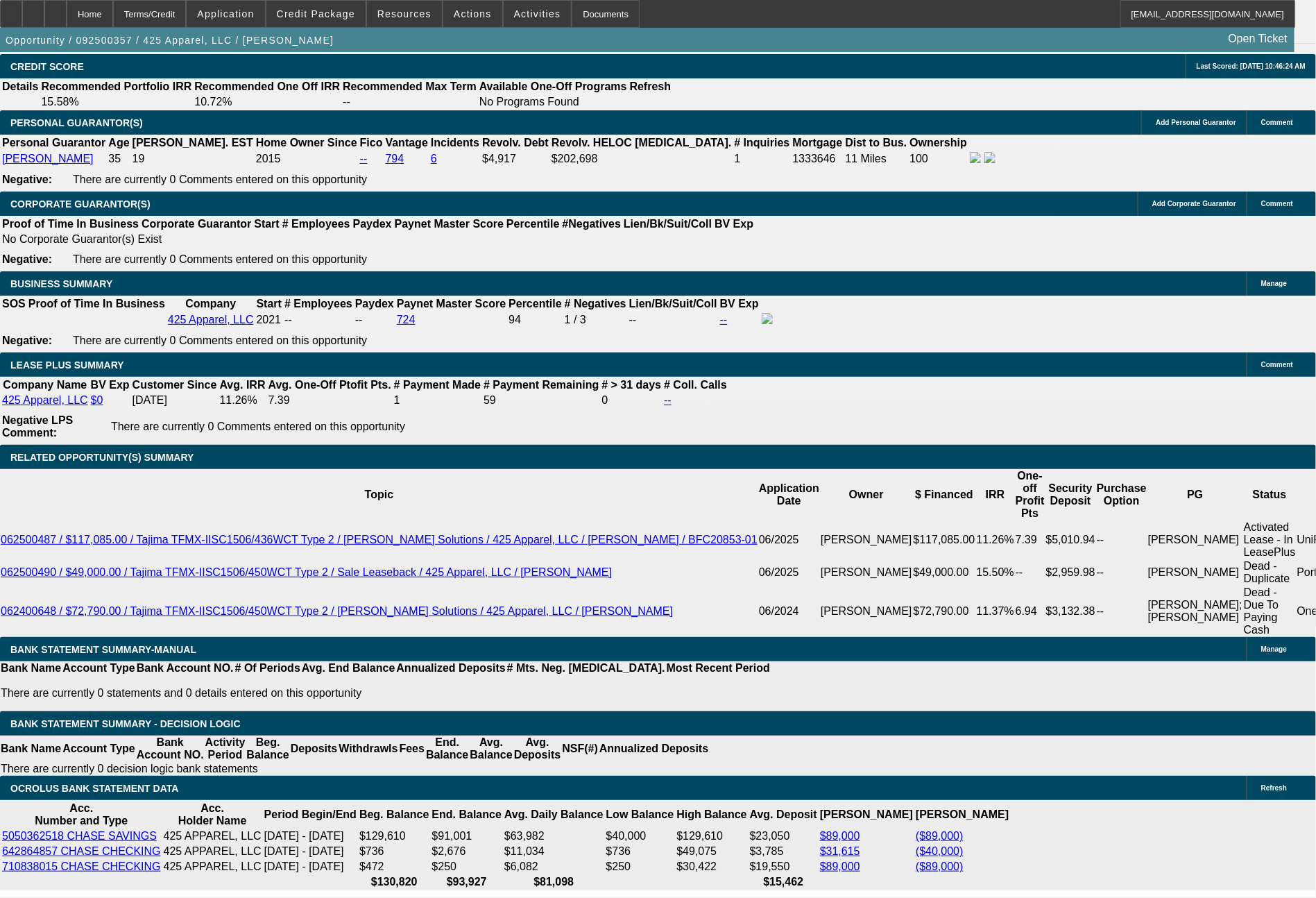
type input "$0.00"
type input "60"
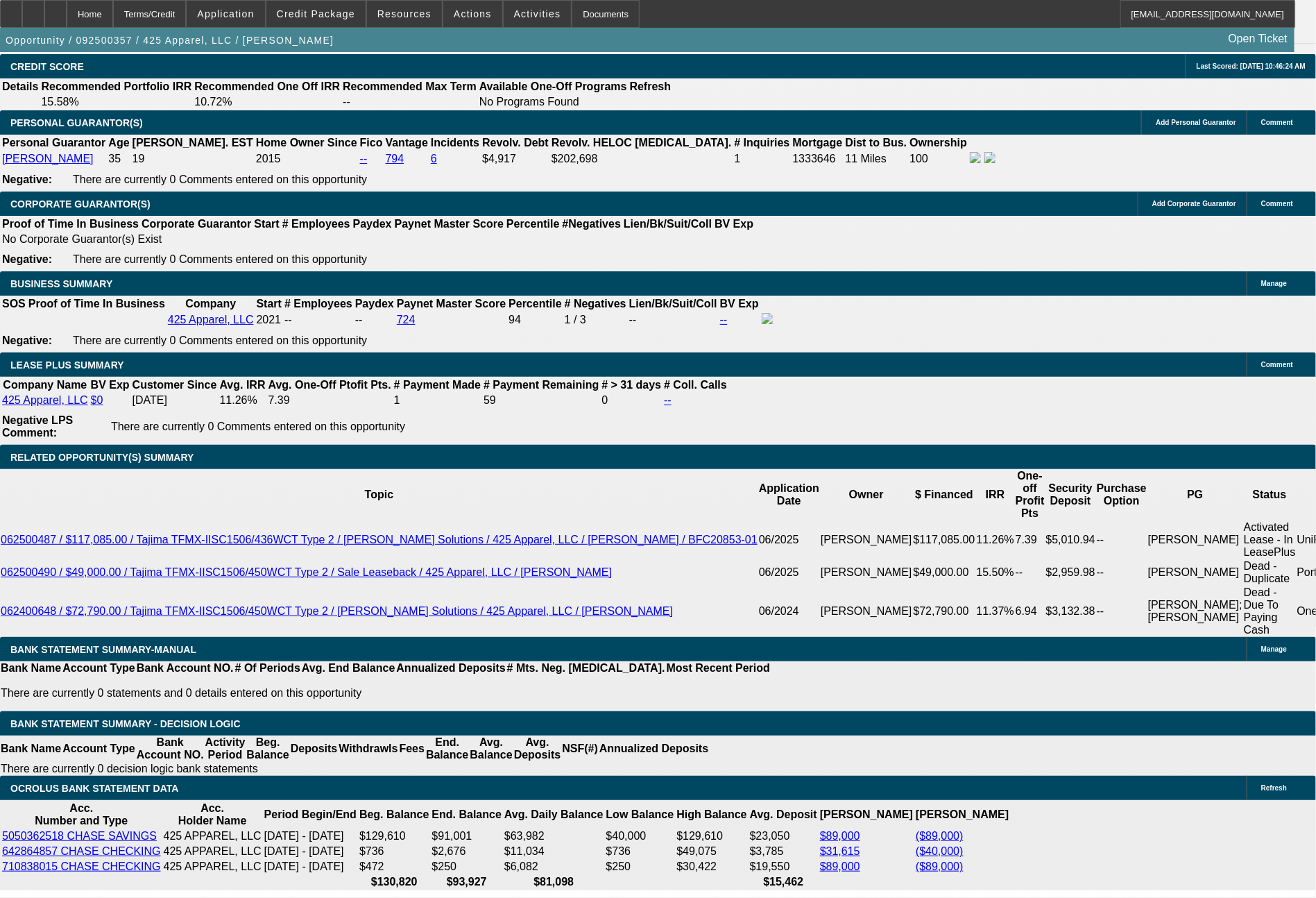
type input "3397"
type input "$6,794.00"
type input "10.3"
type input "$3,397.00"
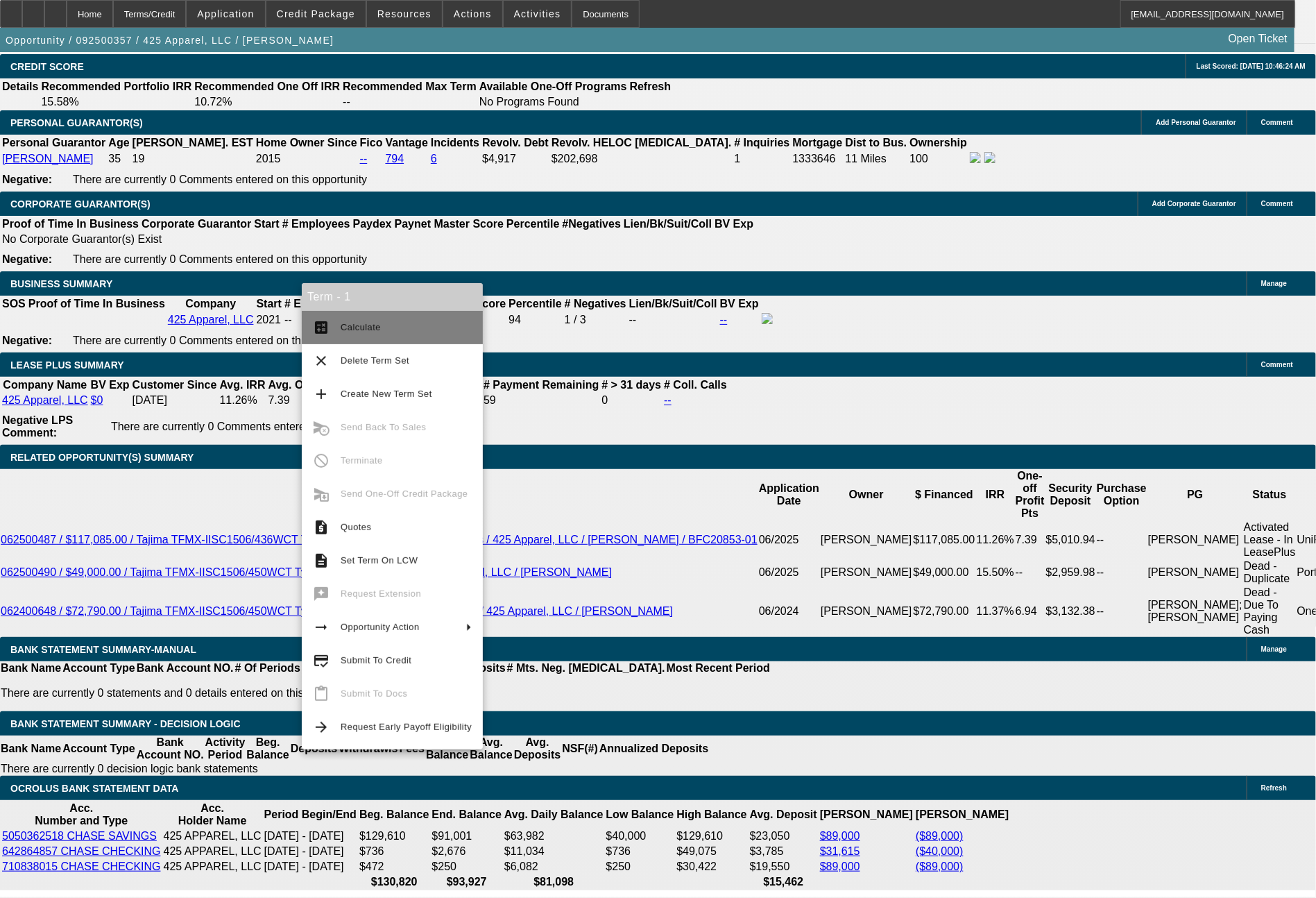
click at [361, 334] on span "Calculate" at bounding box center [406, 328] width 131 height 17
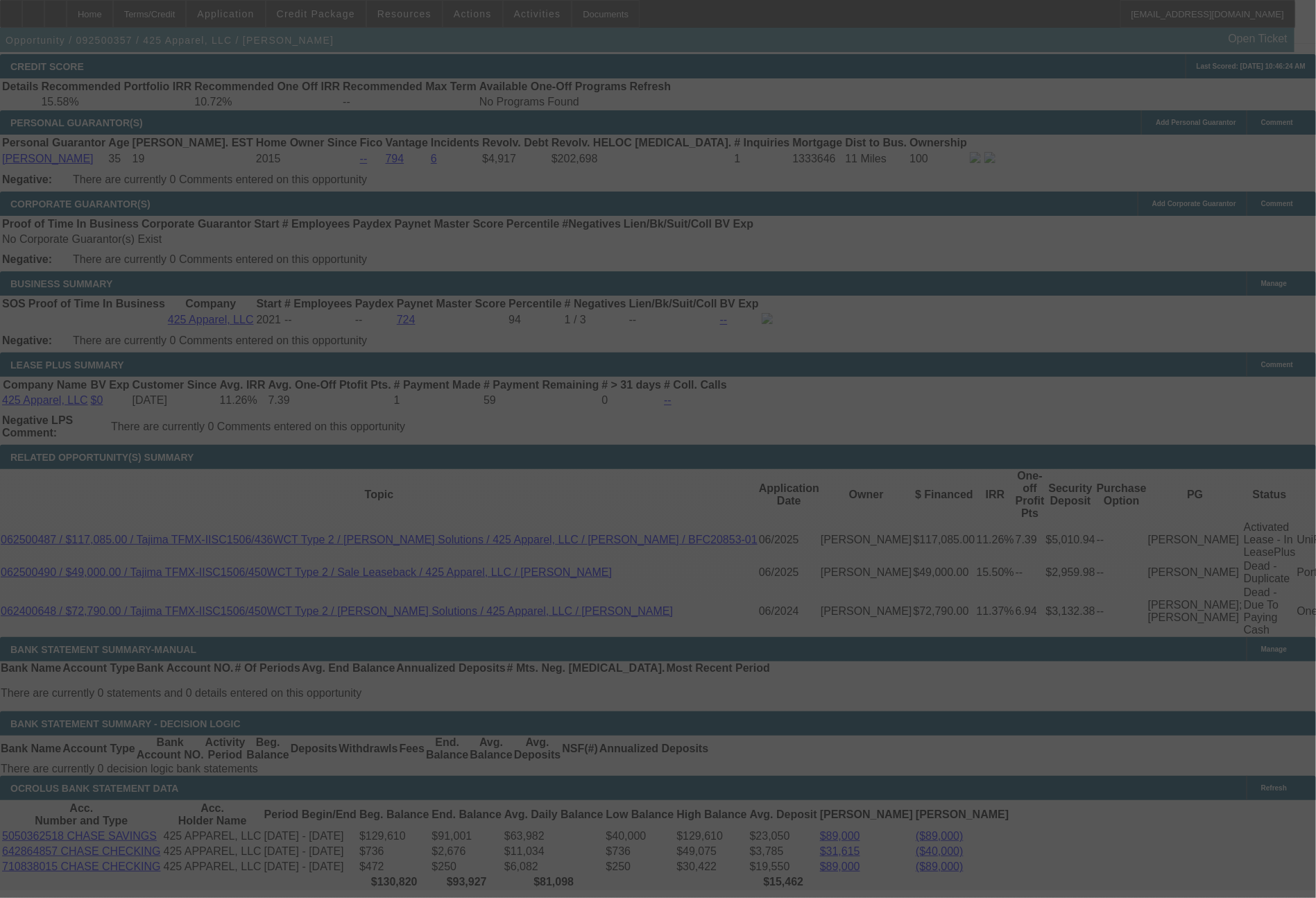
select select "0"
select select "2"
select select "0.1"
select select "4"
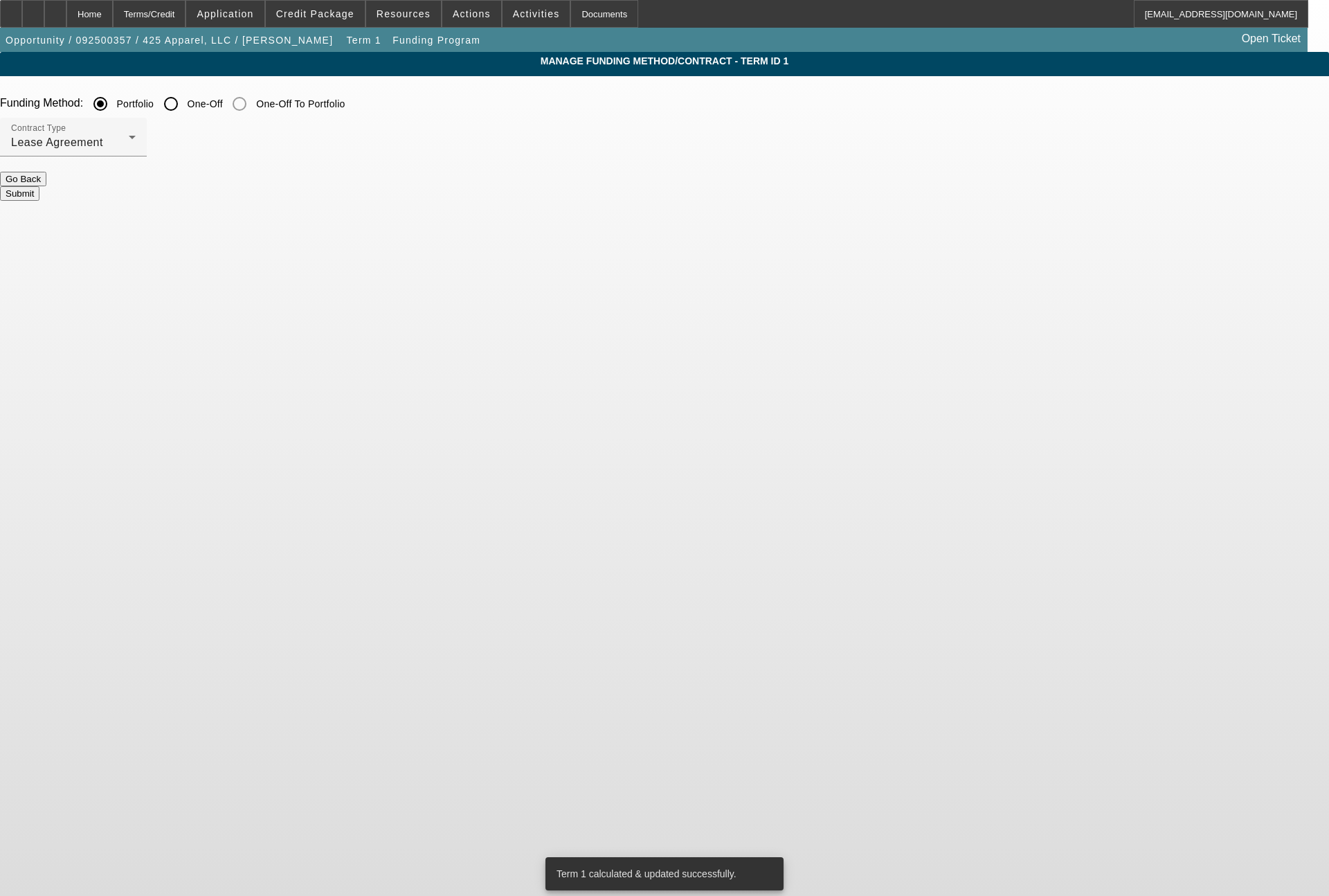
click at [185, 106] on input "One-Off" at bounding box center [171, 103] width 28 height 28
radio input "true"
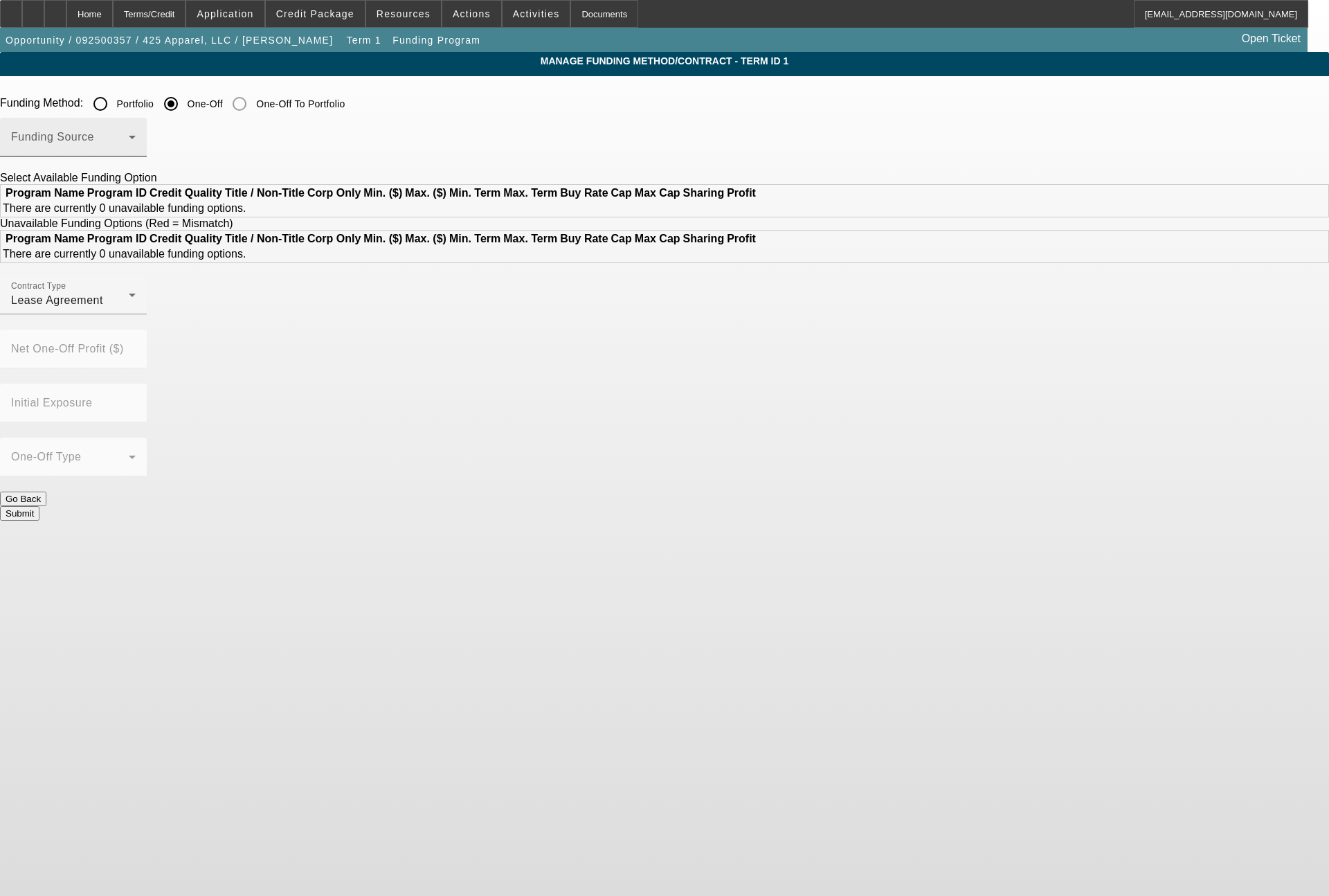
click at [129, 146] on span at bounding box center [69, 143] width 118 height 17
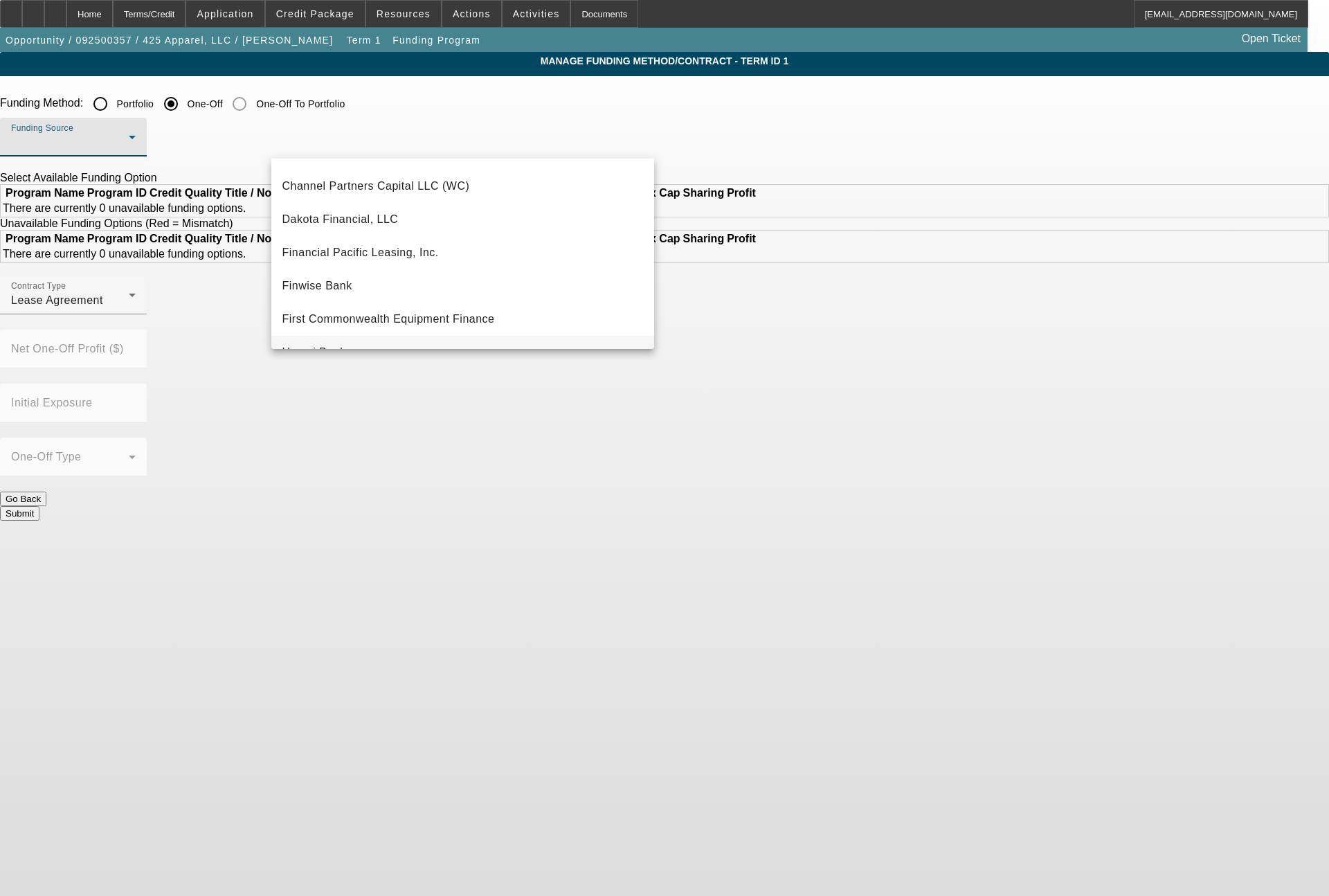
scroll to position [167, 0]
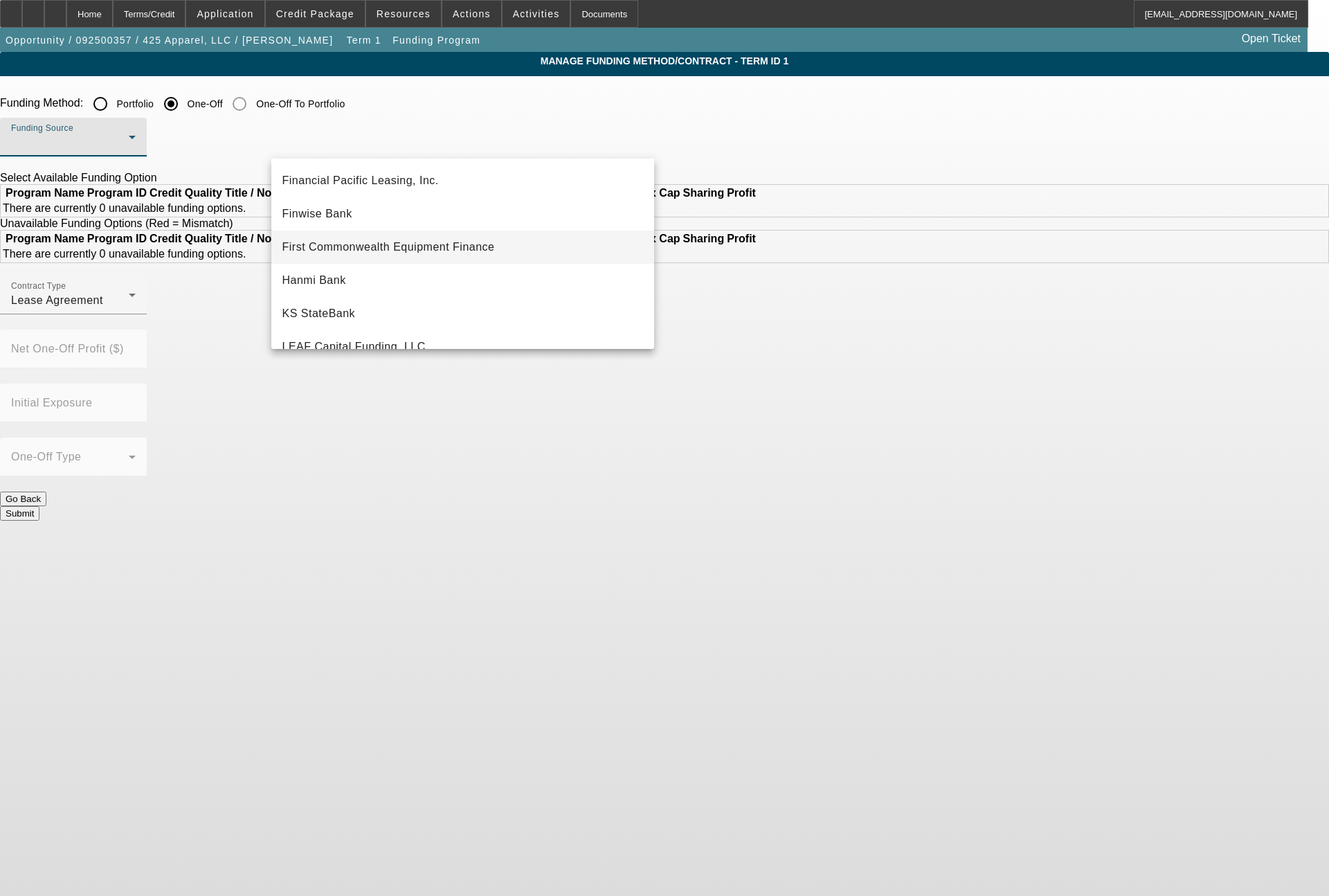
click at [449, 246] on span "First Commonwealth Equipment Finance" at bounding box center [388, 248] width 212 height 17
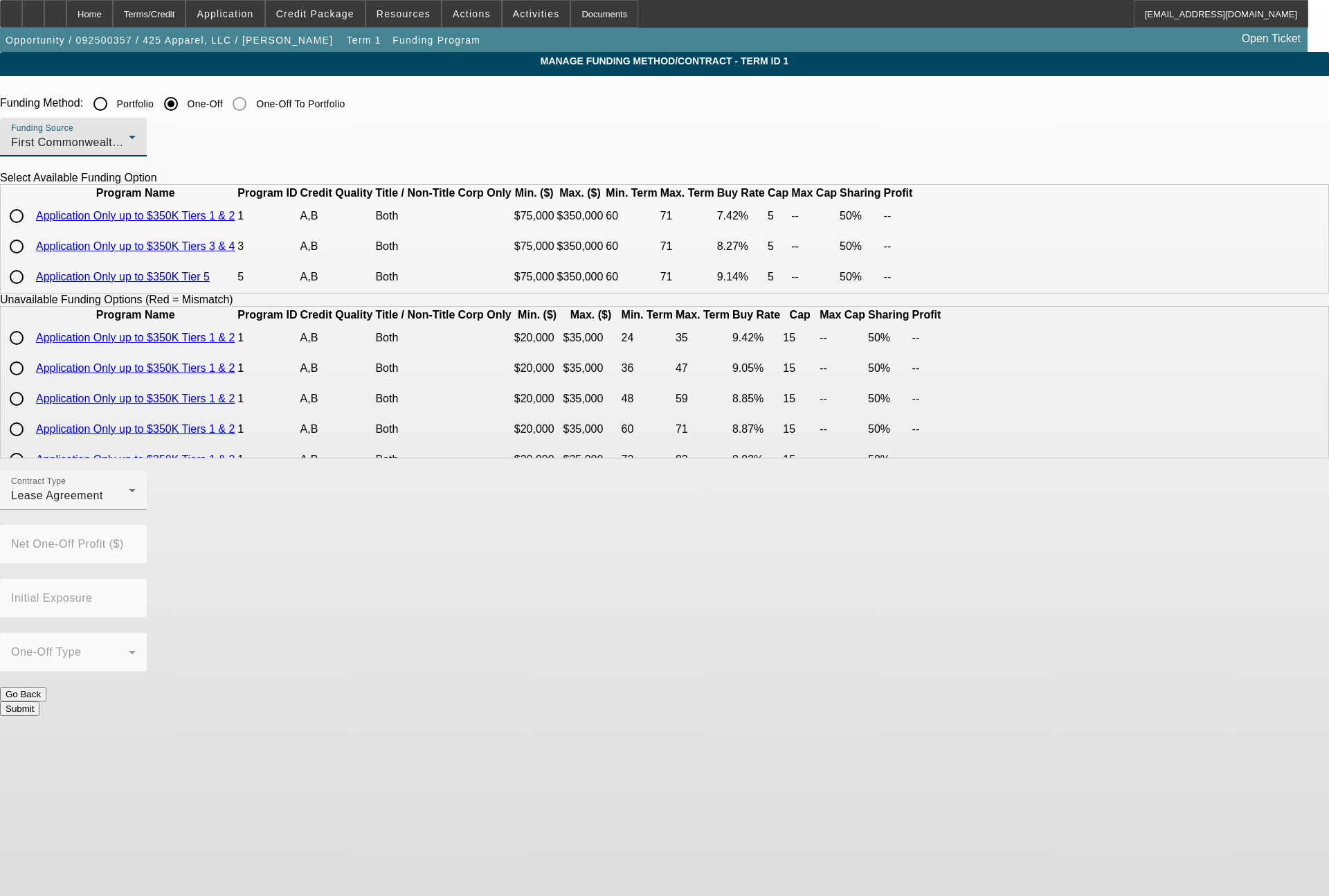
click at [223, 146] on span "First Commonwealth Equipment Finance" at bounding box center [117, 142] width 212 height 12
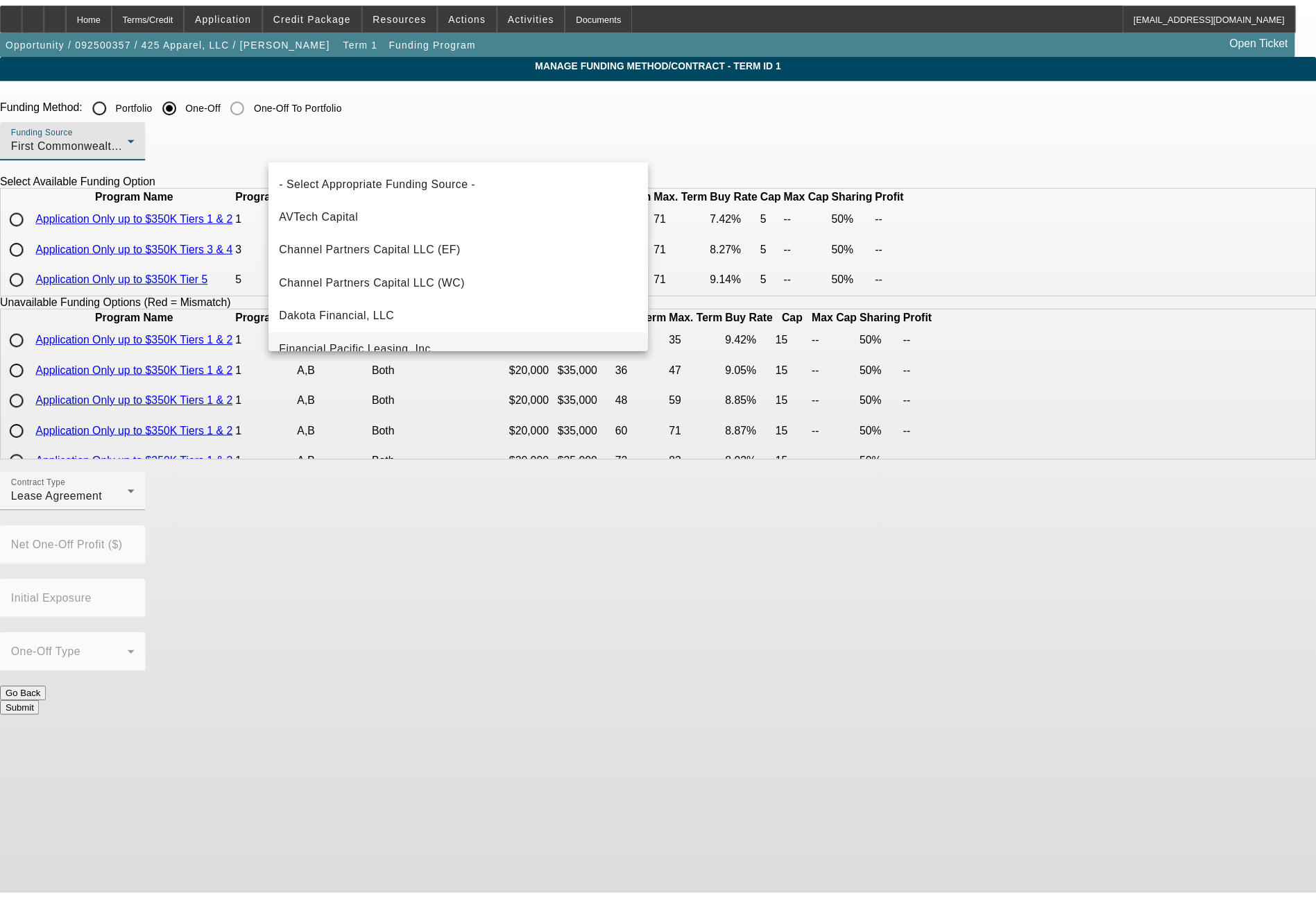
scroll to position [81, 0]
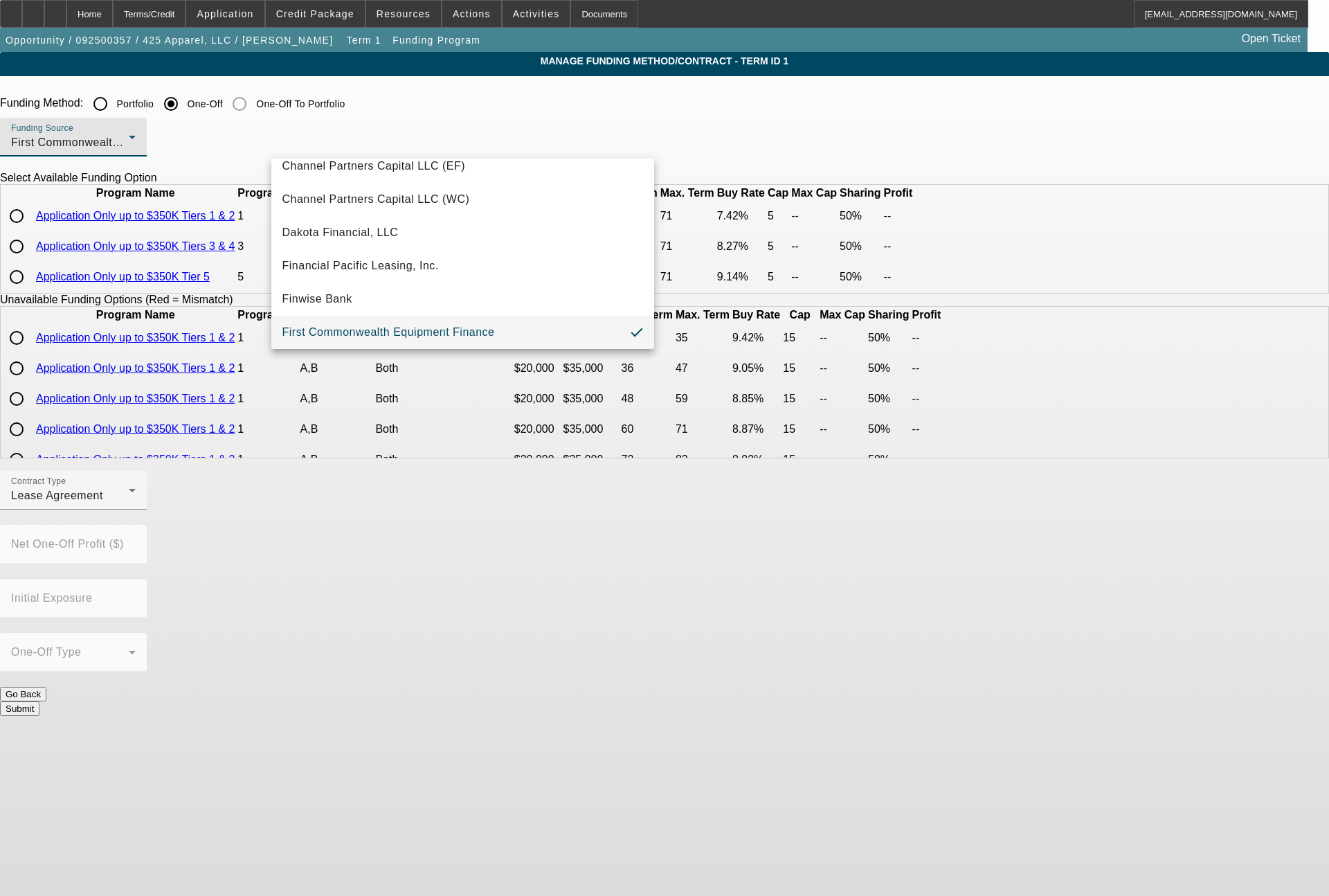
click at [468, 333] on span "First Commonwealth Equipment Finance" at bounding box center [388, 332] width 212 height 17
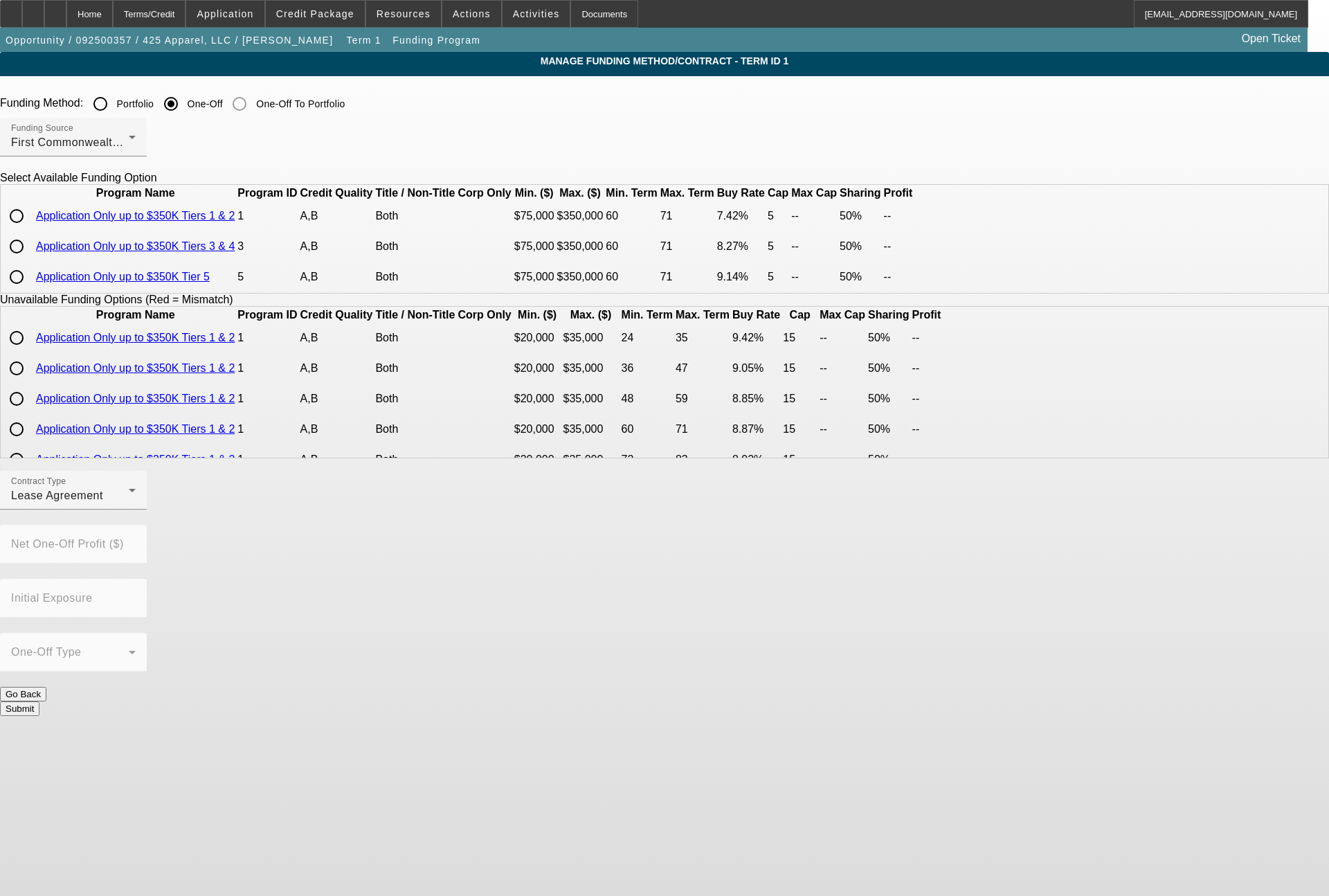
click at [30, 230] on input "radio" at bounding box center [16, 216] width 28 height 28
radio input "true"
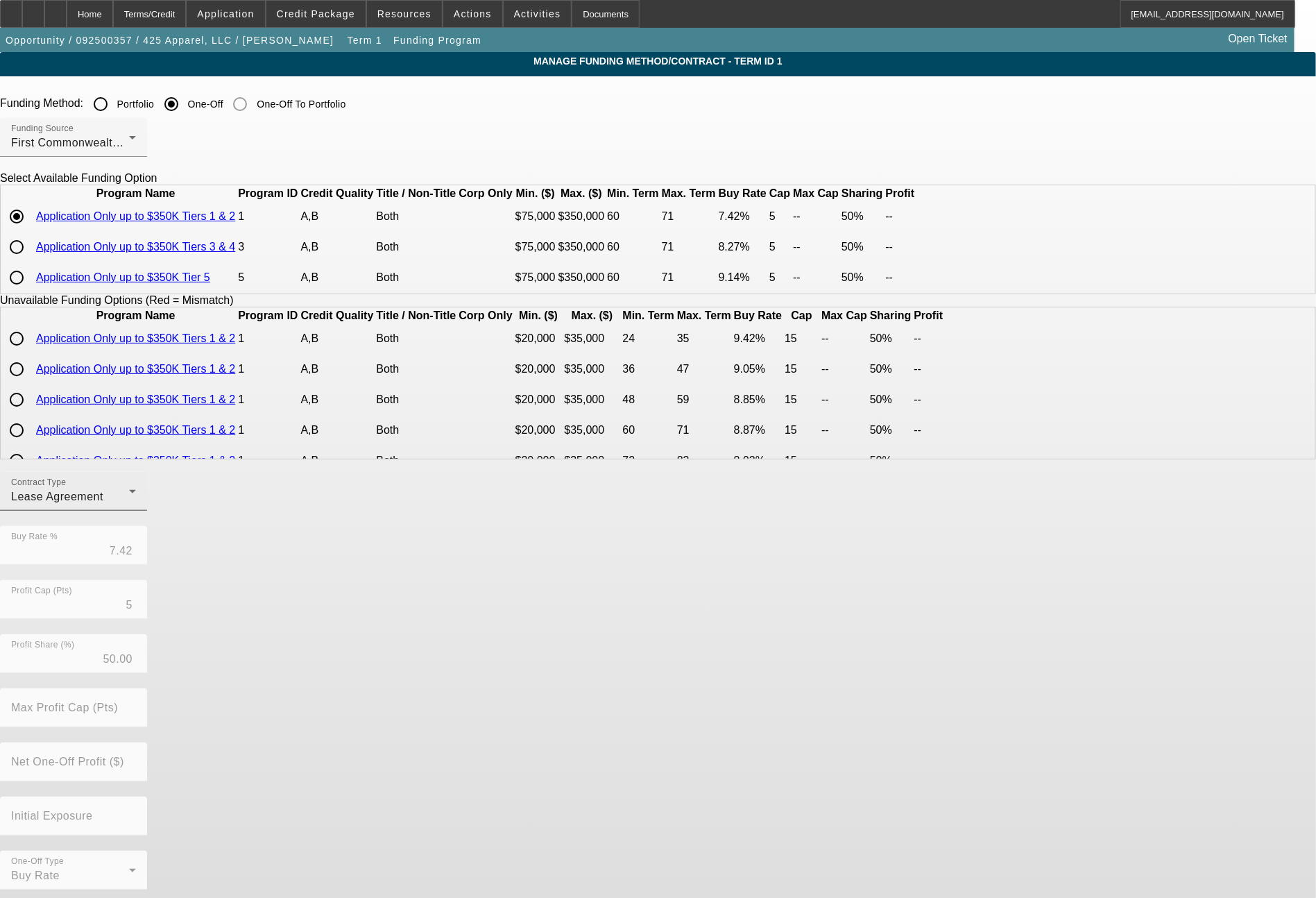
click at [129, 505] on div "Lease Agreement" at bounding box center [69, 496] width 118 height 17
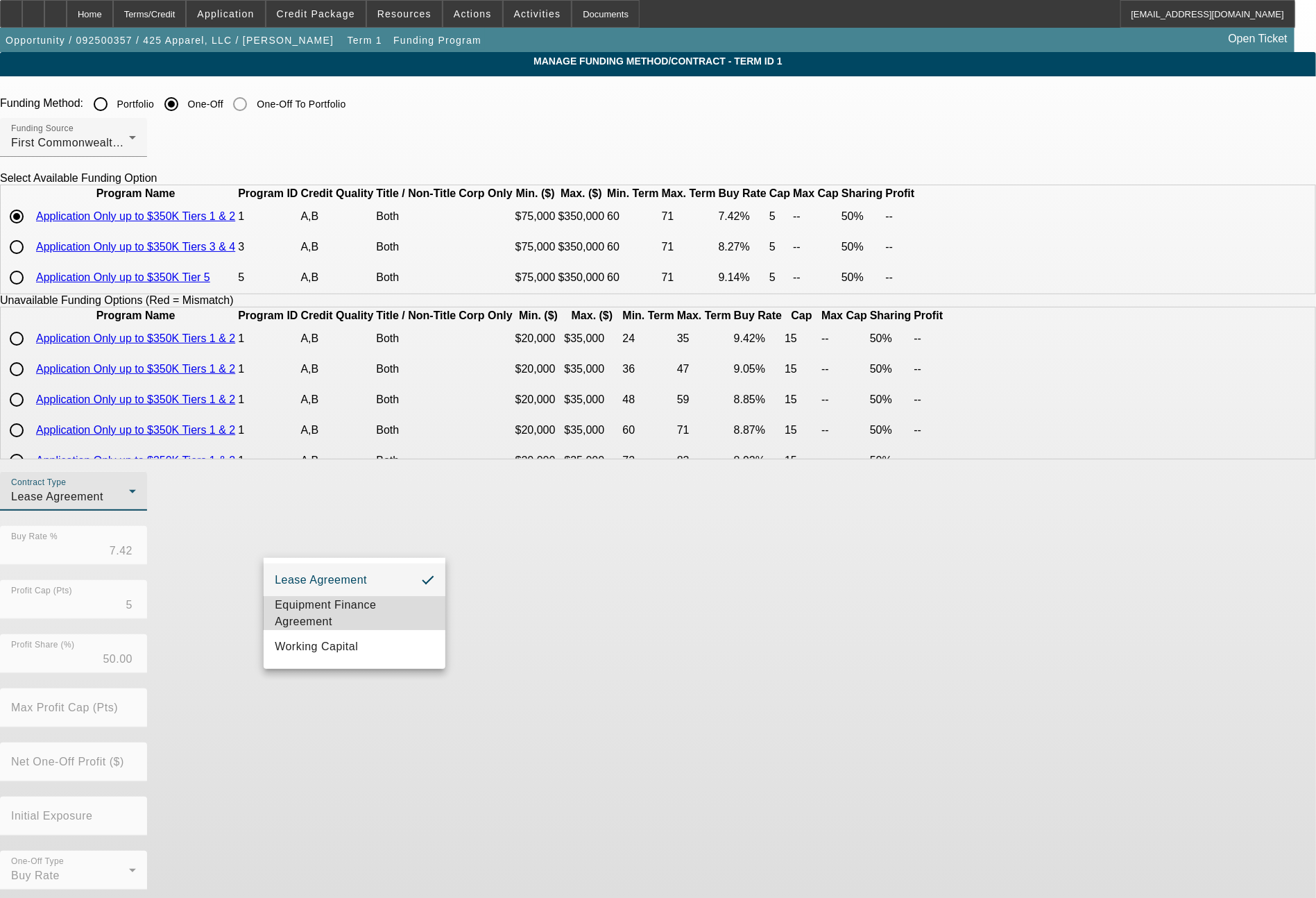
click at [339, 614] on span "Equipment Finance Agreement" at bounding box center [354, 613] width 159 height 33
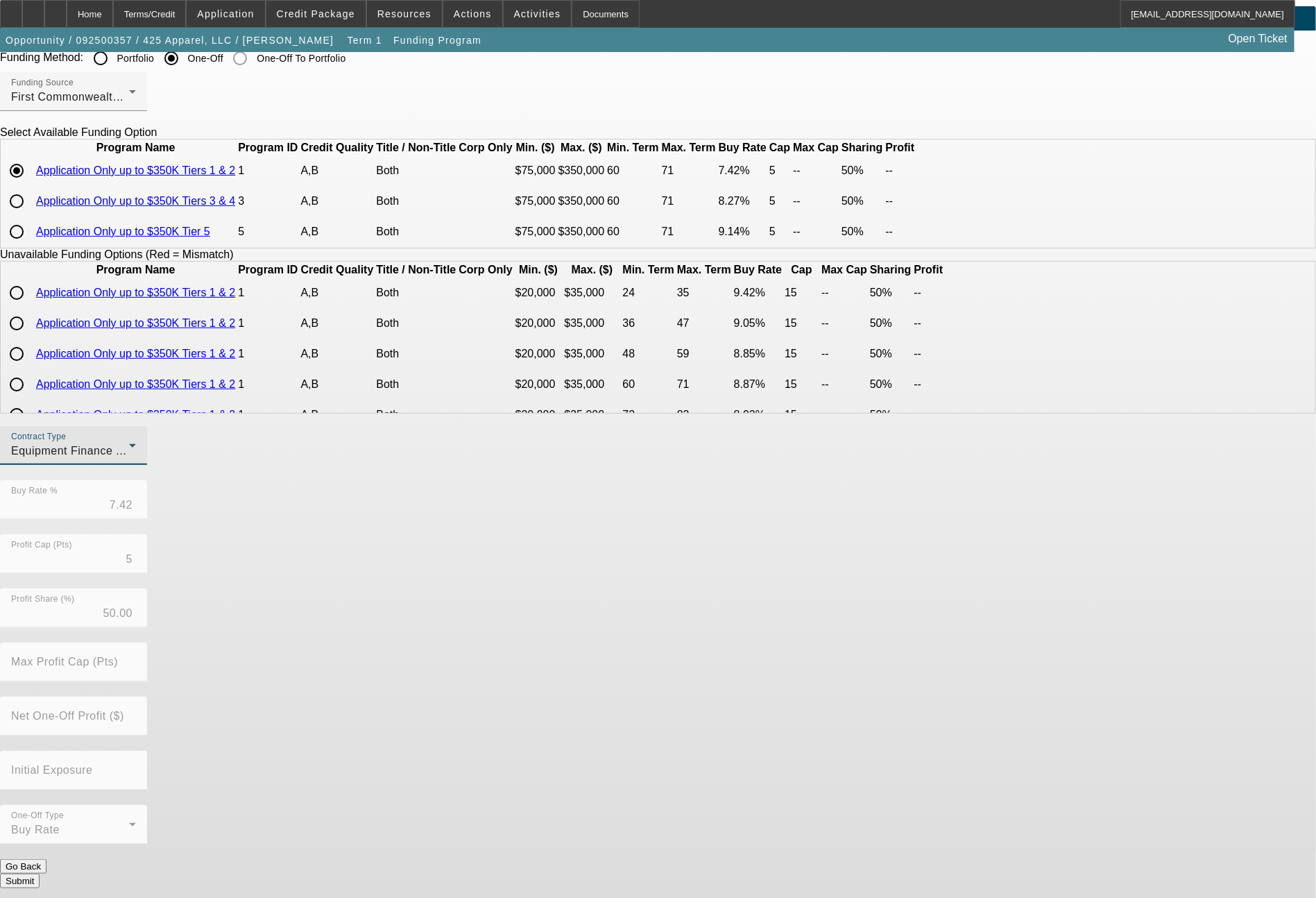
click at [40, 873] on button "Submit" at bounding box center [19, 880] width 40 height 14
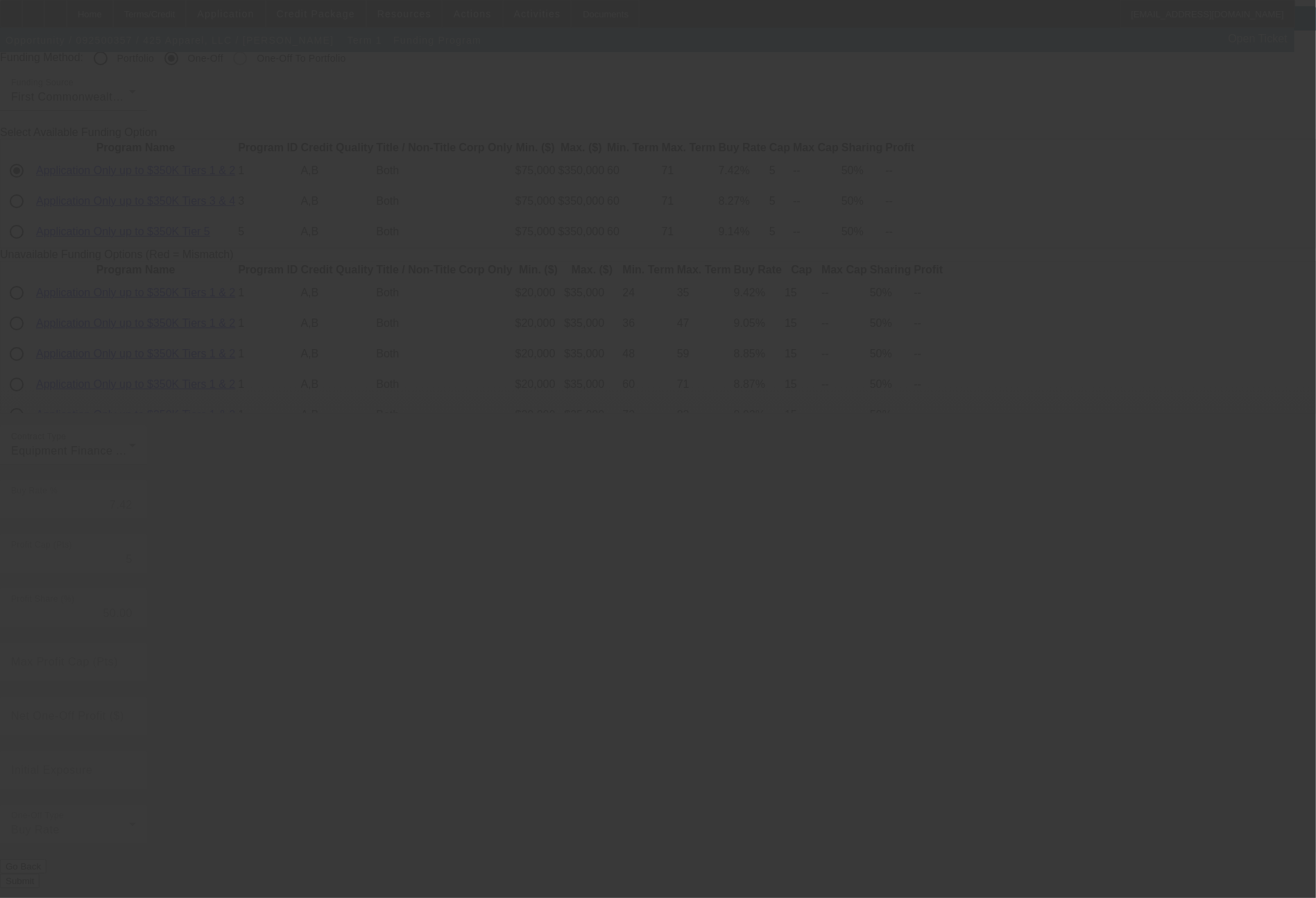
radio input "true"
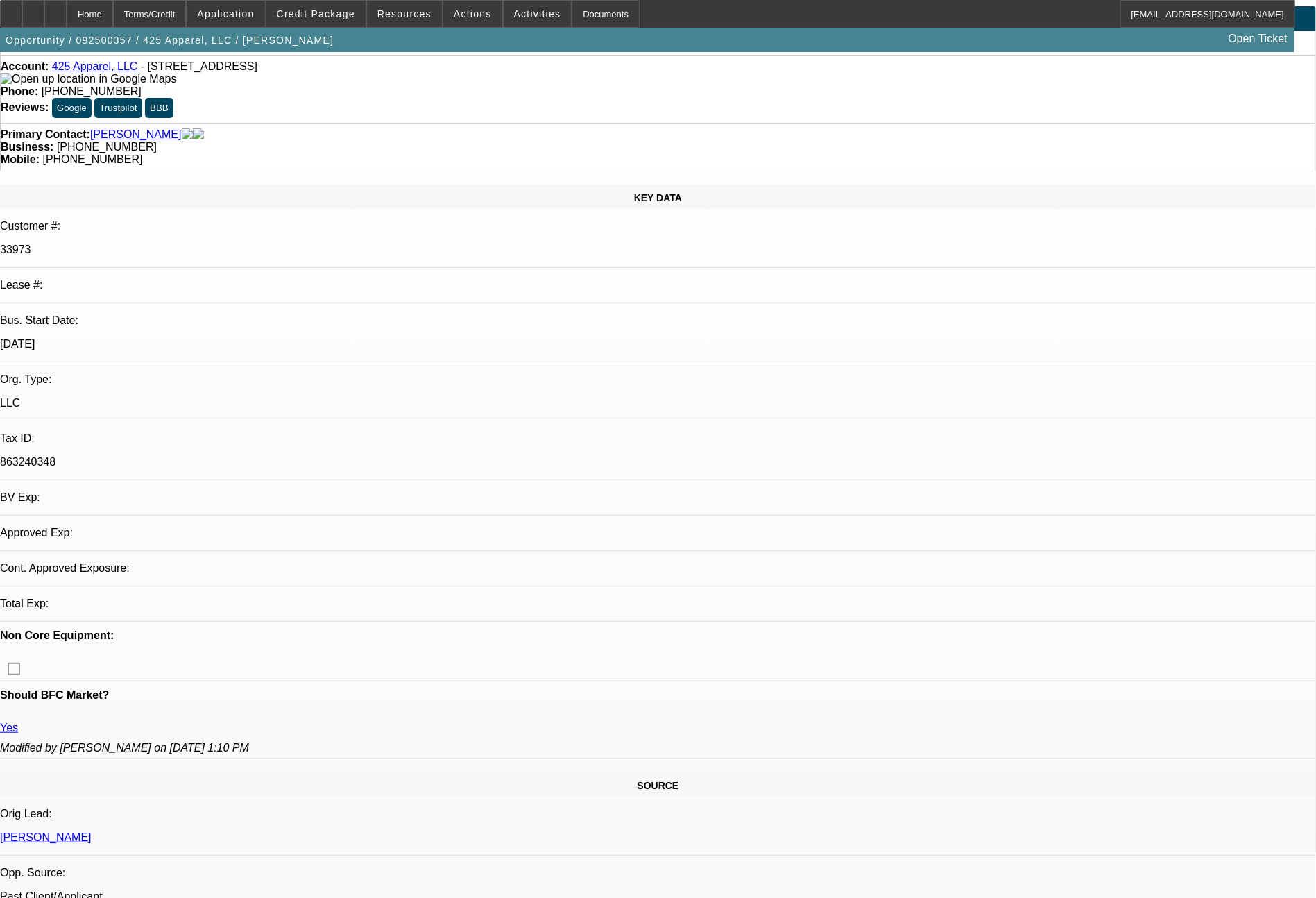
select select "0"
select select "2"
select select "0"
select select "6"
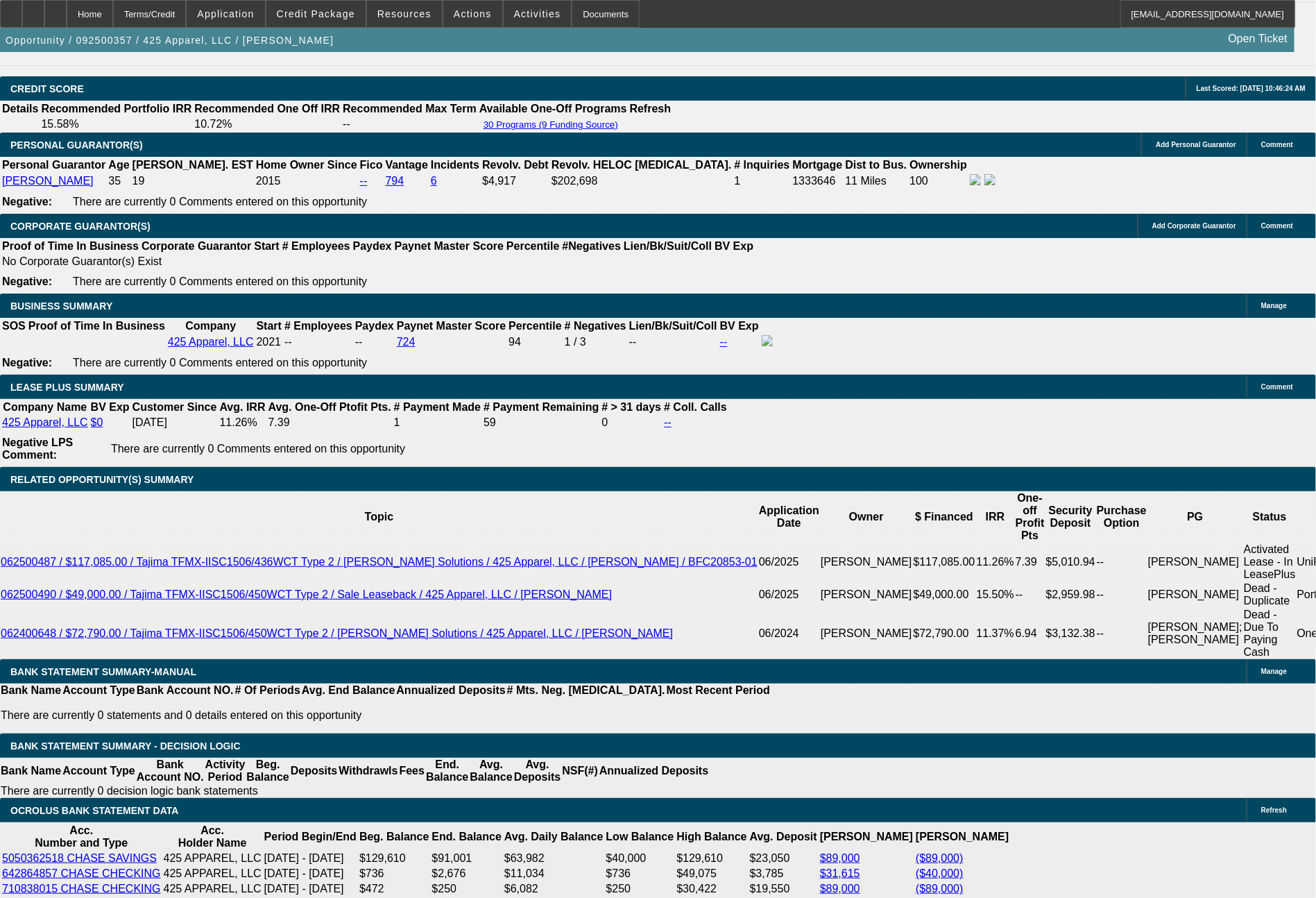
scroll to position [2070, 0]
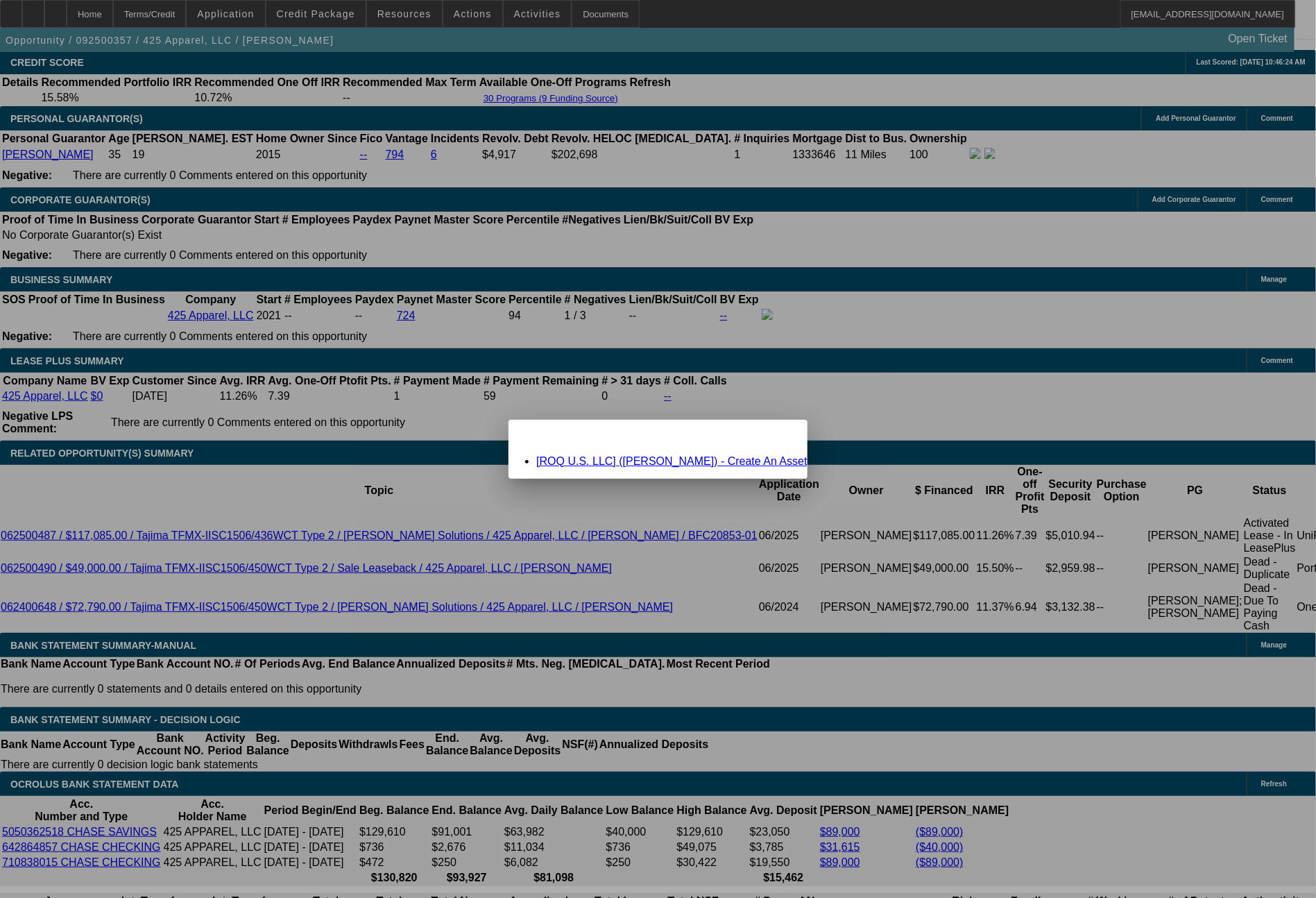
scroll to position [0, 0]
click at [780, 435] on span "Close" at bounding box center [789, 431] width 19 height 8
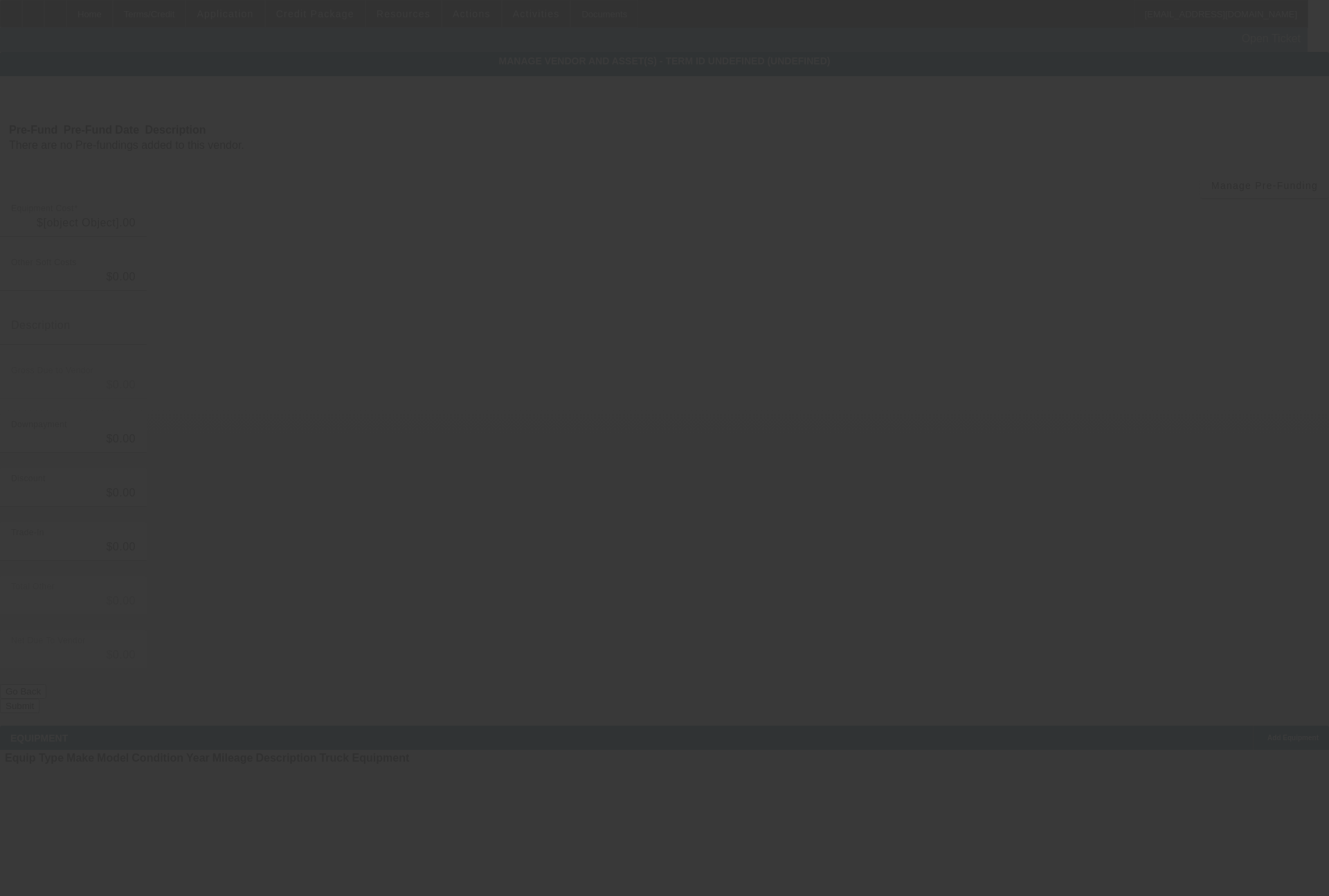
type input "$158,880.00"
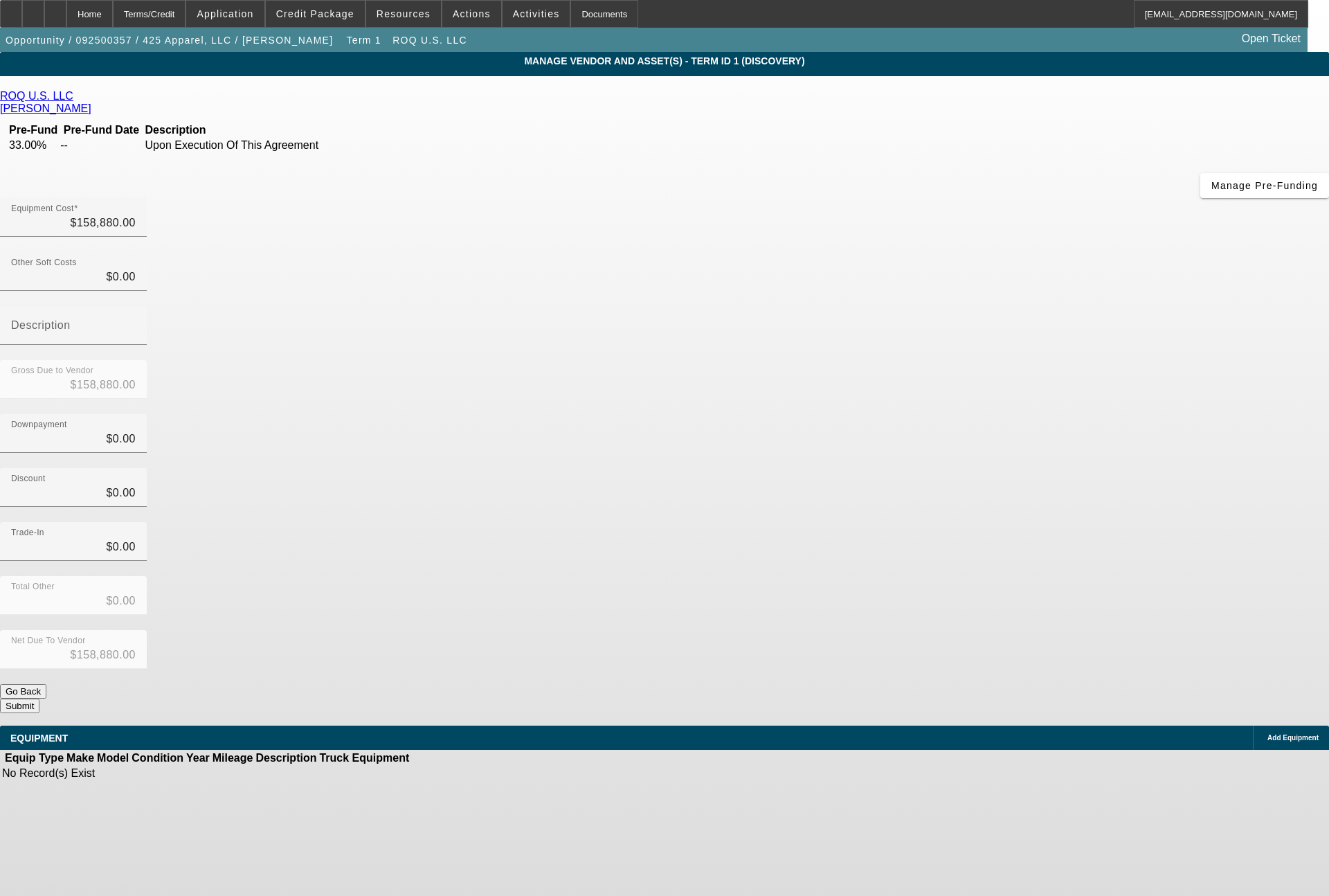
click at [1267, 734] on span "Add Equipment" at bounding box center [1293, 737] width 52 height 8
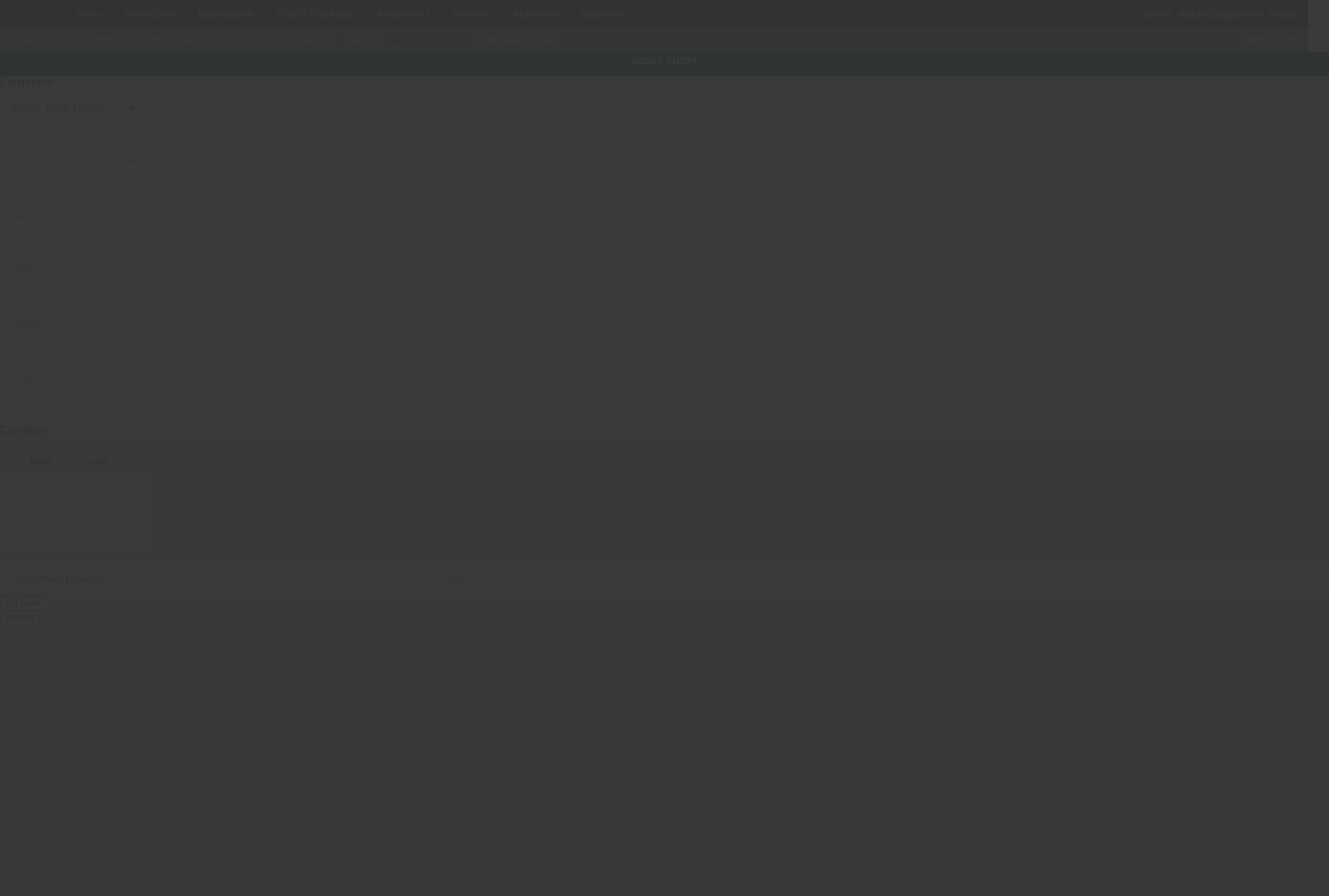
type input "[STREET_ADDRESS]"
type input "Ste 107"
type input "[GEOGRAPHIC_DATA]"
type input "75057"
type input "[PERSON_NAME]"
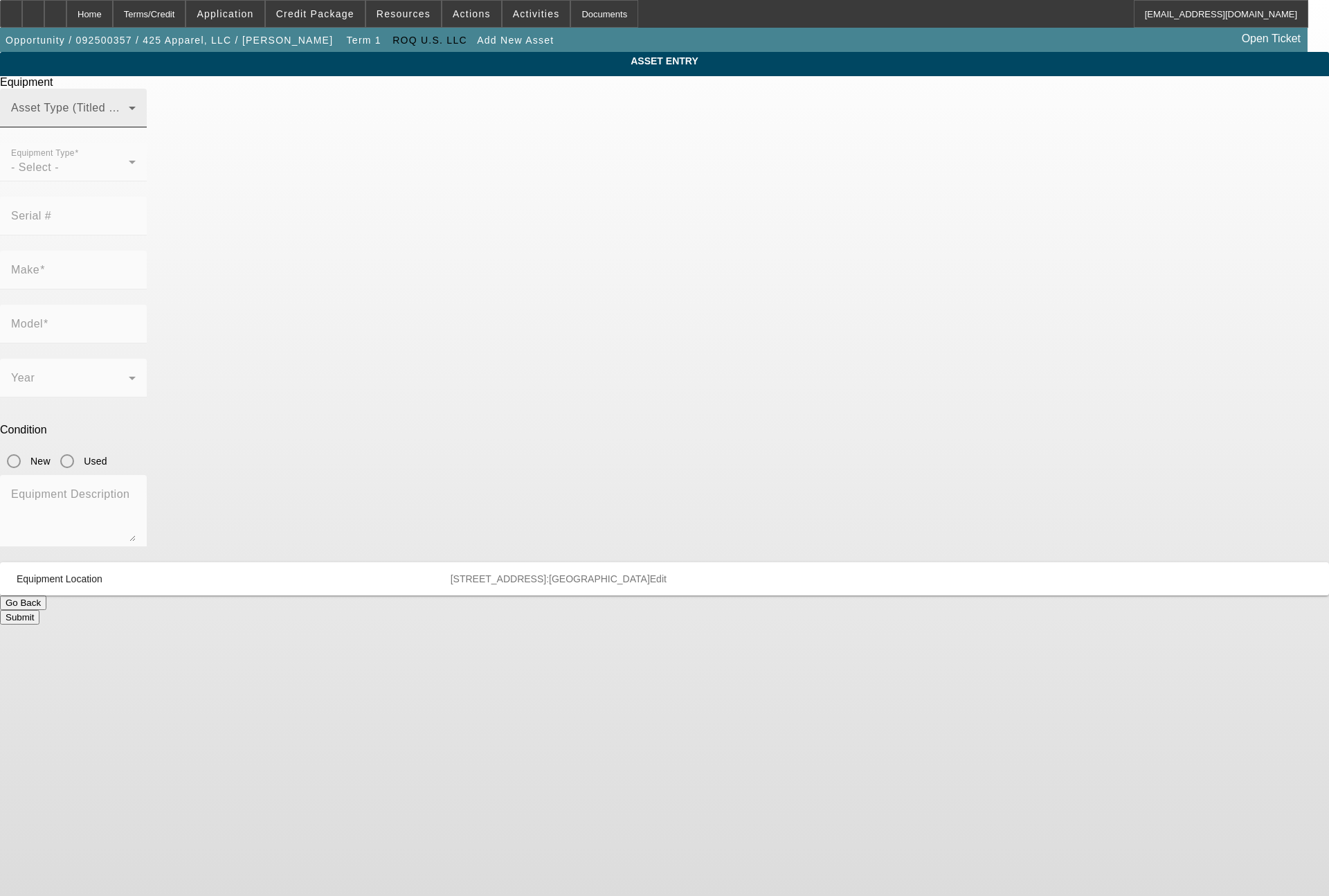
click at [136, 128] on div "Asset Type (Titled or Non-Titled)" at bounding box center [73, 108] width 124 height 39
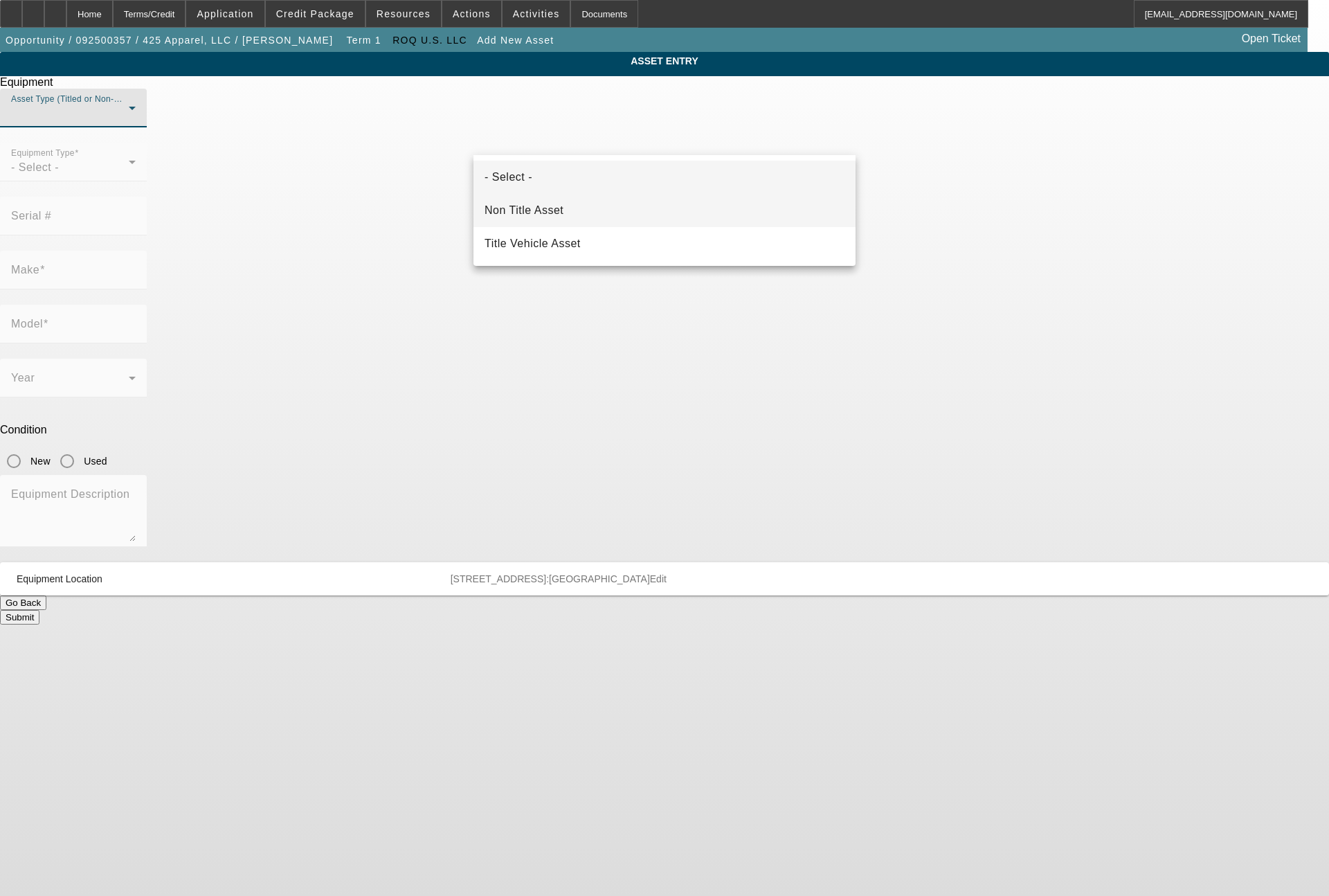
click at [561, 208] on span "Non Title Asset" at bounding box center [523, 210] width 79 height 17
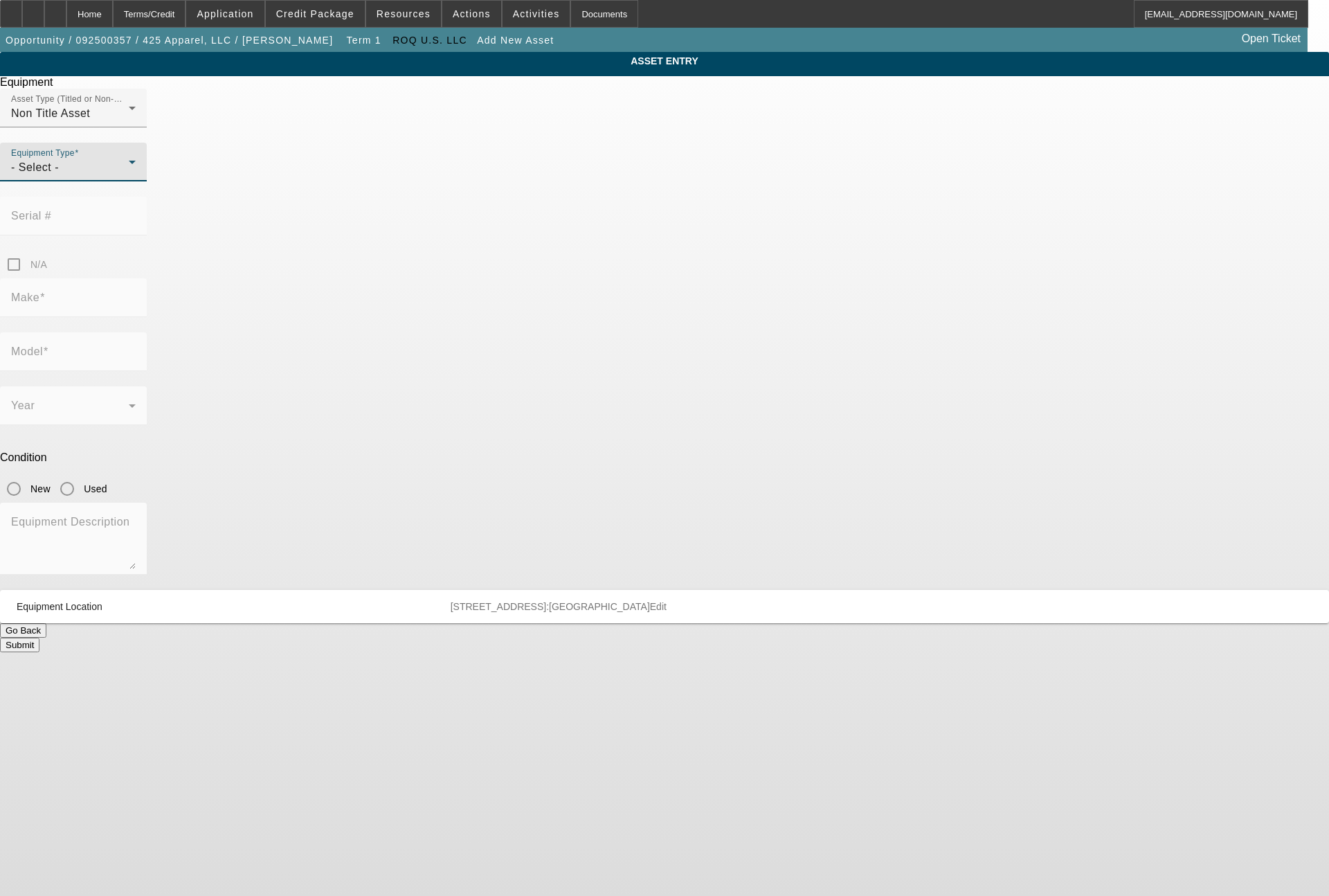
click at [129, 176] on div "- Select -" at bounding box center [69, 167] width 118 height 17
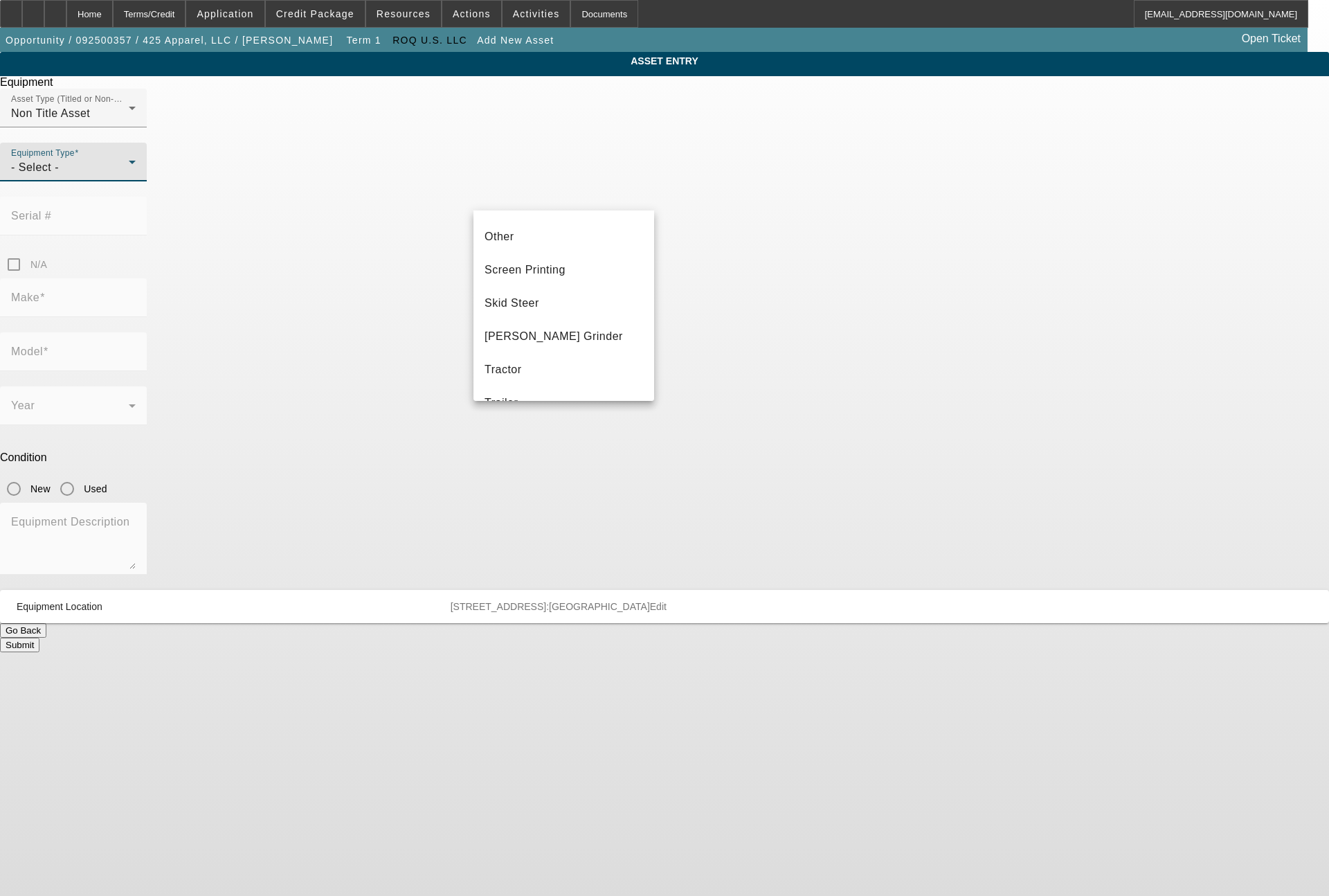
scroll to position [332, 0]
click at [552, 239] on span "Screen Printing" at bounding box center [525, 232] width 81 height 17
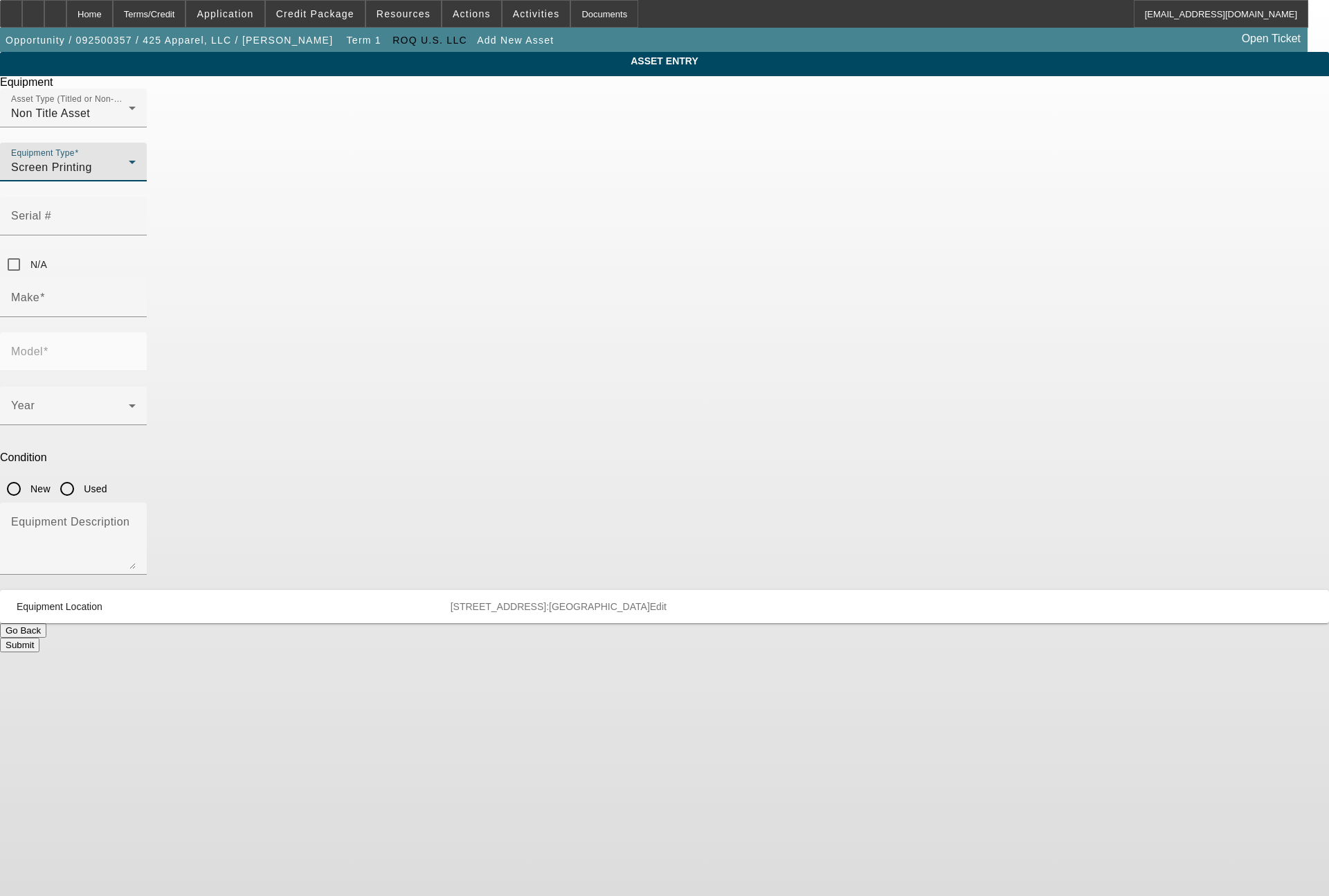
click at [136, 278] on div "Make" at bounding box center [73, 298] width 124 height 39
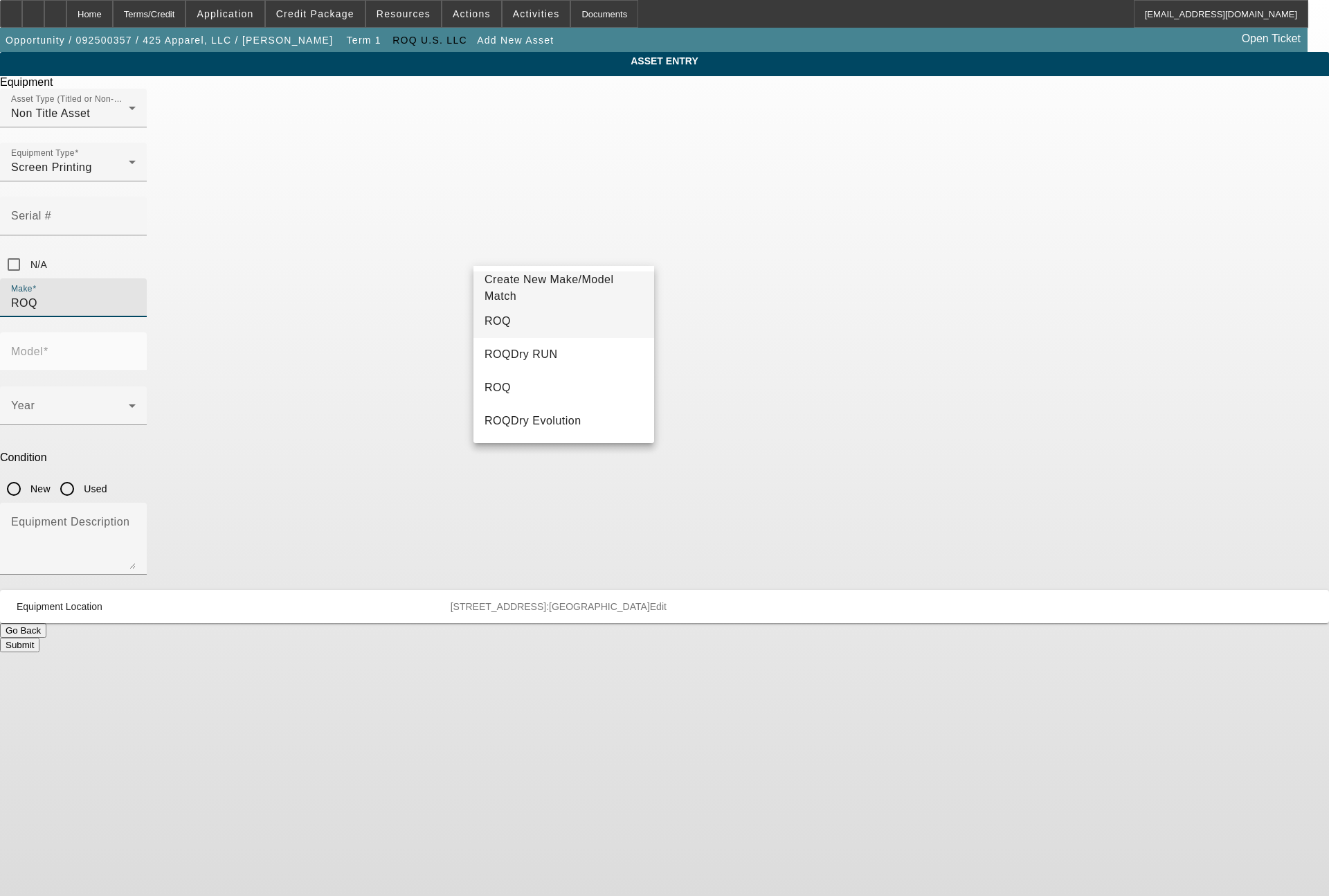
type input "ROQ"
click at [528, 322] on mat-option "ROQ" at bounding box center [564, 320] width 181 height 33
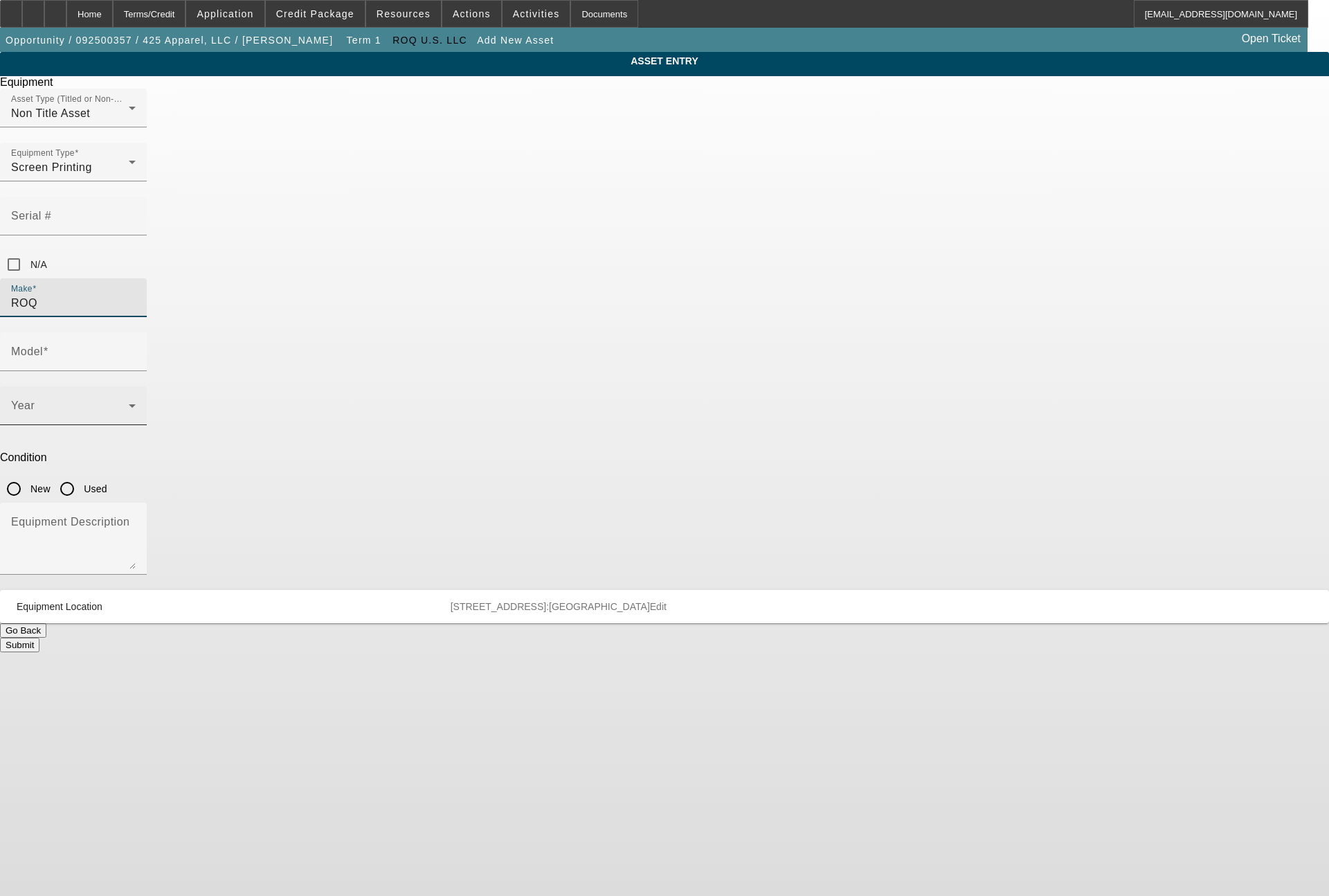
click at [129, 403] on span at bounding box center [69, 412] width 118 height 17
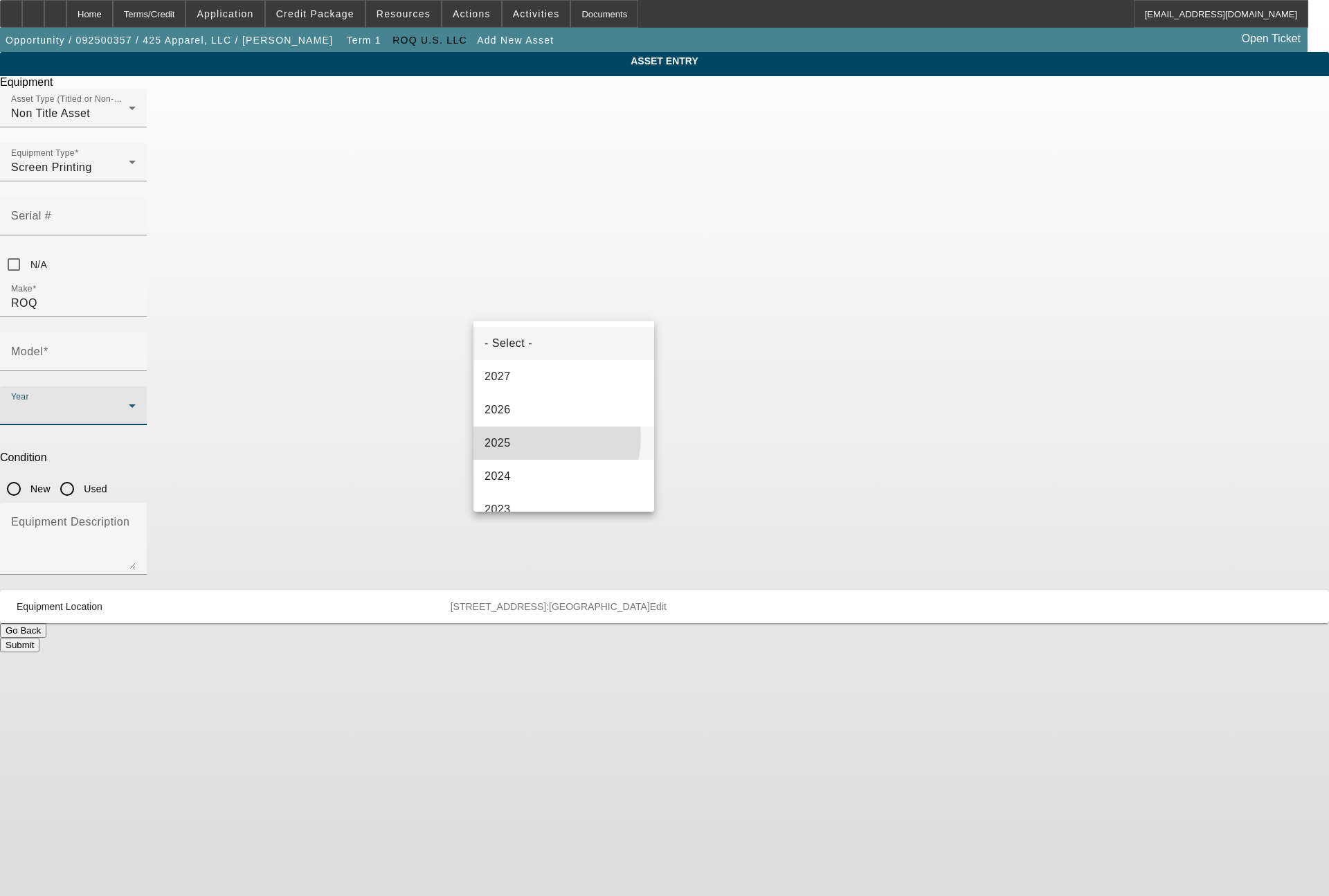
click at [529, 436] on mat-option "2025" at bounding box center [564, 442] width 181 height 33
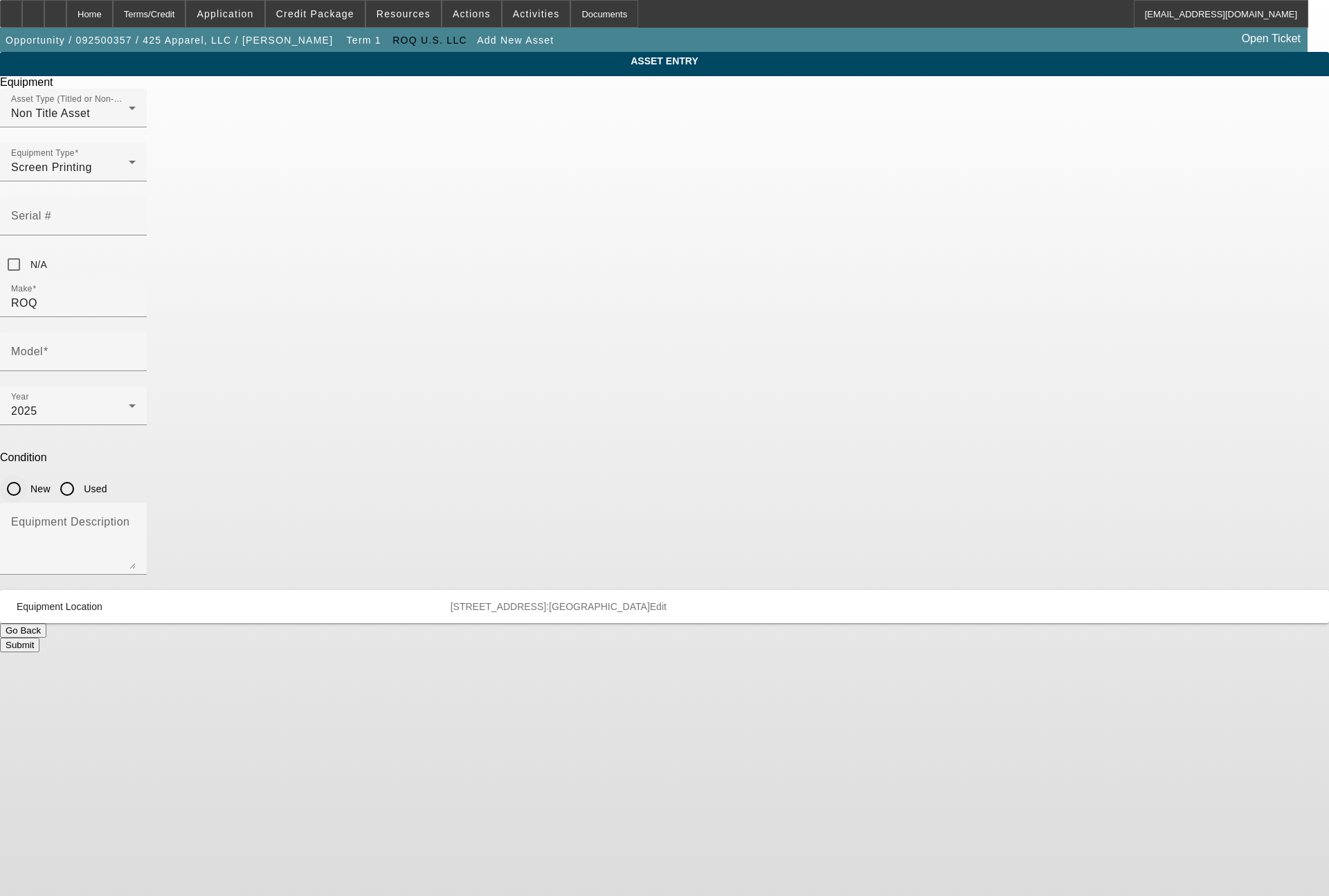
click at [28, 475] on input "New" at bounding box center [14, 489] width 28 height 28
radio input "true"
click at [136, 332] on div "Model" at bounding box center [73, 352] width 124 height 39
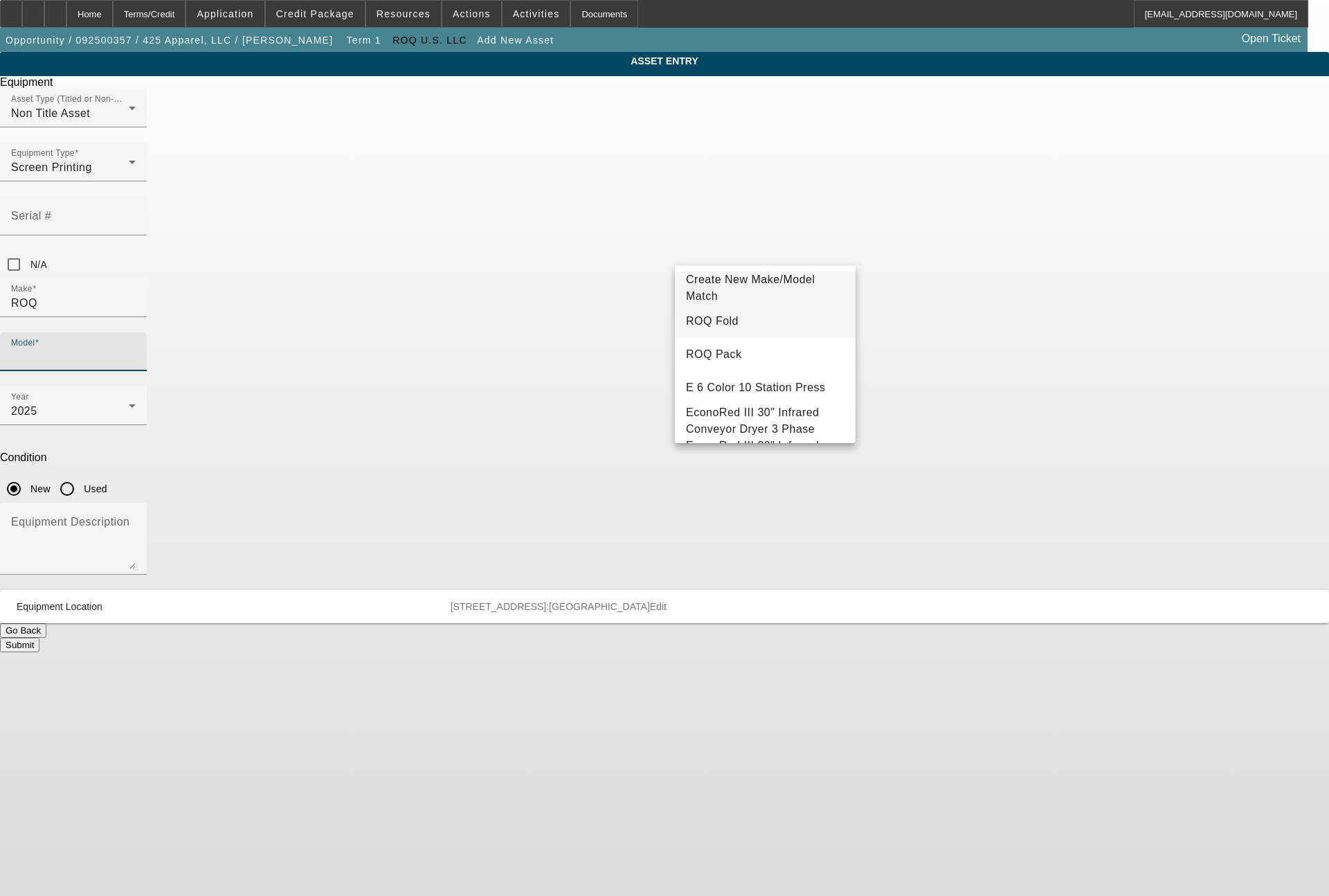
click at [709, 323] on span "ROQ Fold" at bounding box center [713, 321] width 52 height 12
type input "ROQ Fold"
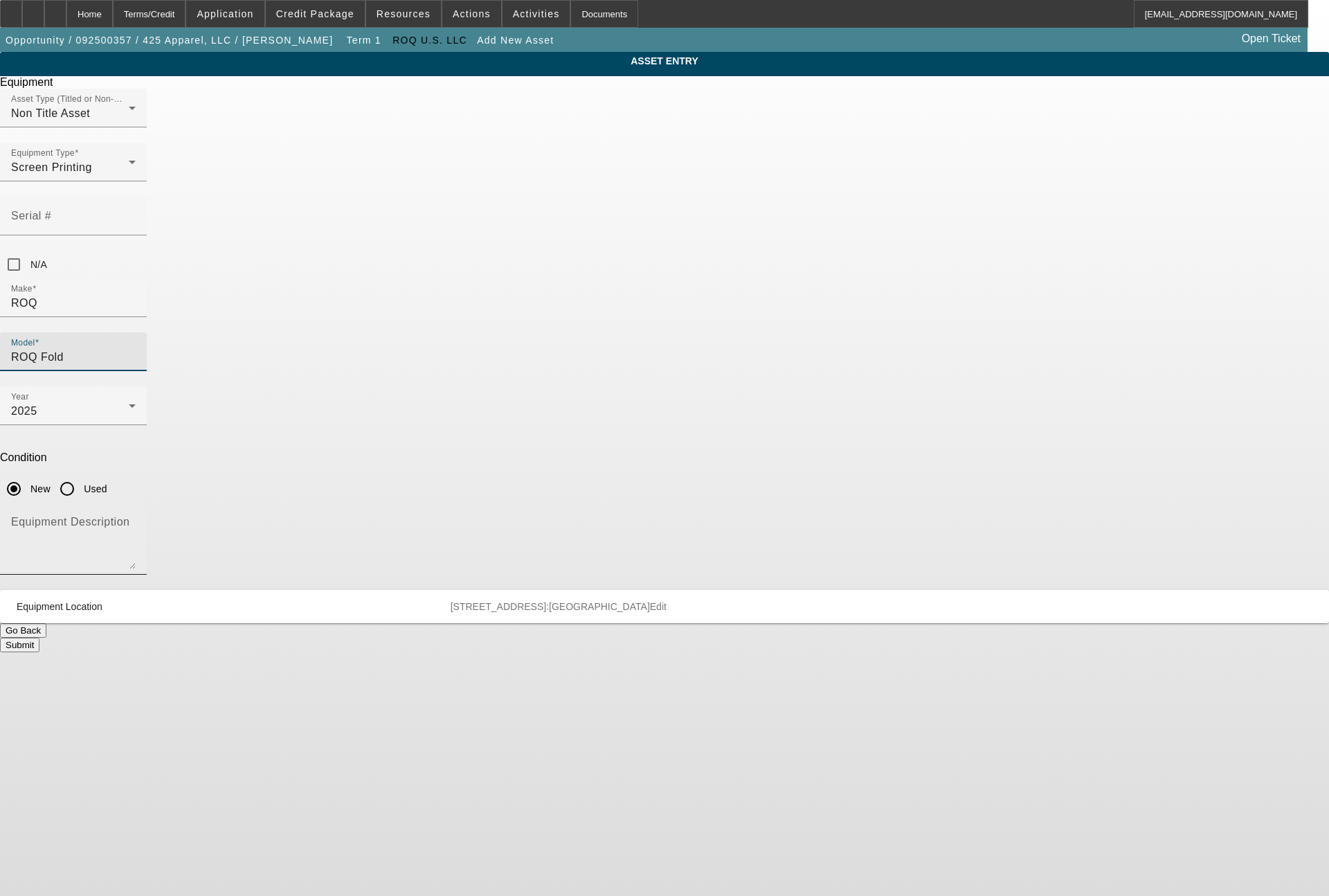
click at [136, 519] on textarea "Equipment Description" at bounding box center [73, 544] width 124 height 50
type textarea "folding equipment"
click at [40, 637] on button "Submit" at bounding box center [19, 644] width 40 height 14
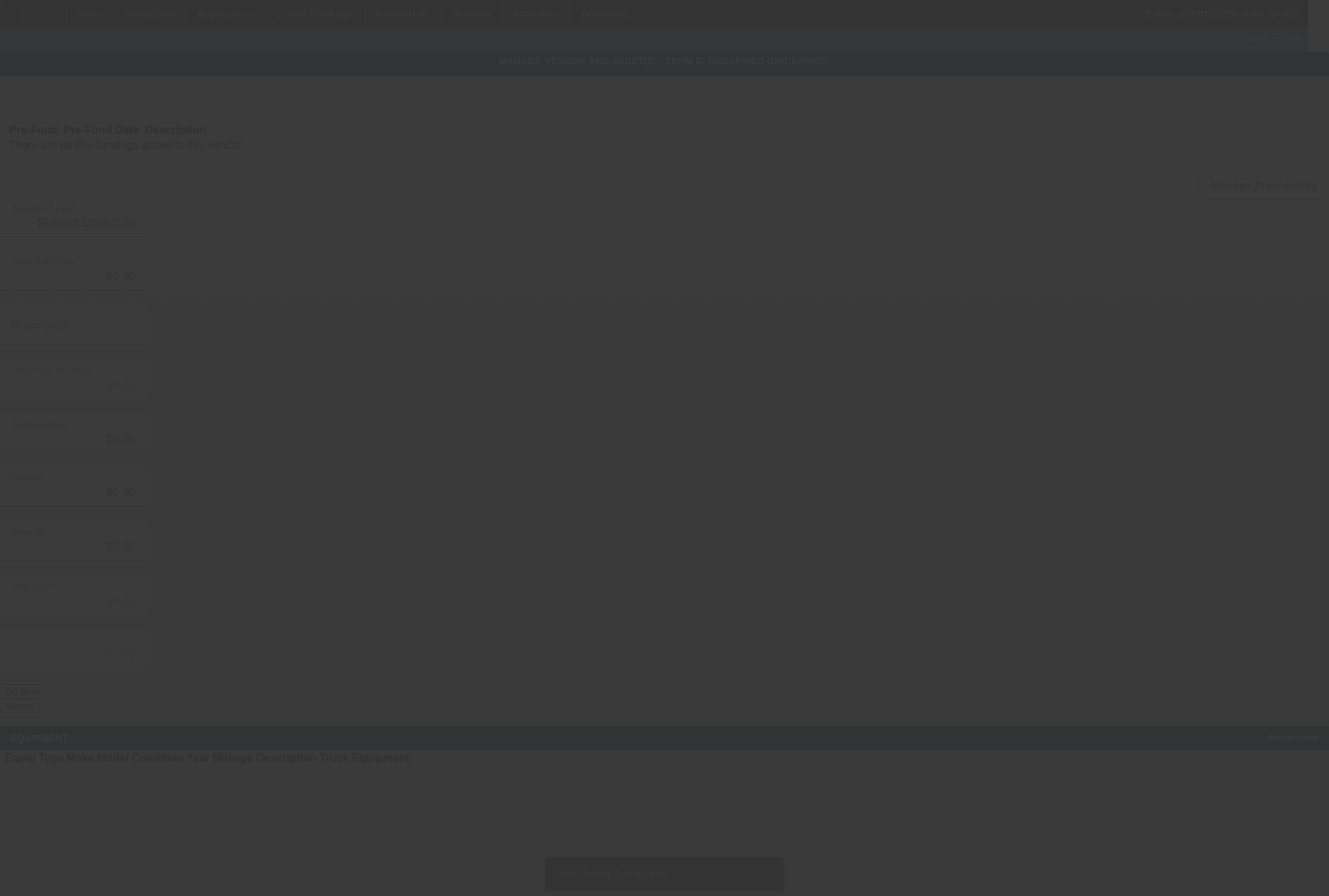
type input "$158,880.00"
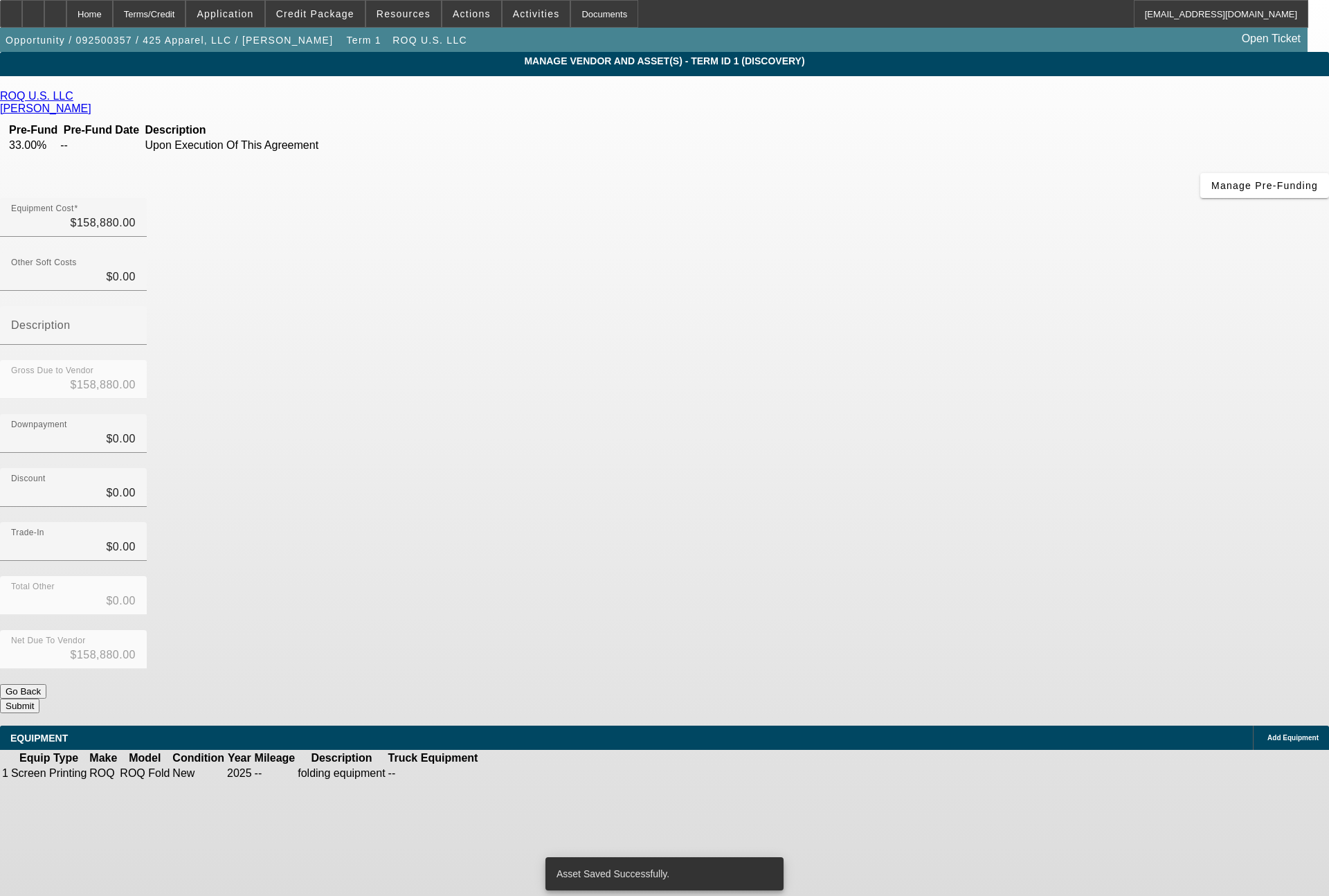
click at [1253, 725] on div "Add Equipment" at bounding box center [1291, 737] width 76 height 25
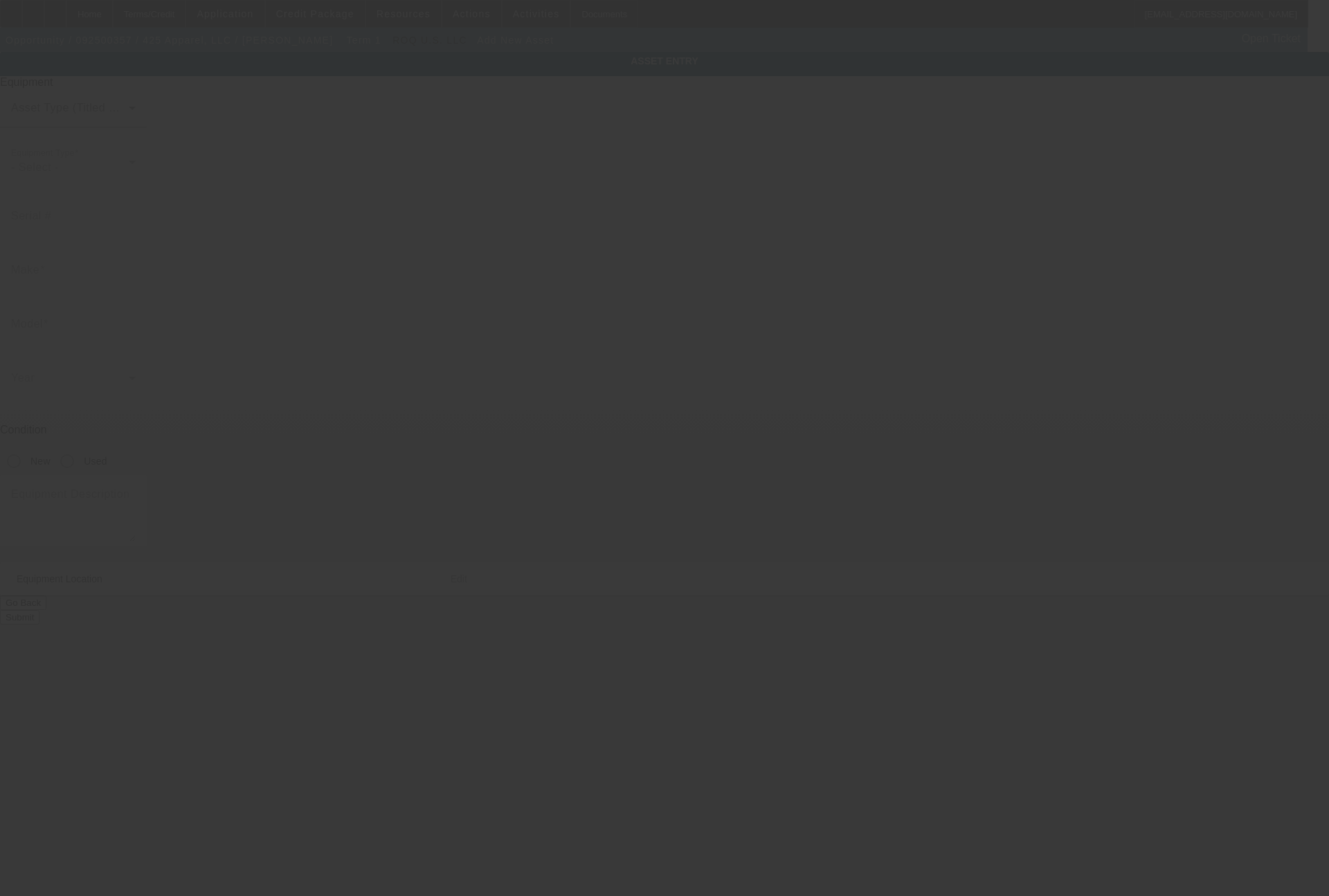
type input "[STREET_ADDRESS]"
type input "Ste 107"
type input "[GEOGRAPHIC_DATA]"
type input "75057"
type input "[PERSON_NAME]"
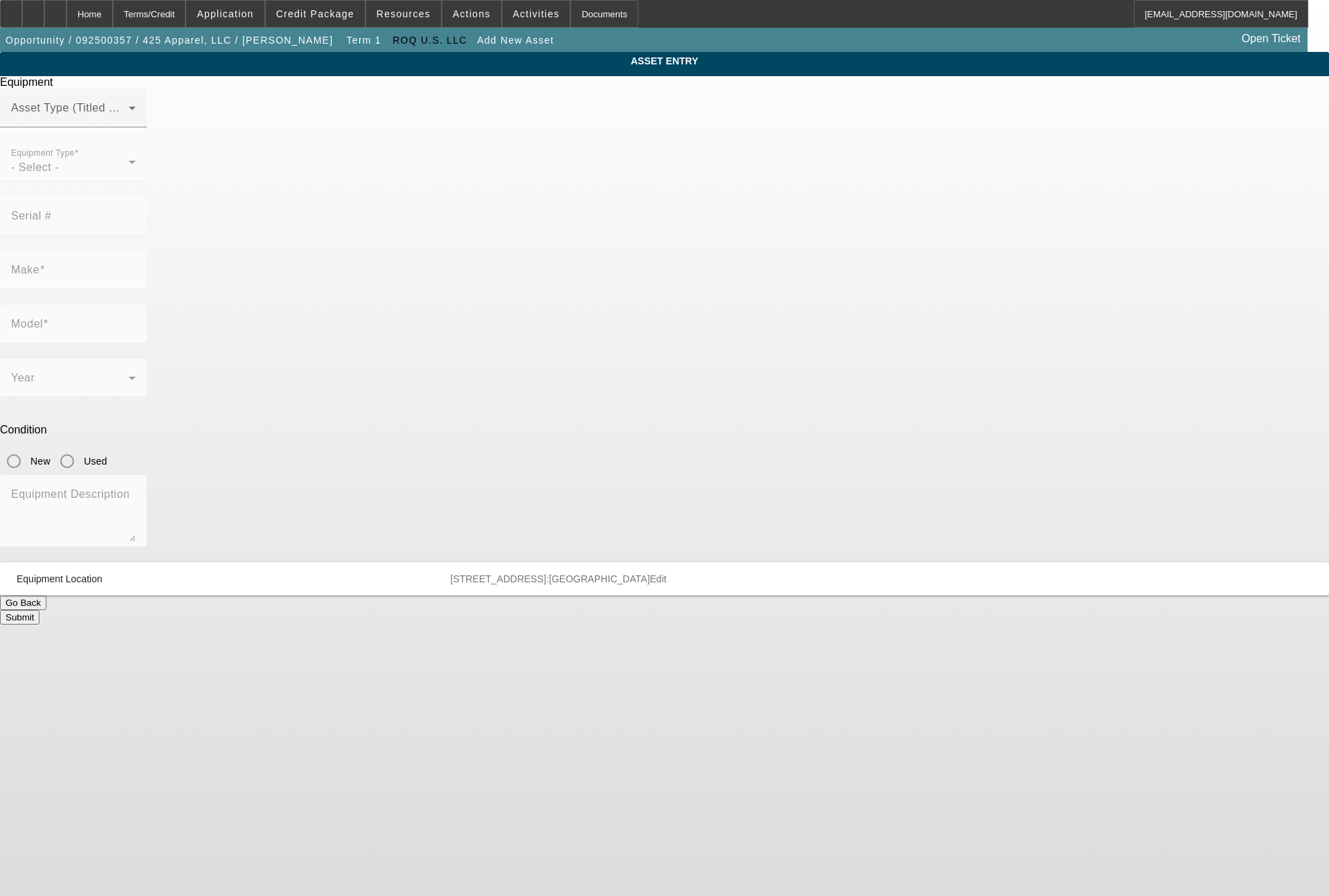
click at [129, 122] on span at bounding box center [69, 113] width 118 height 17
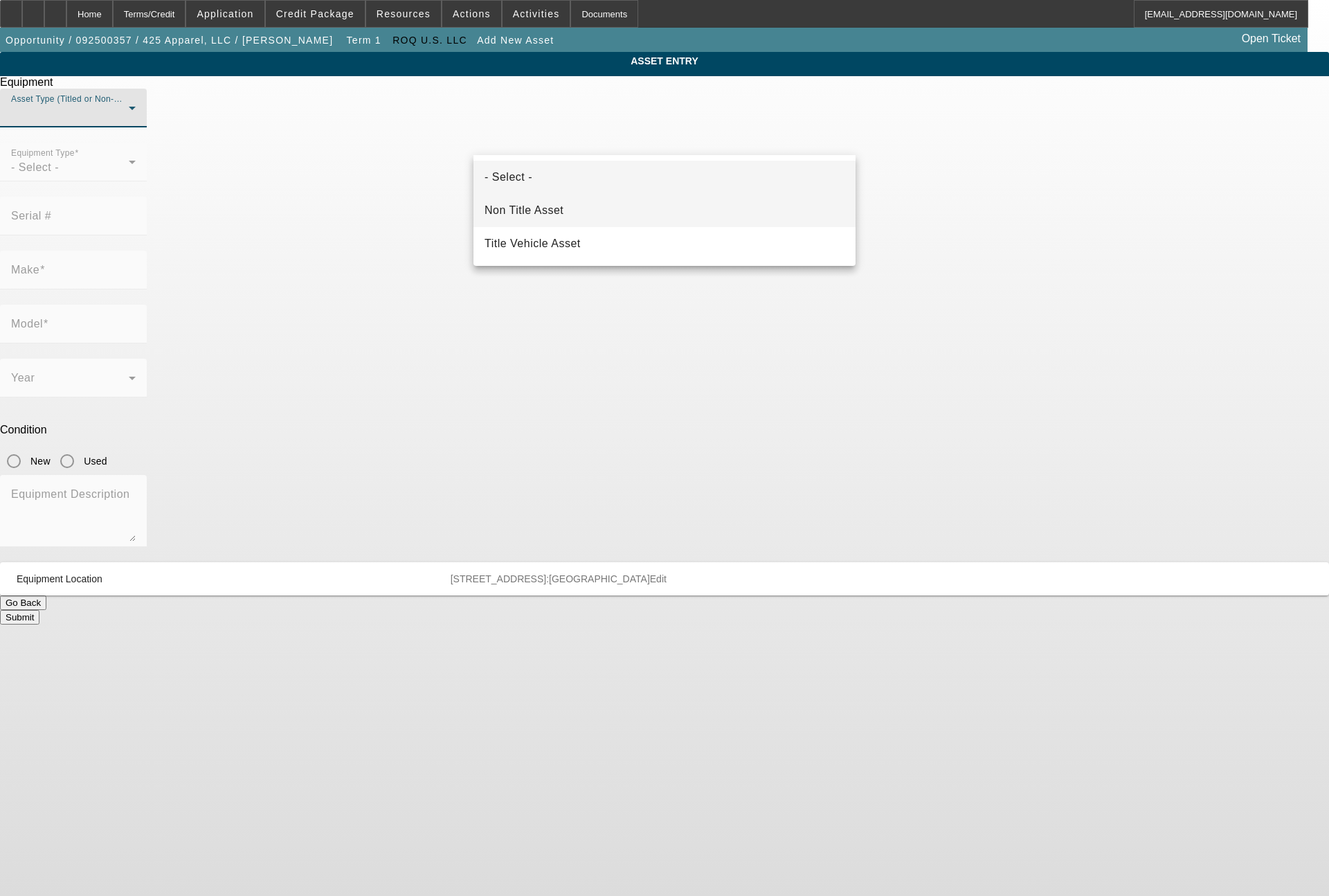
click at [553, 202] on span "Non Title Asset" at bounding box center [523, 210] width 79 height 17
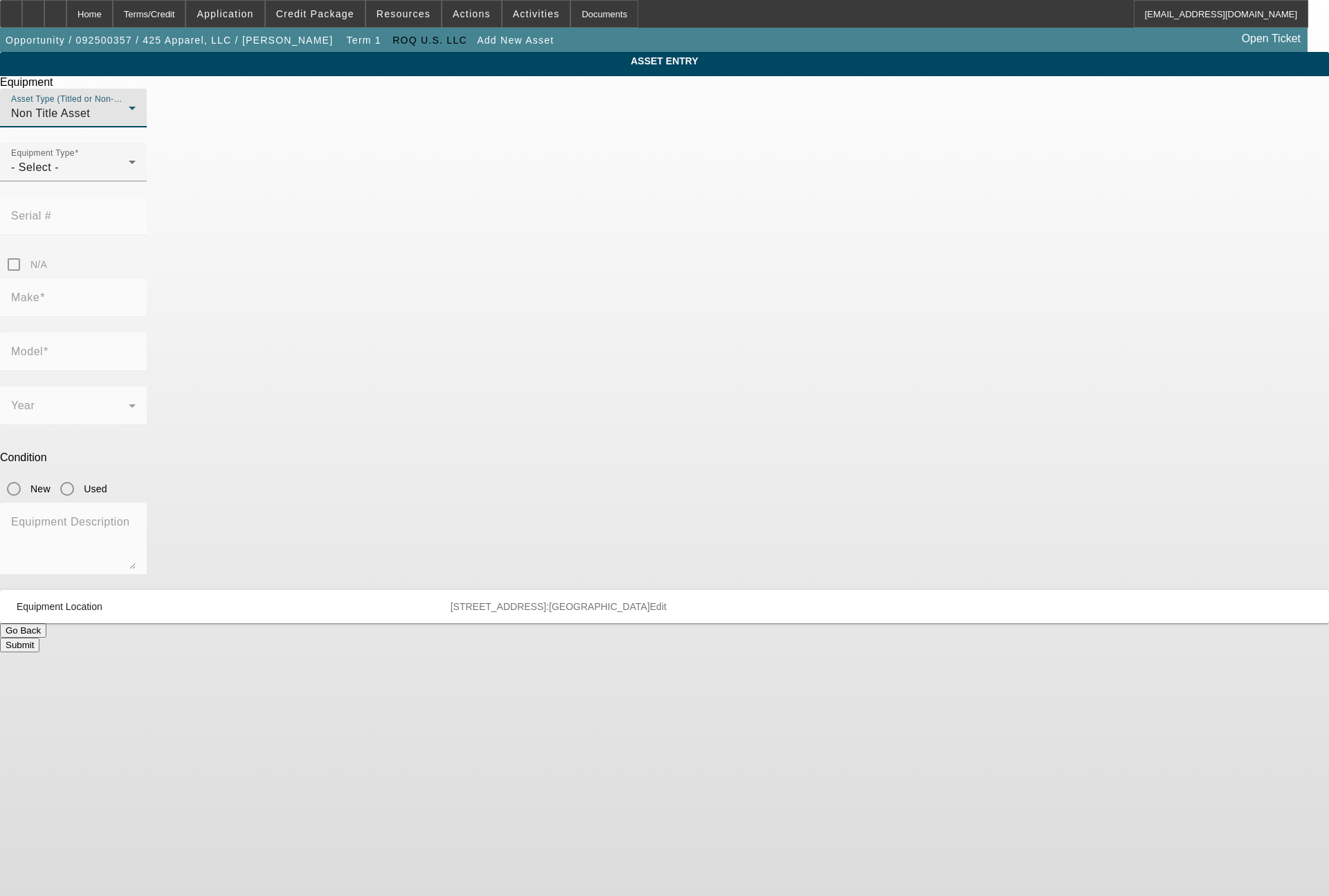
click at [129, 176] on div "- Select -" at bounding box center [69, 167] width 118 height 17
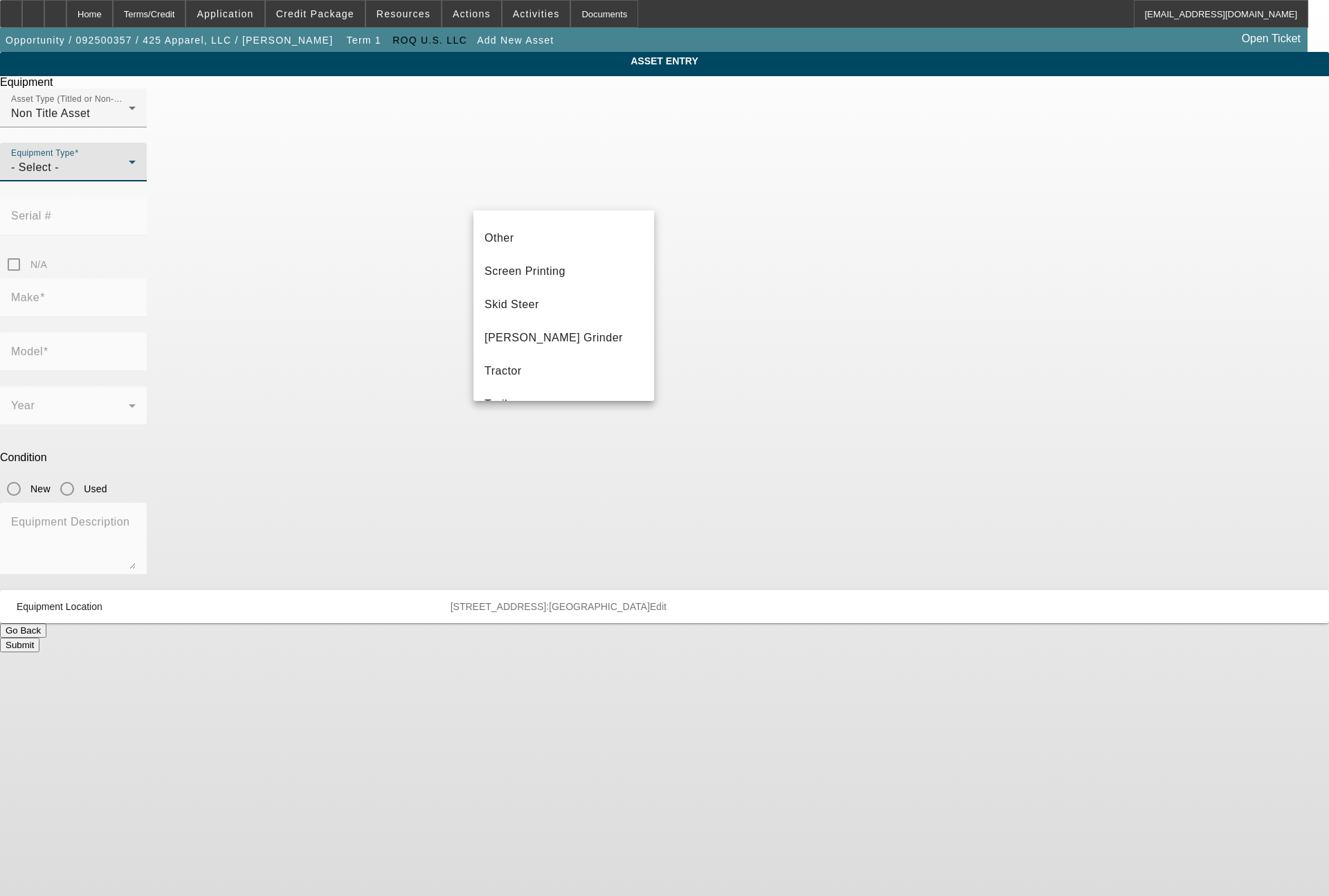
scroll to position [332, 0]
click at [533, 220] on mat-option "Screen Printing" at bounding box center [564, 232] width 181 height 33
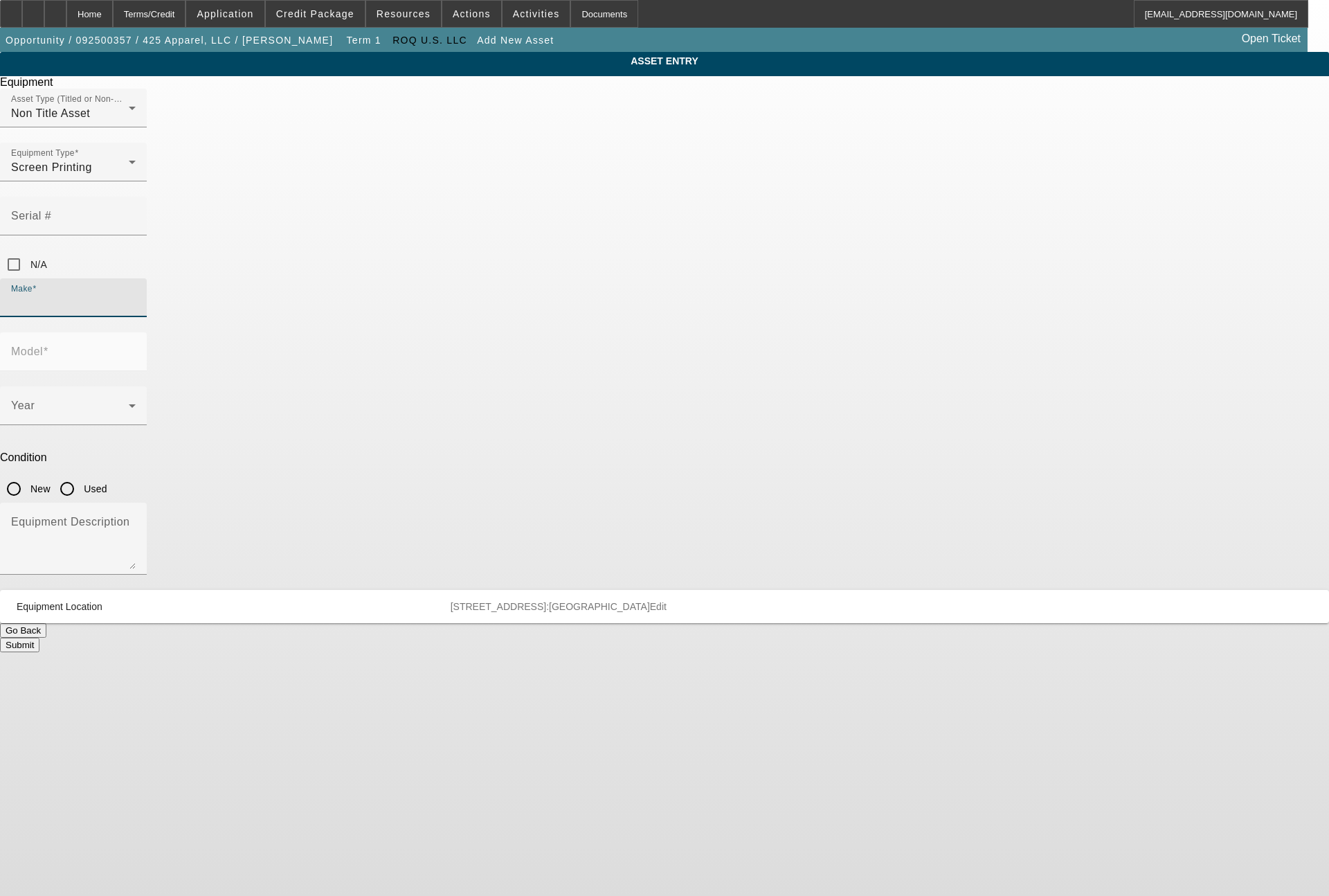
click at [136, 295] on input "Make" at bounding box center [73, 303] width 124 height 17
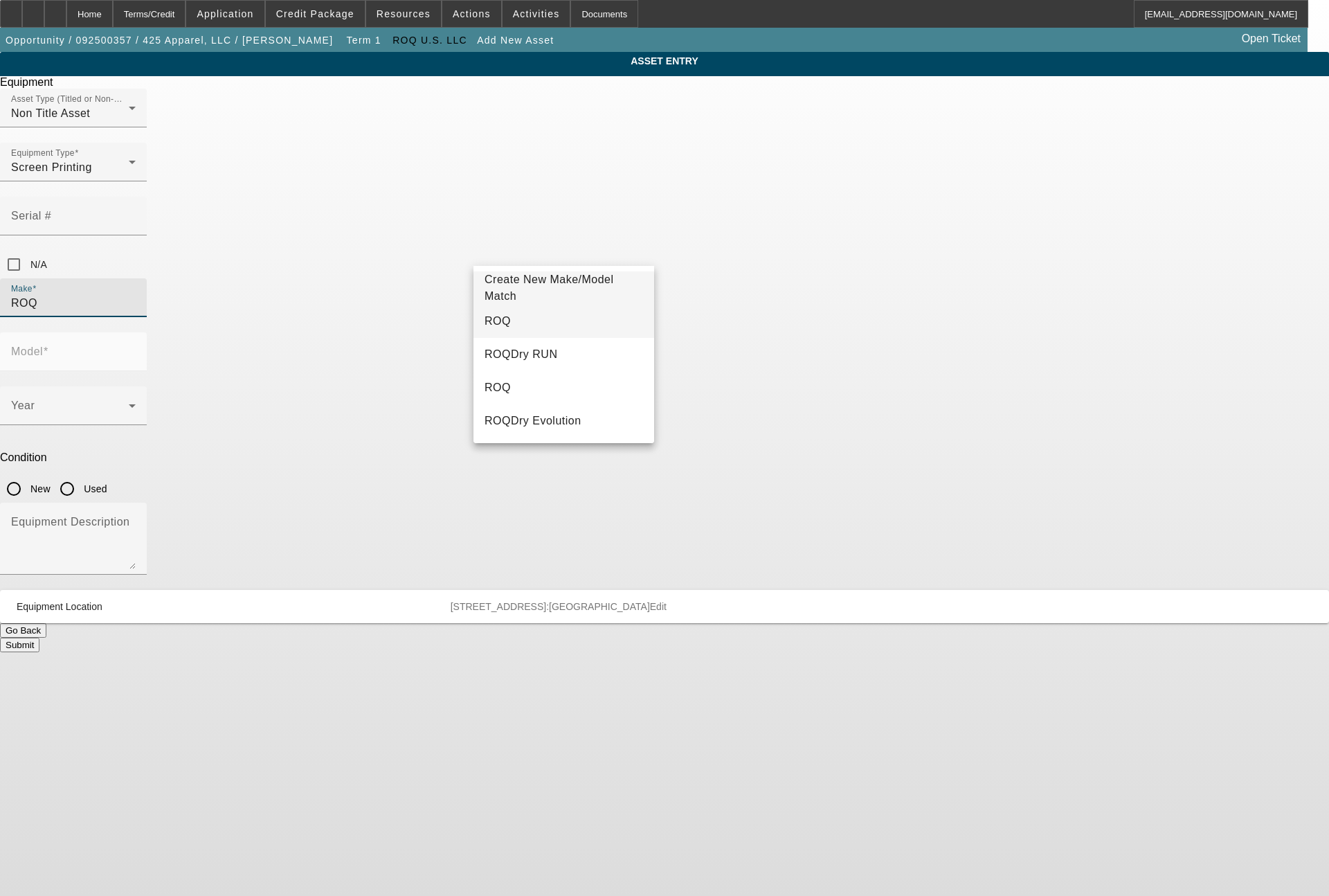
type input "ROQ"
click at [523, 327] on mat-option "ROQ" at bounding box center [564, 320] width 181 height 33
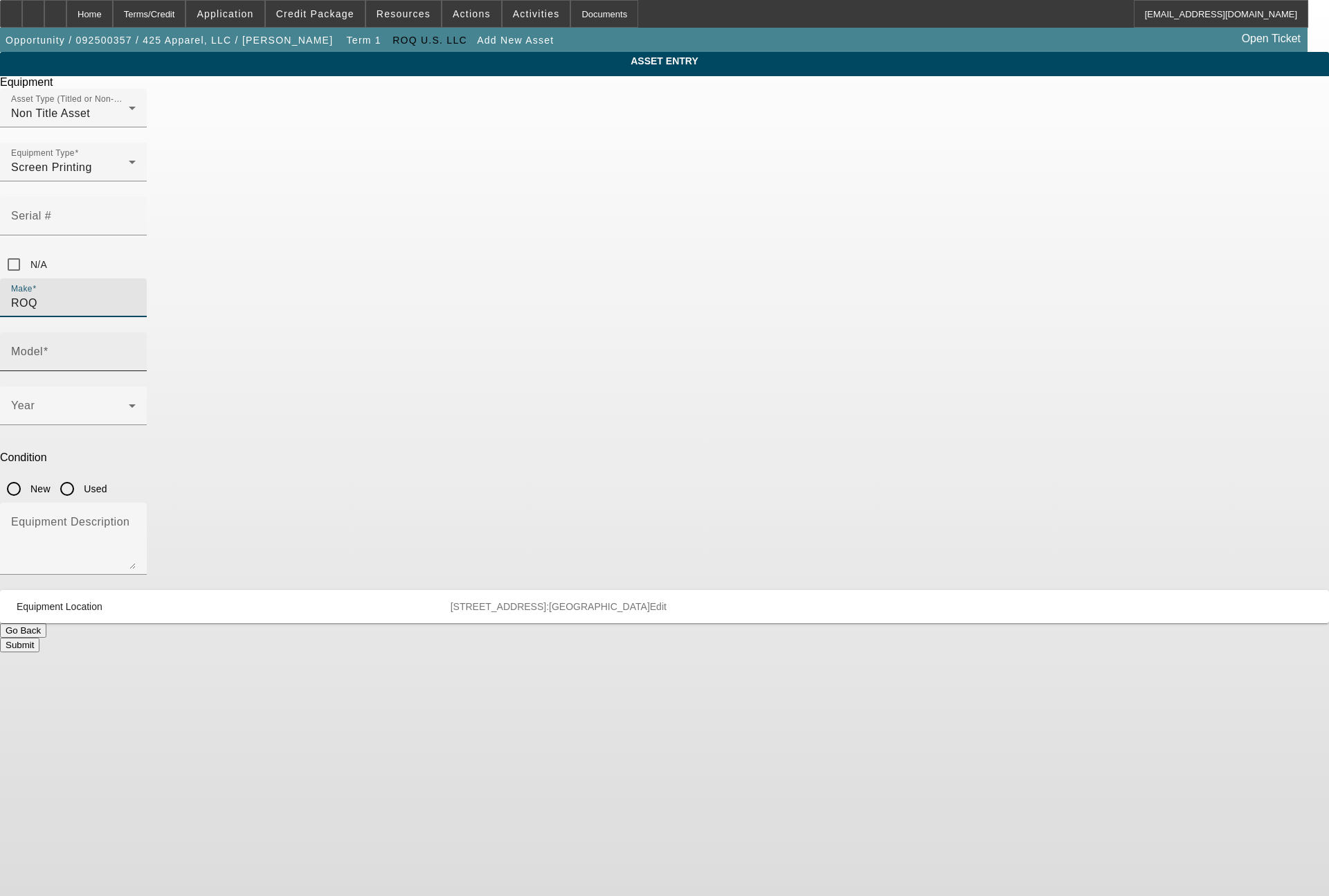
click at [136, 349] on input "Model" at bounding box center [73, 358] width 124 height 17
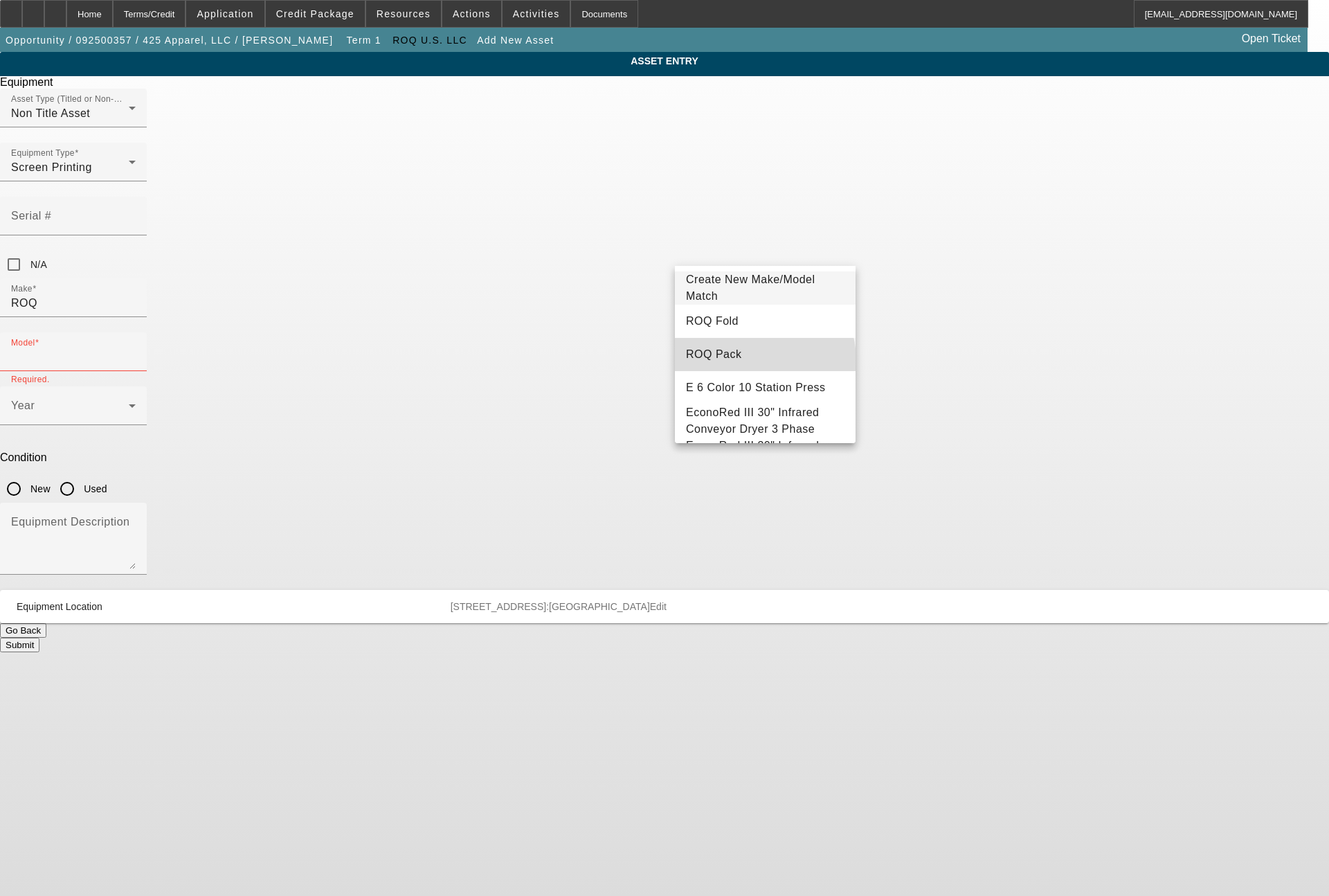
click at [764, 359] on mat-option "ROQ Pack" at bounding box center [765, 354] width 181 height 33
type input "ROQ Pack"
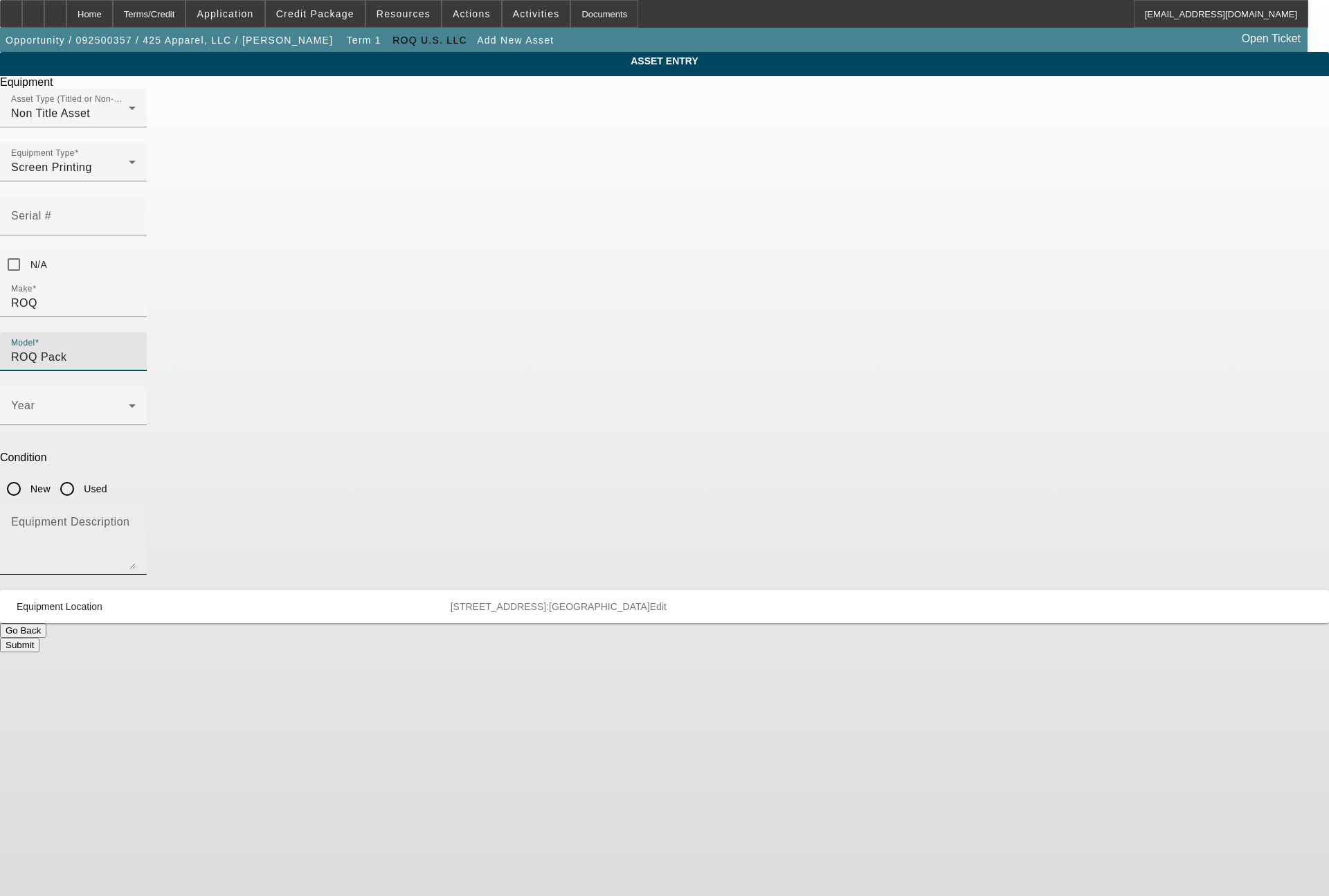
click at [136, 519] on textarea "Equipment Description" at bounding box center [73, 544] width 124 height 50
type textarea "packaging equipment"
click at [136, 386] on div "Year" at bounding box center [73, 406] width 124 height 39
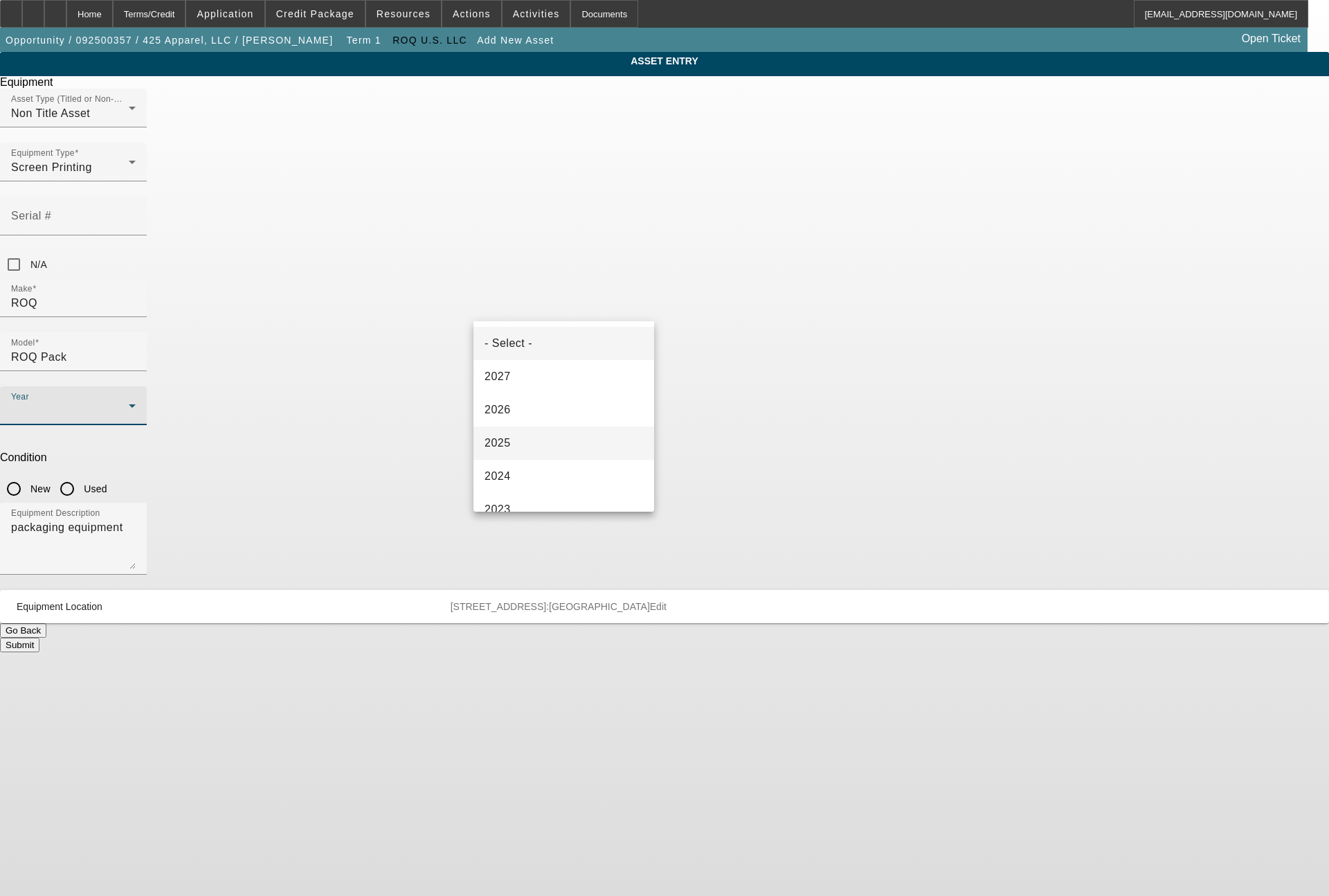
click at [500, 440] on span "2025" at bounding box center [497, 443] width 26 height 17
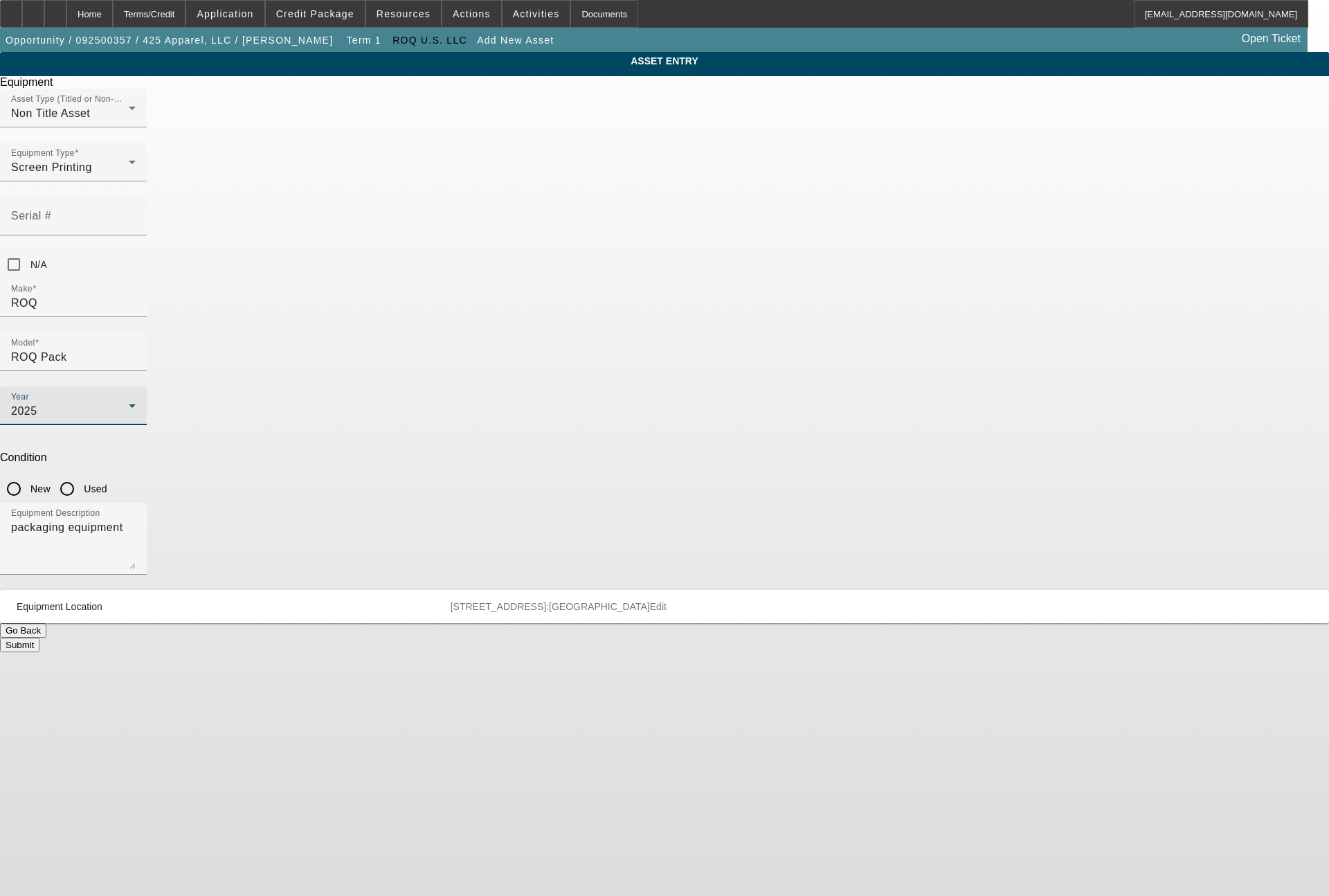
click at [28, 475] on input "New" at bounding box center [14, 489] width 28 height 28
radio input "true"
click at [40, 637] on button "Submit" at bounding box center [19, 644] width 40 height 14
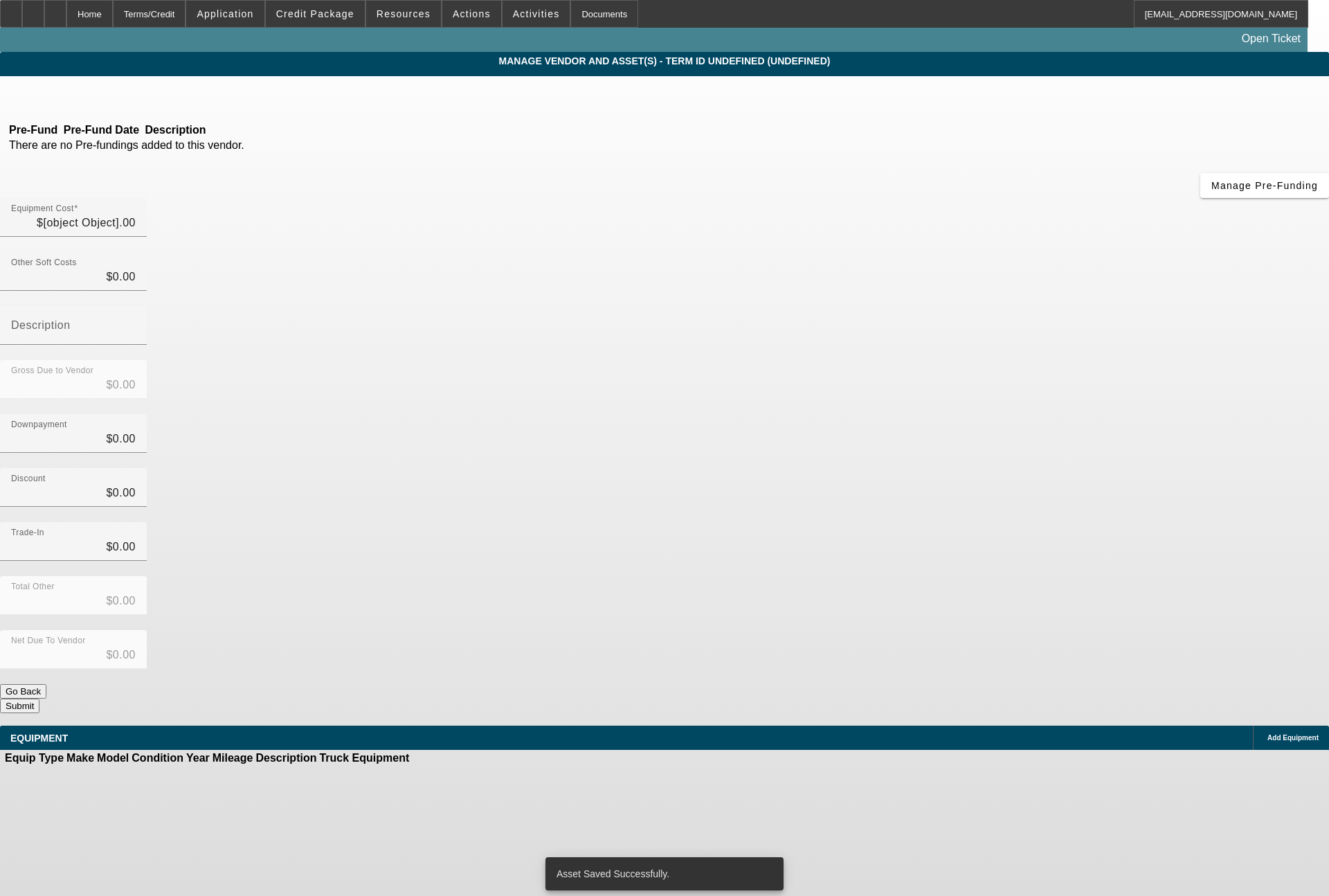
type input "$158,880.00"
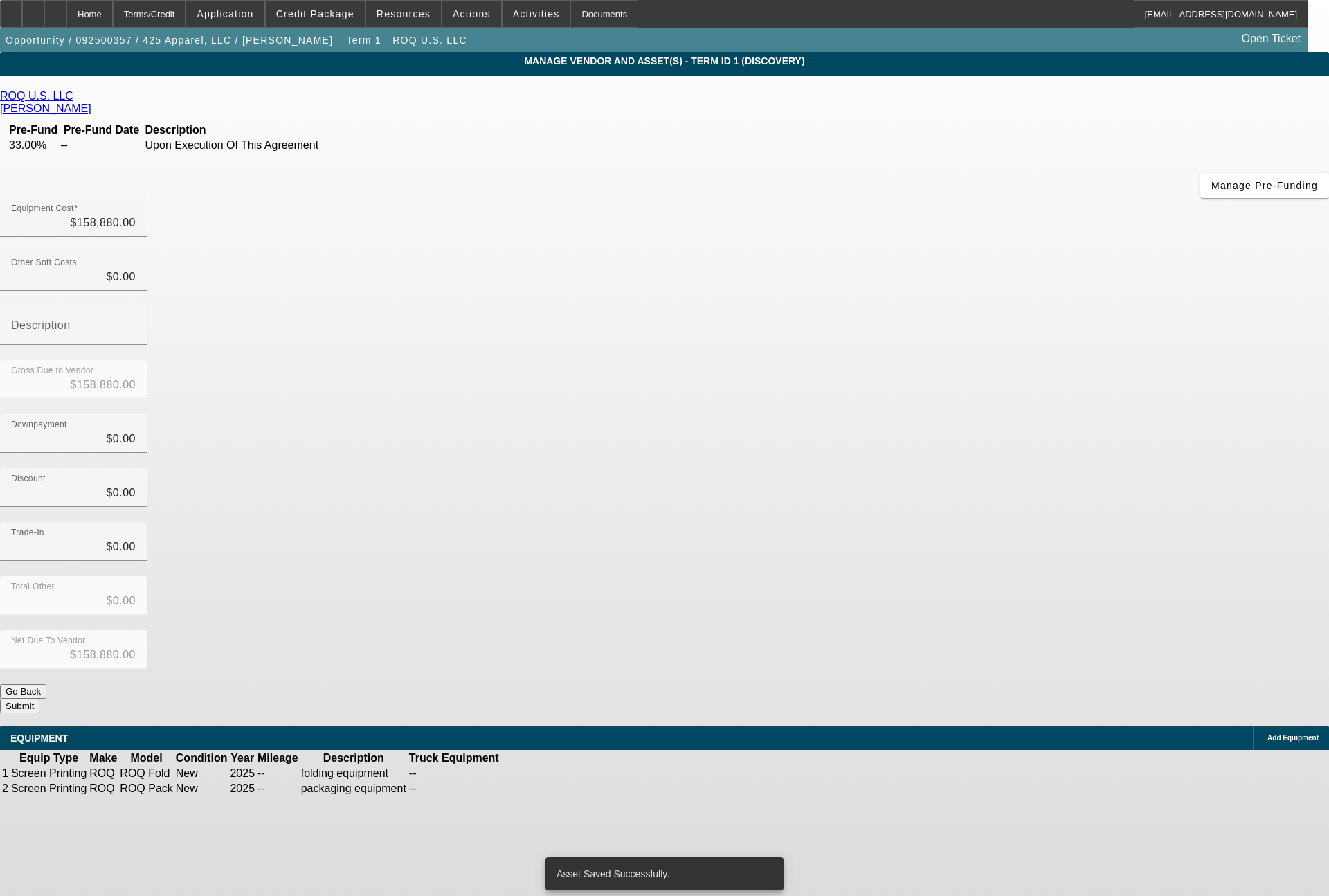
click at [1267, 734] on span "Add Equipment" at bounding box center [1293, 737] width 52 height 8
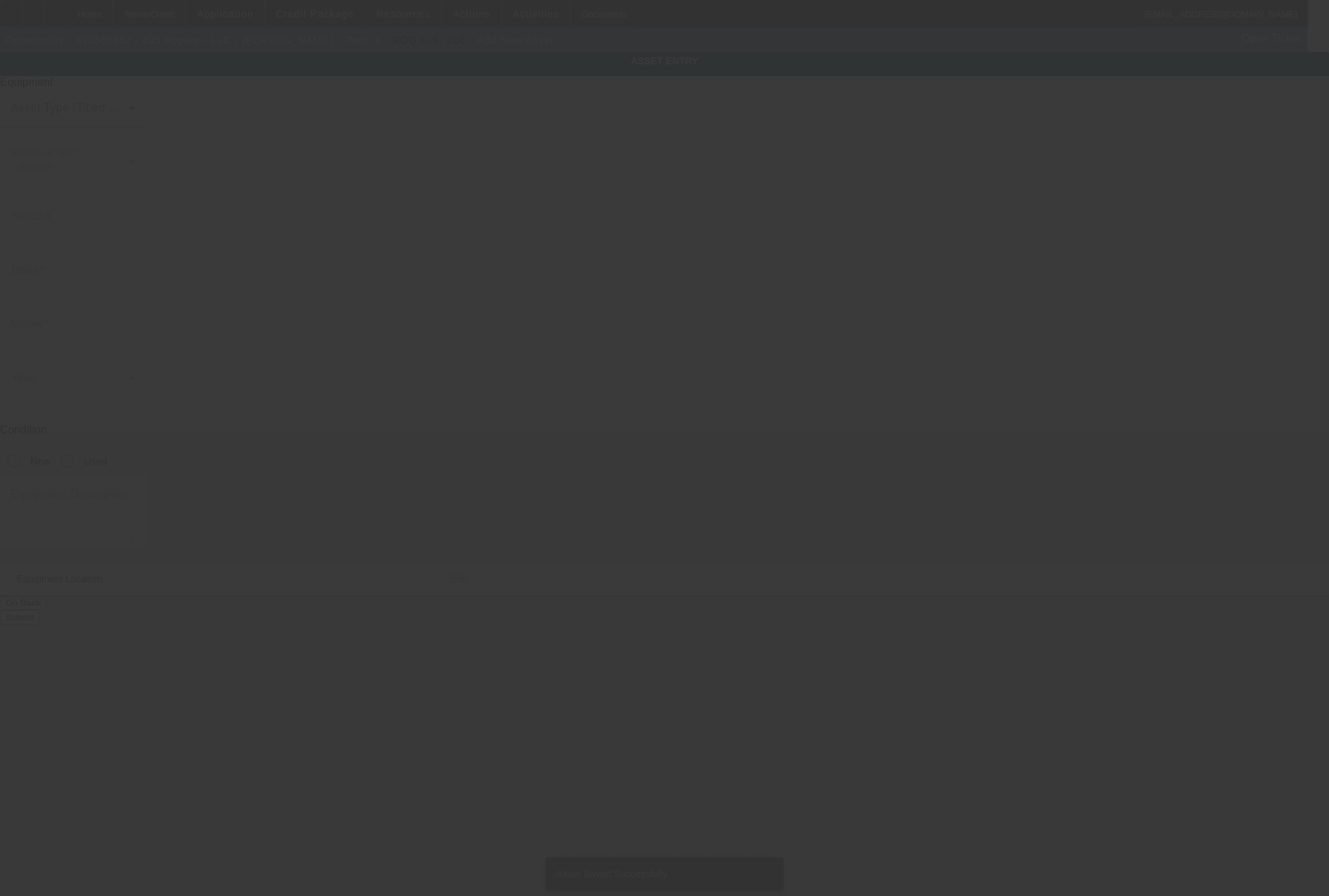
type input "[STREET_ADDRESS]"
type input "Ste 107"
type input "[GEOGRAPHIC_DATA]"
type input "75057"
type input "[PERSON_NAME]"
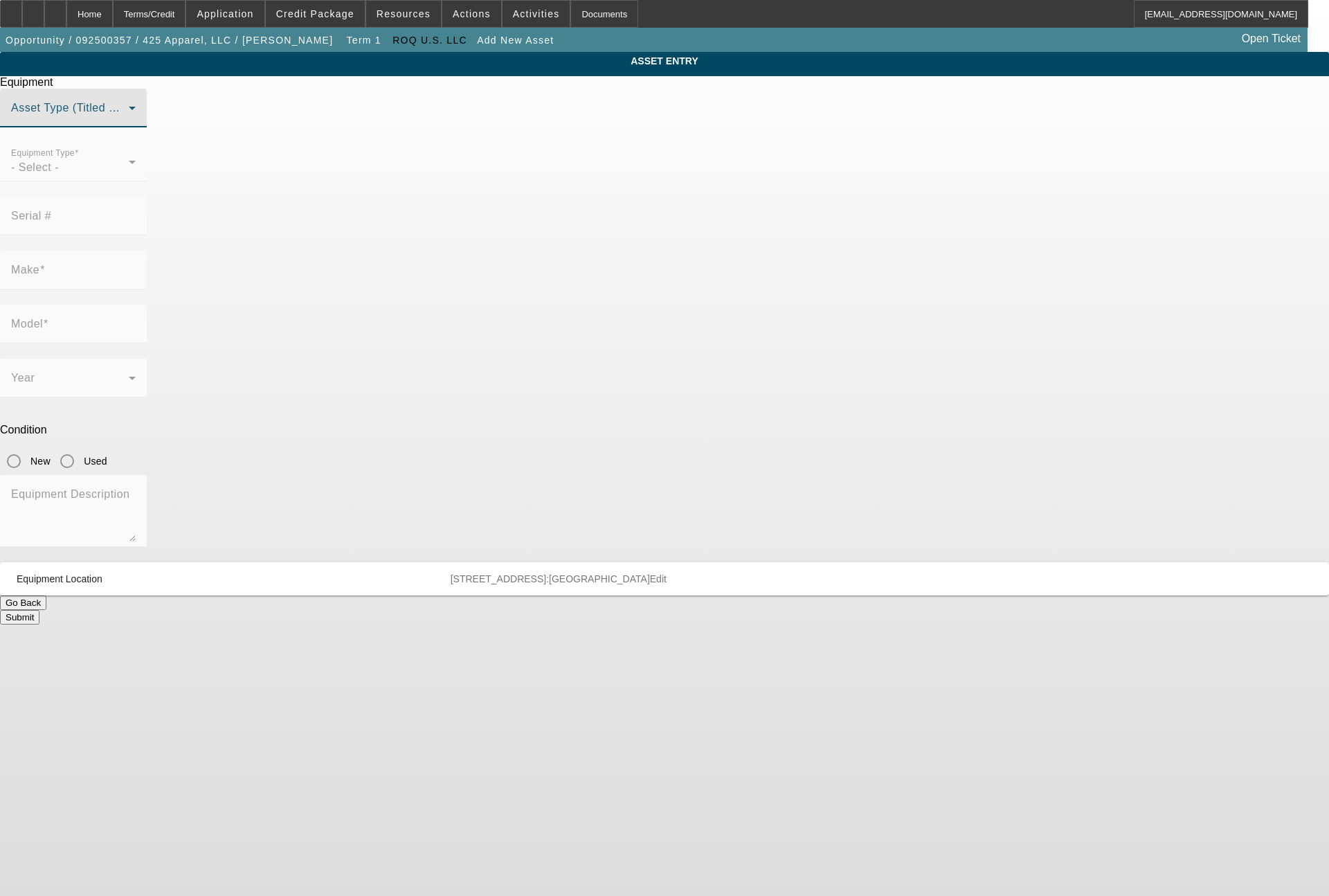
click at [129, 122] on span at bounding box center [69, 113] width 118 height 17
click at [564, 212] on mat-option "Non Title Asset" at bounding box center [664, 210] width 382 height 33
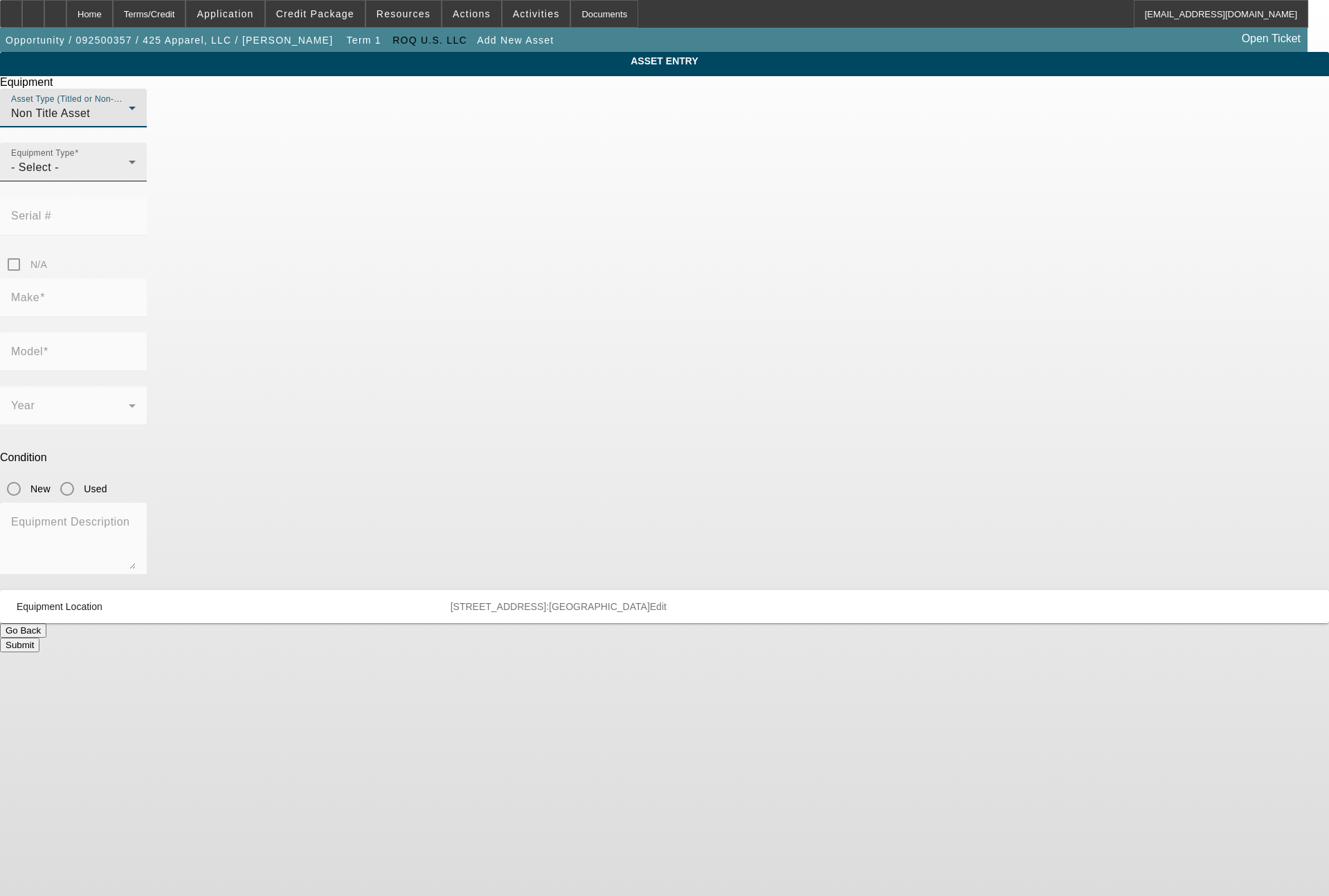
click at [136, 182] on div "Equipment Type - Select -" at bounding box center [73, 162] width 124 height 39
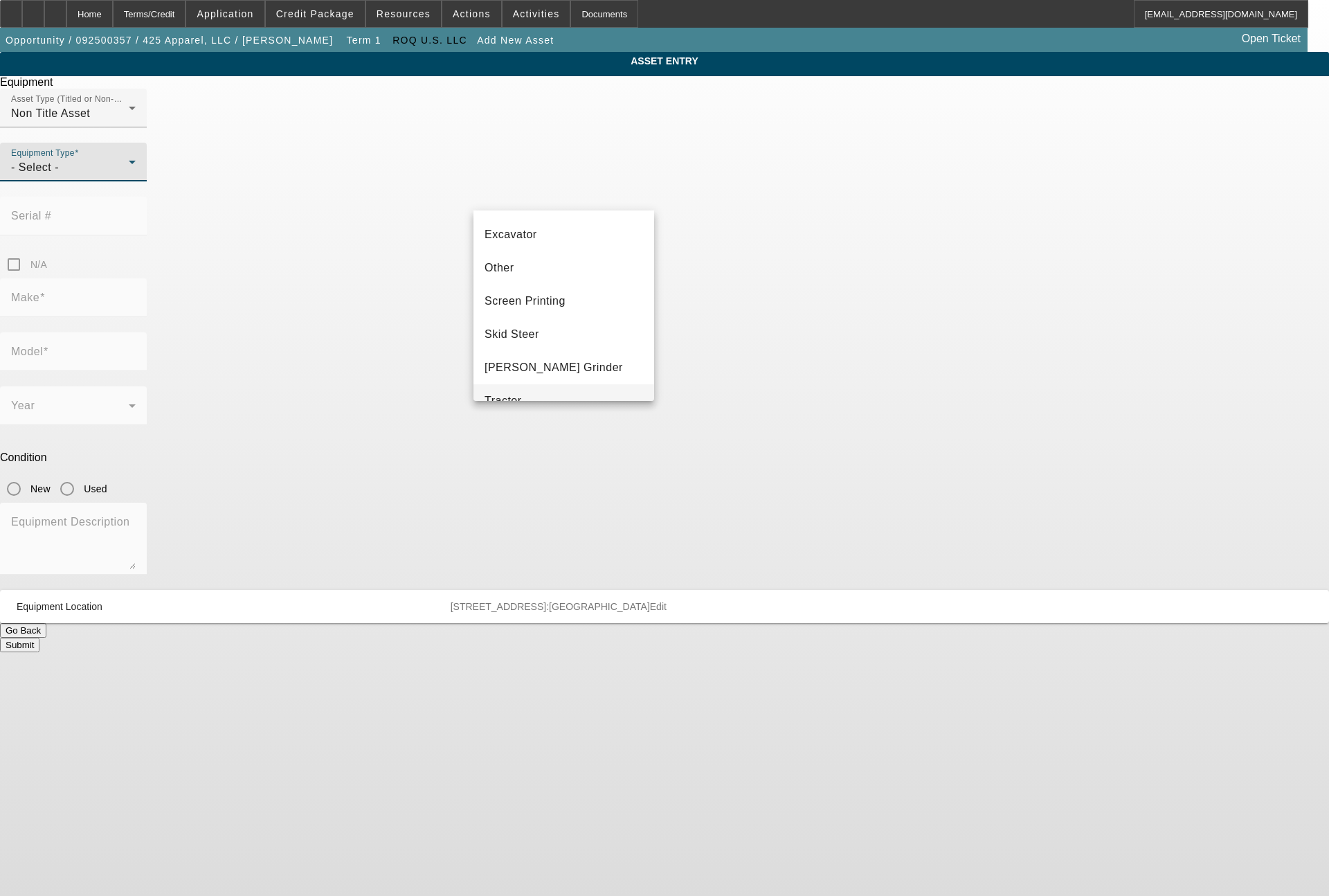
scroll to position [332, 0]
click at [559, 243] on mat-option "Screen Printing" at bounding box center [564, 232] width 181 height 33
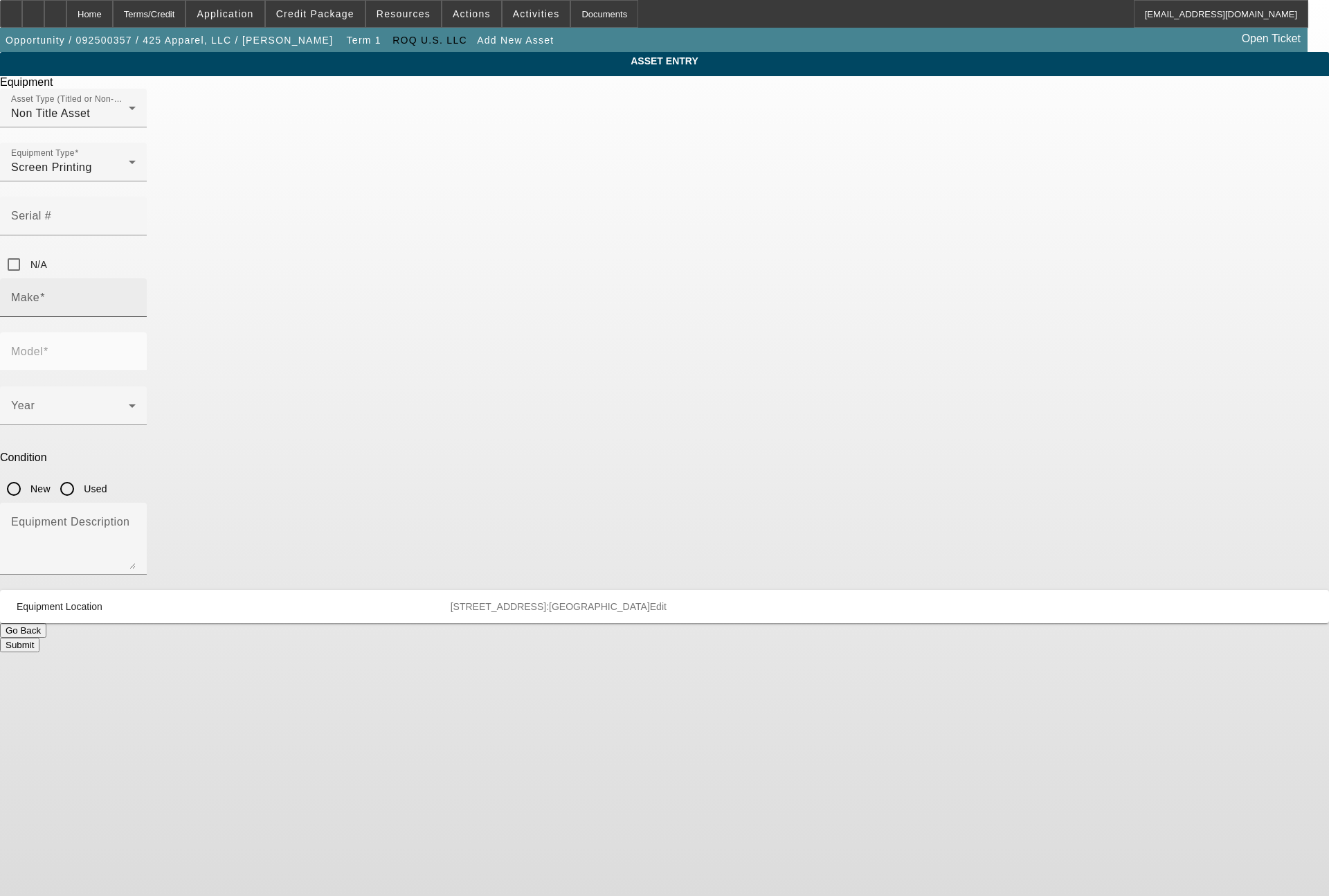
click at [136, 278] on div "Make" at bounding box center [73, 298] width 124 height 39
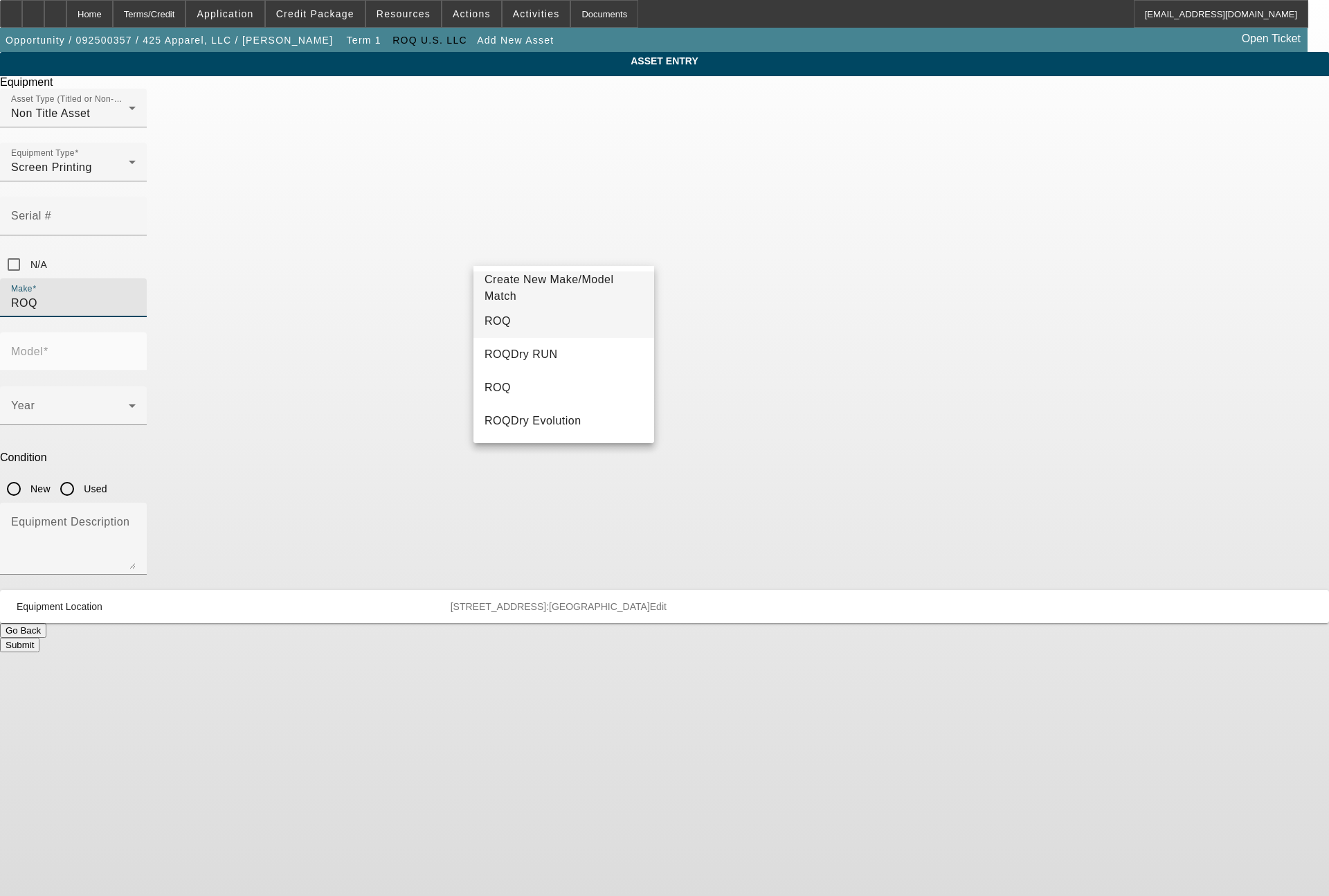
type input "ROQ"
click at [487, 326] on span "ROQ" at bounding box center [497, 321] width 26 height 12
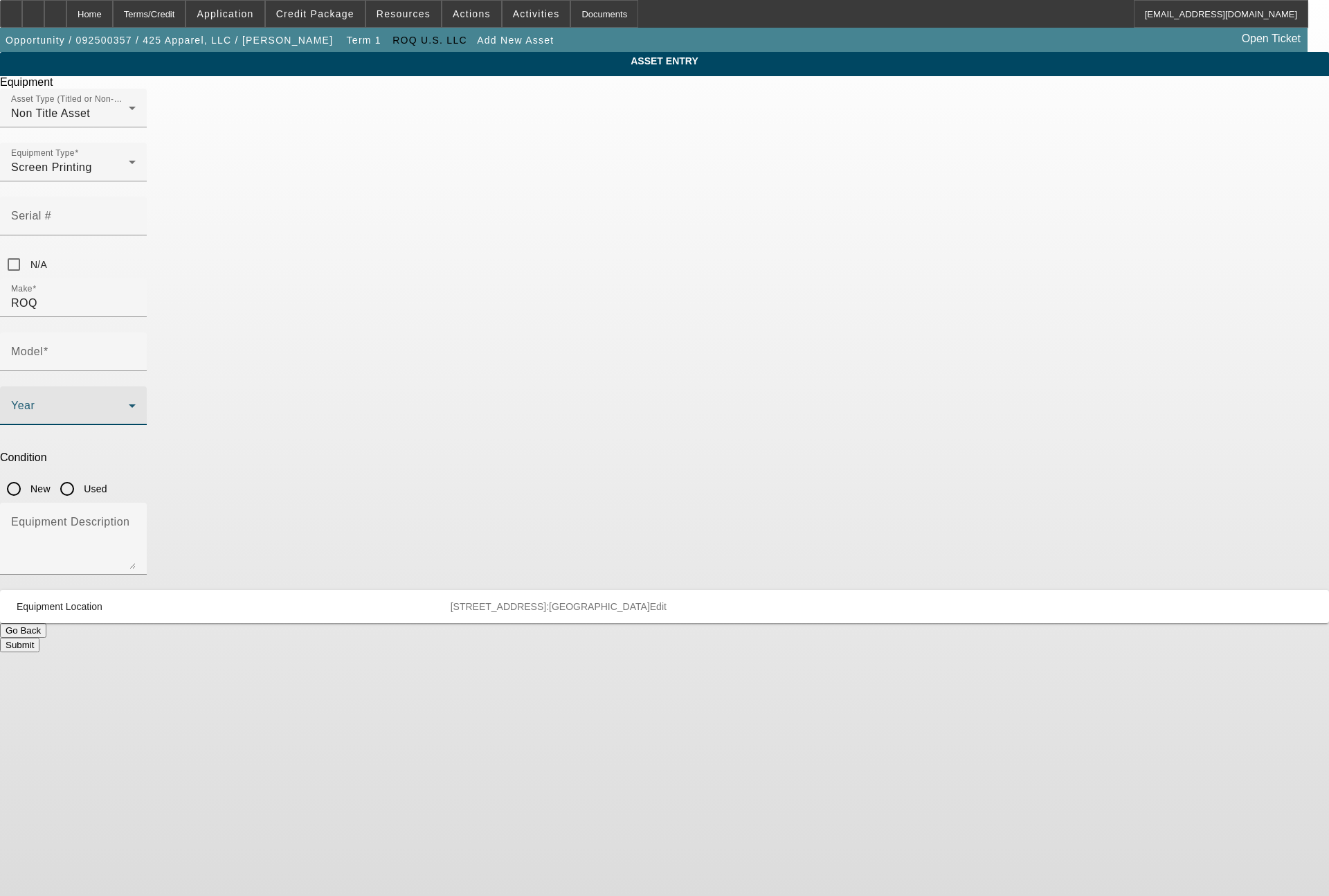
click at [129, 403] on span at bounding box center [69, 412] width 118 height 17
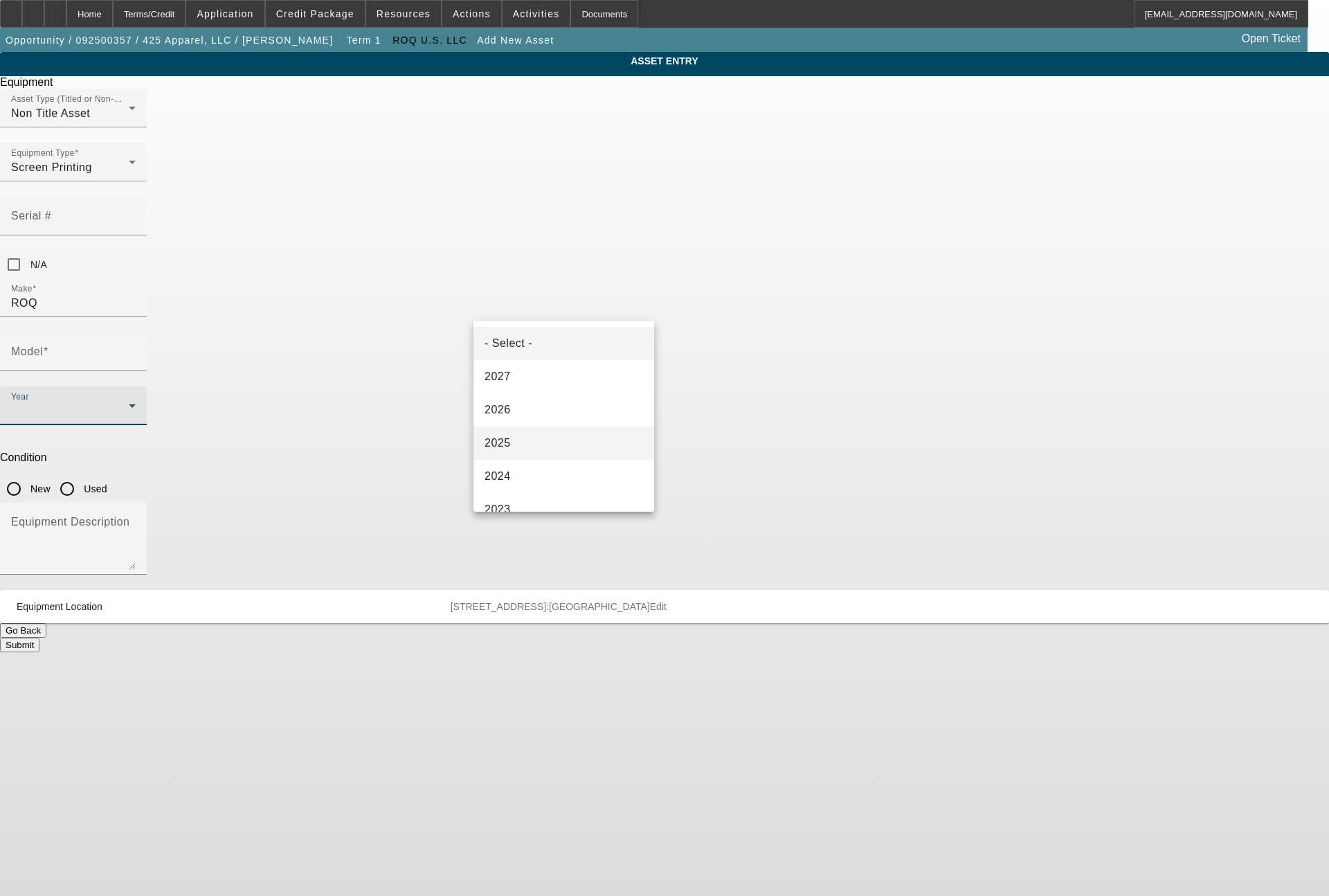
drag, startPoint x: 505, startPoint y: 442, endPoint x: 559, endPoint y: 396, distance: 70.9
click at [505, 445] on span "2025" at bounding box center [497, 443] width 26 height 17
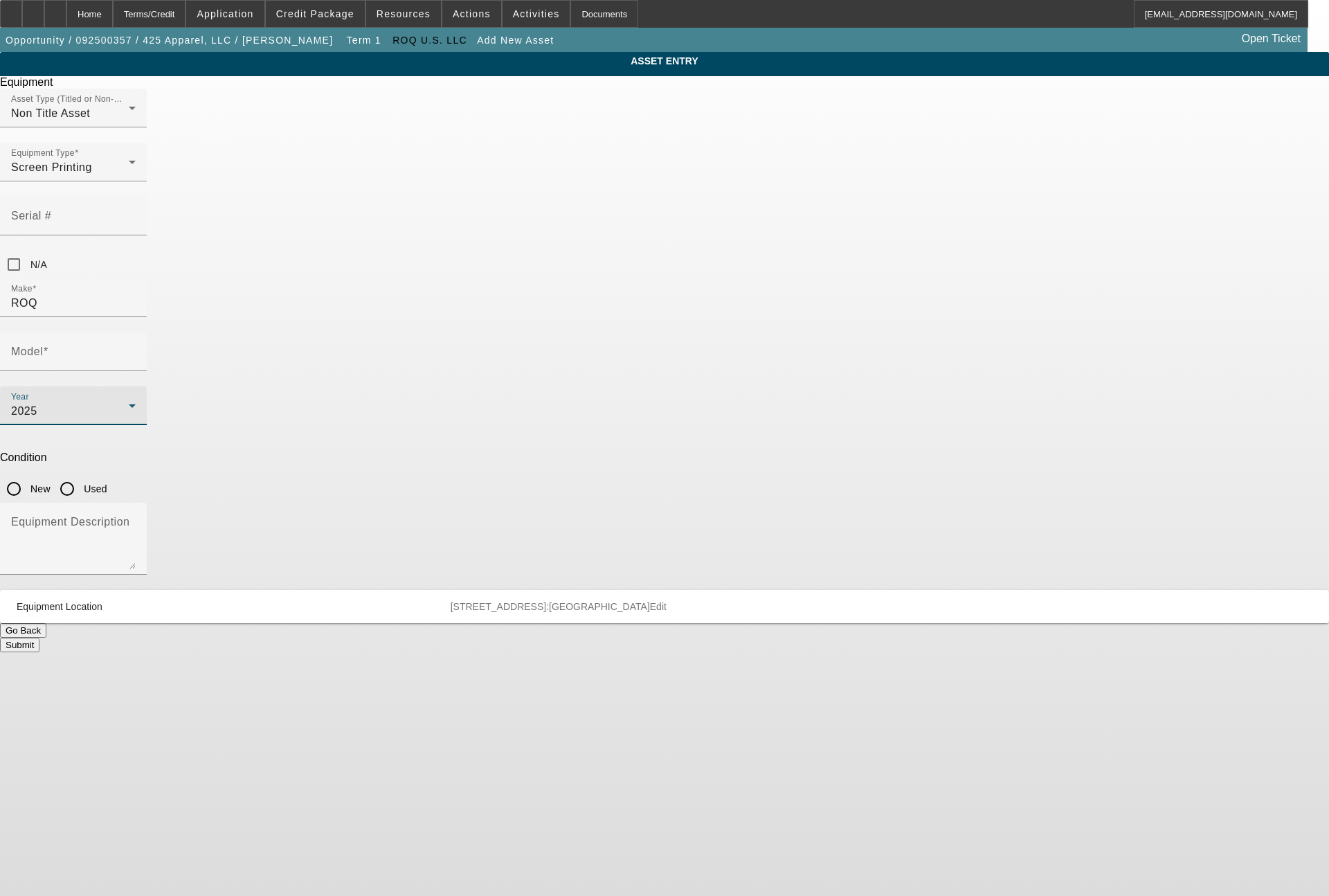
click at [28, 475] on input "New" at bounding box center [14, 489] width 28 height 28
radio input "true"
click at [136, 519] on textarea "Equipment Description" at bounding box center [73, 544] width 124 height 50
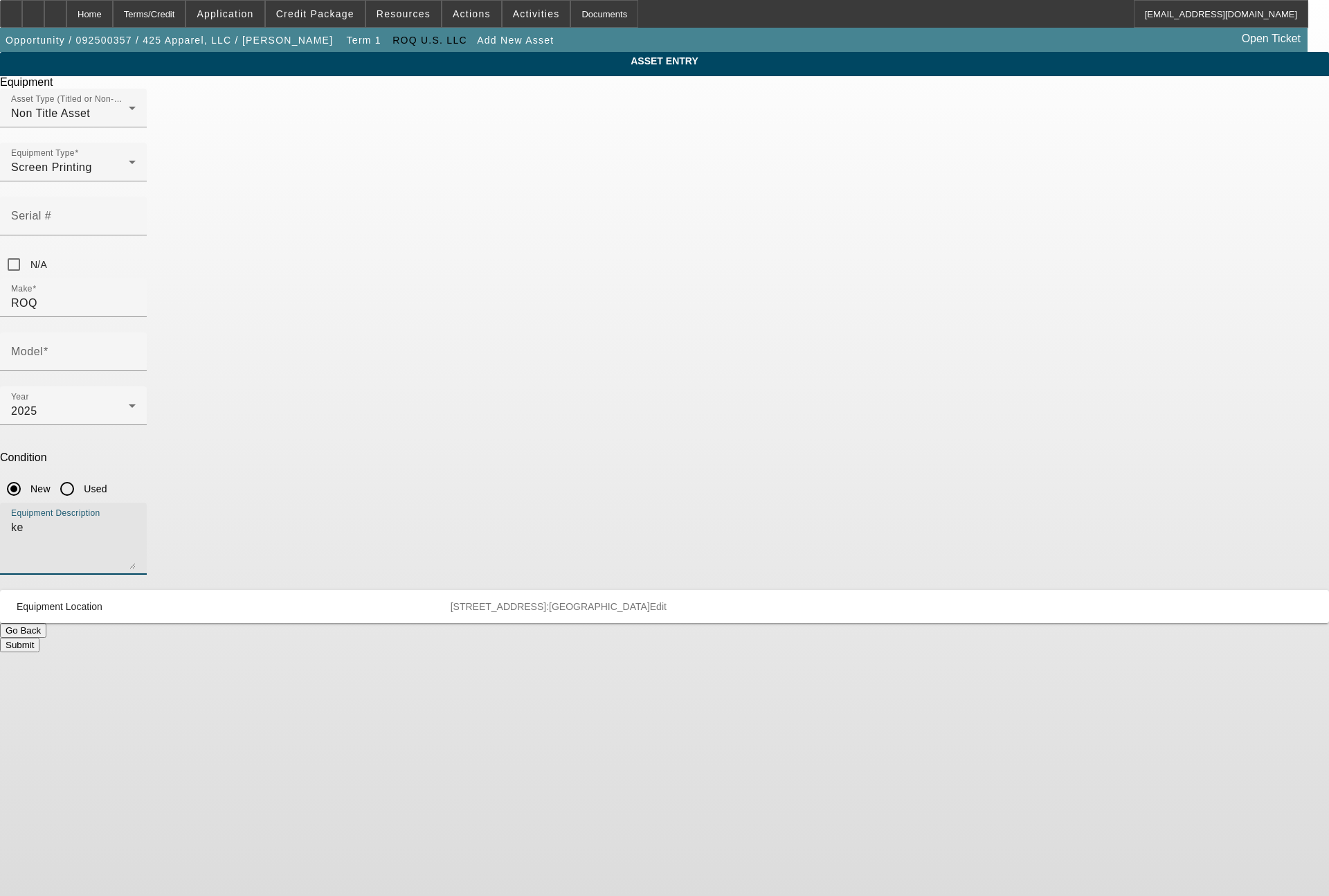
type textarea "k"
type textarea "label printer and applicator"
click at [136, 349] on input "Model" at bounding box center [73, 358] width 124 height 17
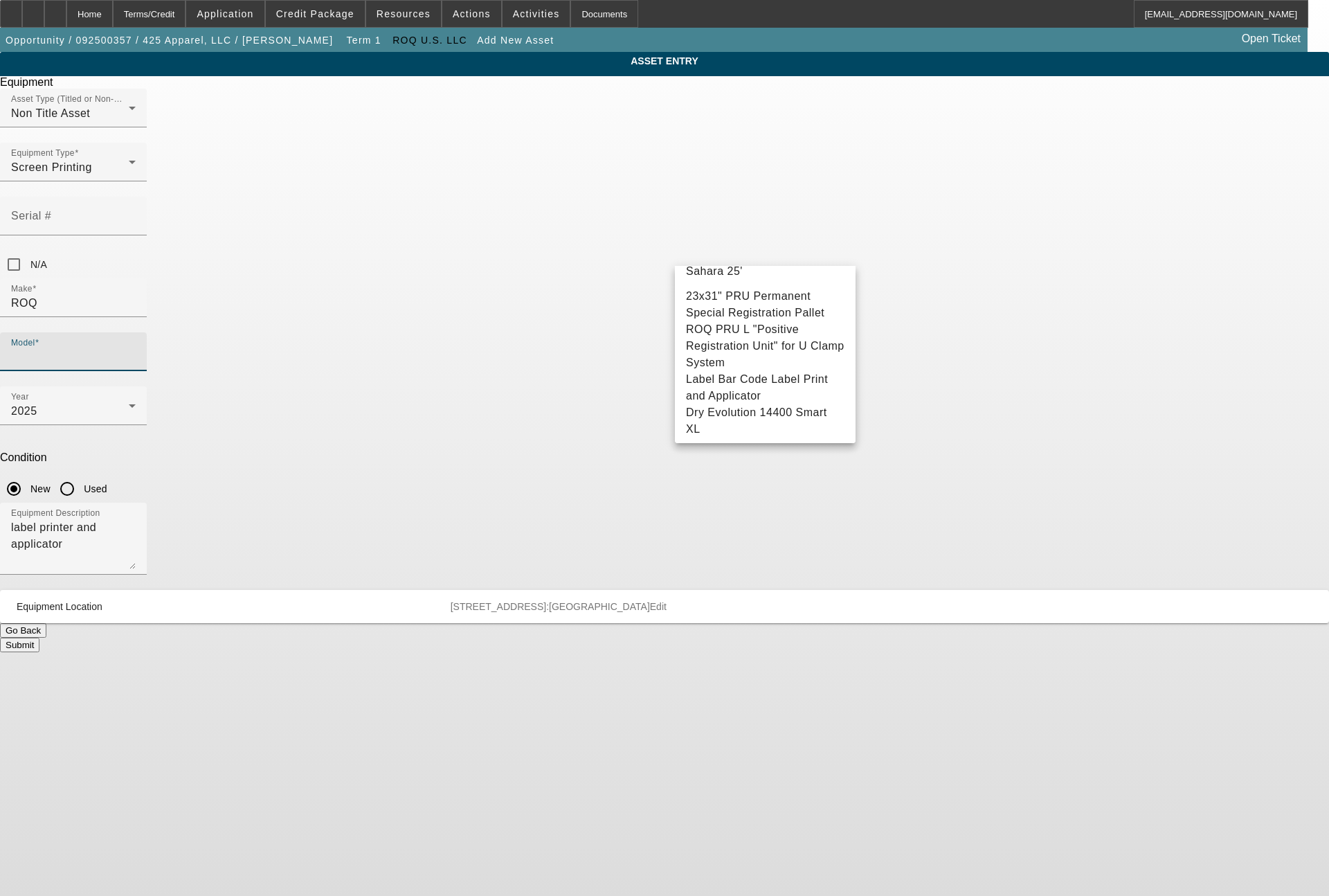
scroll to position [3377, 0]
click at [777, 385] on span "Label Bar Code Label Print and Applicator" at bounding box center [766, 387] width 159 height 33
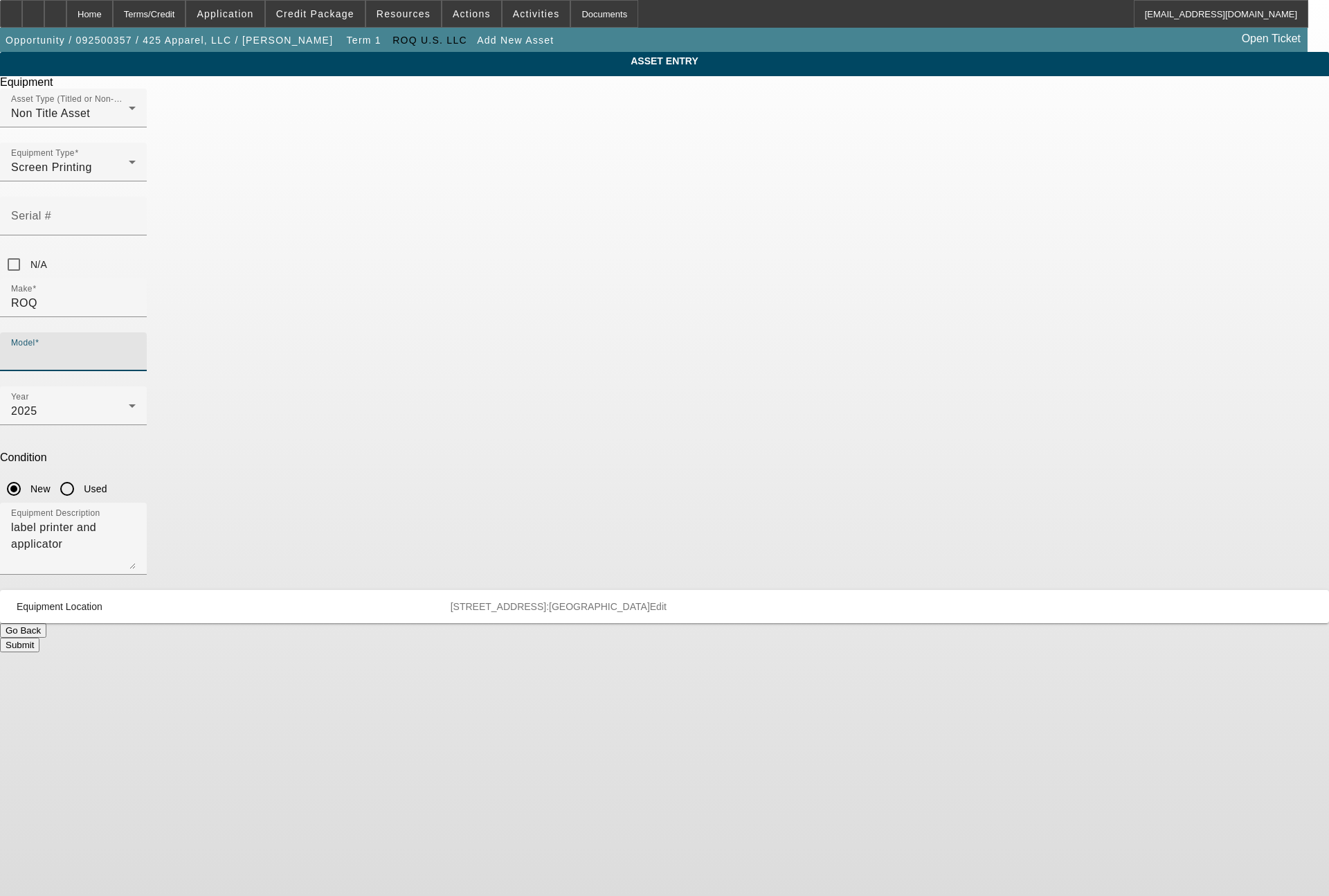
type input "Label Bar Code Label Print and Applicator"
click at [40, 637] on button "Submit" at bounding box center [19, 644] width 40 height 14
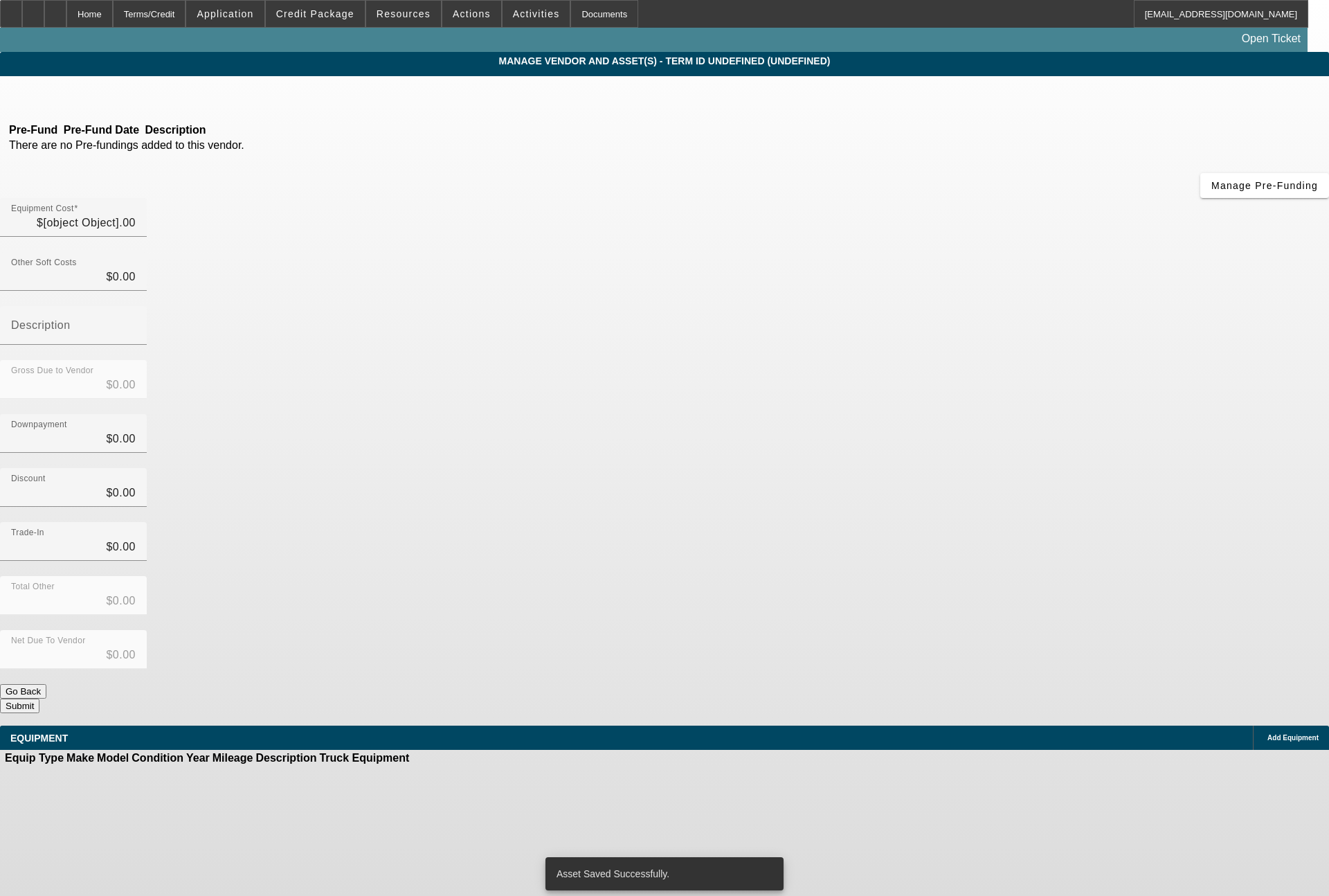
type input "$158,880.00"
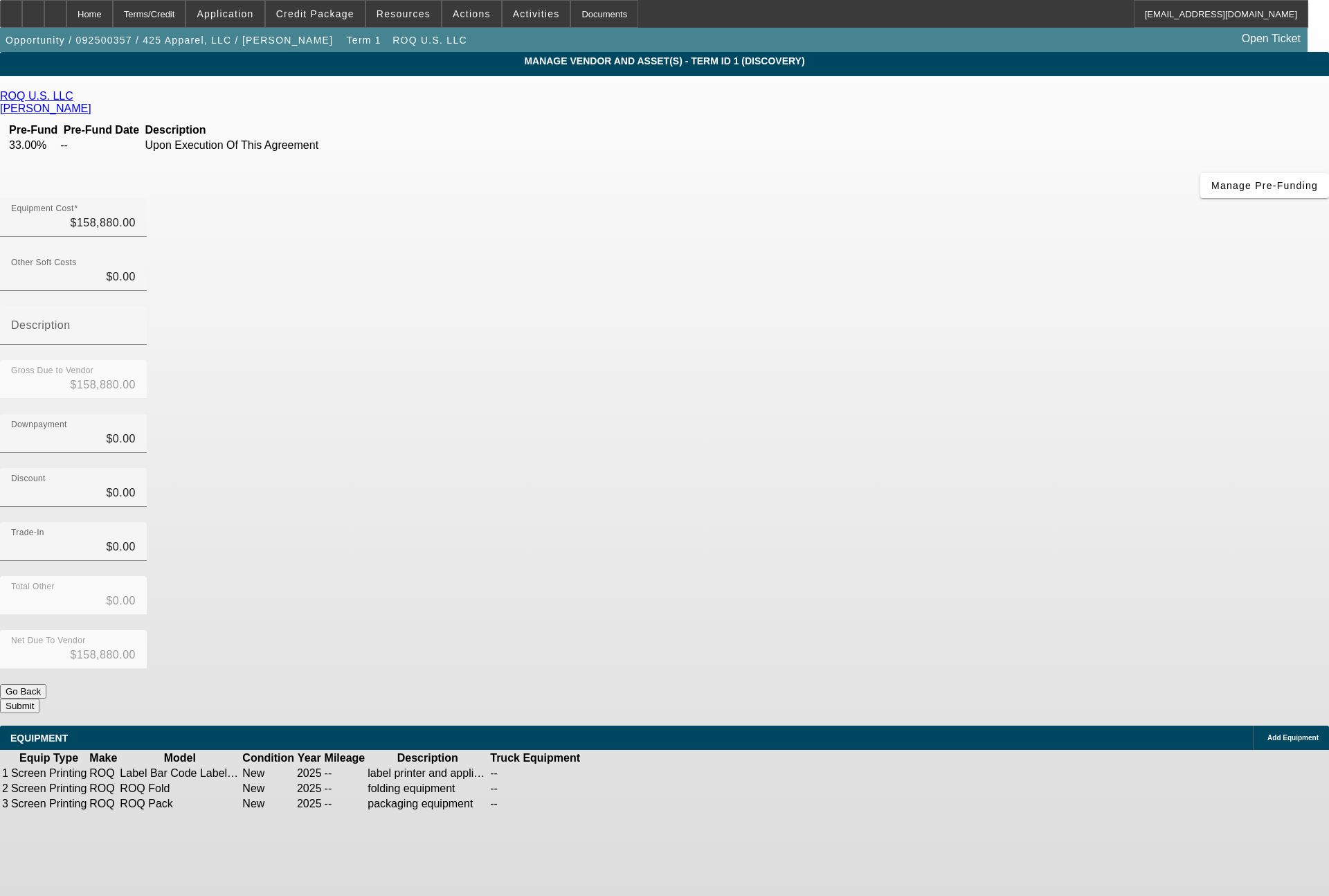
click at [40, 698] on button "Submit" at bounding box center [19, 705] width 40 height 14
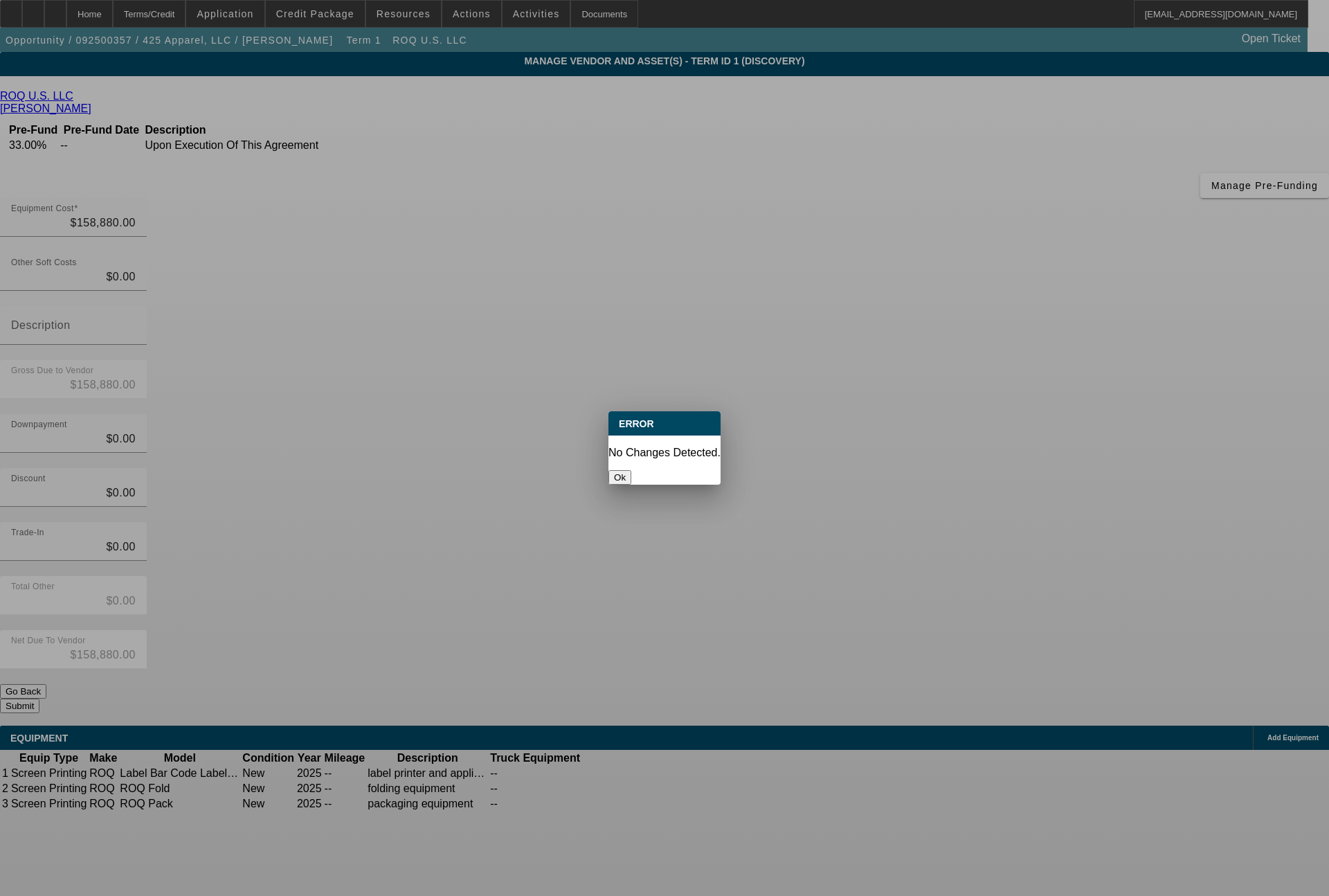
click at [632, 470] on button "Ok" at bounding box center [620, 477] width 23 height 14
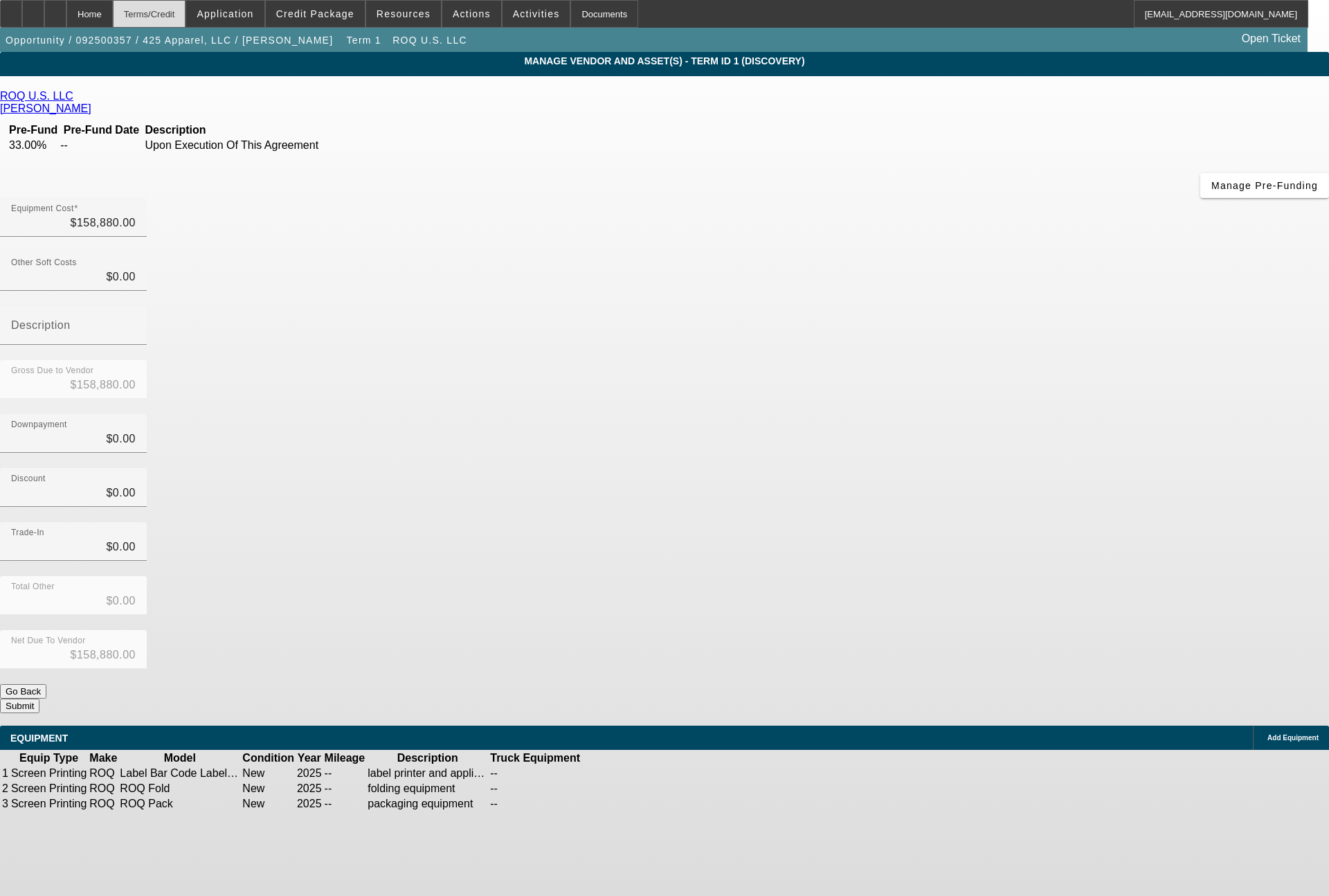
click at [186, 3] on div "Terms/Credit" at bounding box center [149, 14] width 74 height 28
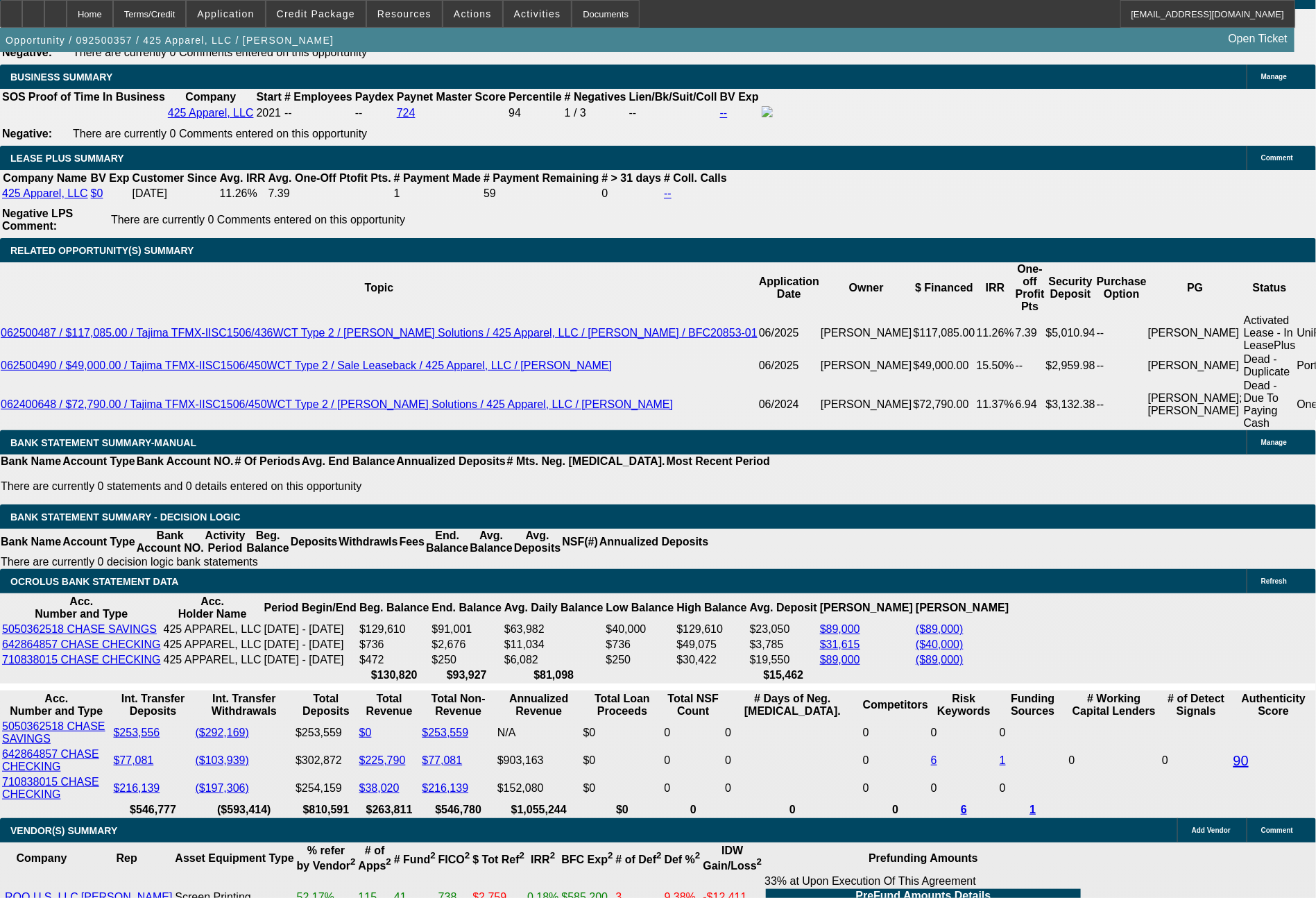
select select "0"
select select "2"
select select "0"
select select "6"
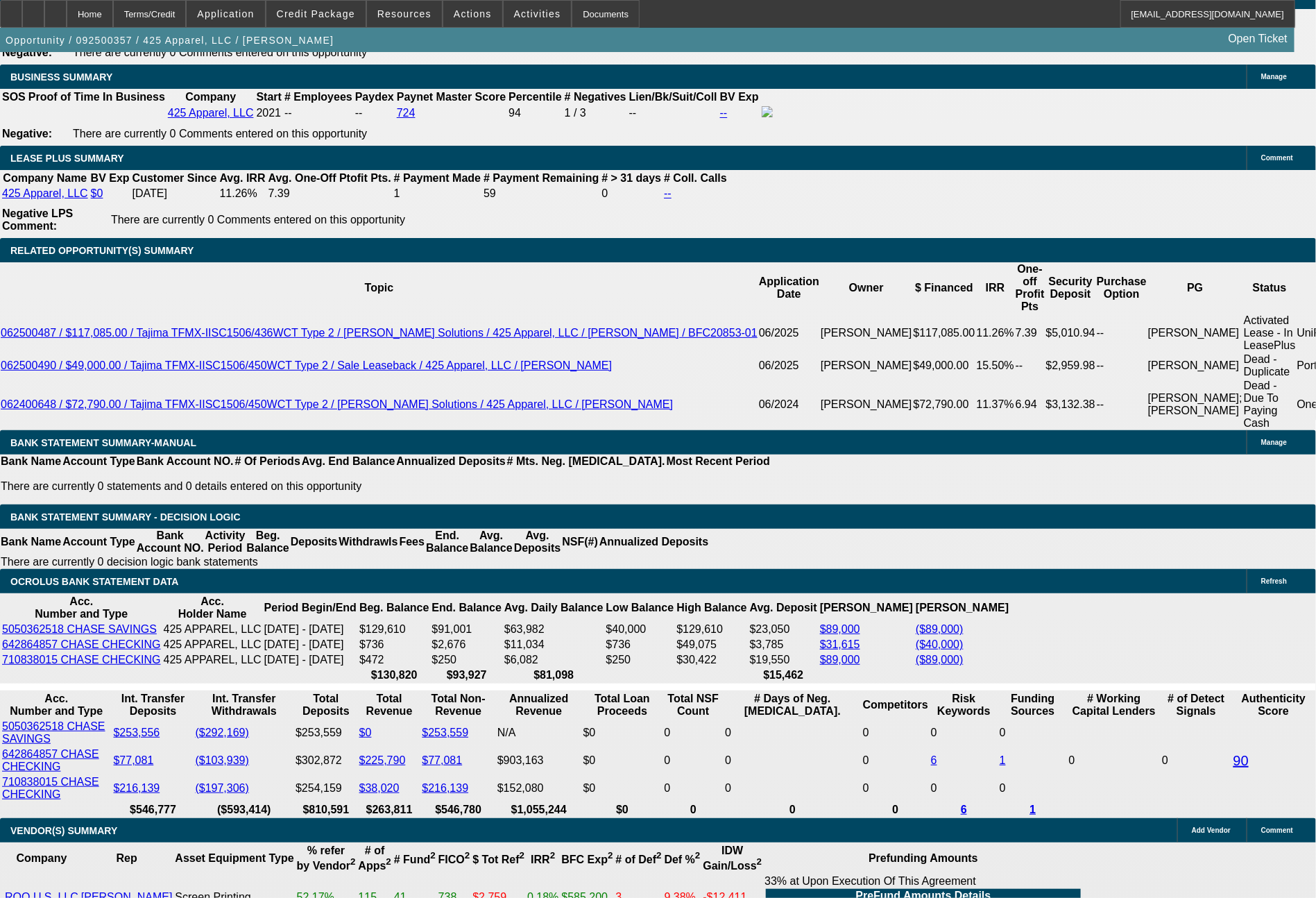
scroll to position [2269, 0]
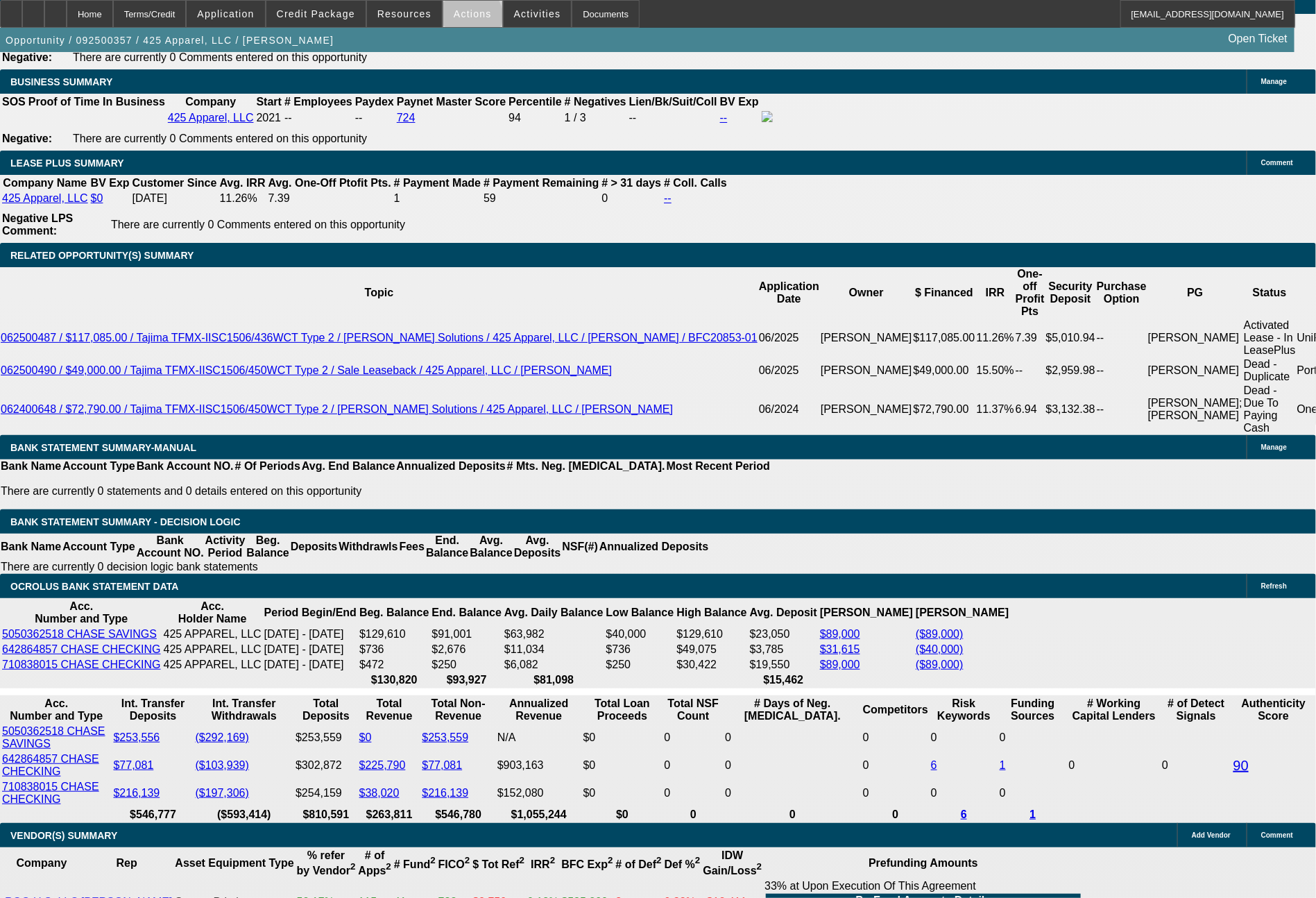
click at [471, 19] on span at bounding box center [473, 14] width 59 height 33
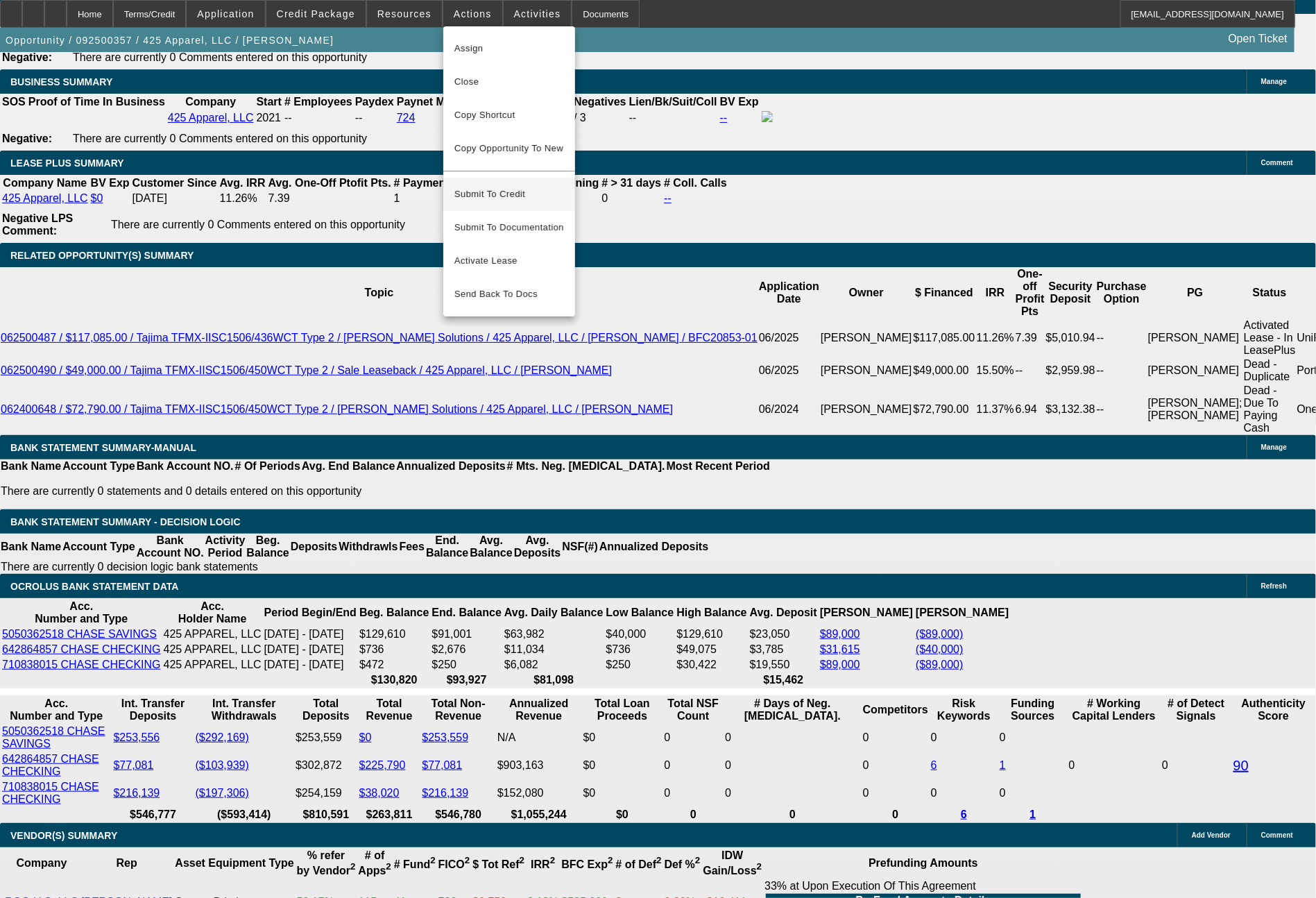
click at [494, 186] on span "Submit To Credit" at bounding box center [508, 194] width 109 height 17
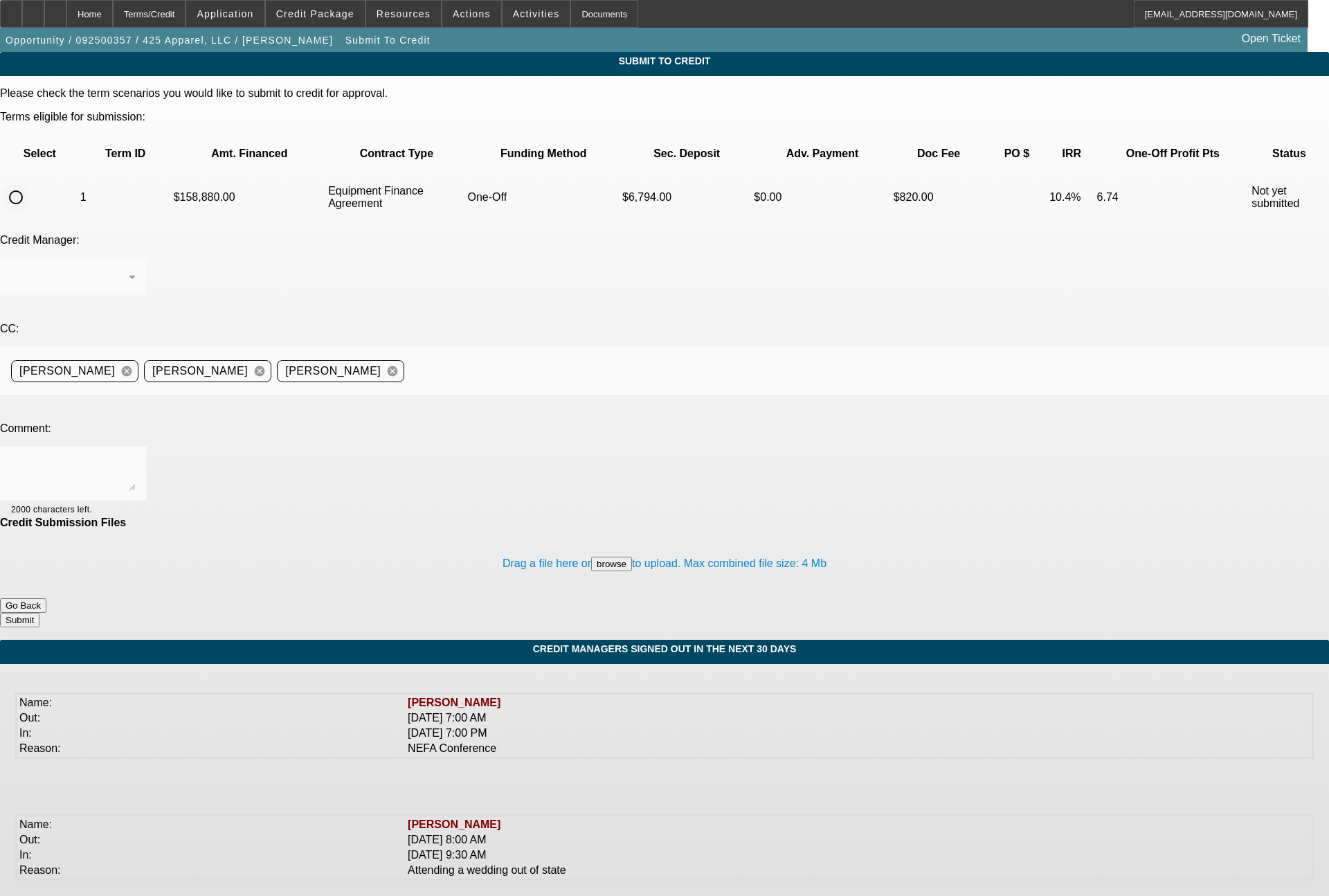
click at [30, 183] on input "radio" at bounding box center [15, 197] width 28 height 28
radio input "true"
click at [136, 456] on textarea at bounding box center [73, 473] width 124 height 33
type textarea "recent past customer (we did a $117k Tajima deal with them about 45 days ago, w…"
click at [40, 613] on button "Submit" at bounding box center [19, 620] width 40 height 14
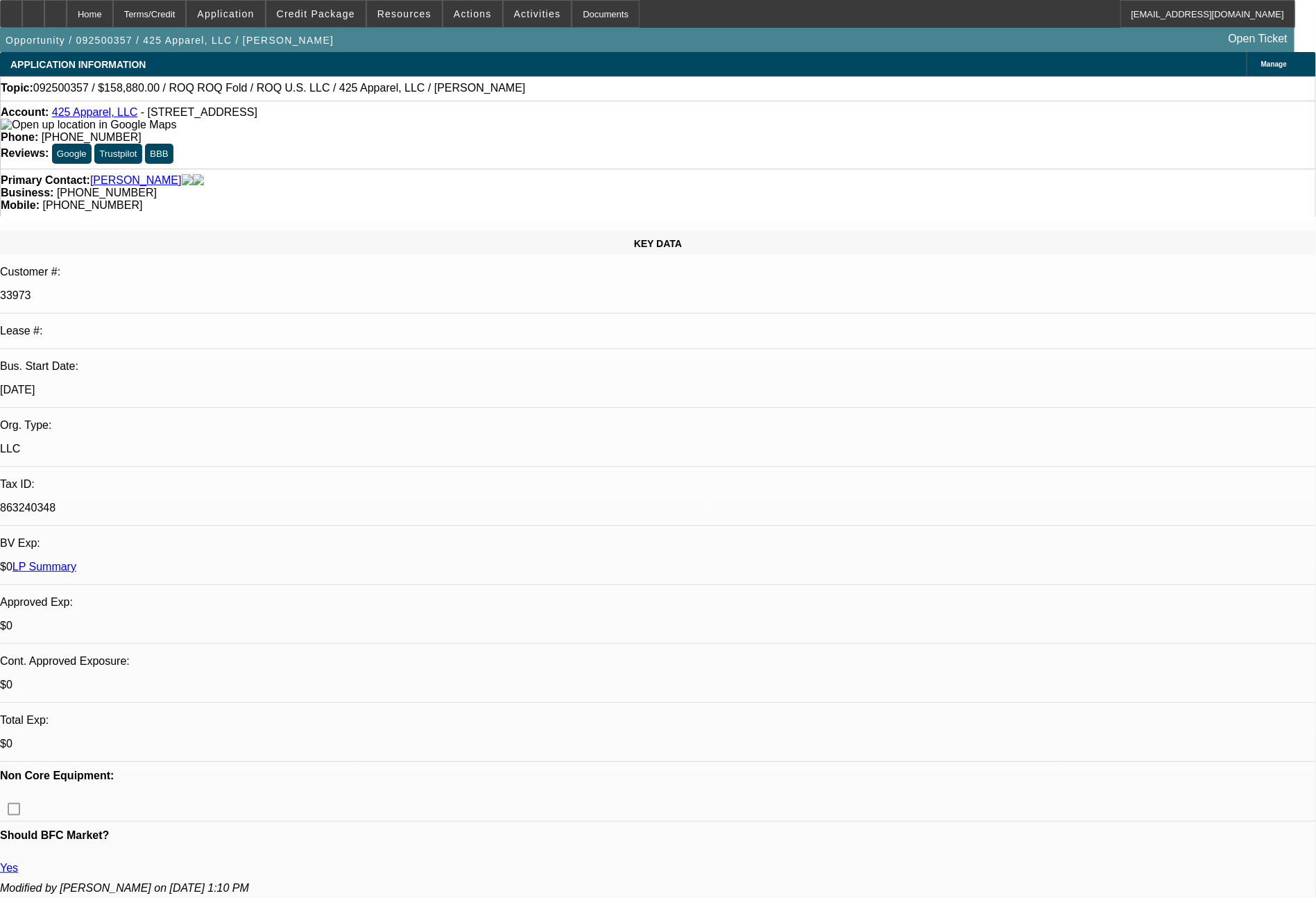
select select "0"
select select "2"
select select "0"
select select "6"
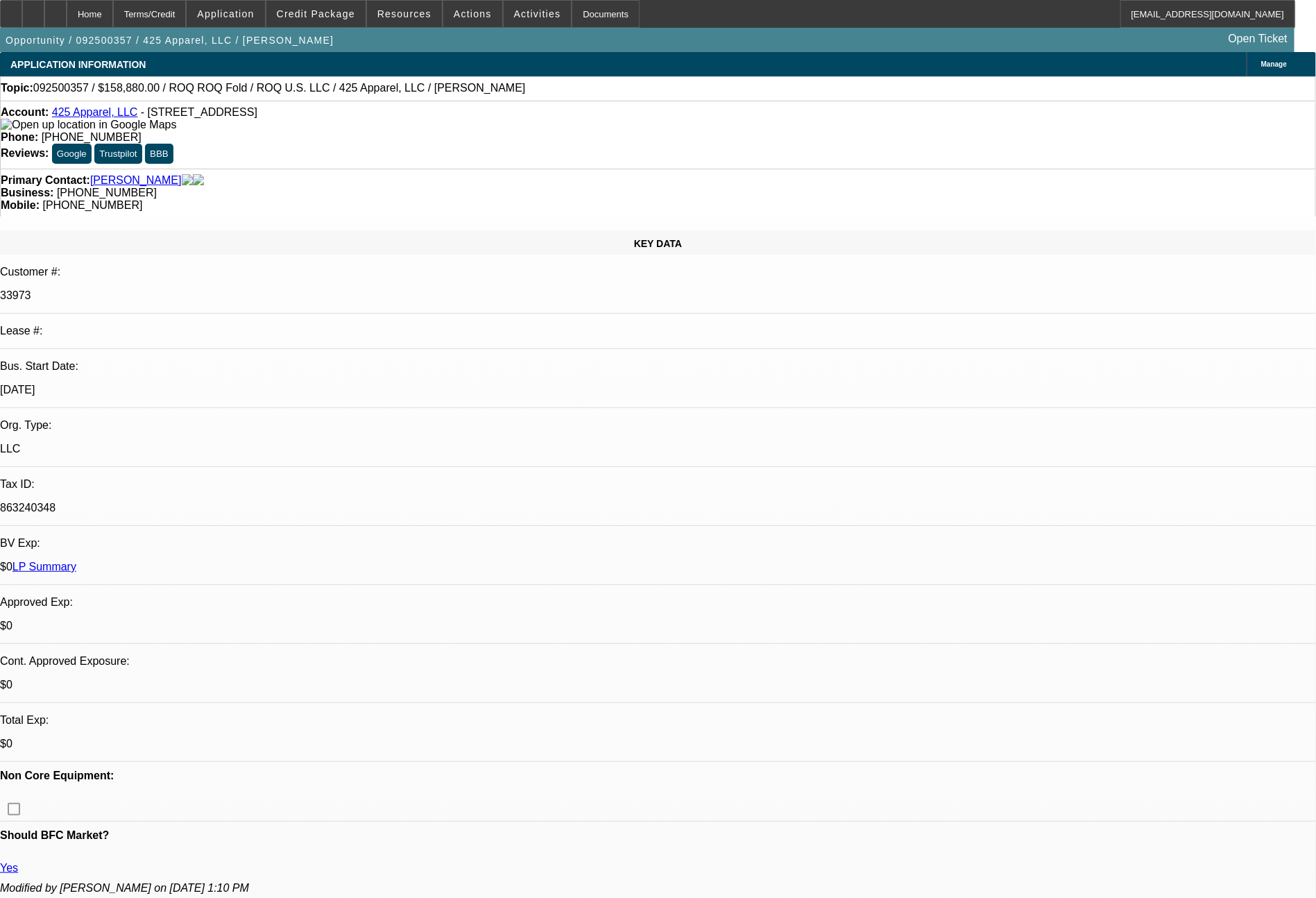
scroll to position [785, 0]
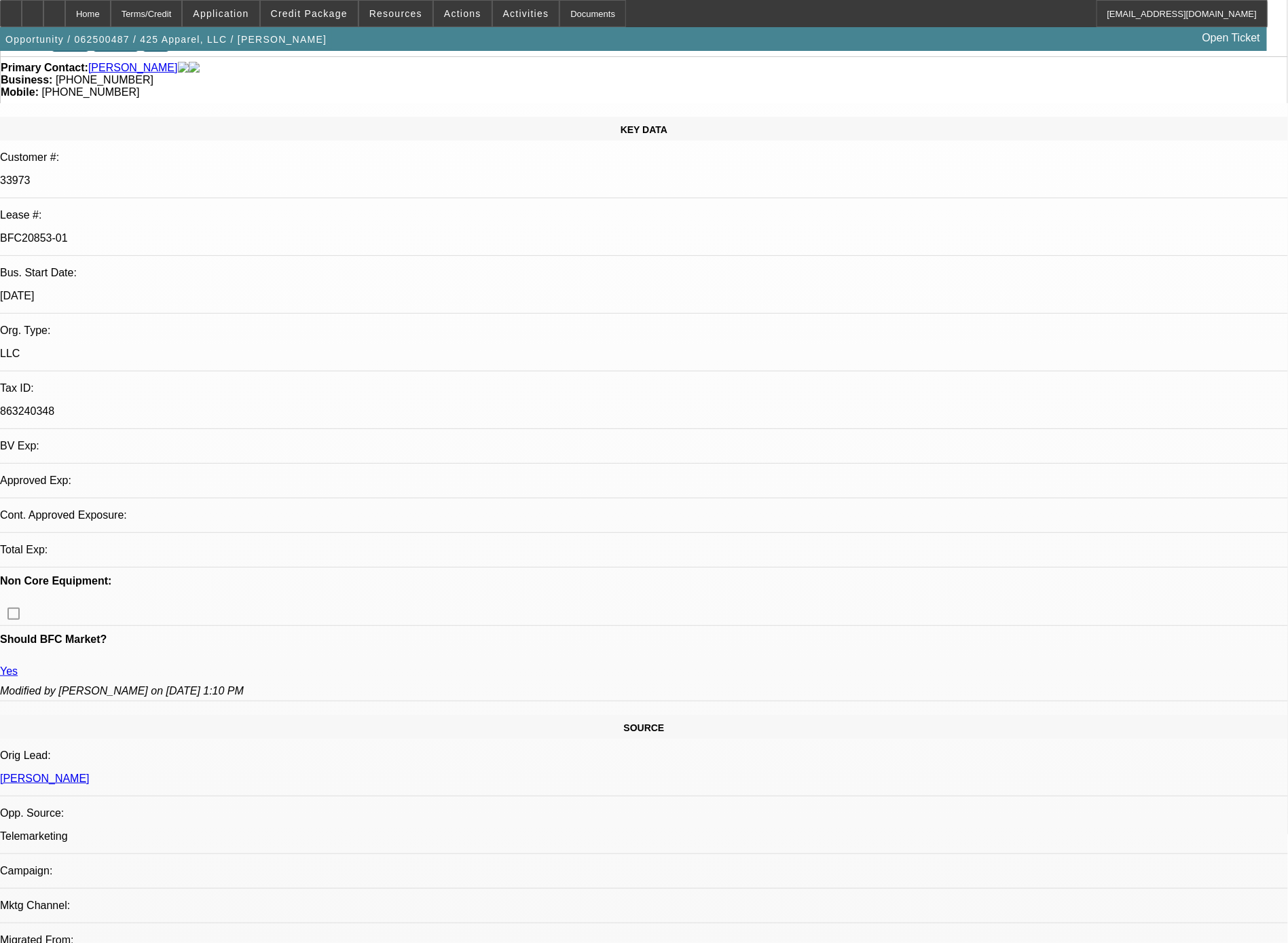
select select "0"
select select "2"
select select "0"
select select "6"
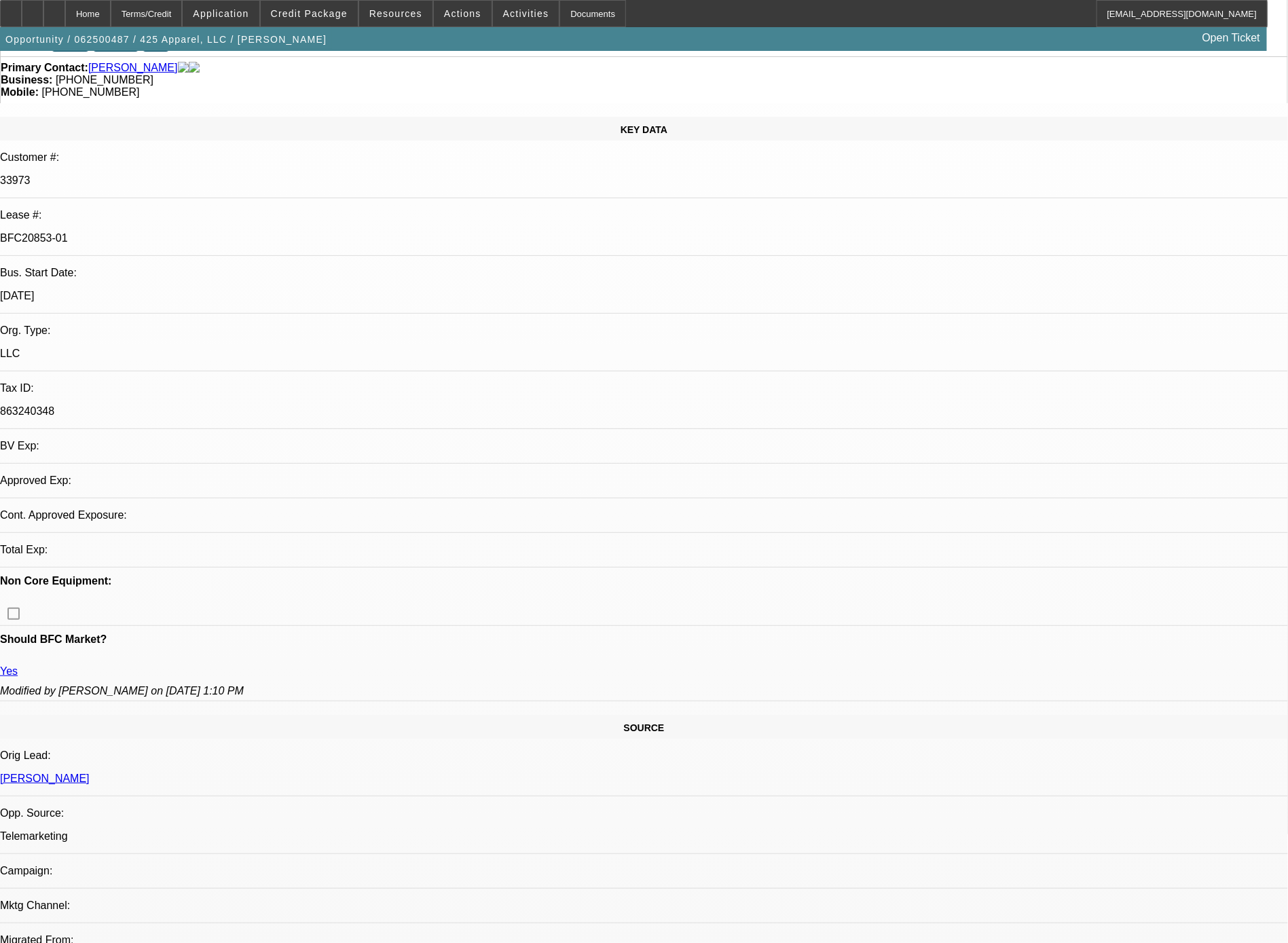
select select "0"
select select "2"
select select "0"
select select "6"
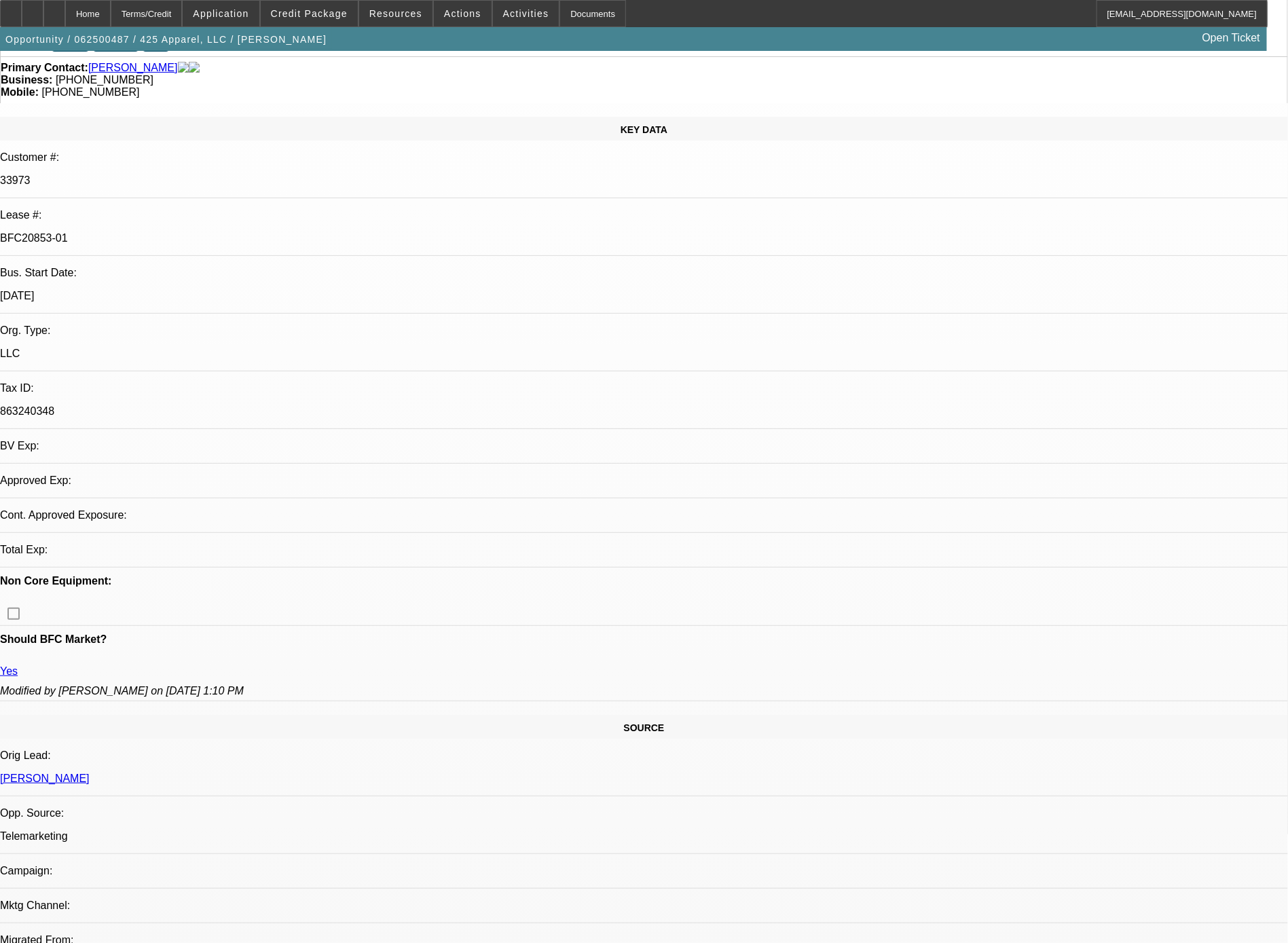
select select "0"
select select "2"
select select "0"
select select "6"
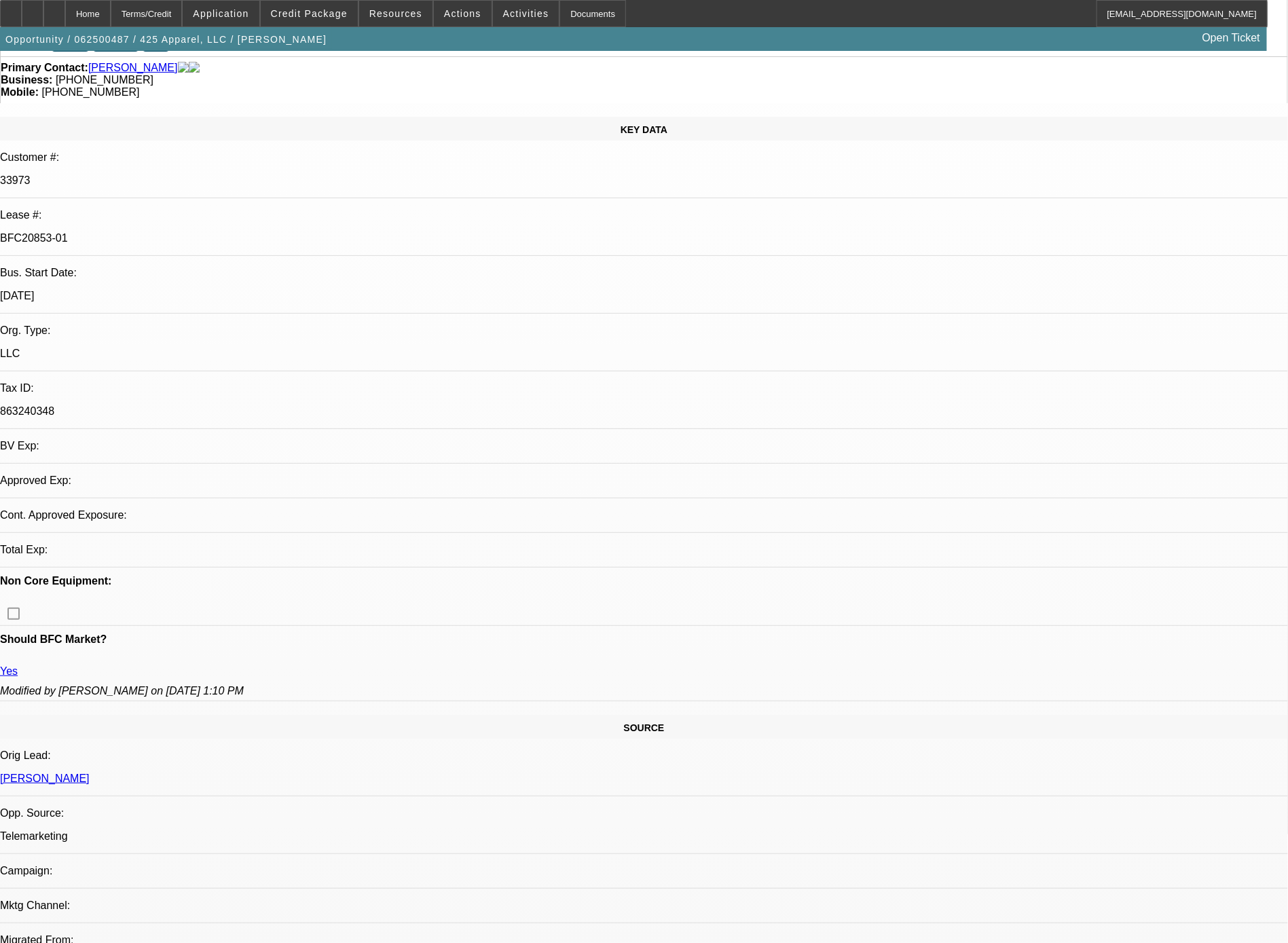
select select "0"
select select "2"
select select "0"
select select "6"
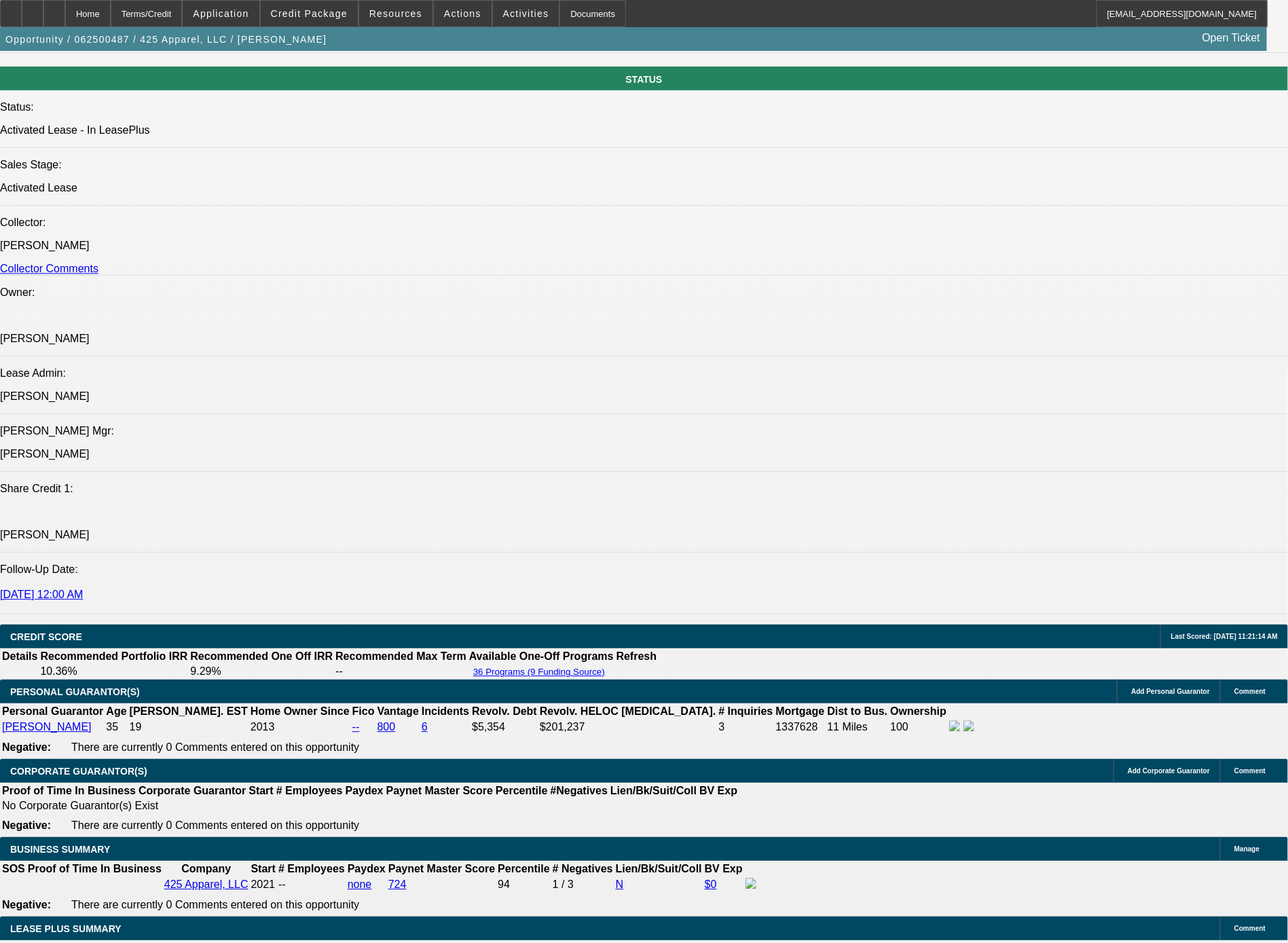
scroll to position [1697, 0]
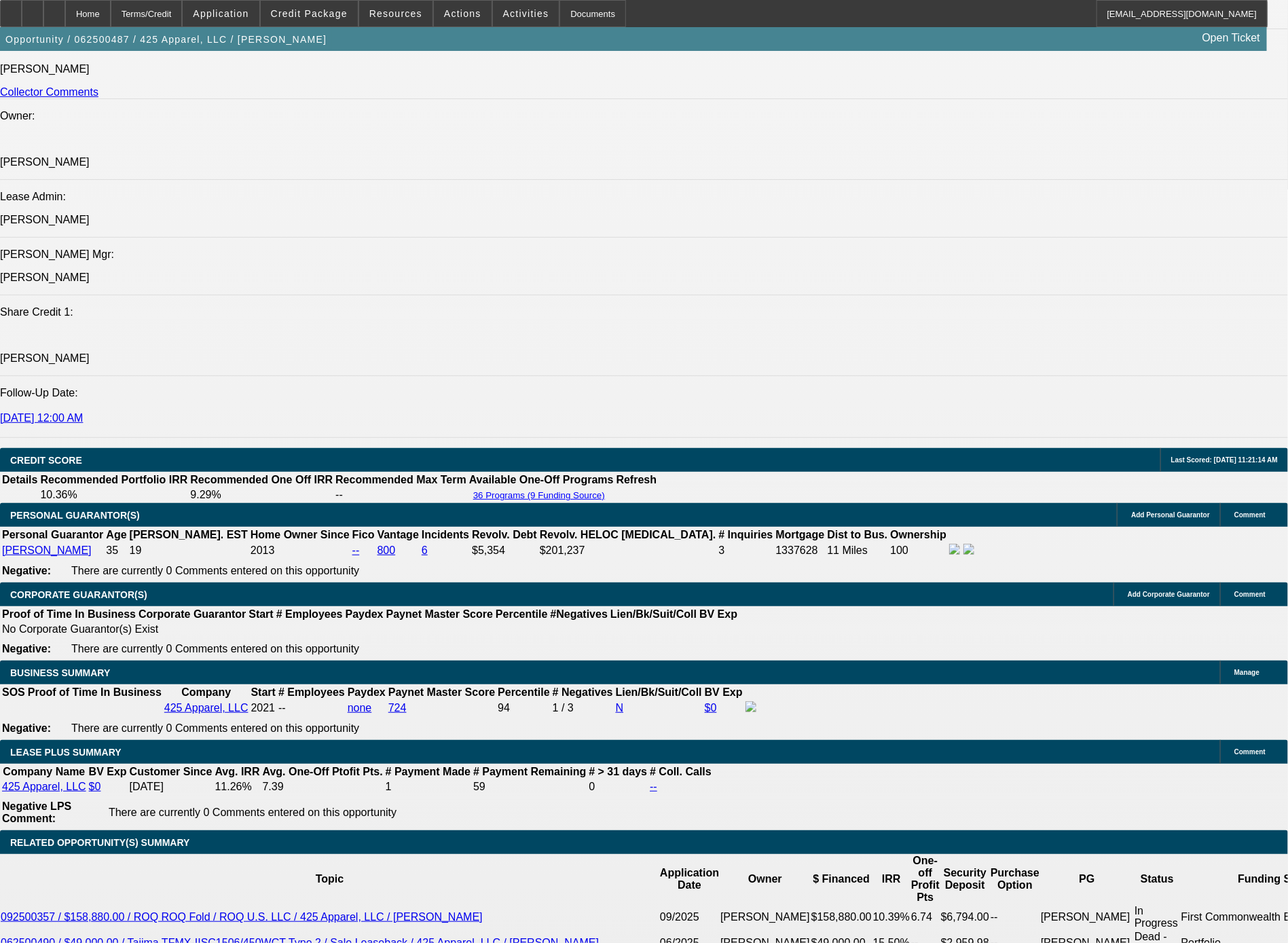
drag, startPoint x: 607, startPoint y: 501, endPoint x: 103, endPoint y: 436, distance: 508.2
copy div "[PERSON_NAME] and [PERSON_NAME] were the initial owners of this business when t…"
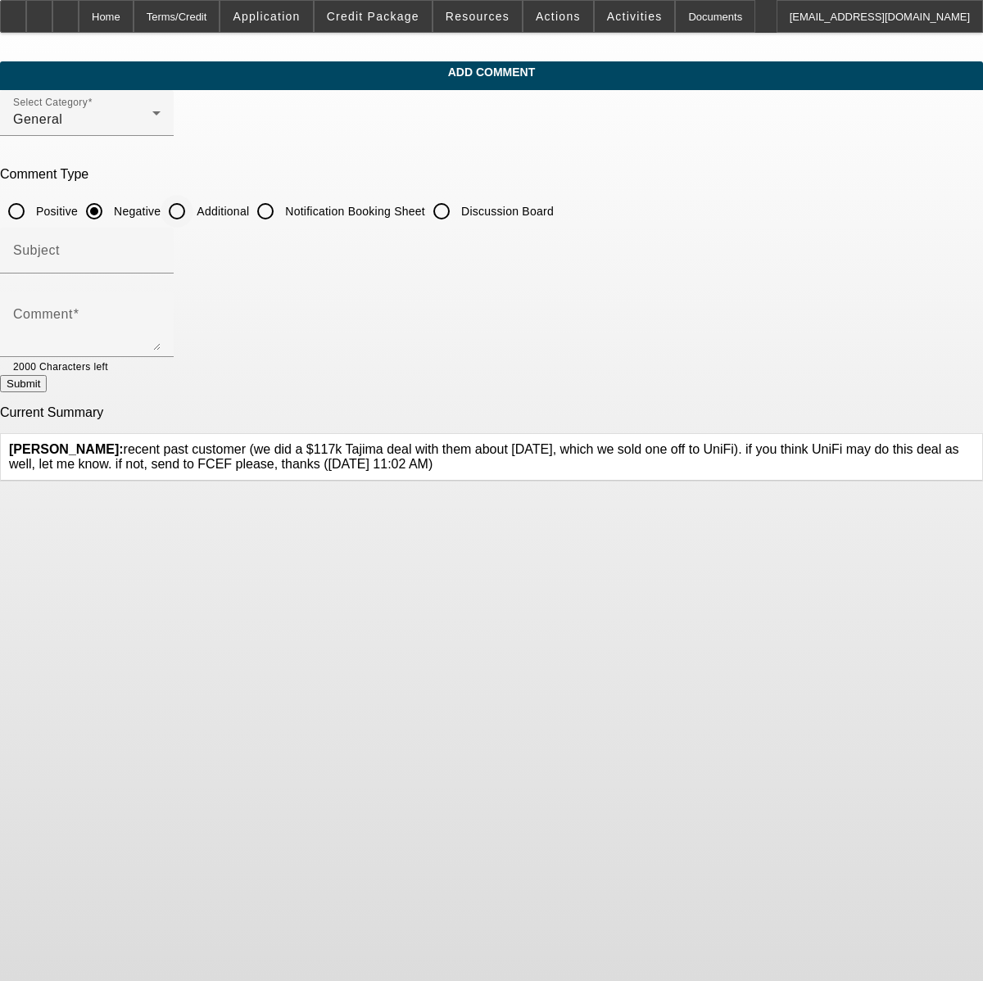
click at [193, 209] on input "Additional" at bounding box center [177, 211] width 33 height 33
radio input "true"
click at [161, 330] on textarea "Comment" at bounding box center [86, 330] width 147 height 39
paste textarea "[PERSON_NAME] and [PERSON_NAME] were the initial owners of this business when t…"
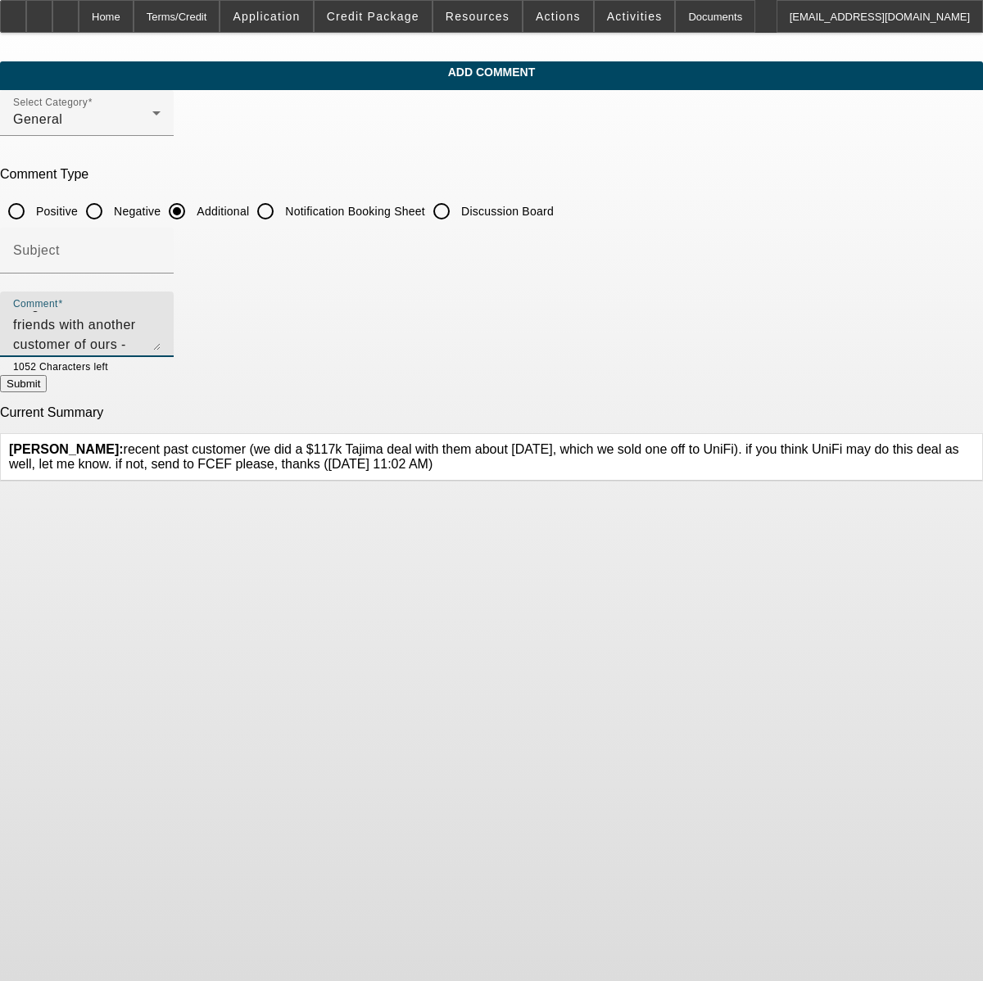
click at [161, 339] on textarea "[PERSON_NAME] and [PERSON_NAME] were the initial owners of this business when t…" at bounding box center [86, 330] width 147 height 39
click at [161, 332] on textarea "[PERSON_NAME] and [PERSON_NAME] were the initial owners of this business when t…" at bounding box center [86, 330] width 147 height 39
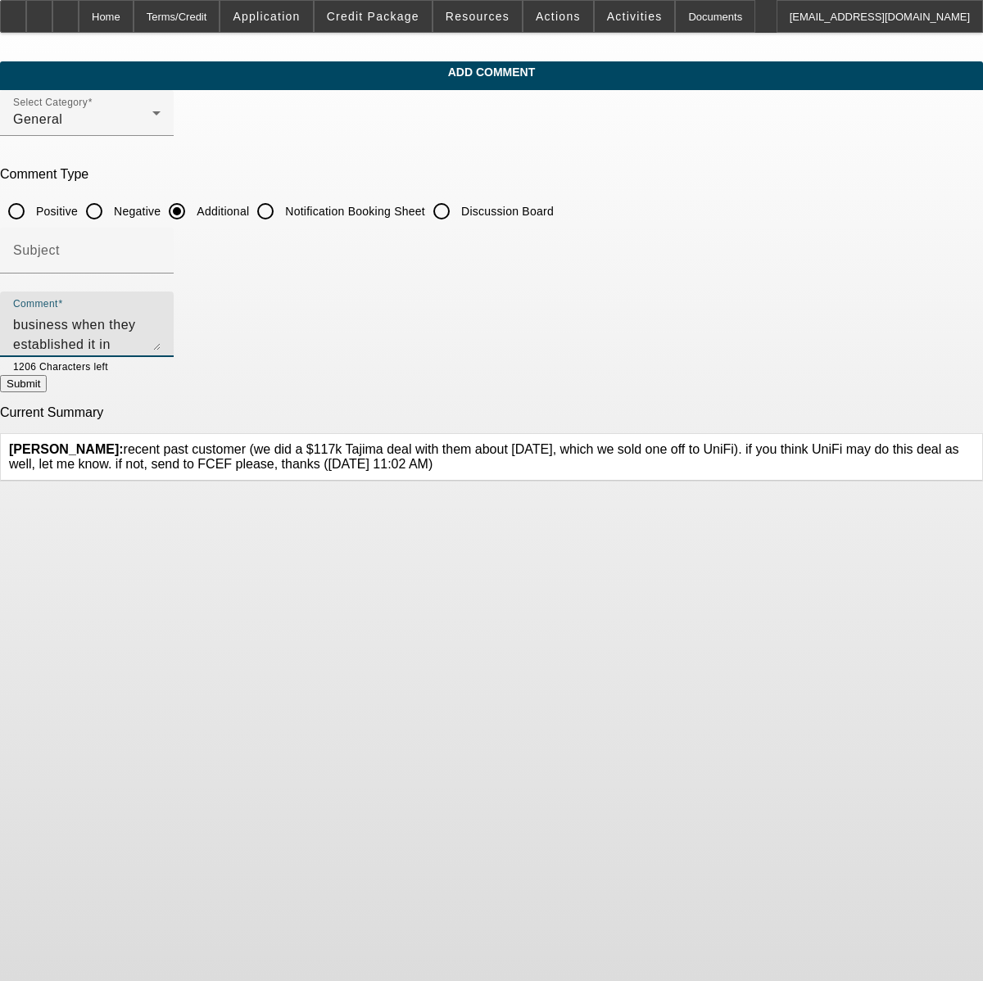
scroll to position [75, 0]
click at [161, 344] on textarea "[PERSON_NAME] and [PERSON_NAME] were the initial owners of this business when t…" at bounding box center [86, 330] width 147 height 39
click at [161, 334] on textarea "[PERSON_NAME] and [PERSON_NAME] were the initial owners of this business when t…" at bounding box center [86, 330] width 147 height 39
click at [161, 345] on textarea "[PERSON_NAME] and [PERSON_NAME] were the initial owners of this business when t…" at bounding box center [86, 330] width 147 height 39
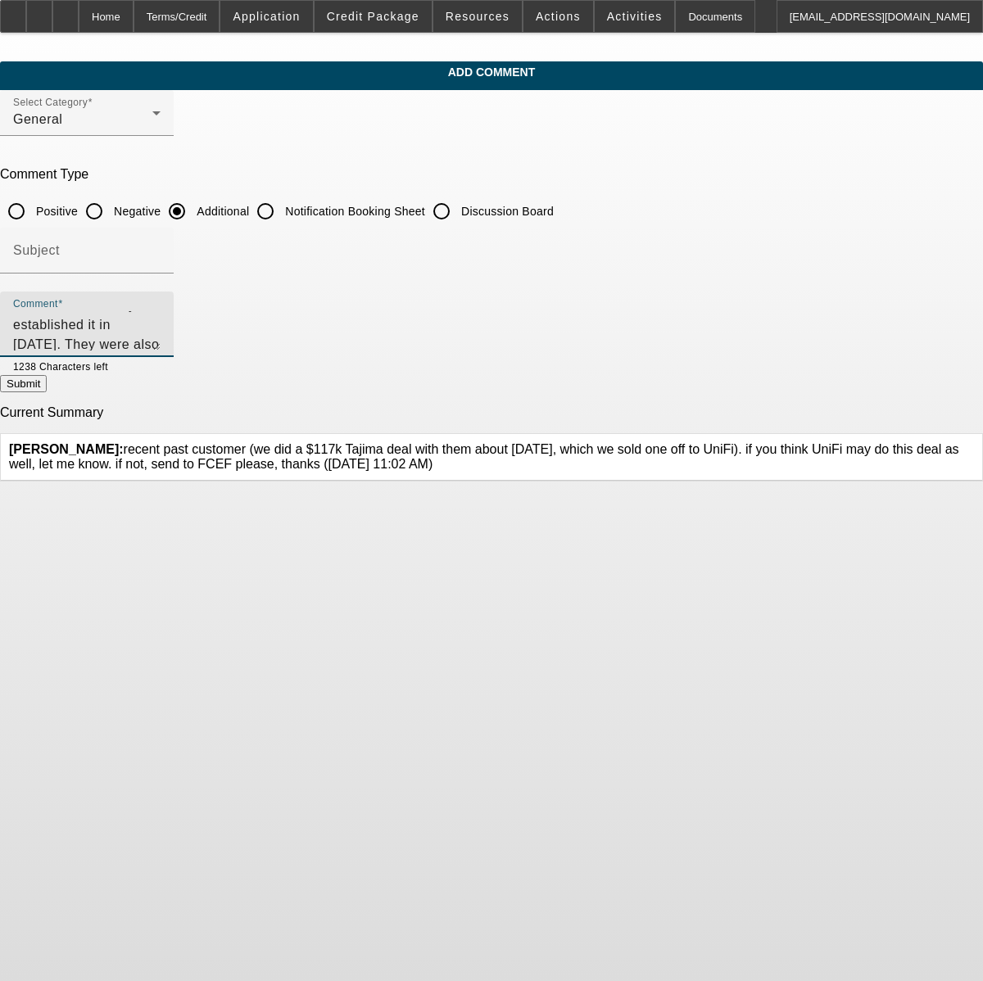
scroll to position [94, 0]
click at [161, 347] on textarea "[PERSON_NAME] and [PERSON_NAME] were the initial owners of this business when t…" at bounding box center [86, 330] width 147 height 39
click at [161, 325] on textarea "[PERSON_NAME] and [PERSON_NAME] were the initial owners of this business when t…" at bounding box center [86, 330] width 147 height 39
click at [161, 322] on textarea "[PERSON_NAME] and [PERSON_NAME] were the initial owners of this business when t…" at bounding box center [86, 330] width 147 height 39
type textarea "[PERSON_NAME] and [PERSON_NAME] were the initial owners of this business when t…"
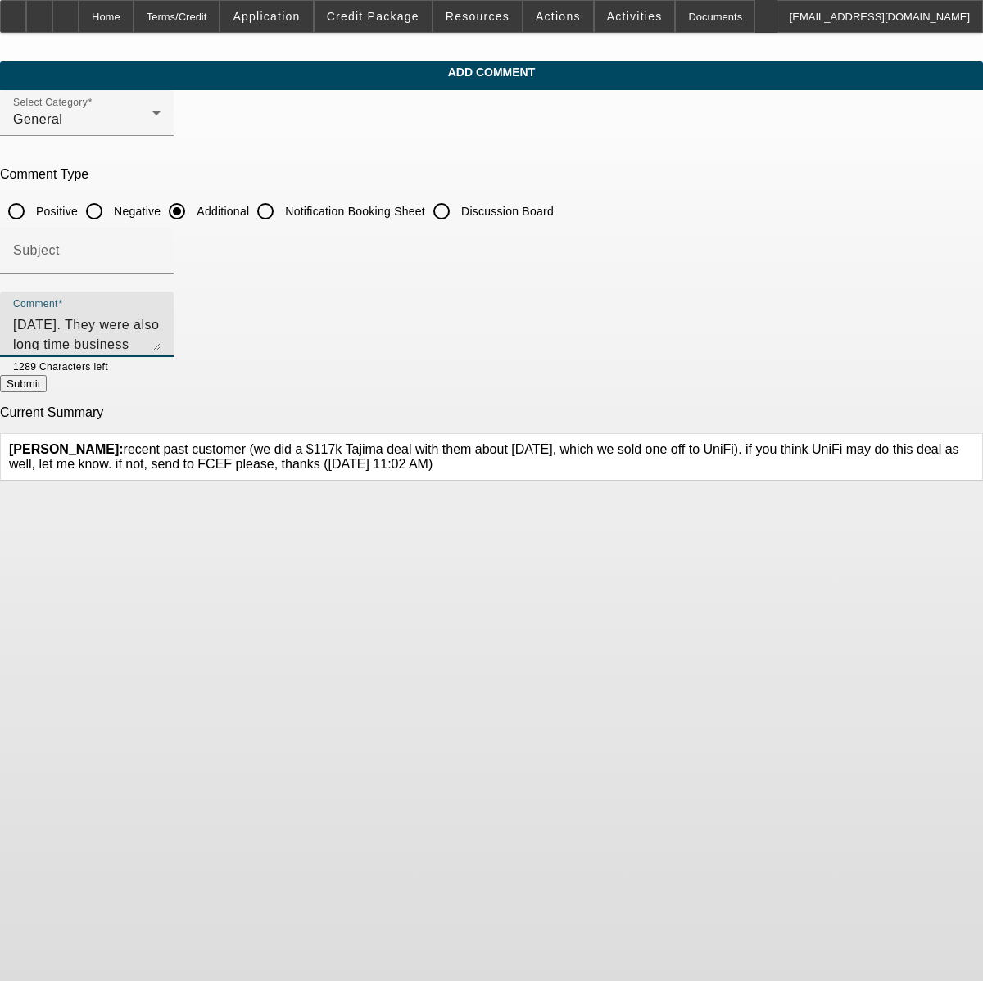
click at [47, 392] on button "Submit" at bounding box center [23, 383] width 47 height 17
radio input "true"
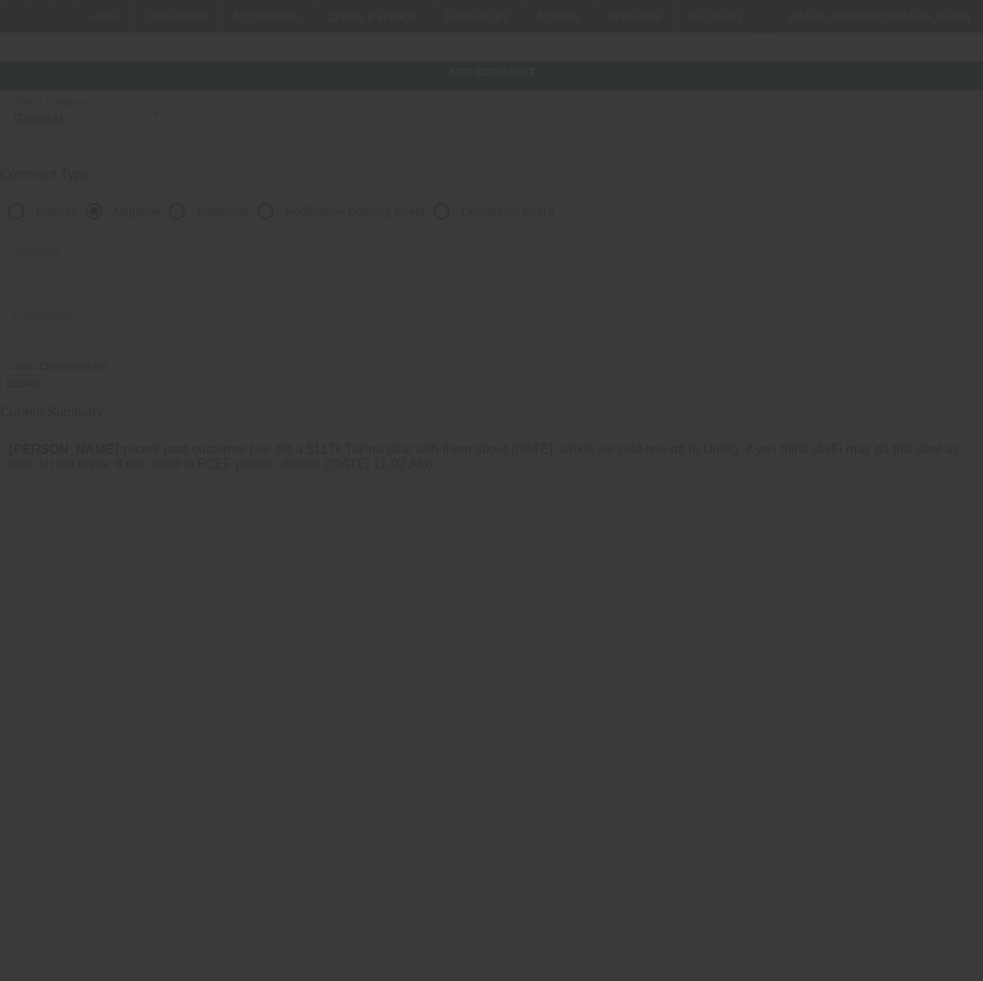
scroll to position [0, 0]
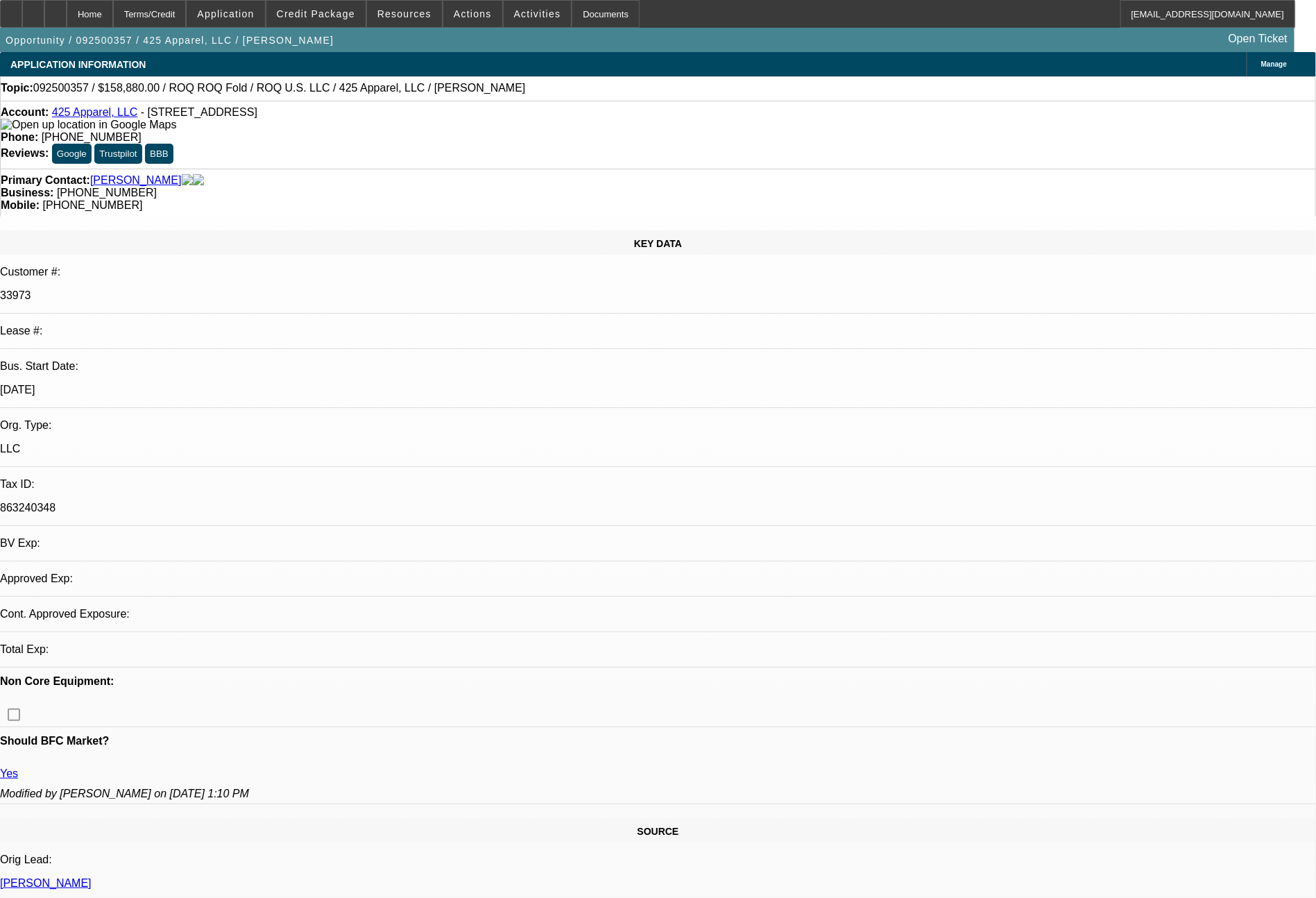
select select "0"
select select "2"
select select "0"
select select "6"
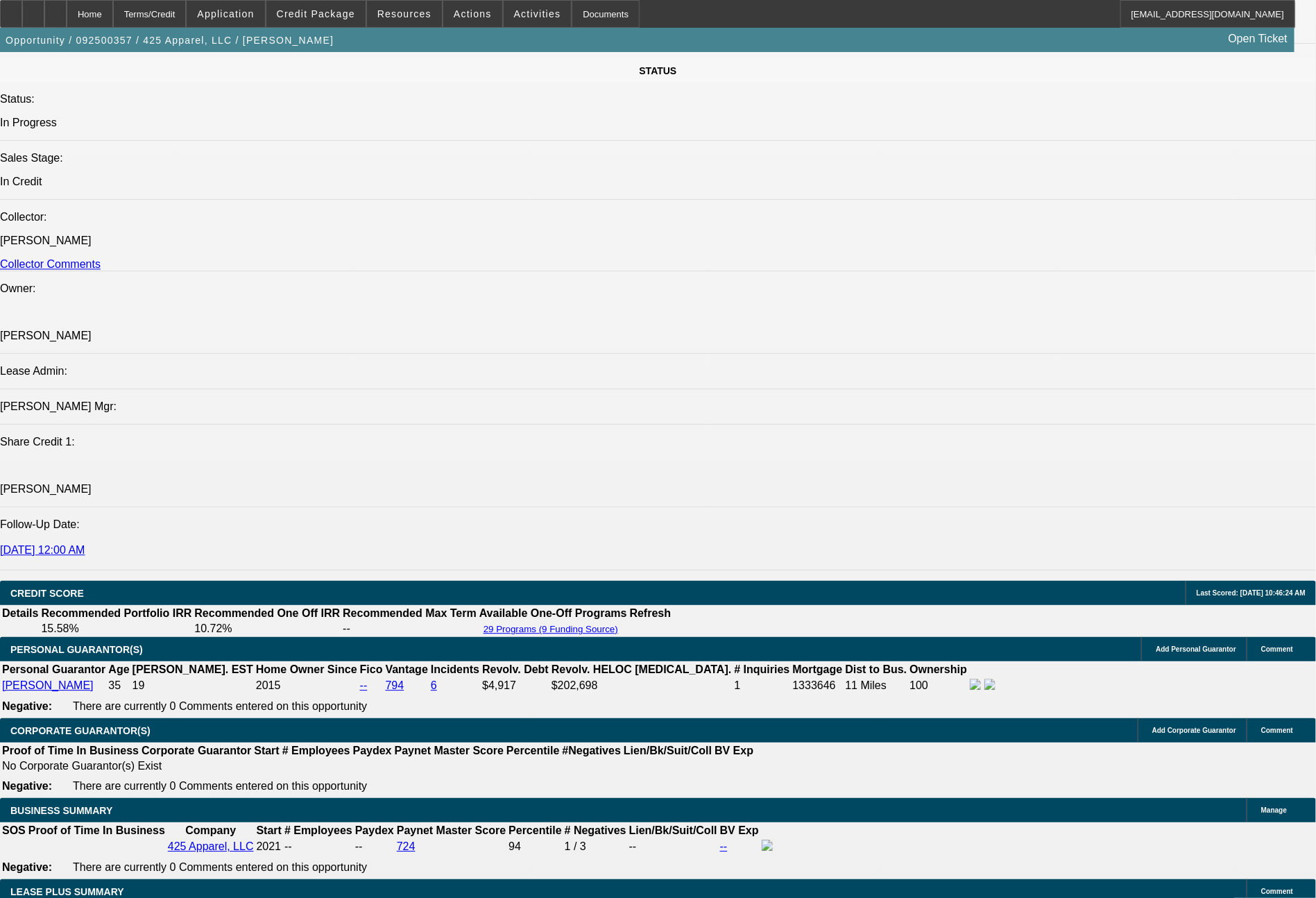
scroll to position [1650, 0]
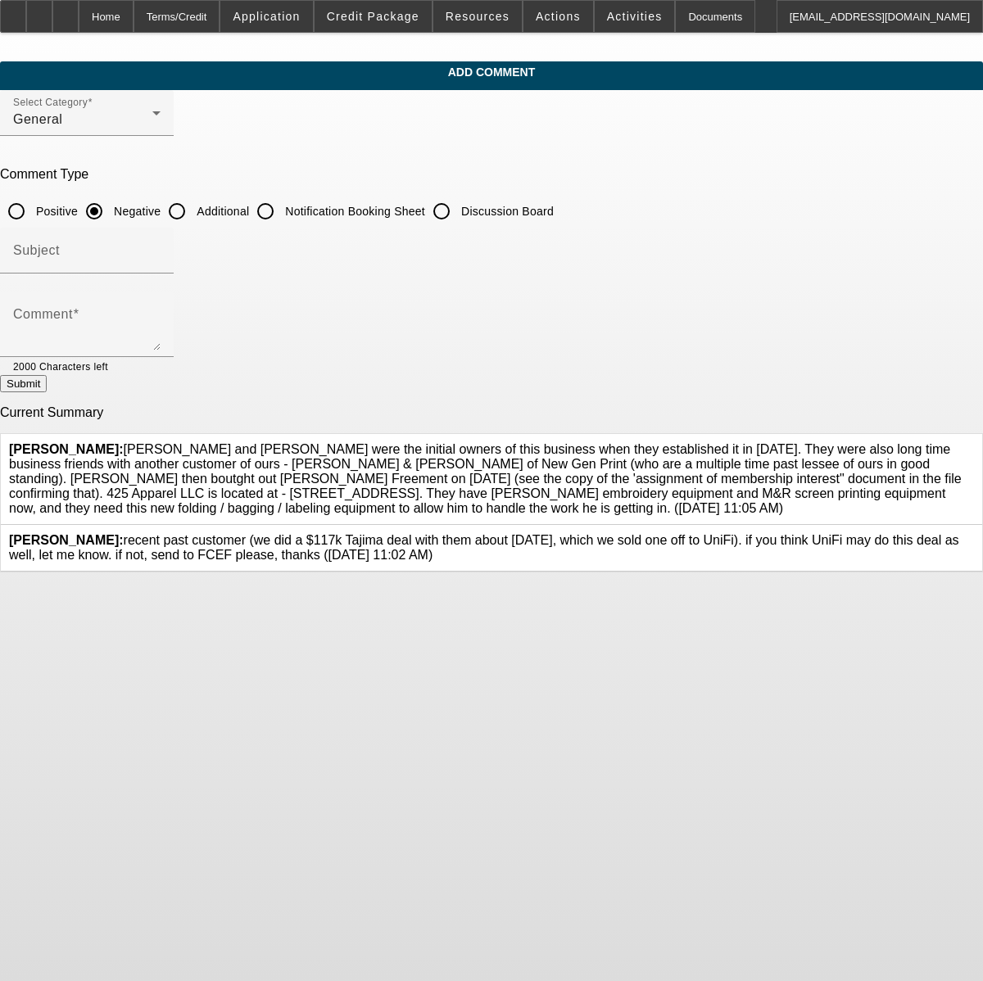
click at [193, 209] on input "Additional" at bounding box center [177, 211] width 33 height 33
radio input "true"
click at [161, 320] on textarea "Comment" at bounding box center [86, 330] width 147 height 39
paste textarea "[PERSON_NAME] and [PERSON_NAME] were the initial owners of this business when t…"
drag, startPoint x: 287, startPoint y: 325, endPoint x: 136, endPoint y: 274, distance: 160.0
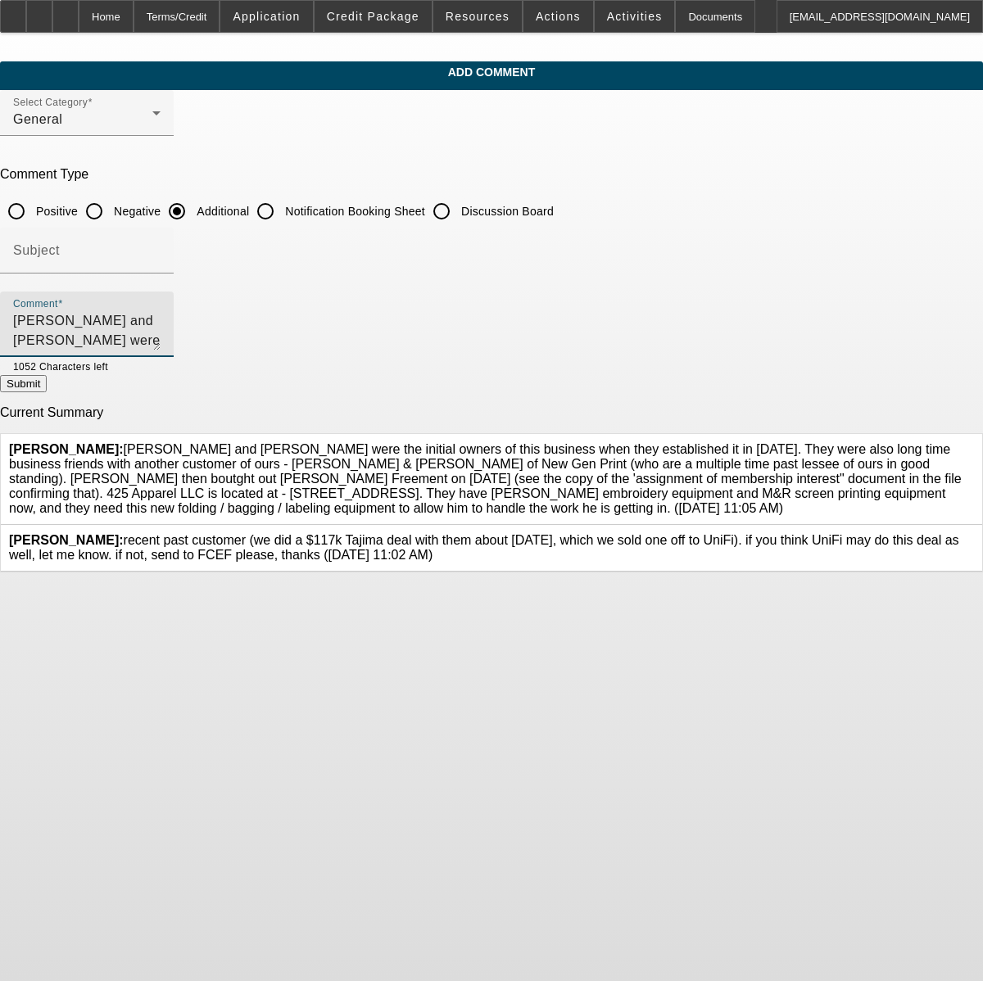
click at [136, 274] on div "Add Comment Select Category General Comment Type Positive Negative Additional N…" at bounding box center [491, 316] width 983 height 511
click at [161, 320] on textarea "4+ years in business, solid deposits/balances per bank stmts, new Tajima machin…" at bounding box center [86, 330] width 147 height 39
type textarea "4+ years in business, solid deposits/balances per bank stmts, homeowner"
click at [47, 391] on button "Submit" at bounding box center [23, 383] width 47 height 17
radio input "true"
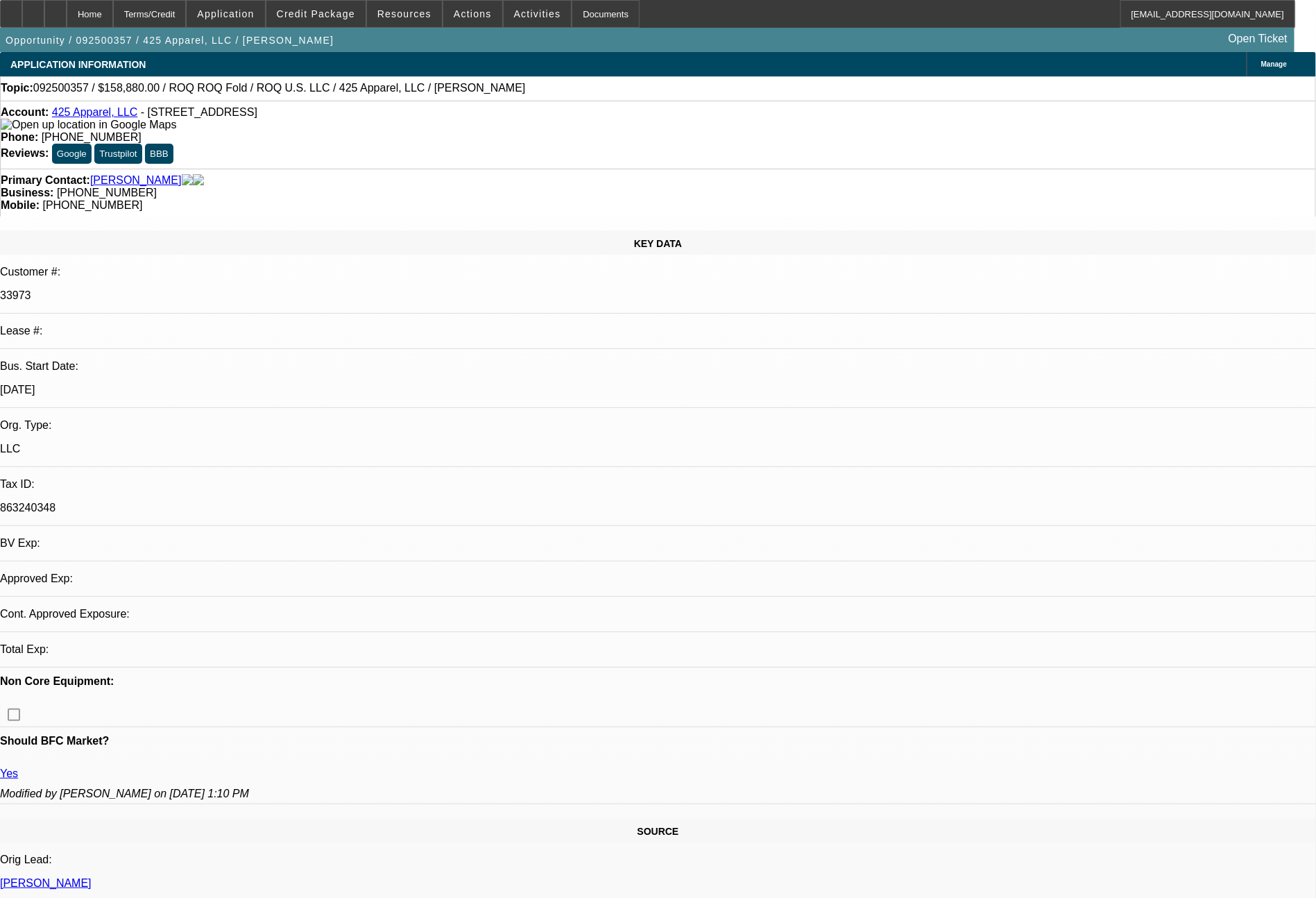
select select "0"
select select "2"
select select "0"
select select "6"
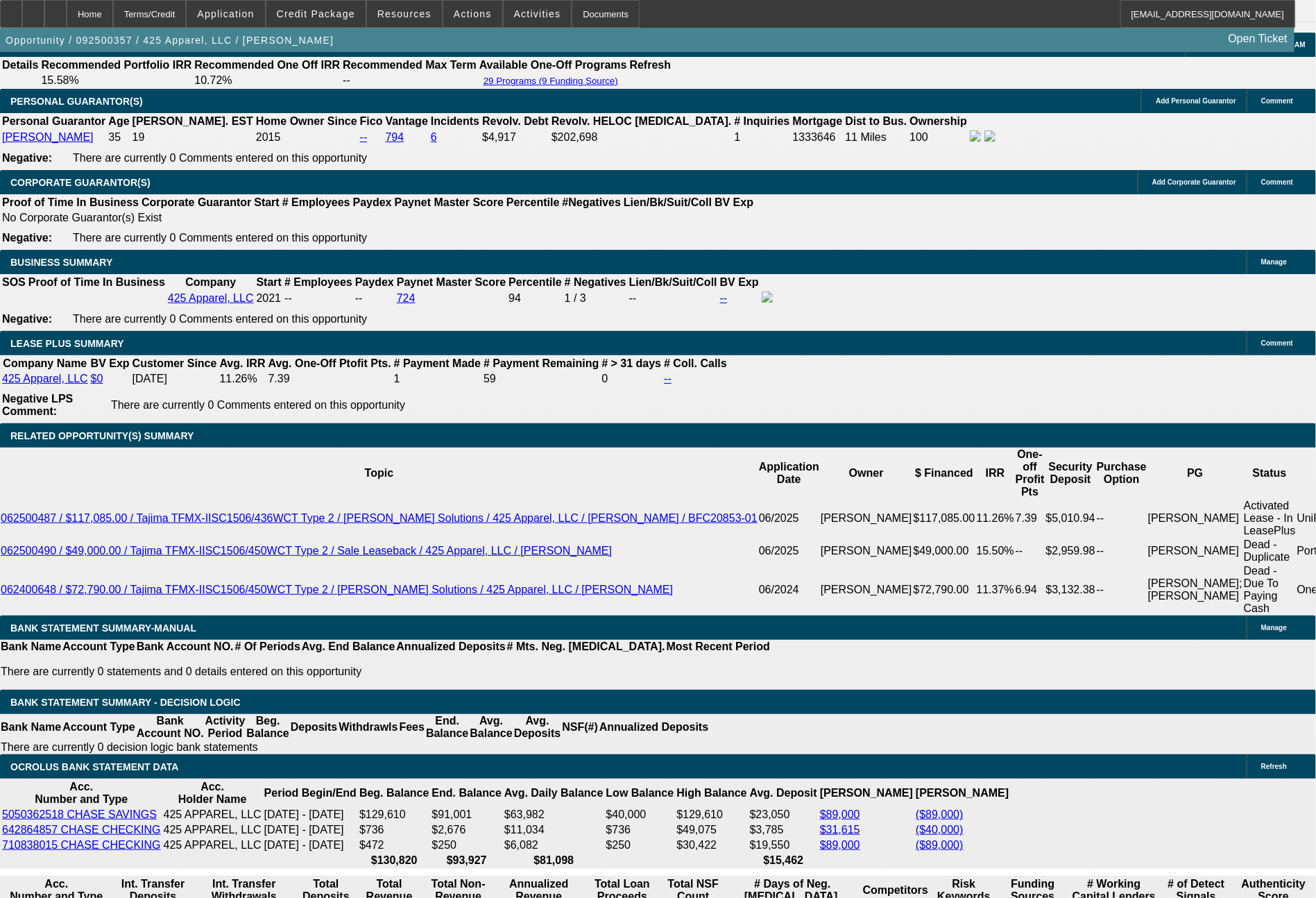
scroll to position [2200, 0]
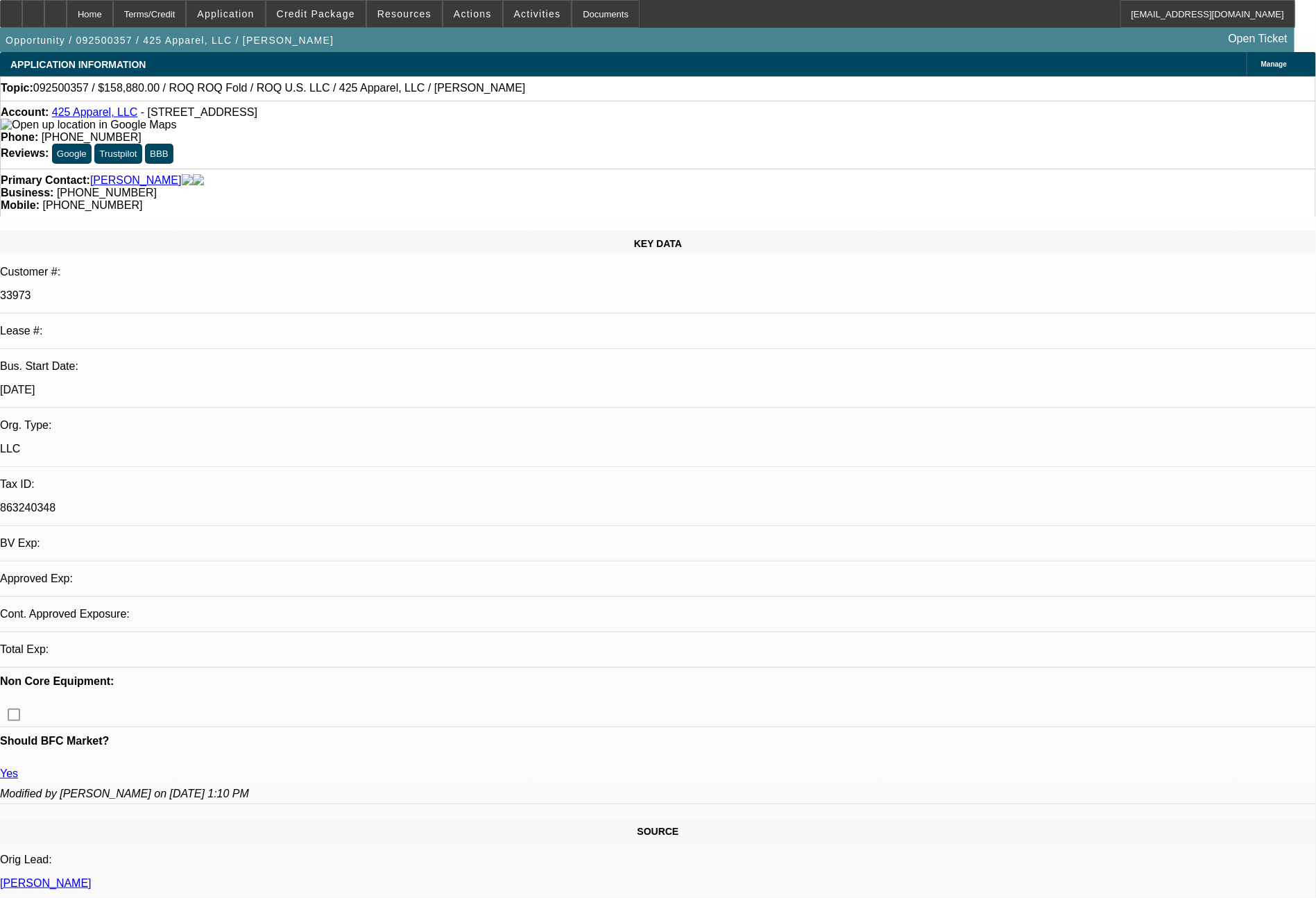
select select "0"
select select "2"
select select "0"
select select "6"
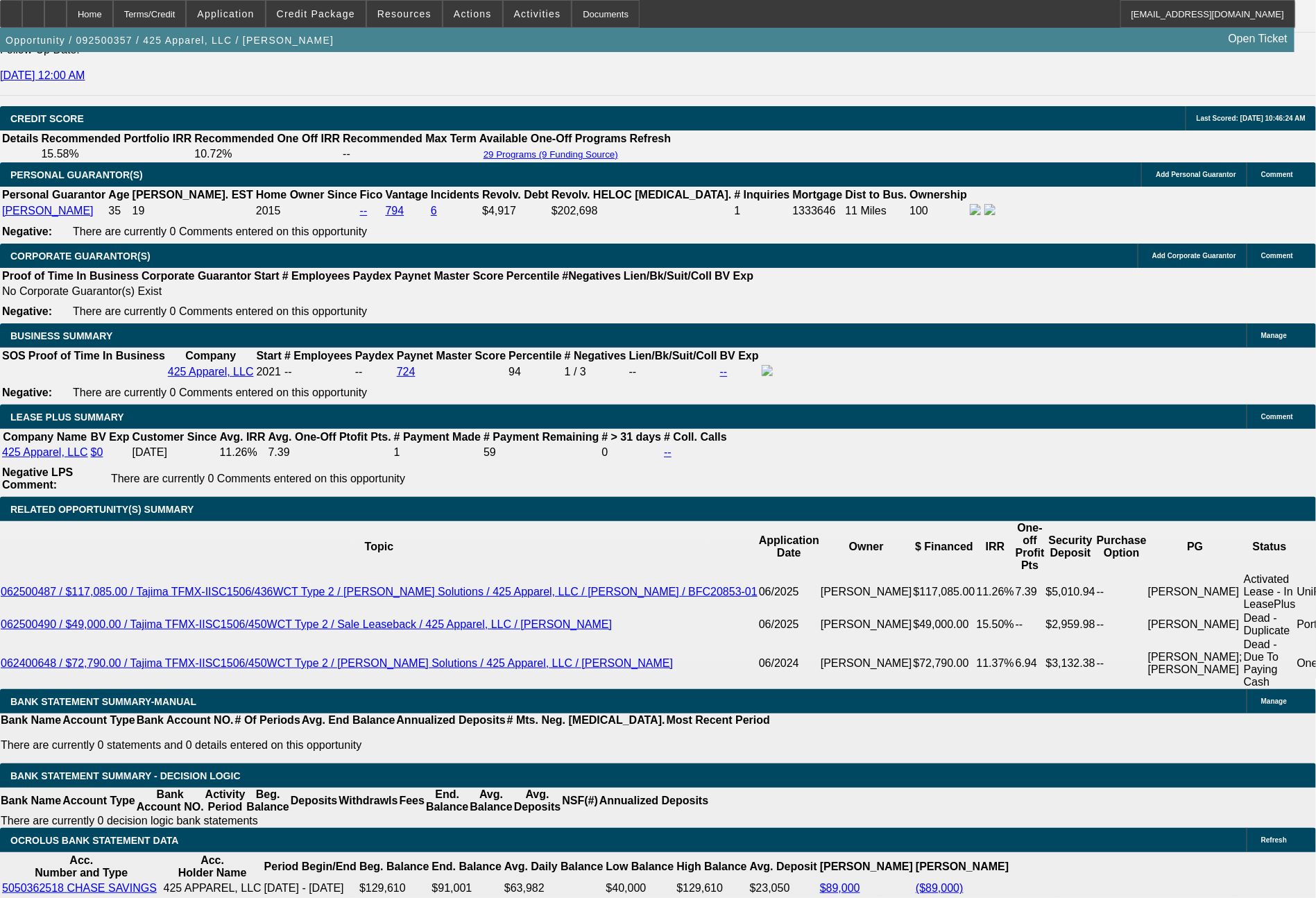
scroll to position [2052, 0]
